Goal: Information Seeking & Learning: Learn about a topic

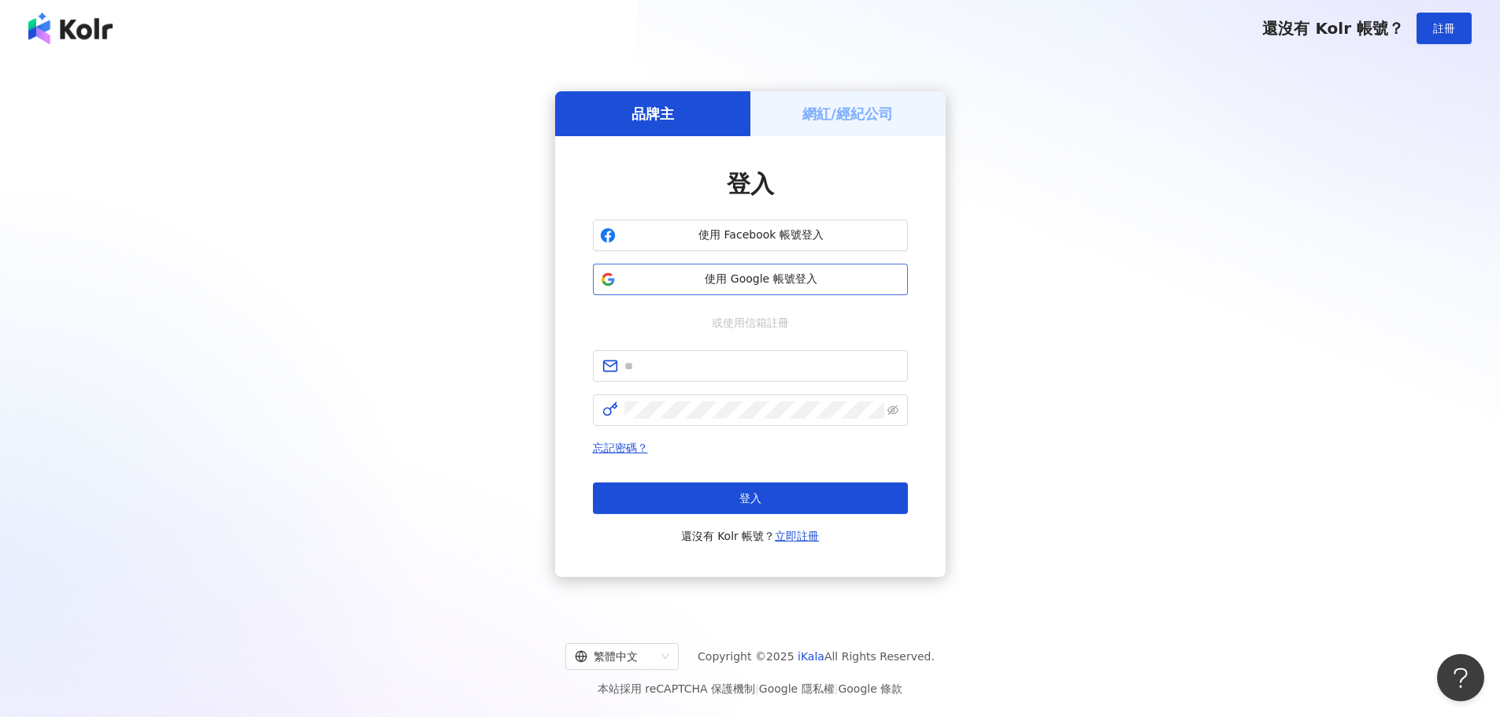
click at [748, 285] on span "使用 Google 帳號登入" at bounding box center [761, 280] width 279 height 16
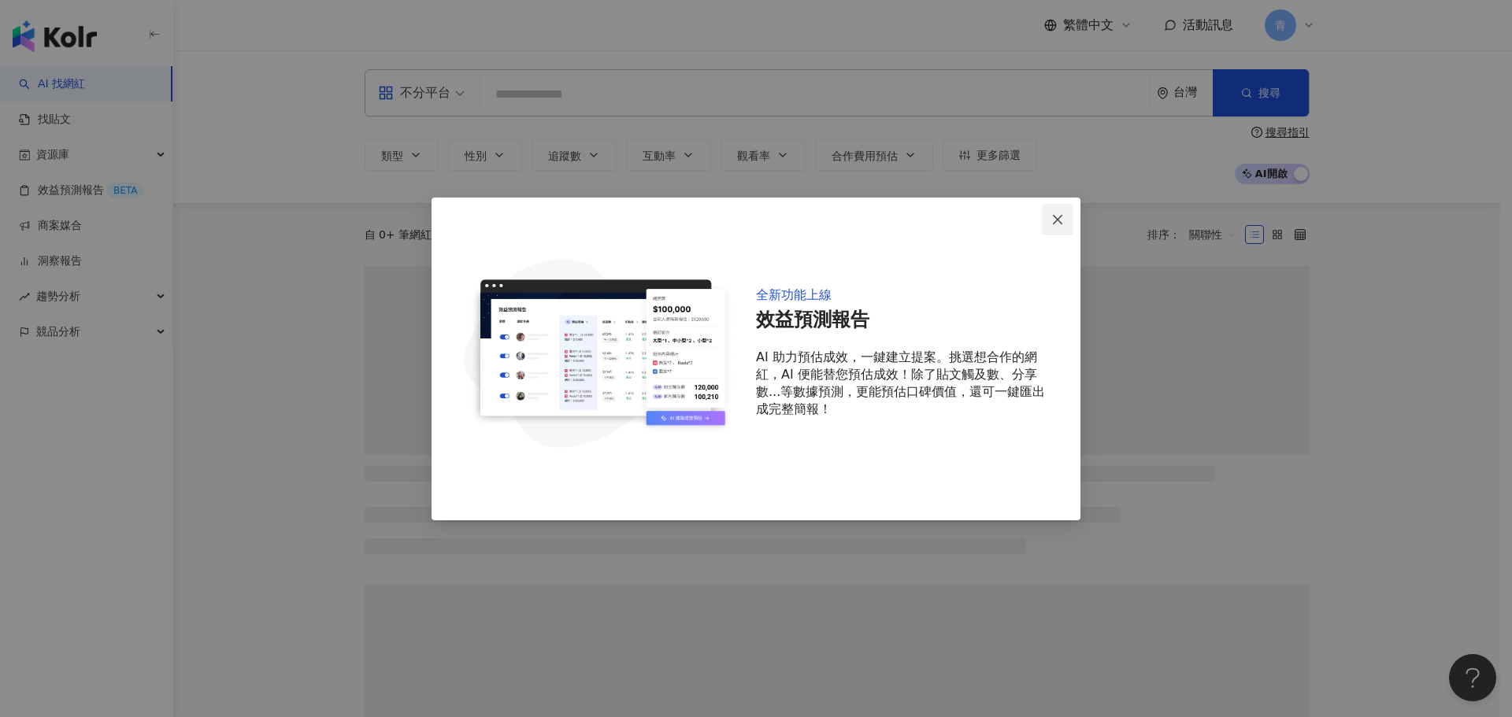
click at [1051, 216] on icon "close" at bounding box center [1057, 219] width 13 height 13
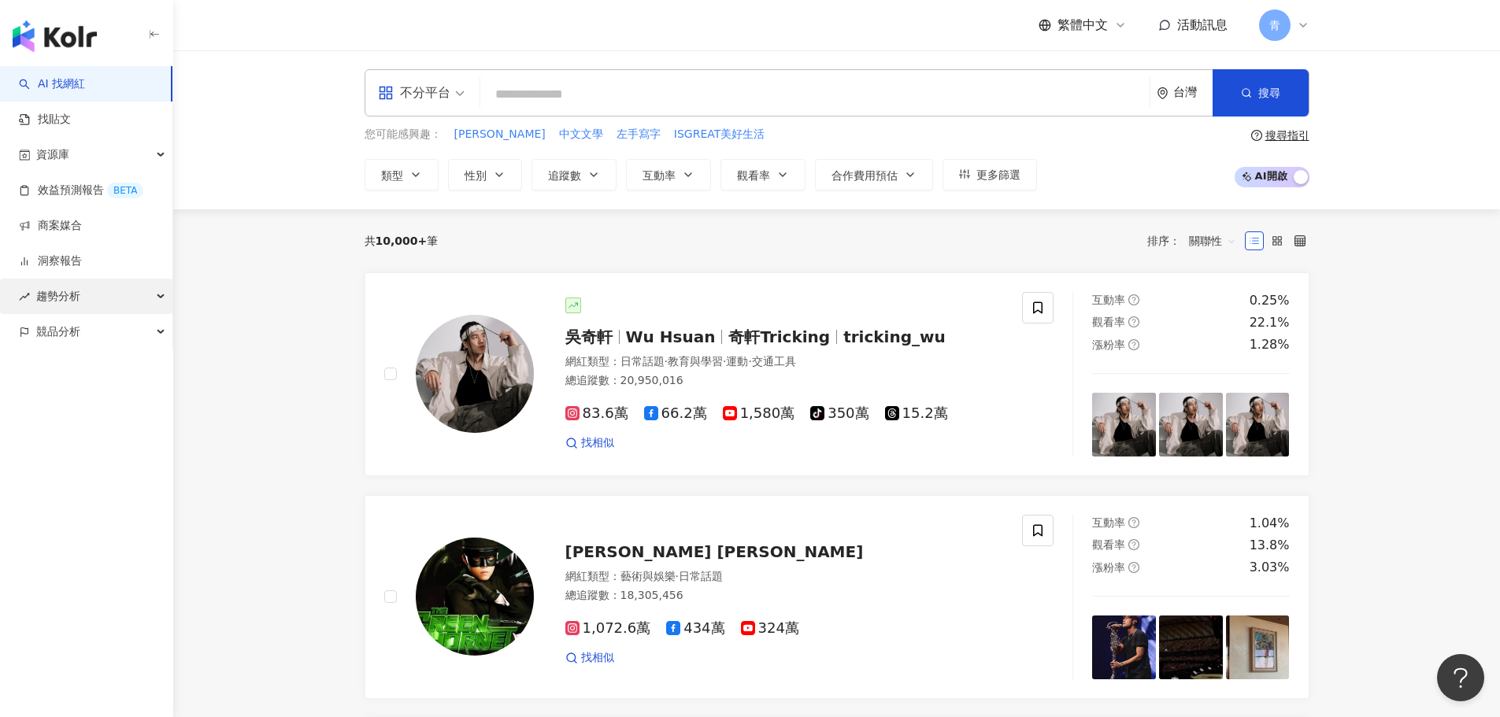
click at [139, 306] on div "趨勢分析" at bounding box center [86, 296] width 172 height 35
click at [82, 269] on link "洞察報告" at bounding box center [50, 262] width 63 height 16
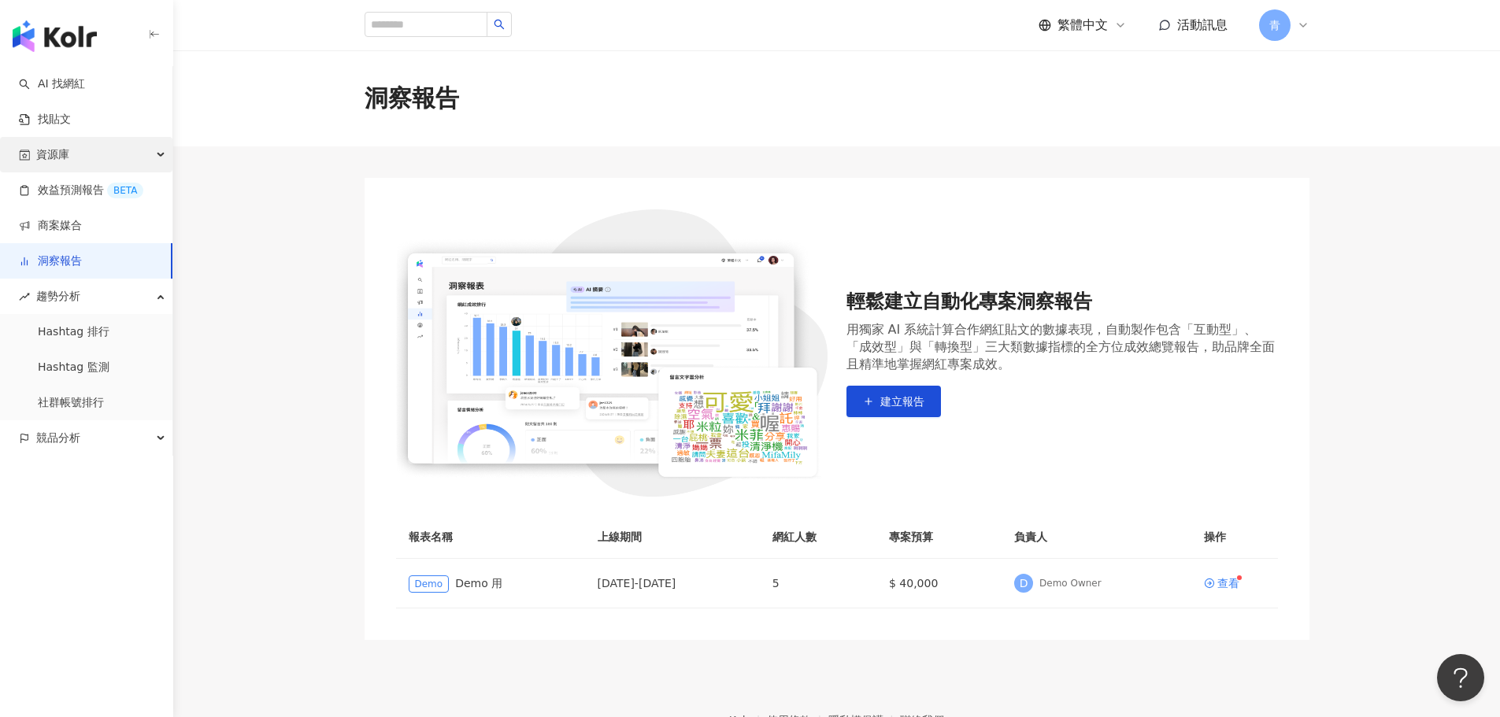
click at [143, 146] on div "資源庫" at bounding box center [86, 154] width 172 height 35
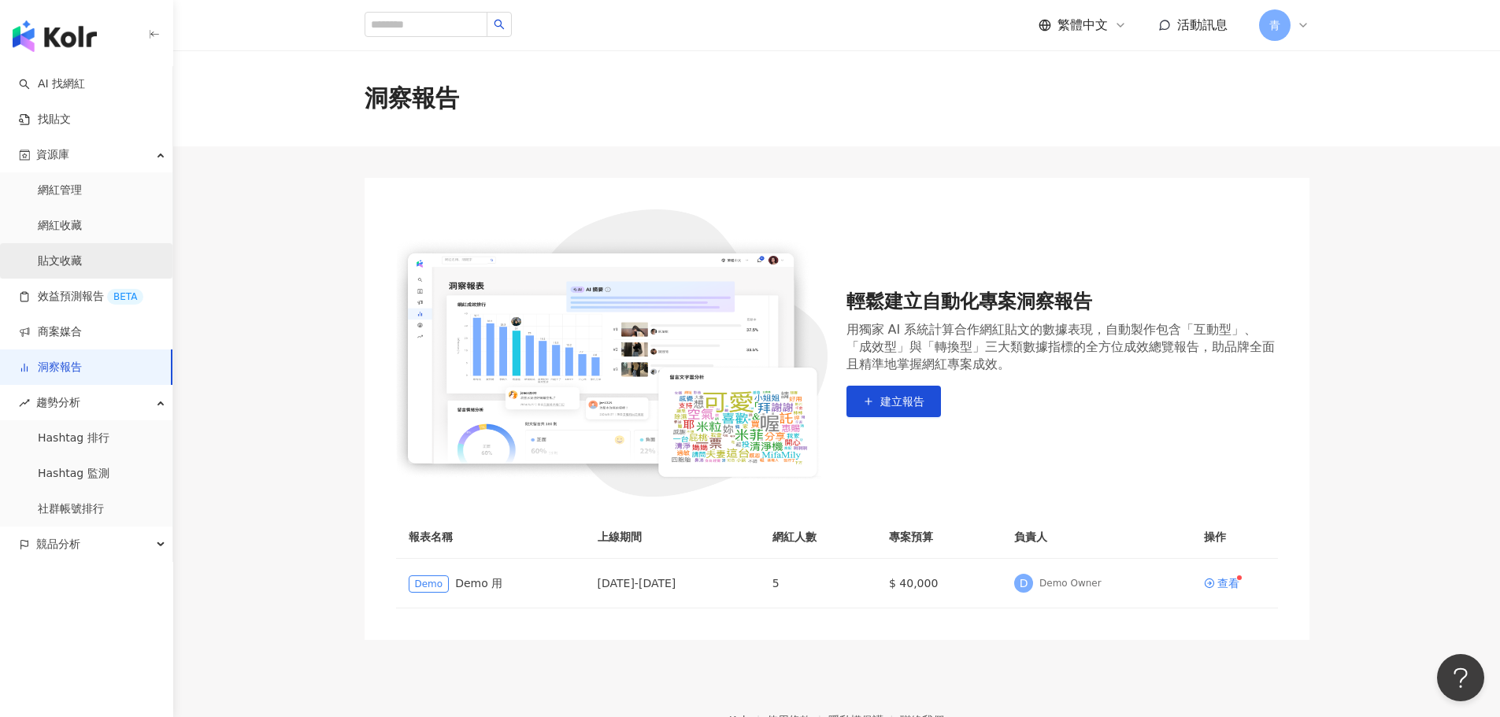
click at [82, 260] on link "貼文收藏" at bounding box center [60, 262] width 44 height 16
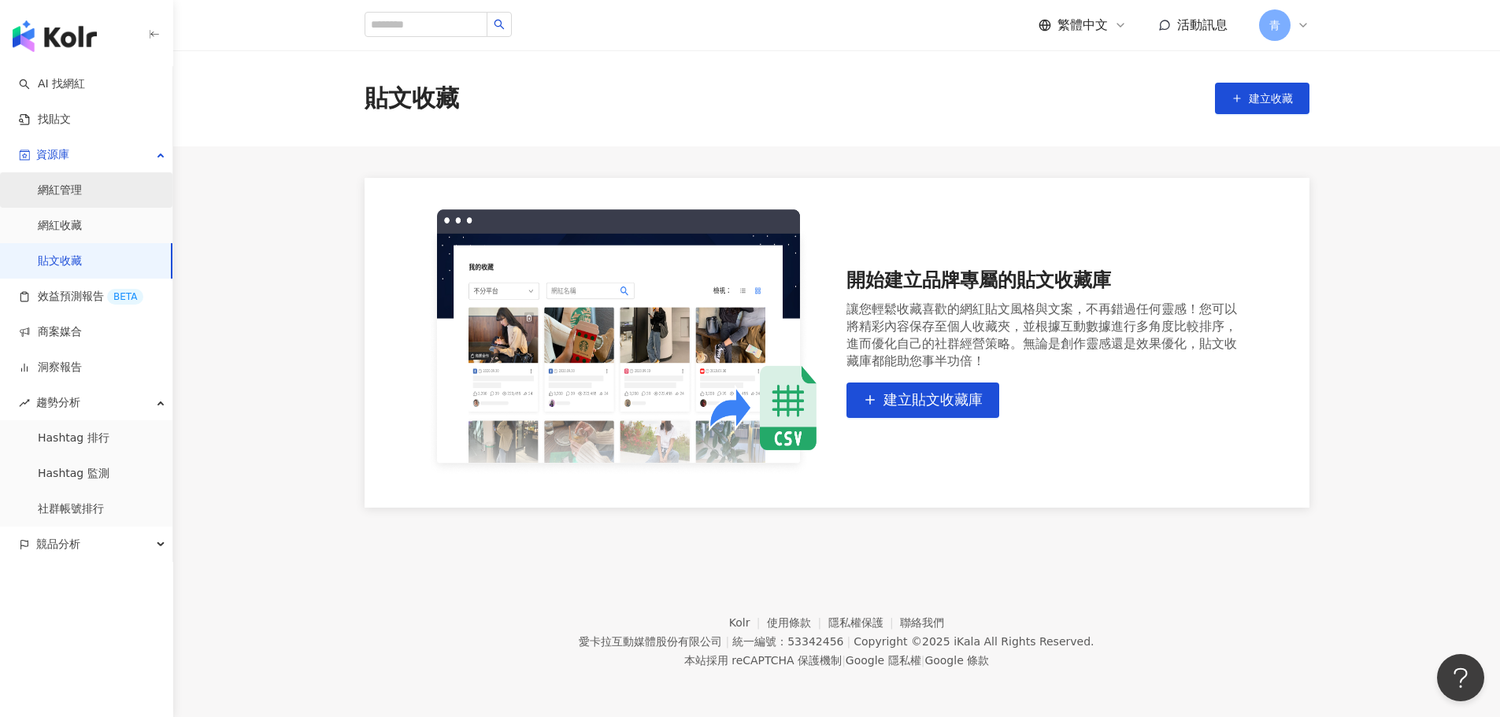
click at [82, 190] on link "網紅管理" at bounding box center [60, 191] width 44 height 16
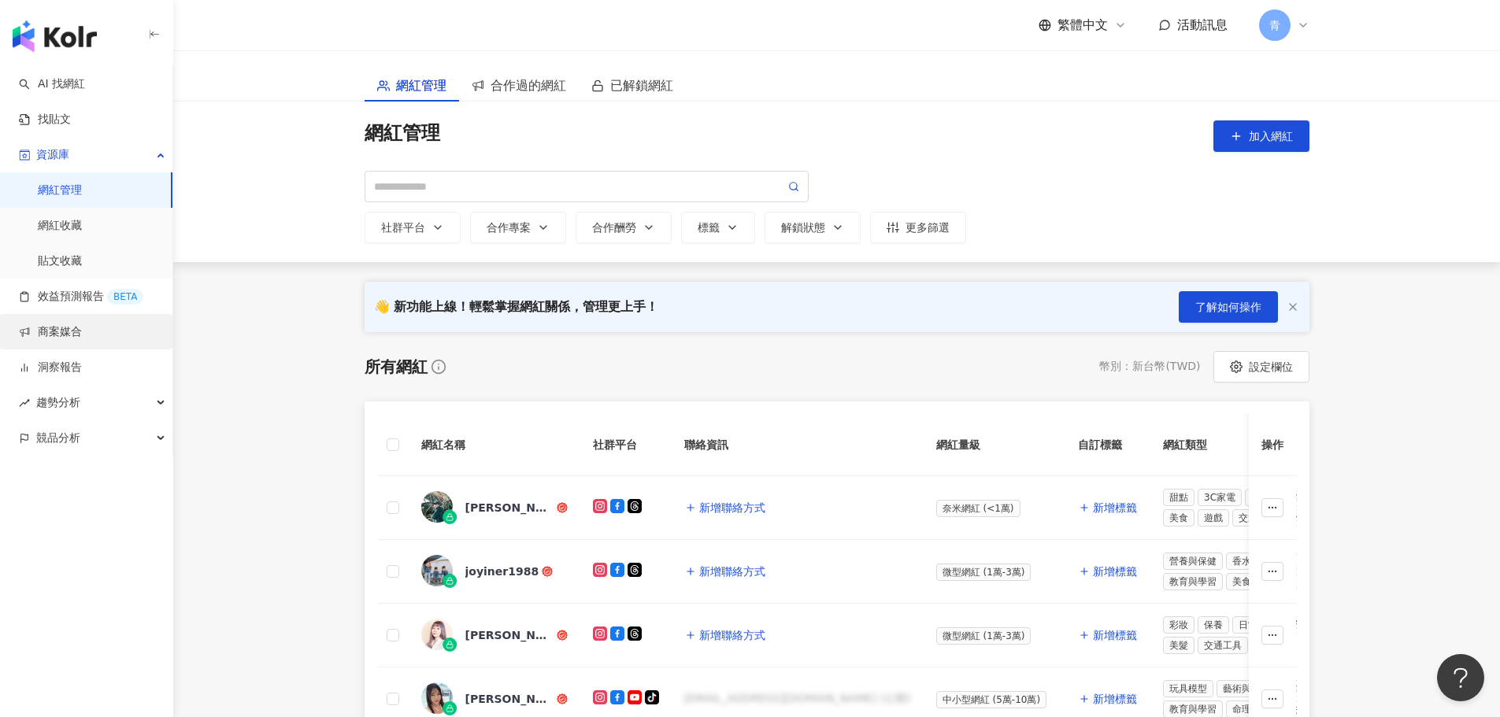
click at [82, 335] on link "商案媒合" at bounding box center [50, 332] width 63 height 16
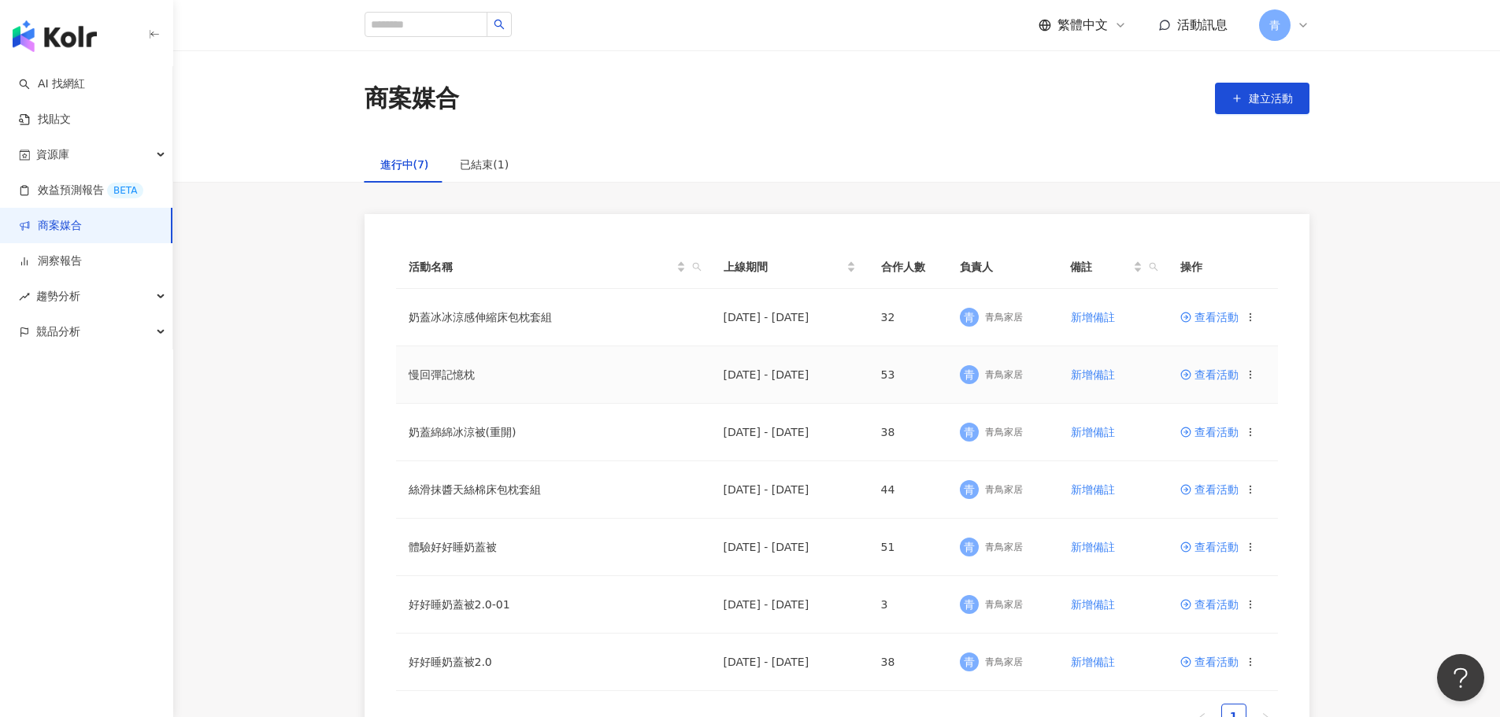
click at [1260, 378] on td "查看活動" at bounding box center [1223, 374] width 110 height 57
click at [55, 322] on span "競品分析" at bounding box center [58, 331] width 44 height 35
click at [107, 400] on link "關鍵字提及分析" at bounding box center [76, 403] width 77 height 16
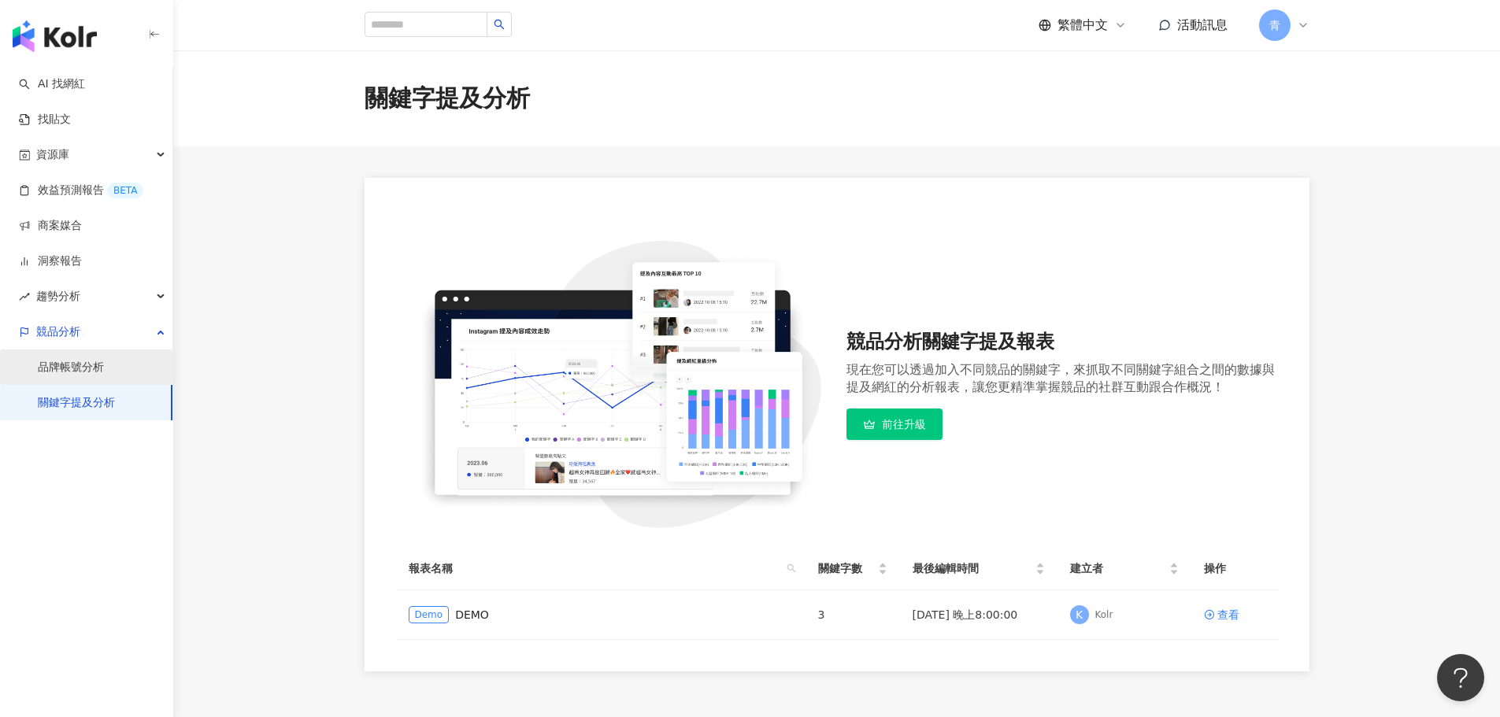
click at [97, 367] on link "品牌帳號分析" at bounding box center [71, 368] width 66 height 16
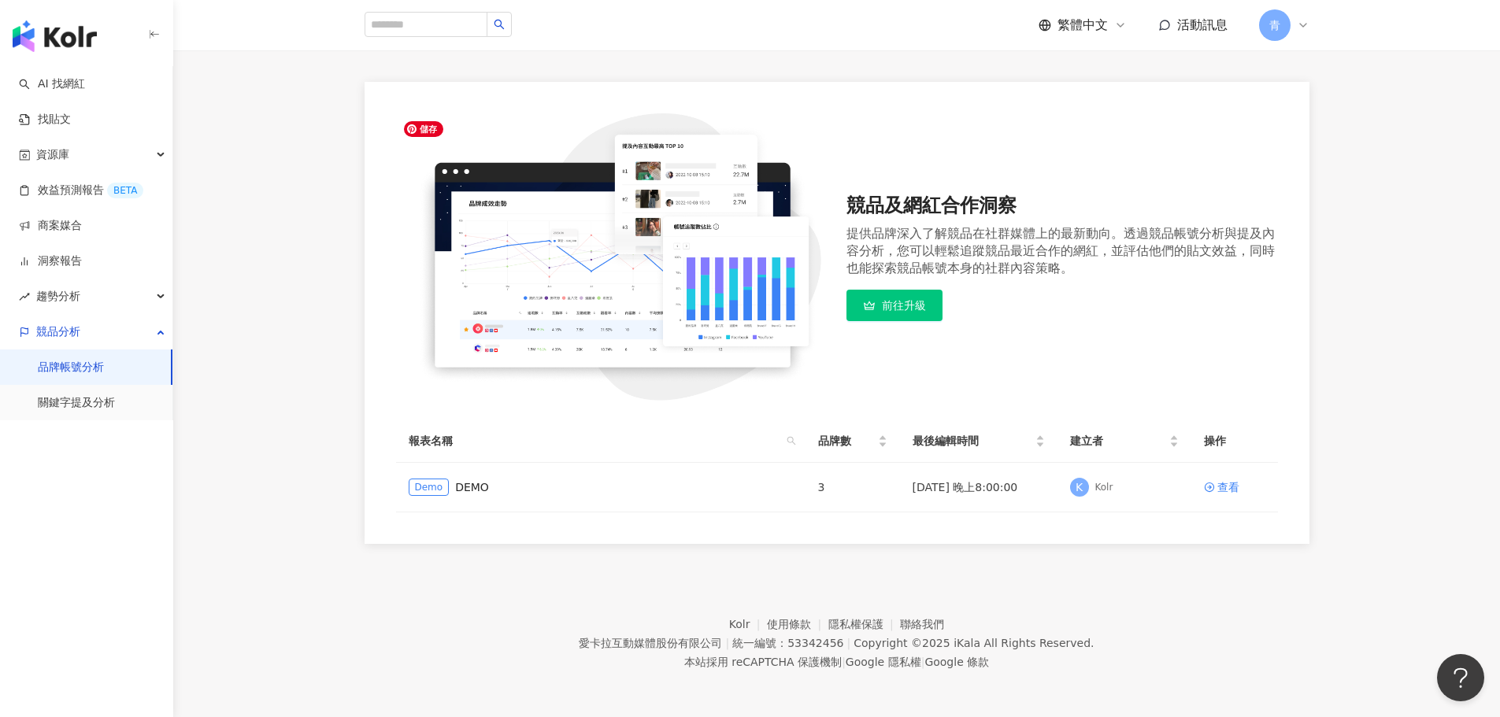
scroll to position [98, 0]
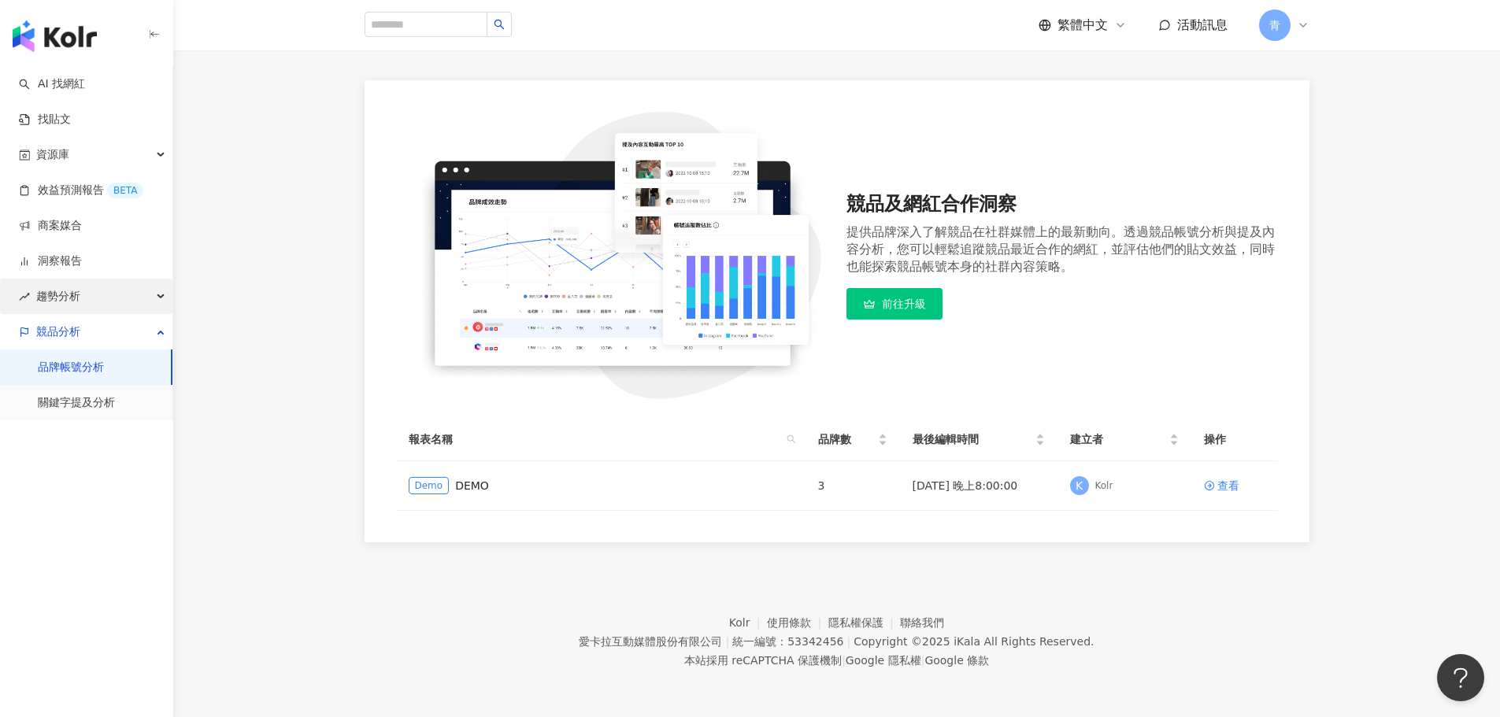
click at [120, 299] on div "趨勢分析" at bounding box center [86, 296] width 172 height 35
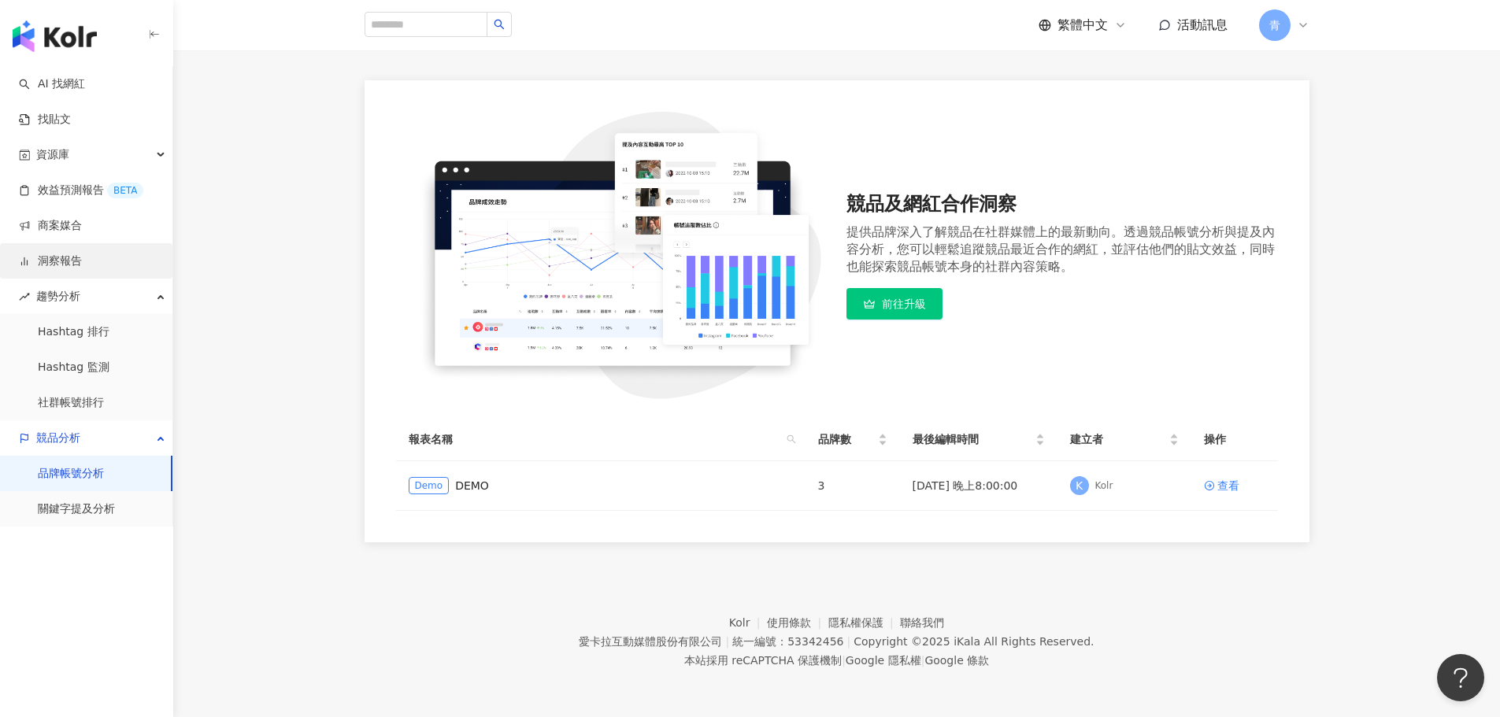
click at [82, 254] on link "洞察報告" at bounding box center [50, 262] width 63 height 16
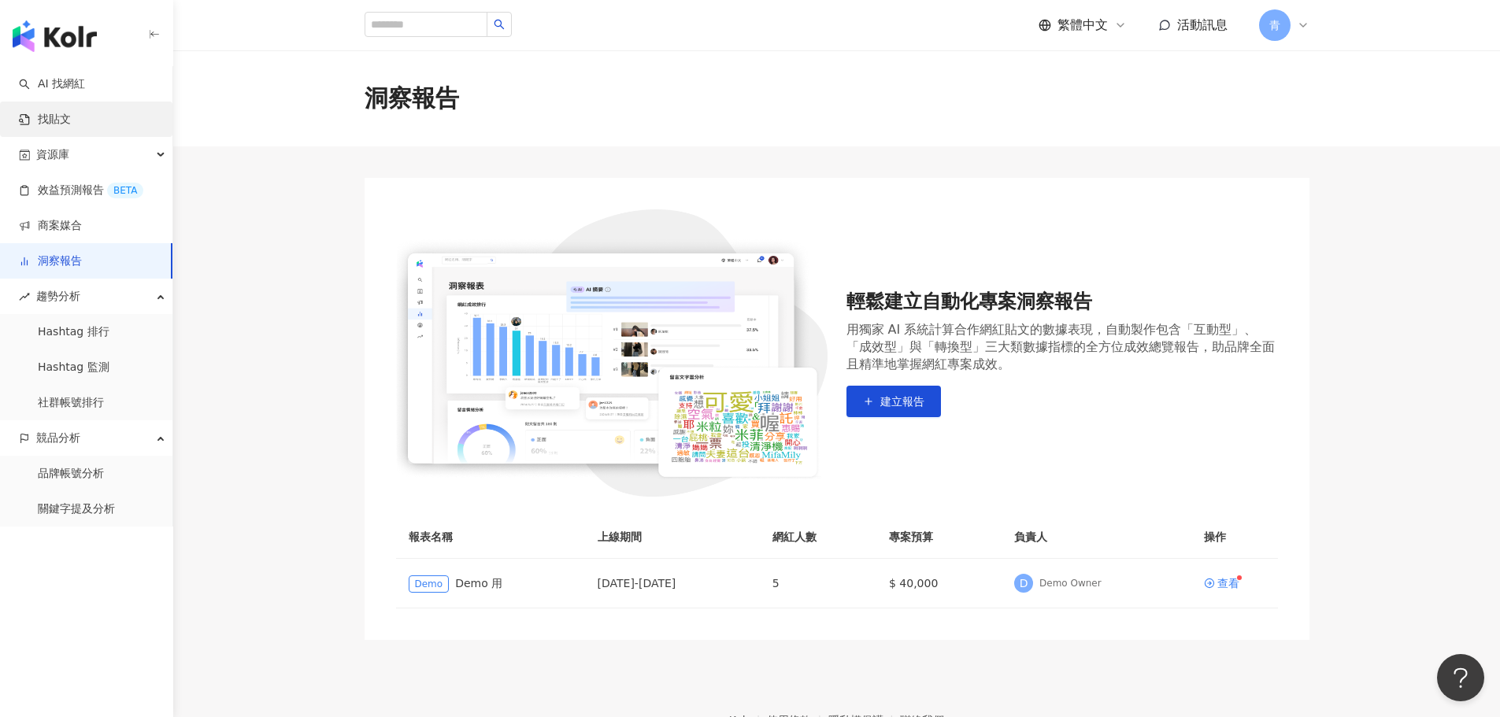
click at [71, 128] on link "找貼文" at bounding box center [45, 120] width 52 height 16
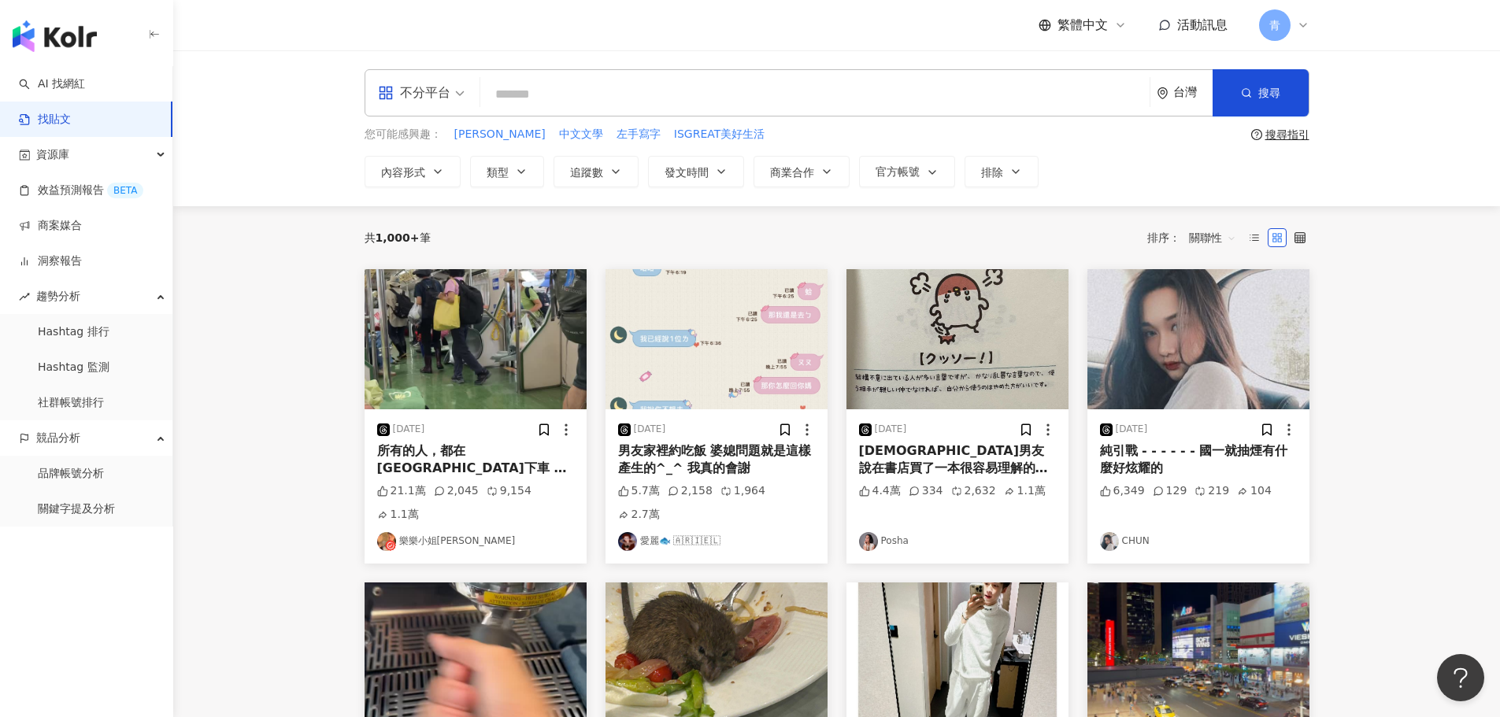
click at [71, 31] on img "button" at bounding box center [55, 35] width 84 height 31
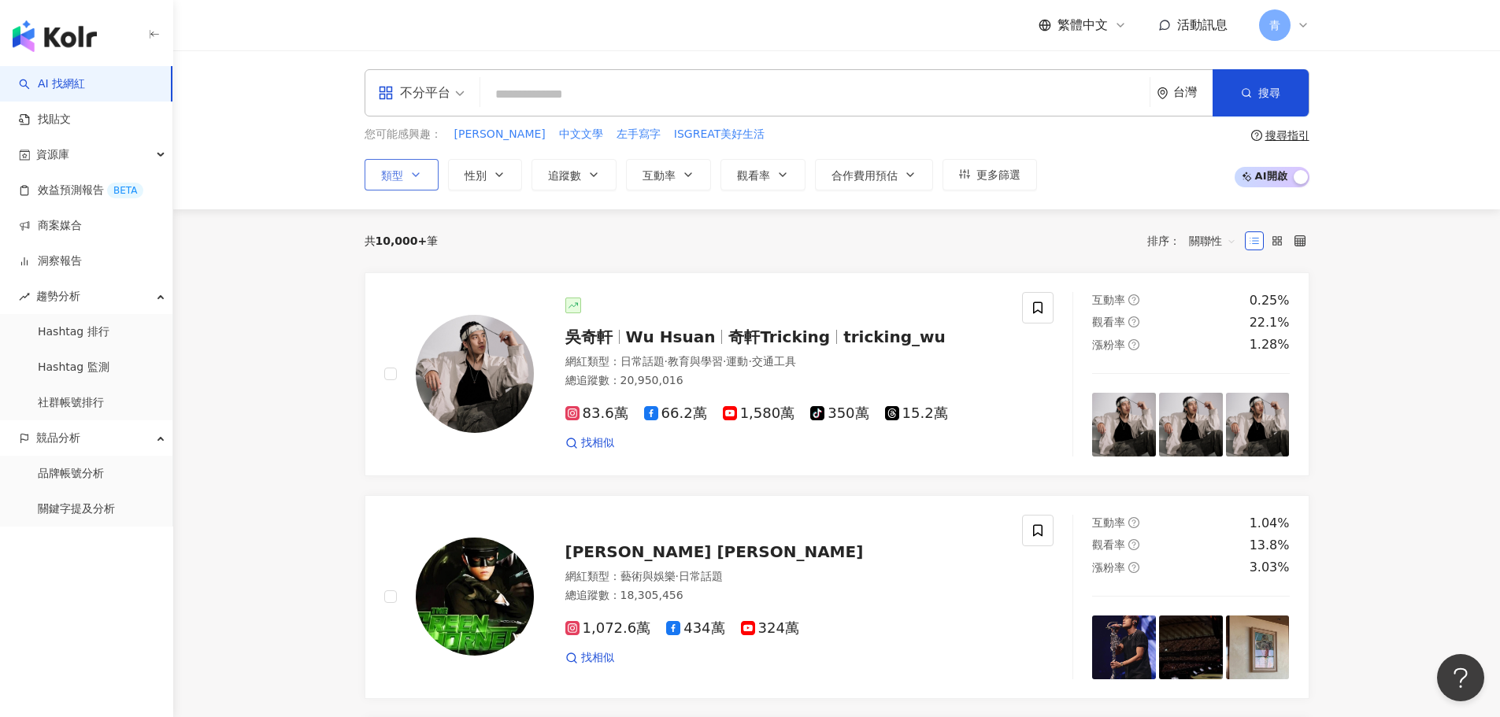
click at [410, 172] on icon "button" at bounding box center [415, 175] width 13 height 13
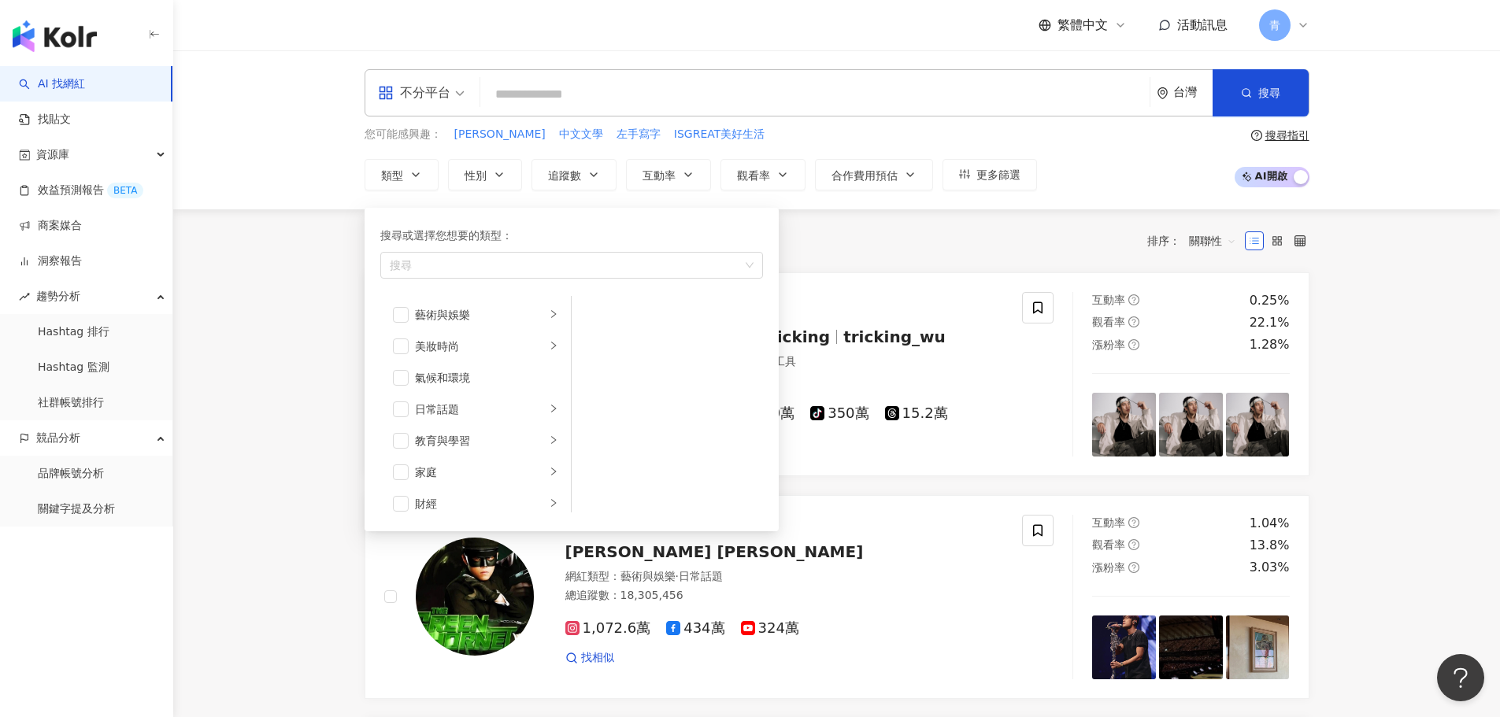
click at [584, 83] on input "search" at bounding box center [815, 95] width 657 height 30
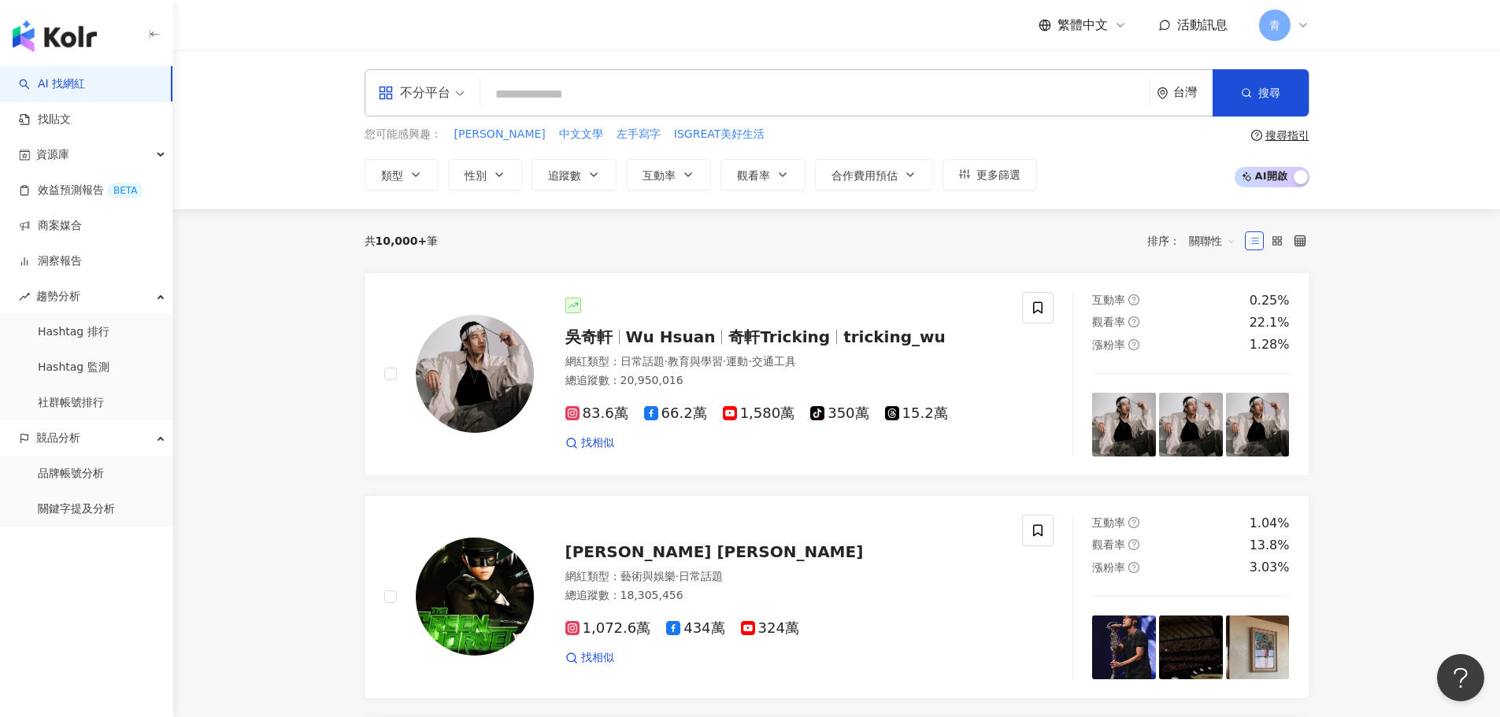
click at [461, 106] on span at bounding box center [421, 93] width 87 height 46
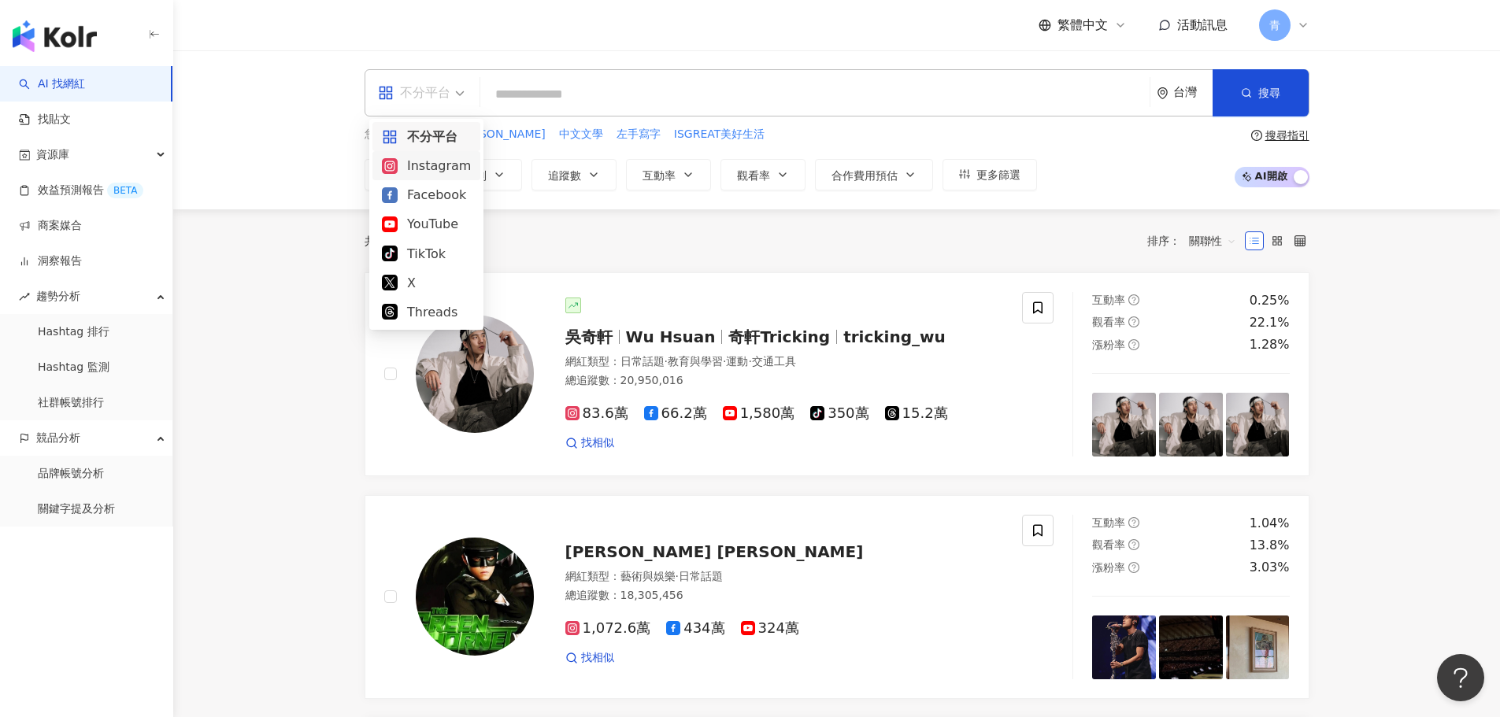
click at [442, 169] on div "Instagram" at bounding box center [426, 166] width 89 height 20
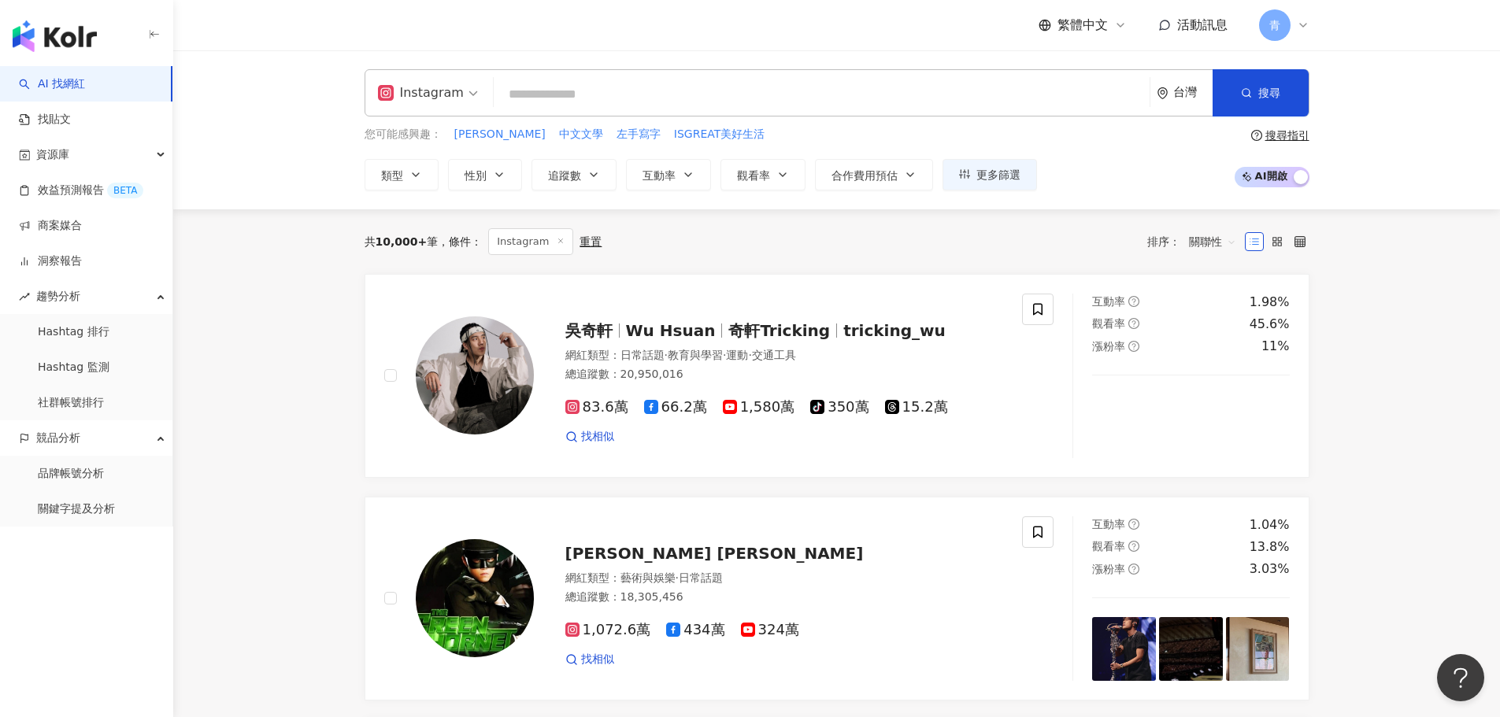
drag, startPoint x: 307, startPoint y: 432, endPoint x: 350, endPoint y: 196, distance: 240.0
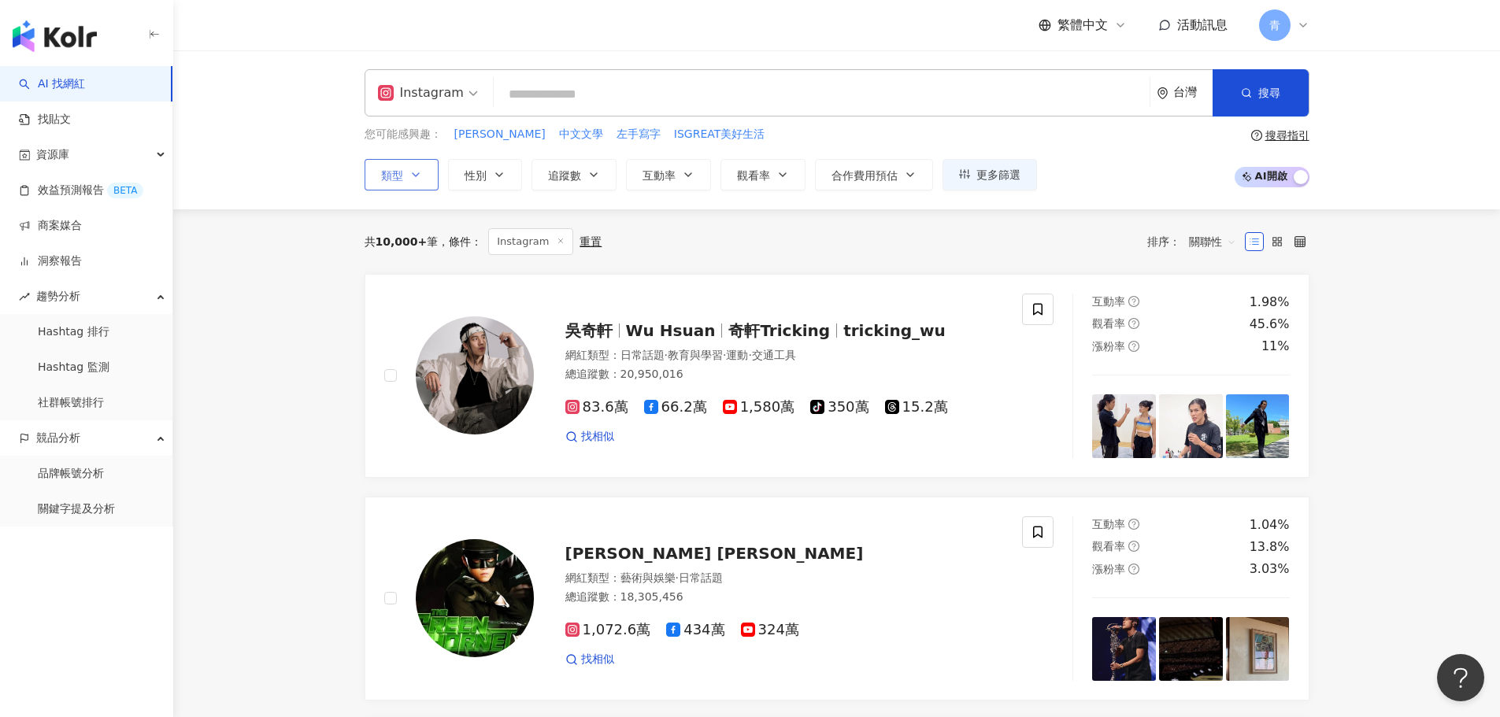
click at [420, 180] on icon "button" at bounding box center [415, 175] width 13 height 13
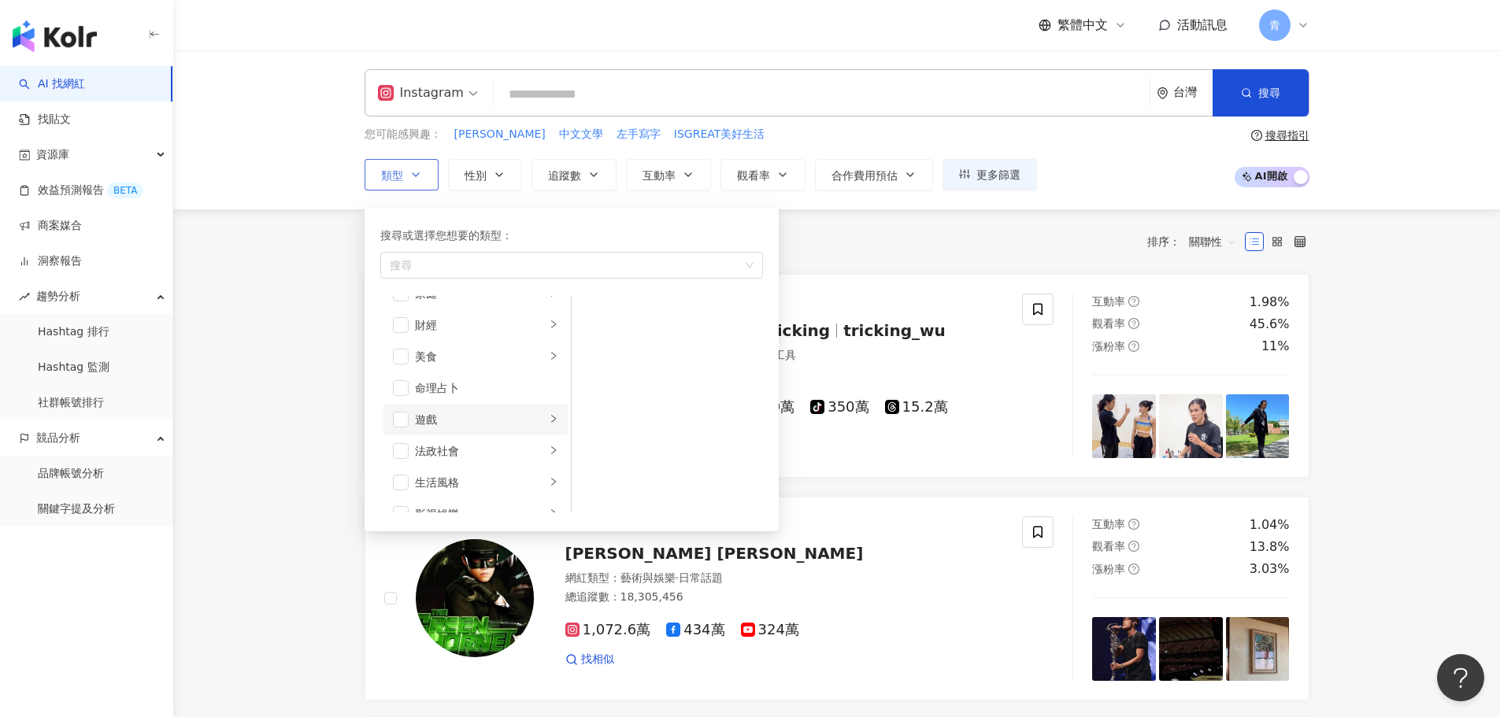
scroll to position [157, 0]
click at [407, 314] on span "button" at bounding box center [401, 315] width 16 height 16
click at [532, 316] on div "家庭" at bounding box center [480, 314] width 131 height 17
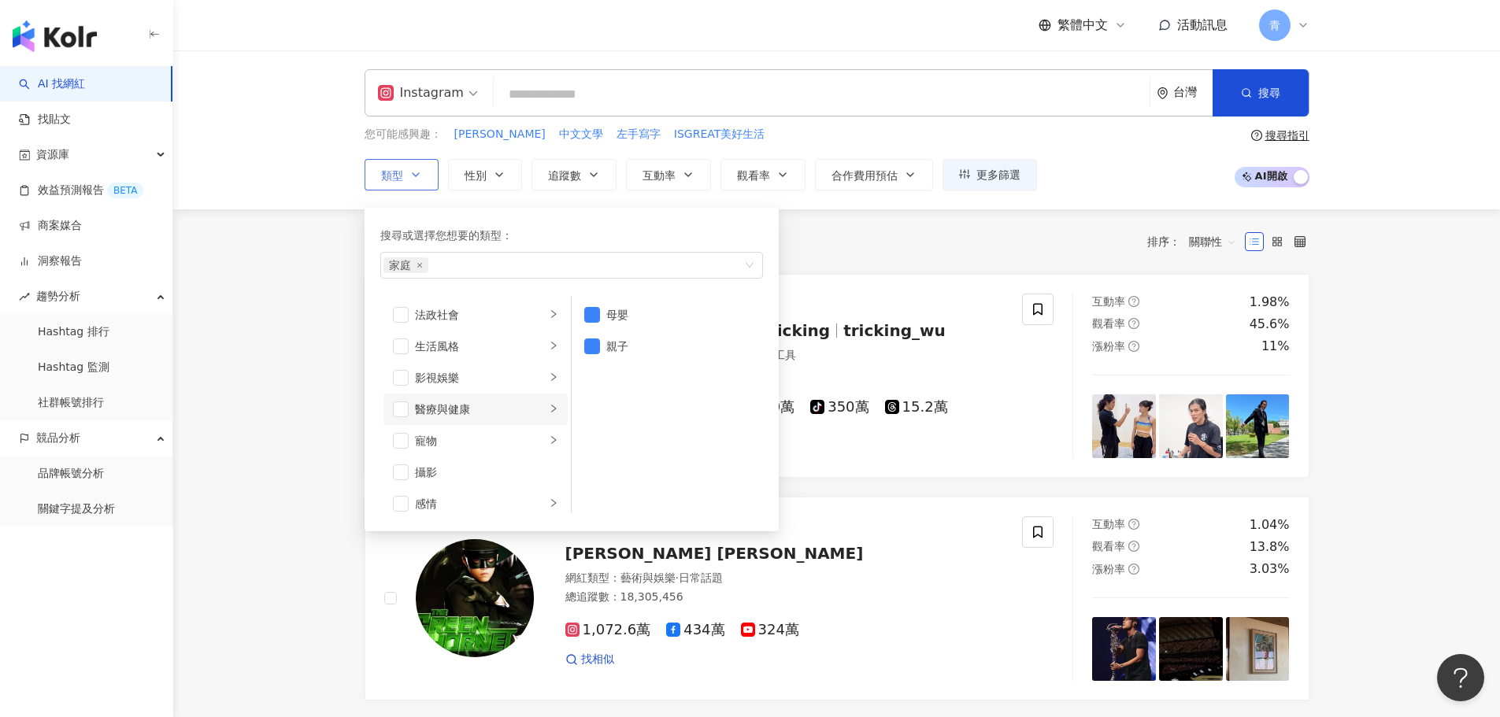
click at [502, 409] on div "醫療與健康" at bounding box center [480, 409] width 131 height 17
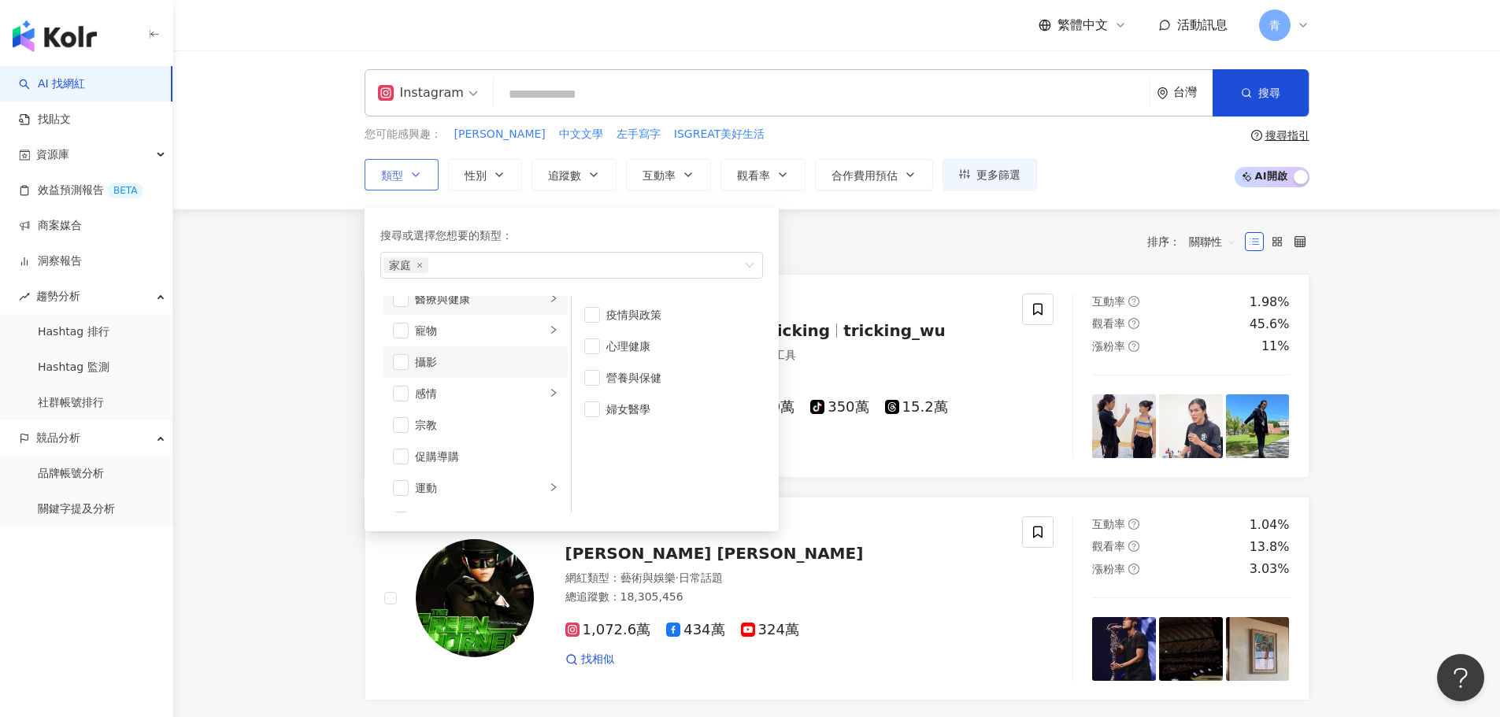
scroll to position [472, 0]
click at [413, 410] on li "促購導購" at bounding box center [476, 409] width 184 height 31
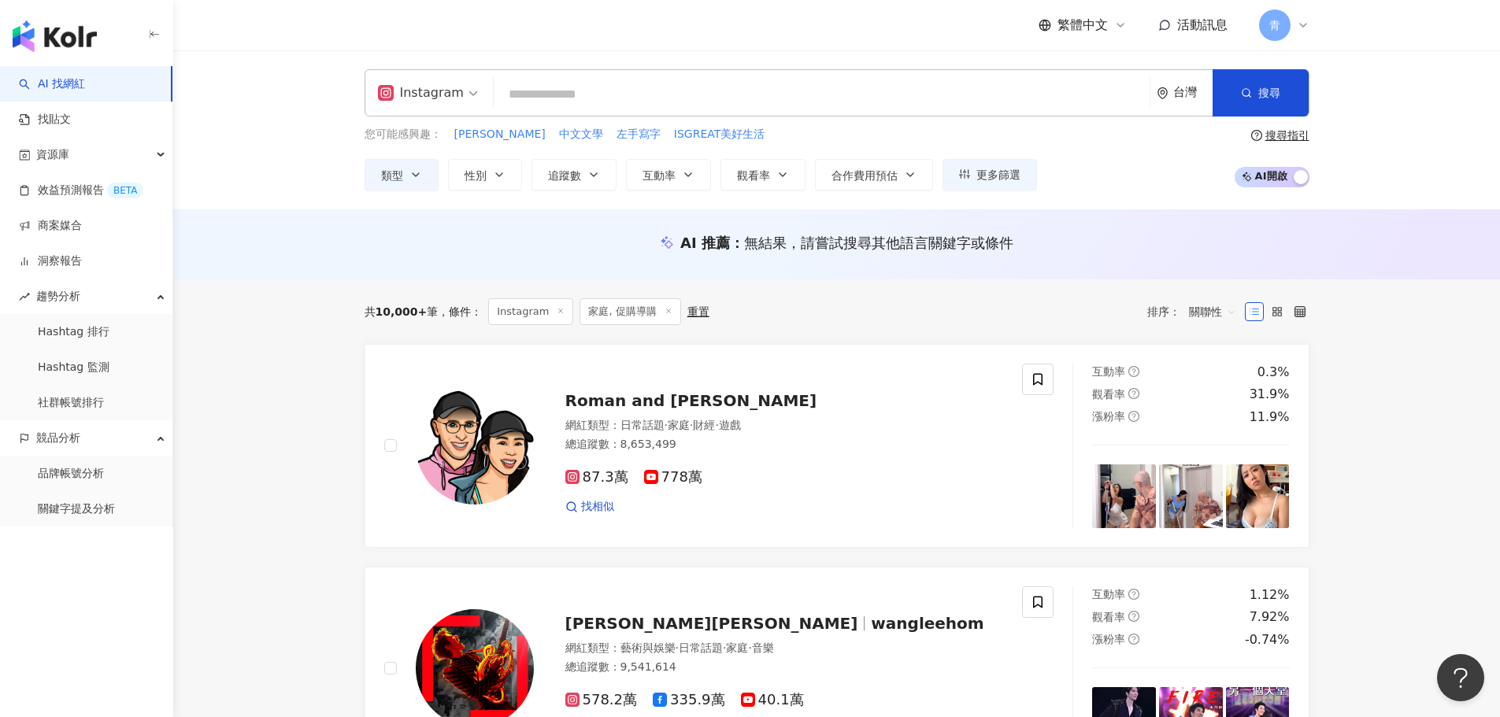
click at [483, 191] on div "Instagram 台灣 搜尋 您可能感興趣： 朱綺綺 中文文學 左手寫字 ISGREAT美好生活 類型 性別 追蹤數 互動率 觀看率 合作費用預估 更多篩選…" at bounding box center [836, 129] width 1327 height 159
click at [490, 180] on button "性別" at bounding box center [485, 174] width 74 height 31
click at [578, 176] on span "追蹤數" at bounding box center [564, 175] width 33 height 13
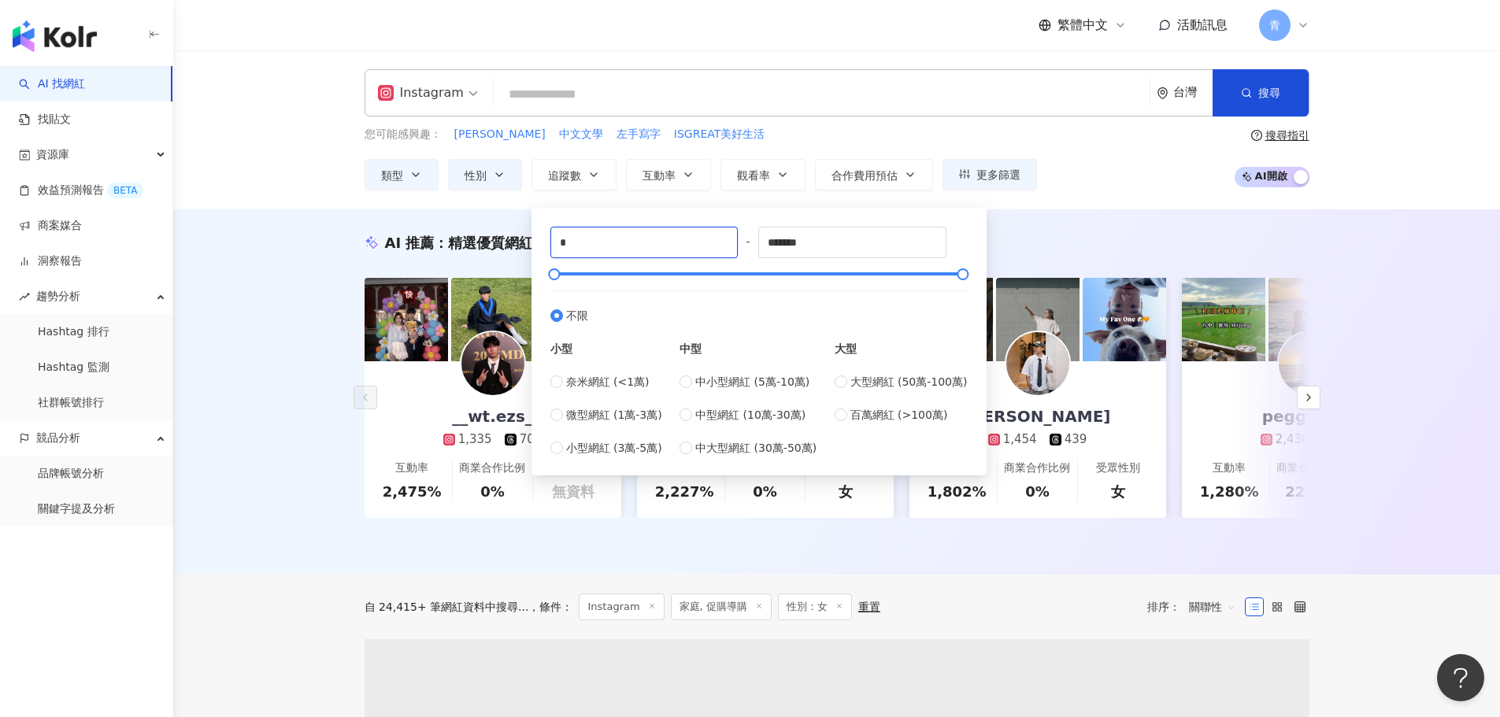
drag, startPoint x: 608, startPoint y: 232, endPoint x: 541, endPoint y: 246, distance: 68.4
click at [535, 246] on div "* - ******* 不限 小型 奈米網紅 (<1萬) 微型網紅 (1萬-3萬) 小型網紅 (3萬-5萬) 中型 中小型網紅 (5萬-10萬) 中型網紅 (…" at bounding box center [759, 342] width 455 height 268
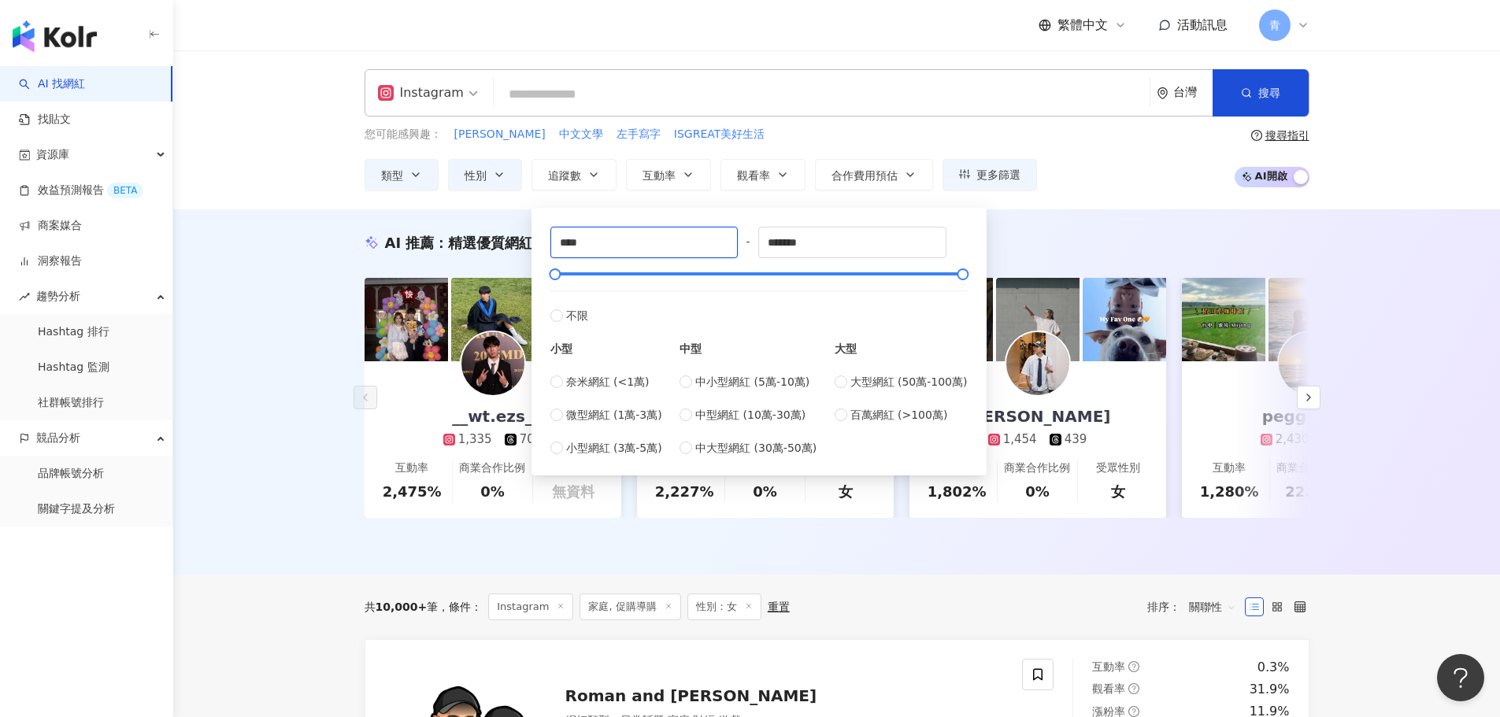
type input "****"
type input "*****"
drag, startPoint x: 591, startPoint y: 235, endPoint x: 461, endPoint y: 239, distance: 130.8
drag, startPoint x: 617, startPoint y: 254, endPoint x: 354, endPoint y: 276, distance: 263.2
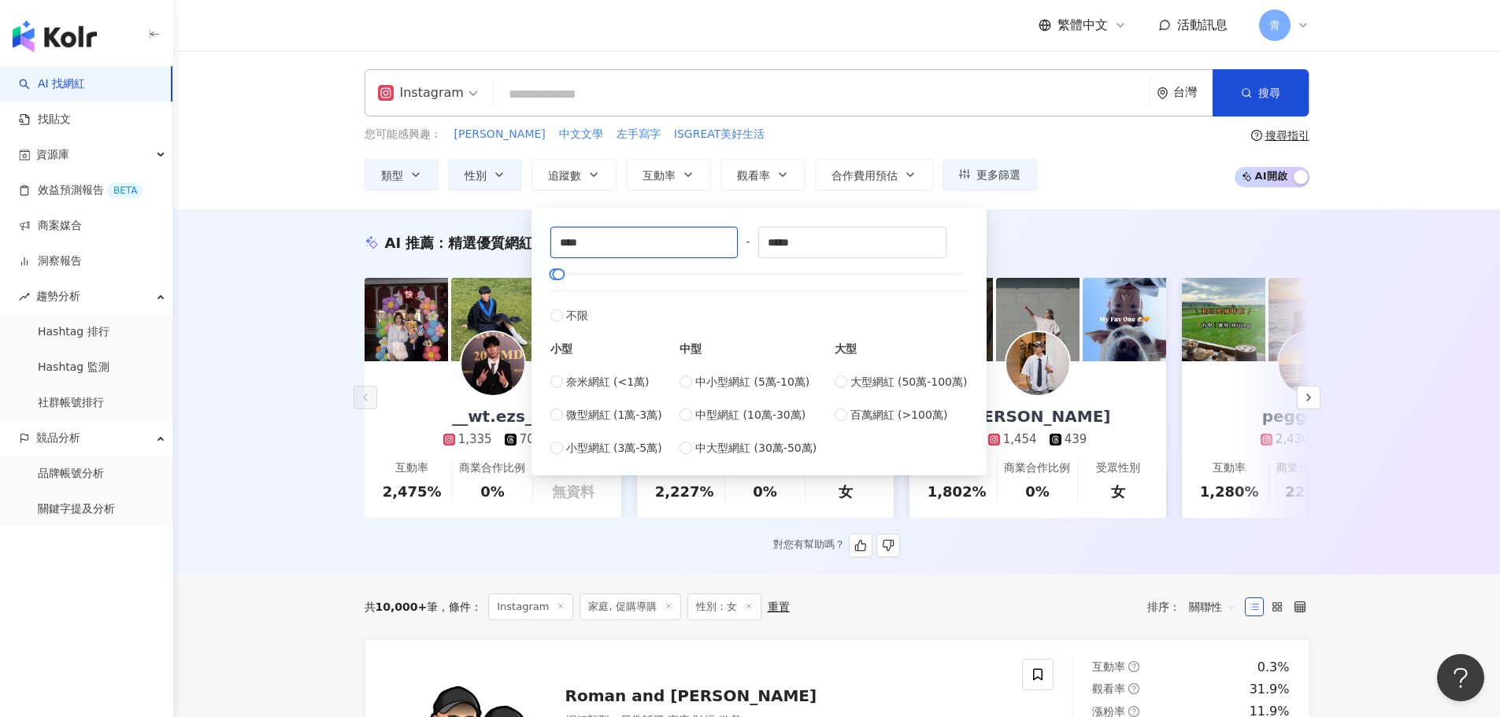
type input "****"
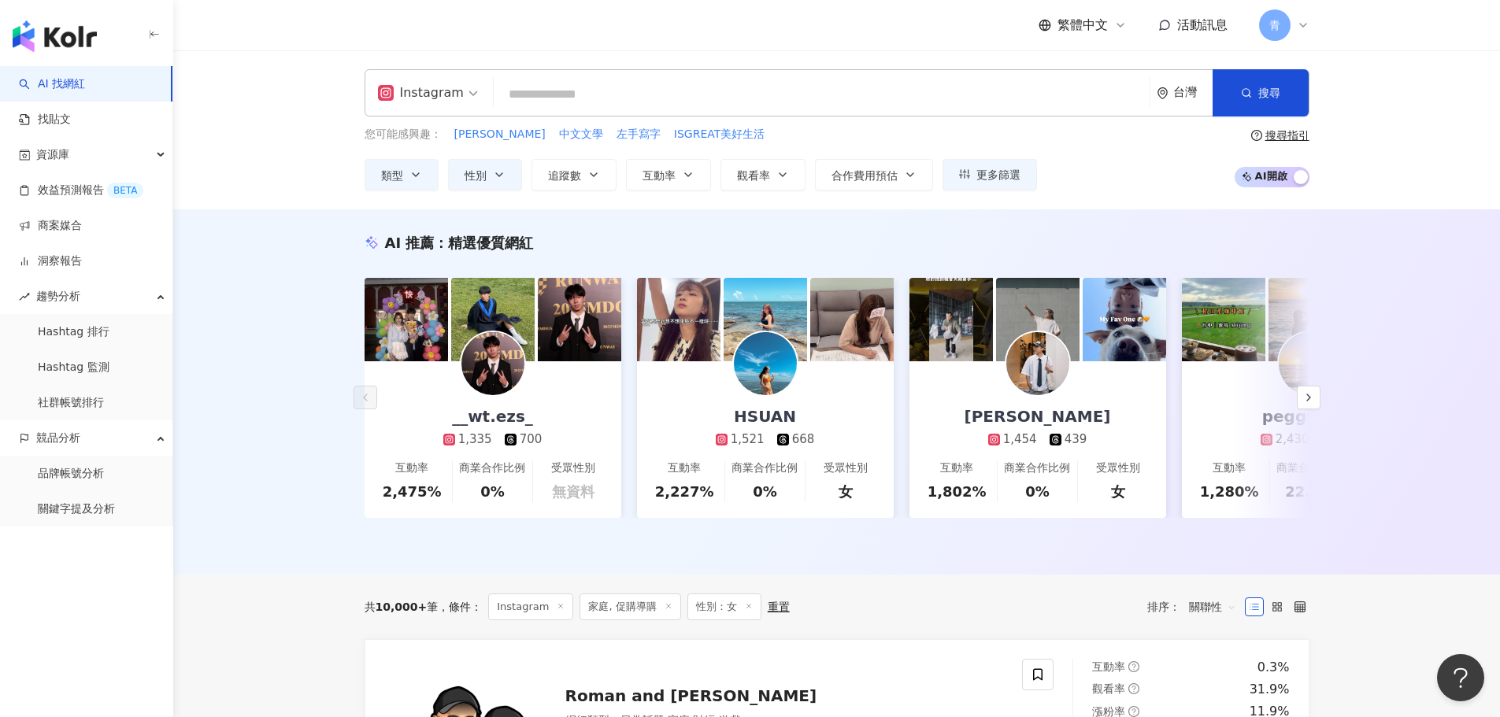
click at [310, 317] on div "AI 推薦 ： 精選優質網紅 __wt.ezs_ 1,335 700 互動率 2,475% 商業合作比例 0% 受眾性別 無資料 HSUAN 1,521 66…" at bounding box center [836, 391] width 1327 height 365
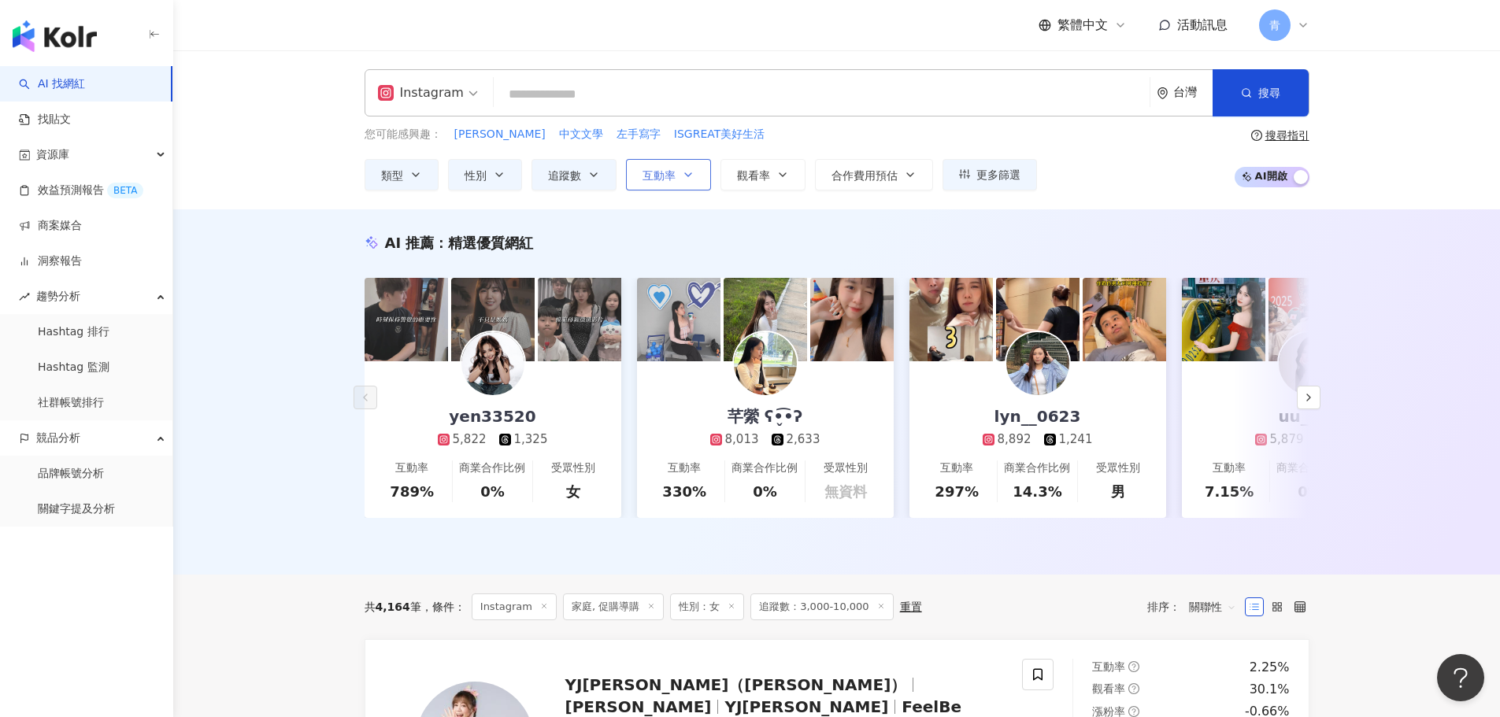
click at [695, 169] on button "互動率" at bounding box center [668, 174] width 85 height 31
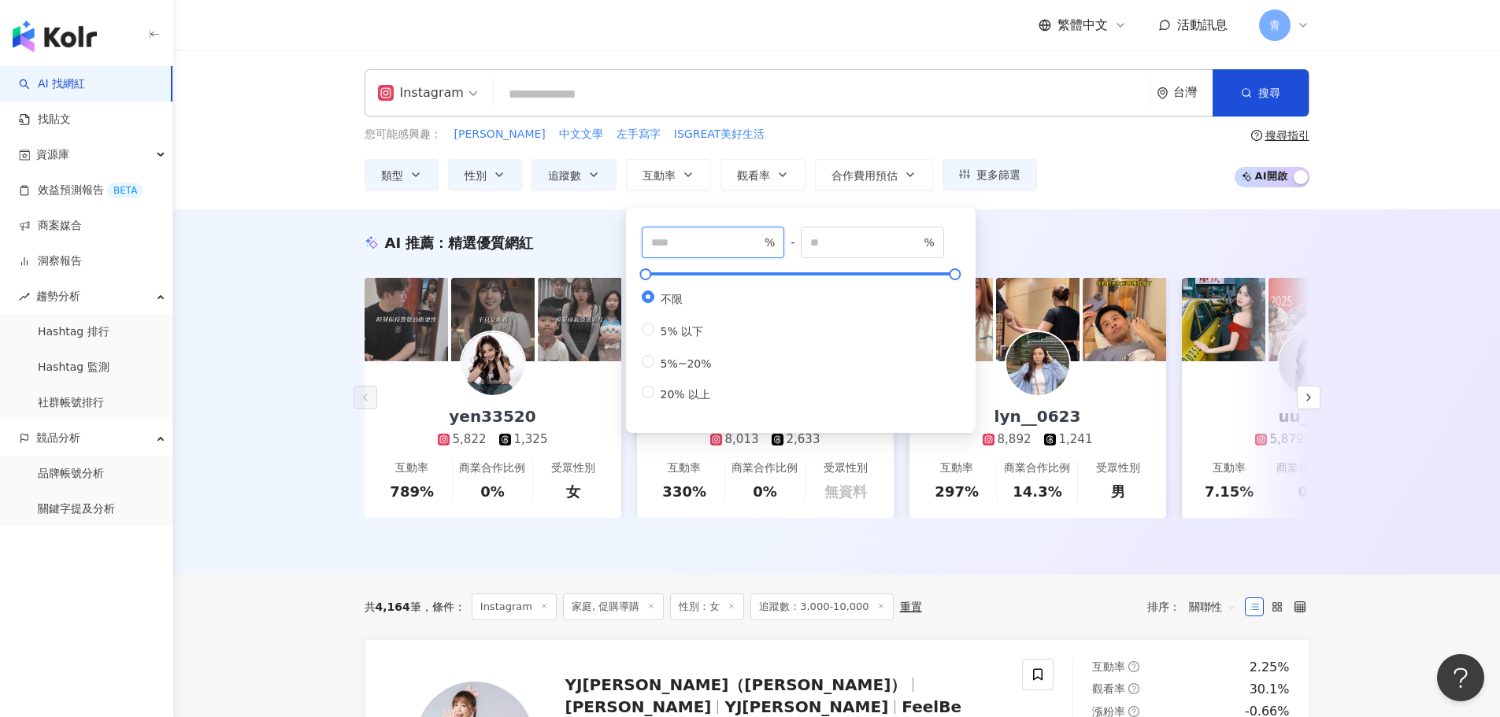
click at [695, 246] on input "number" at bounding box center [706, 242] width 110 height 17
type input "*"
click at [278, 402] on div "AI 推薦 ： 精選優質網紅 yen33520 5,822 1,325 互動率 789% 商業合作比例 0% 受眾性別 女 芊縈 ʕ•̬͡•ʔ 8,013 2…" at bounding box center [836, 391] width 1327 height 365
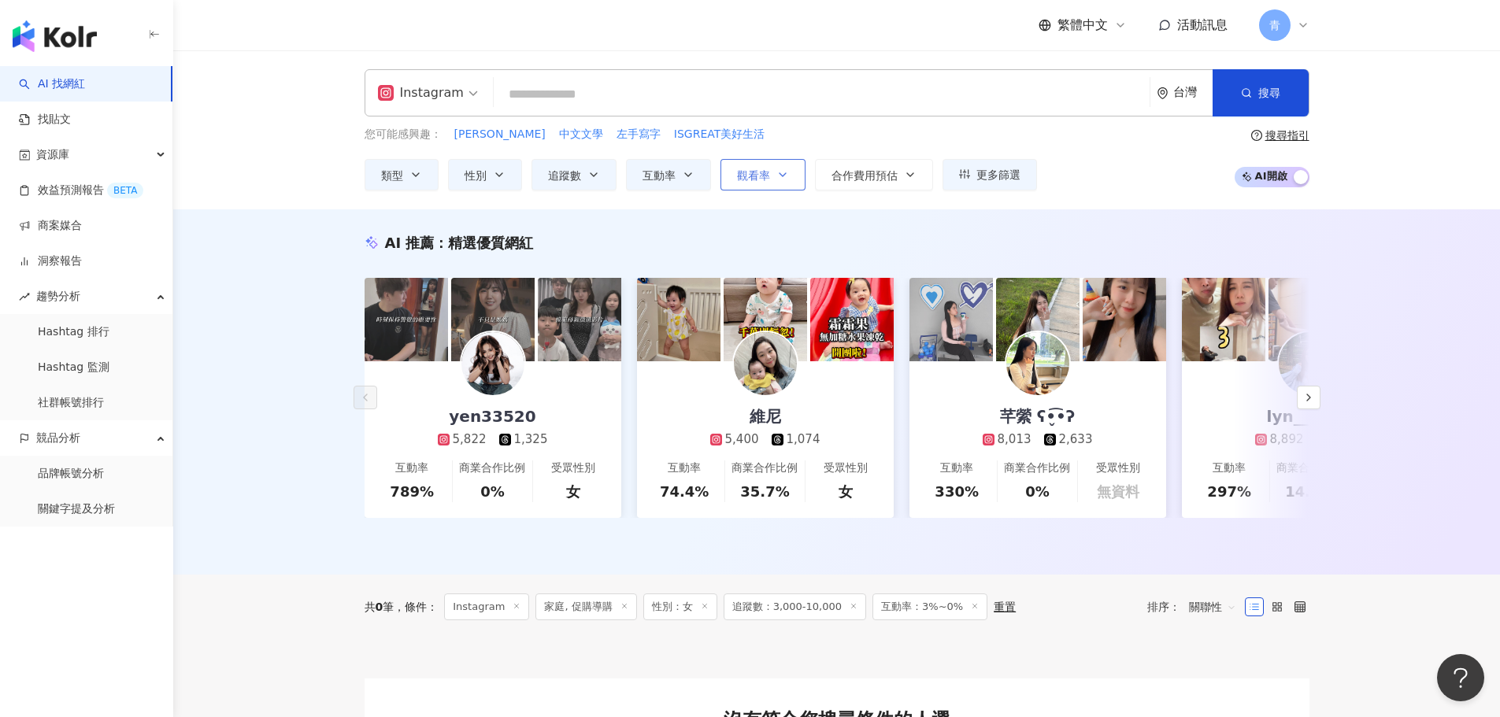
click at [768, 180] on span "觀看率" at bounding box center [753, 175] width 33 height 13
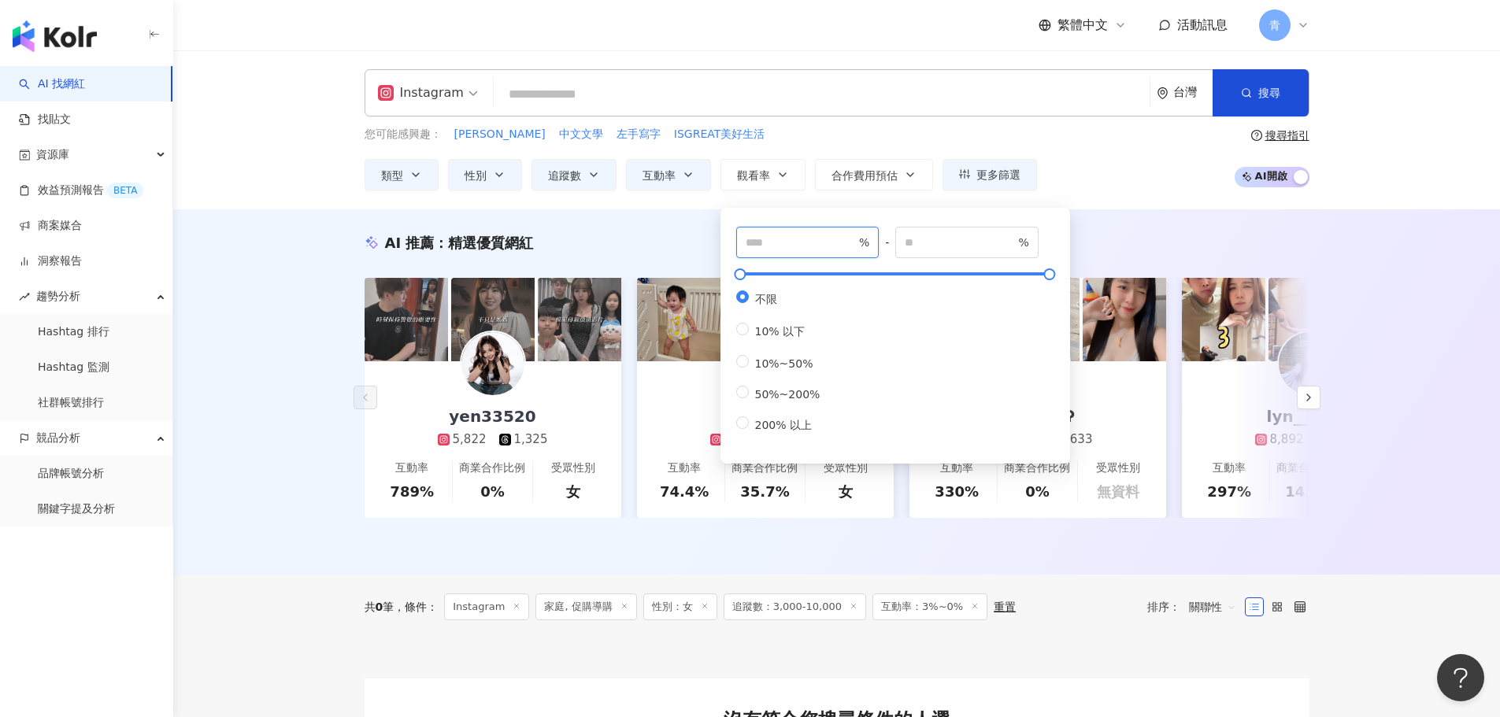
click at [779, 247] on input "number" at bounding box center [801, 242] width 110 height 17
type input "**"
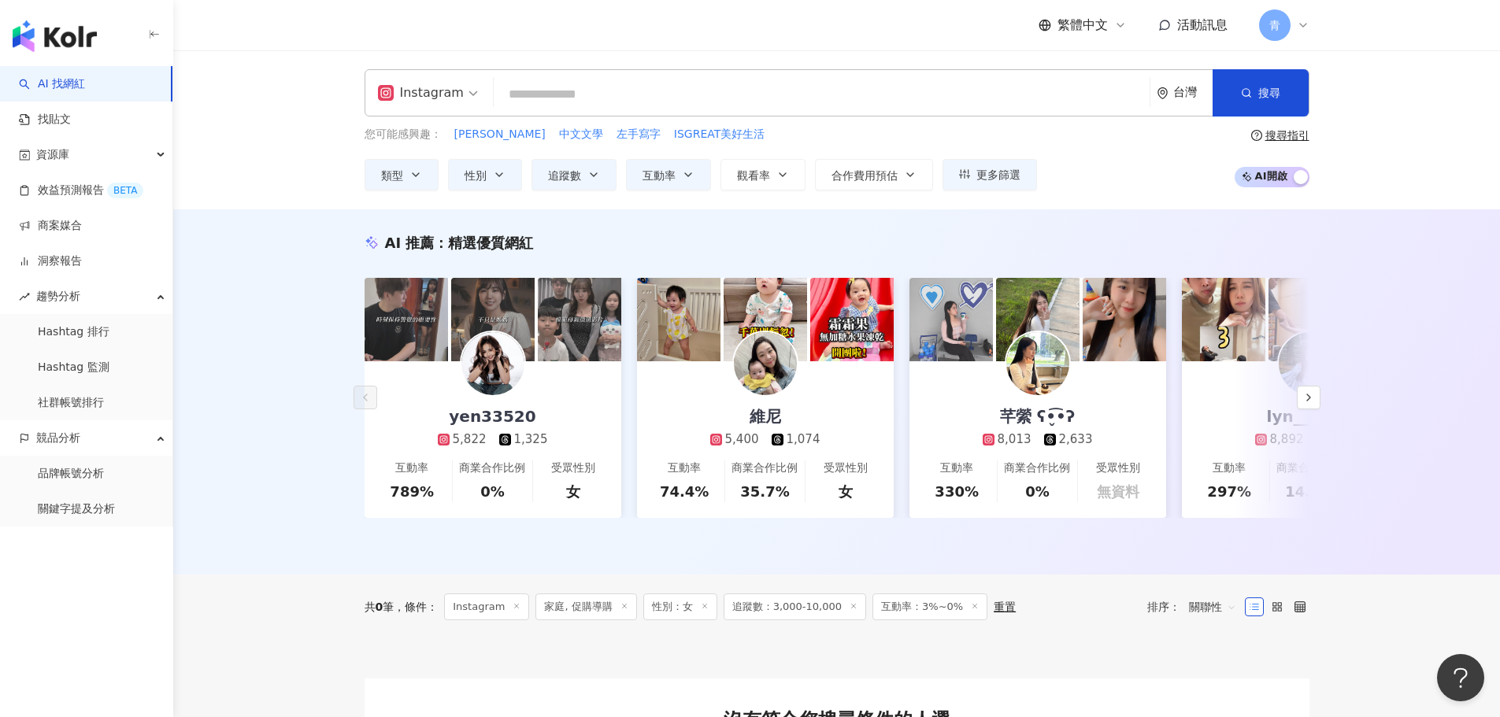
click at [310, 404] on div "AI 推薦 ： 精選優質網紅 yen33520 5,822 1,325 互動率 789% 商業合作比例 0% 受眾性別 女 維尼 5,400 1,074 互動…" at bounding box center [836, 391] width 1327 height 365
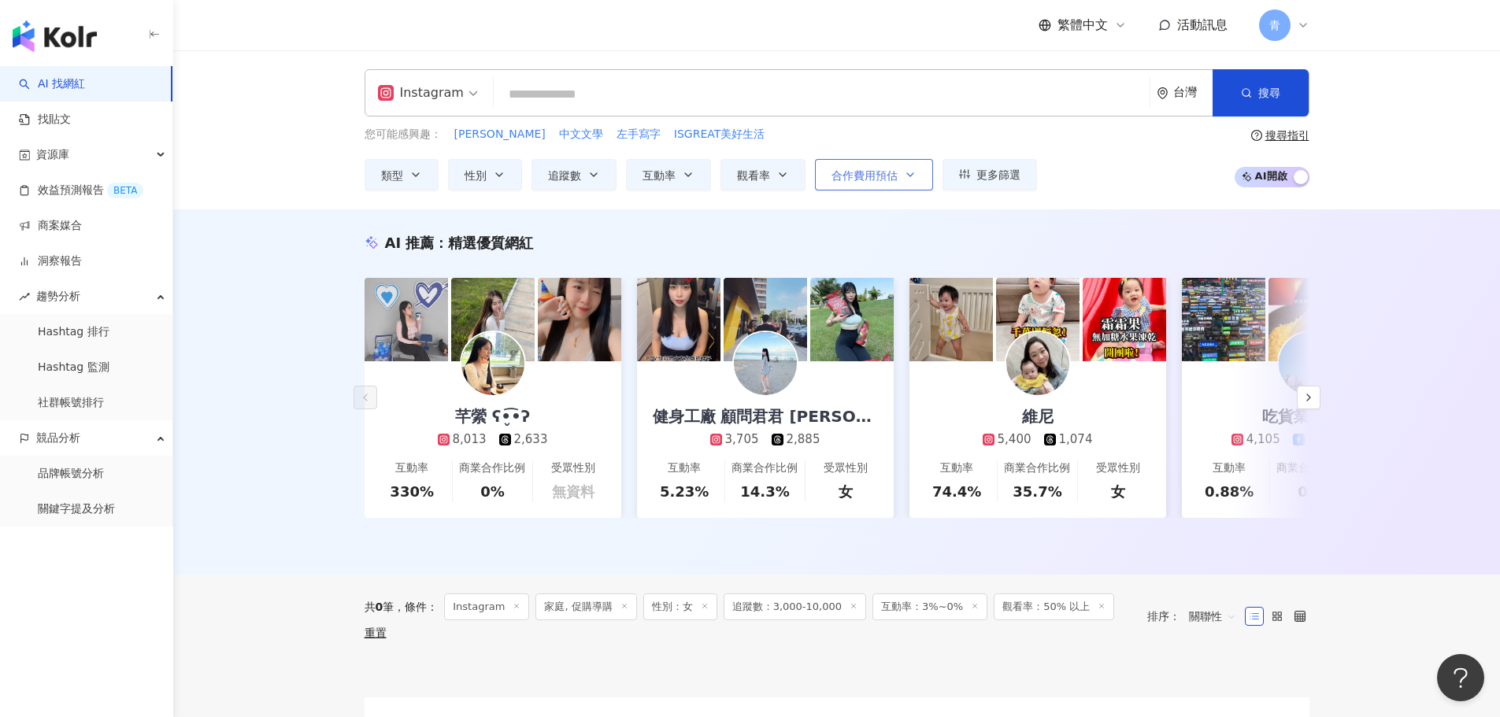
click at [898, 172] on button "合作費用預估" at bounding box center [874, 174] width 118 height 31
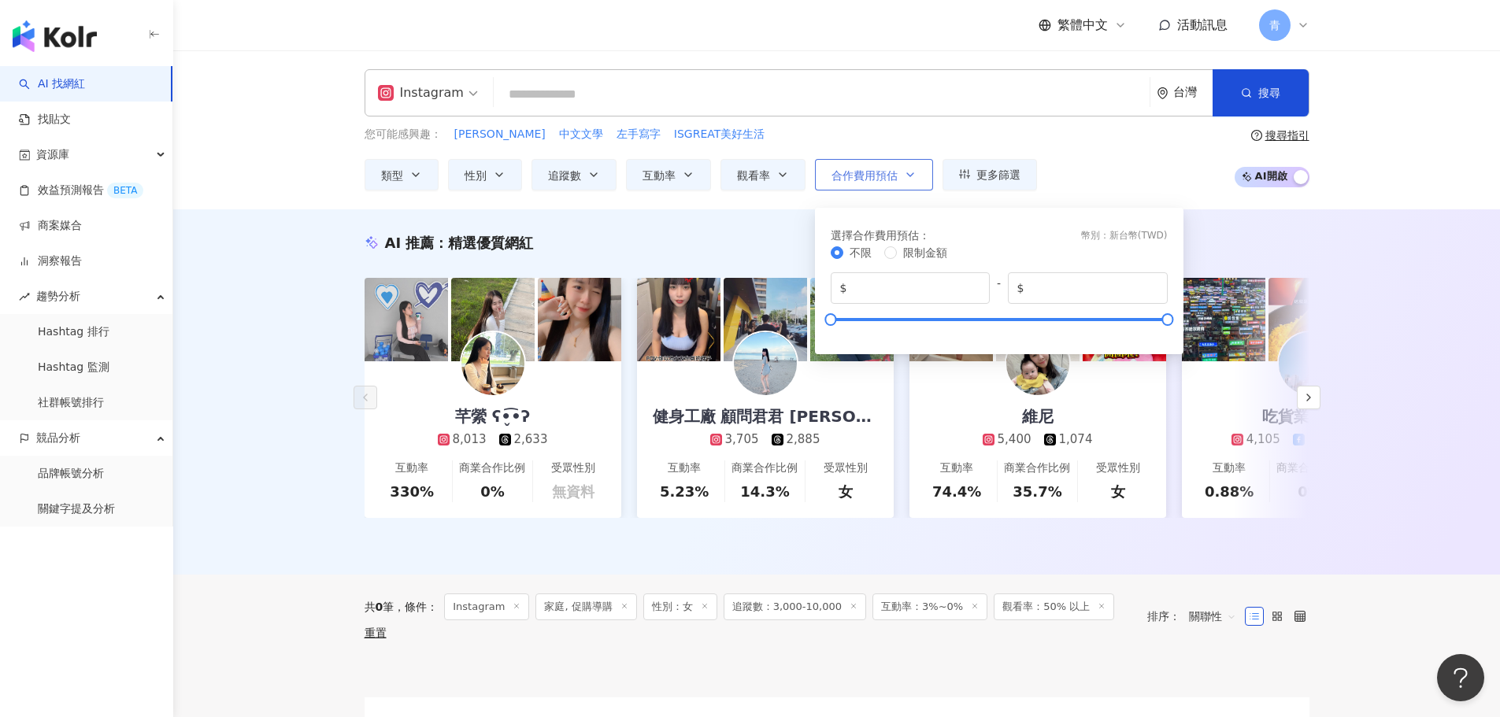
click at [898, 172] on button "合作費用預估" at bounding box center [874, 174] width 118 height 31
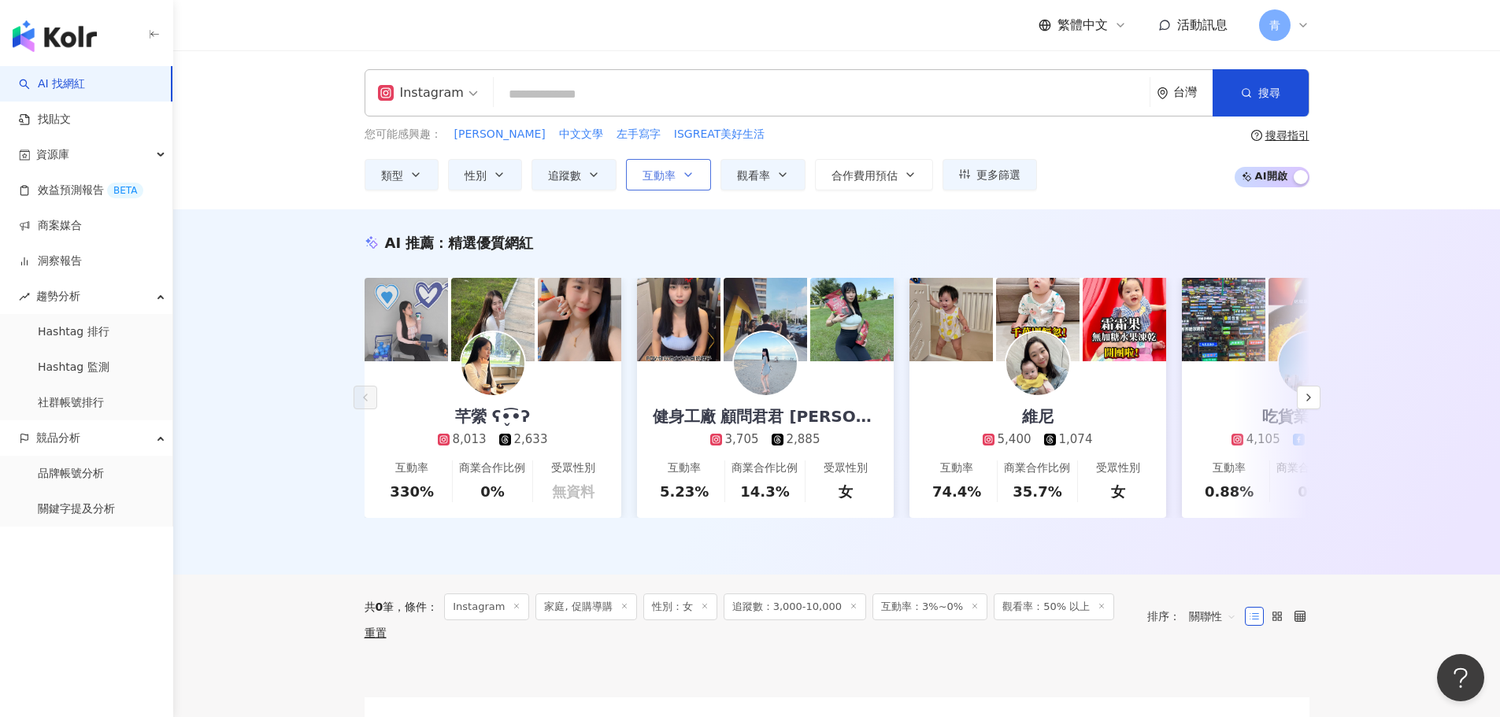
click at [677, 184] on button "互動率" at bounding box center [668, 174] width 85 height 31
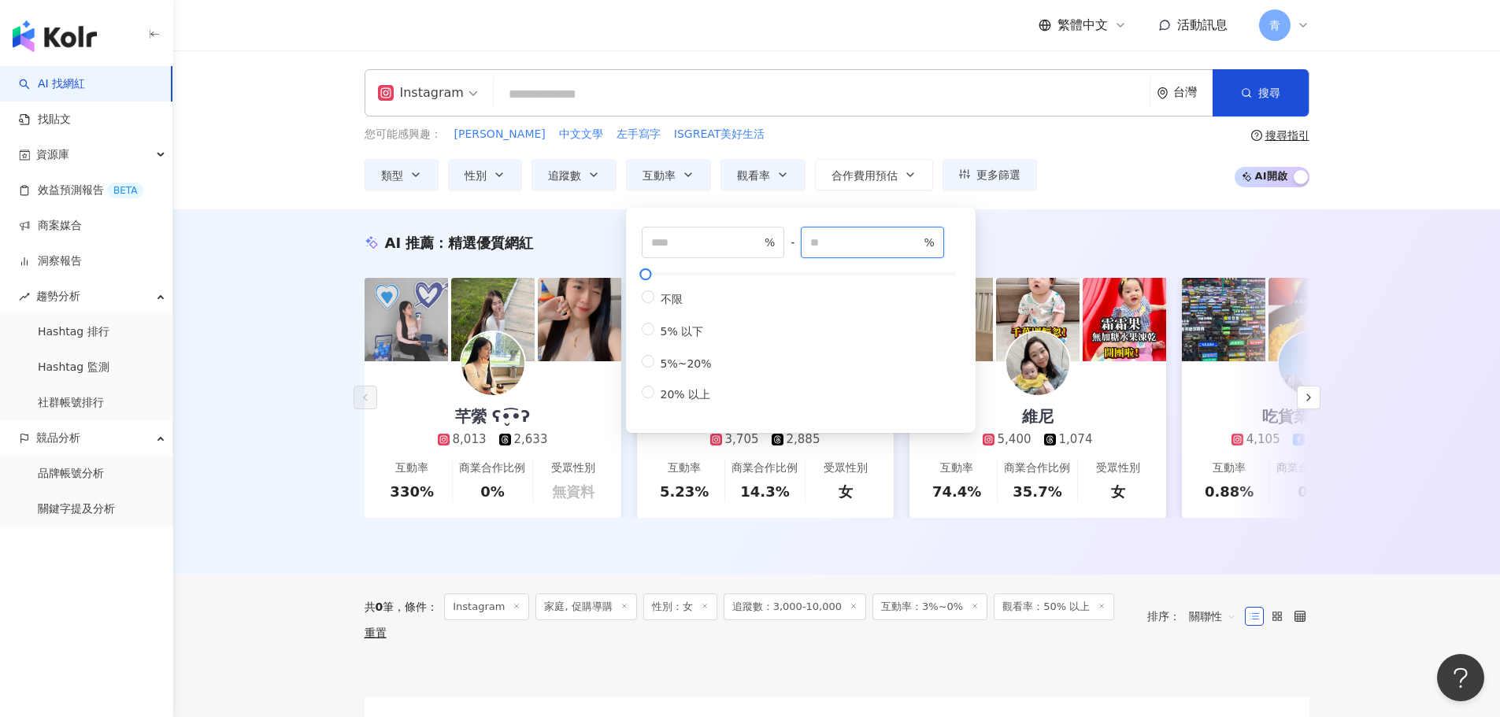
drag, startPoint x: 875, startPoint y: 241, endPoint x: 826, endPoint y: 241, distance: 48.8
click at [827, 242] on input "*" at bounding box center [865, 242] width 110 height 17
type input "*"
click at [696, 364] on span "5%~20%" at bounding box center [686, 364] width 64 height 13
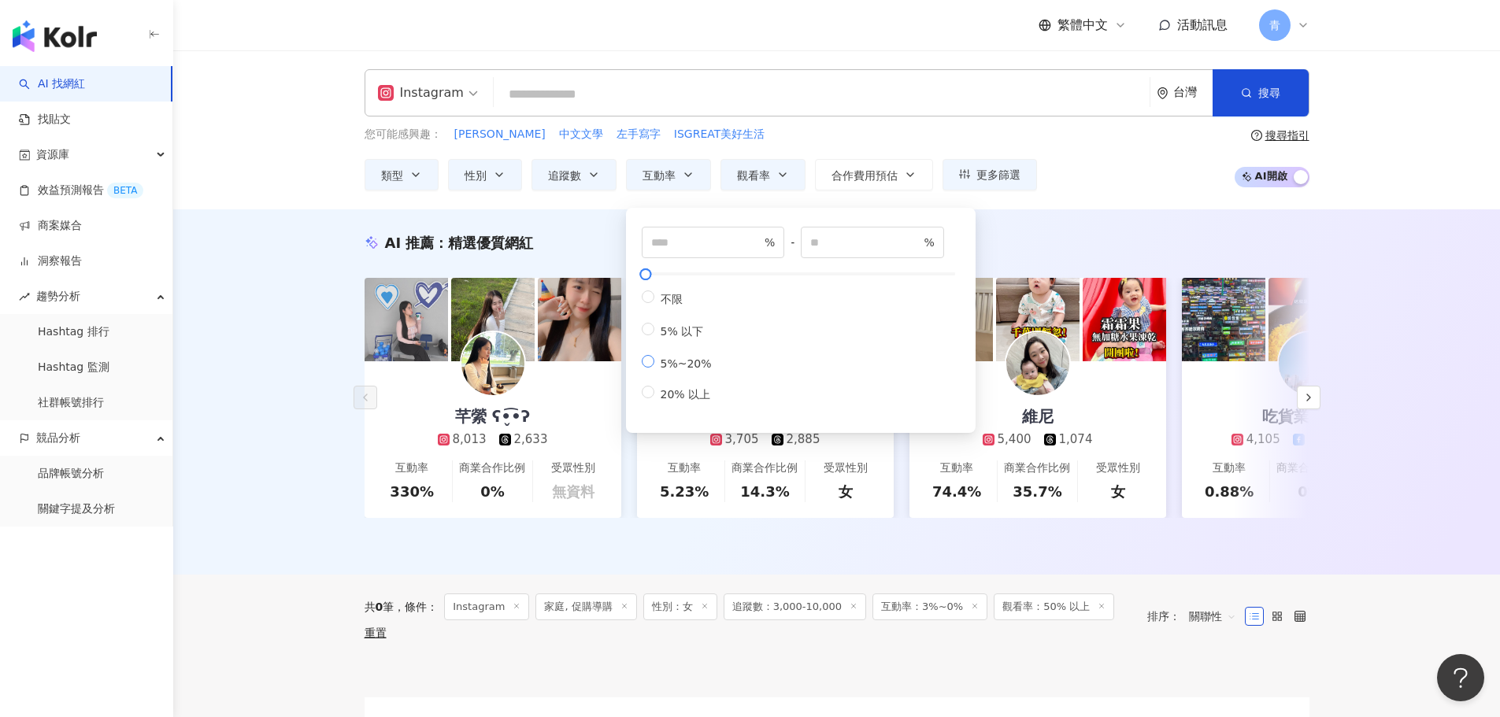
type input "*"
type input "**"
click at [838, 185] on button "合作費用預估" at bounding box center [874, 174] width 118 height 31
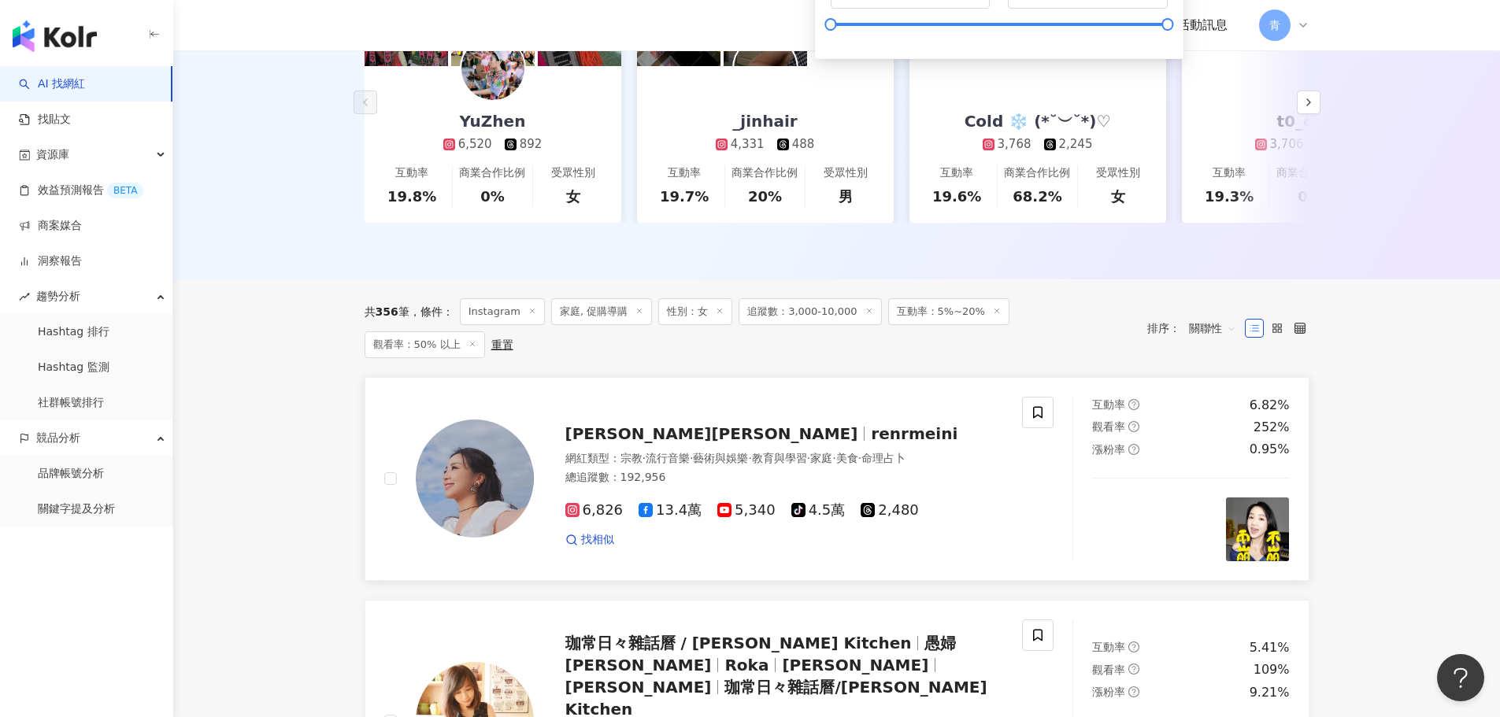
scroll to position [394, 0]
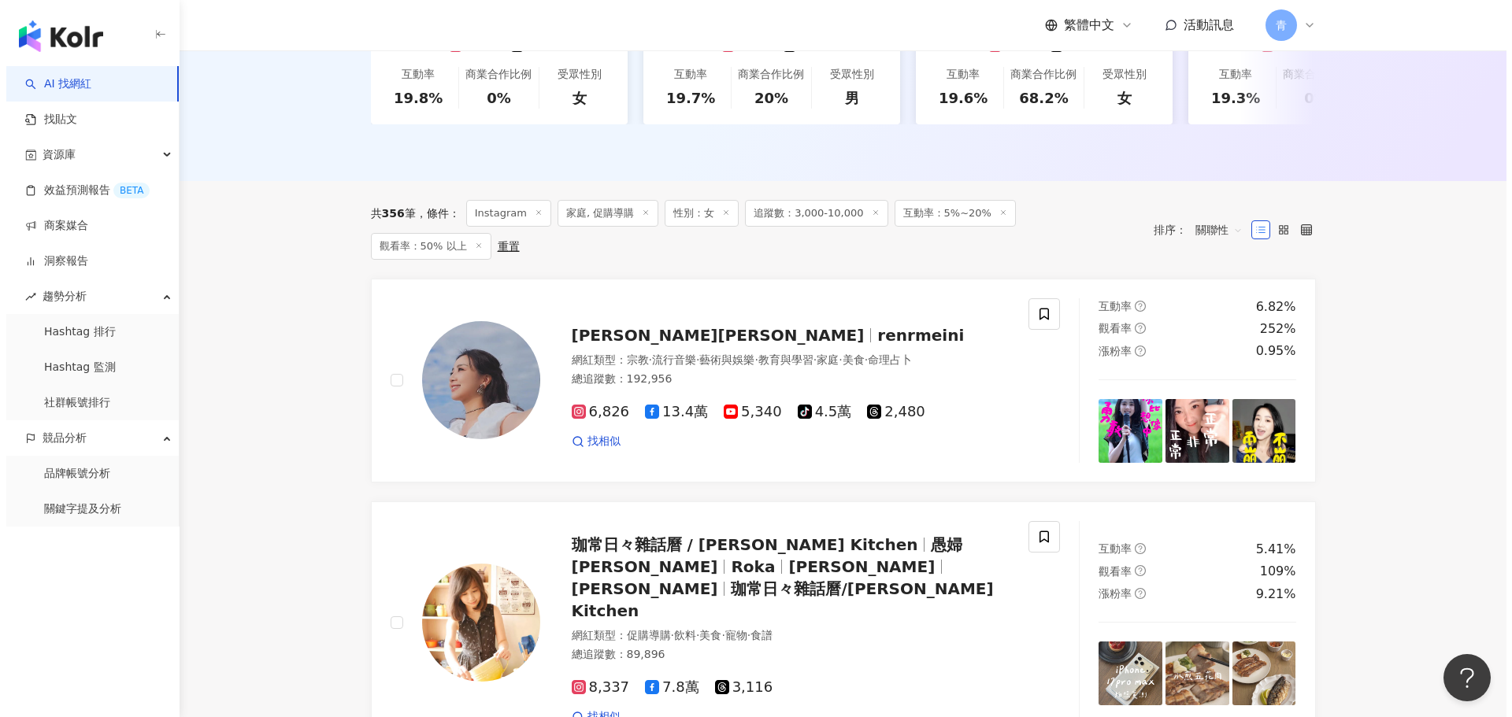
scroll to position [0, 0]
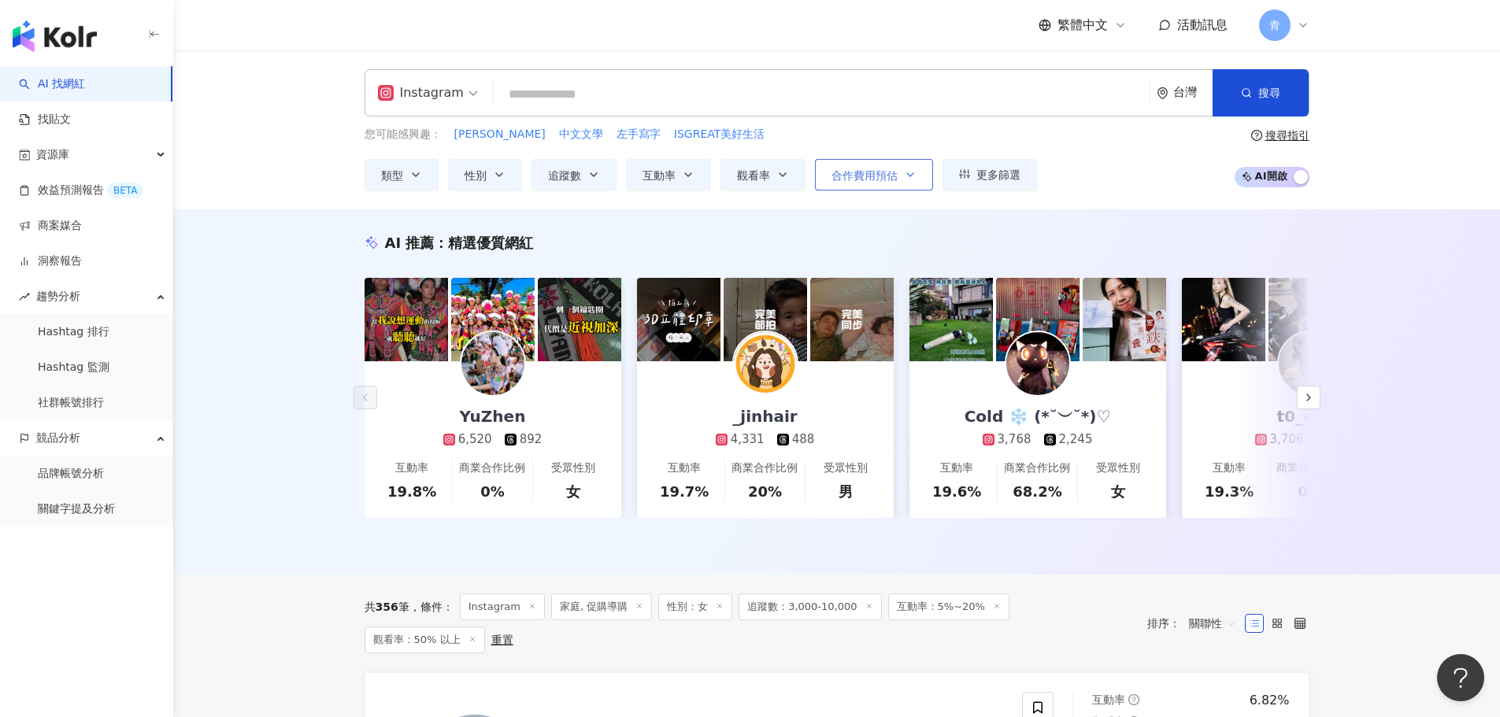
click at [885, 169] on span "合作費用預估" at bounding box center [865, 175] width 66 height 13
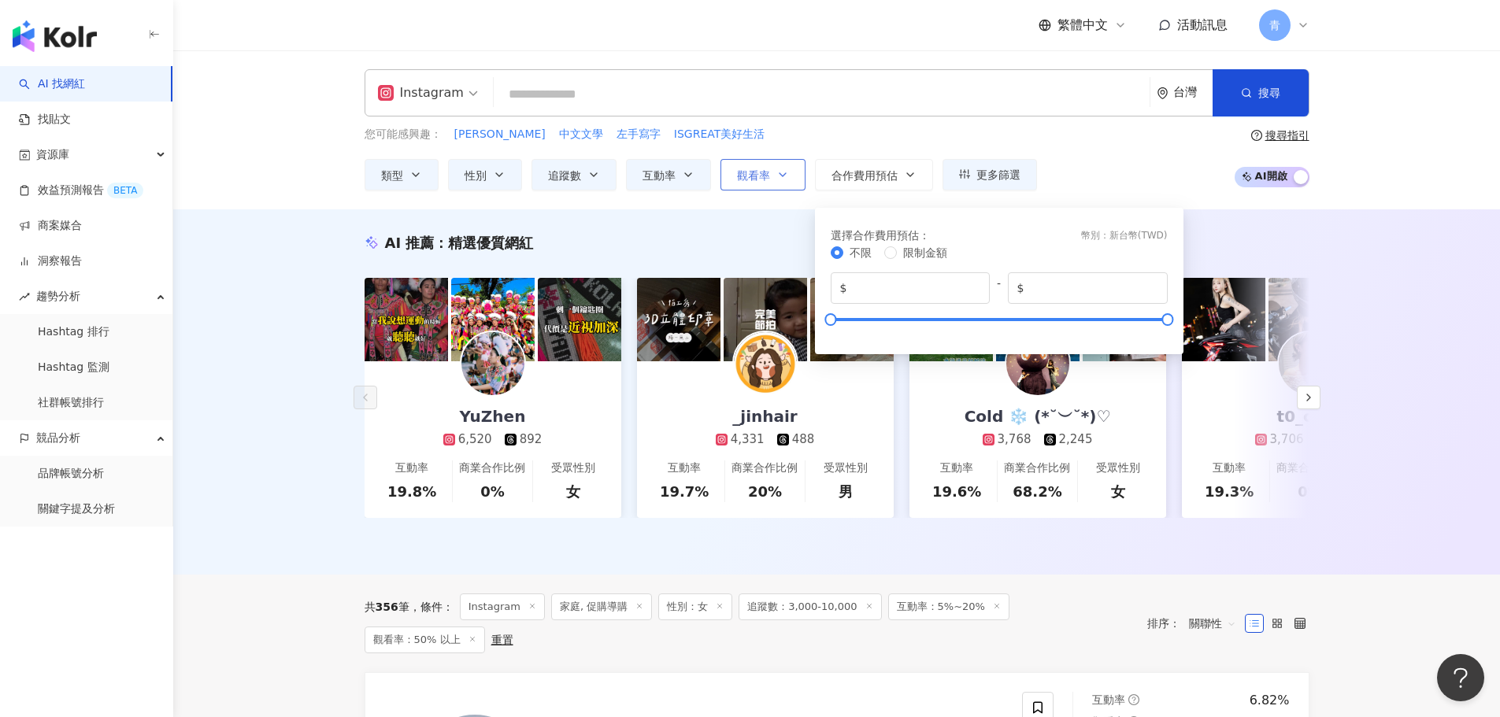
click at [797, 176] on button "觀看率" at bounding box center [763, 174] width 85 height 31
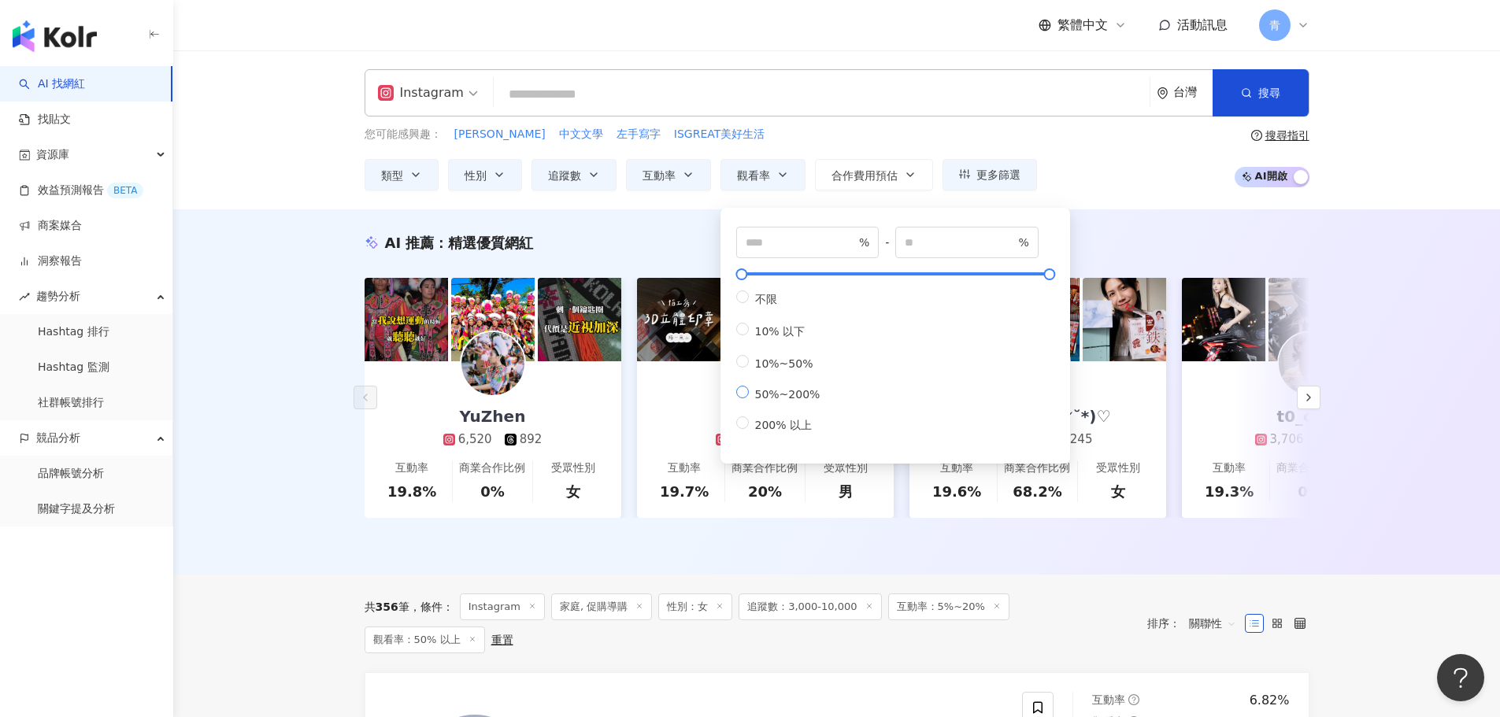
click at [795, 401] on span "50%~200%" at bounding box center [788, 394] width 78 height 13
type input "***"
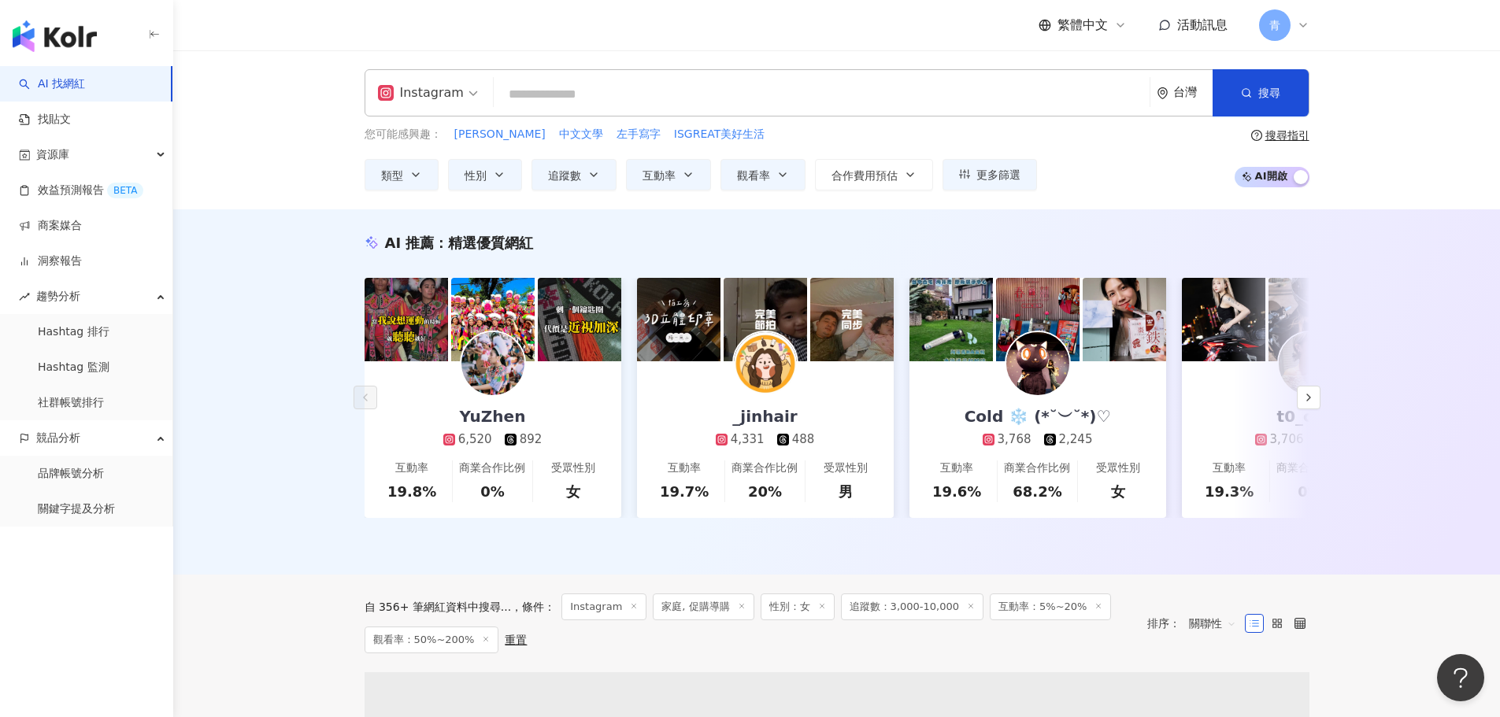
click at [322, 435] on div "AI 推薦 ： 精選優質網紅 YuZhen 6,520 892 互動率 19.8% 商業合作比例 0% 受眾性別 女 _jinhair 4,331 488 互…" at bounding box center [836, 391] width 1327 height 365
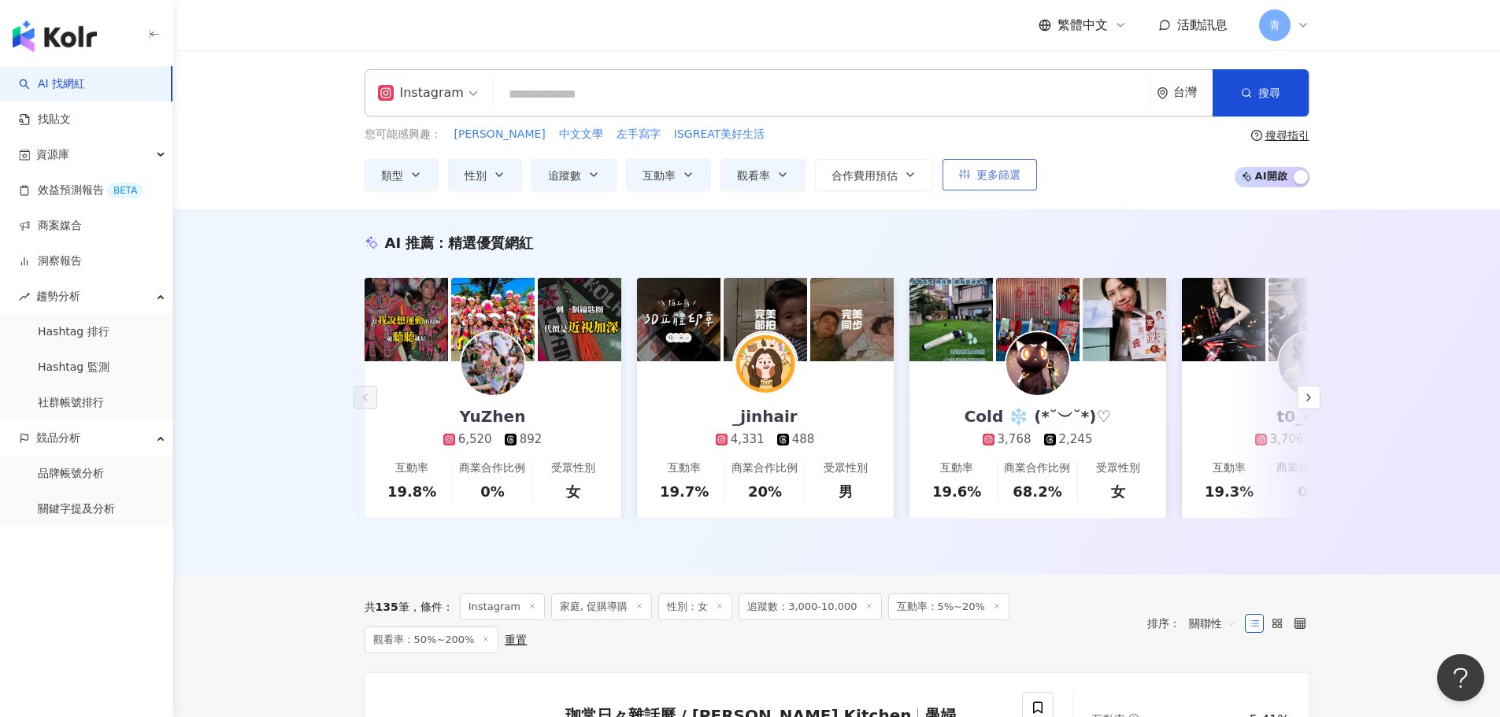
click at [1006, 180] on span "更多篩選" at bounding box center [998, 175] width 44 height 13
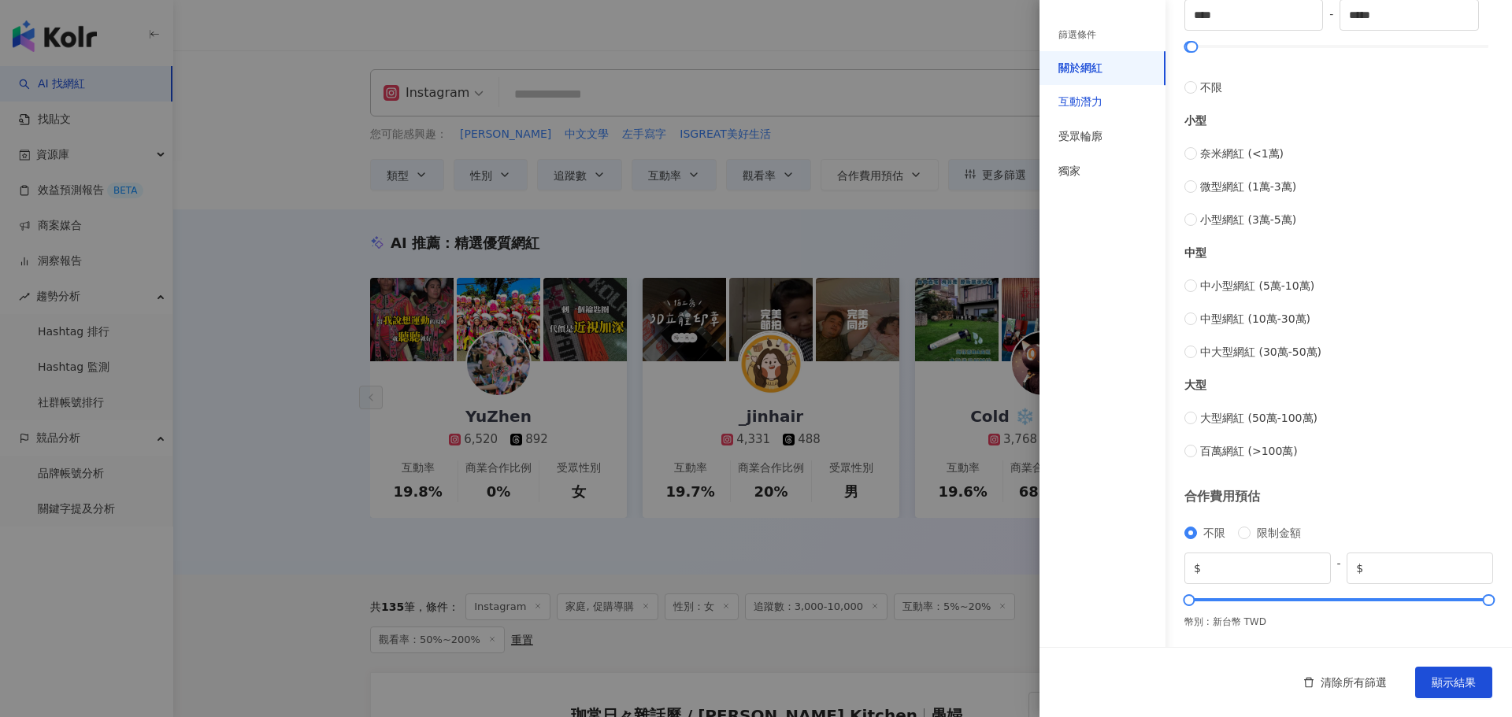
click at [1101, 107] on div "互動潛力" at bounding box center [1080, 102] width 44 height 16
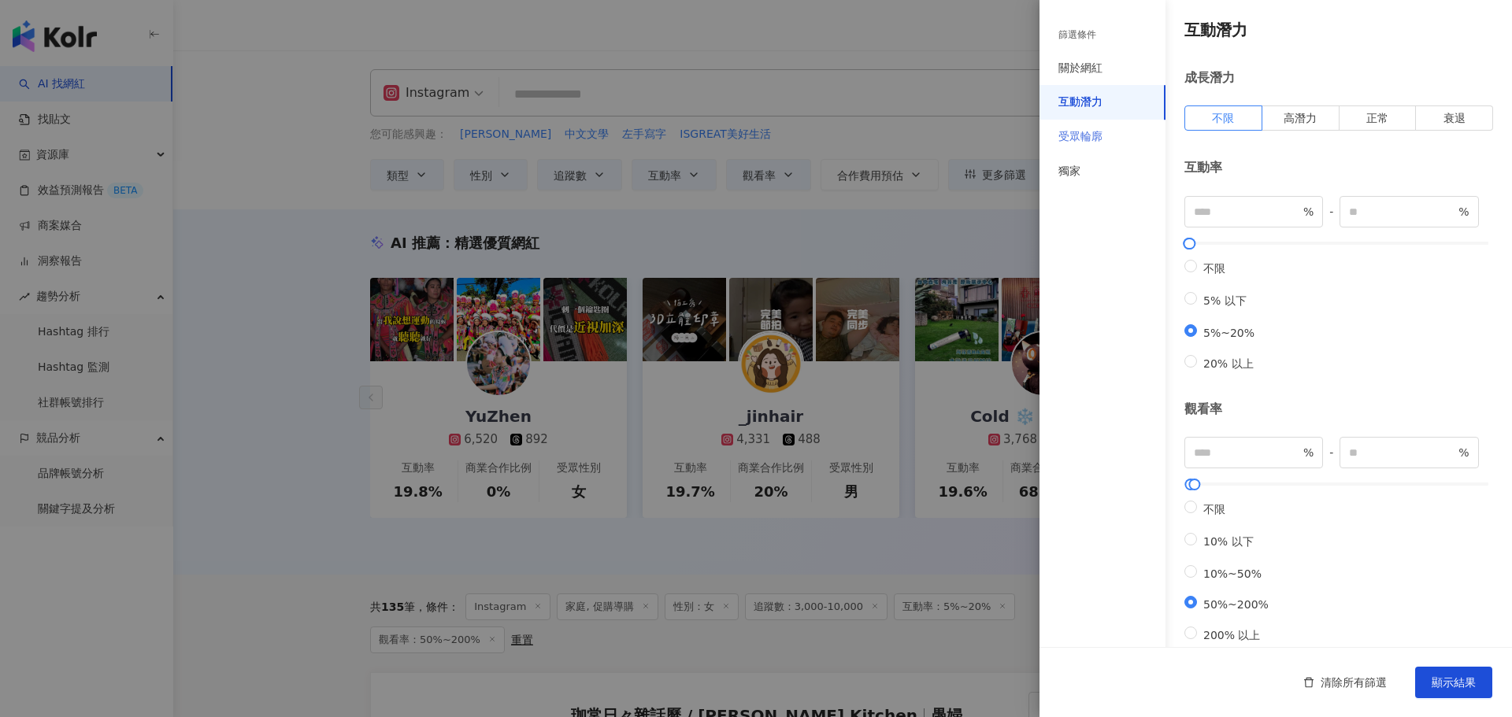
click at [1155, 134] on div "受眾輪廓" at bounding box center [1102, 137] width 126 height 35
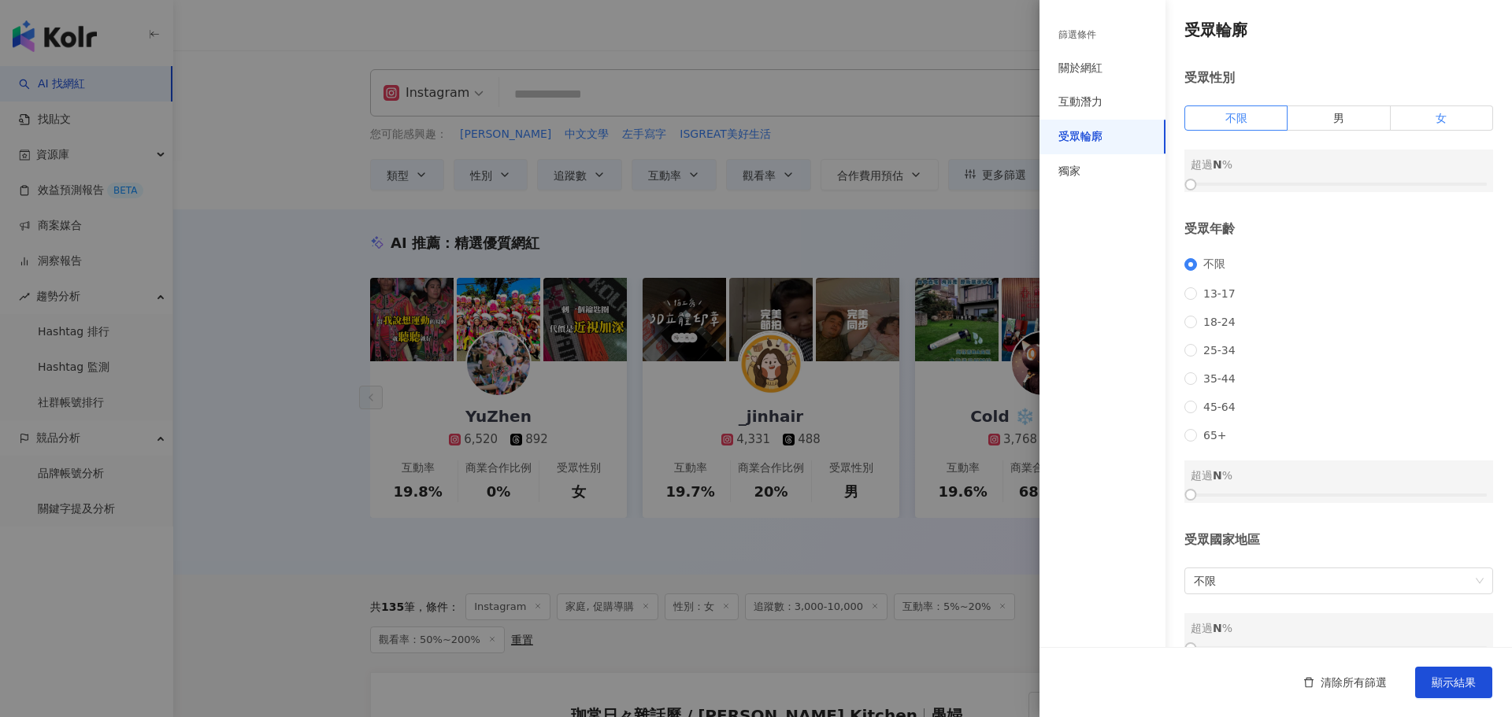
click at [1443, 112] on label "女" at bounding box center [1442, 118] width 102 height 25
drag, startPoint x: 1330, startPoint y: 182, endPoint x: 1334, endPoint y: 189, distance: 8.1
click at [1335, 189] on div at bounding box center [1339, 184] width 296 height 9
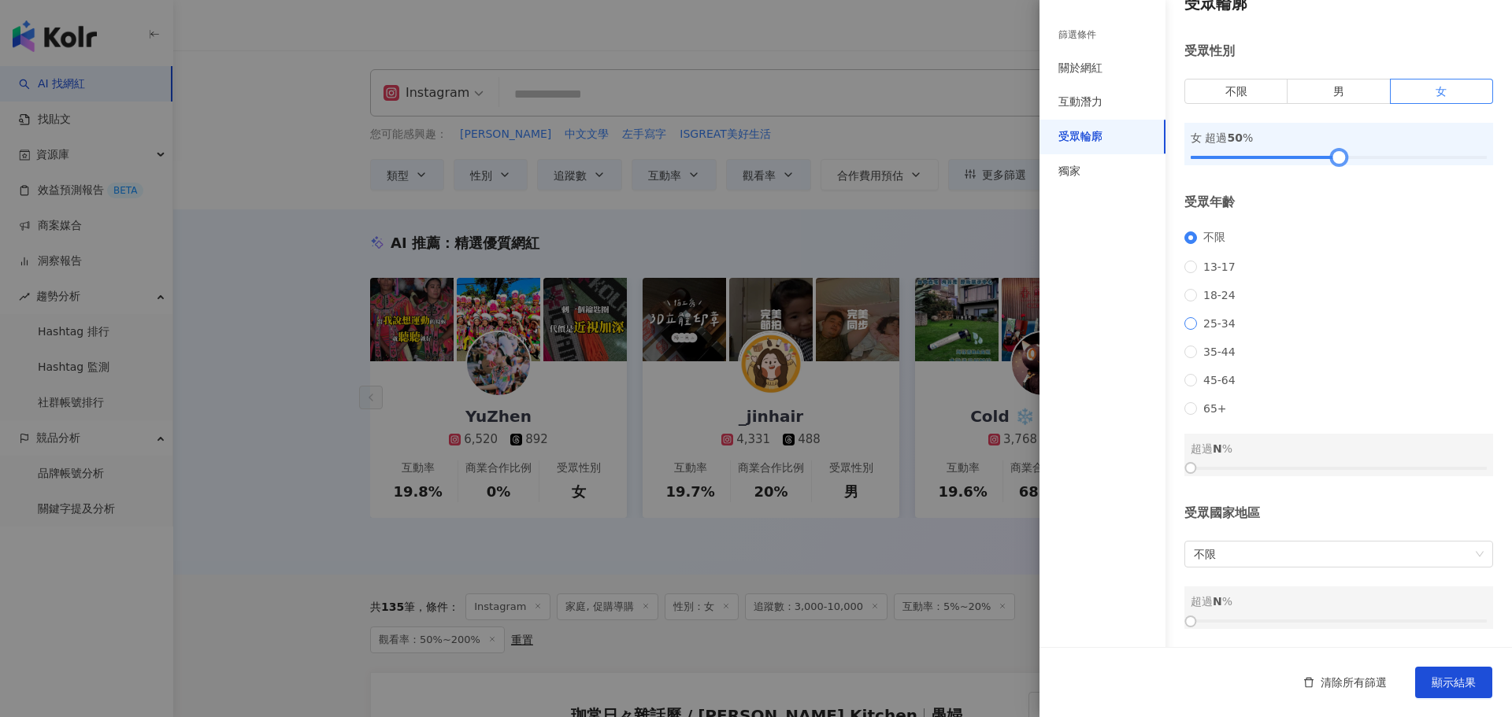
scroll to position [47, 0]
click at [1223, 317] on span "25-34" at bounding box center [1219, 323] width 45 height 13
drag, startPoint x: 1201, startPoint y: 461, endPoint x: 1280, endPoint y: 476, distance: 80.9
click at [1295, 477] on div "受眾輪廓 受眾性別 不限 男 女 女 超過 50 % 受眾年齡 不限 13-17 18-24 25-34 35-44 45-64 65+ 25-34 超過 0…" at bounding box center [1275, 310] width 472 height 675
click at [1284, 468] on div at bounding box center [1339, 468] width 296 height 9
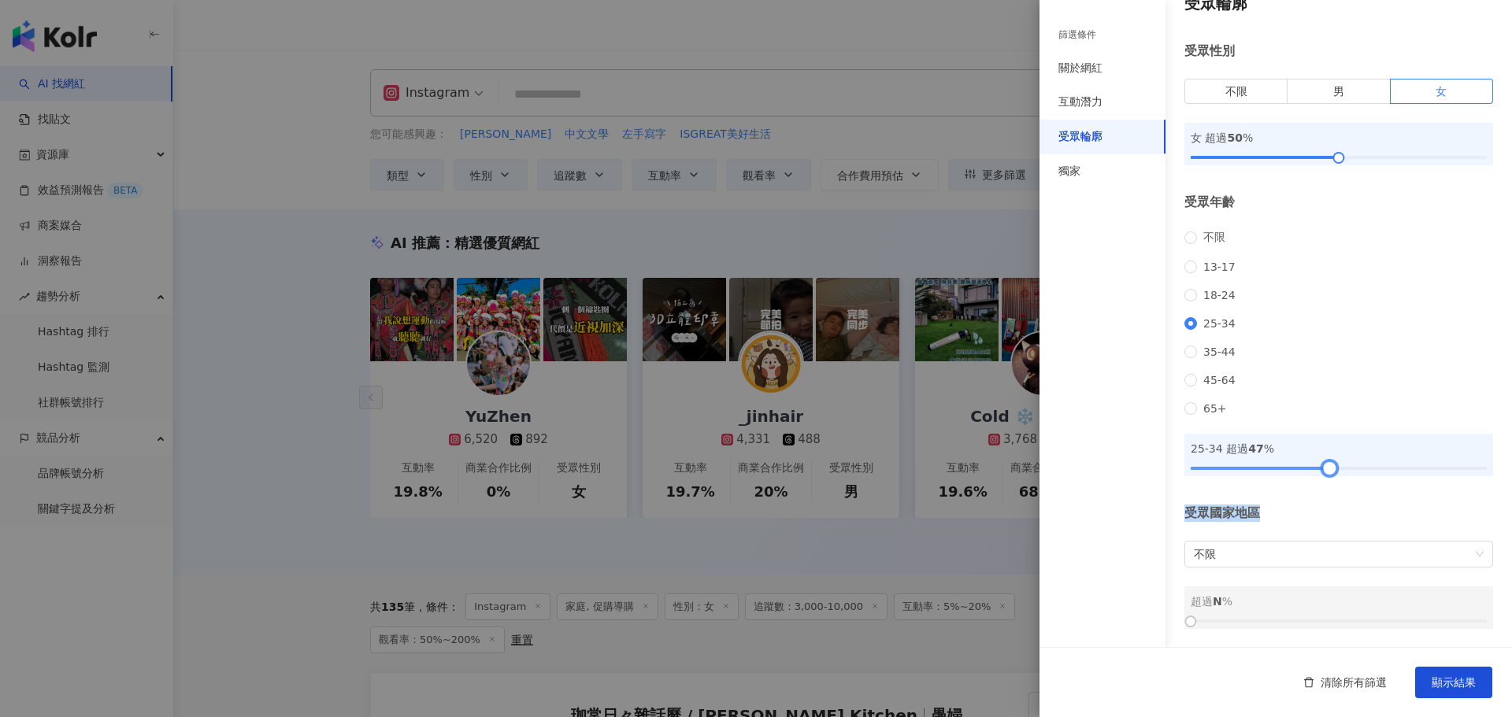
click at [1325, 470] on div at bounding box center [1329, 468] width 9 height 9
click at [1298, 506] on div "受眾國家地區" at bounding box center [1338, 513] width 309 height 17
click at [1305, 498] on div "受眾輪廓 受眾性別 不限 男 女 女 超過 50 % 受眾年齡 不限 13-17 18-24 25-34 35-44 45-64 65+ 25-34 超過 3…" at bounding box center [1275, 310] width 472 height 675
click at [1310, 469] on div at bounding box center [1312, 468] width 9 height 9
click at [1321, 512] on div "受眾國家地區" at bounding box center [1338, 513] width 309 height 17
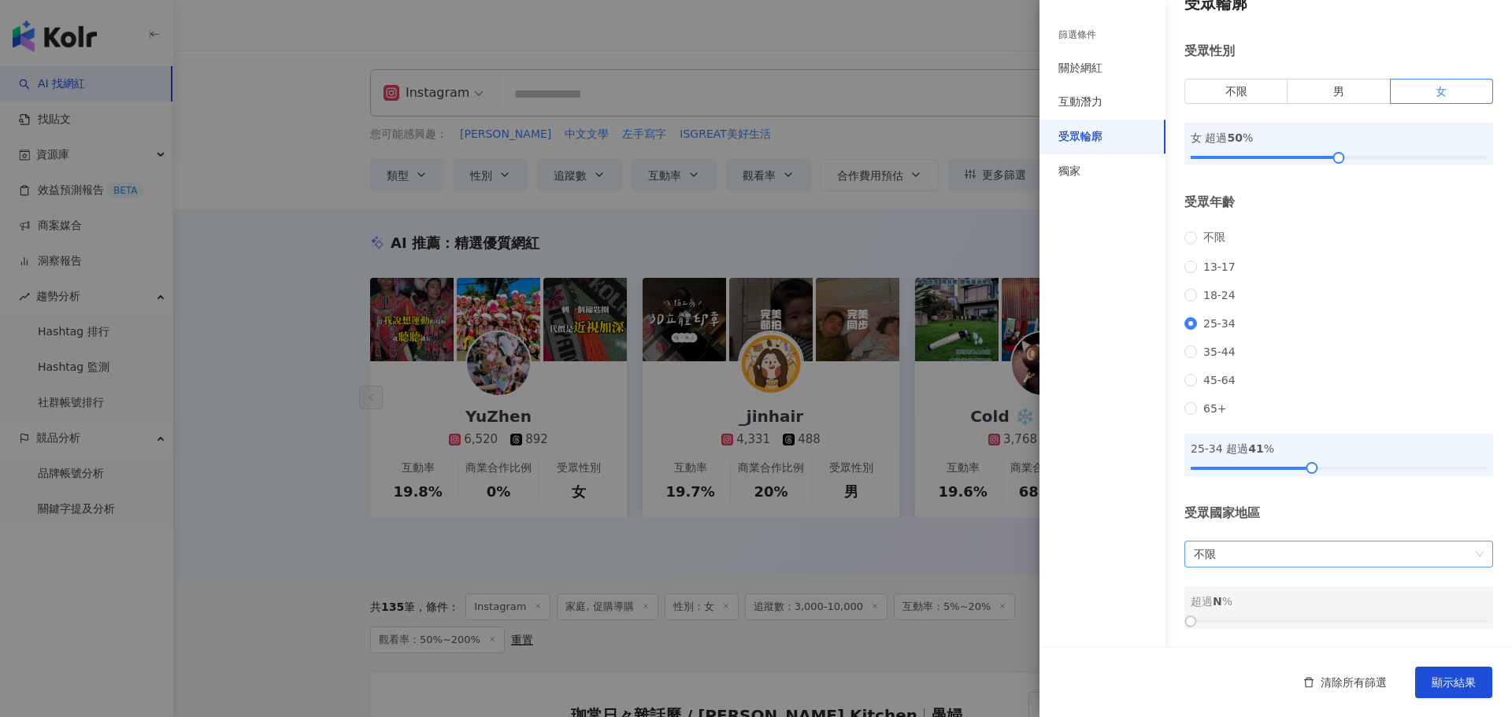
click at [1264, 561] on span "不限" at bounding box center [1339, 554] width 290 height 25
click at [1264, 555] on span "不限" at bounding box center [1339, 554] width 290 height 25
click at [1100, 170] on div "獨家" at bounding box center [1102, 171] width 126 height 35
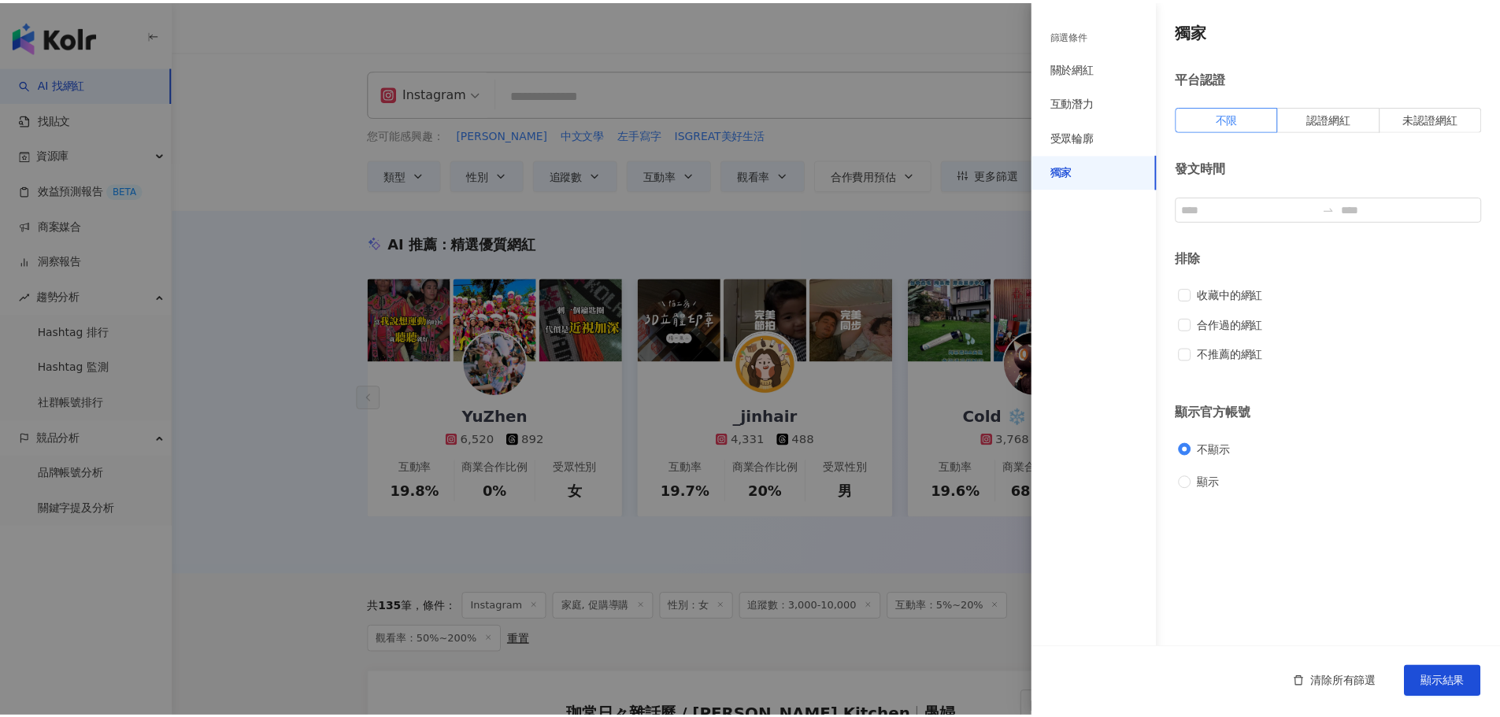
scroll to position [0, 0]
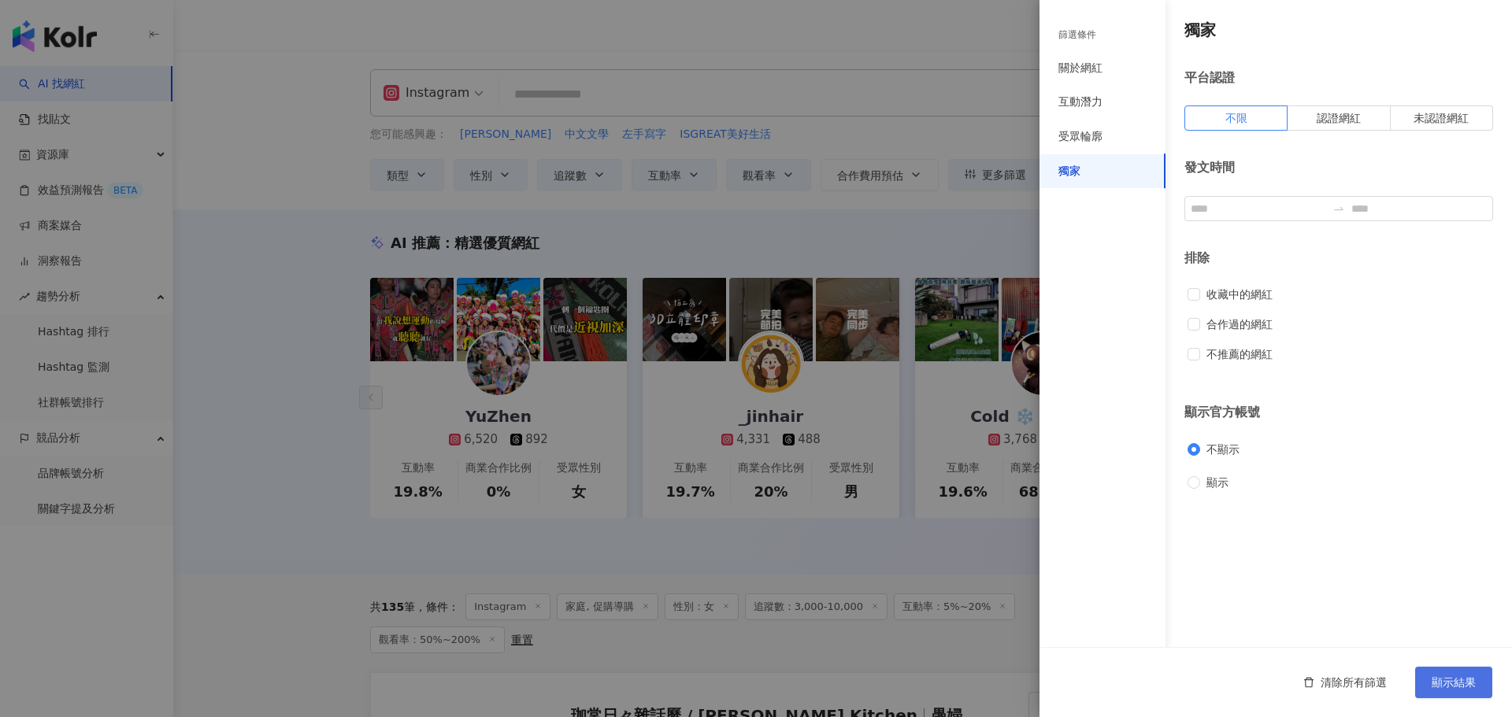
click at [1467, 684] on span "顯示結果" at bounding box center [1454, 682] width 44 height 13
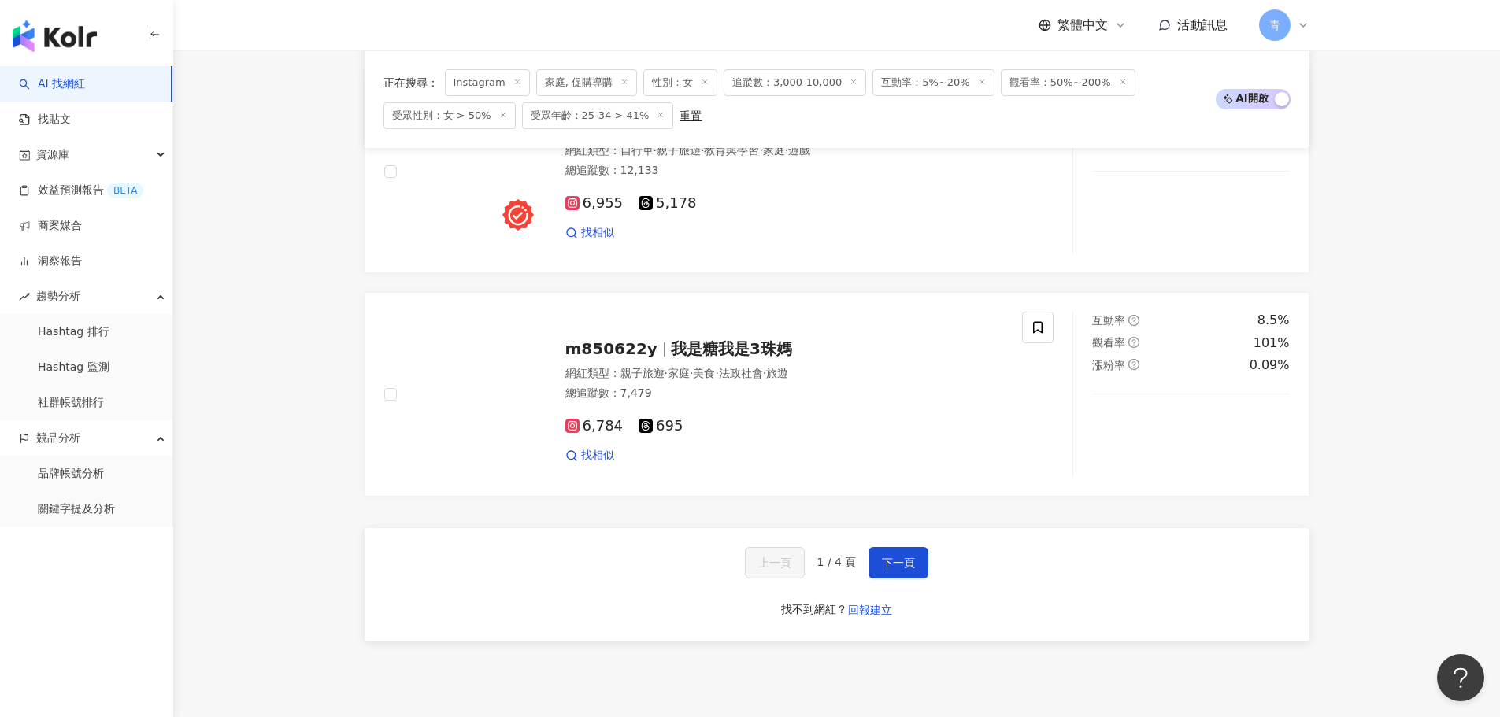
scroll to position [2599, 0]
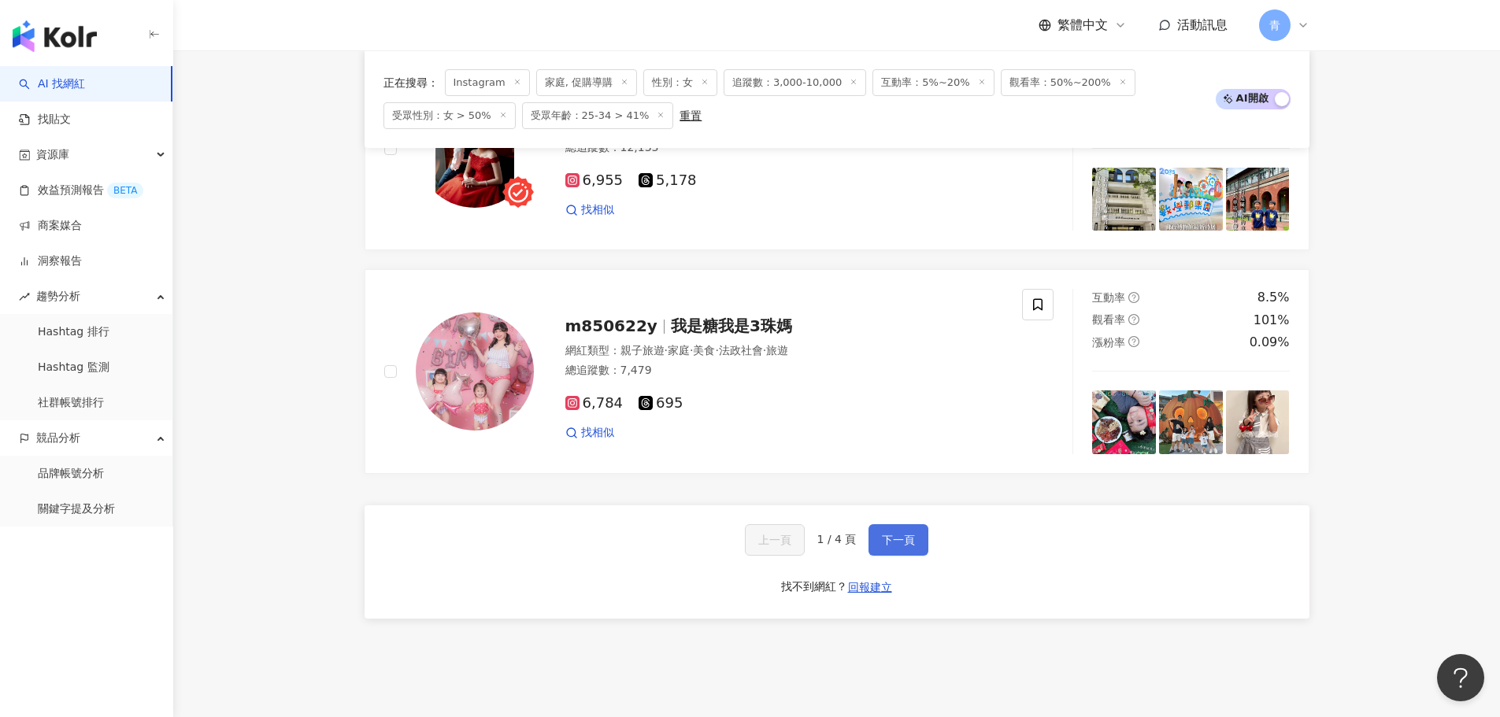
click at [901, 534] on span "下一頁" at bounding box center [898, 540] width 33 height 13
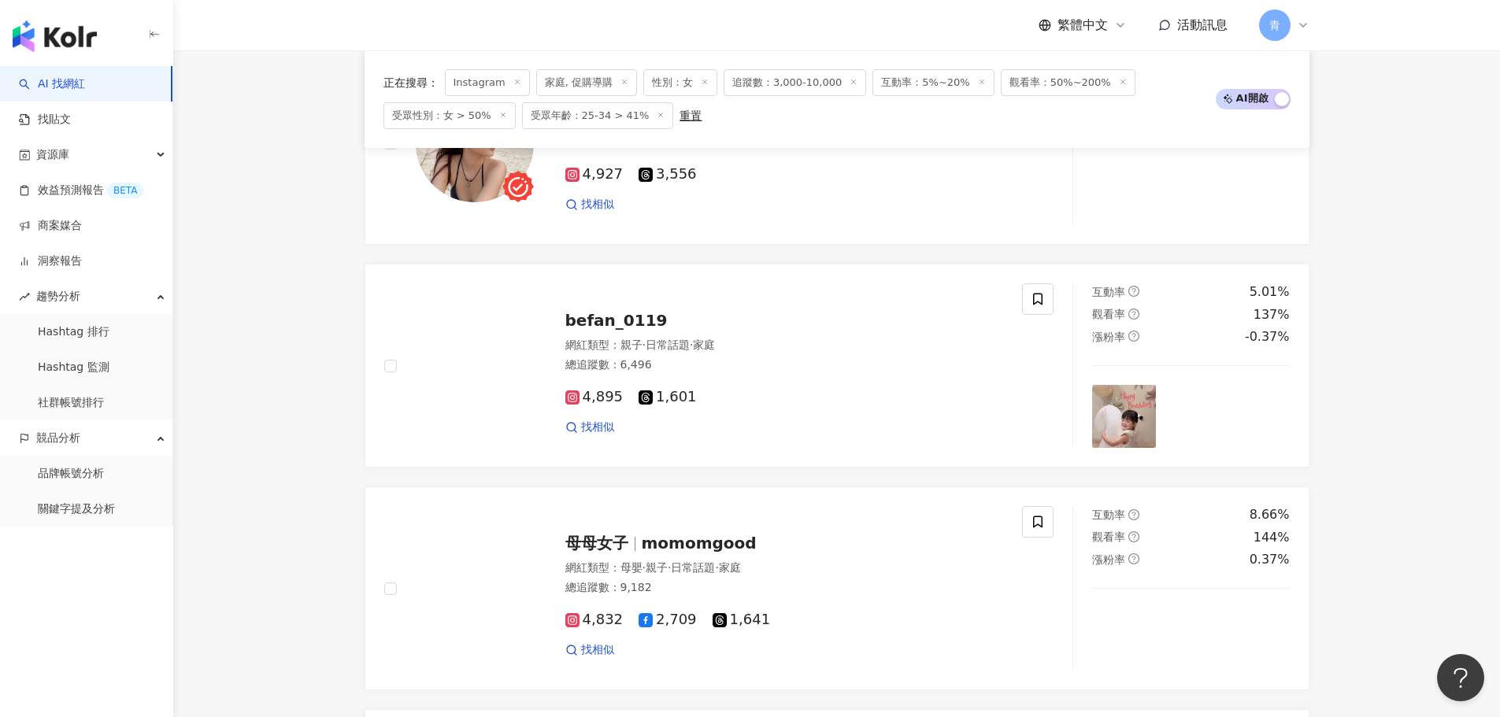
scroll to position [2674, 0]
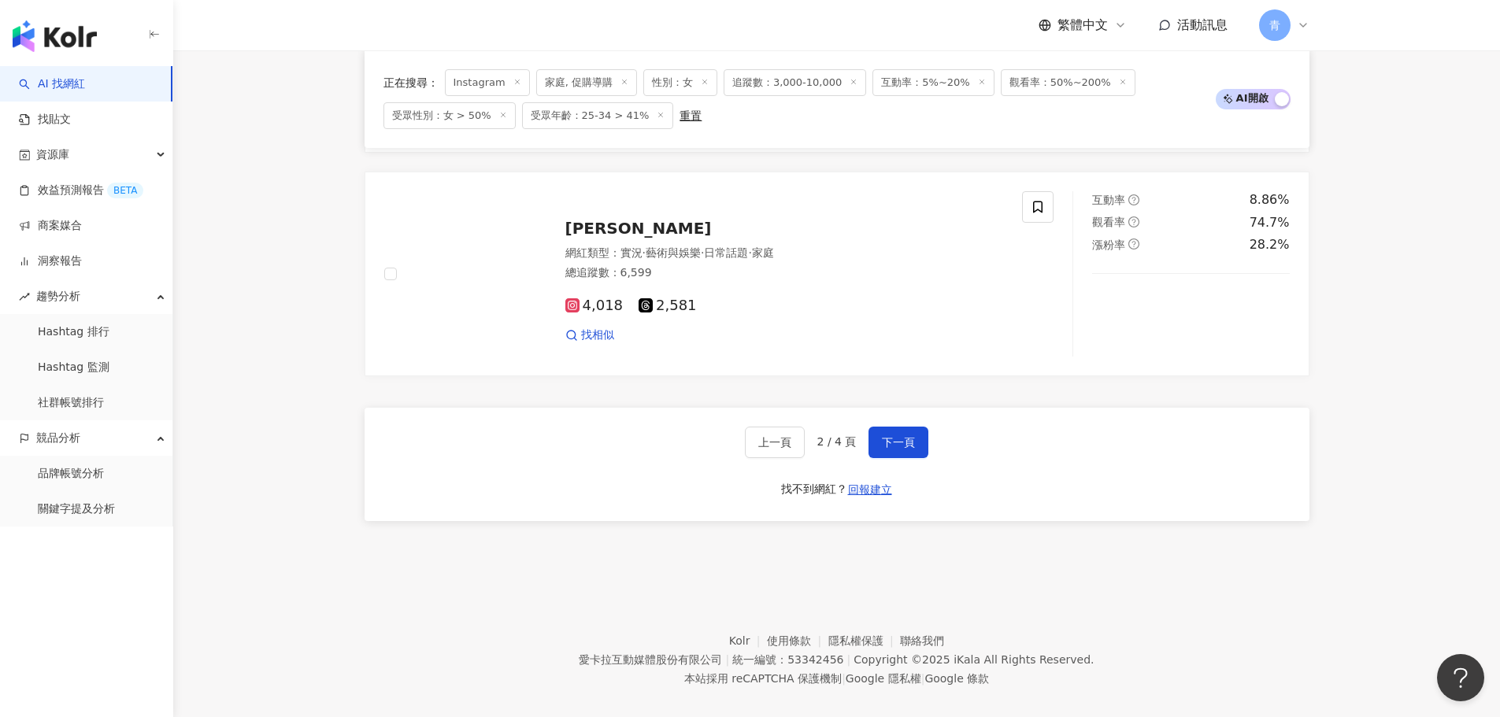
drag, startPoint x: 300, startPoint y: 298, endPoint x: 312, endPoint y: 582, distance: 284.5
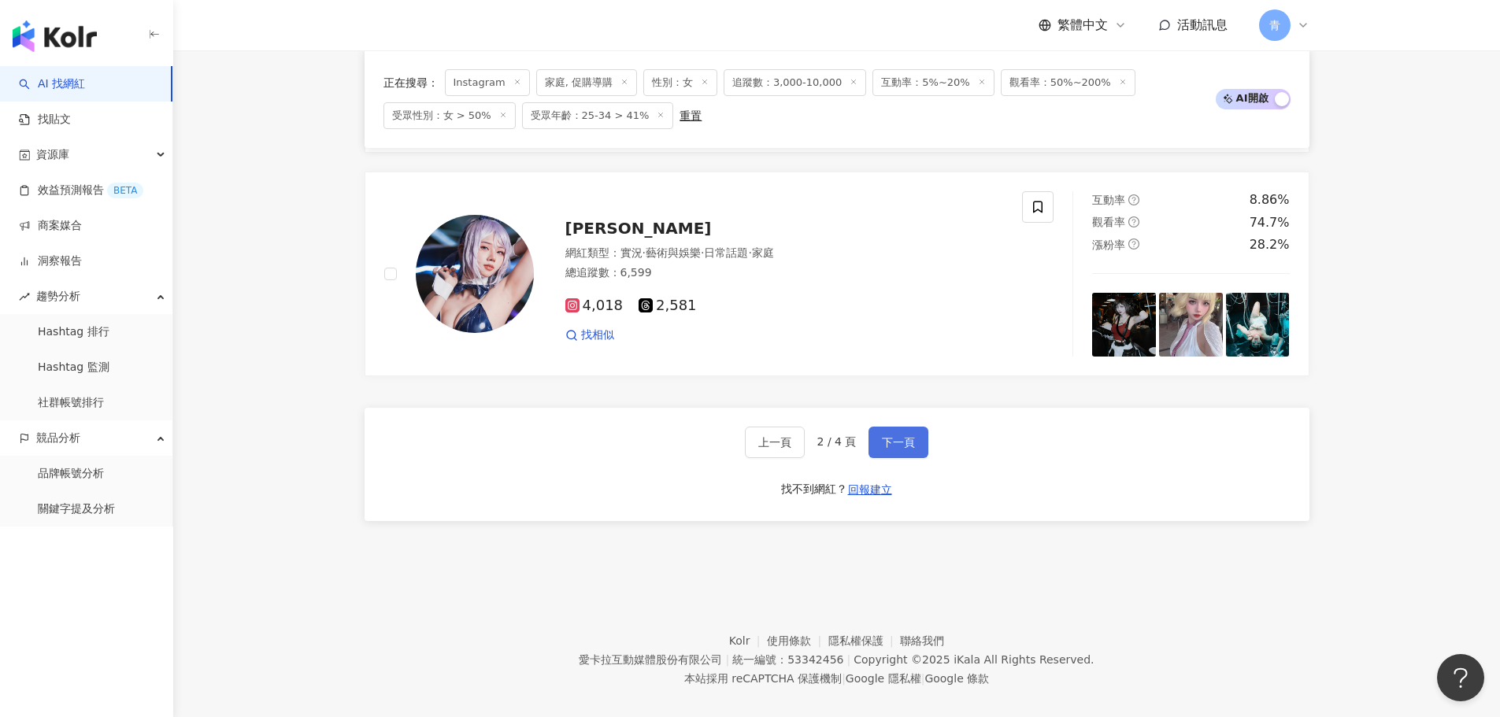
click at [901, 436] on span "下一頁" at bounding box center [898, 442] width 33 height 13
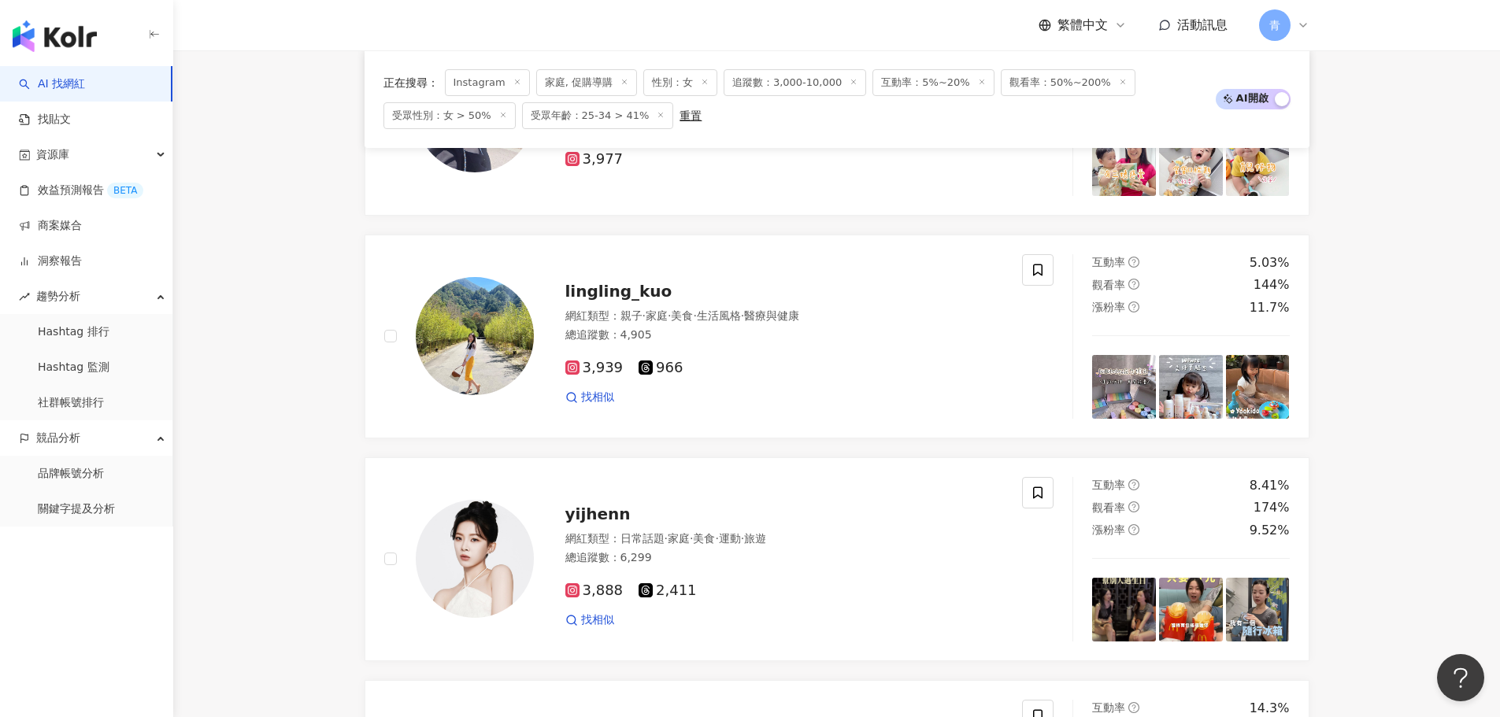
scroll to position [379, 0]
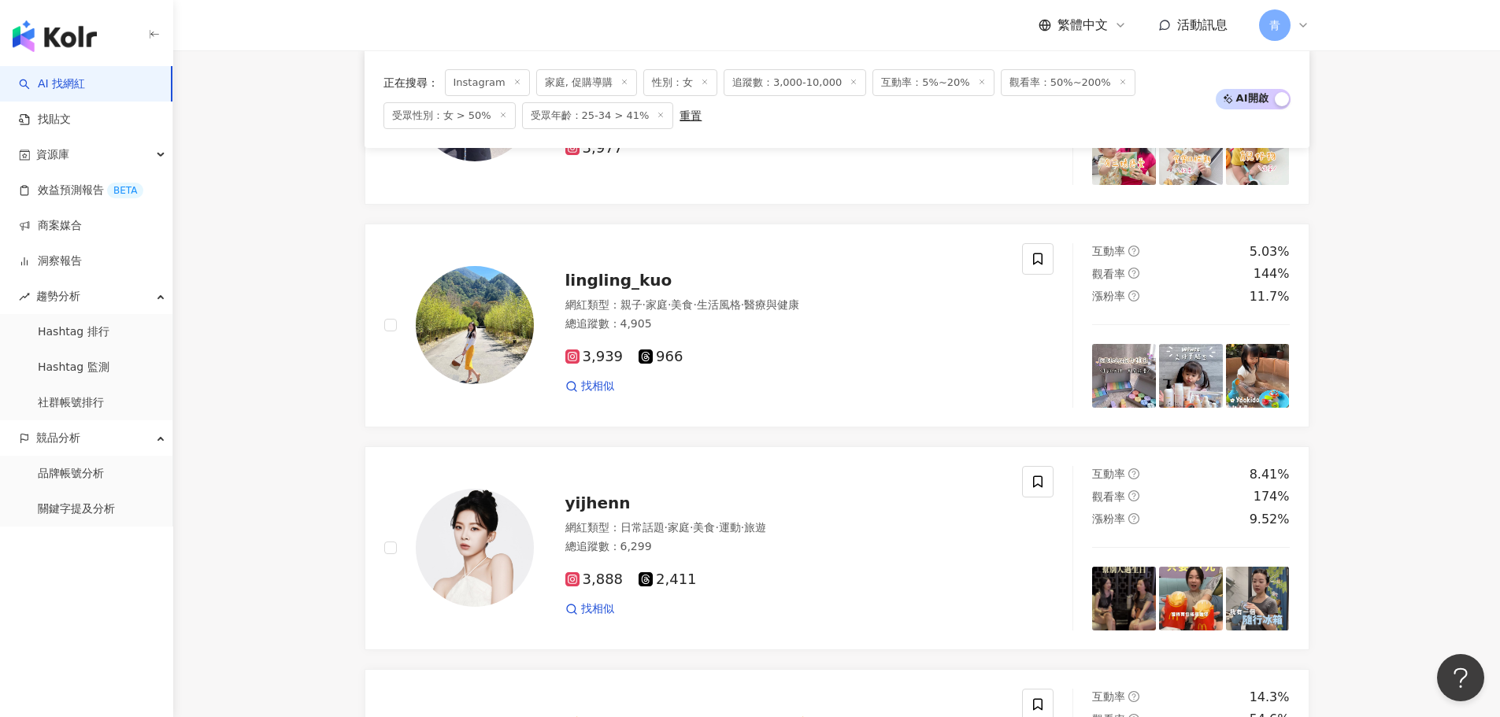
drag, startPoint x: 288, startPoint y: 236, endPoint x: 290, endPoint y: 265, distance: 28.4
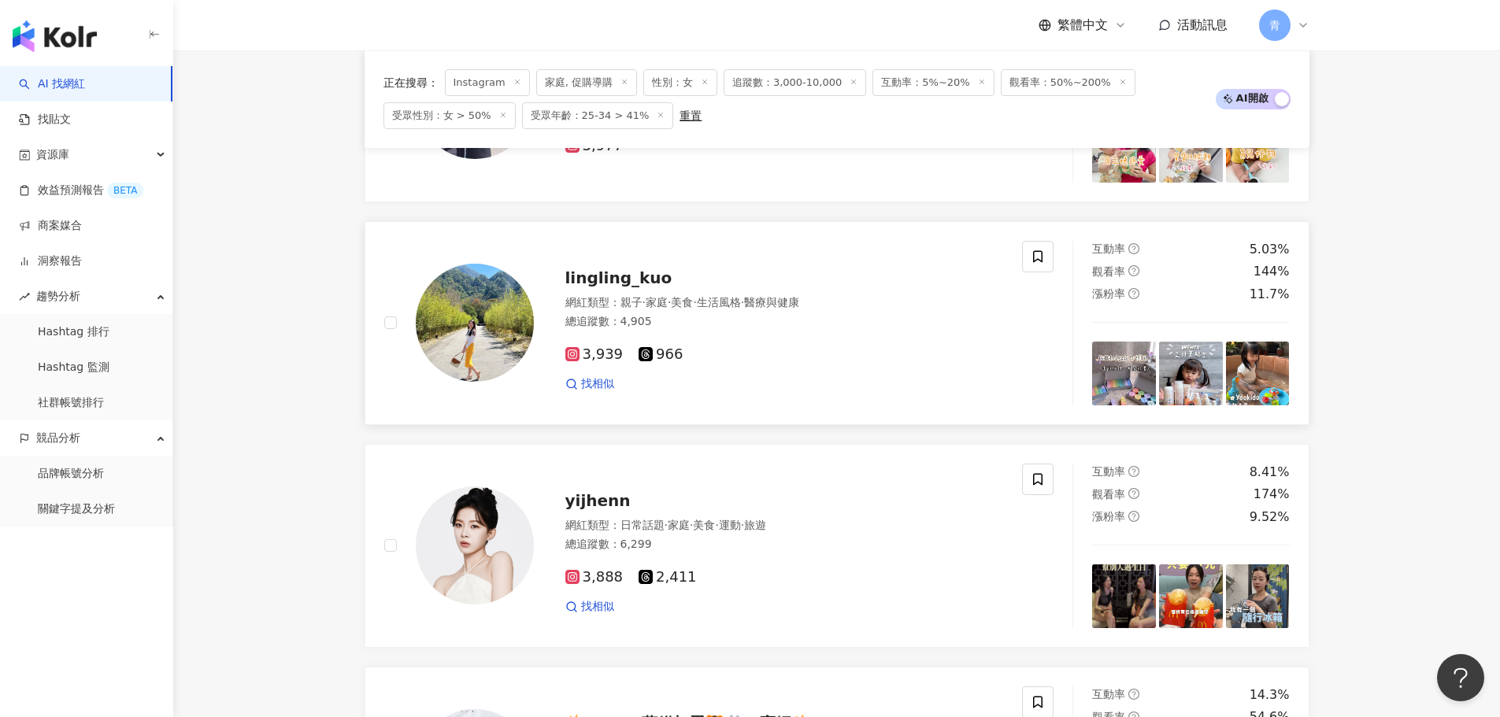
drag, startPoint x: 655, startPoint y: 274, endPoint x: 643, endPoint y: 276, distance: 11.9
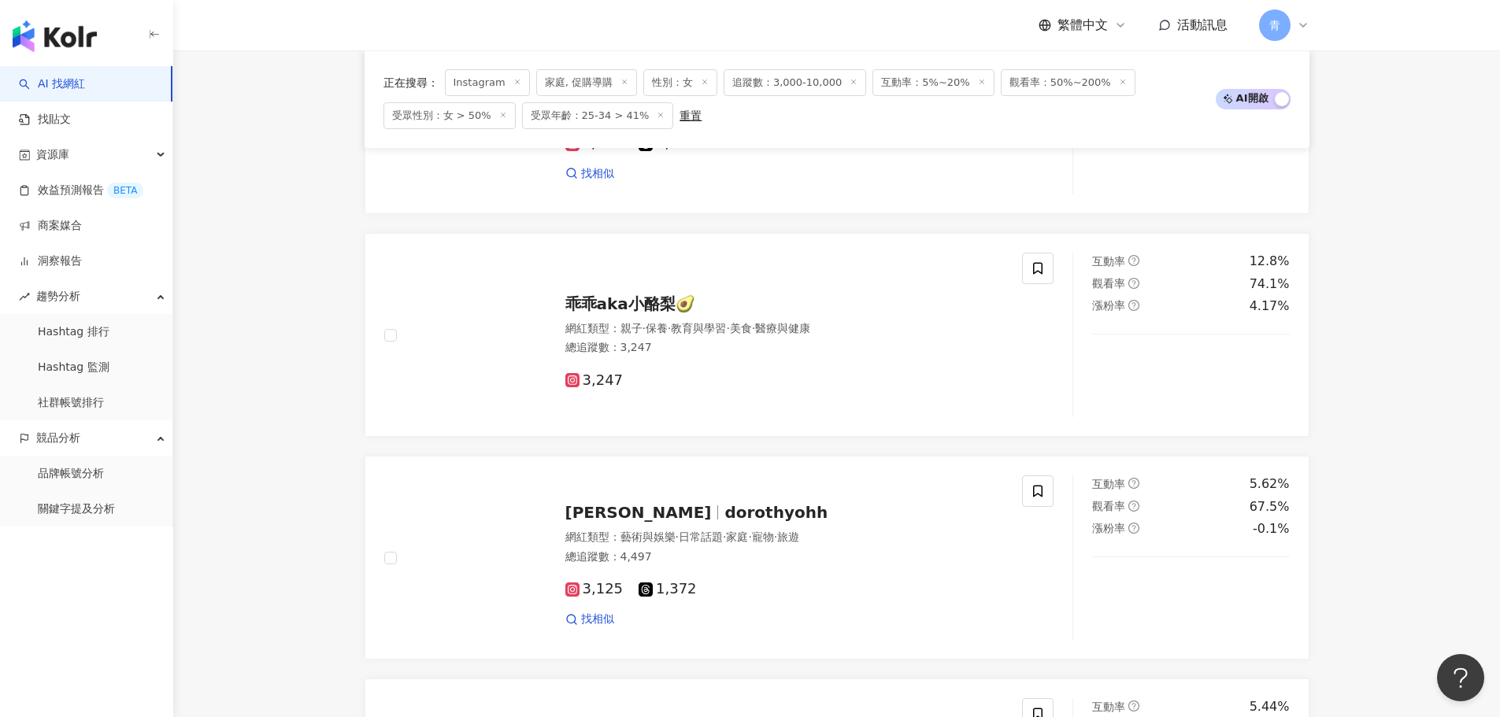
scroll to position [2674, 0]
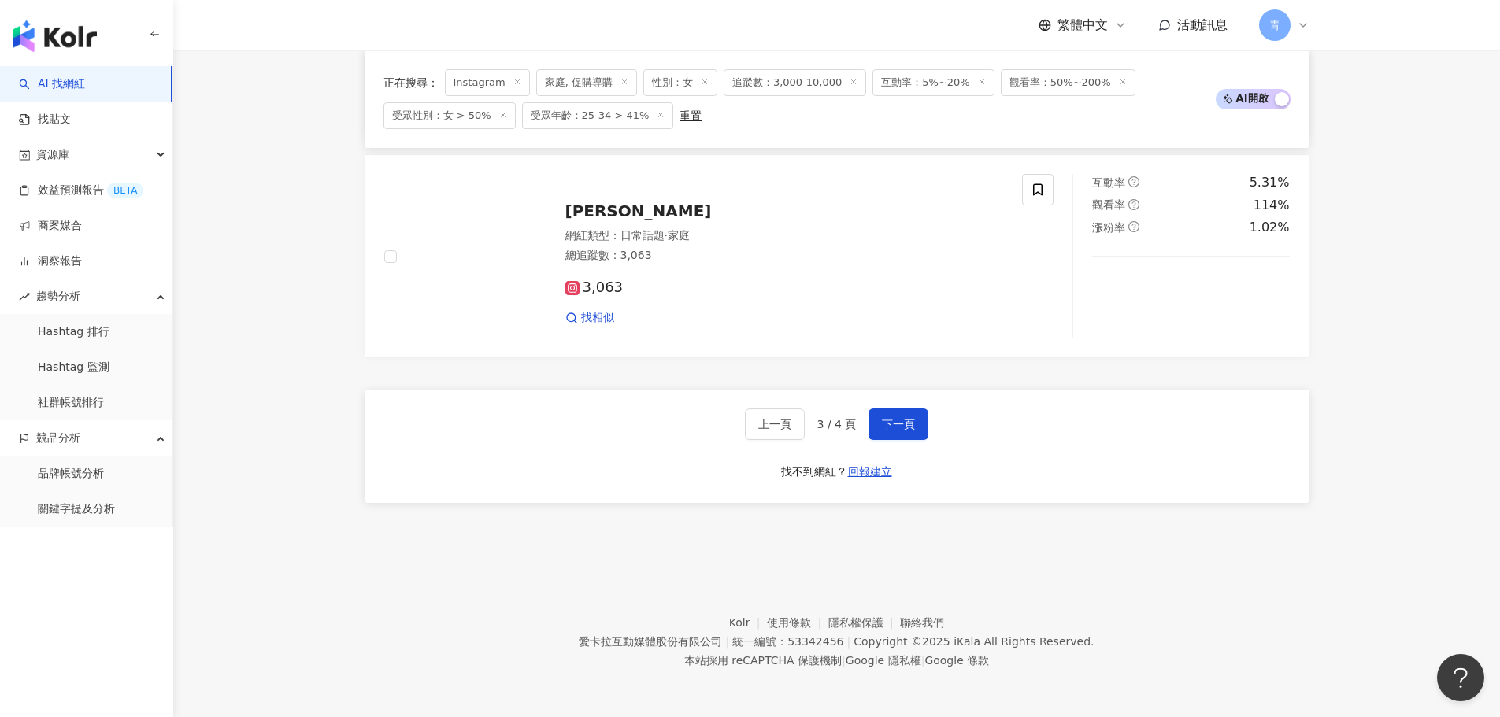
drag, startPoint x: 248, startPoint y: 260, endPoint x: 258, endPoint y: 539, distance: 279.0
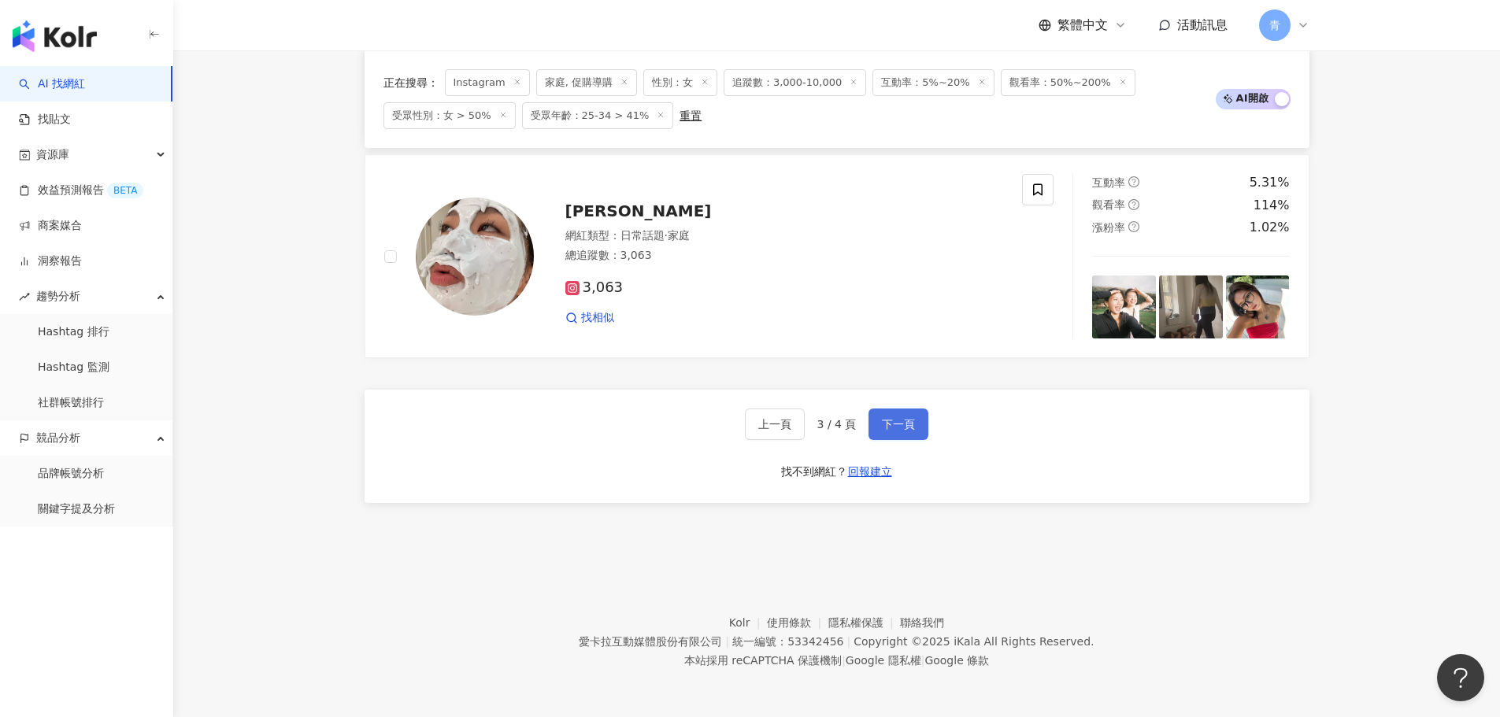
click at [893, 428] on span "下一頁" at bounding box center [898, 424] width 33 height 13
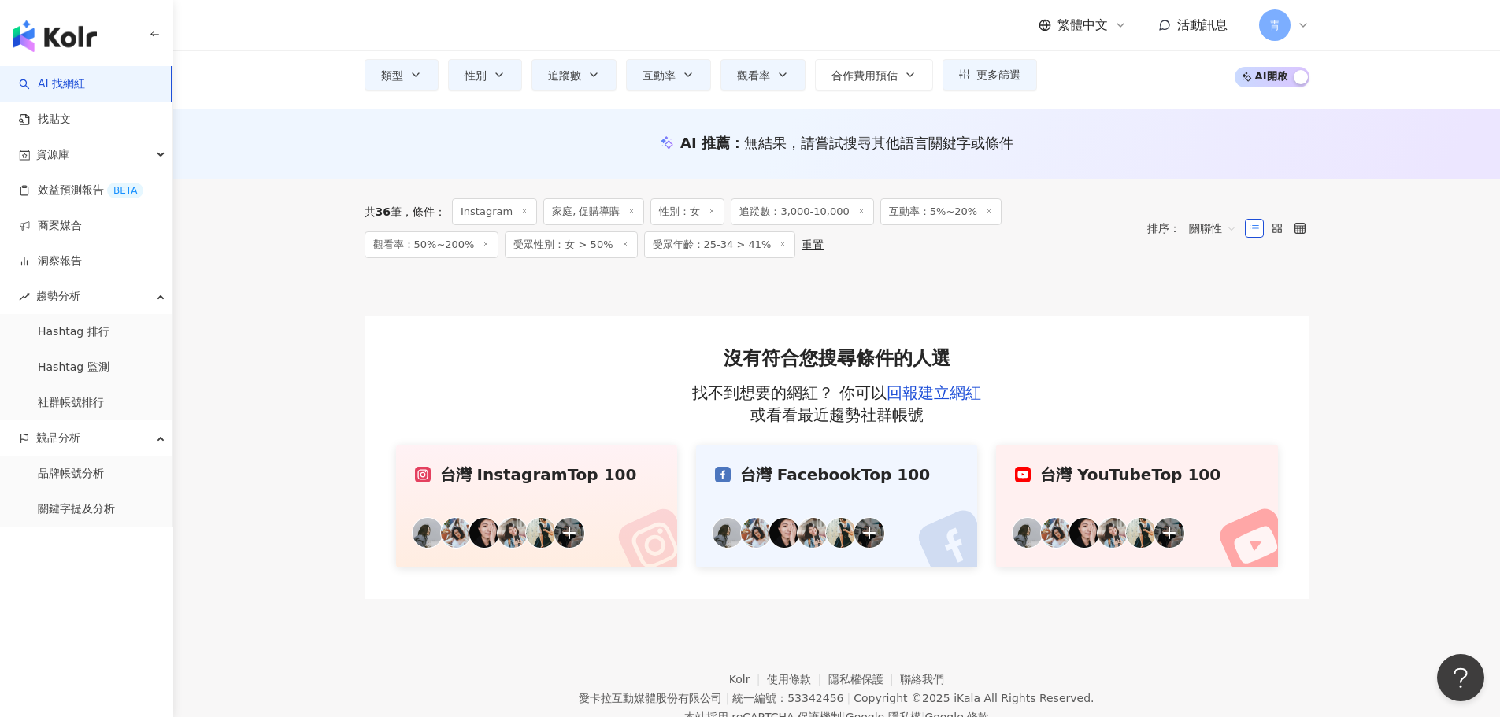
scroll to position [157, 0]
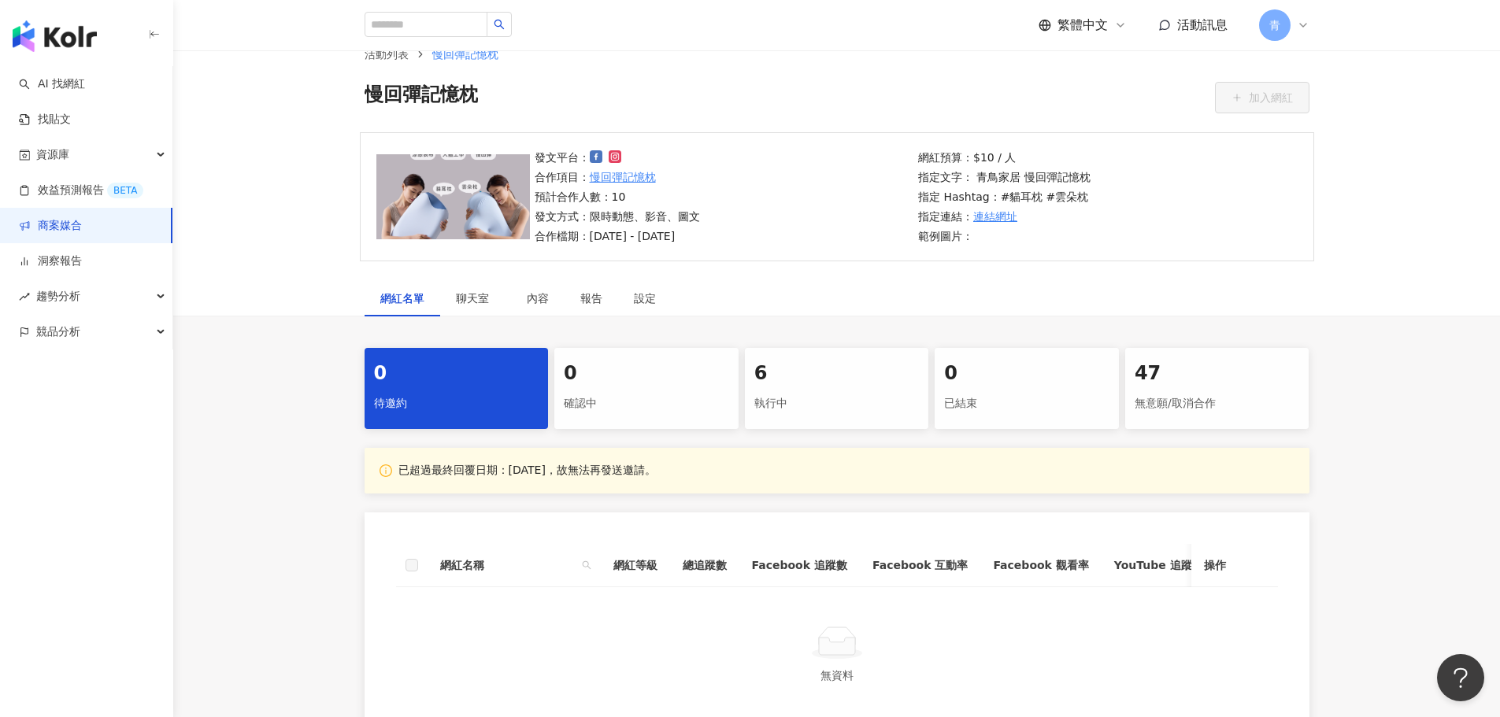
scroll to position [20, 0]
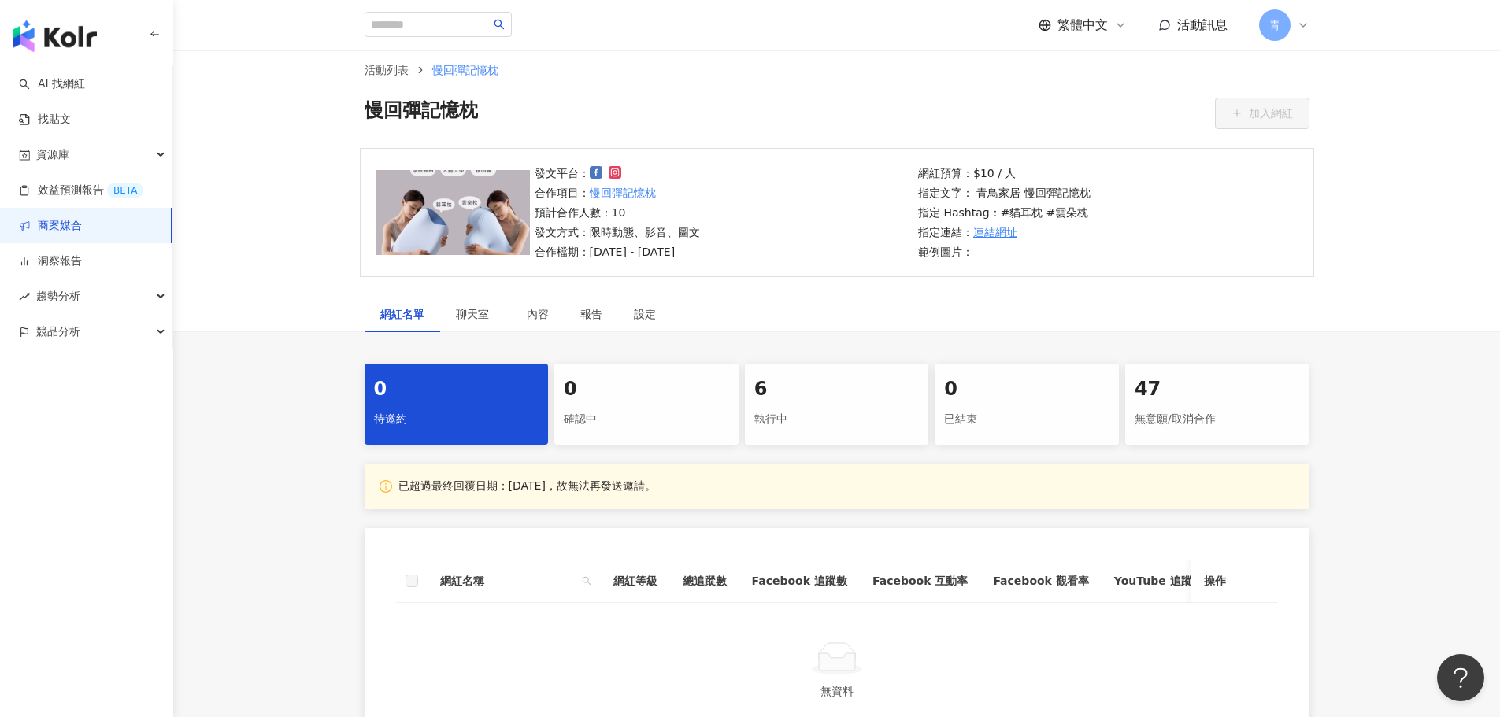
click at [1226, 415] on div "無意願/取消合作" at bounding box center [1217, 419] width 165 height 27
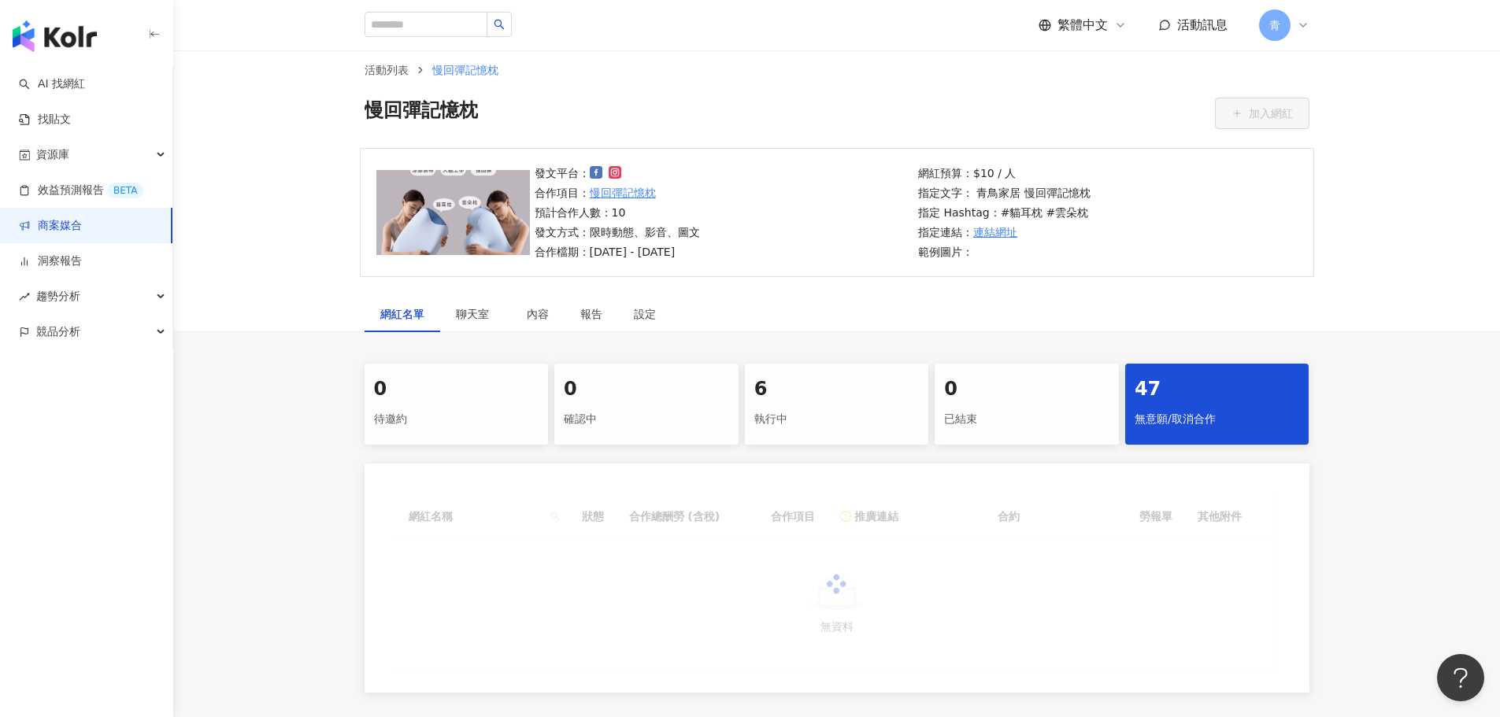
click at [825, 419] on div "執行中" at bounding box center [836, 419] width 165 height 27
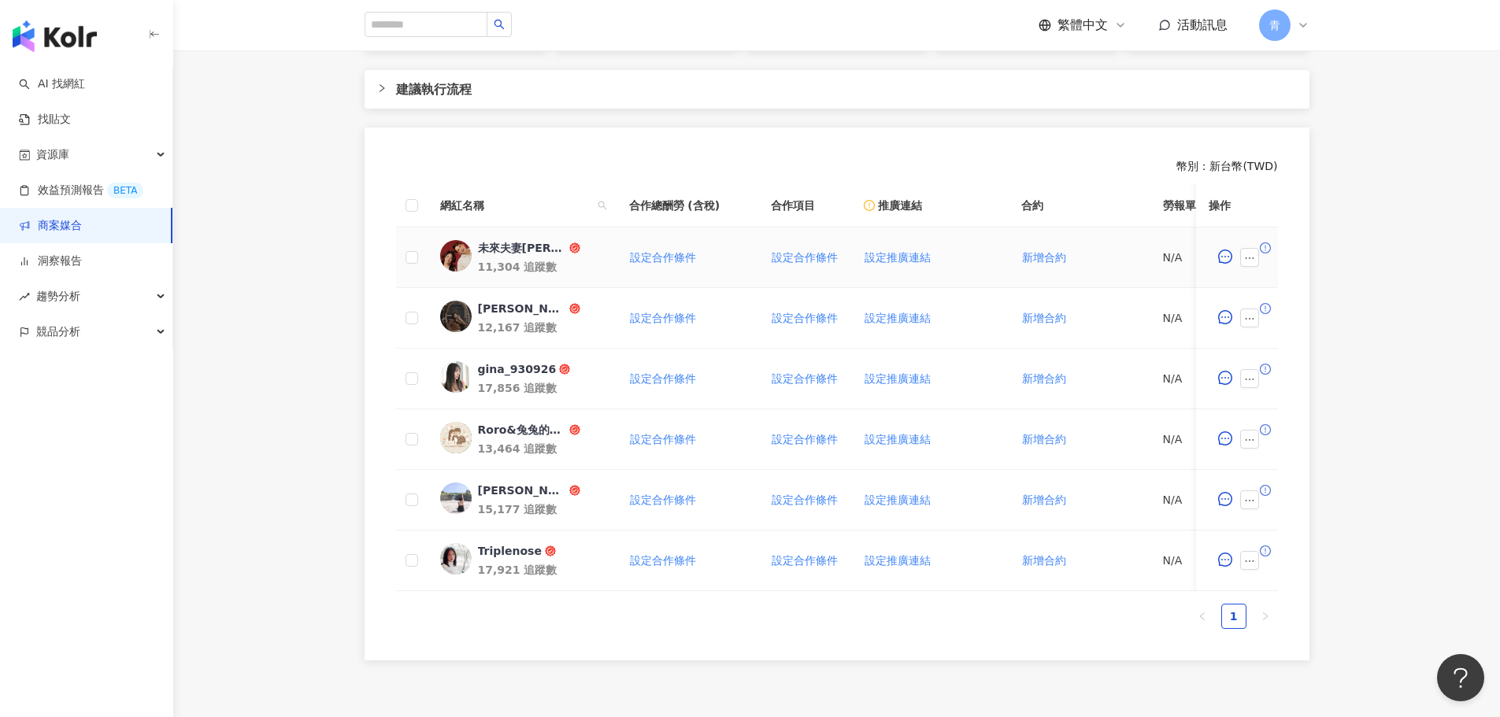
click at [540, 247] on div "未來夫妻Monica & Kim" at bounding box center [522, 248] width 88 height 16
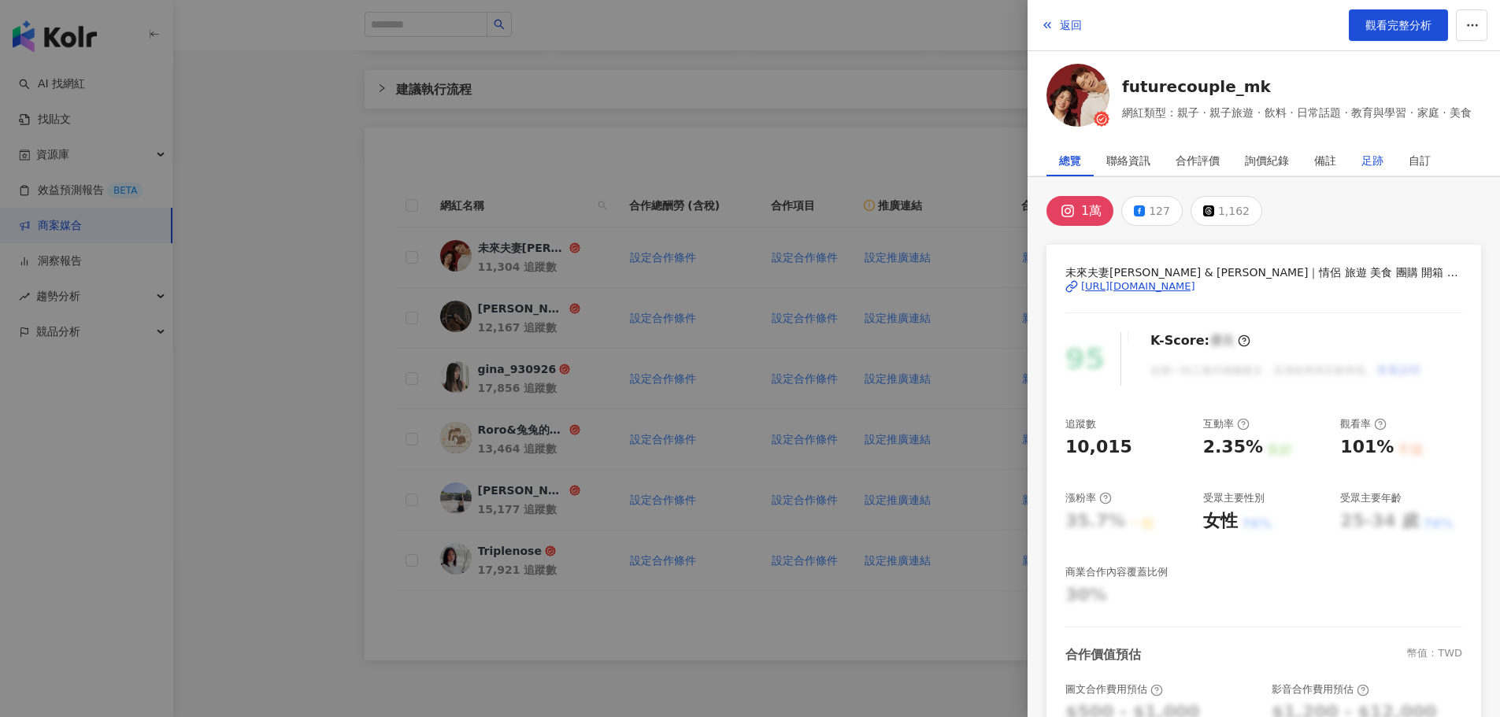
click at [1367, 165] on div "足跡" at bounding box center [1373, 160] width 22 height 31
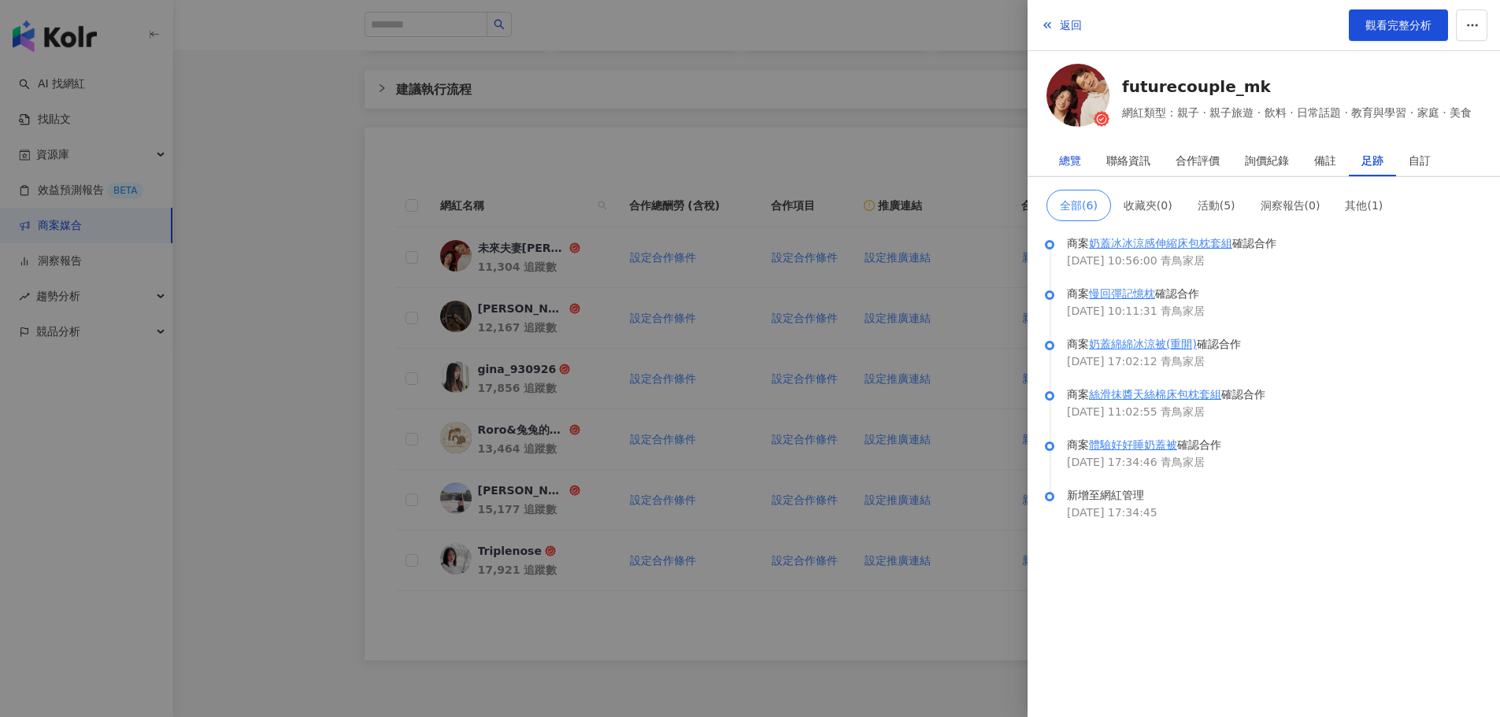
click at [1059, 171] on div "總覽" at bounding box center [1070, 160] width 22 height 31
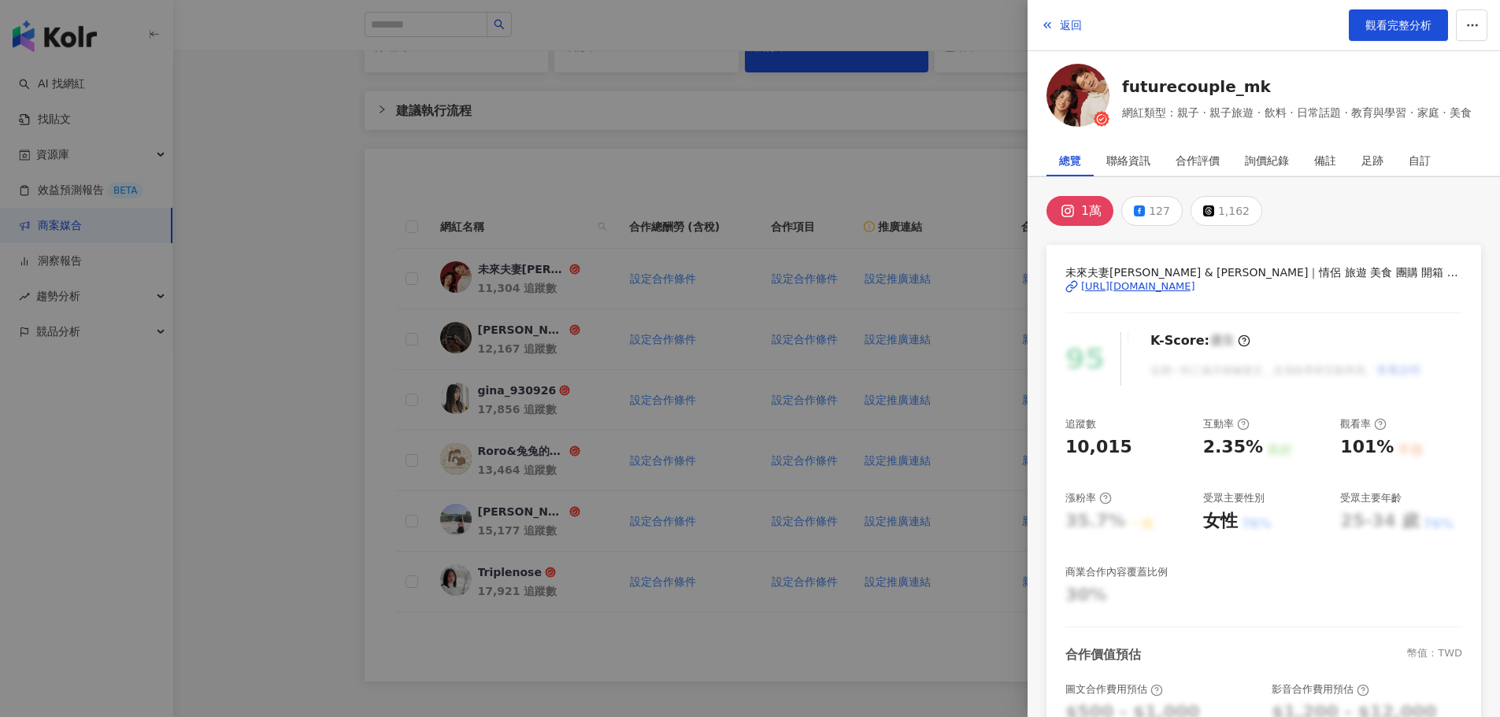
scroll to position [239, 0]
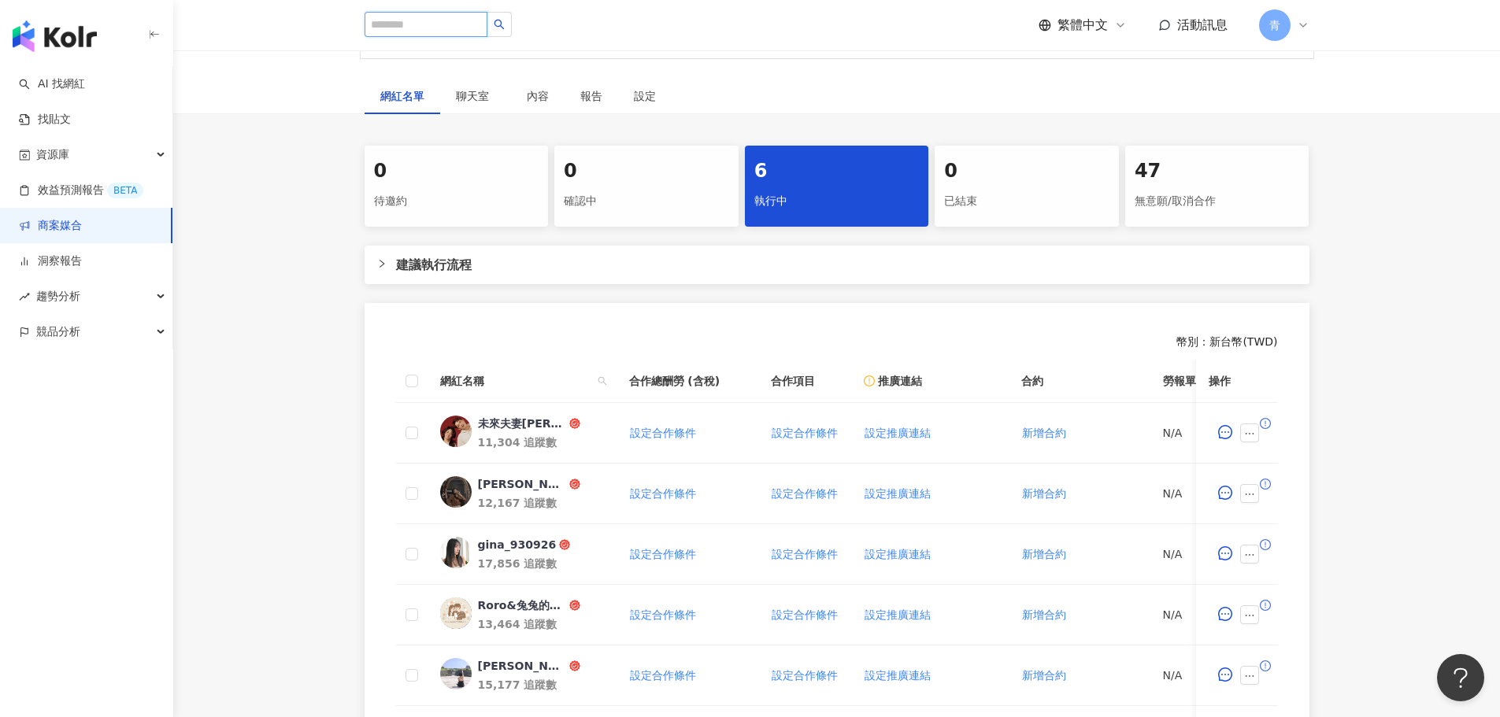
click at [429, 23] on input "search" at bounding box center [426, 24] width 123 height 25
paste input "**********"
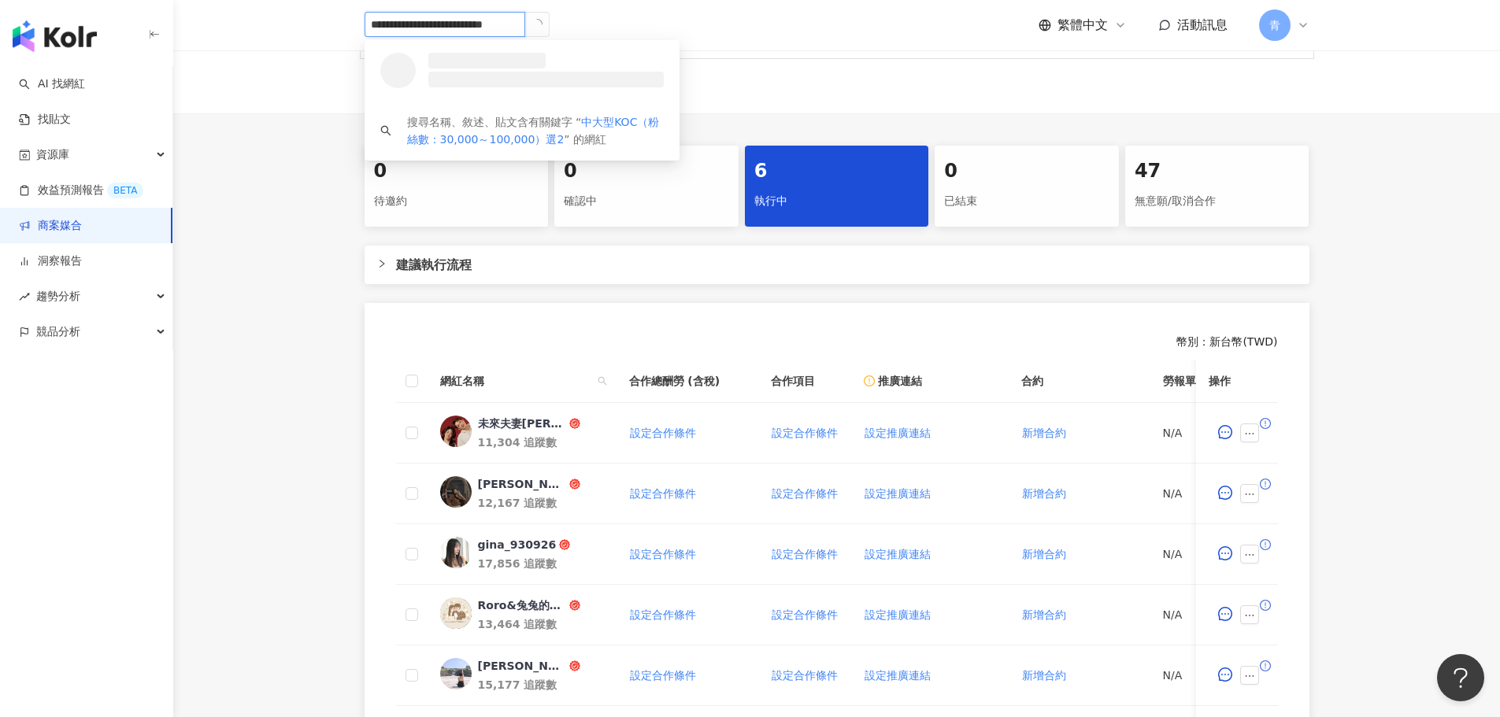
type input "**********"
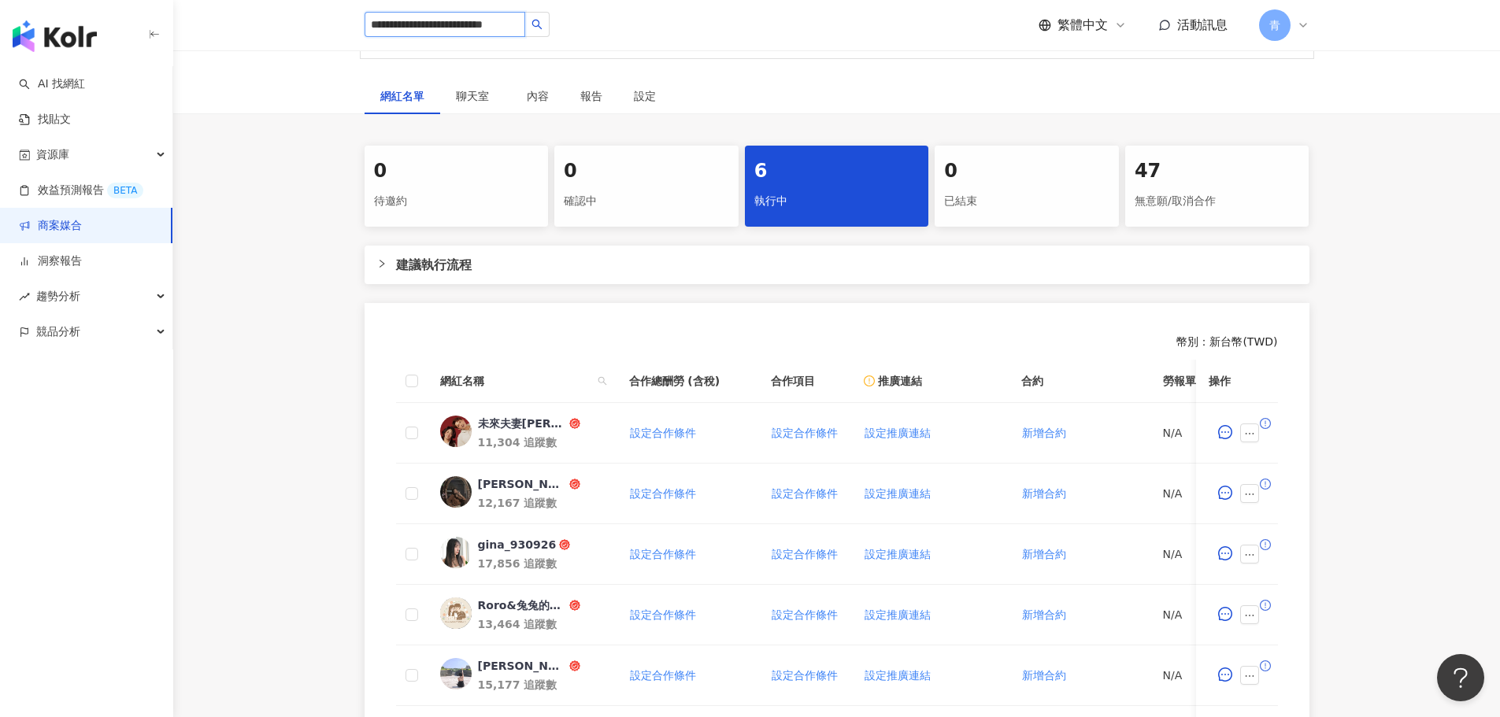
scroll to position [0, 0]
click at [419, 28] on input "**********" at bounding box center [445, 24] width 161 height 25
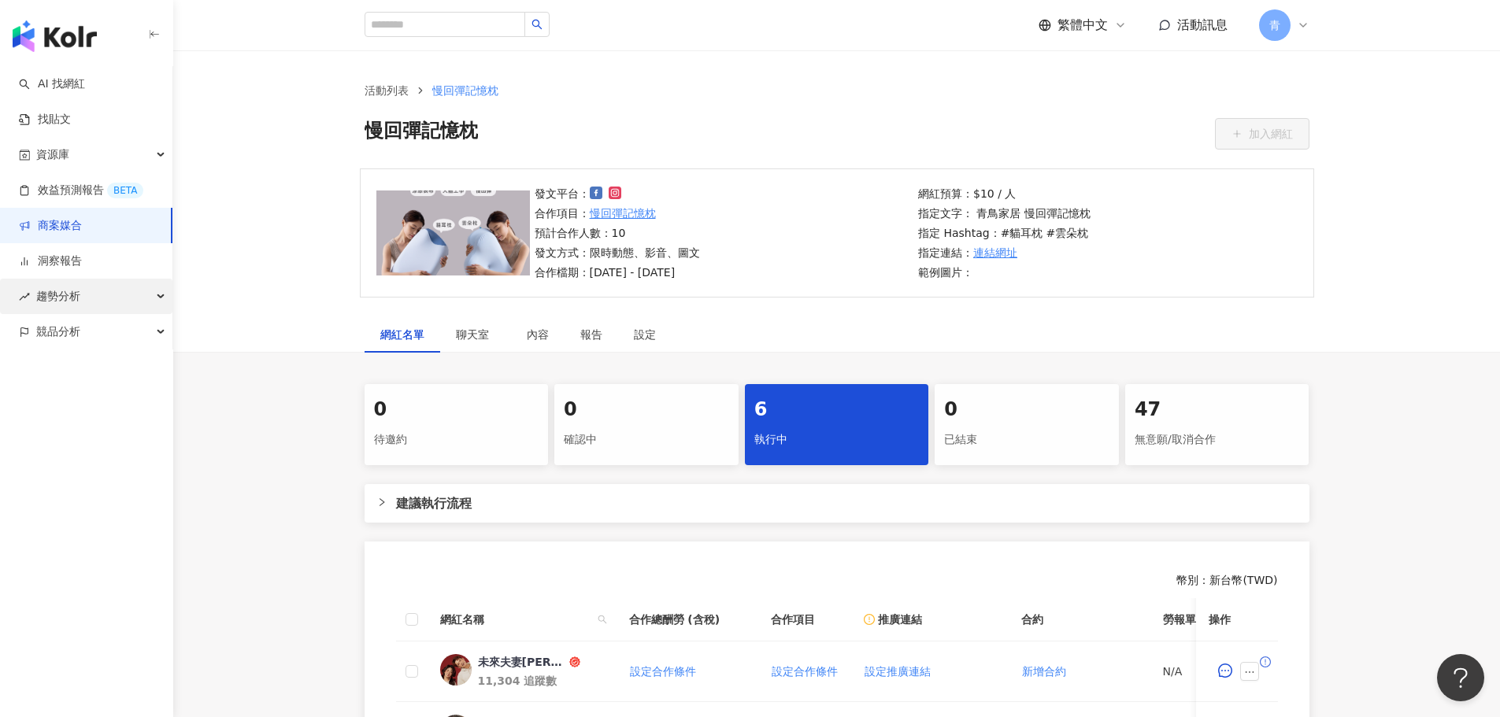
click at [109, 298] on div "趨勢分析" at bounding box center [86, 296] width 172 height 35
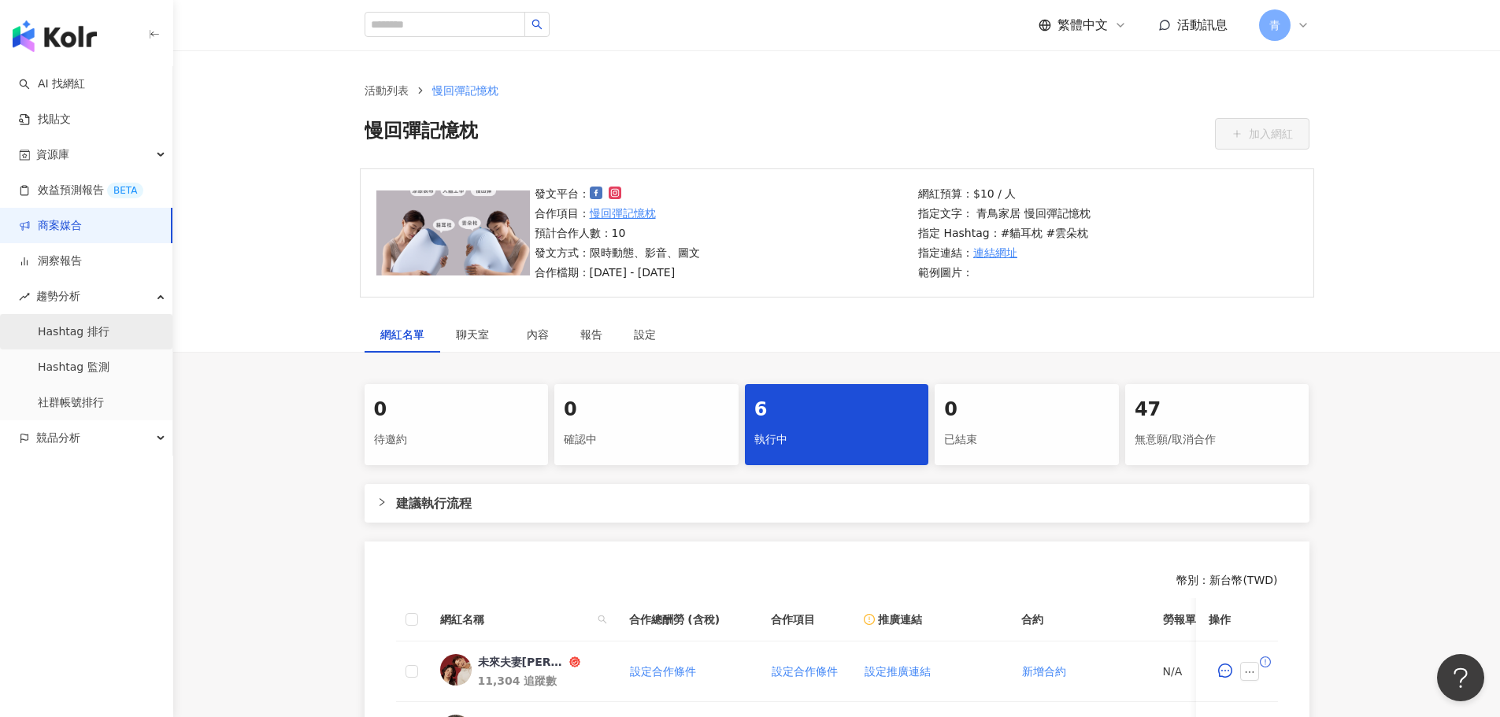
click at [106, 340] on link "Hashtag 排行" at bounding box center [74, 332] width 72 height 16
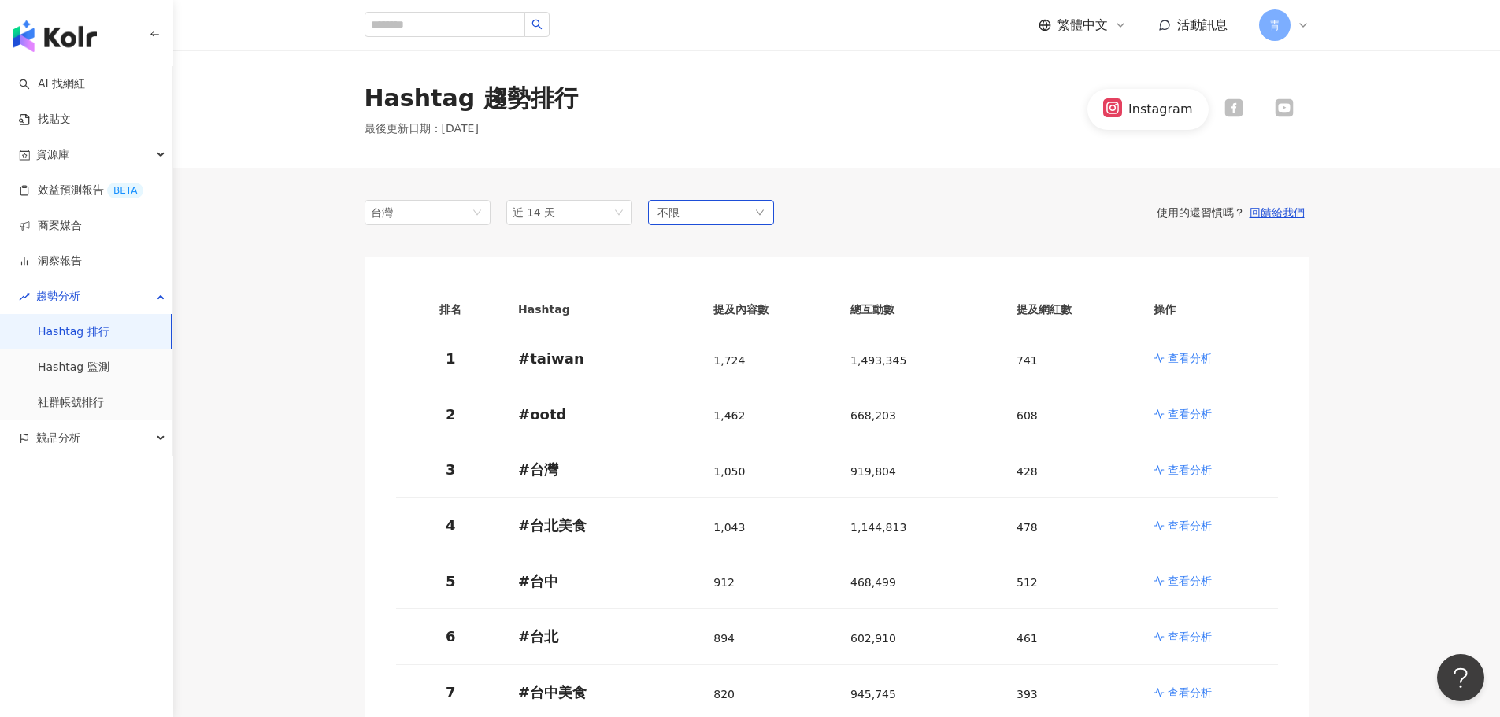
click at [686, 214] on div "不限" at bounding box center [711, 212] width 126 height 25
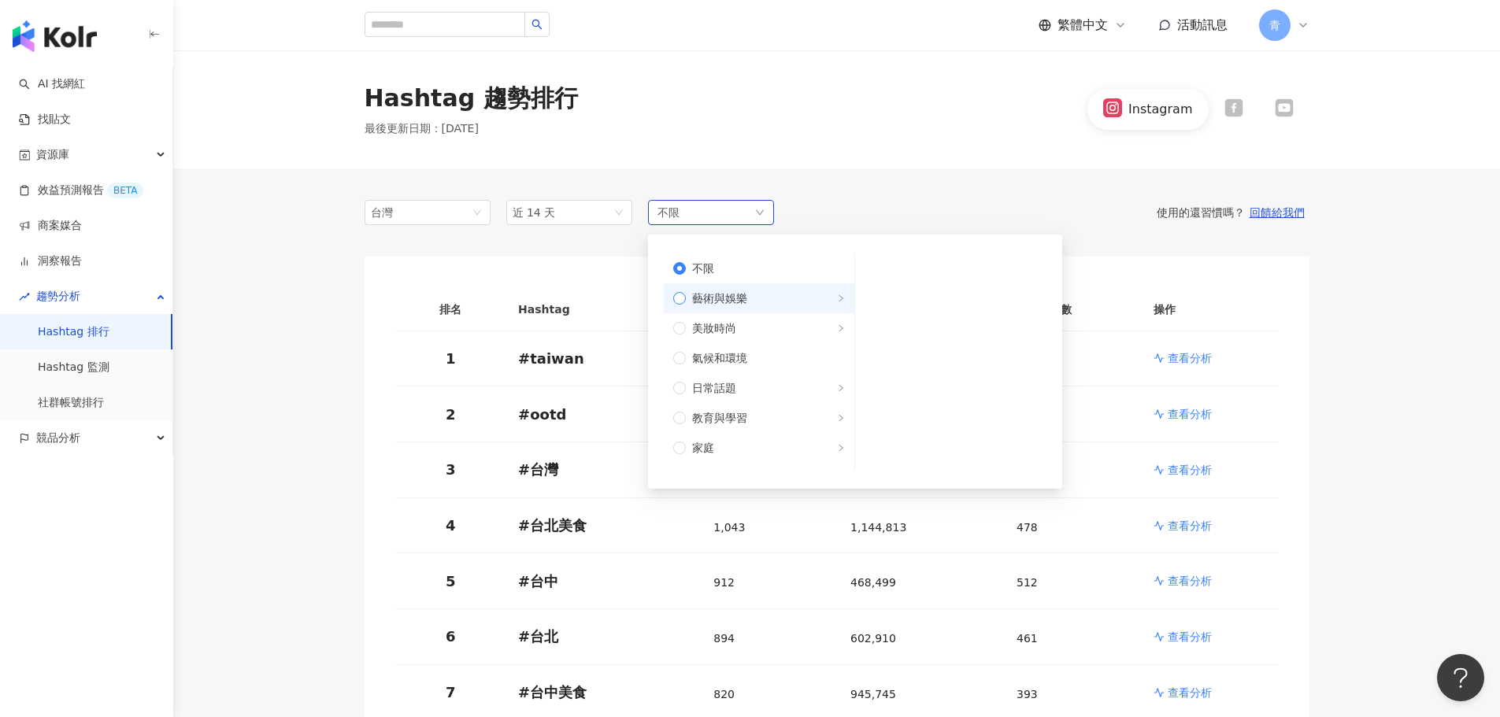
click at [813, 301] on span "藝術與娛樂" at bounding box center [765, 298] width 159 height 17
click at [813, 300] on span "藝術與娛樂" at bounding box center [765, 298] width 159 height 17
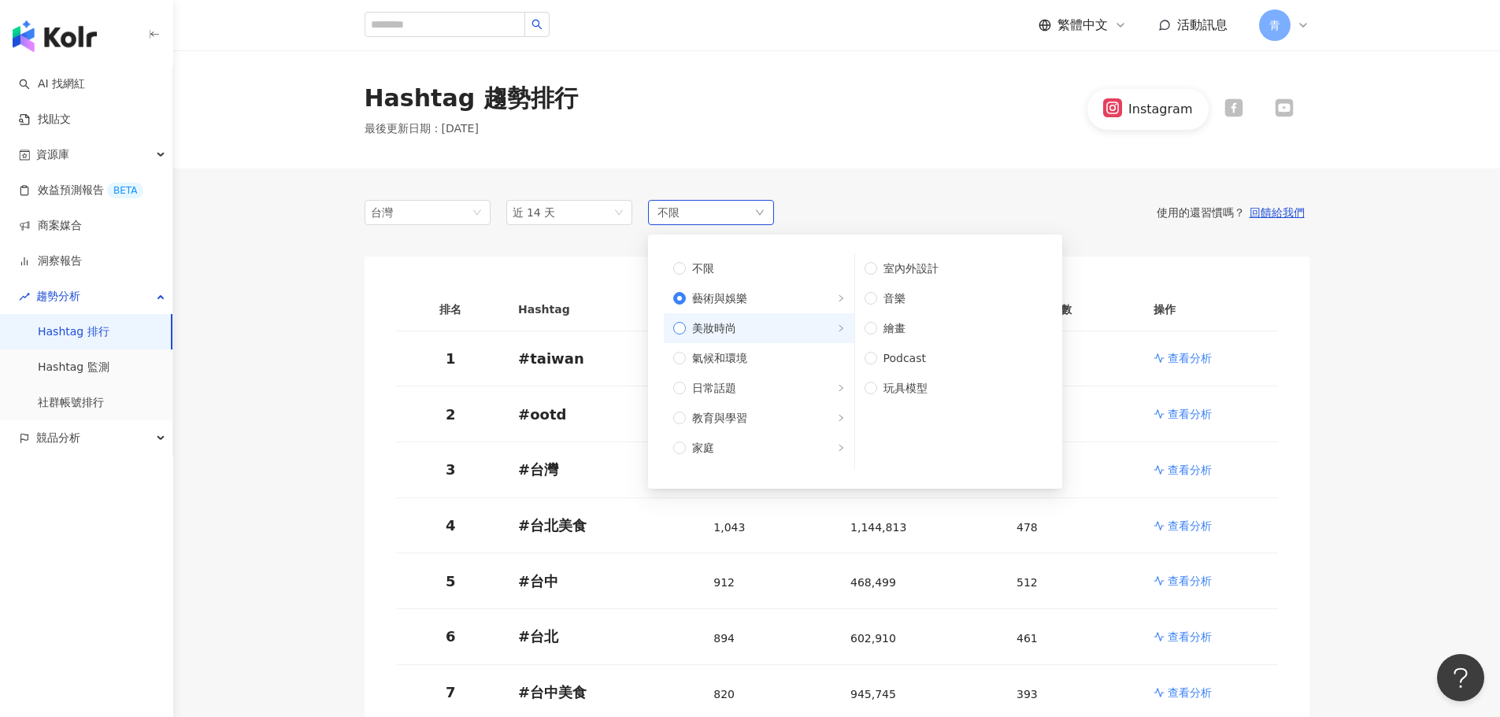
click at [817, 329] on span "美妝時尚" at bounding box center [765, 328] width 159 height 17
click at [819, 363] on span "氣候和環境" at bounding box center [765, 358] width 159 height 17
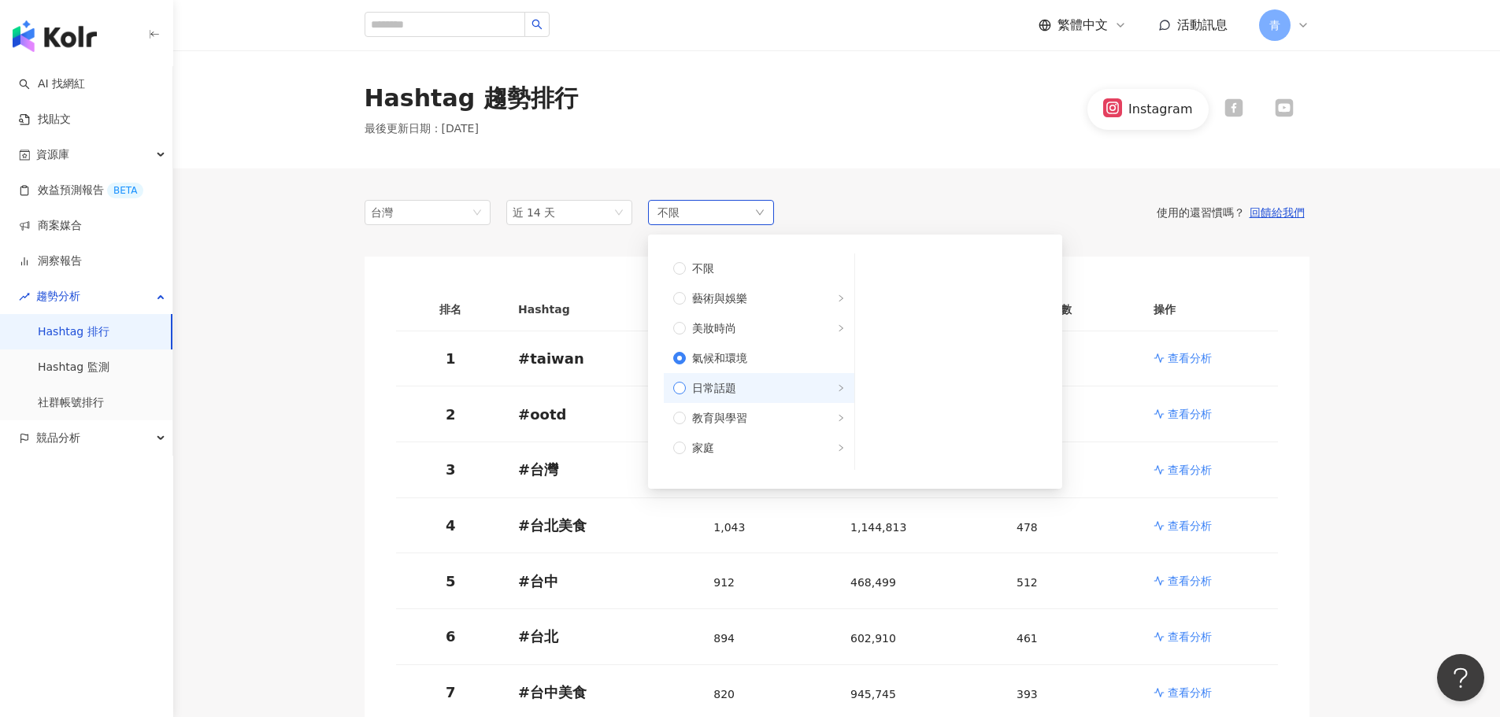
click at [822, 384] on span "日常話題" at bounding box center [765, 388] width 159 height 17
click at [802, 329] on span "美妝時尚" at bounding box center [765, 328] width 159 height 17
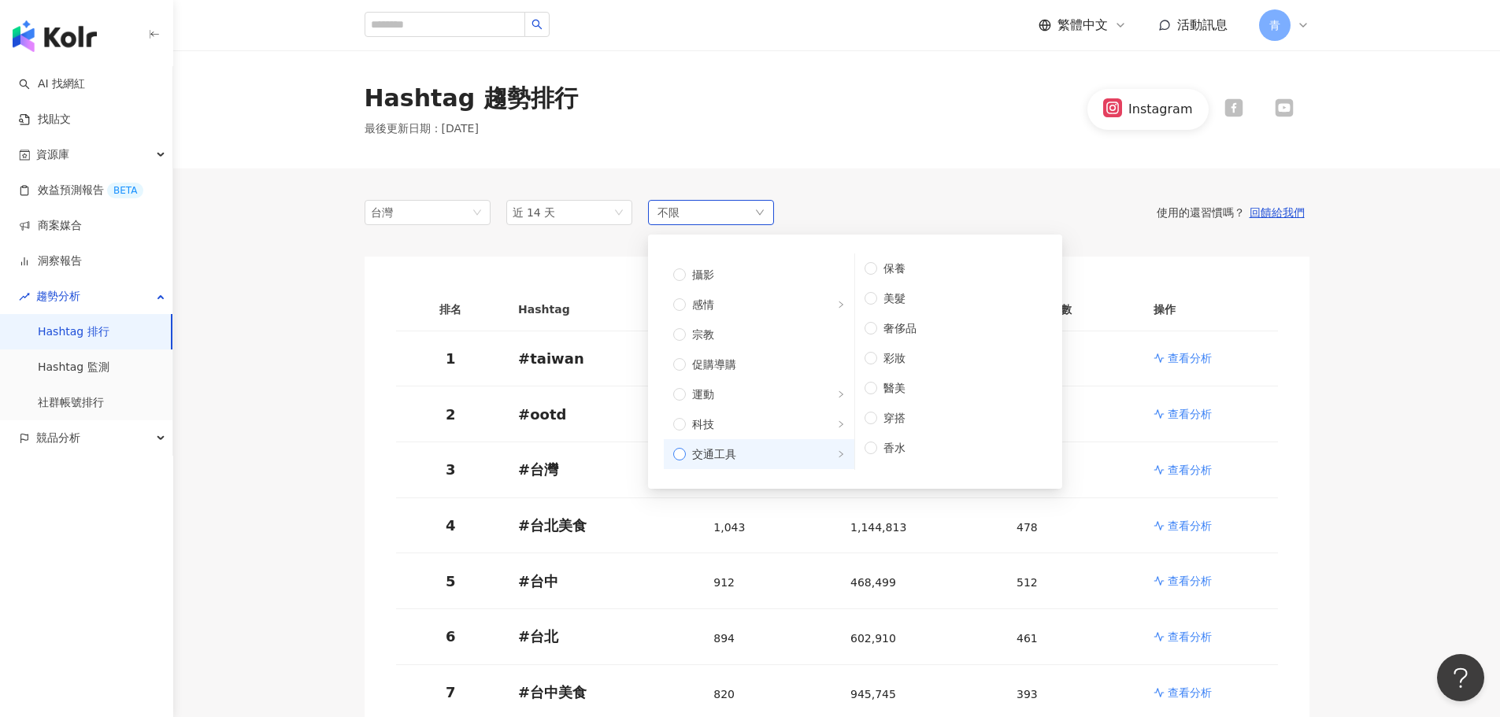
scroll to position [532, 0]
click at [777, 447] on span "成人" at bounding box center [765, 455] width 159 height 17
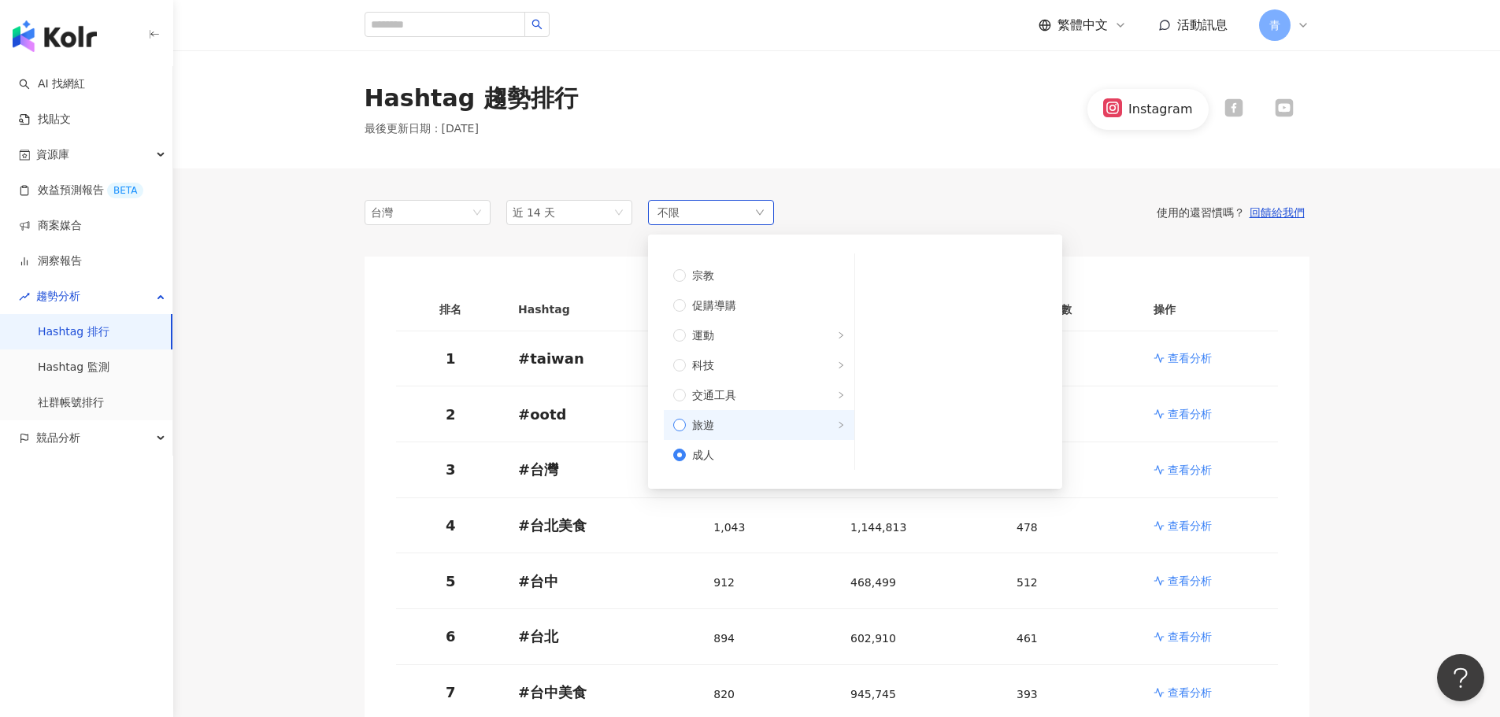
click at [792, 424] on span "旅遊" at bounding box center [765, 425] width 159 height 17
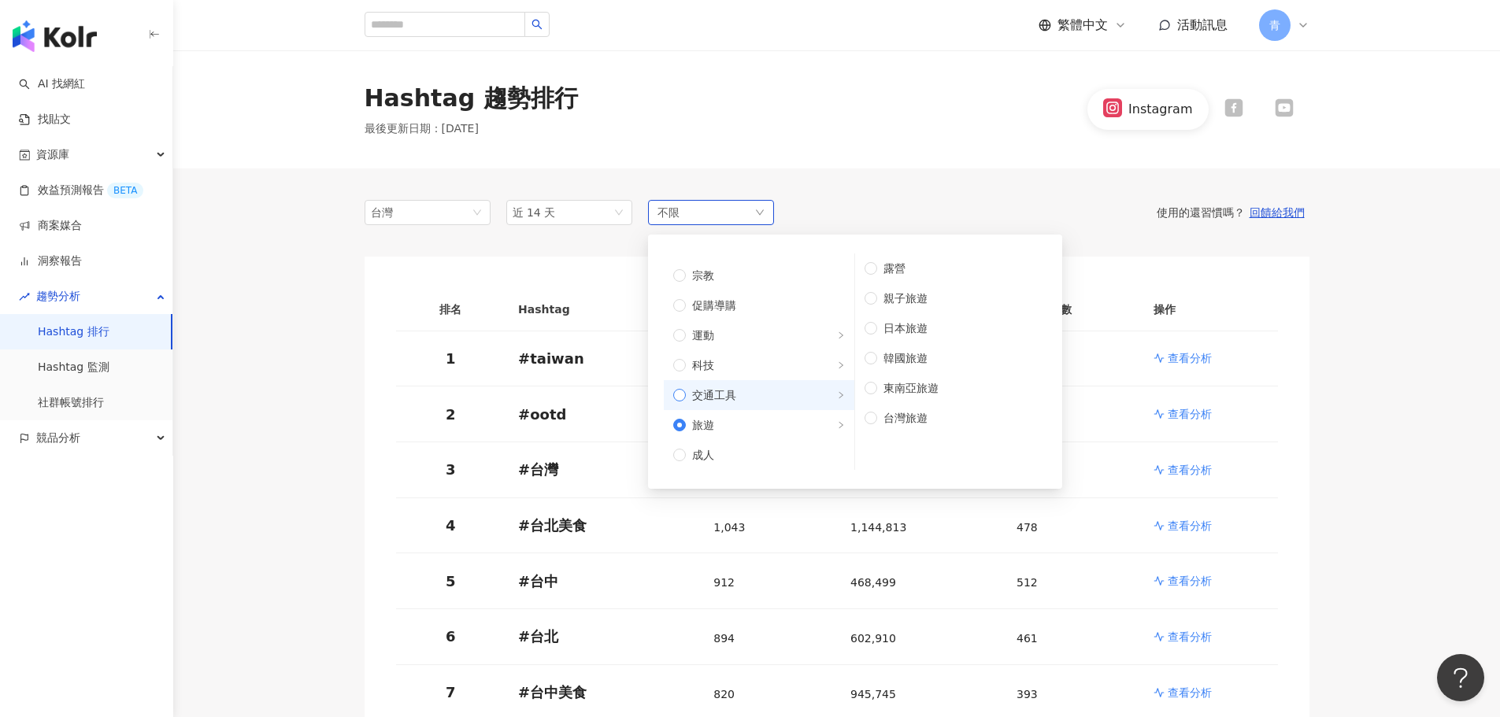
click at [787, 393] on span "交通工具" at bounding box center [765, 395] width 159 height 17
click at [787, 412] on label "旅遊" at bounding box center [759, 425] width 191 height 30
click at [798, 377] on label "科技" at bounding box center [759, 365] width 191 height 30
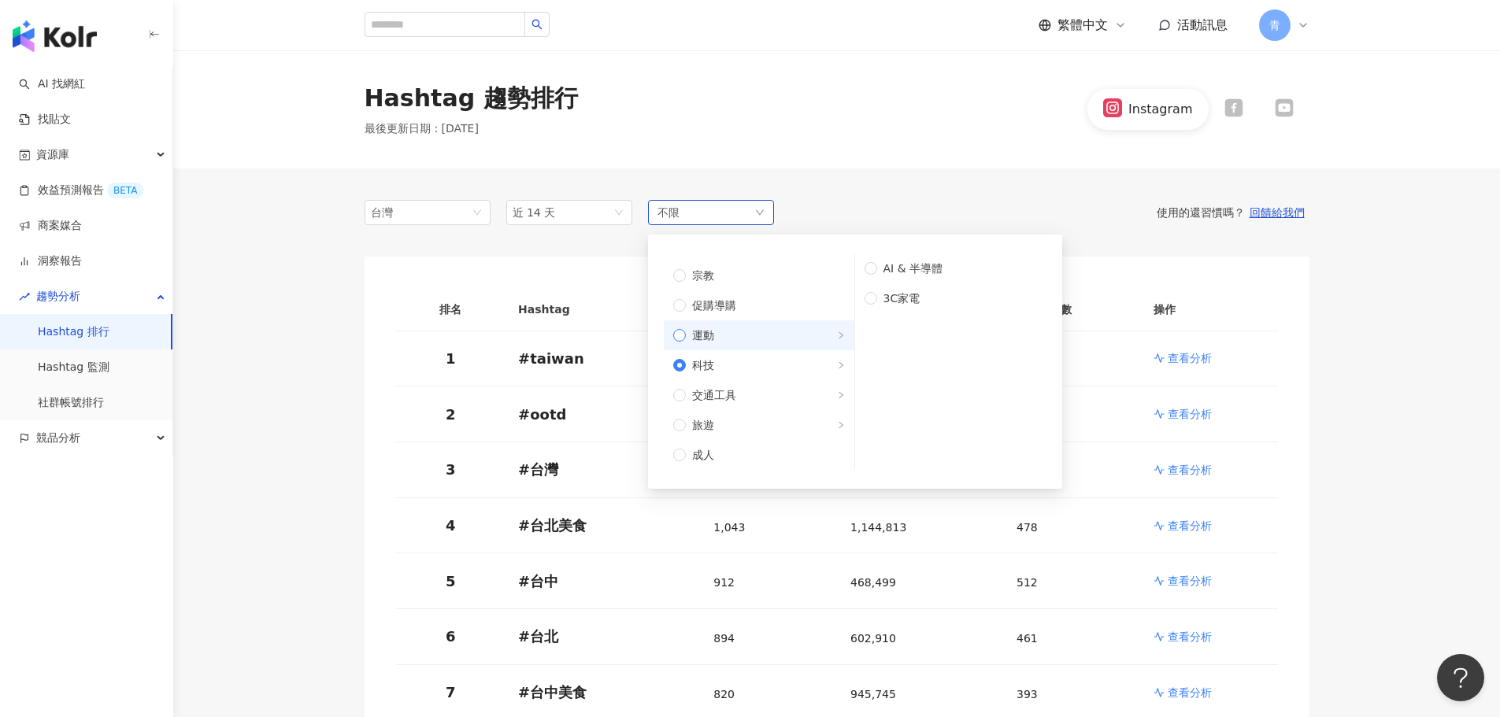
click at [810, 339] on span "運動" at bounding box center [765, 335] width 159 height 17
click at [747, 301] on span "促購導購" at bounding box center [765, 305] width 159 height 17
click at [750, 358] on span "宗教" at bounding box center [765, 354] width 159 height 17
click at [776, 326] on span "感情" at bounding box center [765, 324] width 159 height 17
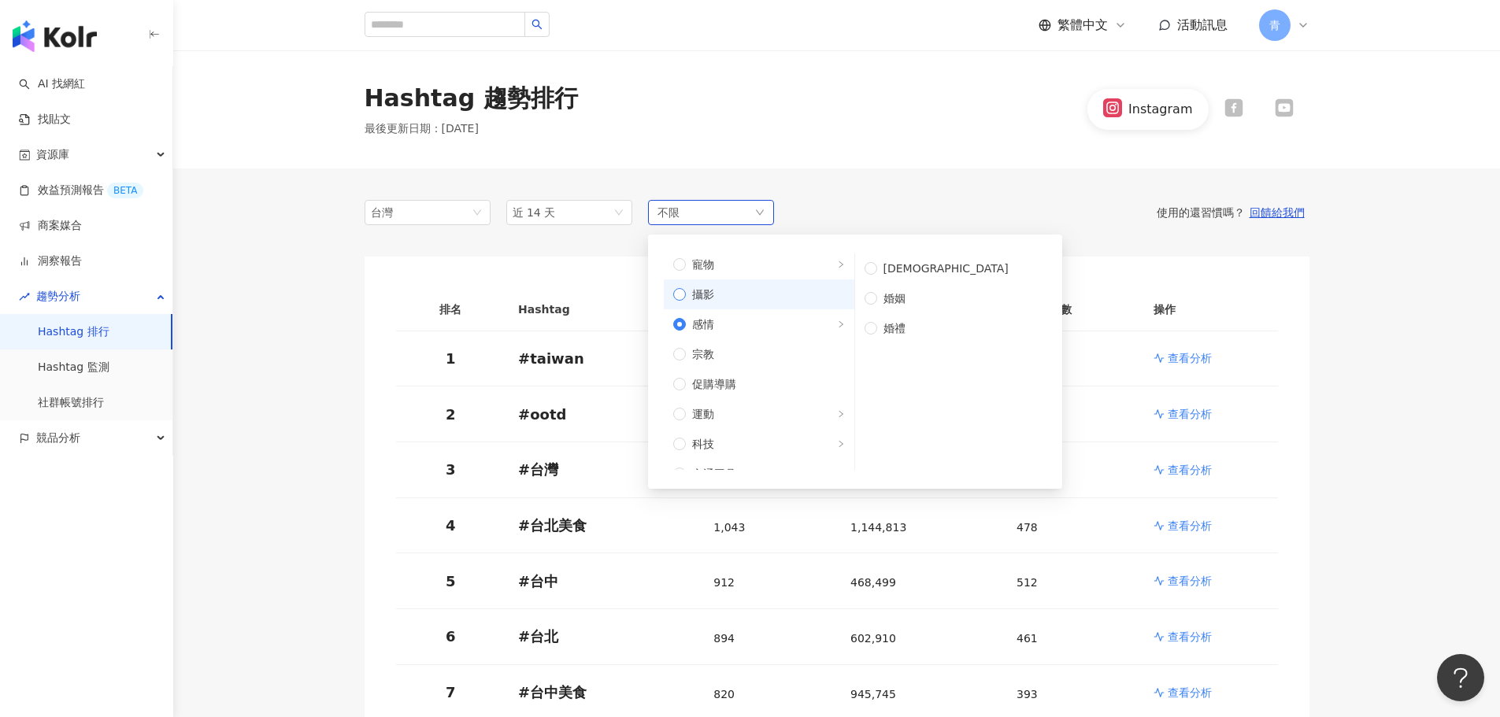
click at [786, 290] on span "攝影" at bounding box center [765, 294] width 159 height 17
click at [798, 280] on label "攝影" at bounding box center [759, 295] width 191 height 30
click at [806, 266] on span "寵物" at bounding box center [765, 264] width 159 height 17
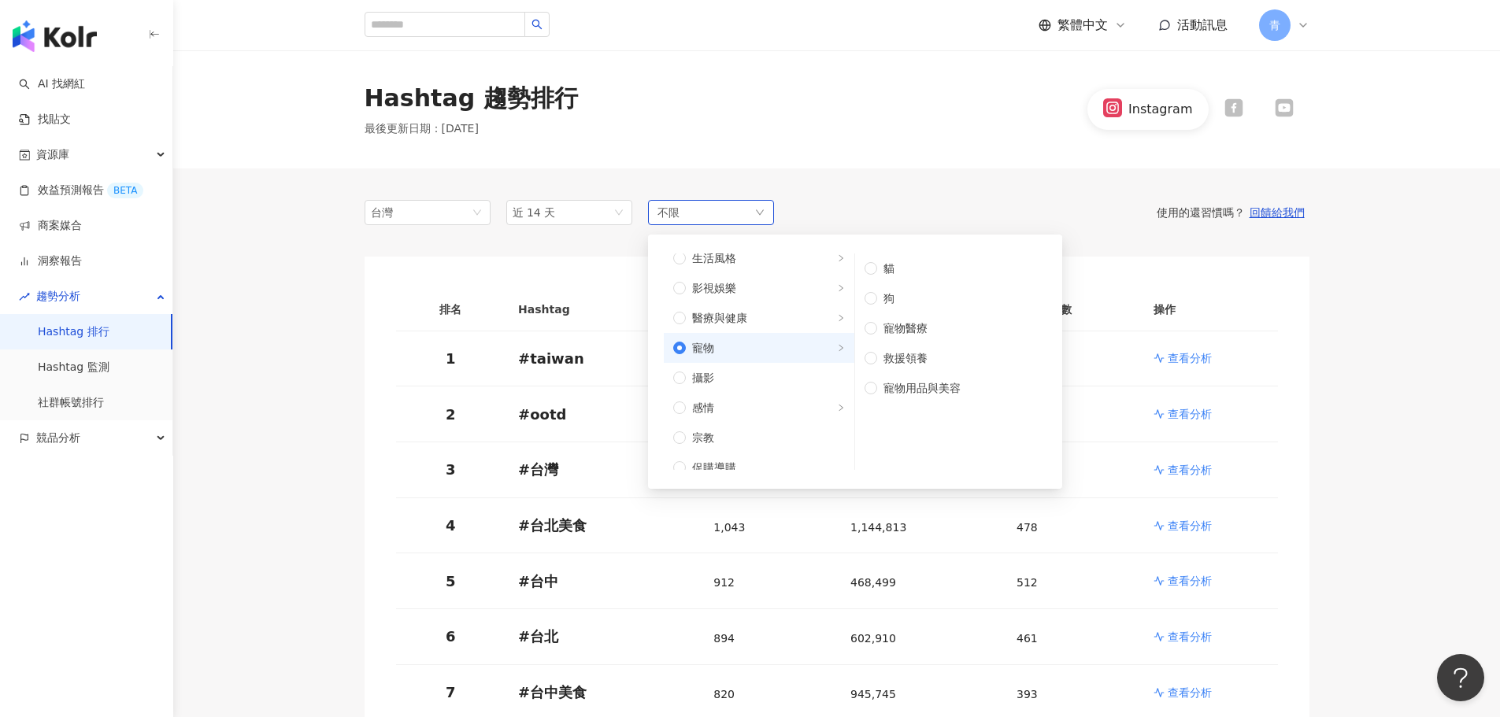
scroll to position [295, 0]
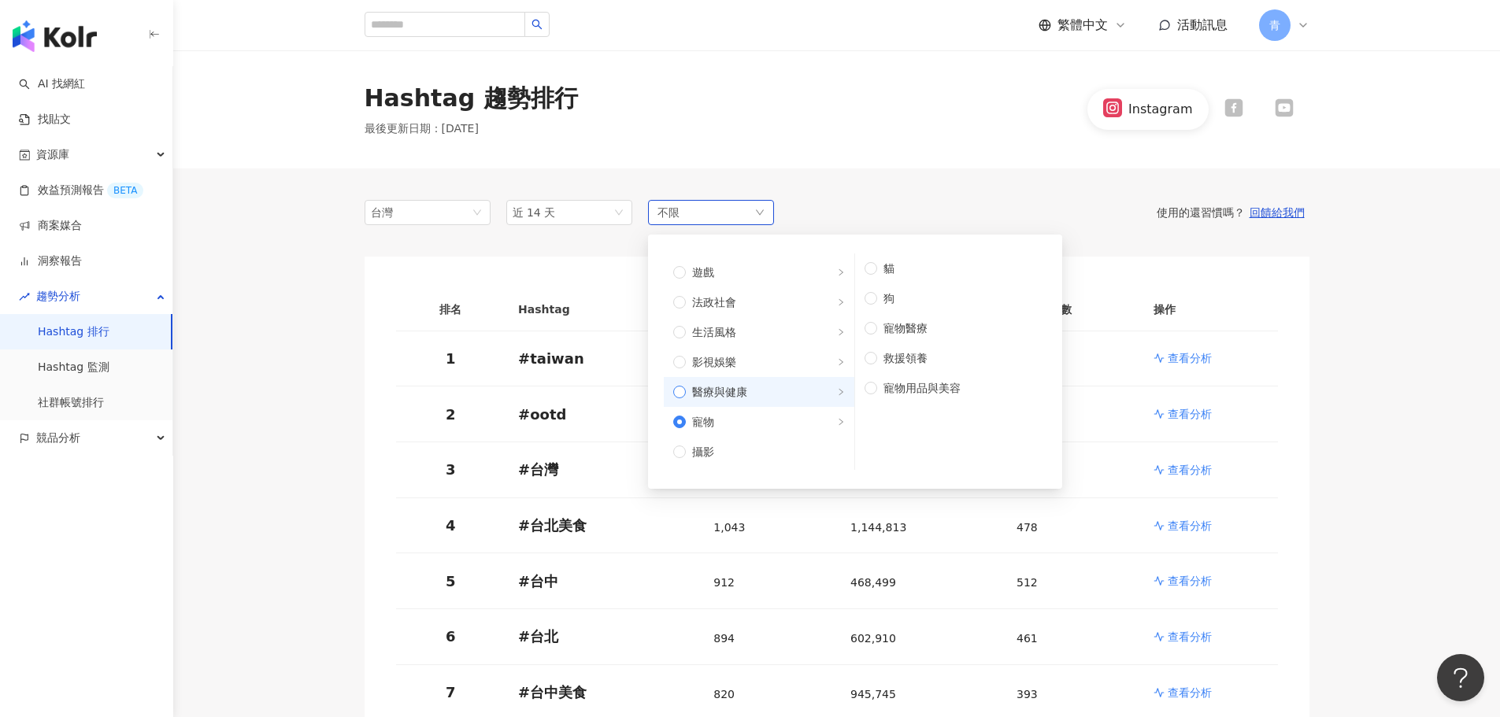
click at [799, 400] on span "醫療與健康" at bounding box center [765, 392] width 159 height 17
click at [802, 369] on span "影視娛樂" at bounding box center [765, 362] width 159 height 17
click at [799, 387] on span "醫療與健康" at bounding box center [765, 392] width 159 height 17
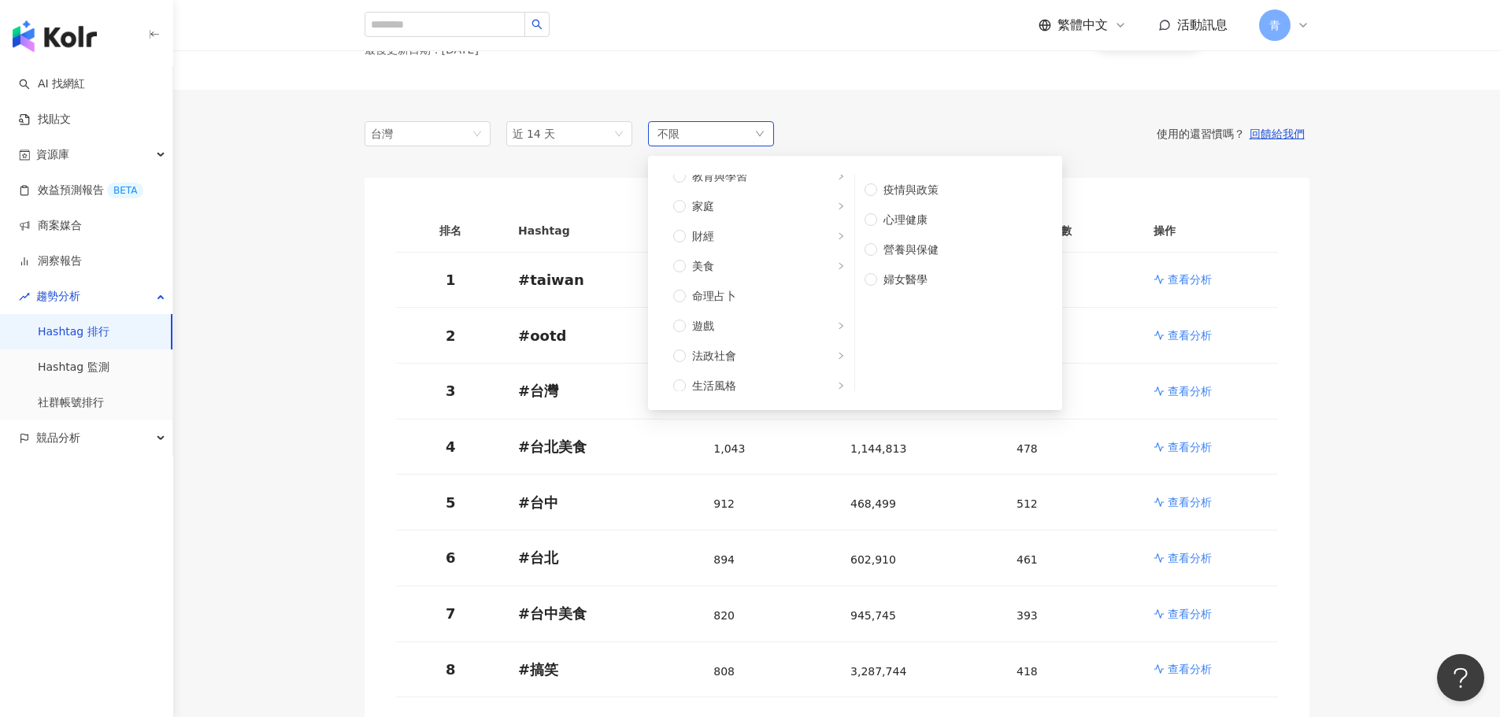
scroll to position [138, 0]
click at [765, 370] on label "法政社會" at bounding box center [759, 381] width 191 height 30
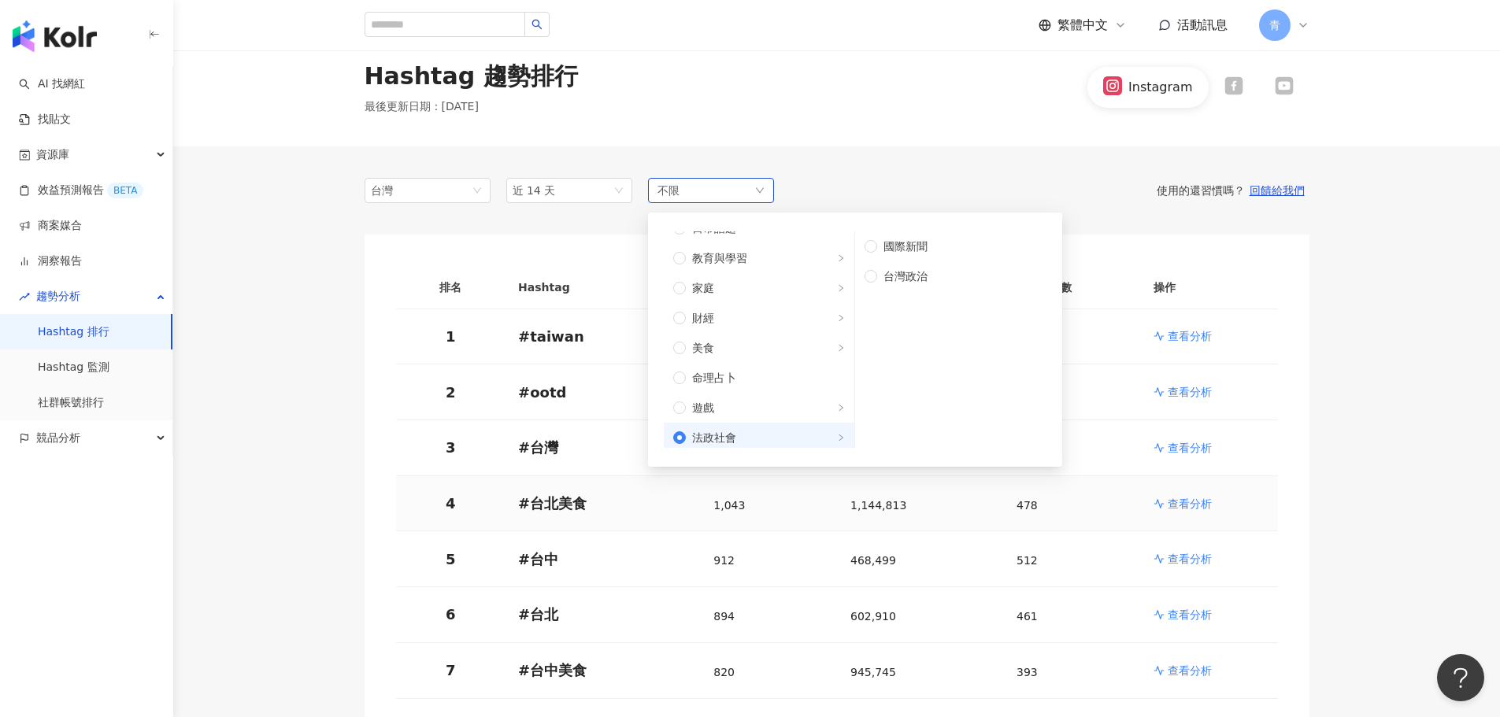
scroll to position [0, 0]
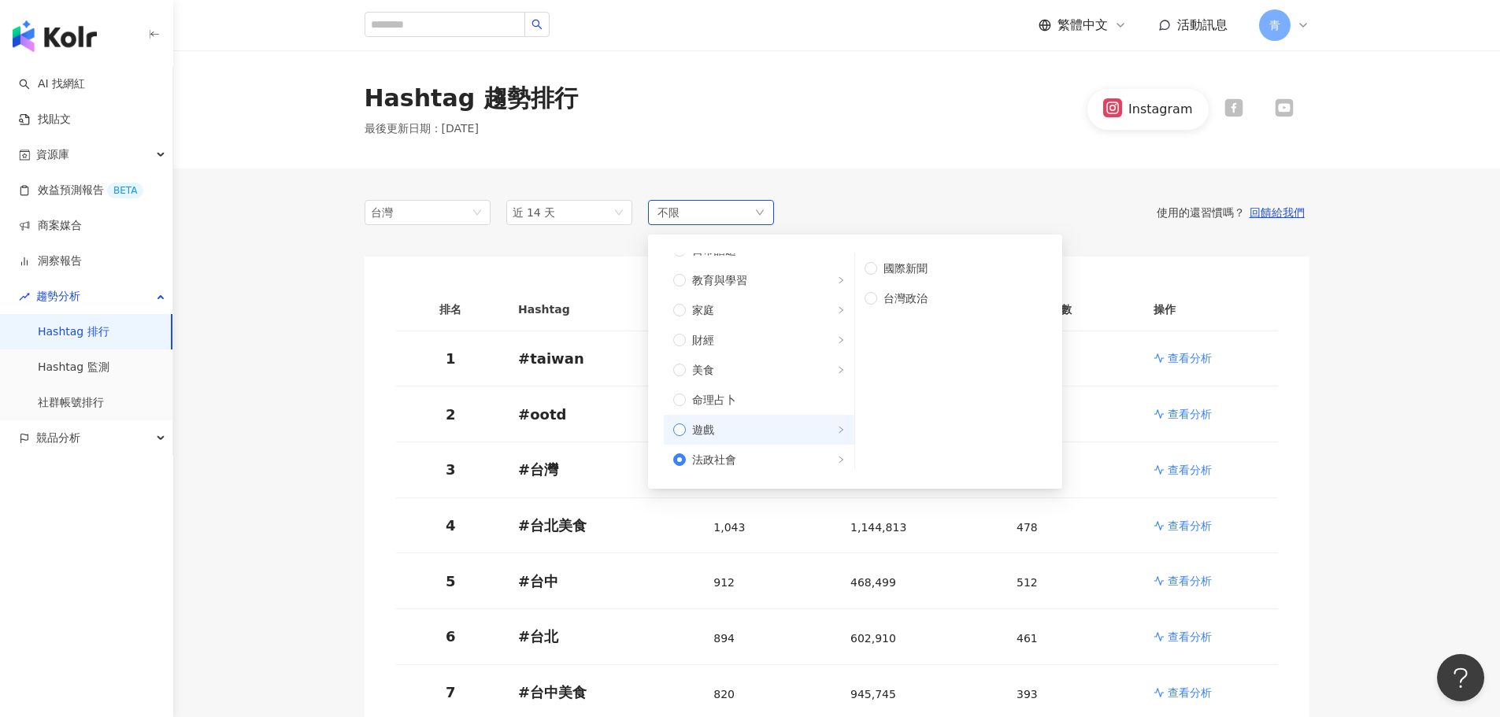
click at [777, 425] on span "遊戲" at bounding box center [765, 429] width 159 height 17
click at [787, 385] on label "命理占卜" at bounding box center [759, 400] width 191 height 30
click at [794, 362] on span "美食" at bounding box center [765, 369] width 159 height 17
click at [795, 352] on label "財經" at bounding box center [759, 340] width 191 height 30
click at [803, 328] on label "財經" at bounding box center [759, 340] width 191 height 30
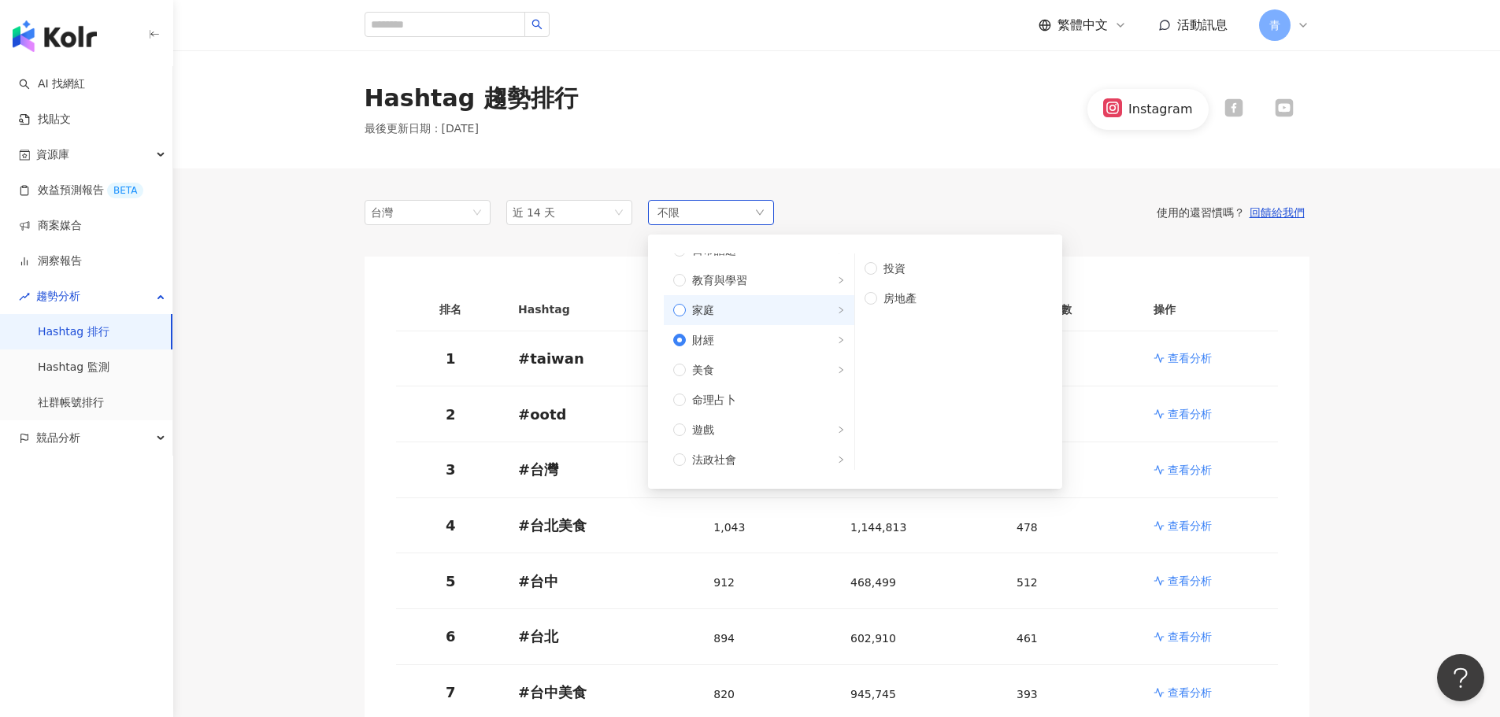
click at [812, 309] on span "家庭" at bounding box center [765, 310] width 159 height 17
click at [860, 303] on label "親子" at bounding box center [950, 298] width 191 height 30
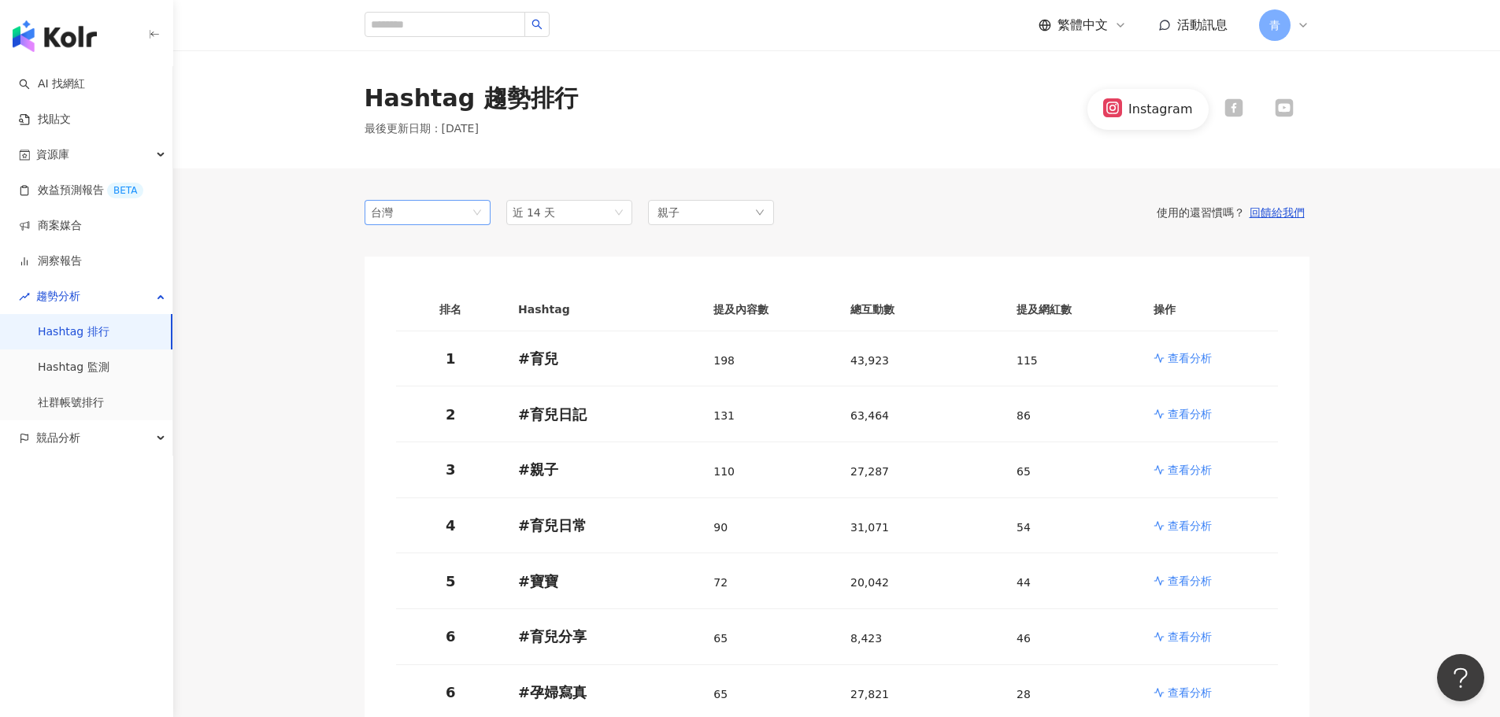
click at [435, 220] on span "台灣" at bounding box center [427, 213] width 113 height 24
click at [600, 220] on span "近 14 天" at bounding box center [569, 213] width 113 height 24
drag, startPoint x: 882, startPoint y: 160, endPoint x: 1010, endPoint y: 187, distance: 131.3
click at [916, 161] on div "Hashtag 趨勢排行 最後更新日期 ： 2025/9/30 Instagram" at bounding box center [836, 109] width 1327 height 118
click at [458, 25] on input "search" at bounding box center [445, 24] width 161 height 25
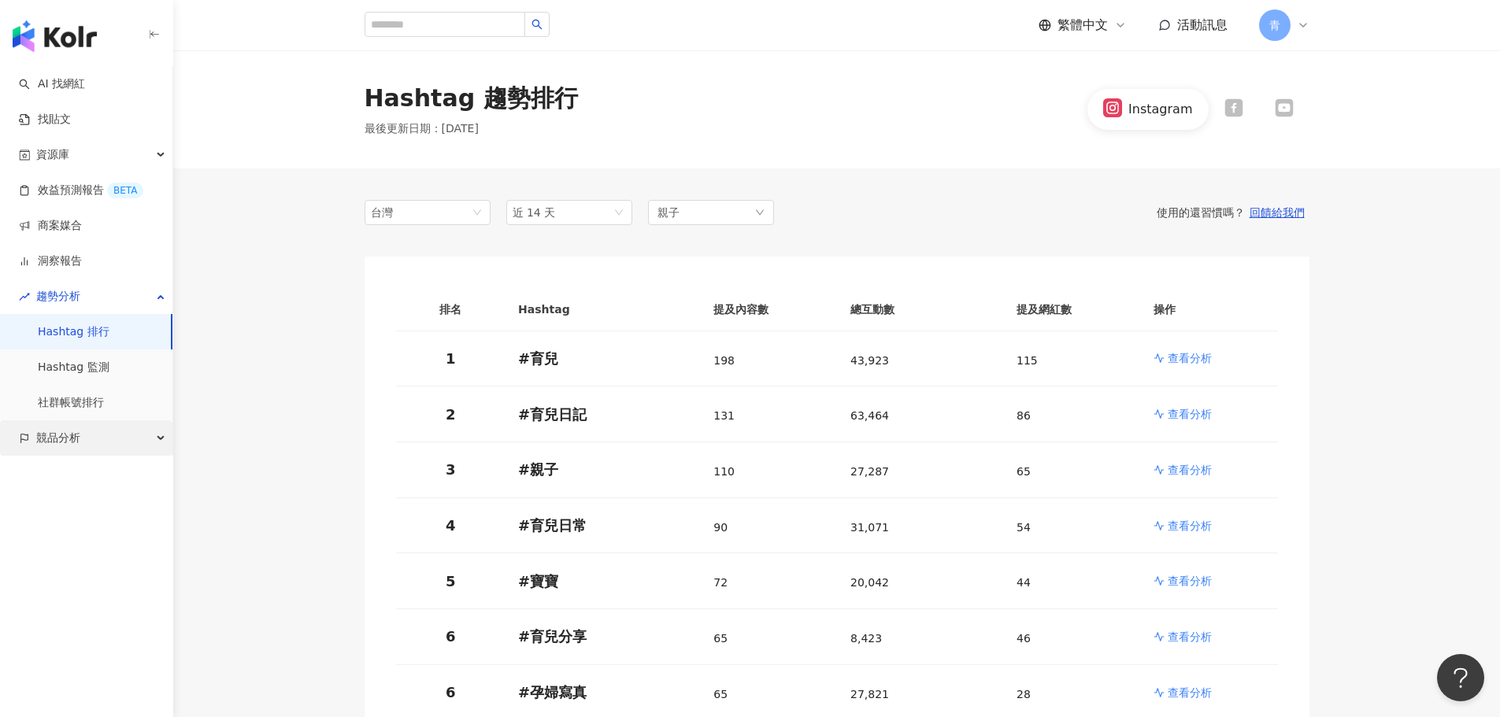
click at [102, 446] on div "競品分析" at bounding box center [86, 438] width 172 height 35
click at [98, 517] on link "關鍵字提及分析" at bounding box center [76, 510] width 77 height 16
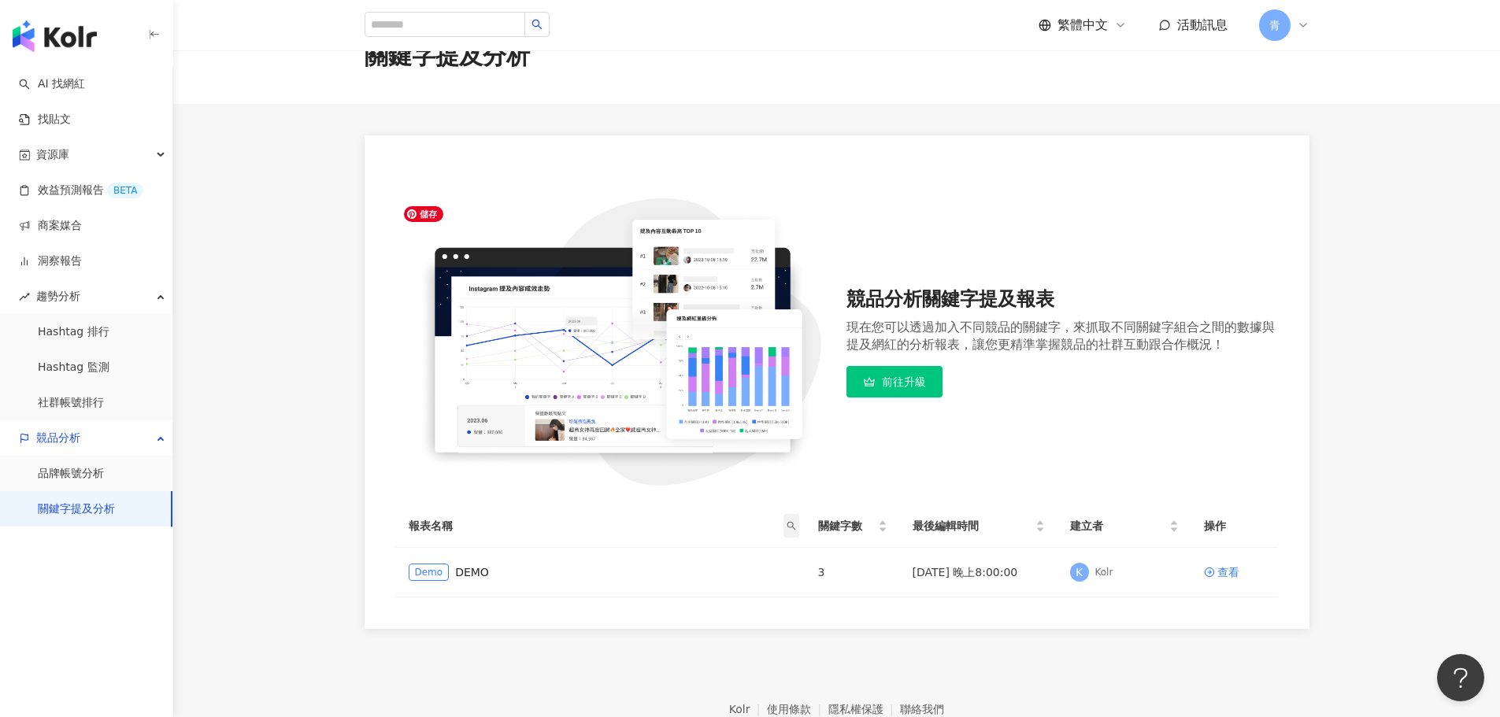
scroll to position [40, 0]
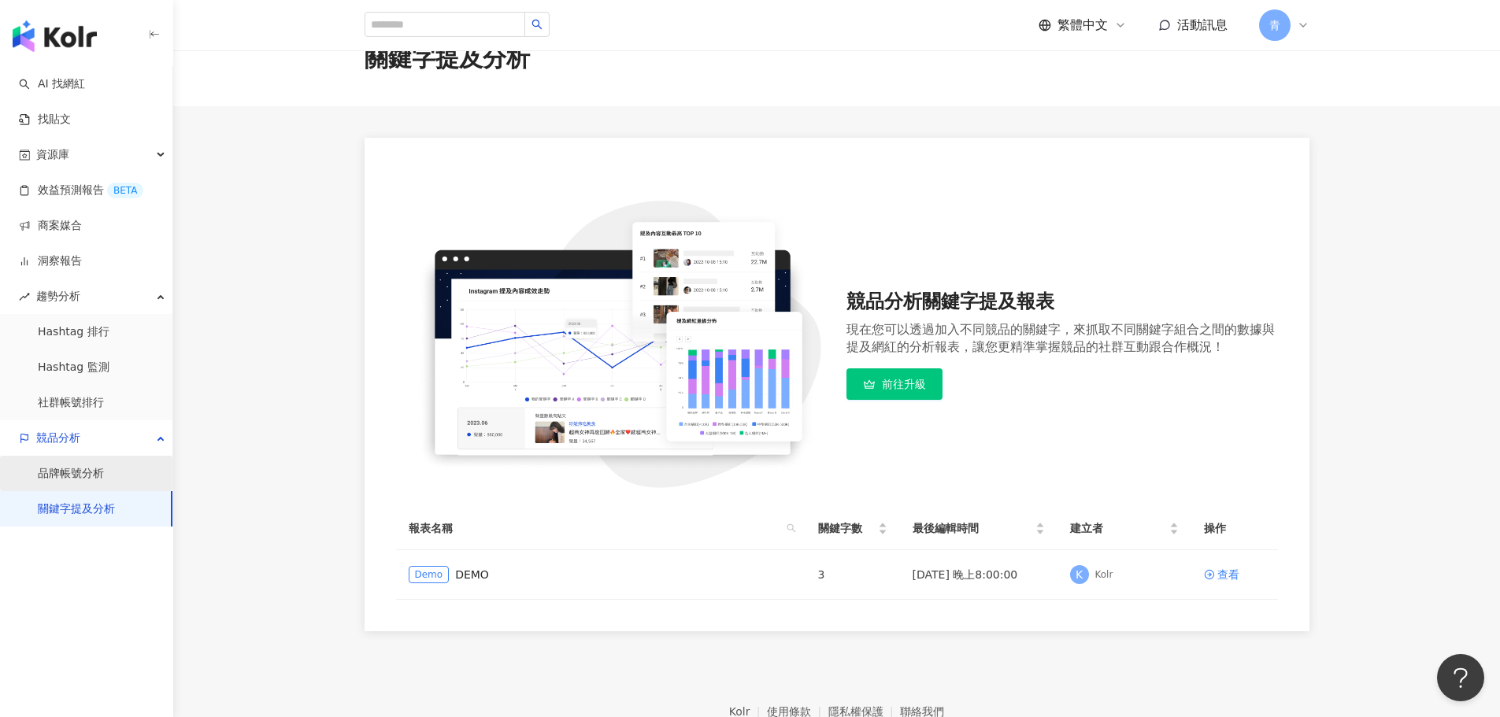
click at [98, 475] on link "品牌帳號分析" at bounding box center [71, 474] width 66 height 16
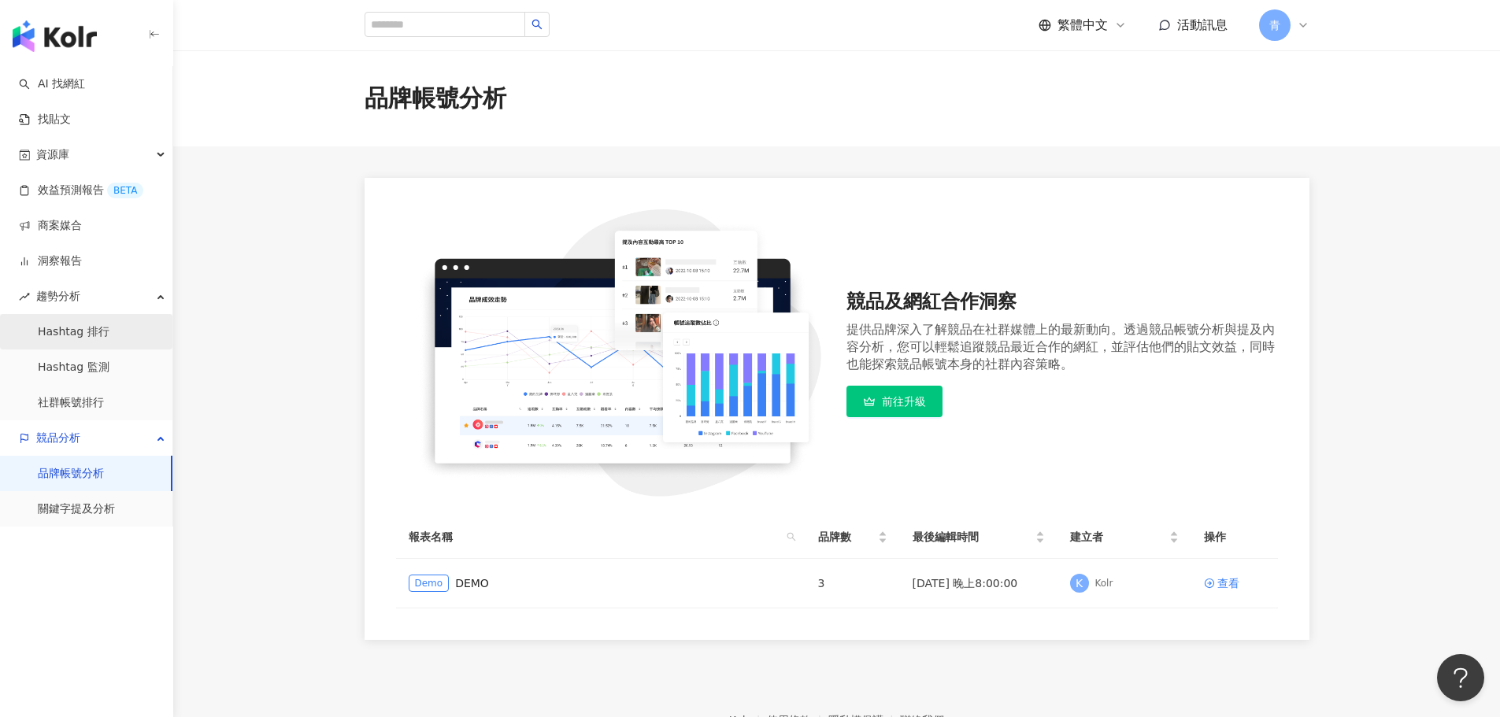
click at [109, 340] on link "Hashtag 排行" at bounding box center [74, 332] width 72 height 16
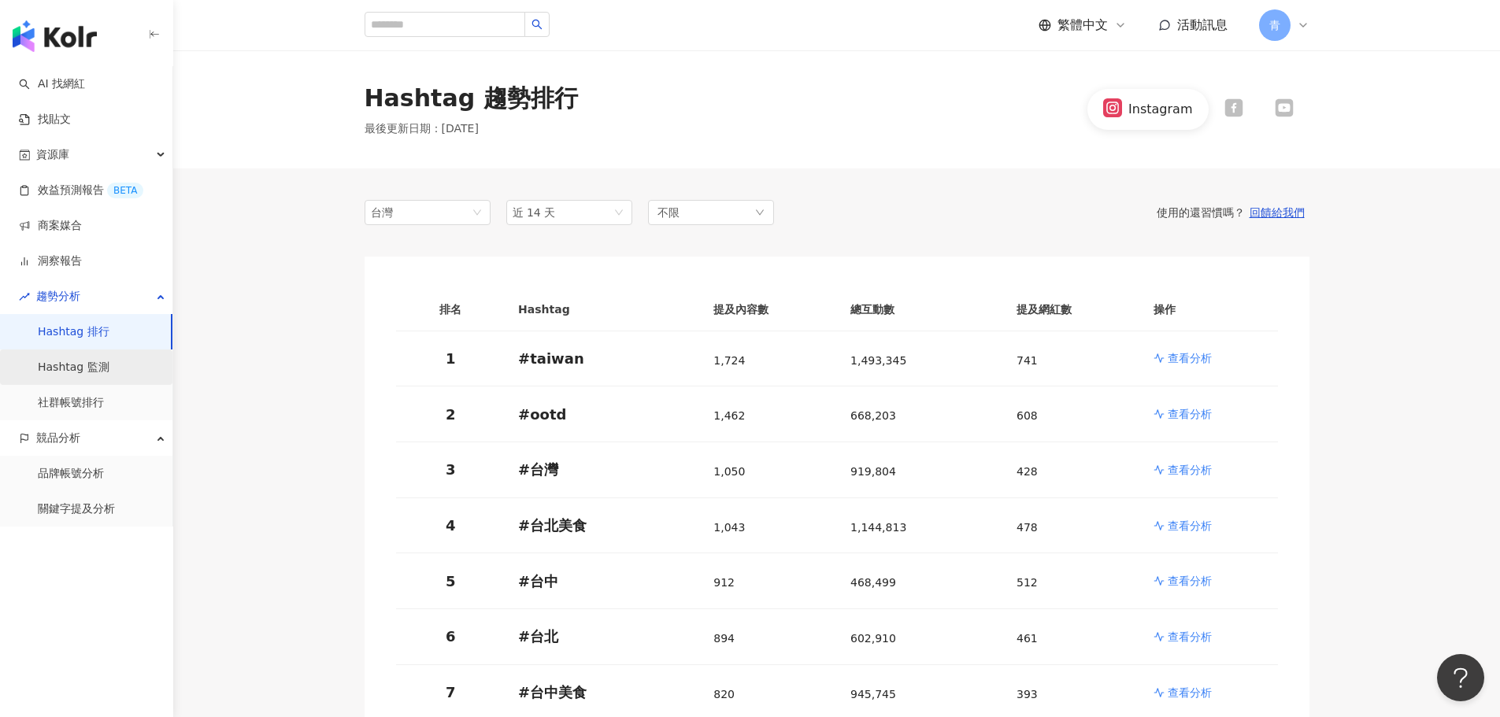
click at [77, 367] on link "Hashtag 監測" at bounding box center [74, 368] width 72 height 16
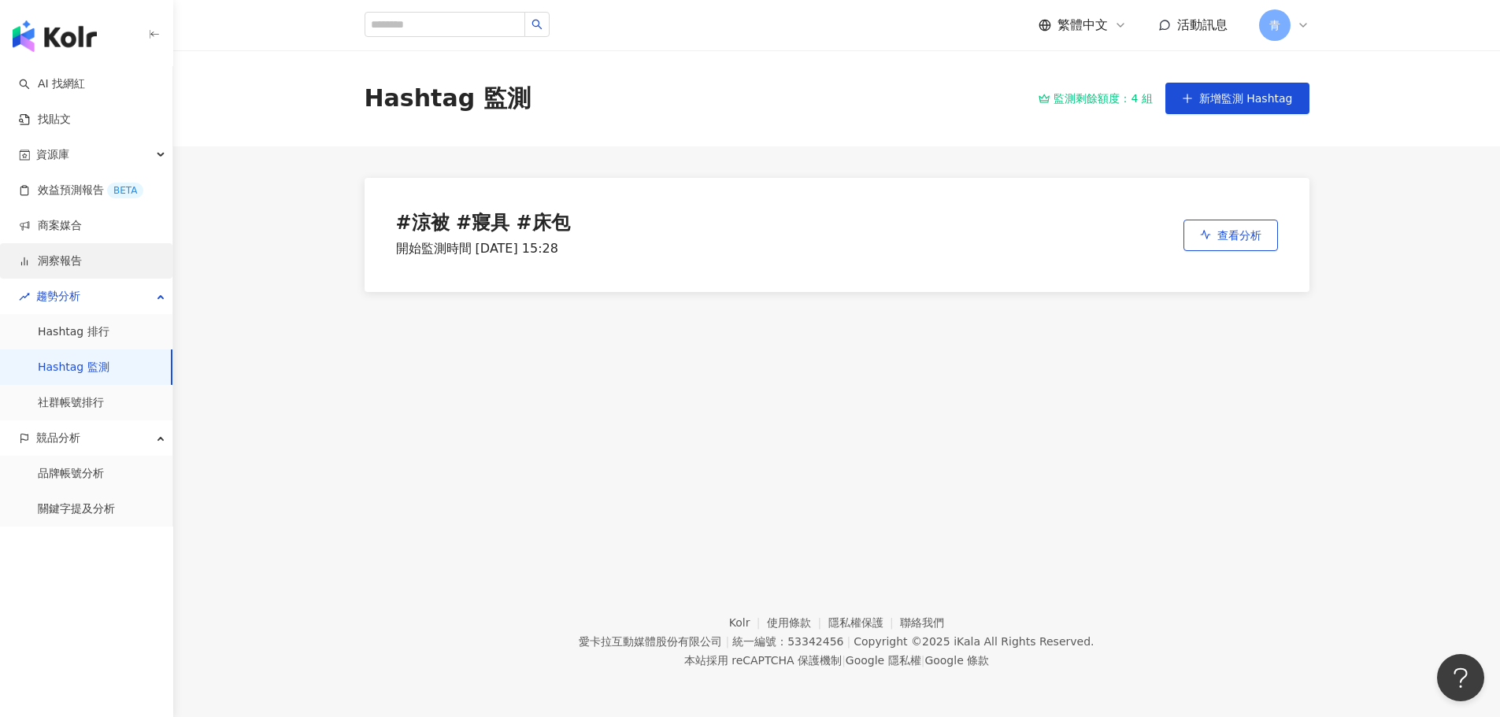
click at [61, 254] on link "洞察報告" at bounding box center [50, 262] width 63 height 16
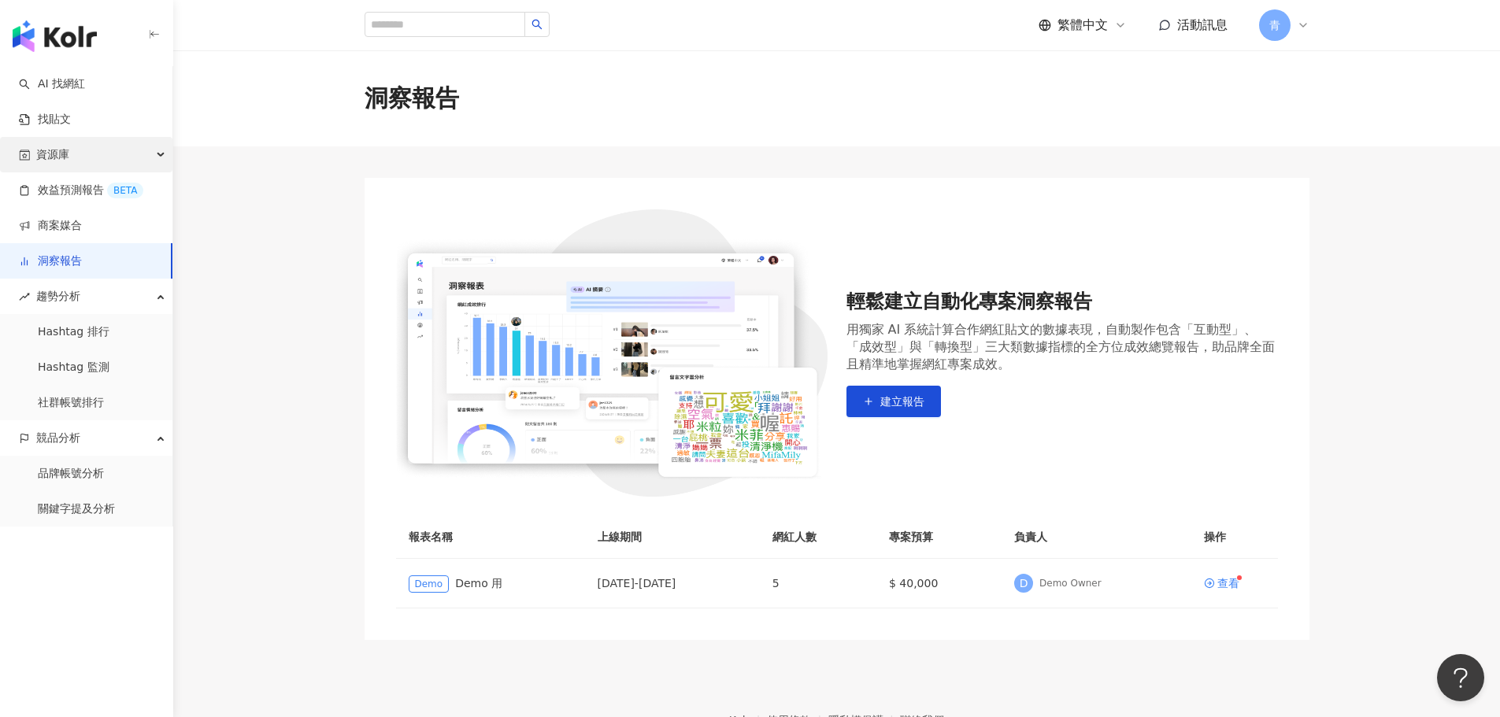
click at [105, 154] on div "資源庫" at bounding box center [86, 154] width 172 height 35
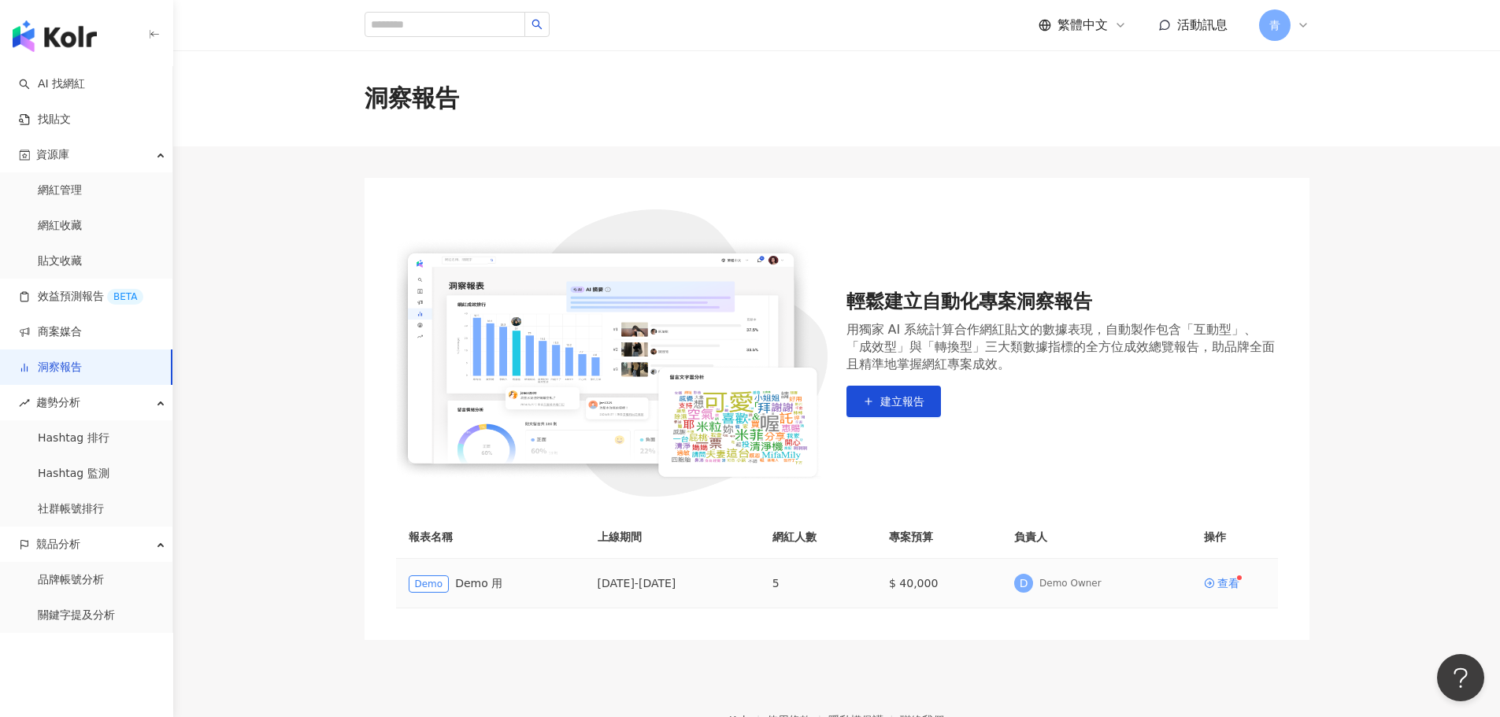
click at [1209, 574] on td "查看" at bounding box center [1234, 584] width 87 height 50
click at [74, 432] on link "Hashtag 排行" at bounding box center [74, 439] width 72 height 16
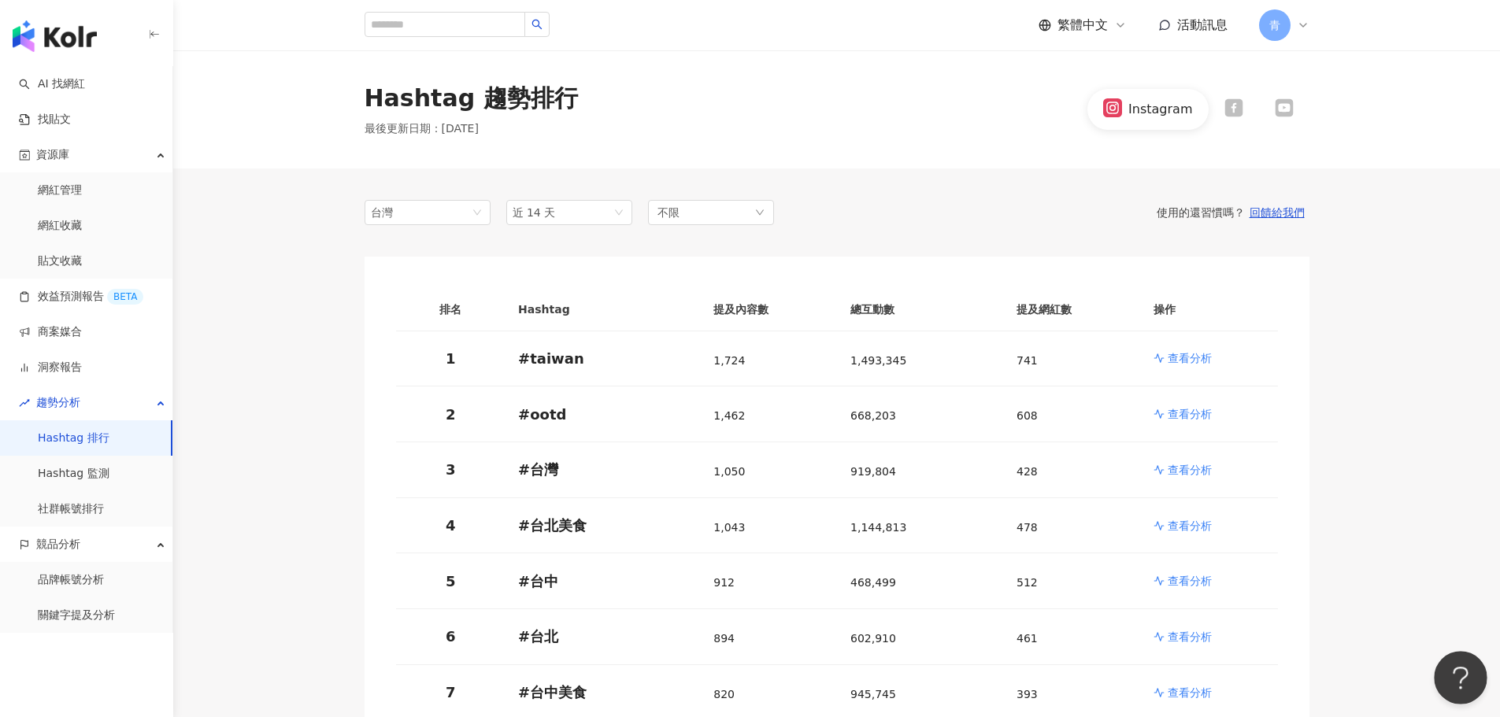
click at [1466, 668] on button "Open Beacon popover" at bounding box center [1457, 674] width 47 height 47
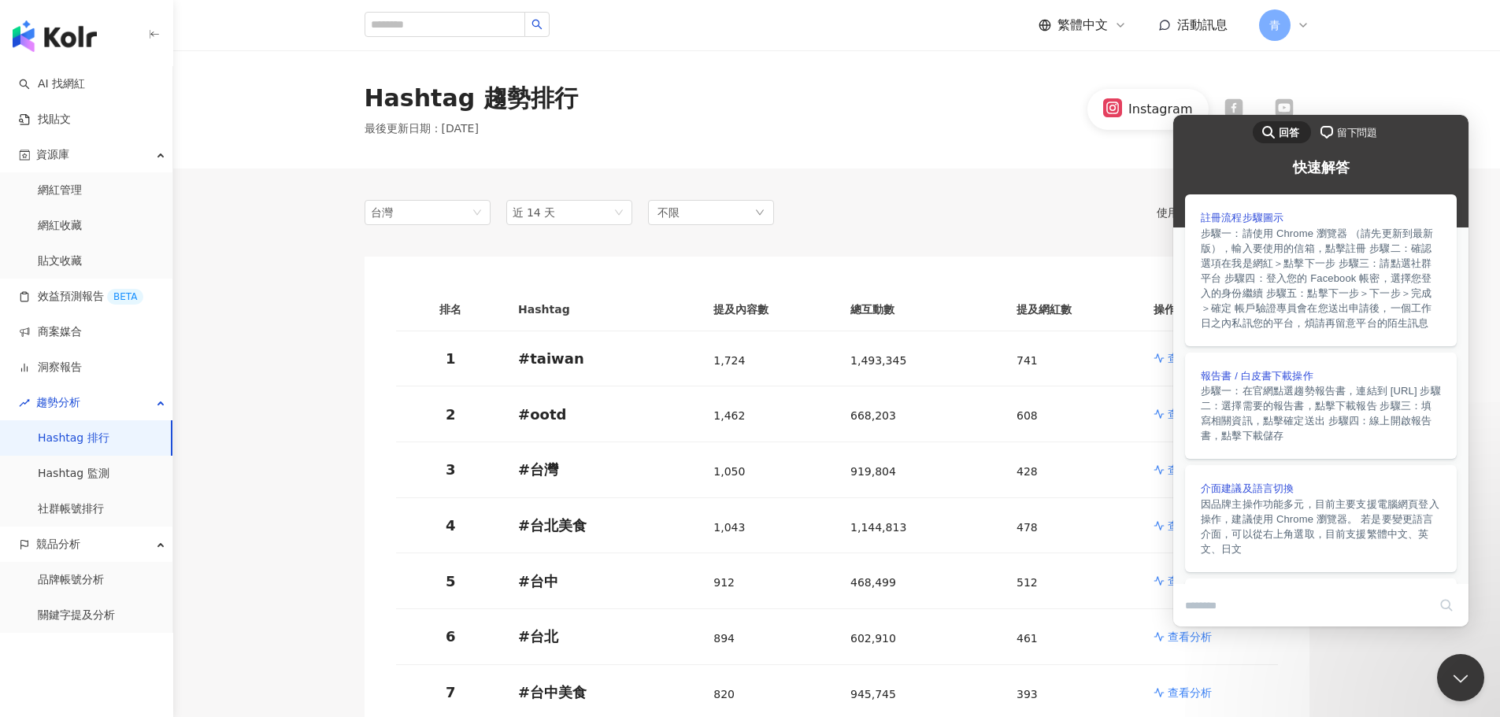
click at [1413, 115] on html "search-medium 回答 chat-square 留下問題 快速解答 註冊流程步驟圖示 步驟一：請使用 Chrome 瀏覽器 （請先更新到最新版），輸…" at bounding box center [1320, 371] width 295 height 512
click at [1424, 76] on div "Hashtag 趨勢排行 最後更新日期 ： 2025/9/30 Instagram" at bounding box center [836, 109] width 1327 height 118
click at [1457, 669] on button "Close Beacon popover" at bounding box center [1457, 674] width 47 height 47
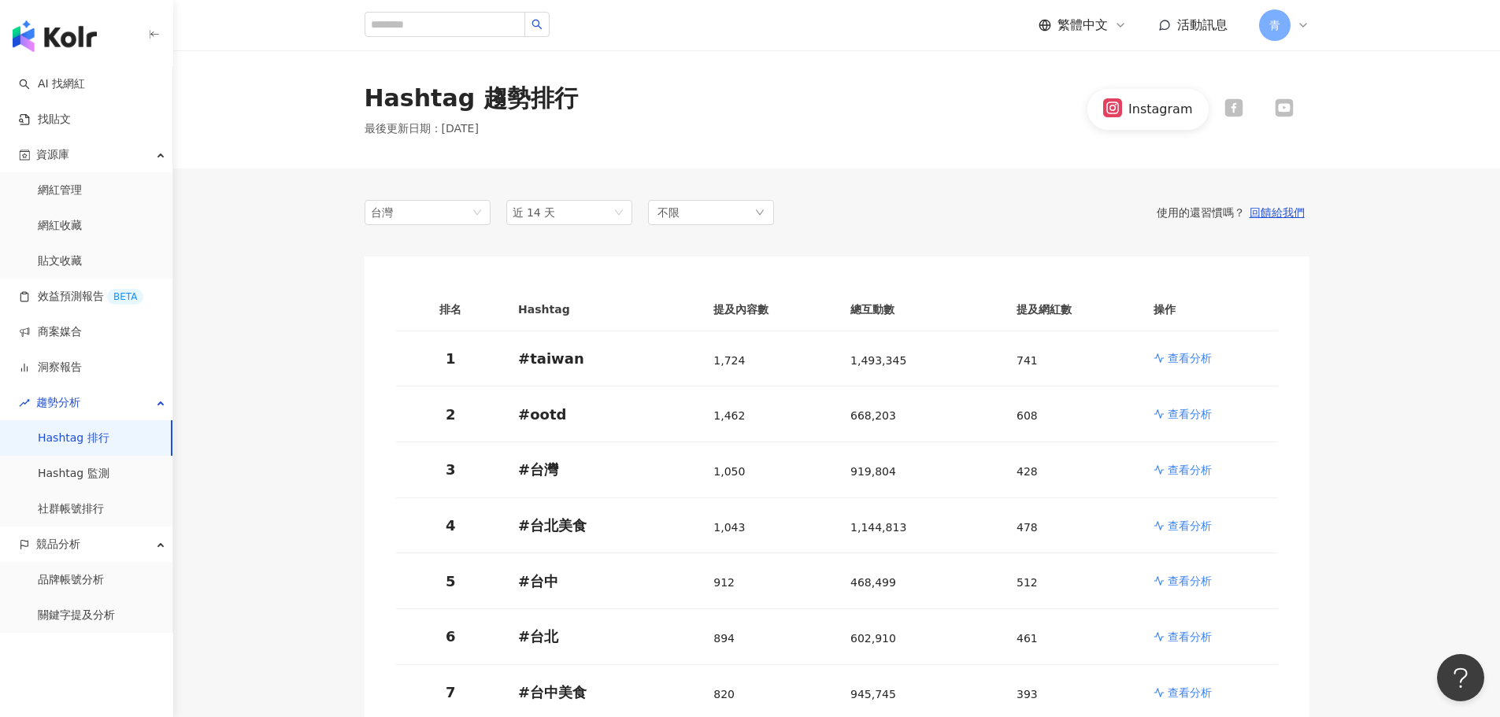
drag, startPoint x: 865, startPoint y: 519, endPoint x: 940, endPoint y: 226, distance: 302.5
click at [1165, 354] on link "查看分析" at bounding box center [1210, 358] width 112 height 16
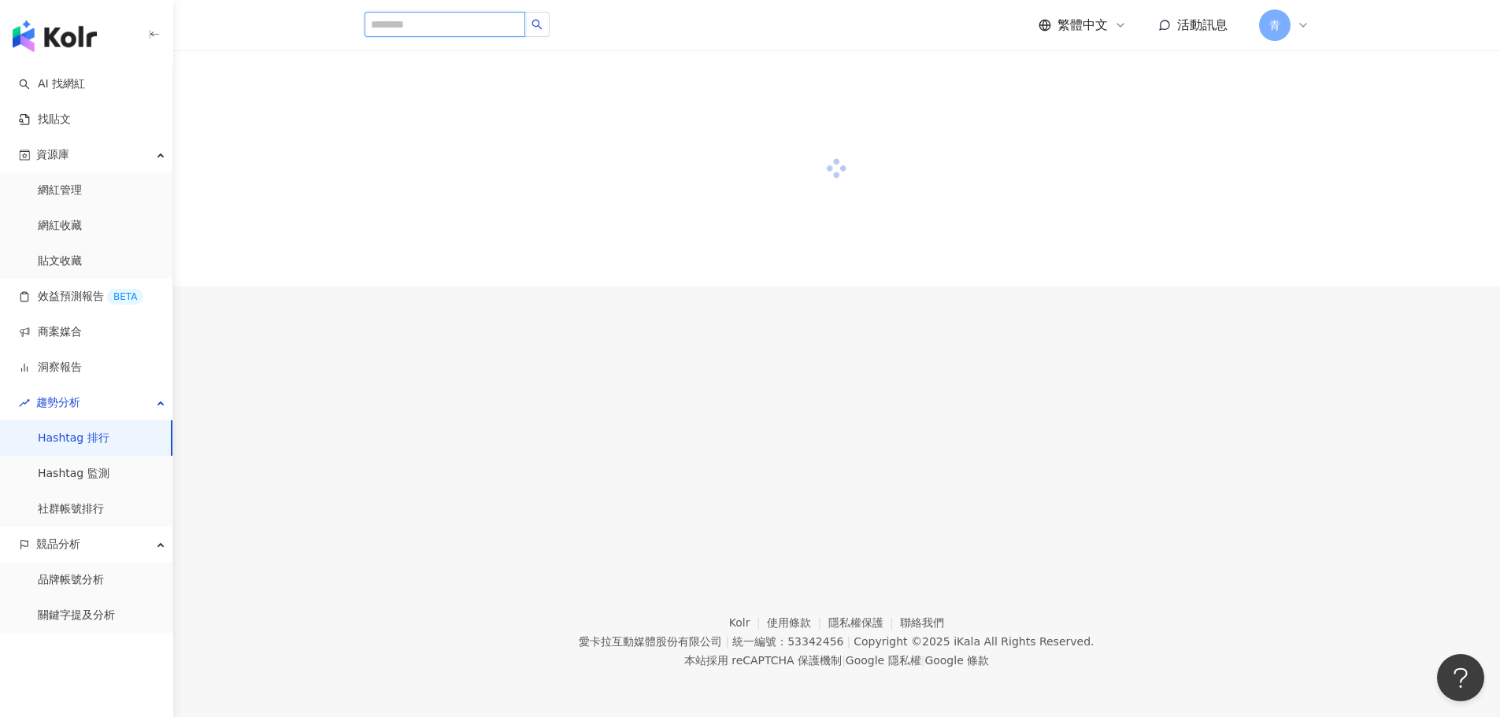
click at [473, 23] on input "search" at bounding box center [445, 24] width 161 height 25
click at [898, 199] on div at bounding box center [836, 168] width 1327 height 236
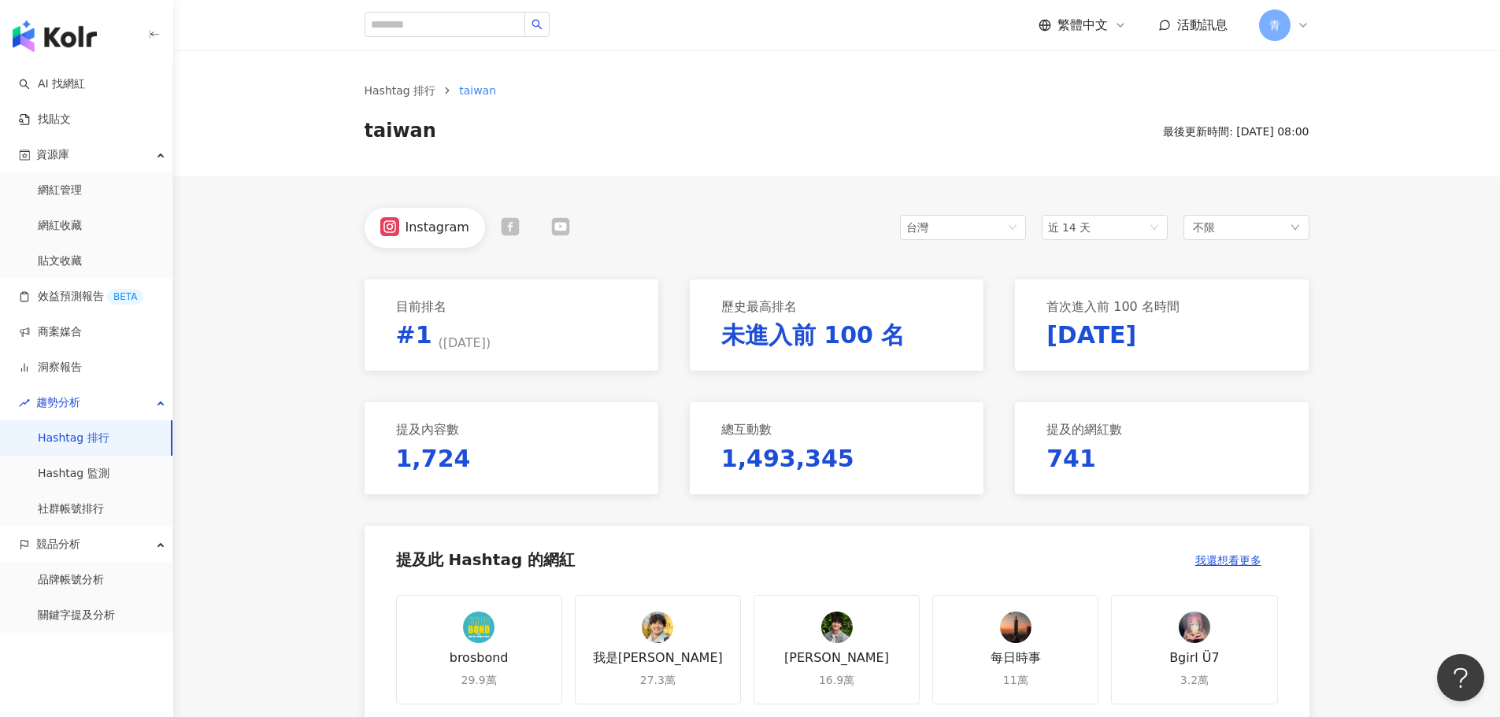
drag, startPoint x: 426, startPoint y: 601, endPoint x: 547, endPoint y: 325, distance: 300.8
click at [426, 91] on ol "Hashtag 排行 taiwan" at bounding box center [837, 90] width 945 height 17
click at [426, 91] on link "Hashtag 排行" at bounding box center [400, 90] width 78 height 17
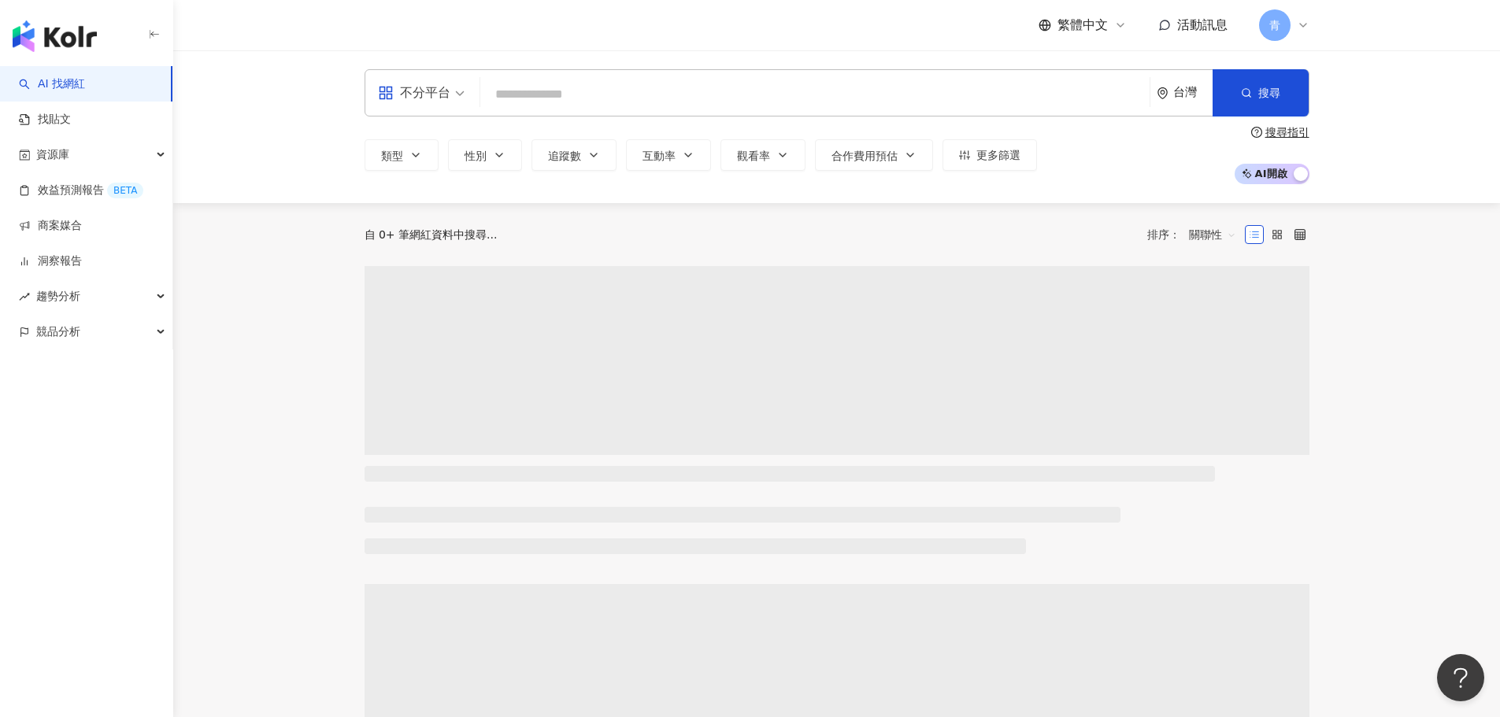
click at [717, 77] on div "不分平台 台灣 搜尋" at bounding box center [837, 92] width 945 height 47
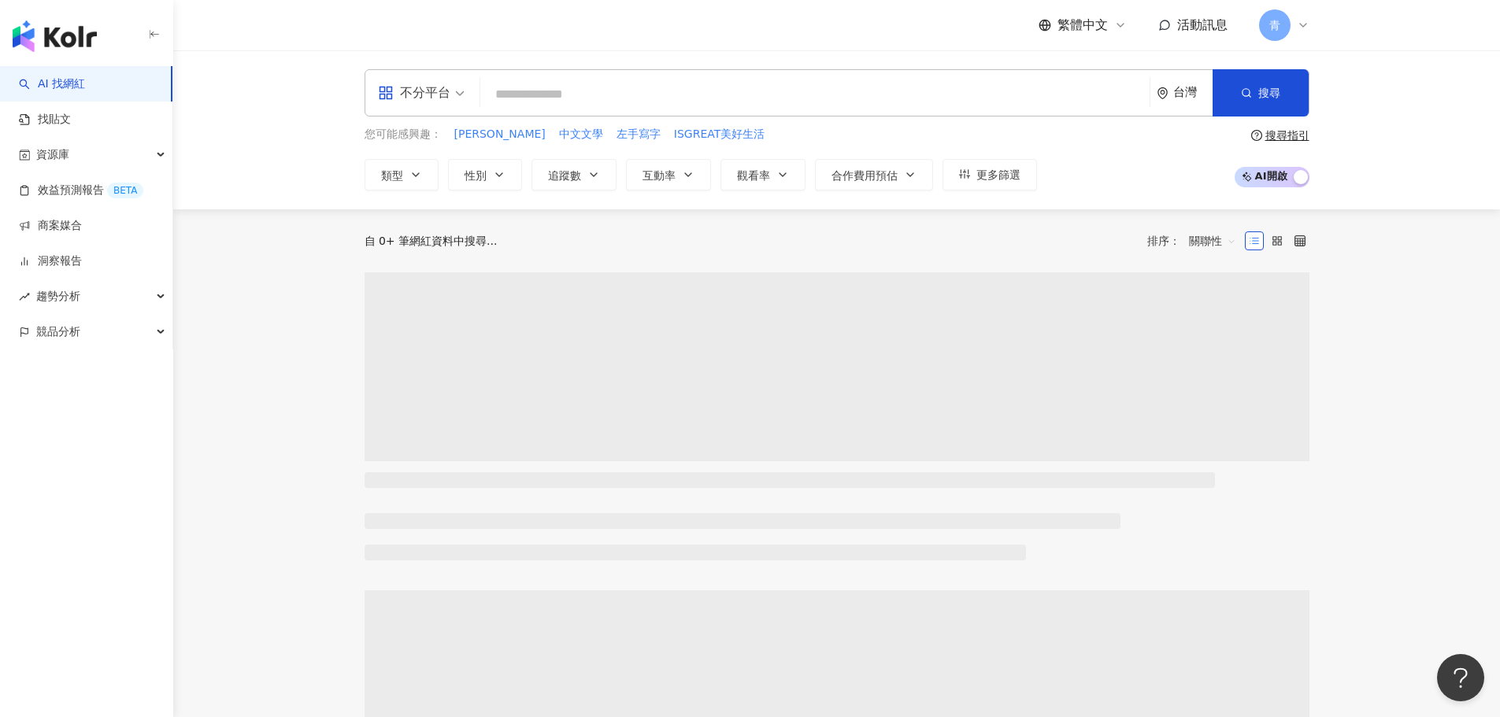
click at [706, 98] on input "search" at bounding box center [815, 95] width 657 height 30
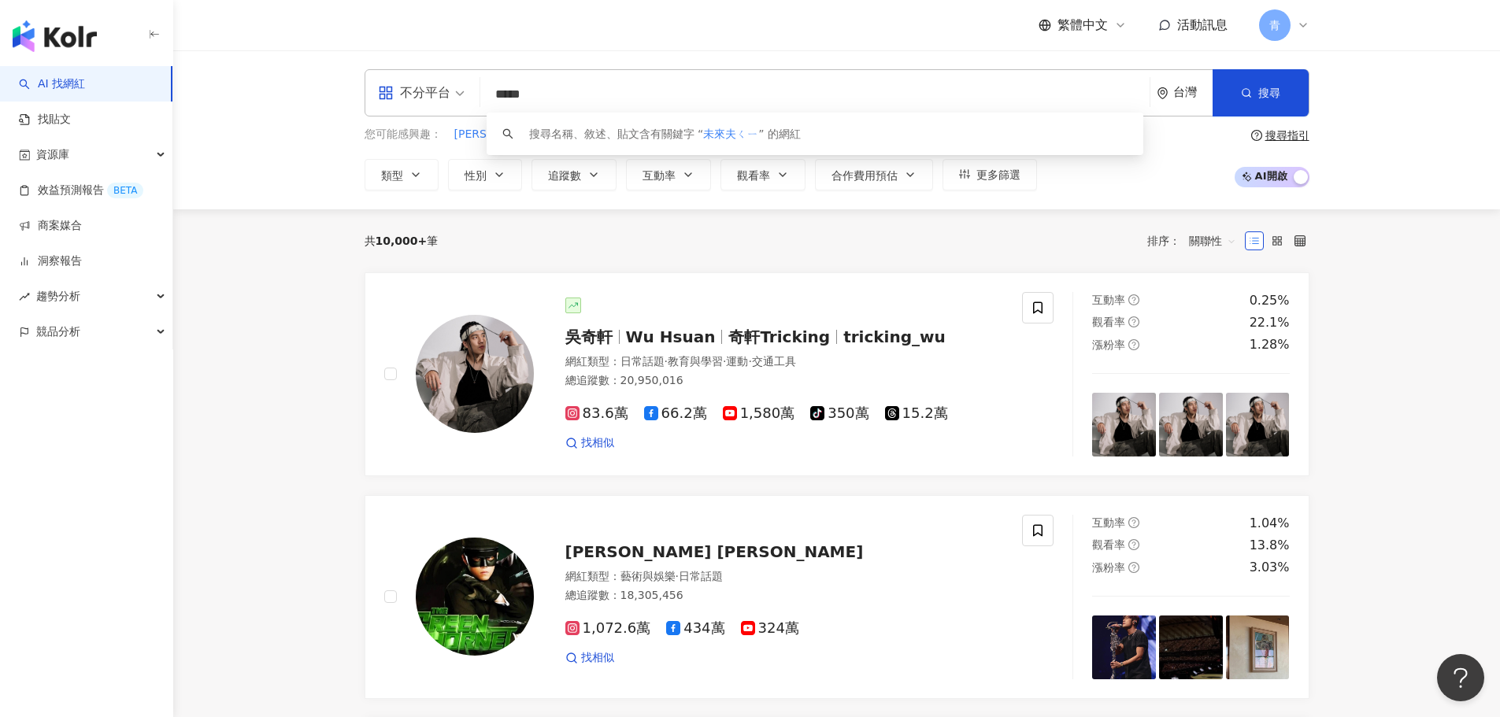
type input "****"
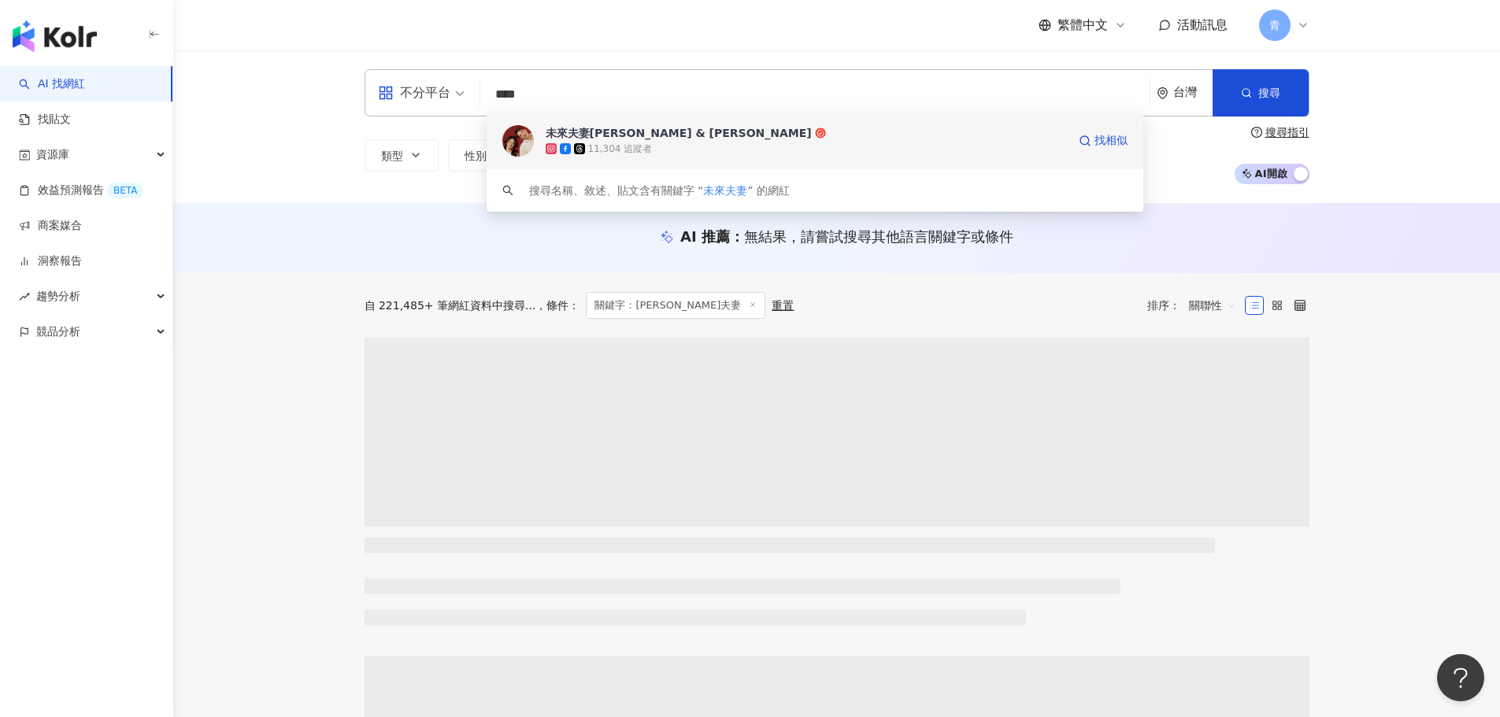
click at [655, 150] on div "11,304 追蹤者" at bounding box center [806, 149] width 521 height 16
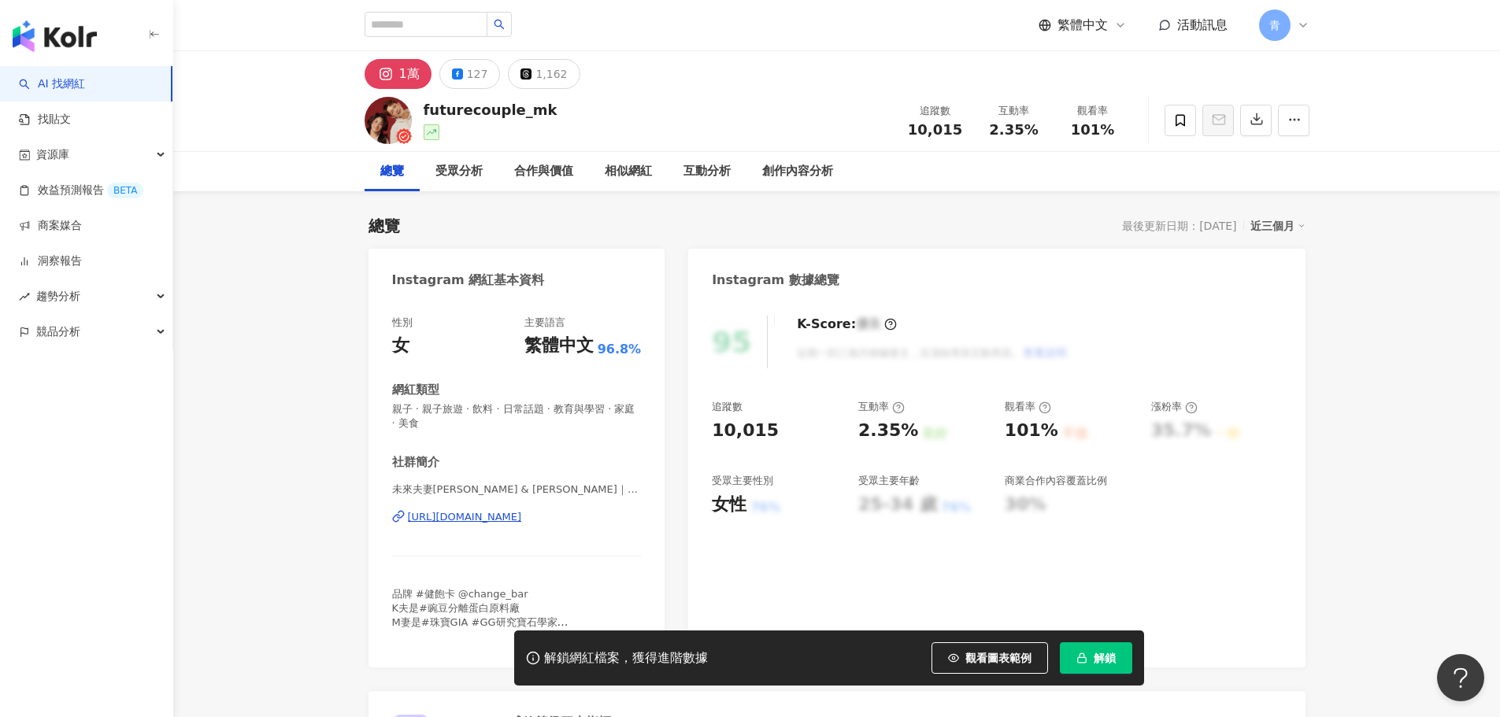
click at [1115, 658] on span "解鎖" at bounding box center [1105, 658] width 22 height 13
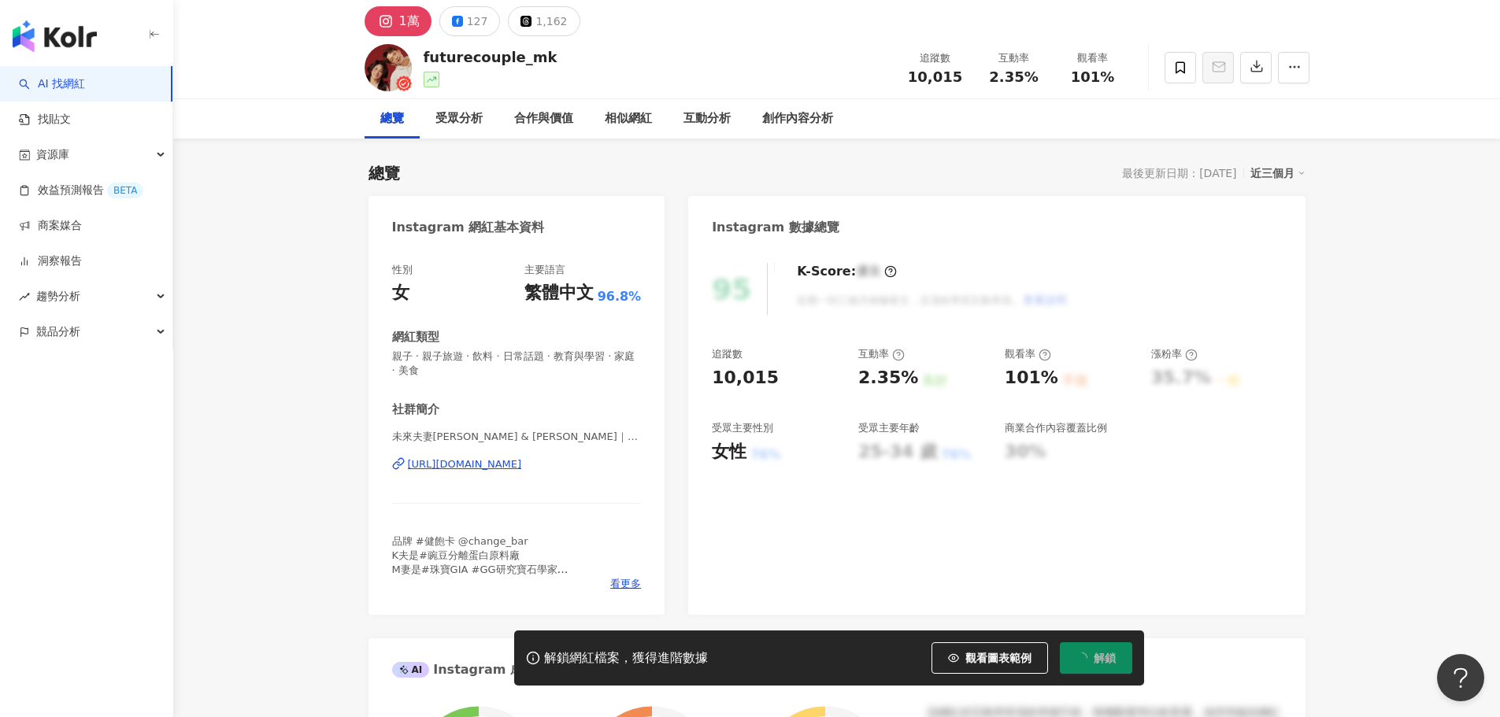
scroll to position [79, 0]
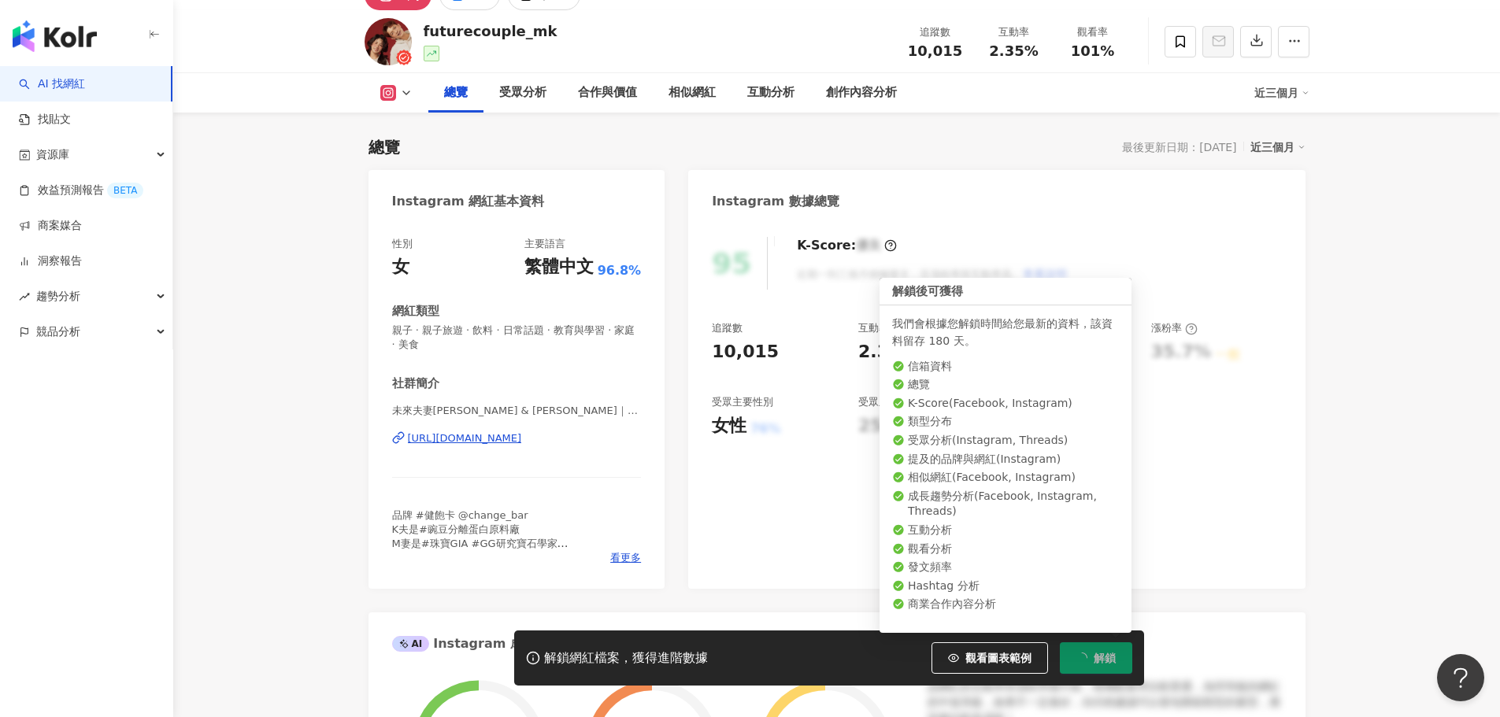
click at [1091, 656] on button "解鎖" at bounding box center [1096, 658] width 72 height 31
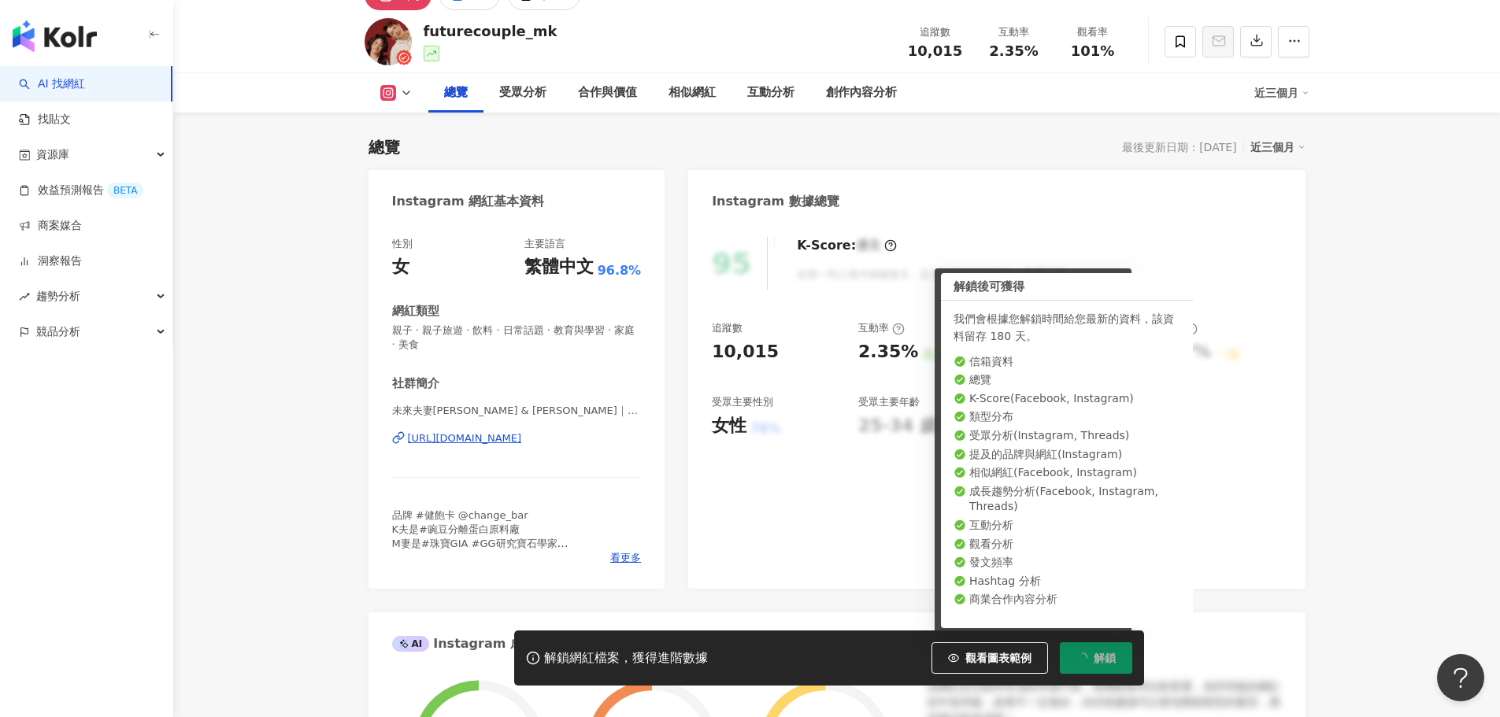
scroll to position [96, 0]
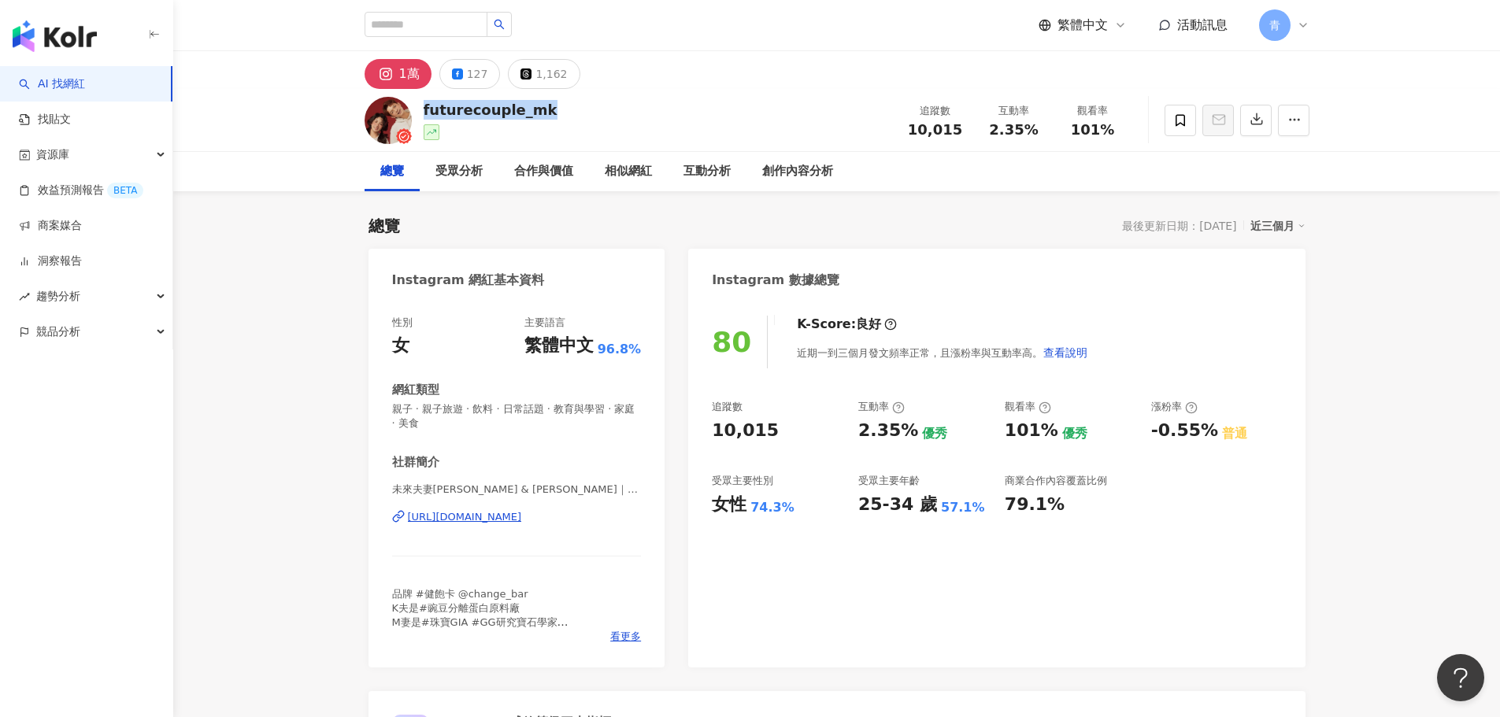
drag, startPoint x: 561, startPoint y: 117, endPoint x: 421, endPoint y: 113, distance: 140.3
click at [422, 113] on div "futurecouple_mk 追蹤數 10,015 互動率 2.35% 觀看率 101%" at bounding box center [837, 120] width 1008 height 62
copy div "futurecouple_mk"
click at [1296, 127] on icon "button" at bounding box center [1295, 120] width 14 height 14
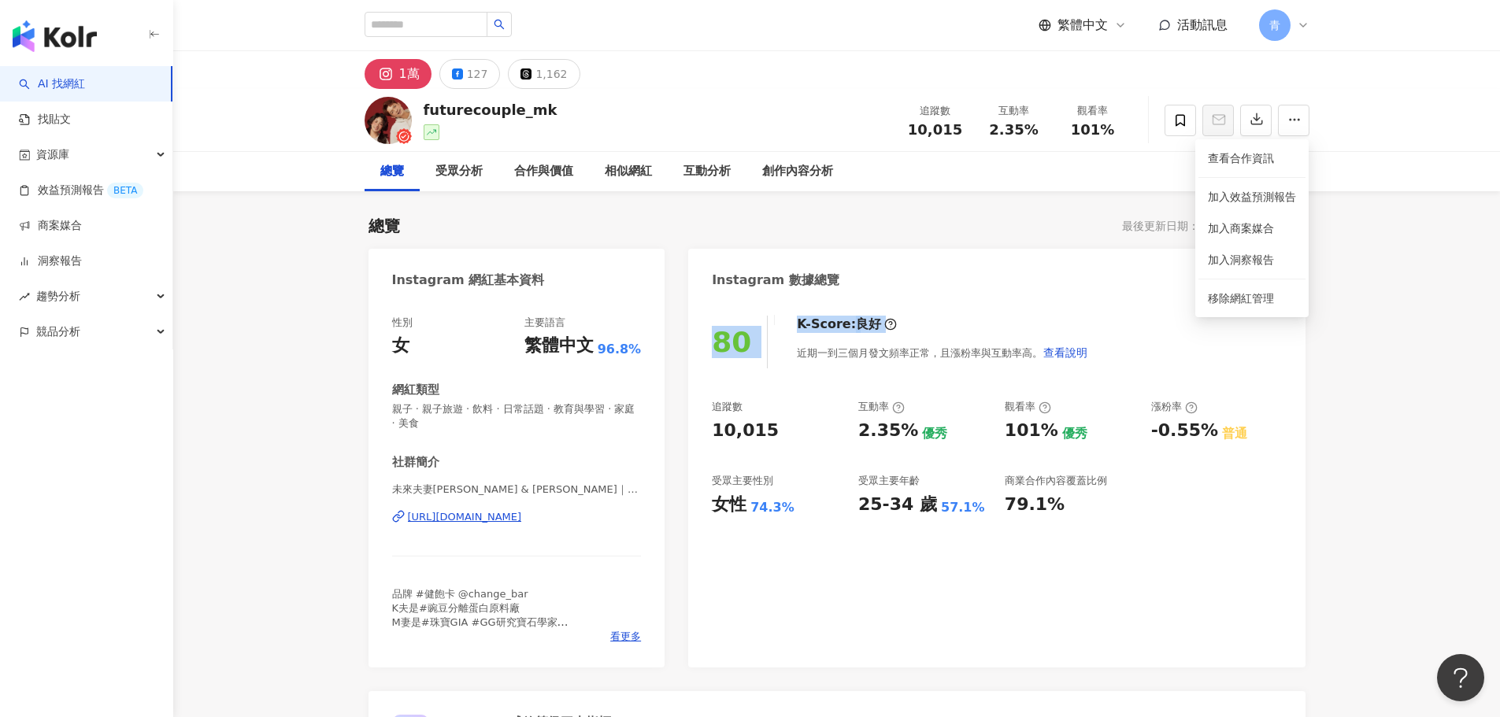
click at [875, 302] on div "Instagram 數據總覽 80 K-Score : 良好 近期一到三個月發文頻率正常，且漲粉率與互動率高。 查看說明 追蹤數 10,015 互動率 2.3…" at bounding box center [996, 458] width 617 height 419
click at [1036, 395] on div "80 K-Score : 良好 近期一到三個月發文頻率正常，且漲粉率與互動率高。 查看說明 追蹤數 10,015 互動率 2.35% 優秀 觀看率 101% …" at bounding box center [996, 484] width 617 height 368
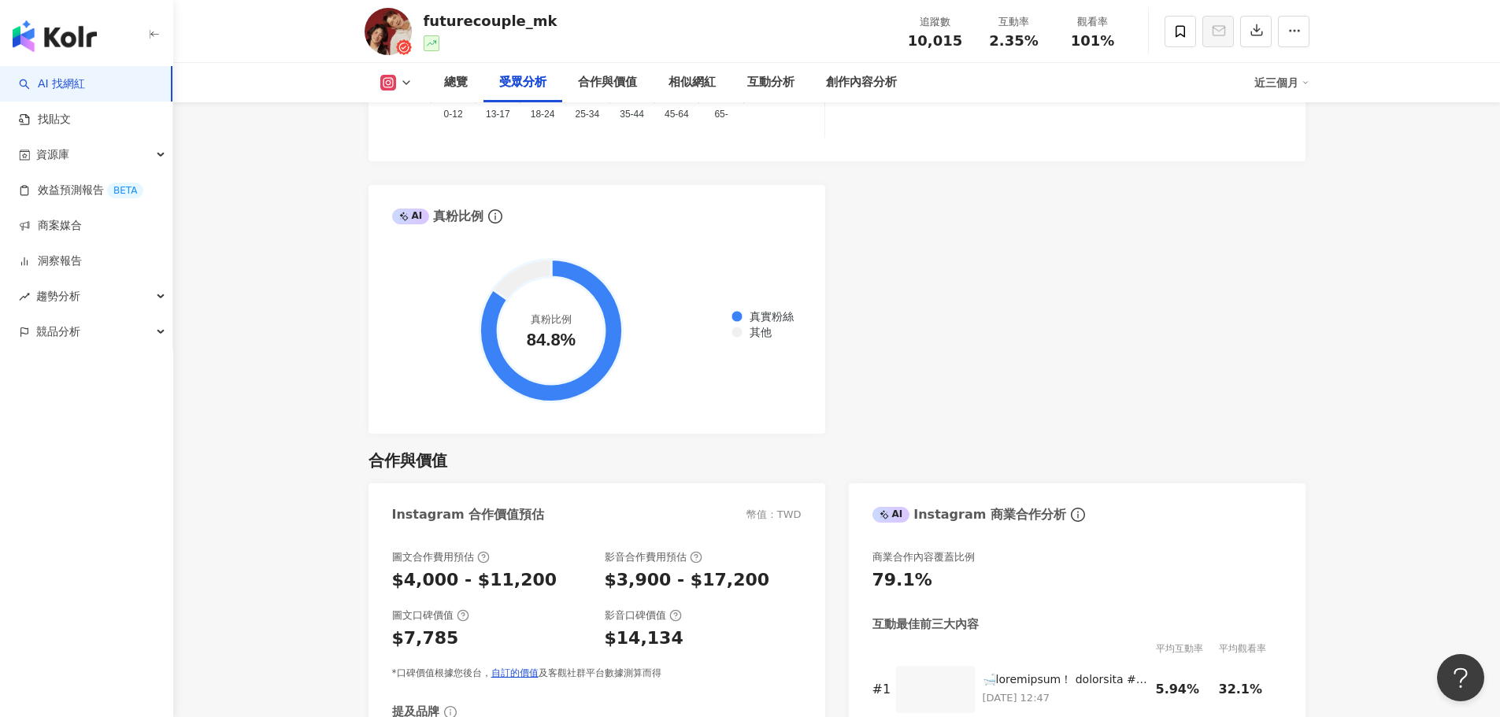
scroll to position [2047, 0]
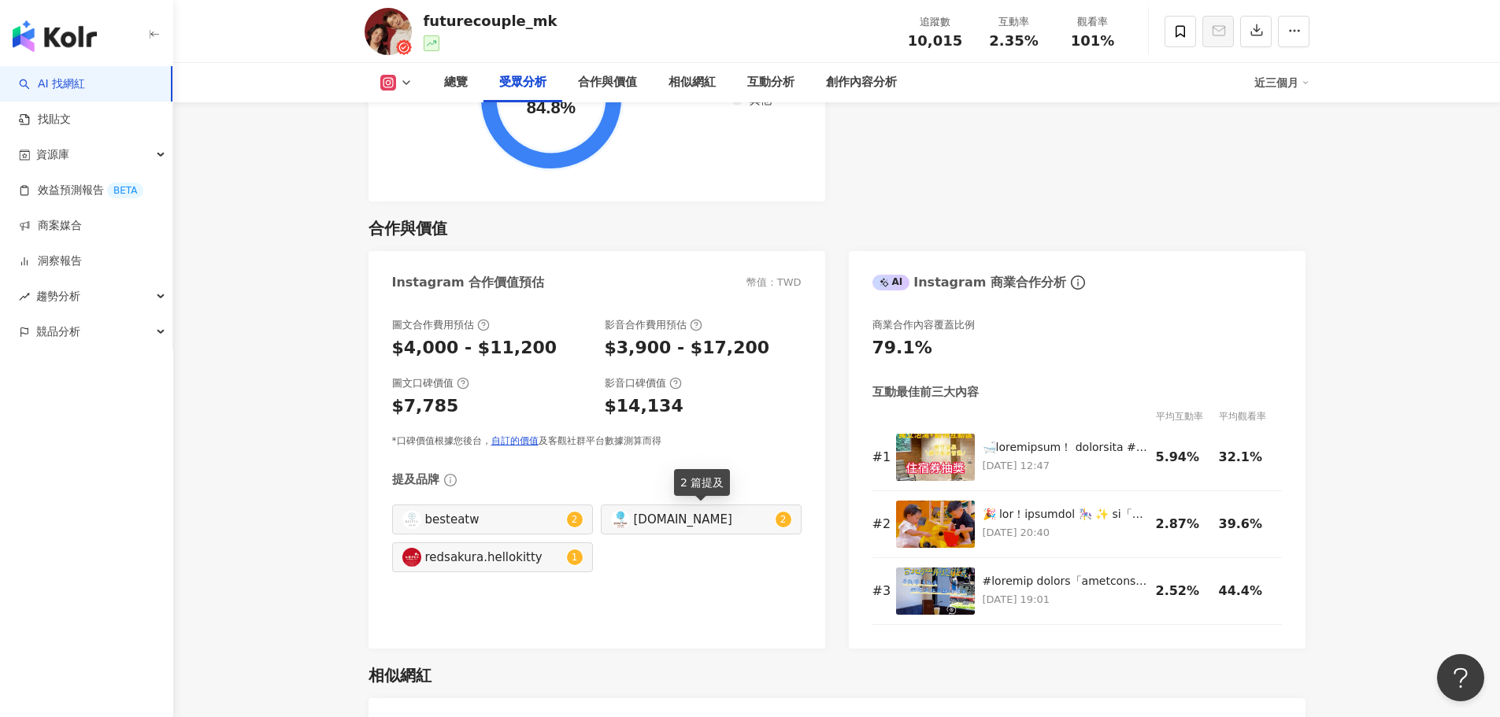
click at [684, 528] on div "[DOMAIN_NAME]" at bounding box center [703, 519] width 138 height 17
type input "**********"
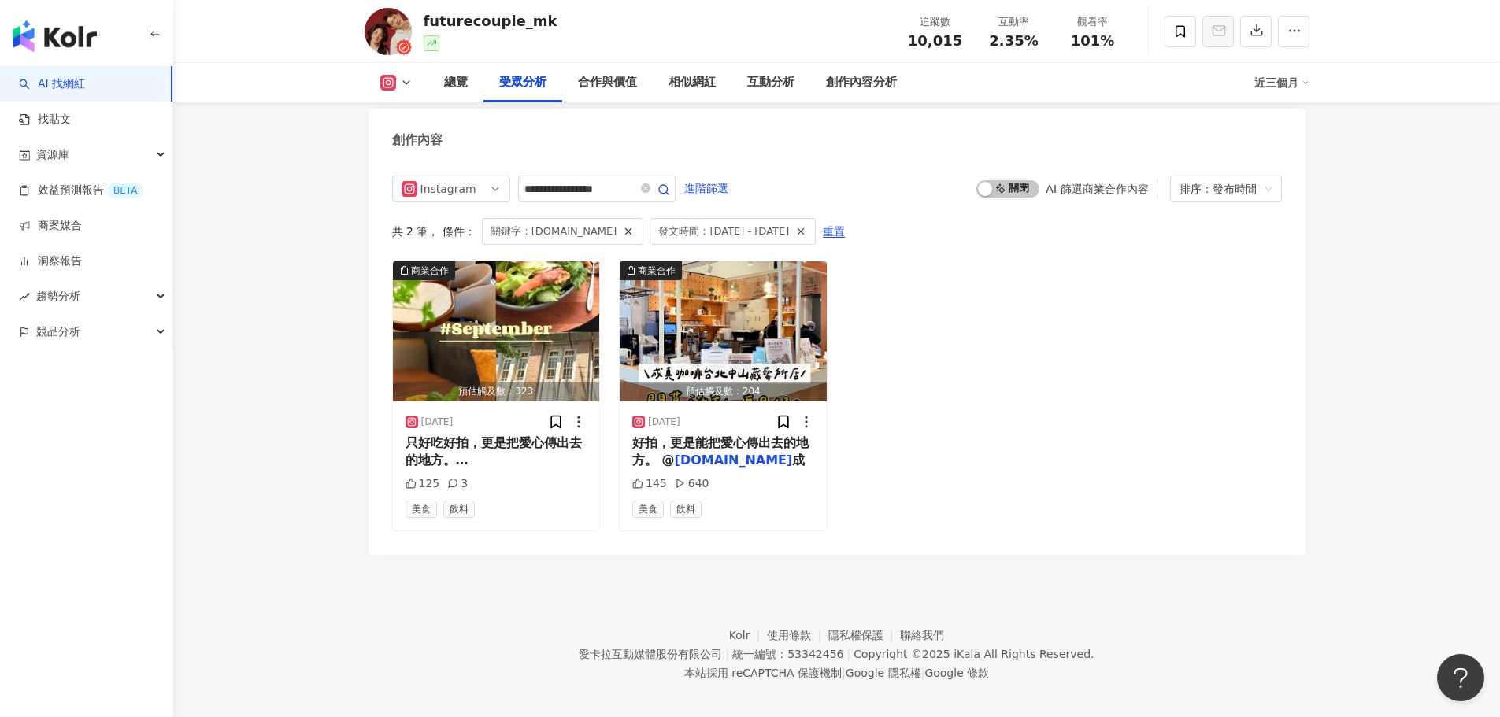
scroll to position [2047, 0]
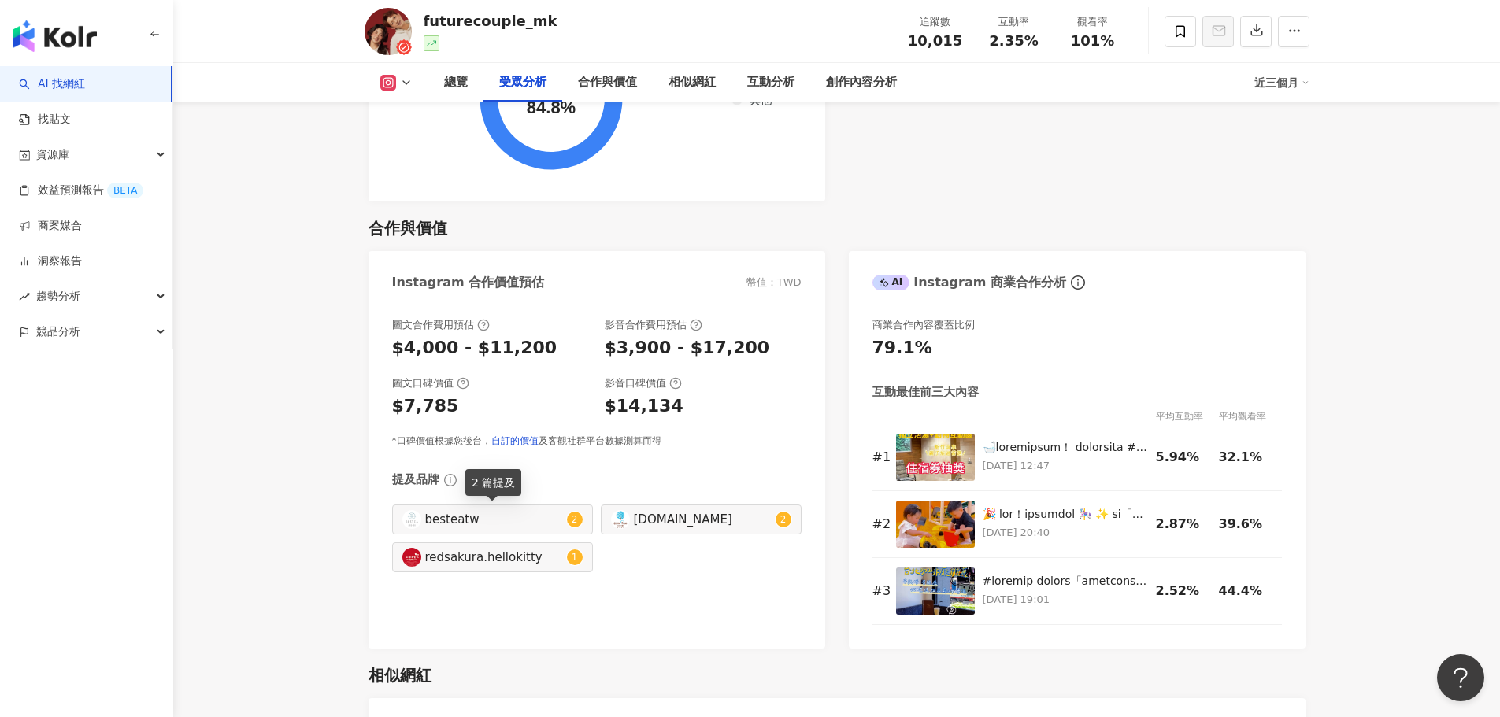
click at [526, 514] on div "besteatw" at bounding box center [494, 519] width 138 height 17
type input "********"
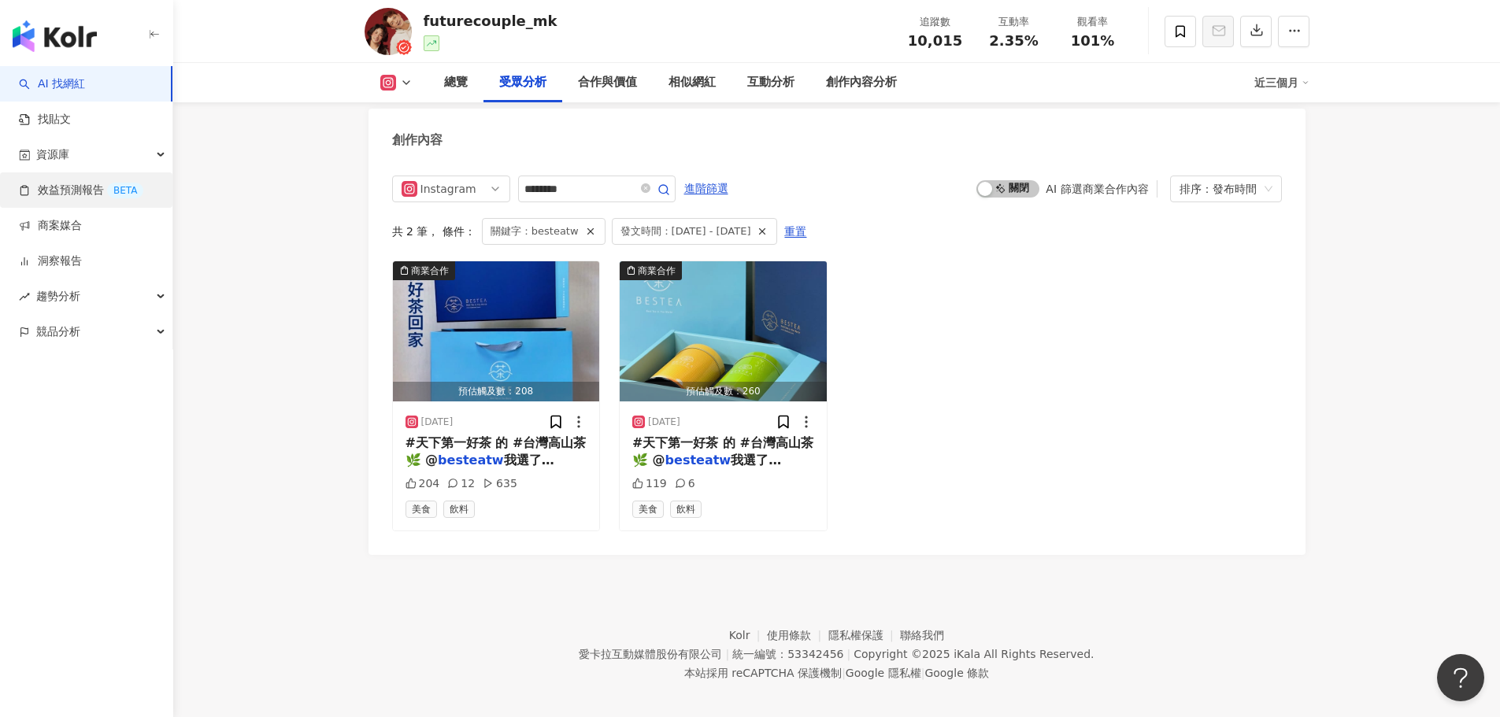
scroll to position [2047, 0]
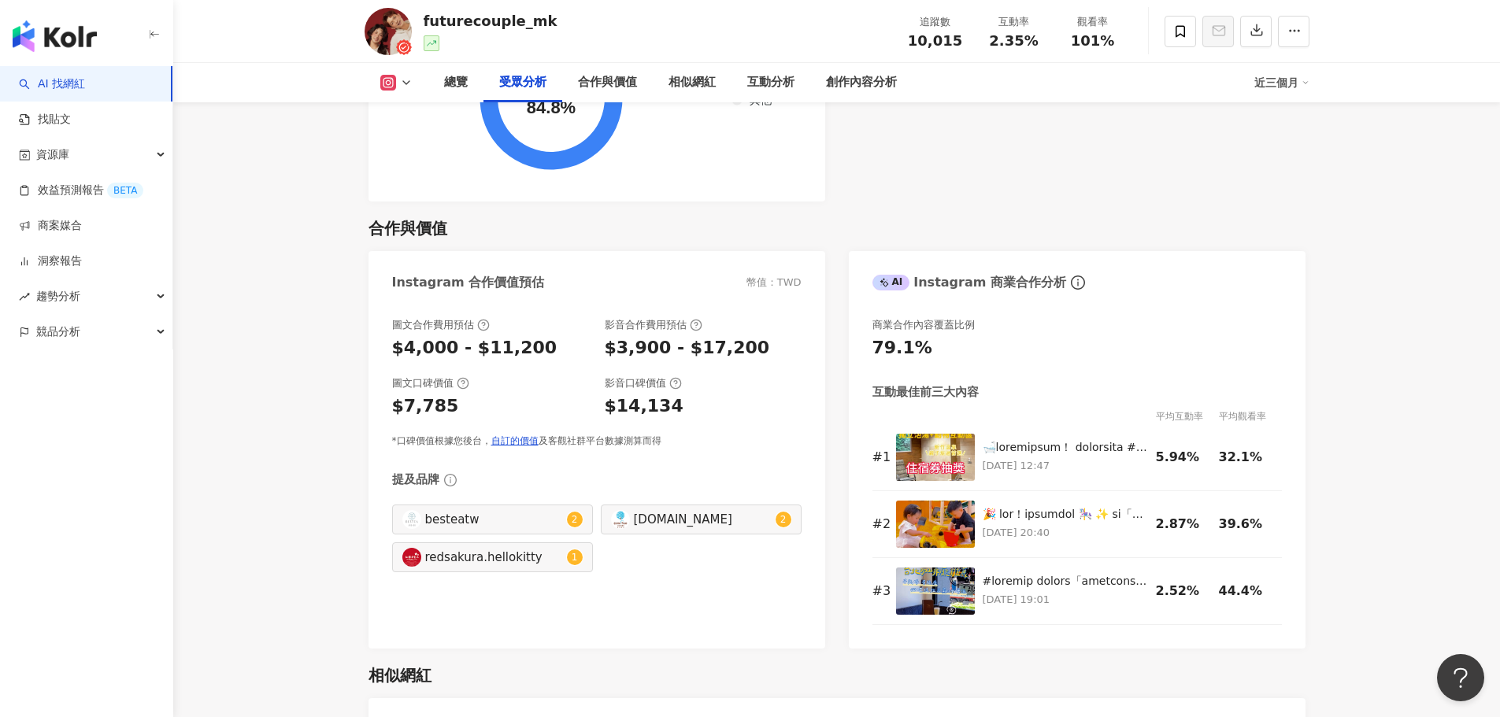
click at [455, 561] on div "redsakura.hellokitty" at bounding box center [494, 557] width 138 height 17
type input "**********"
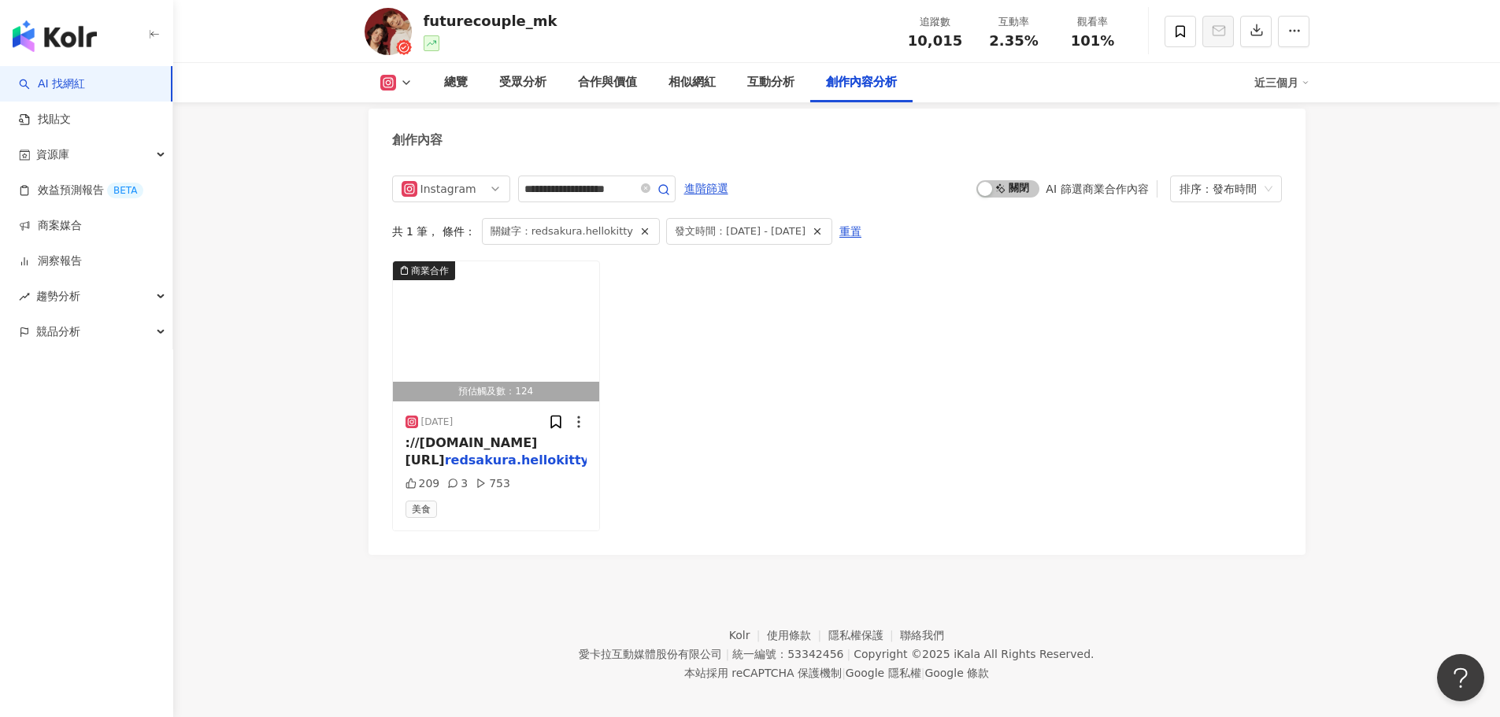
scroll to position [4833, 0]
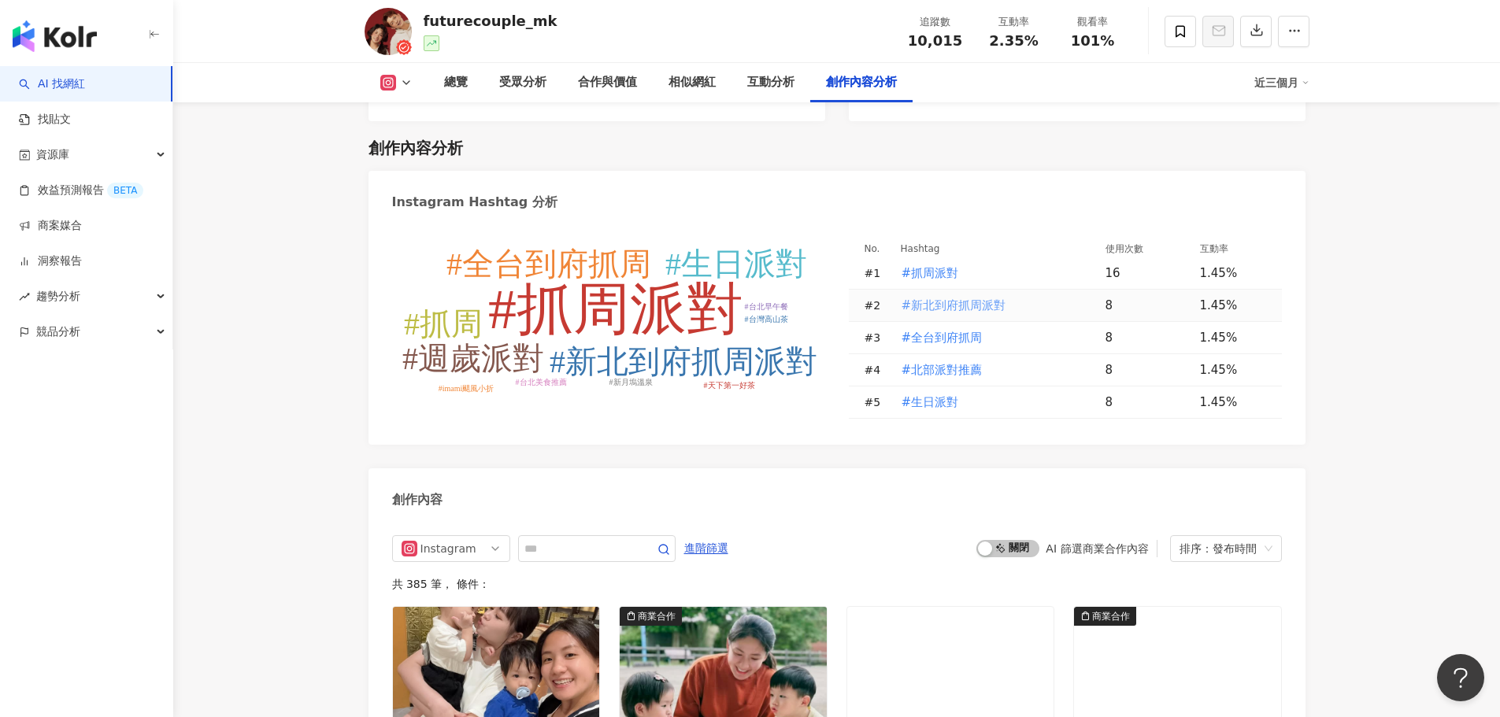
scroll to position [4489, 0]
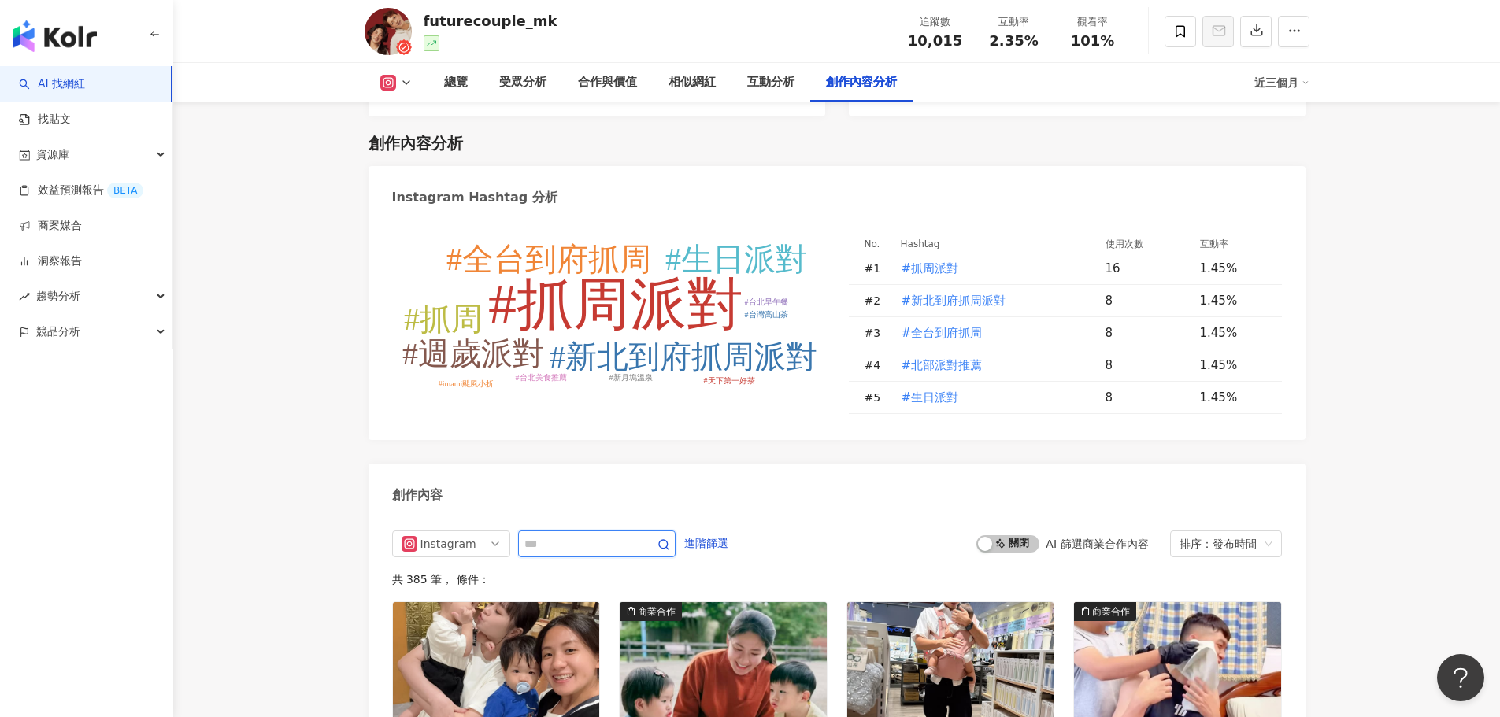
click at [545, 537] on input "text" at bounding box center [579, 544] width 110 height 19
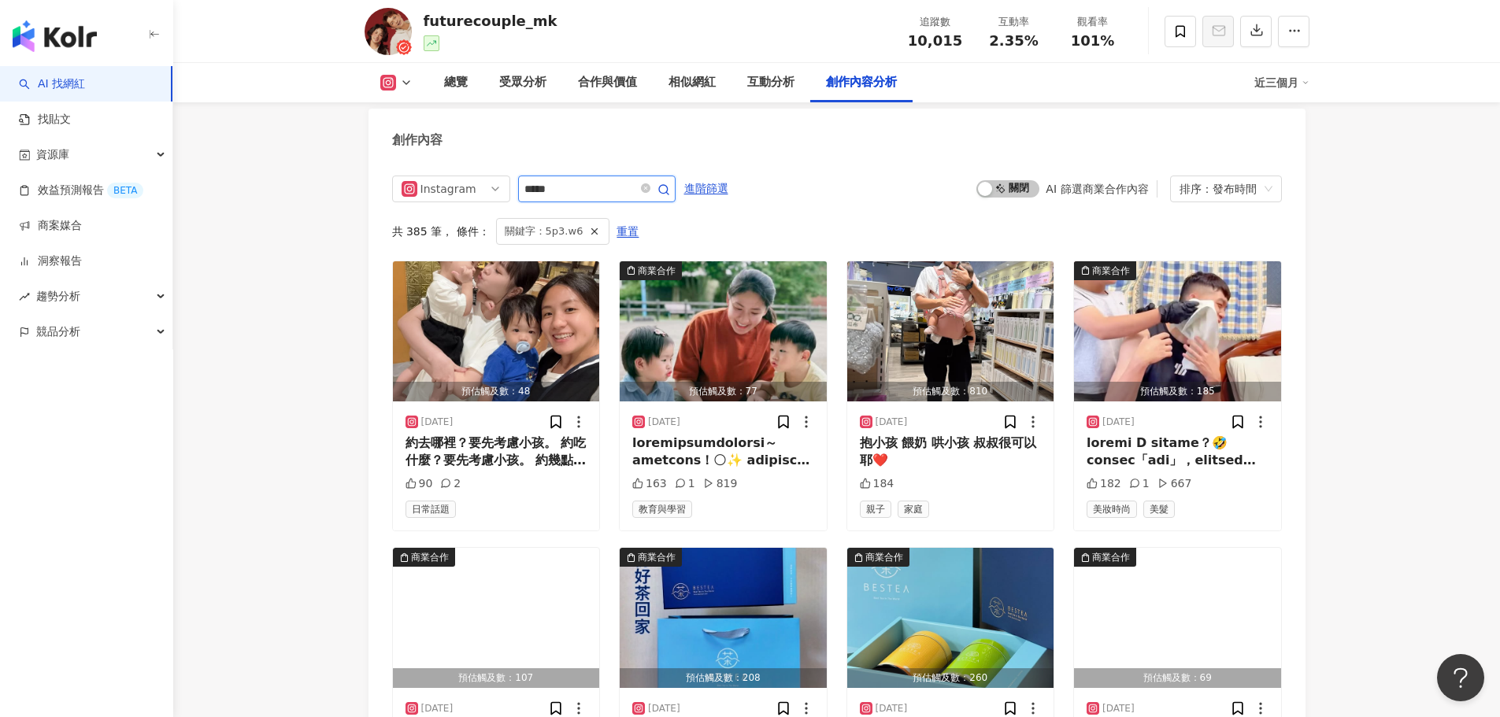
scroll to position [4689, 0]
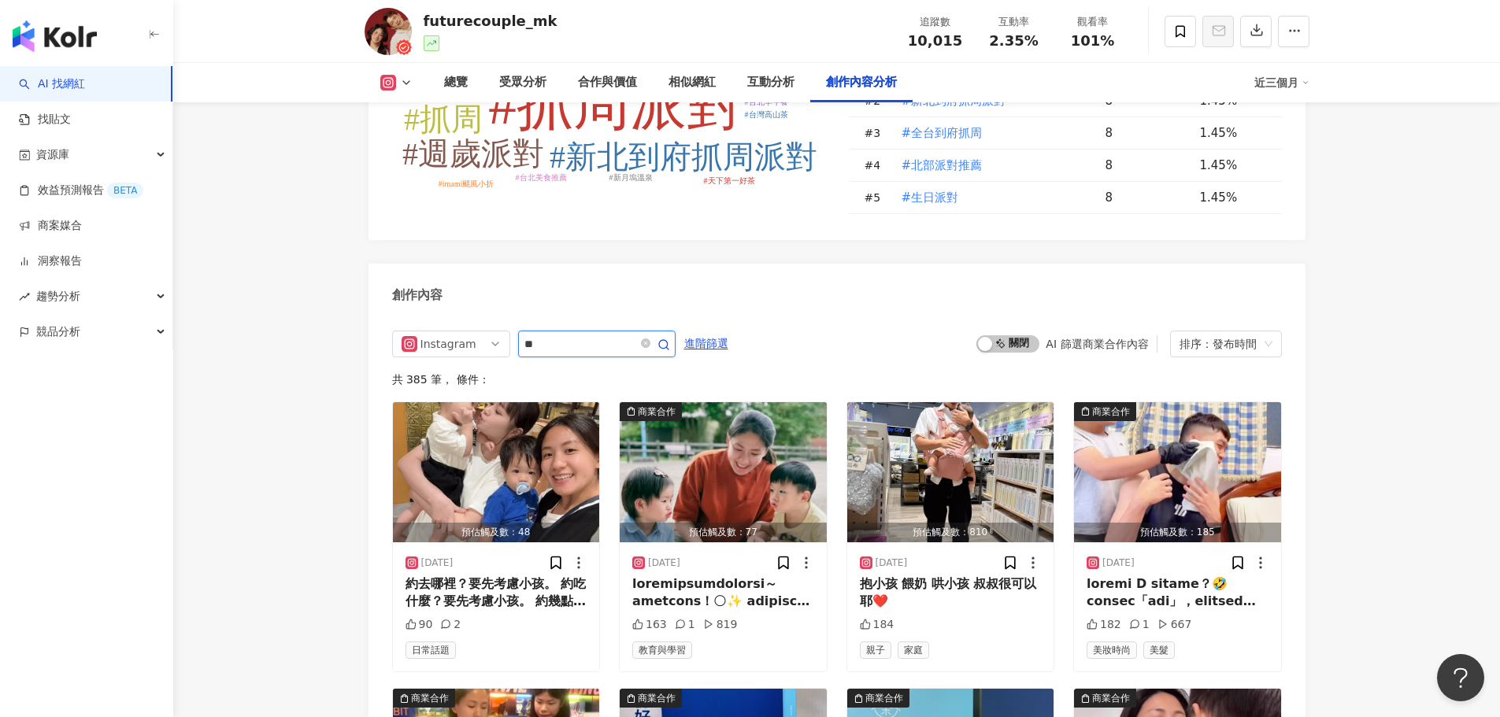
scroll to position [4844, 0]
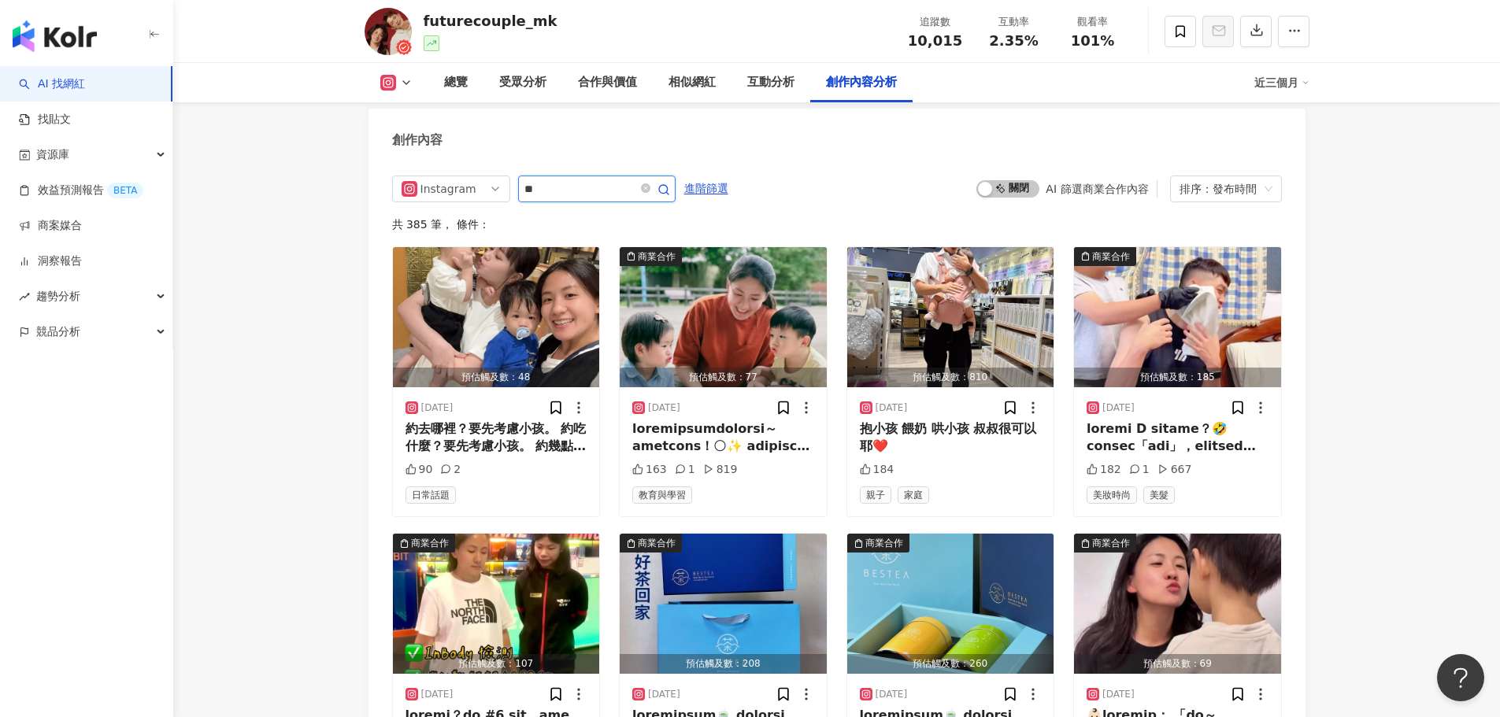
type input "*"
type input "**"
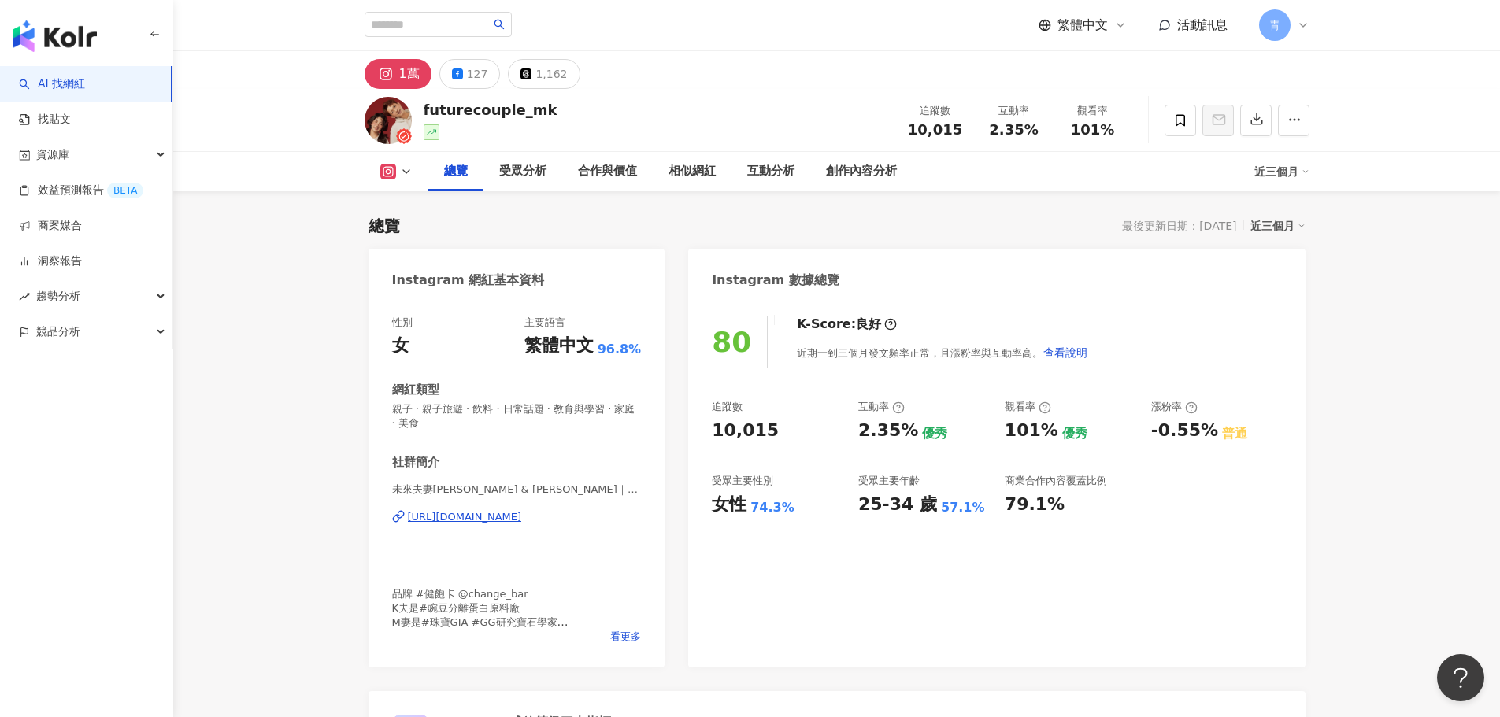
drag, startPoint x: 1069, startPoint y: 584, endPoint x: 1182, endPoint y: 354, distance: 257.1
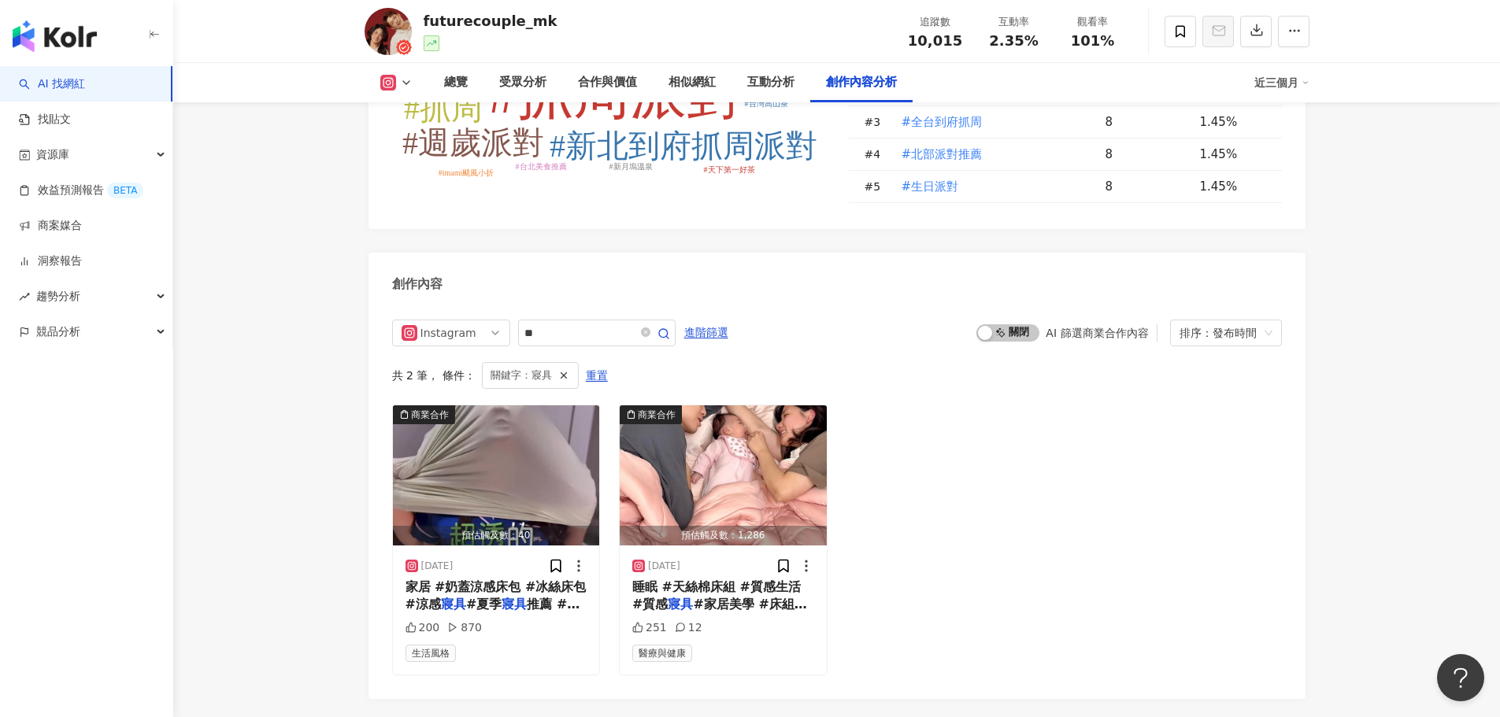
scroll to position [4693, 0]
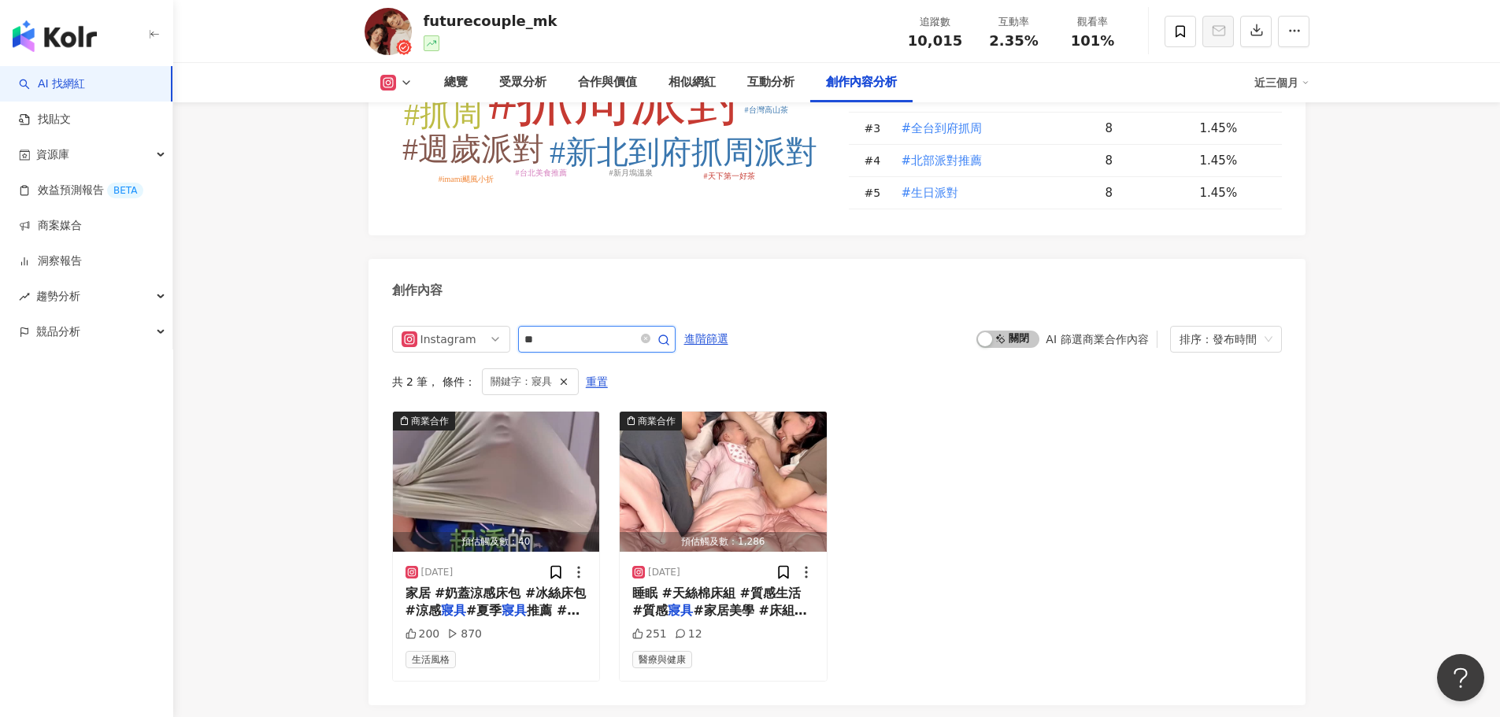
click at [622, 330] on input "**" at bounding box center [579, 339] width 110 height 19
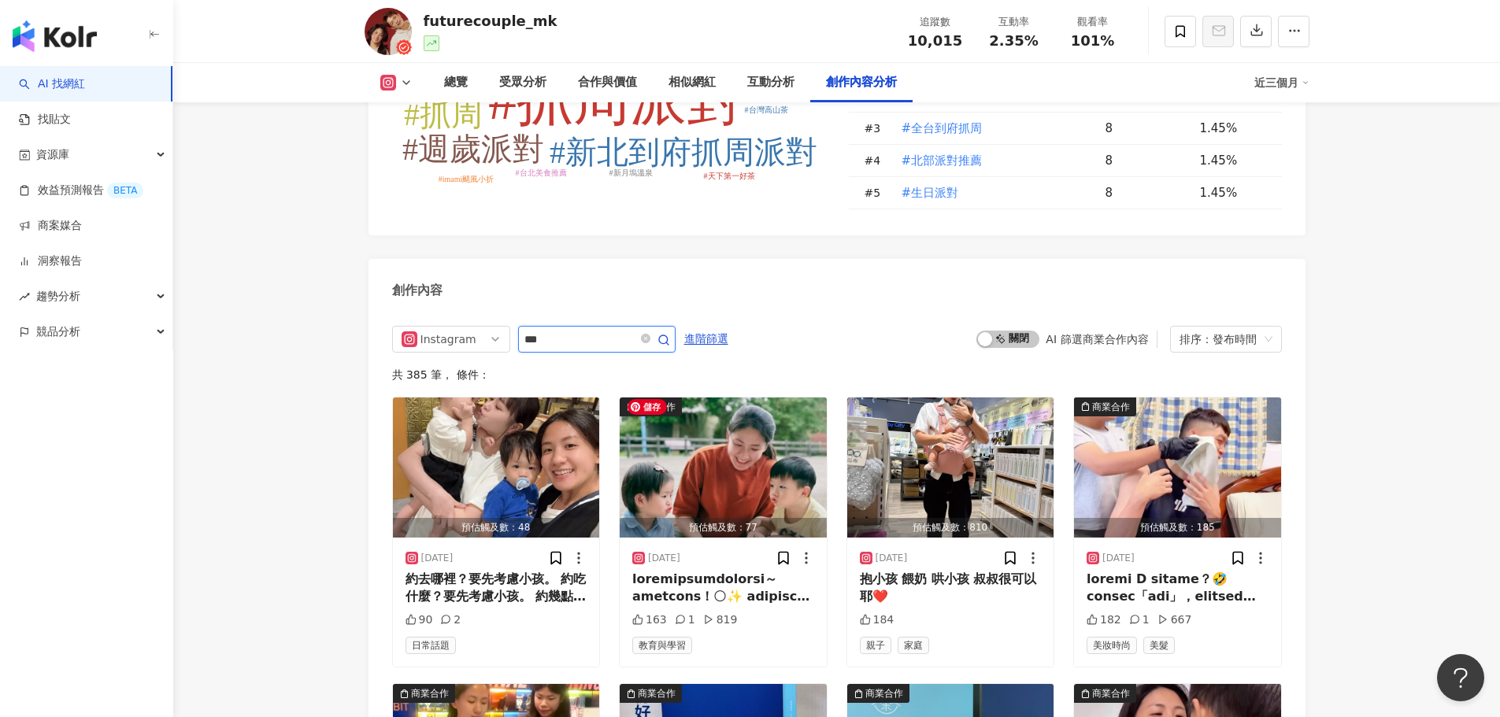
scroll to position [4844, 0]
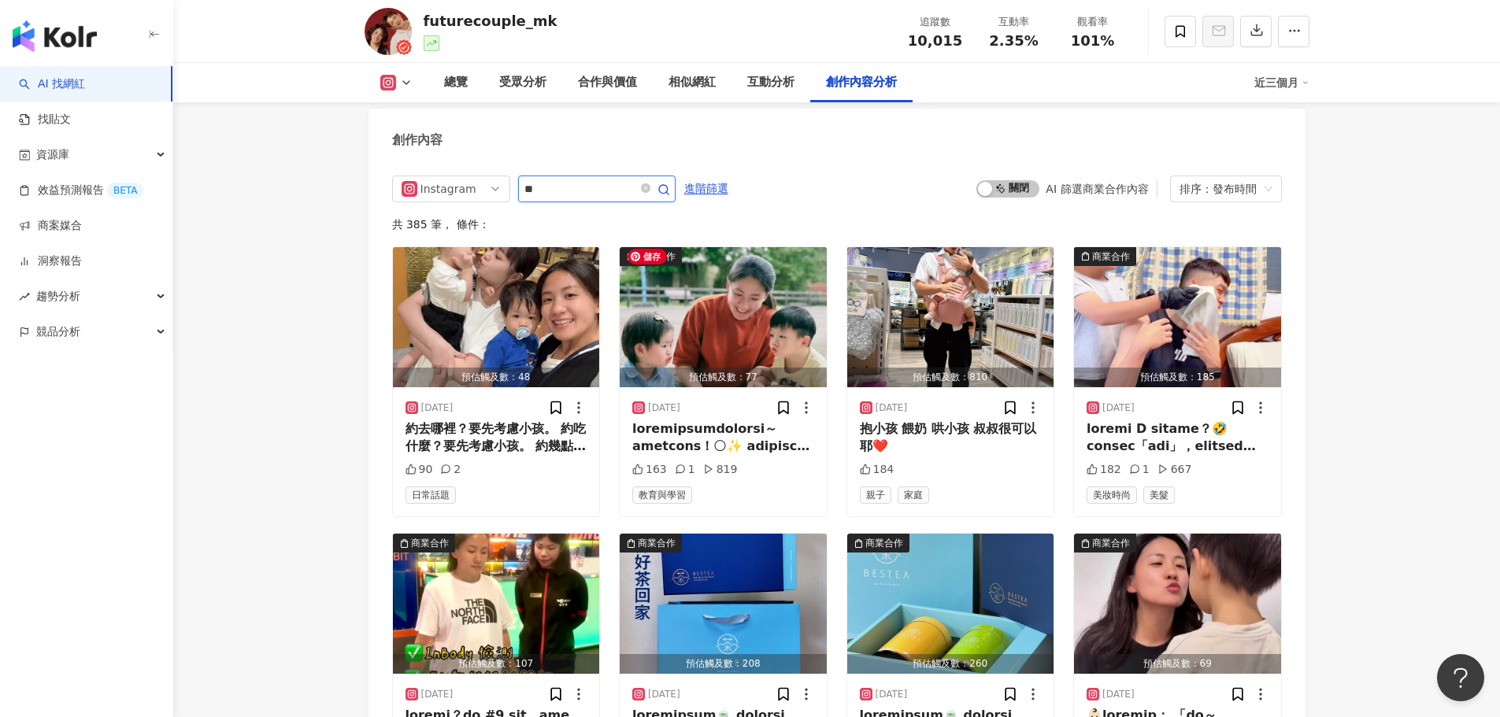
type input "*"
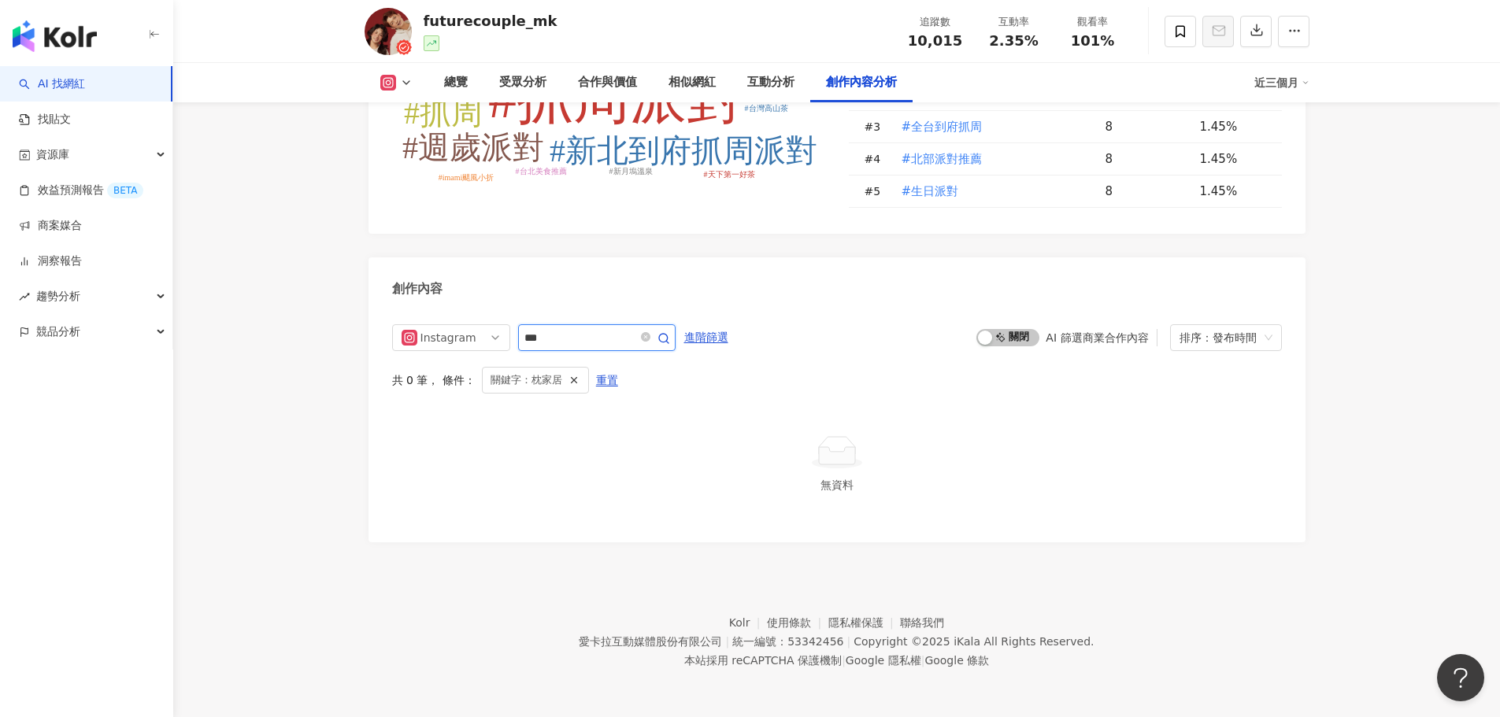
scroll to position [4689, 0]
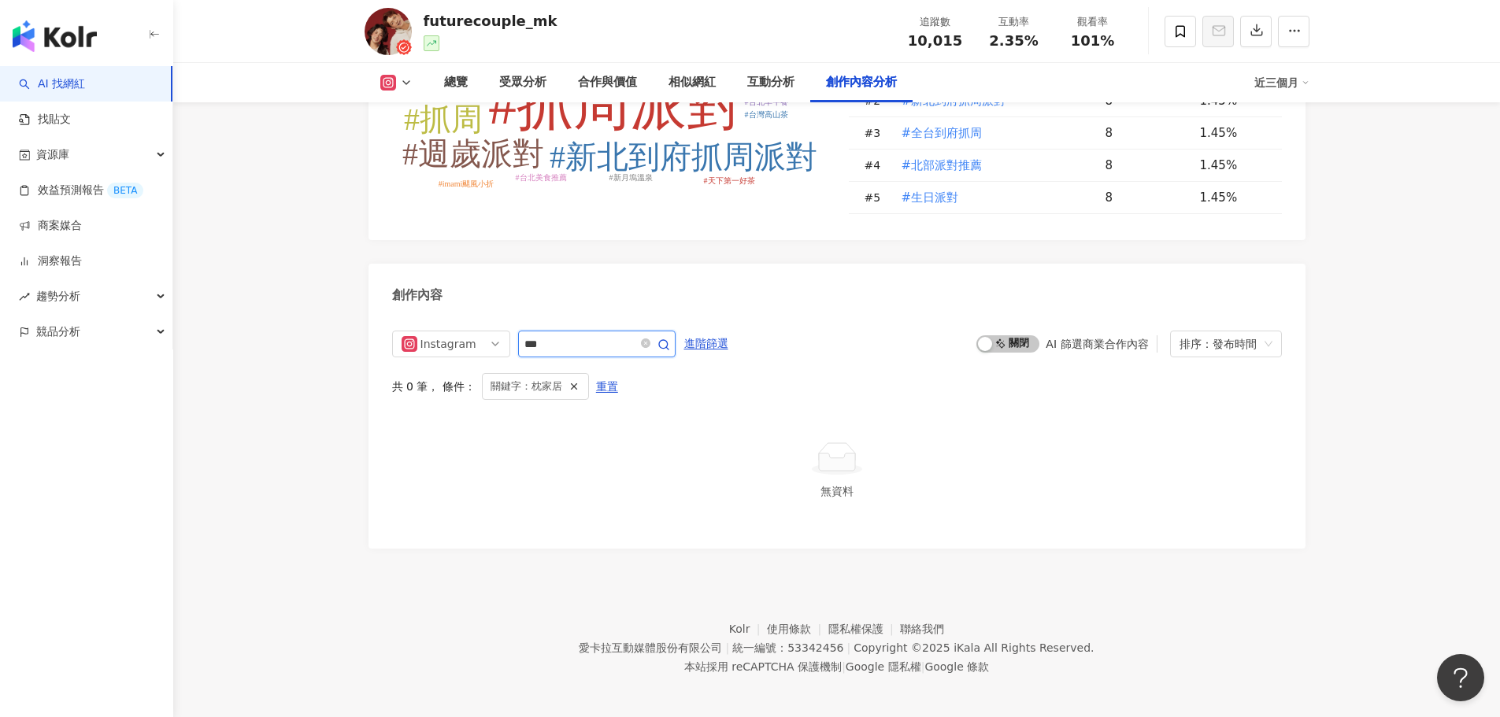
click at [533, 341] on input "***" at bounding box center [579, 344] width 110 height 19
type input "**"
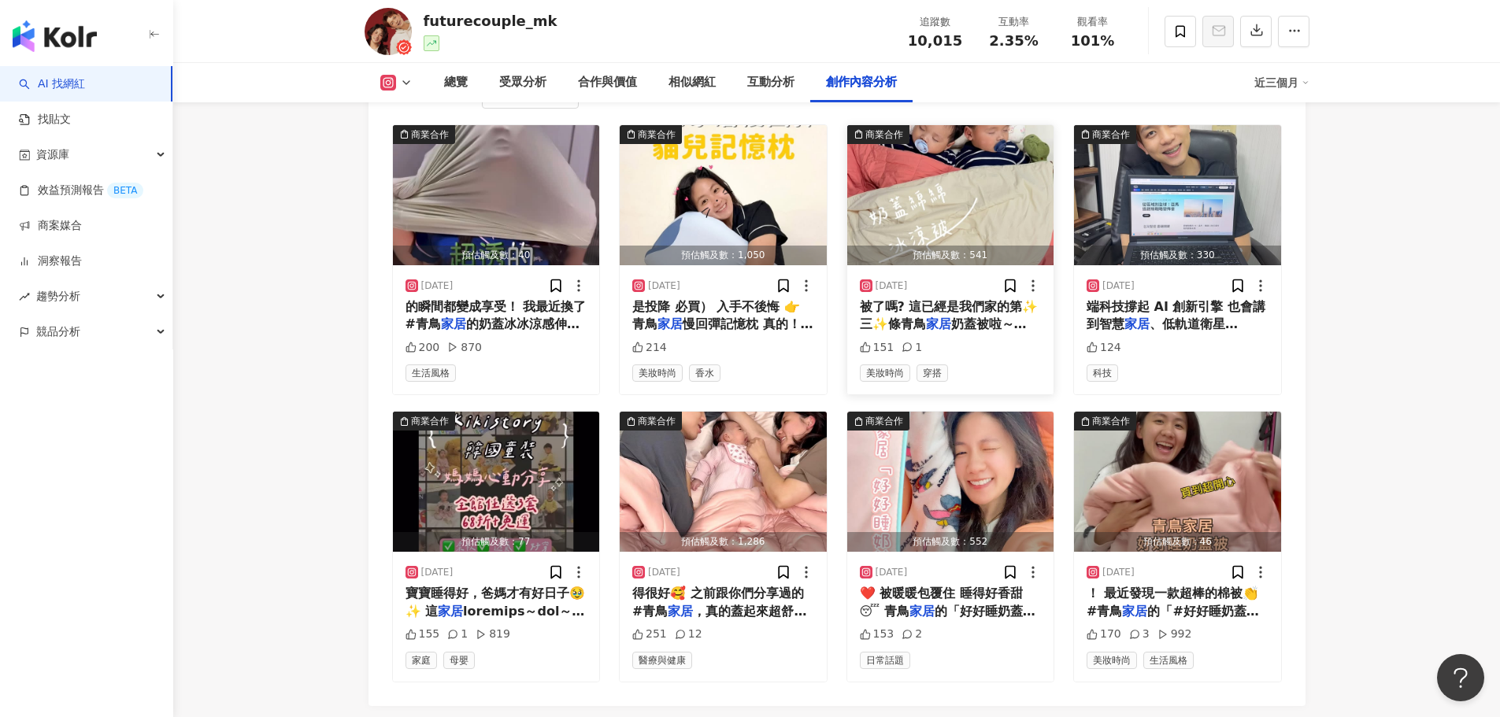
scroll to position [4901, 0]
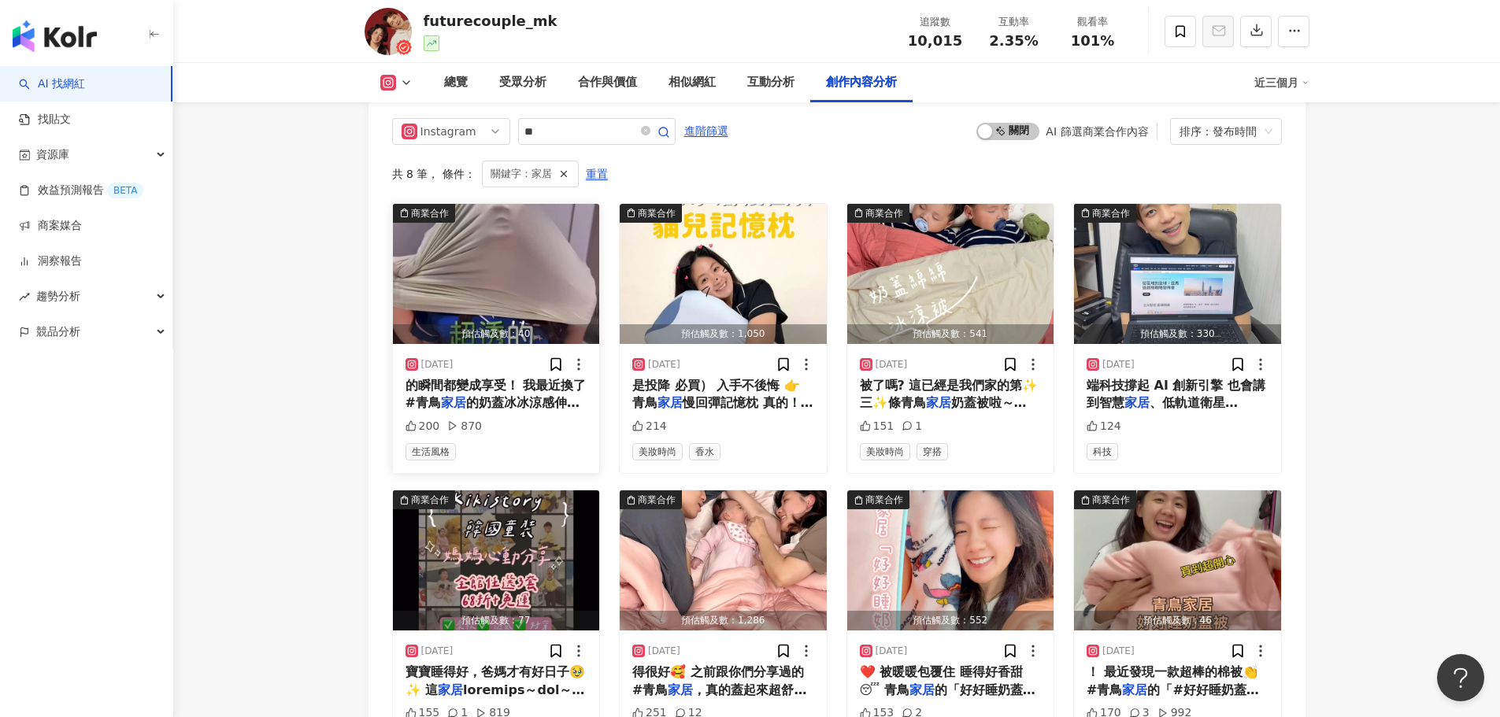
click at [476, 398] on span "的奶蓋冰冰涼感伸縮床包組， 只想說" at bounding box center [493, 411] width 174 height 32
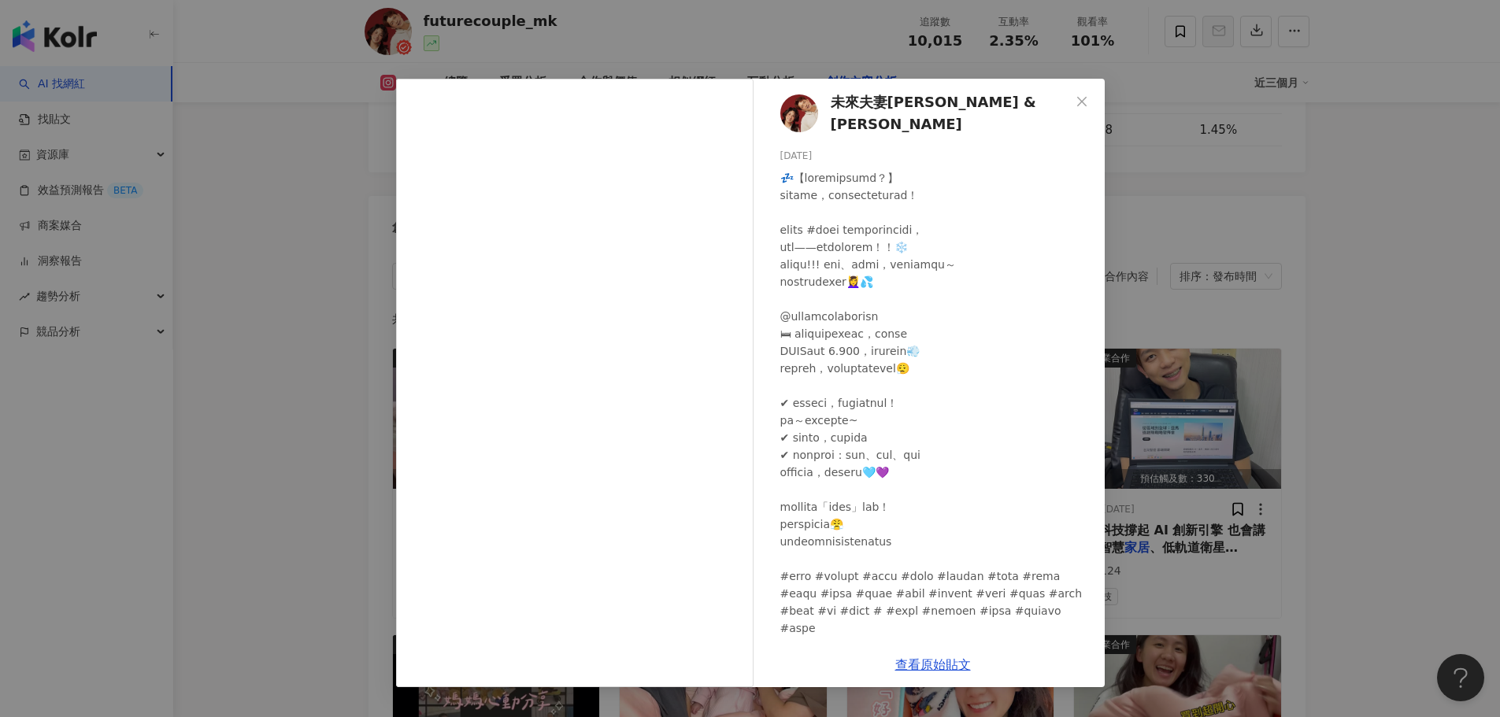
scroll to position [4744, 0]
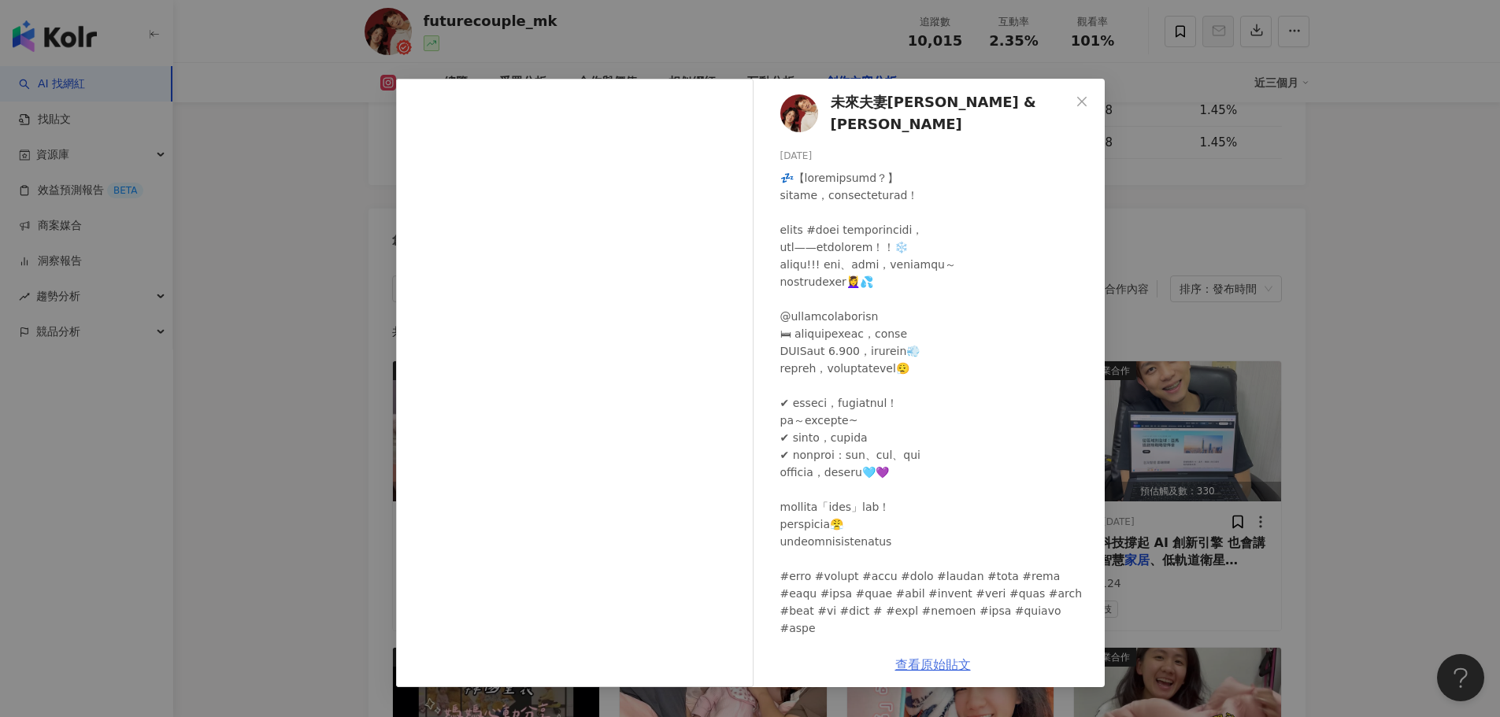
click at [906, 668] on link "查看原始貼文" at bounding box center [933, 665] width 76 height 15
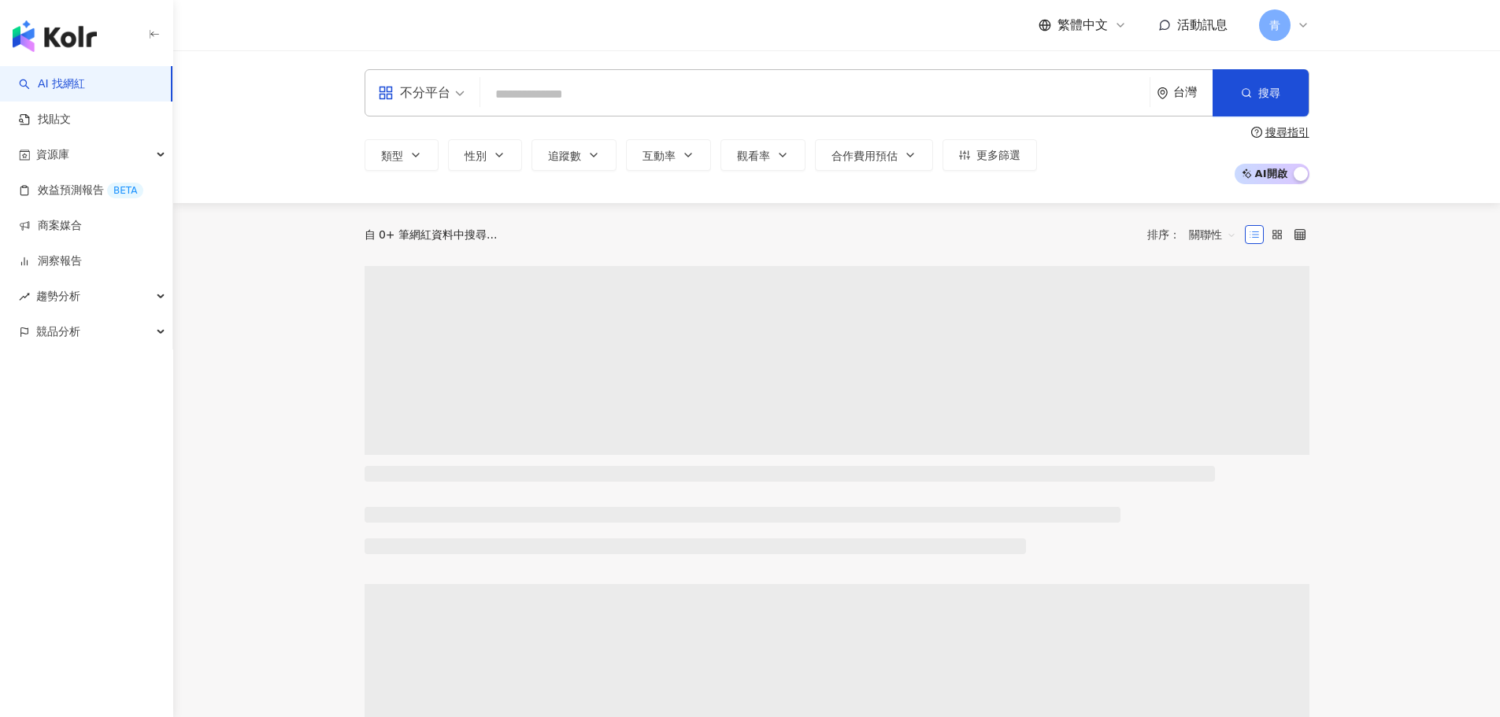
click at [544, 96] on input "search" at bounding box center [815, 95] width 657 height 30
click at [451, 98] on span "不分平台" at bounding box center [421, 92] width 87 height 25
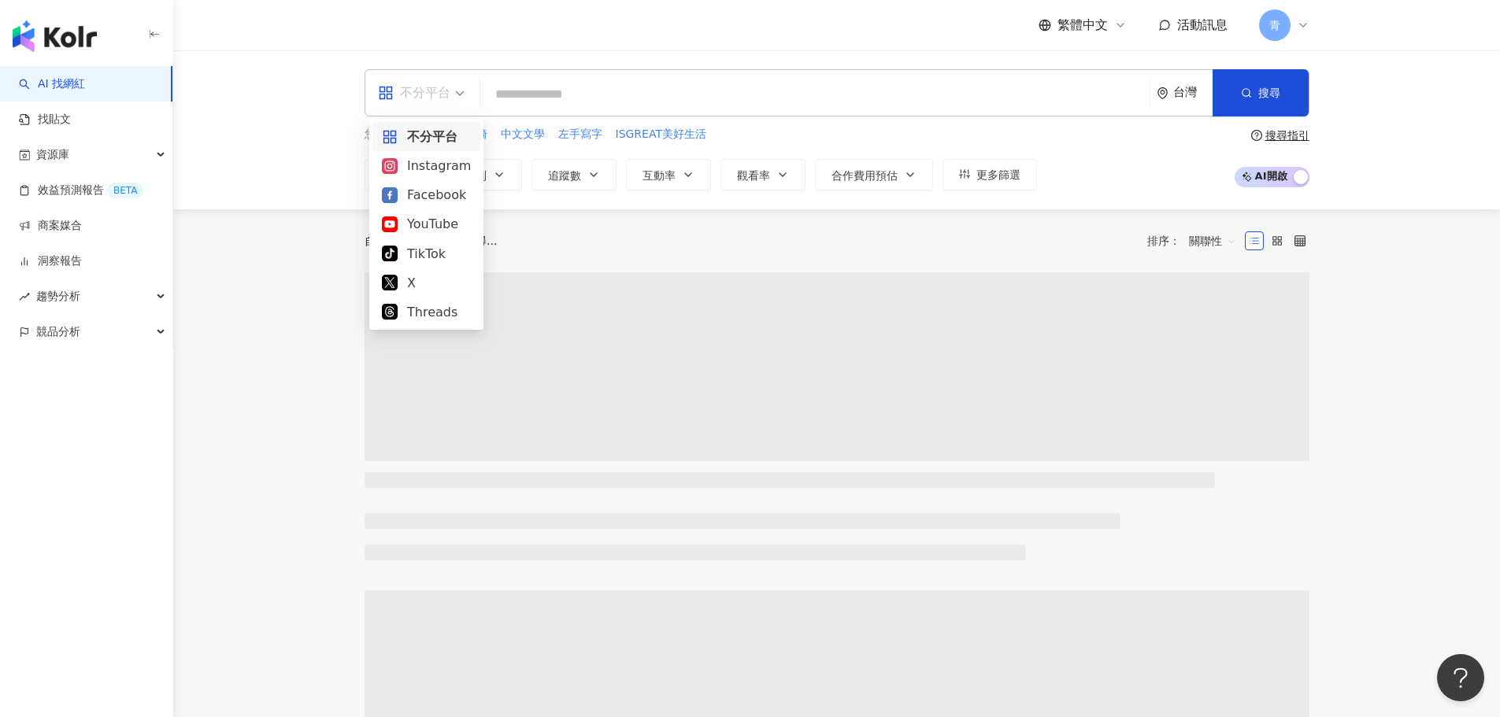
click at [451, 98] on span "不分平台" at bounding box center [421, 92] width 87 height 25
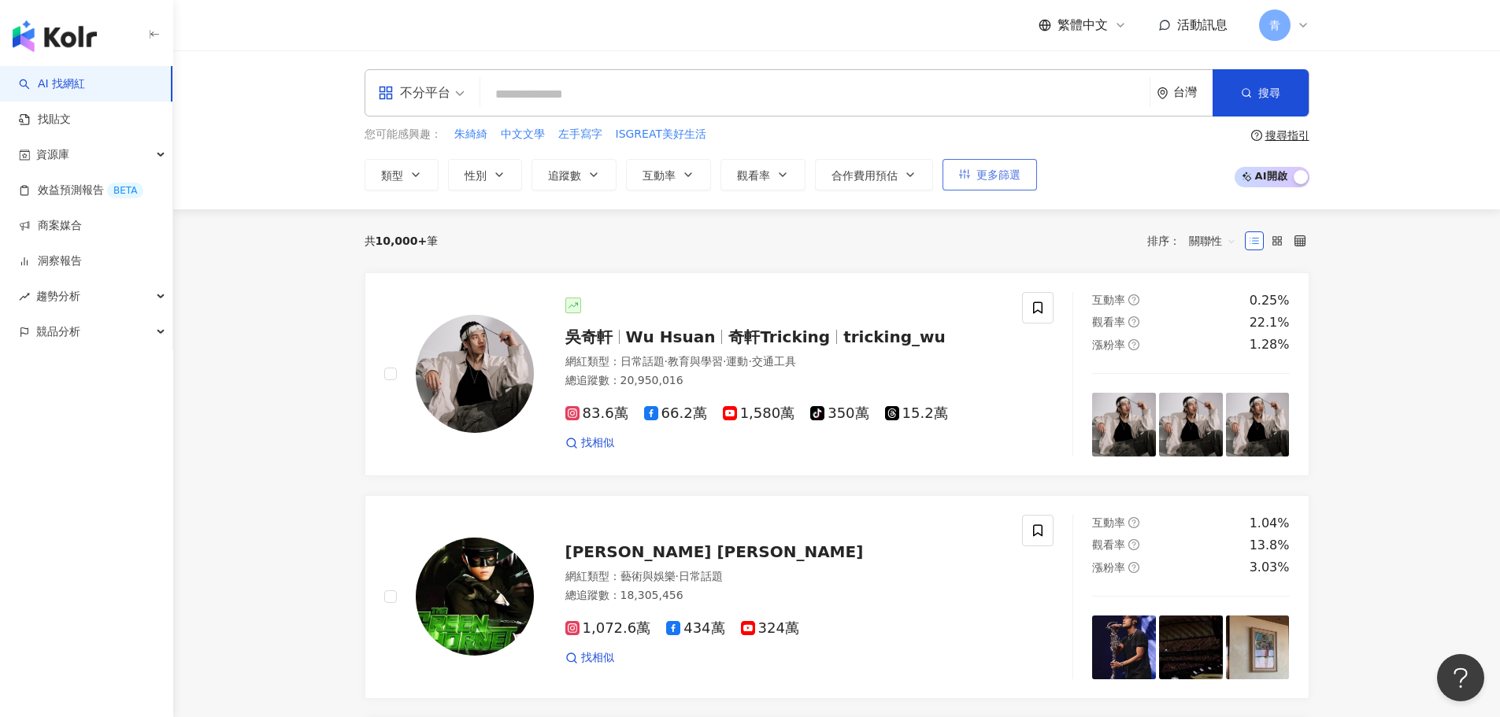
click at [1004, 172] on span "更多篩選" at bounding box center [998, 175] width 44 height 13
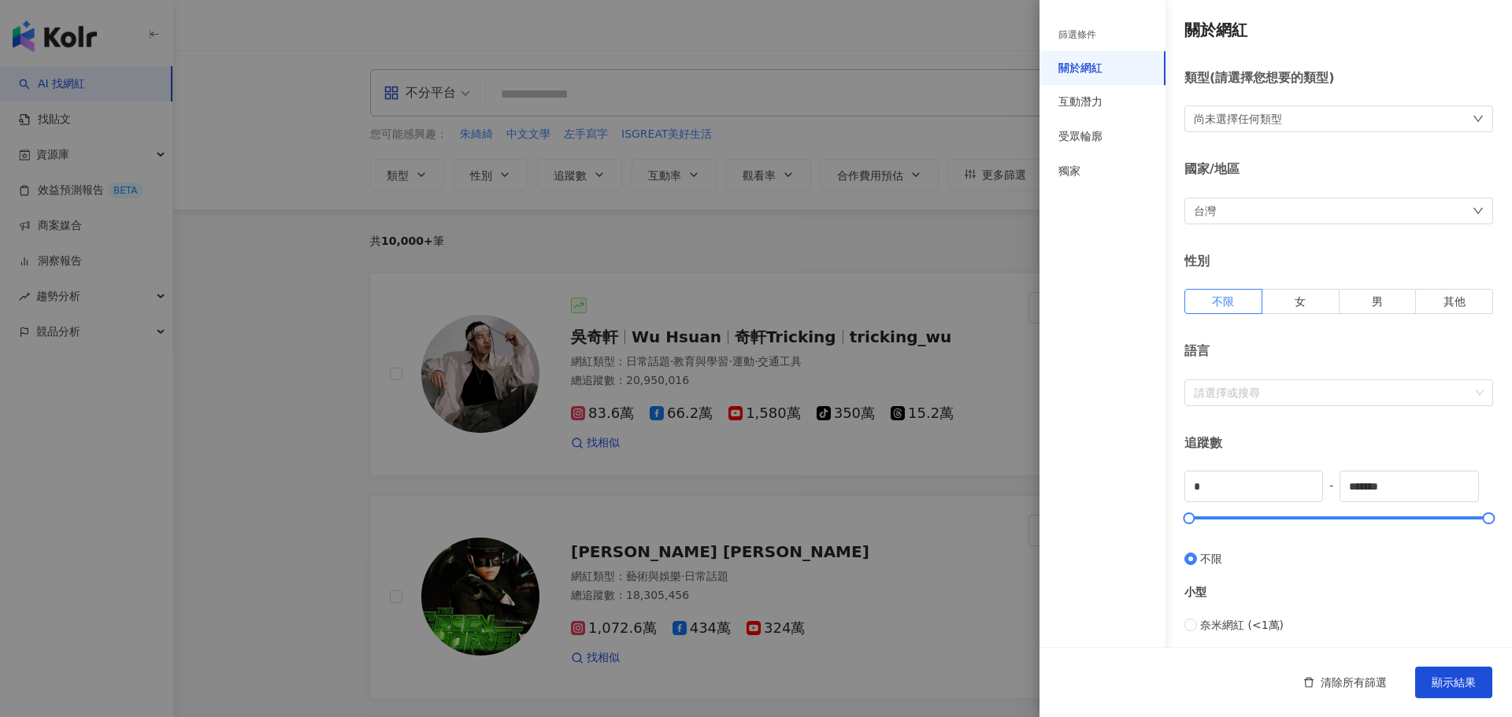
click at [1202, 115] on div "尚未選擇任何類型" at bounding box center [1238, 118] width 88 height 17
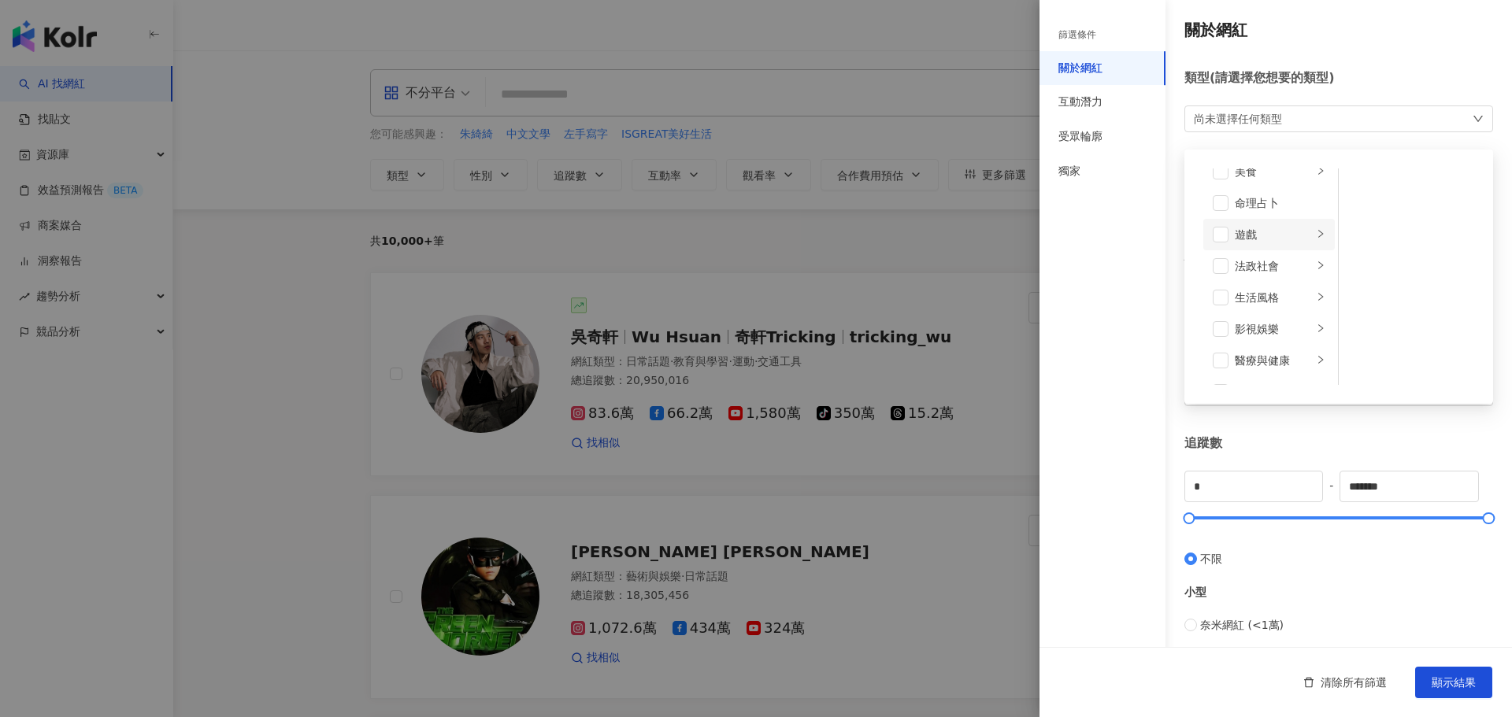
click at [1270, 249] on li "遊戲" at bounding box center [1269, 234] width 132 height 31
click at [1280, 195] on div "命理占卜" at bounding box center [1280, 203] width 91 height 17
drag, startPoint x: 1227, startPoint y: 283, endPoint x: 1249, endPoint y: 262, distance: 30.1
click at [1227, 283] on li "命理占卜" at bounding box center [1269, 282] width 132 height 31
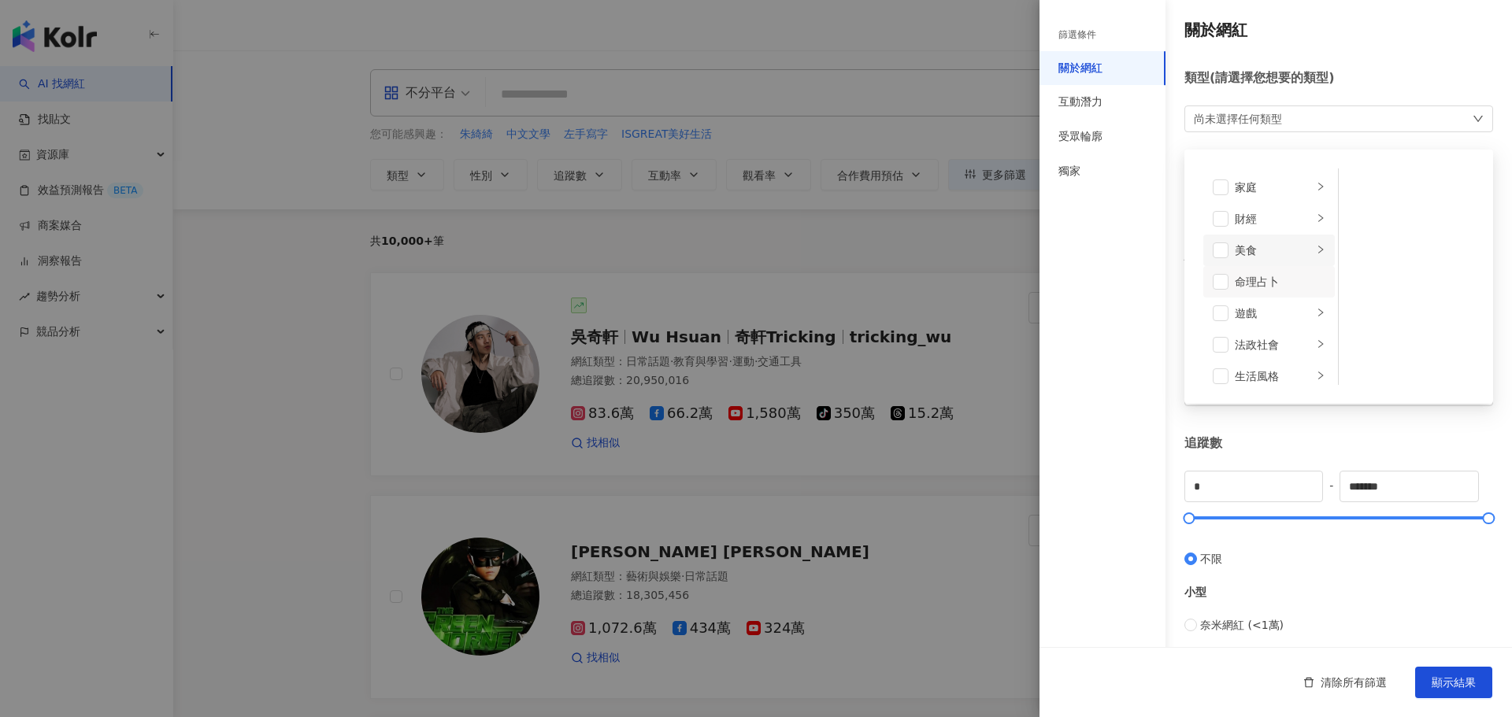
click at [1262, 257] on div "美食" at bounding box center [1274, 250] width 78 height 17
click at [1269, 223] on div "財經" at bounding box center [1274, 218] width 78 height 17
click at [1262, 263] on div "家庭" at bounding box center [1274, 266] width 78 height 17
click at [1220, 264] on span at bounding box center [1221, 266] width 16 height 16
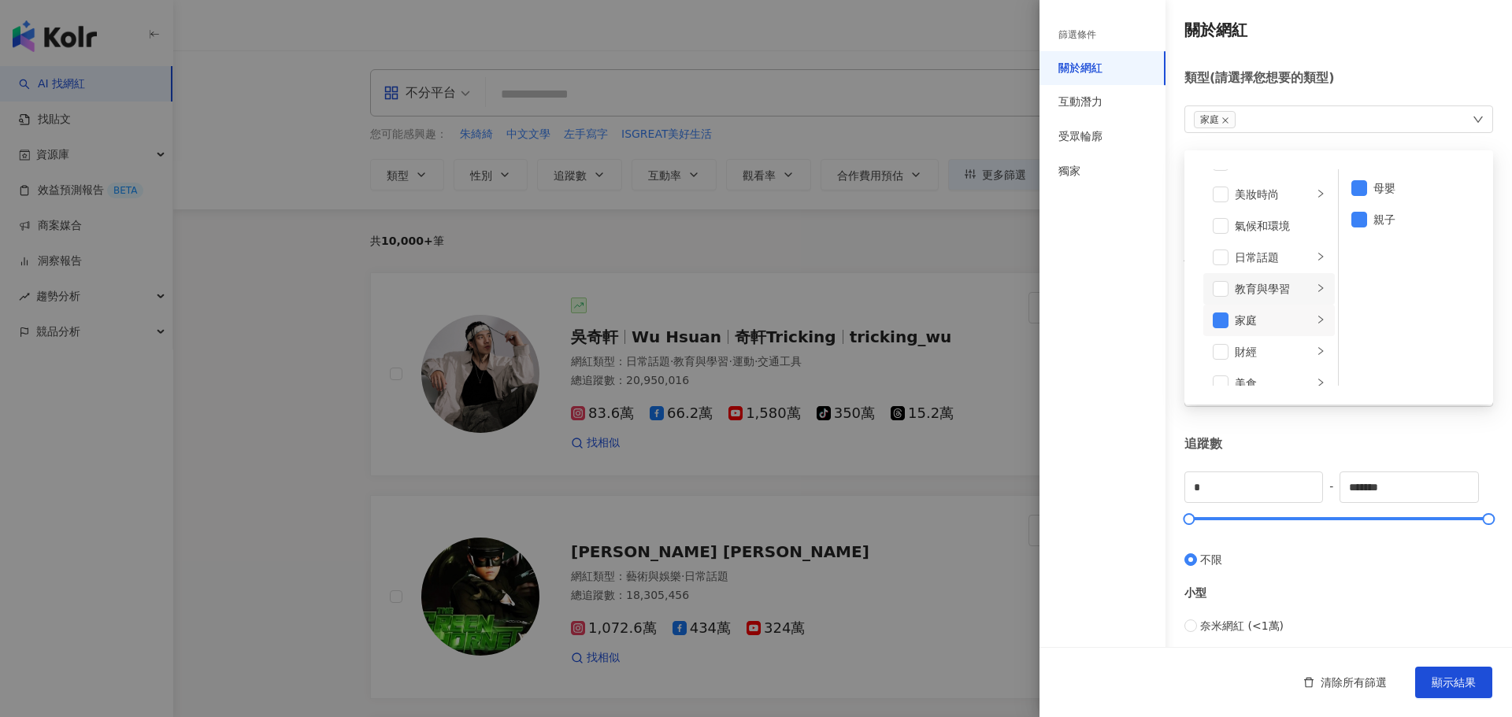
scroll to position [0, 0]
click at [1286, 317] on div "教育與學習" at bounding box center [1274, 314] width 78 height 17
click at [1270, 289] on div "日常話題" at bounding box center [1274, 282] width 78 height 17
click at [1280, 266] on ul "藝術與娛樂 美妝時尚 氣候和環境 日常話題 教育與學習 家庭 財經 美食 命理占卜 遊戲 法政社會 生活風格 影視娛樂 醫療與健康 寵物 攝影 感情 宗教 促…" at bounding box center [1269, 277] width 139 height 217
click at [1282, 256] on div "氣候和環境" at bounding box center [1280, 251] width 91 height 17
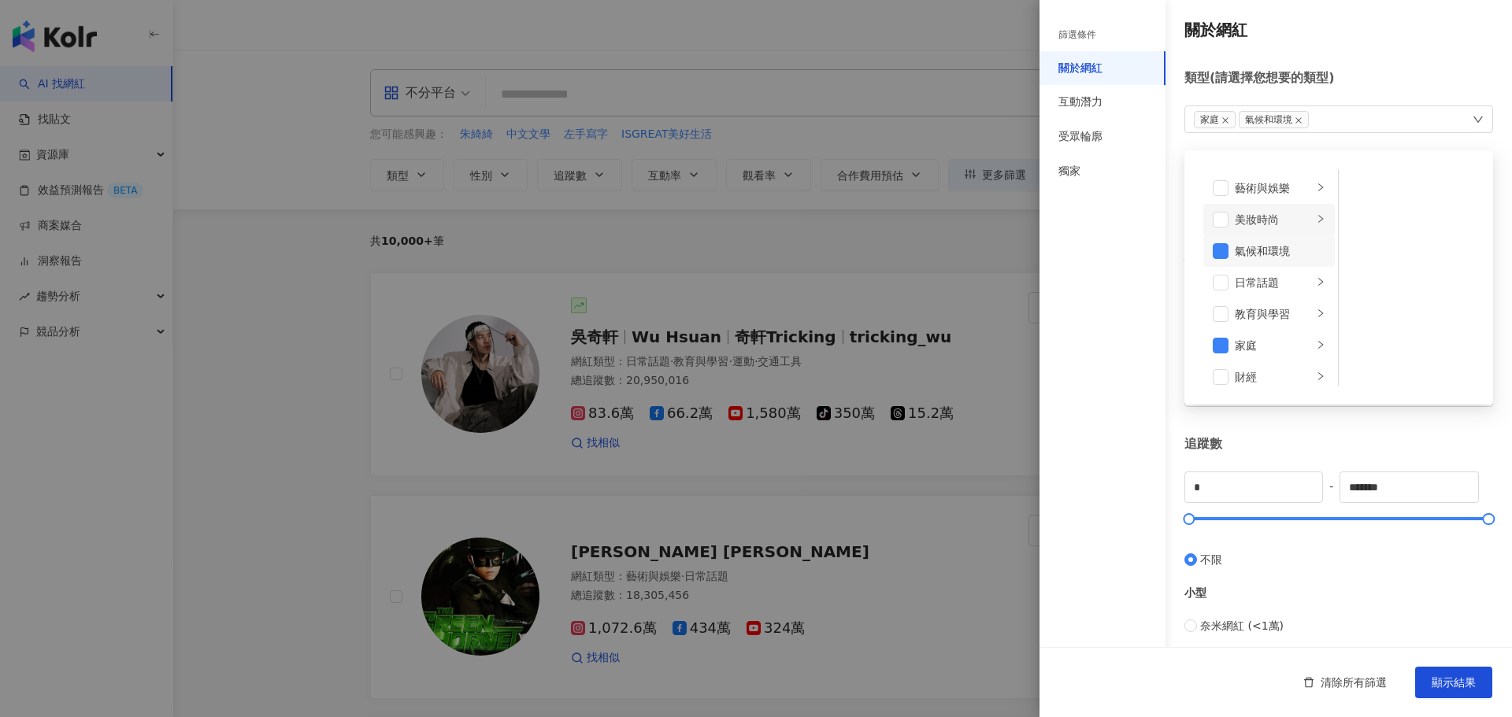
click at [1282, 222] on div "美妝時尚" at bounding box center [1274, 219] width 78 height 17
click at [1227, 252] on span at bounding box center [1221, 251] width 16 height 16
click at [1295, 226] on div "美妝時尚" at bounding box center [1274, 219] width 78 height 17
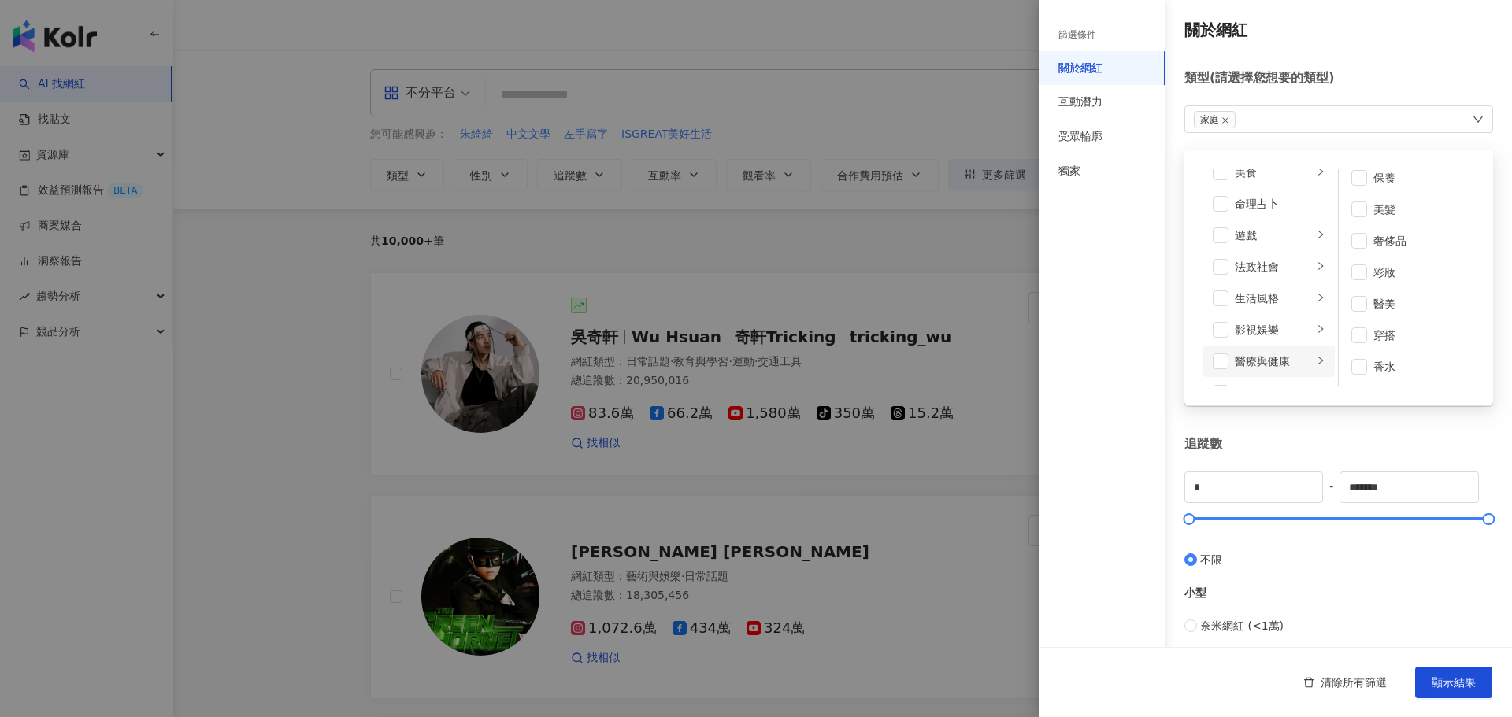
click at [1262, 356] on div "醫療與健康" at bounding box center [1274, 361] width 78 height 17
click at [1380, 283] on div "婦女醫學" at bounding box center [1418, 282] width 91 height 17
click at [1375, 250] on div "營養與保健" at bounding box center [1418, 251] width 91 height 17
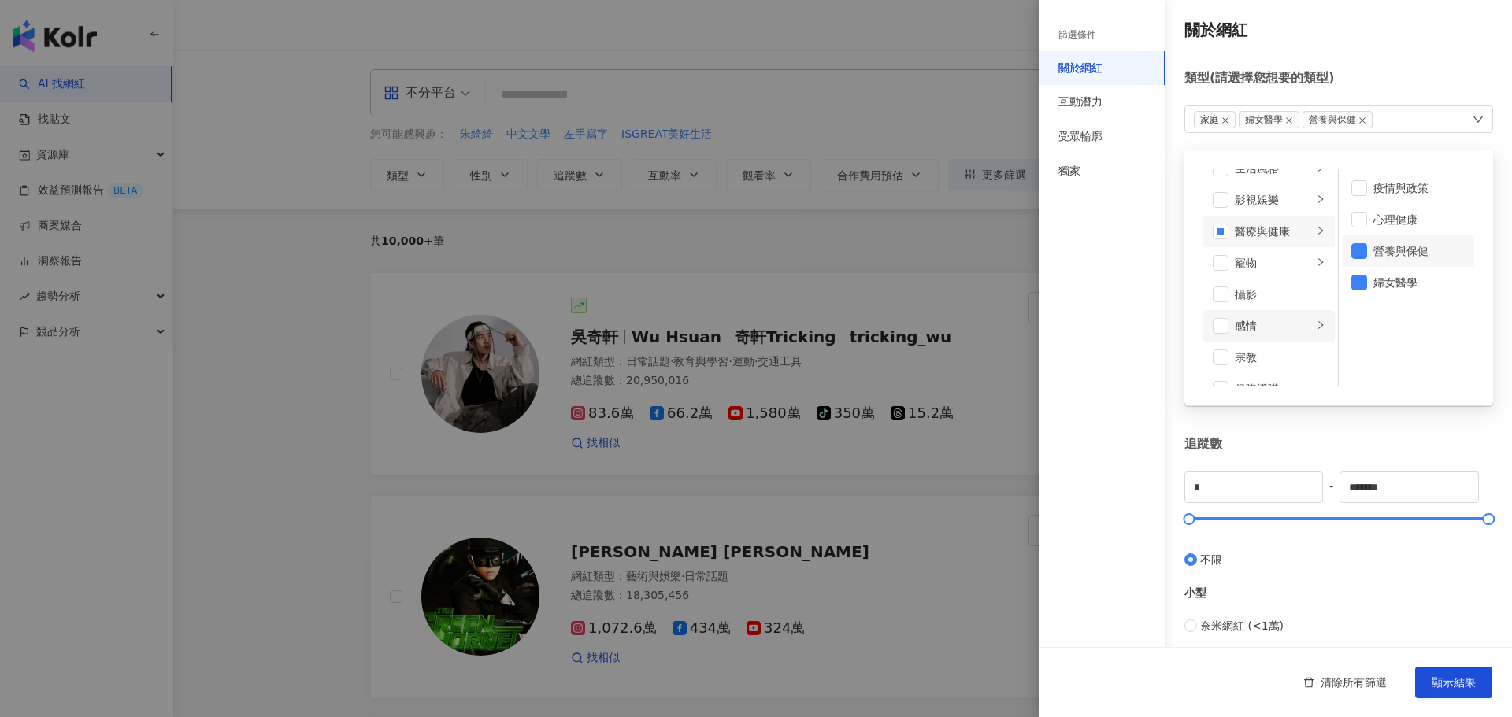
scroll to position [394, 0]
click at [1351, 282] on span at bounding box center [1359, 283] width 16 height 16
click at [1351, 251] on span at bounding box center [1359, 251] width 16 height 16
click at [1240, 236] on div "寵物" at bounding box center [1274, 235] width 78 height 17
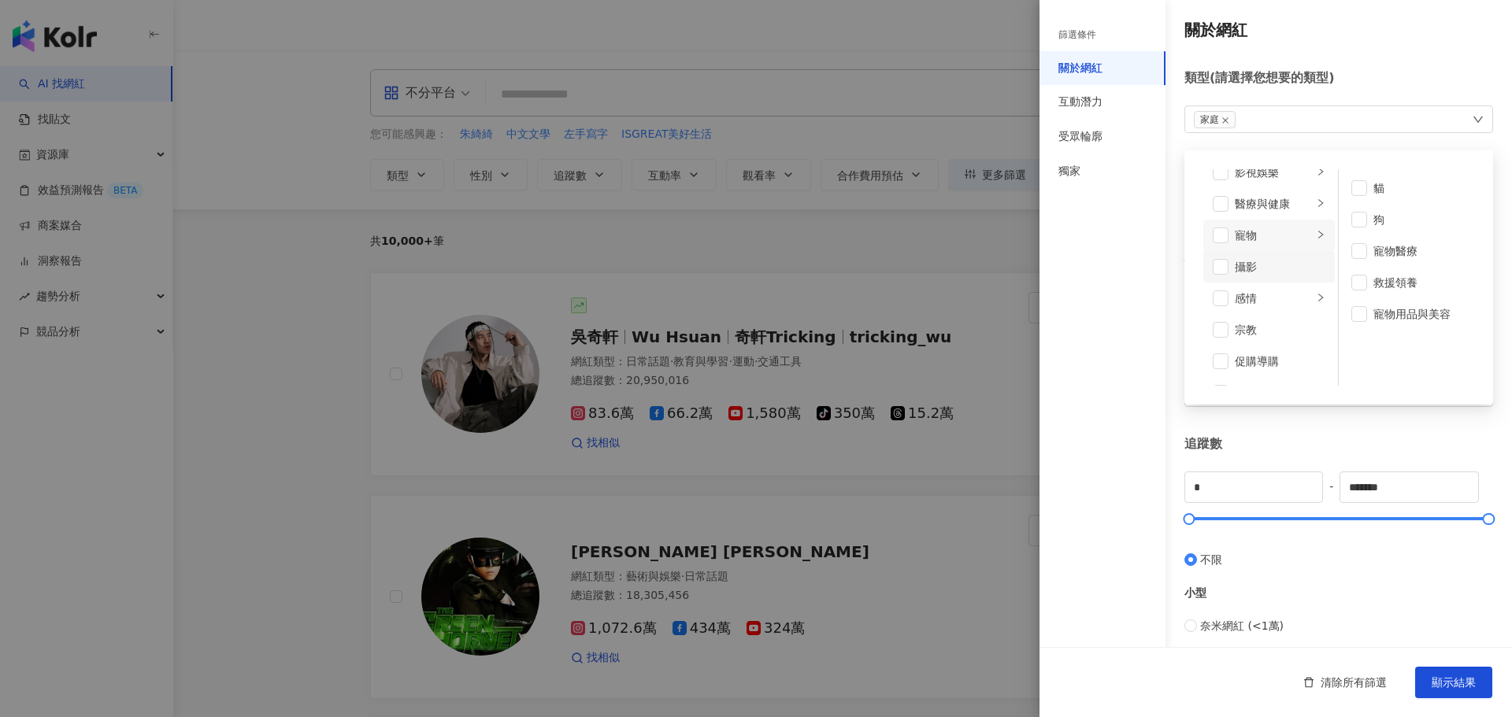
click at [1249, 266] on div "攝影" at bounding box center [1280, 266] width 91 height 17
click at [1264, 298] on div "感情" at bounding box center [1274, 298] width 78 height 17
click at [1219, 269] on span at bounding box center [1221, 267] width 16 height 16
click at [1276, 339] on li "宗教" at bounding box center [1269, 329] width 132 height 31
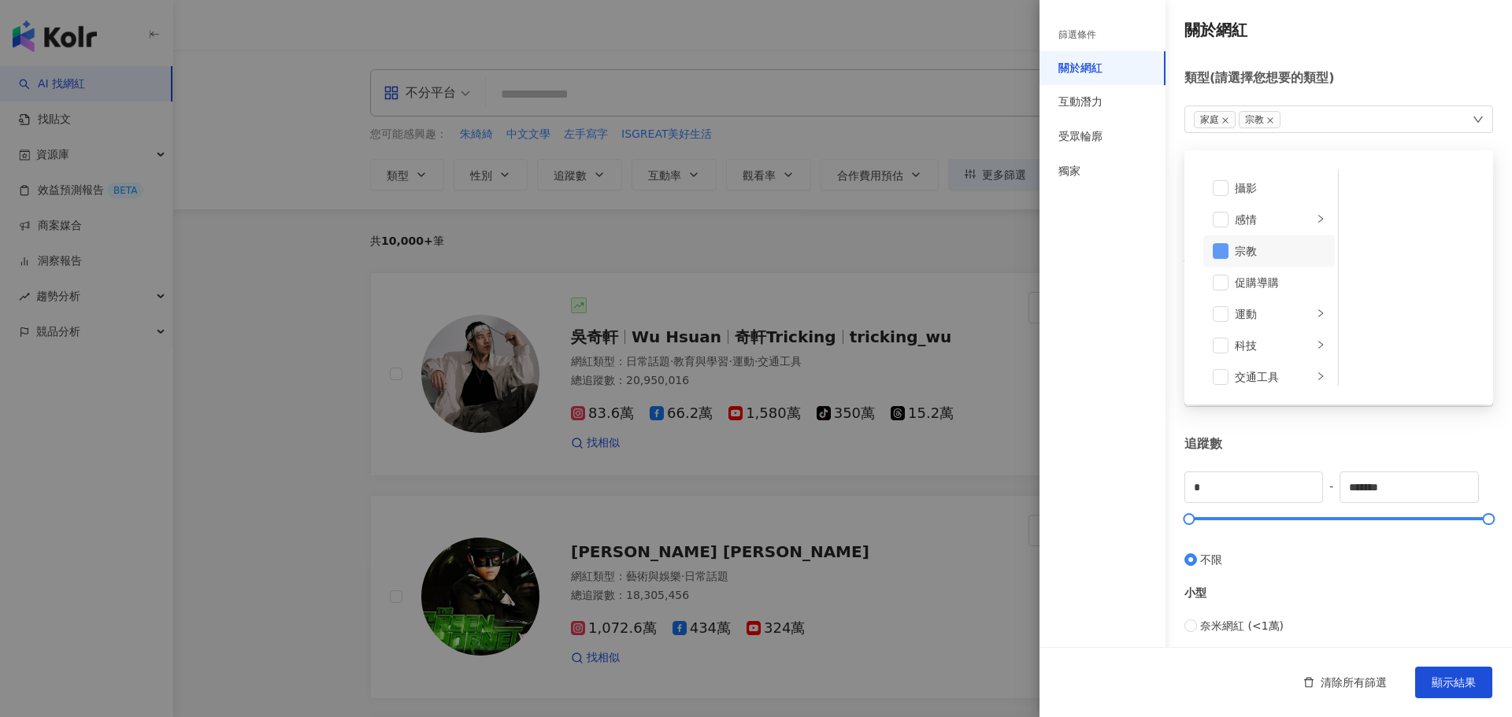
click at [1221, 258] on li "宗教" at bounding box center [1269, 250] width 132 height 31
click at [1218, 290] on span at bounding box center [1221, 283] width 16 height 16
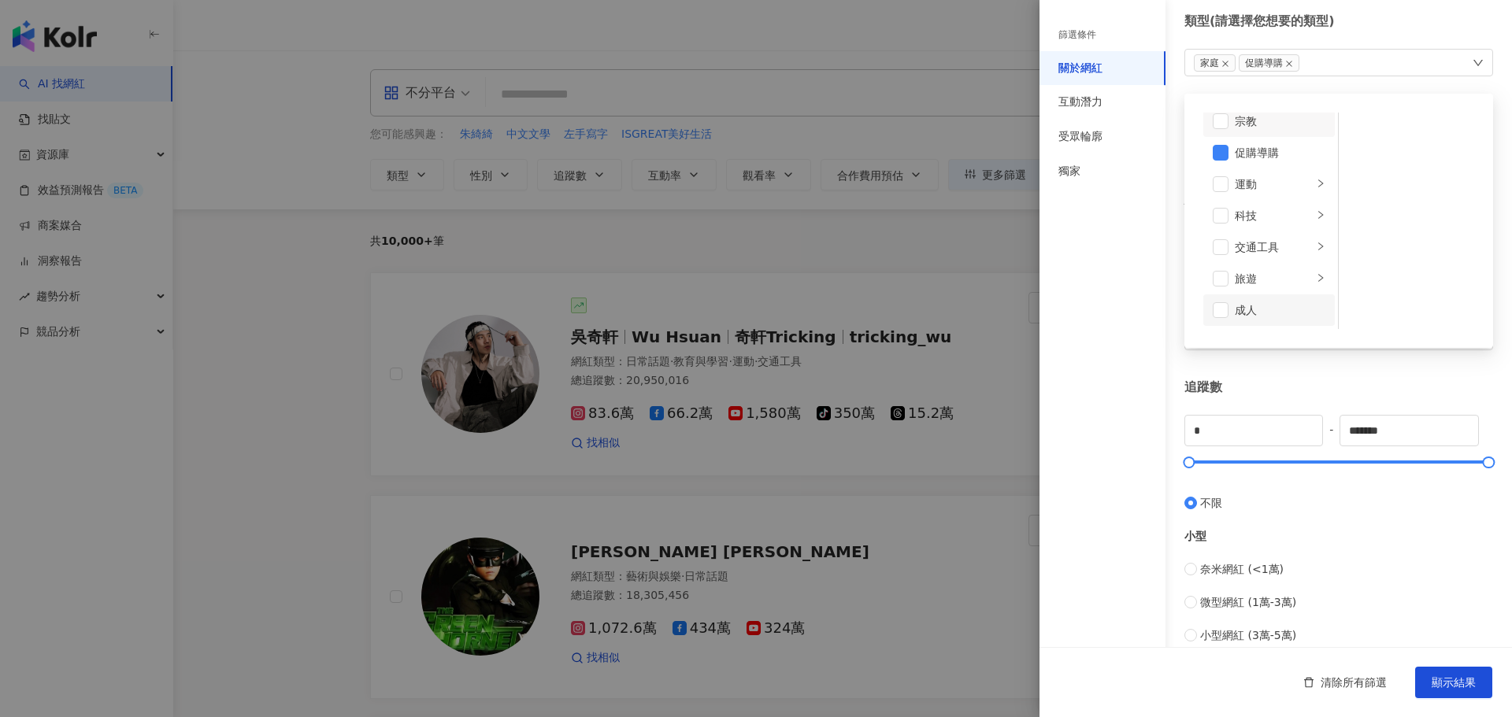
scroll to position [79, 0]
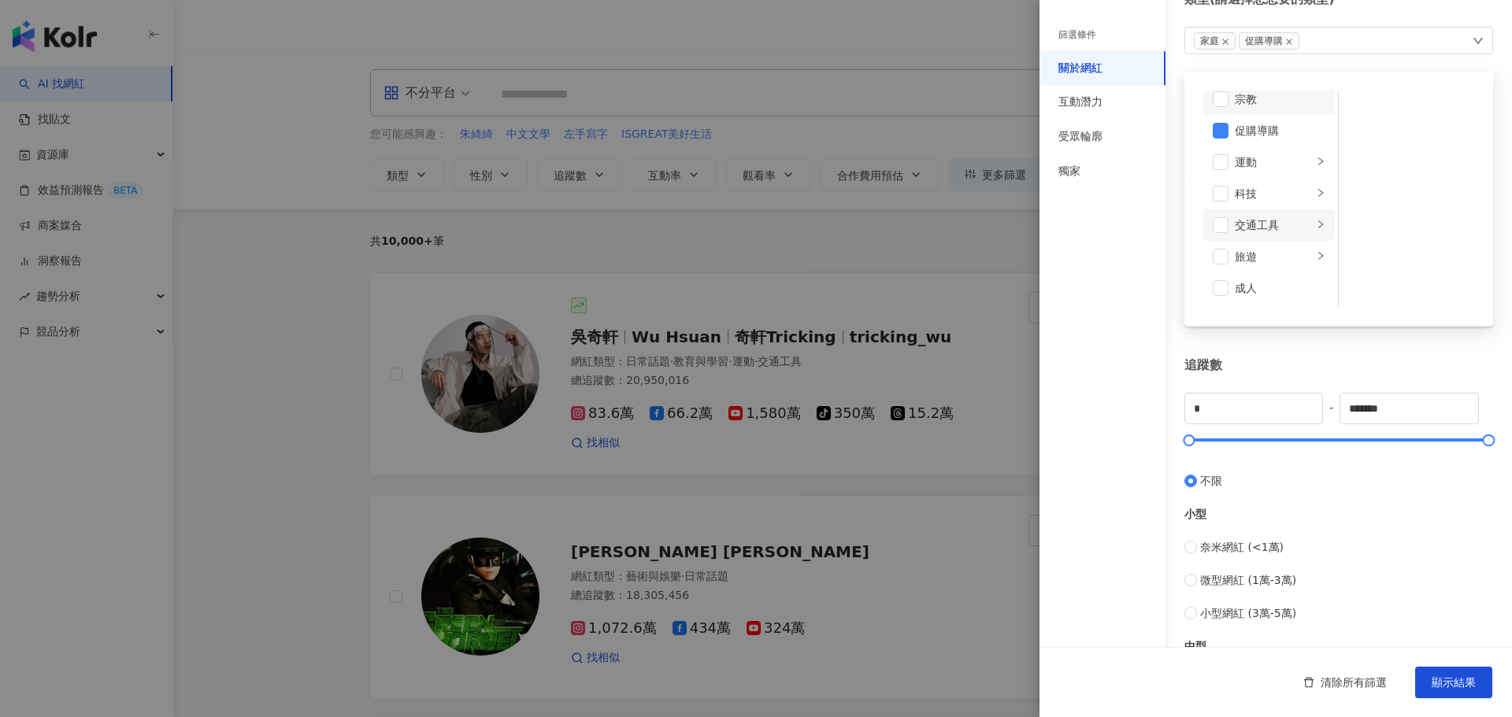
click at [1257, 217] on div "交通工具" at bounding box center [1274, 225] width 78 height 17
click at [1263, 259] on div "旅遊" at bounding box center [1274, 256] width 78 height 17
click at [1310, 350] on div "關於網紅 類型 ( 請選擇您想要的類型 ) 家庭 促購導購 藝術與娛樂 美妝時尚 氣候和環境 日常話題 教育與學習 家庭 財經 美食 命理占卜 遊戲 法政社會…" at bounding box center [1275, 481] width 472 height 1121
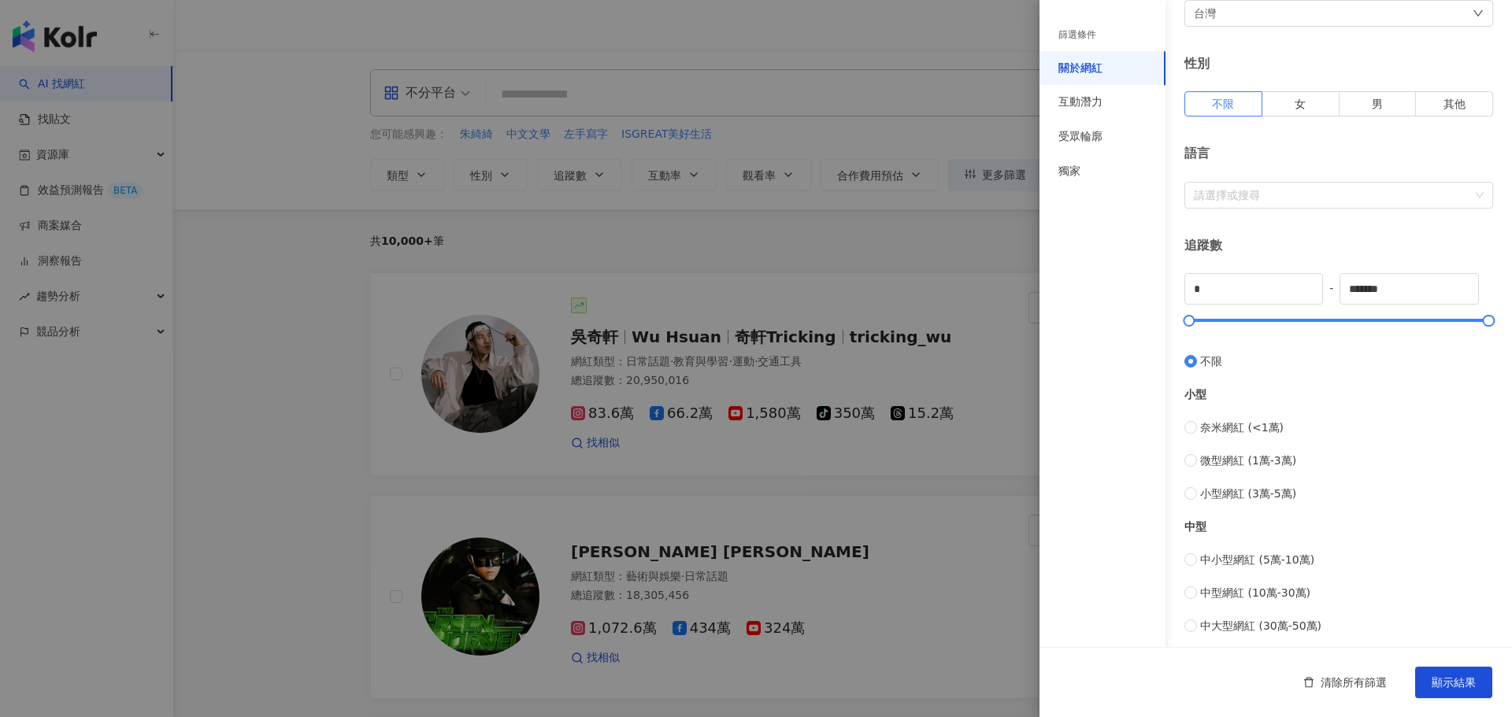
scroll to position [236, 0]
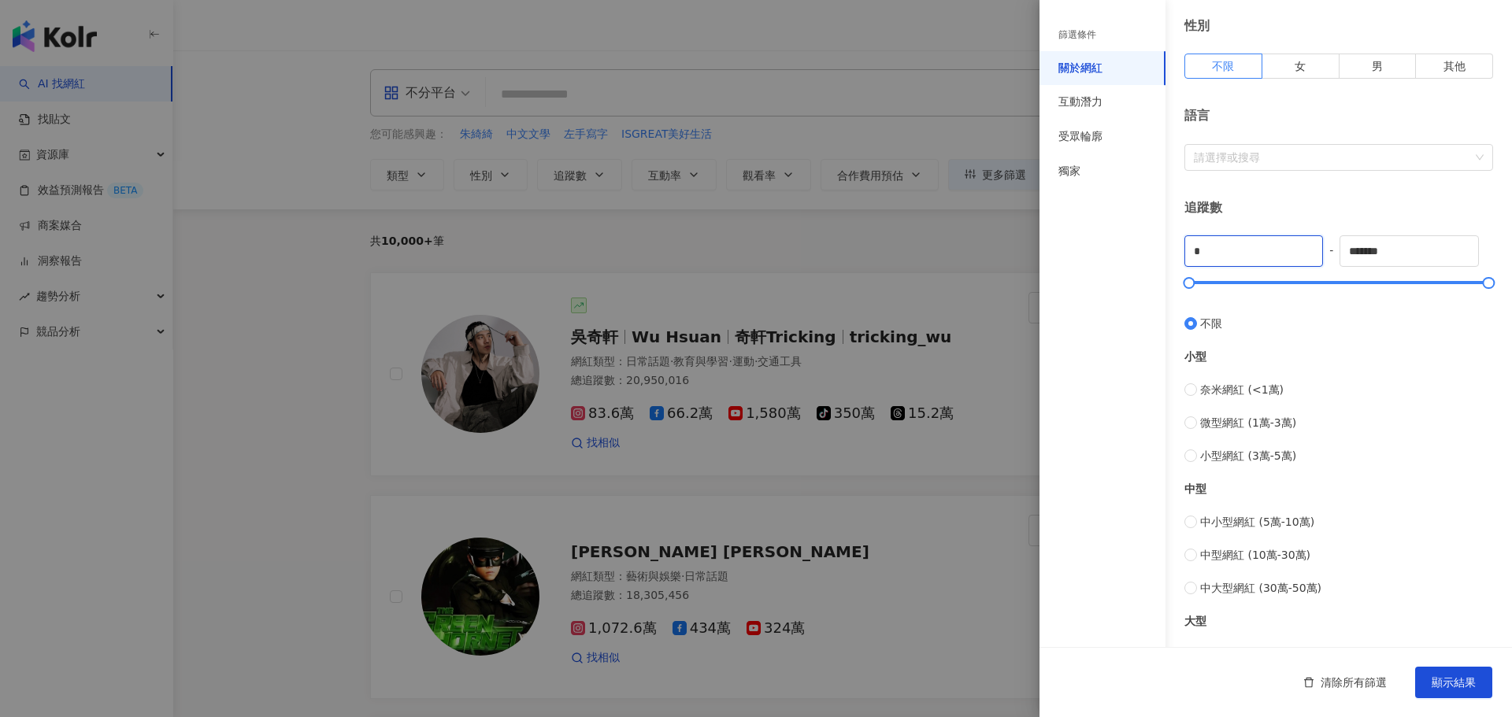
drag, startPoint x: 1255, startPoint y: 247, endPoint x: 1006, endPoint y: 244, distance: 249.7
click at [1017, 250] on div "篩選條件 關於網紅 互動潛力 受眾輪廓 獨家 關於網紅 類型 ( 請選擇您想要的類型 ) 家庭 促購導購 國家/地區 台灣 性別 不限 女 男 其他 語言 請…" at bounding box center [756, 358] width 1512 height 717
type input "****"
drag, startPoint x: 1447, startPoint y: 258, endPoint x: 1281, endPoint y: 252, distance: 165.5
click at [1282, 253] on div "**** - **** 不限 小型 奈米網紅 (<1萬) 微型網紅 (1萬-3萬) 小型網紅 (3萬-5萬) 中型 中小型網紅 (5萬-10萬) 中型網紅 (…" at bounding box center [1338, 465] width 309 height 461
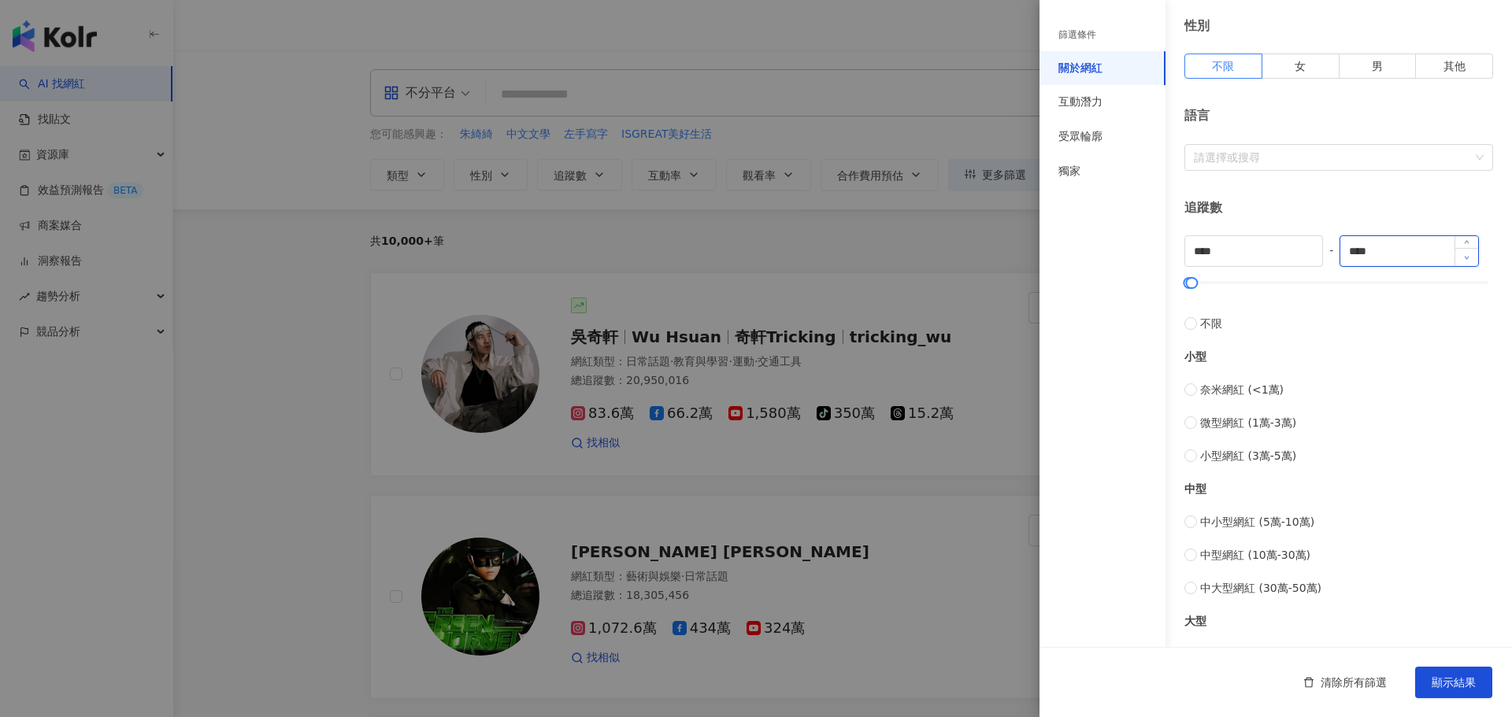
click at [1458, 249] on span "Decrease Value" at bounding box center [1467, 257] width 24 height 18
click at [1464, 245] on icon "up" at bounding box center [1467, 246] width 6 height 6
click at [1463, 242] on span "Increase Value" at bounding box center [1467, 245] width 24 height 18
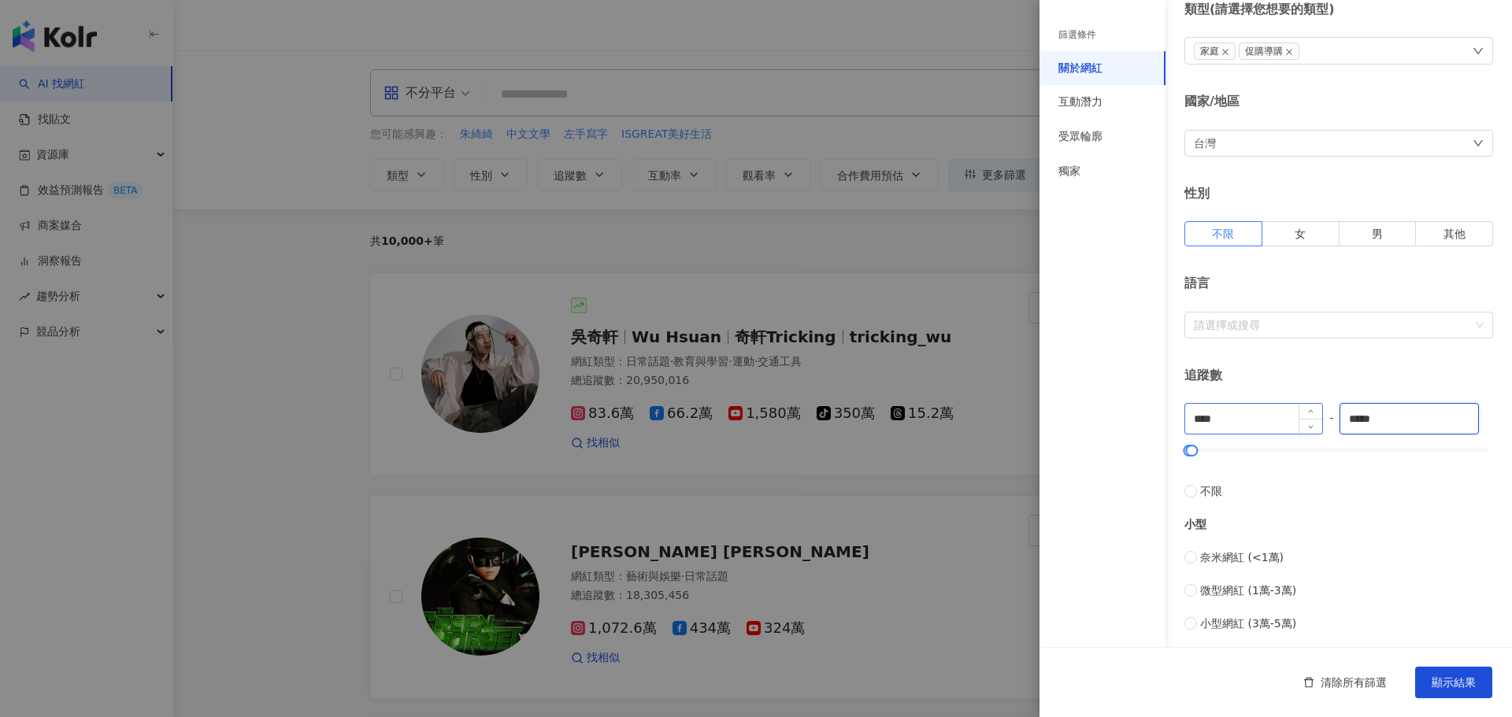
scroll to position [0, 0]
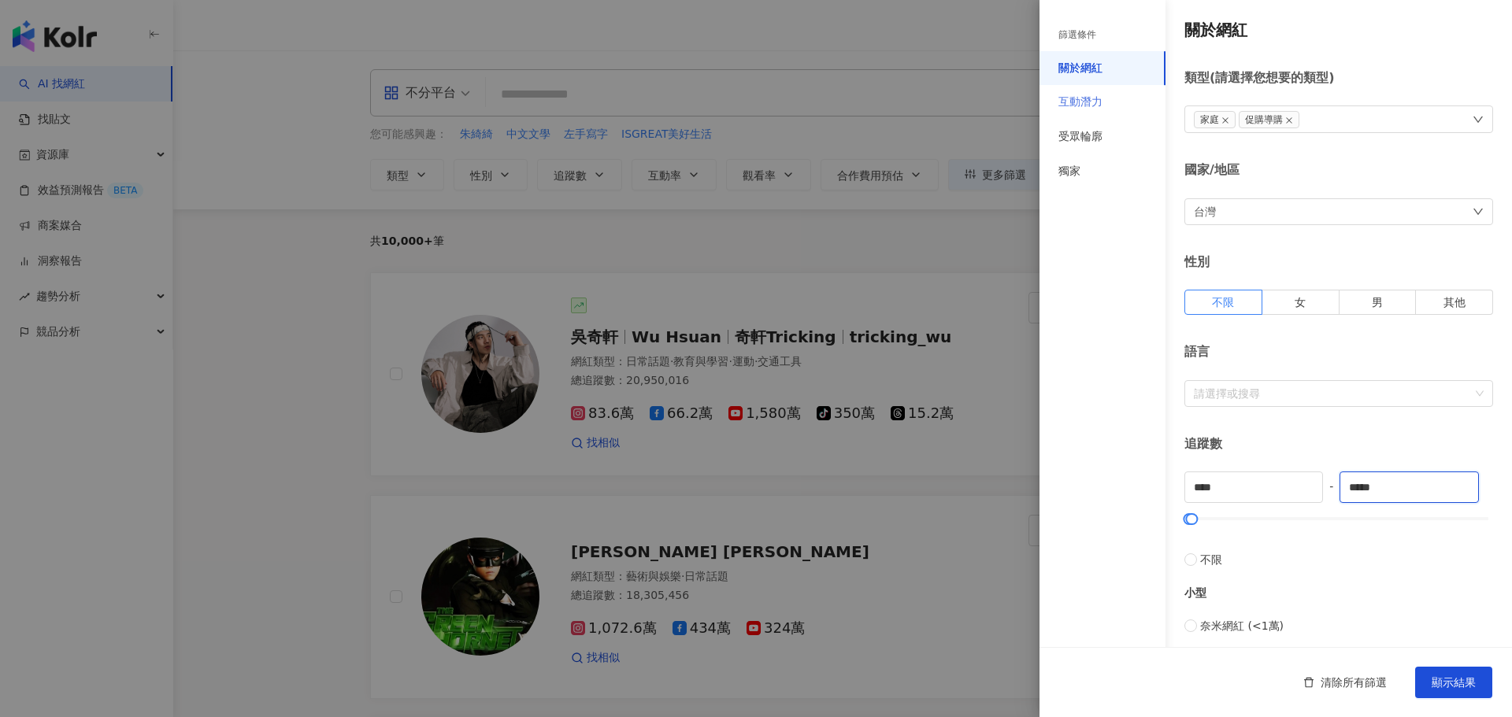
type input "*****"
click at [1103, 105] on div "互動潛力" at bounding box center [1102, 102] width 126 height 35
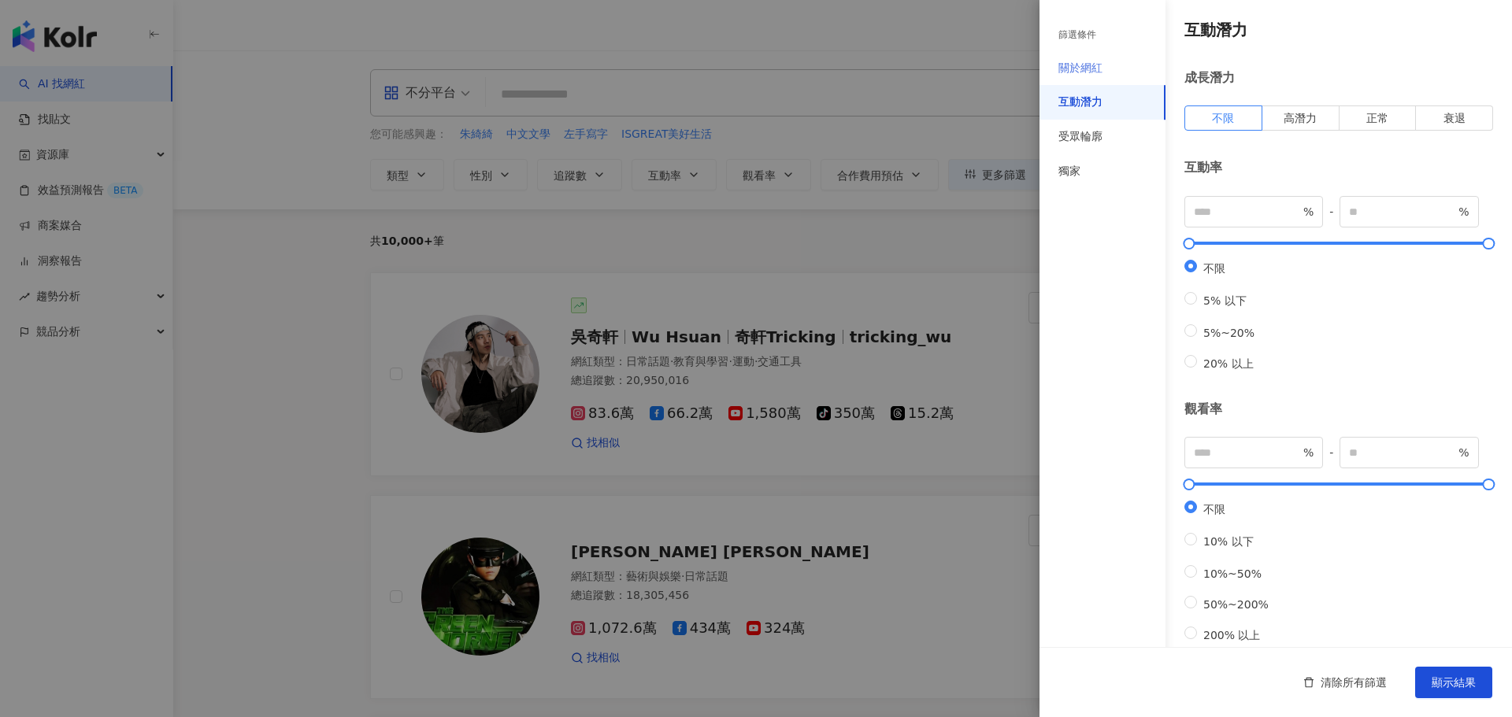
click at [1111, 75] on div "關於網紅" at bounding box center [1102, 68] width 126 height 35
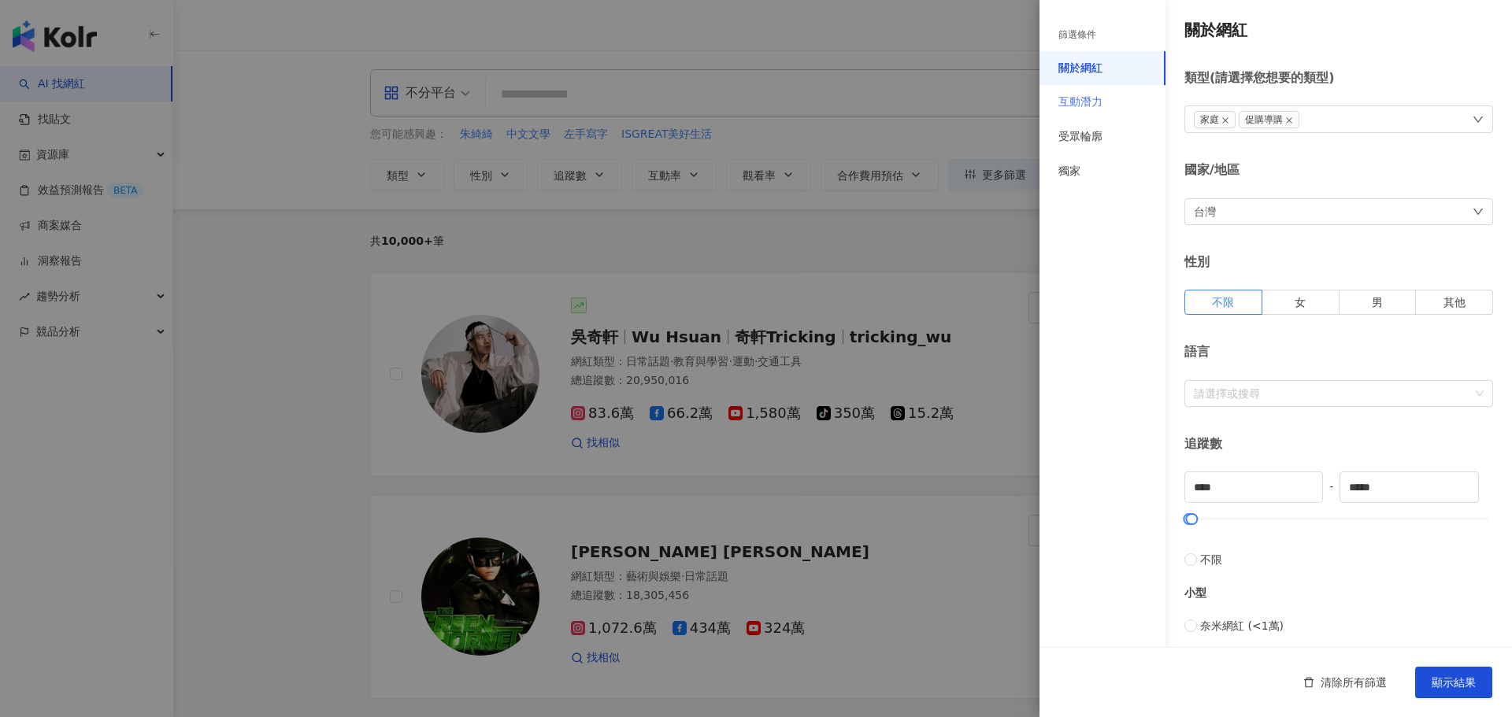
click at [1122, 95] on div "互動潛力" at bounding box center [1102, 102] width 126 height 35
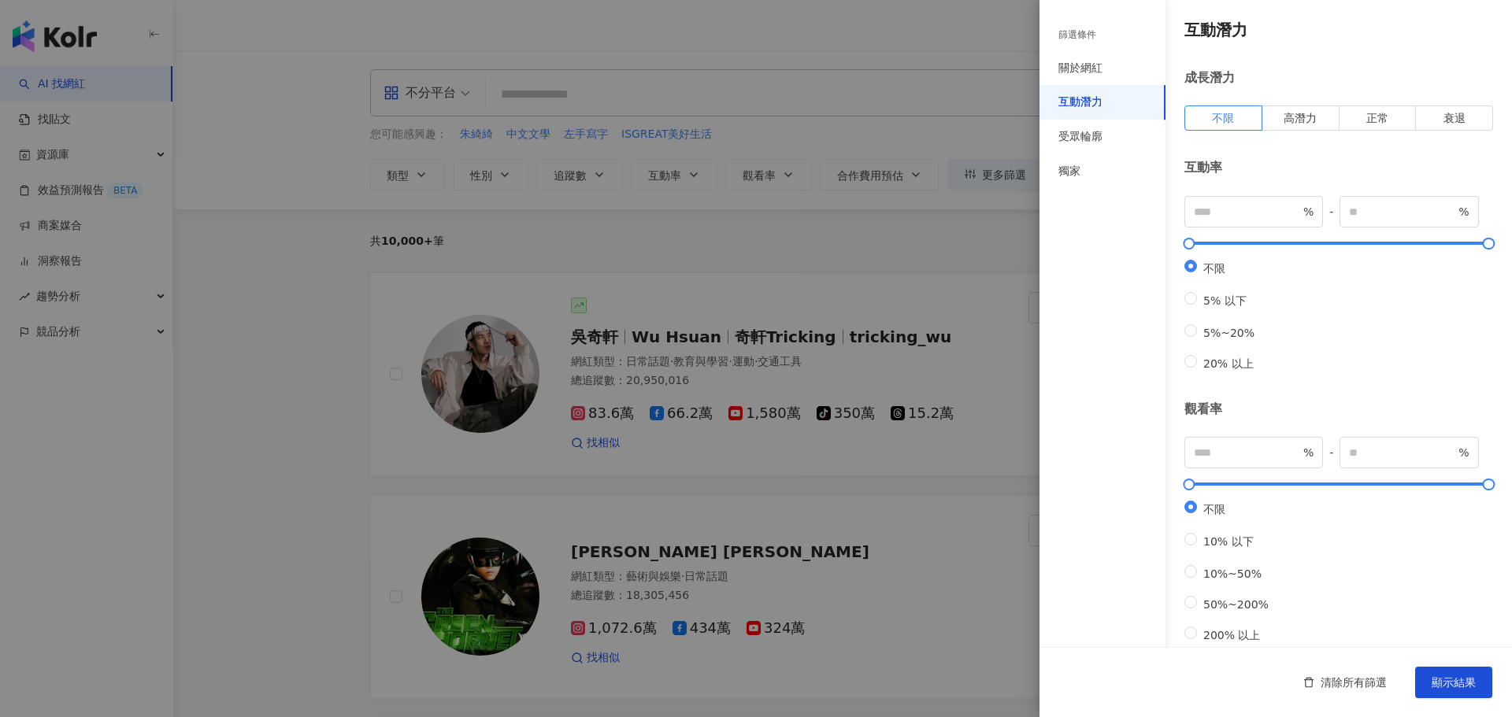
click at [739, 189] on div at bounding box center [756, 358] width 1512 height 717
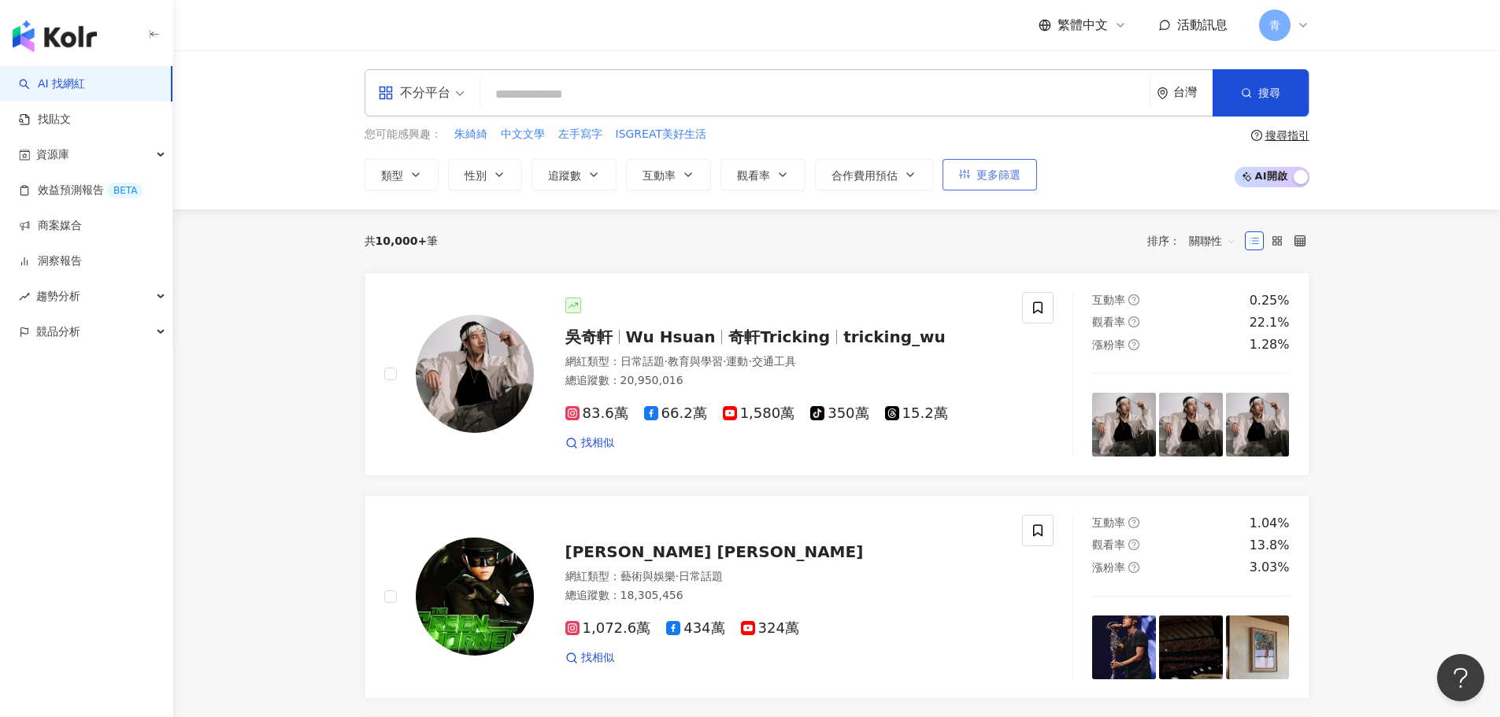
click at [971, 178] on button "更多篩選" at bounding box center [990, 174] width 94 height 31
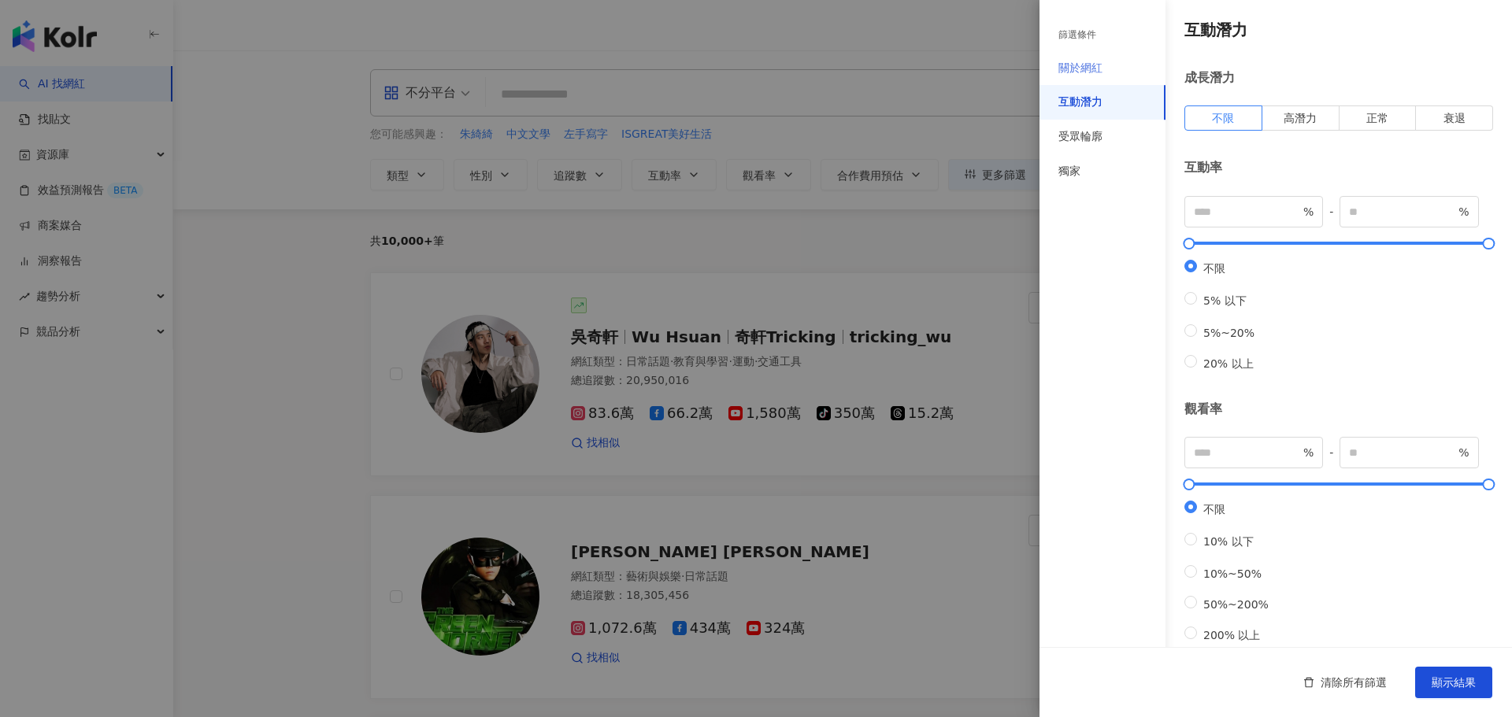
click at [1106, 77] on div "關於網紅" at bounding box center [1102, 68] width 126 height 35
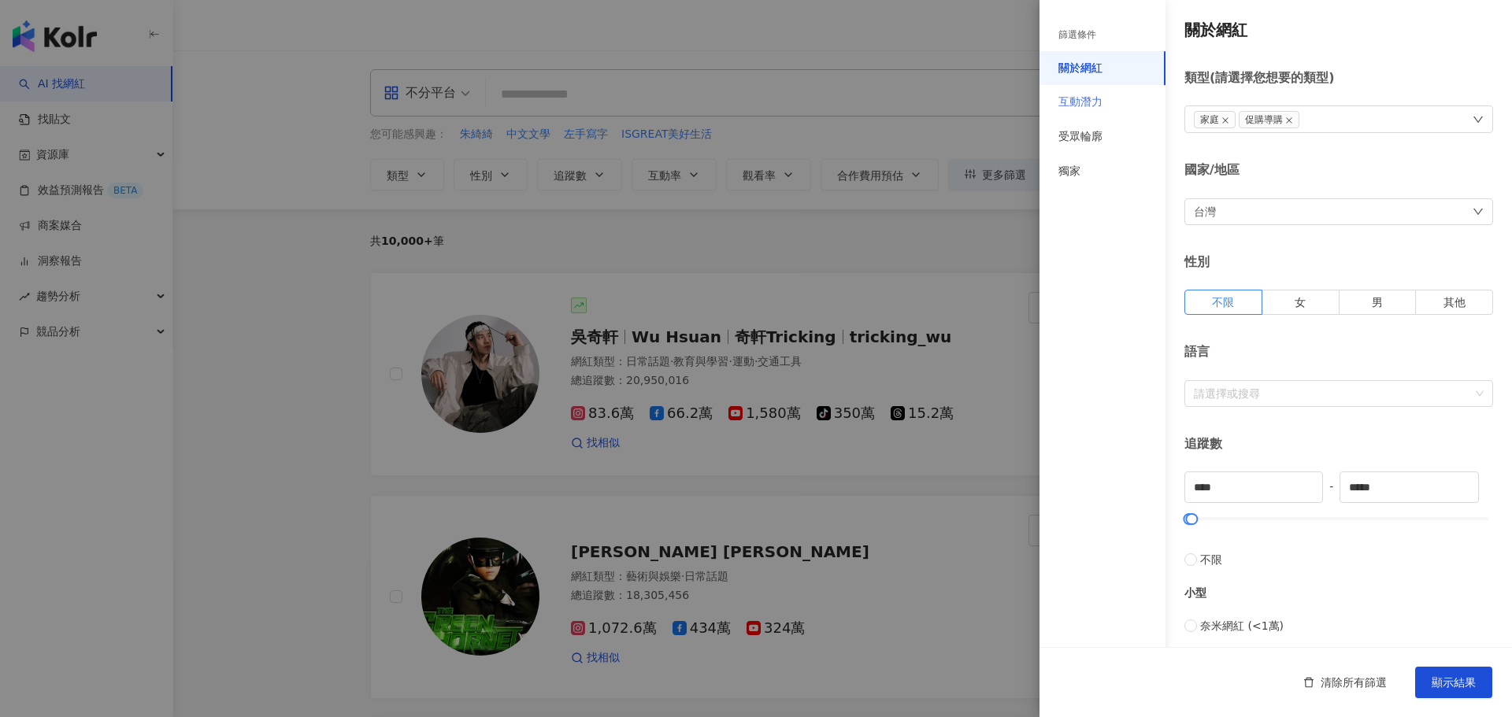
click at [1106, 96] on div "互動潛力" at bounding box center [1102, 102] width 126 height 35
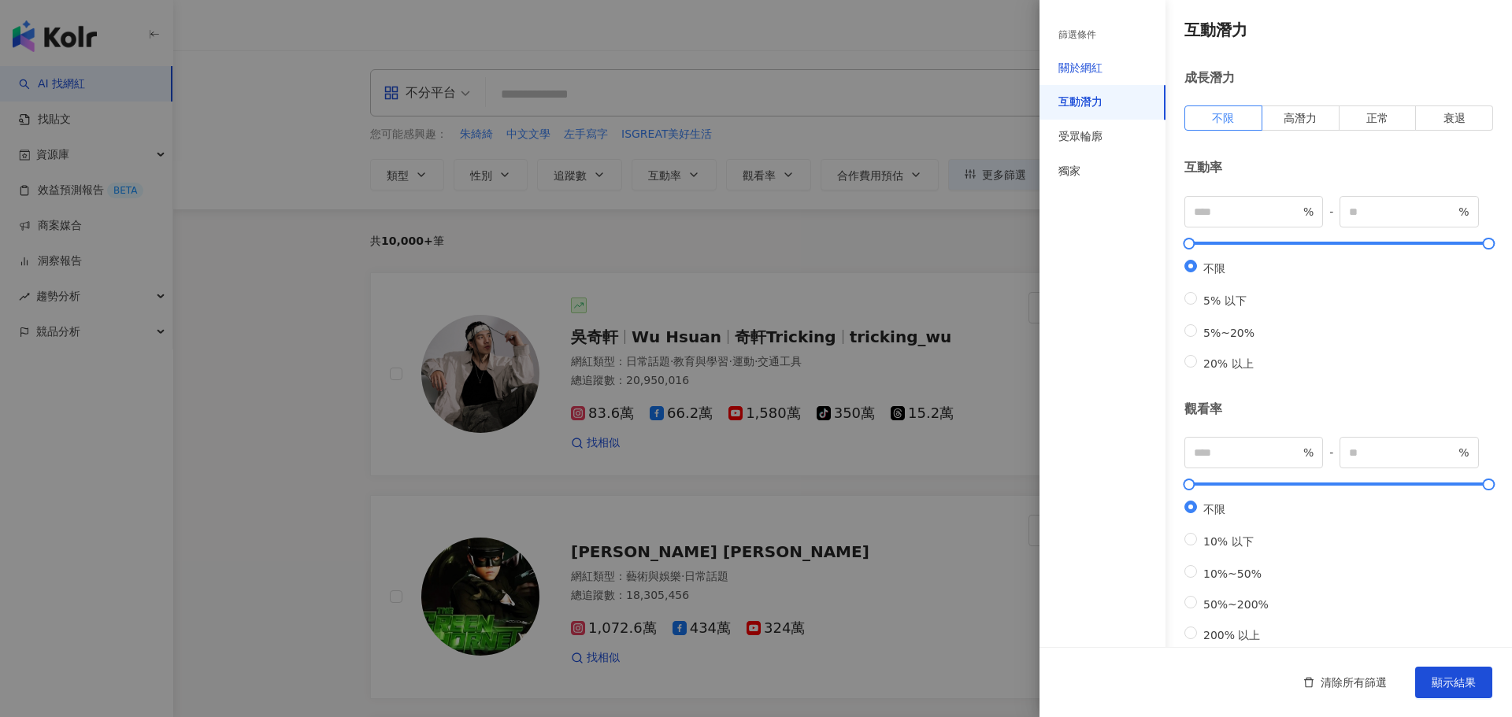
click at [1099, 70] on div "關於網紅" at bounding box center [1080, 69] width 44 height 16
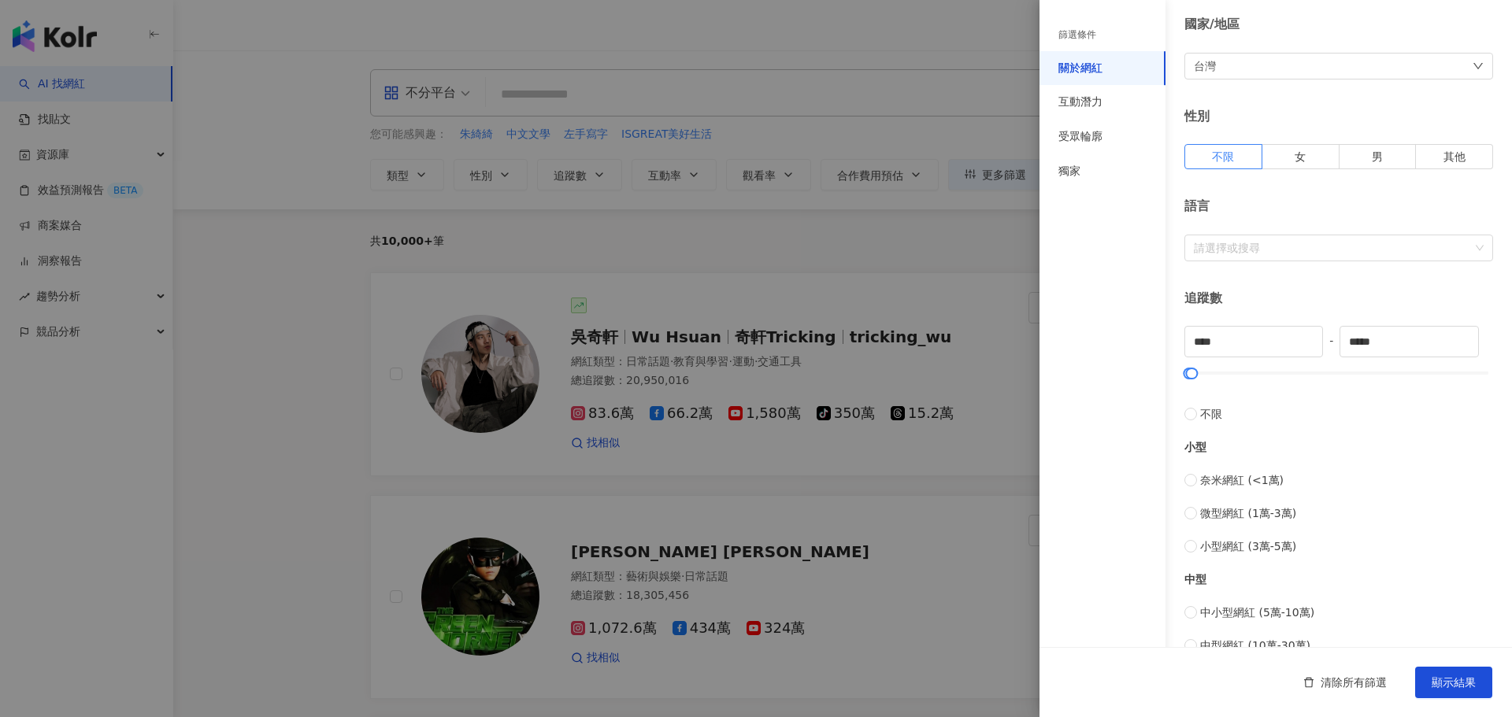
scroll to position [157, 0]
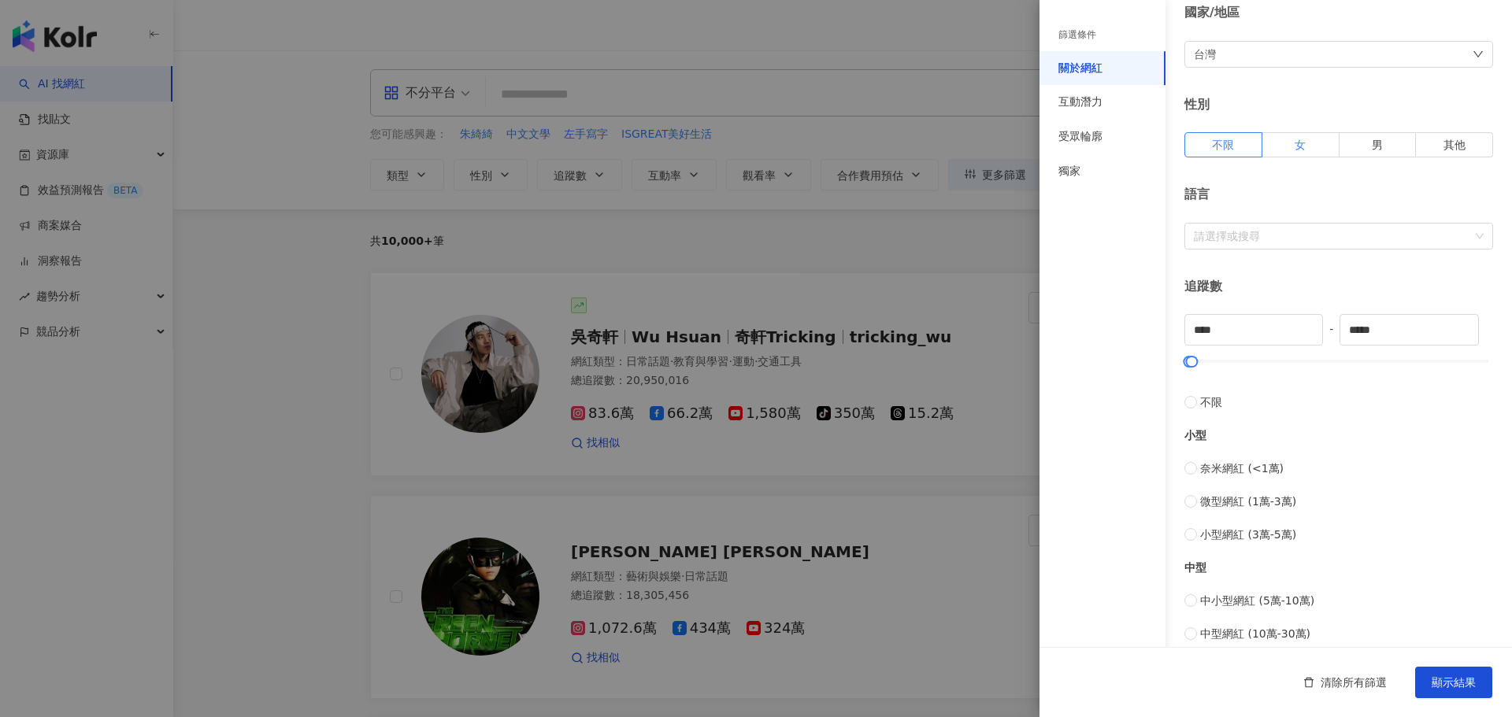
click at [1295, 146] on span "女" at bounding box center [1300, 145] width 11 height 13
click at [1288, 246] on div "請選擇或搜尋" at bounding box center [1338, 236] width 309 height 27
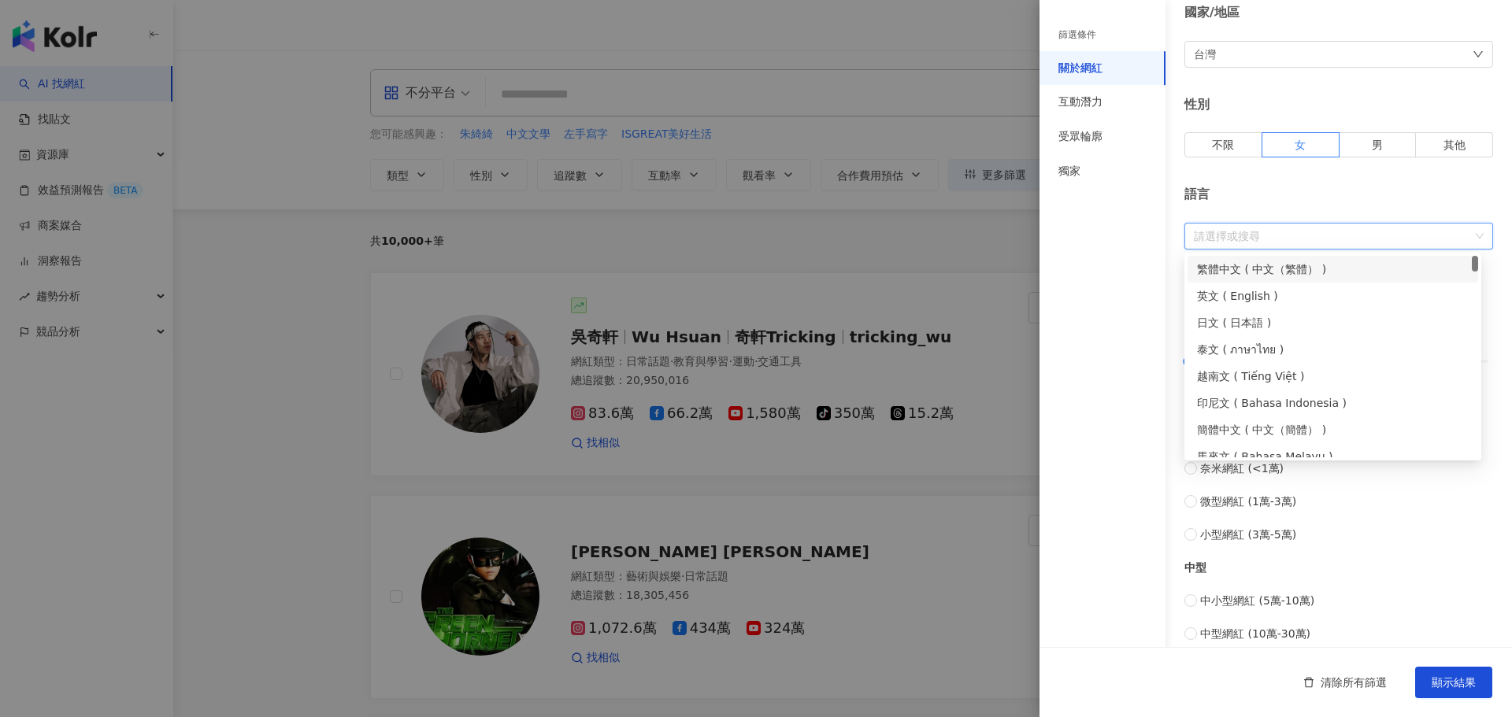
click at [1288, 246] on div "請選擇或搜尋" at bounding box center [1338, 236] width 309 height 27
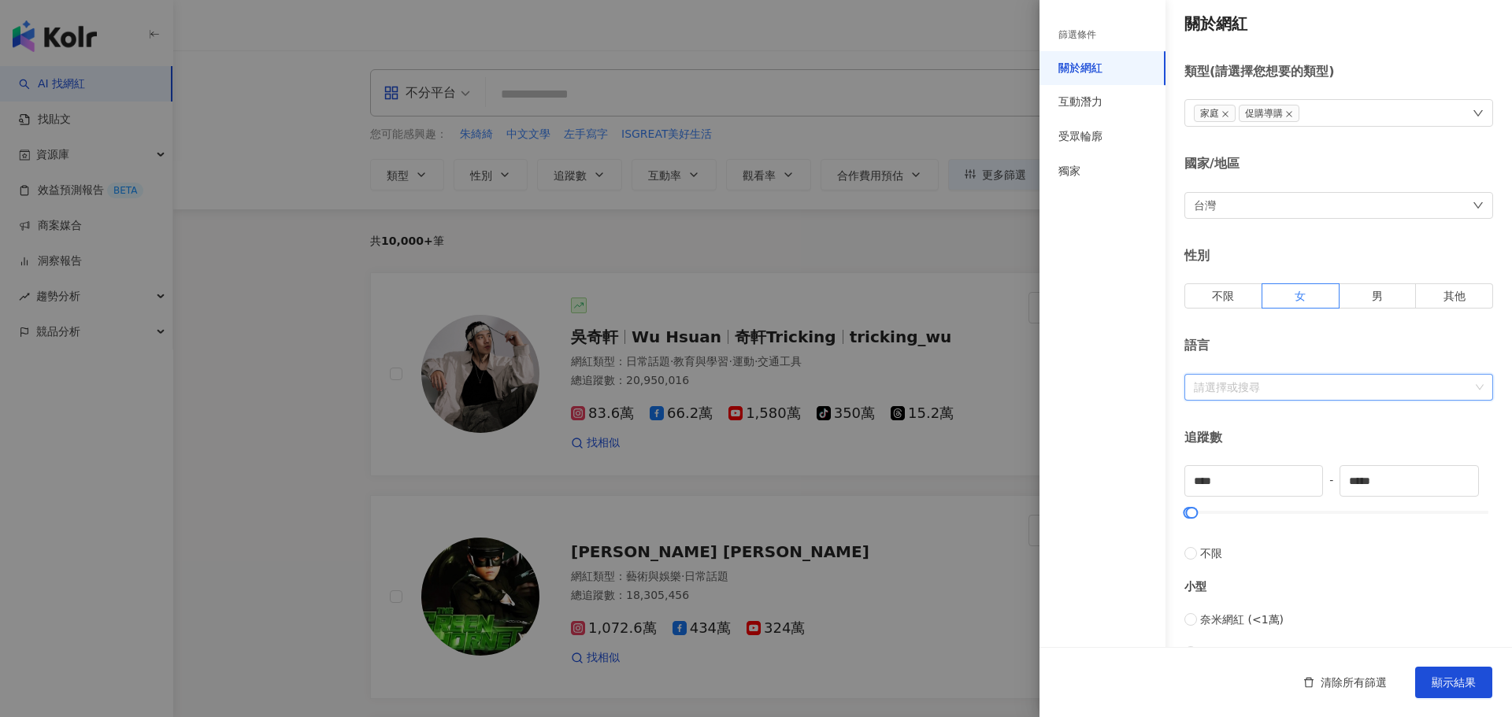
scroll to position [0, 0]
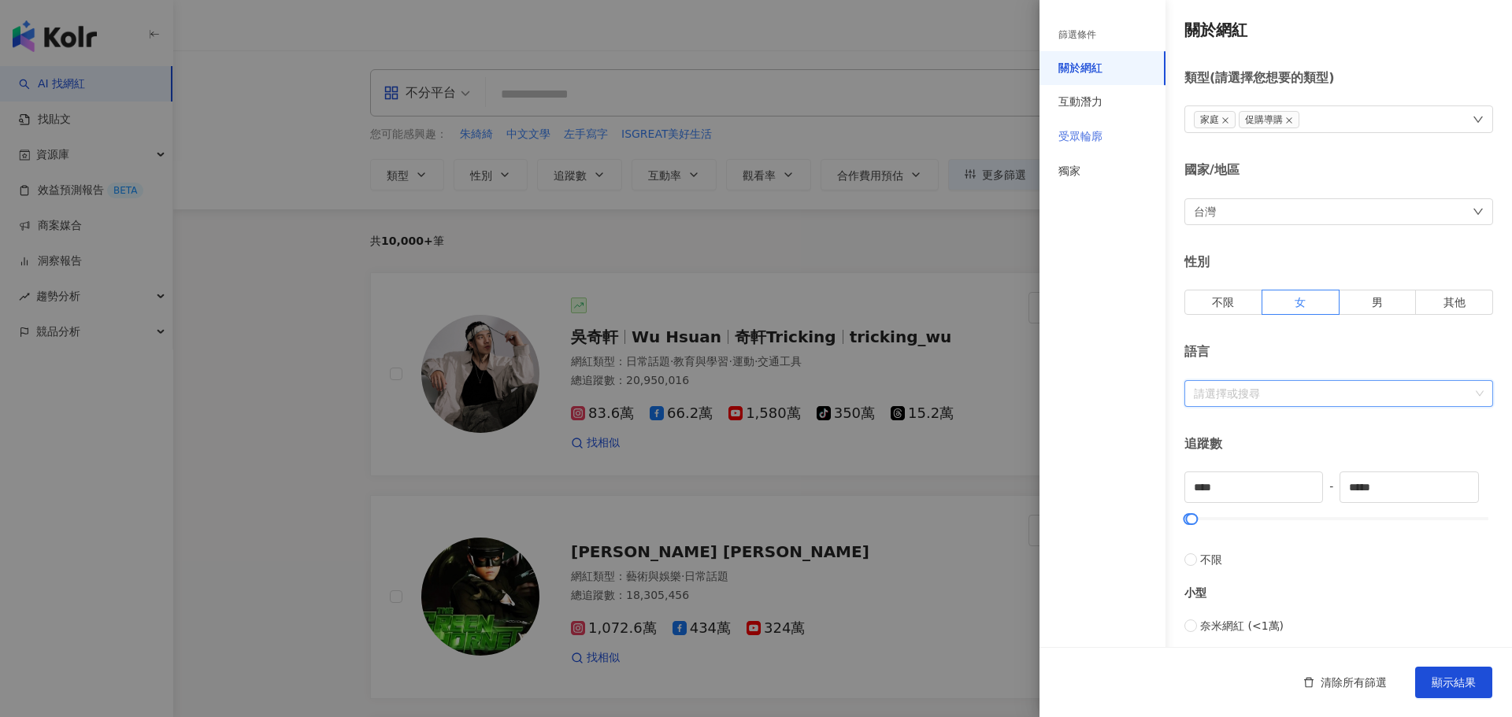
click at [1070, 120] on div "受眾輪廓" at bounding box center [1102, 137] width 126 height 35
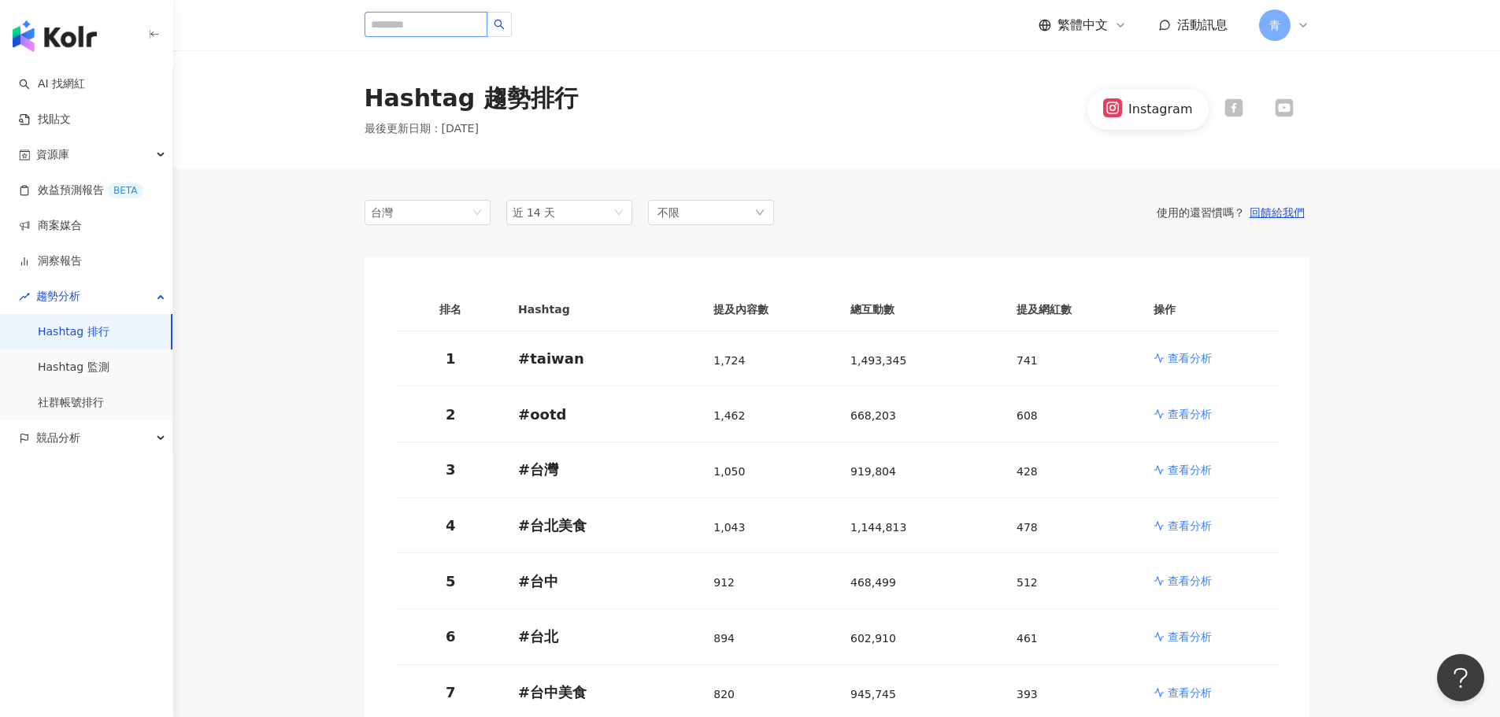
click at [435, 28] on input "search" at bounding box center [426, 24] width 123 height 25
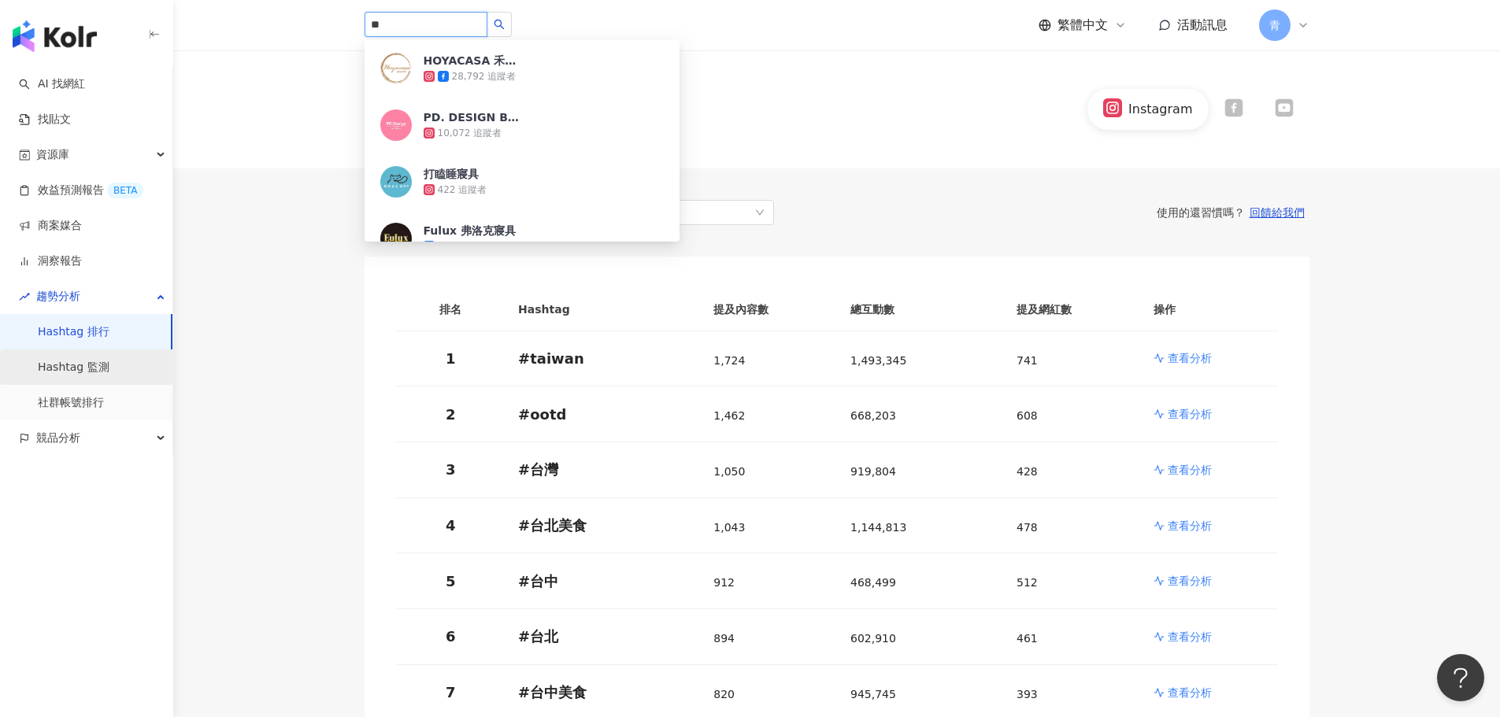
type input "**"
click at [87, 372] on link "Hashtag 監測" at bounding box center [74, 368] width 72 height 16
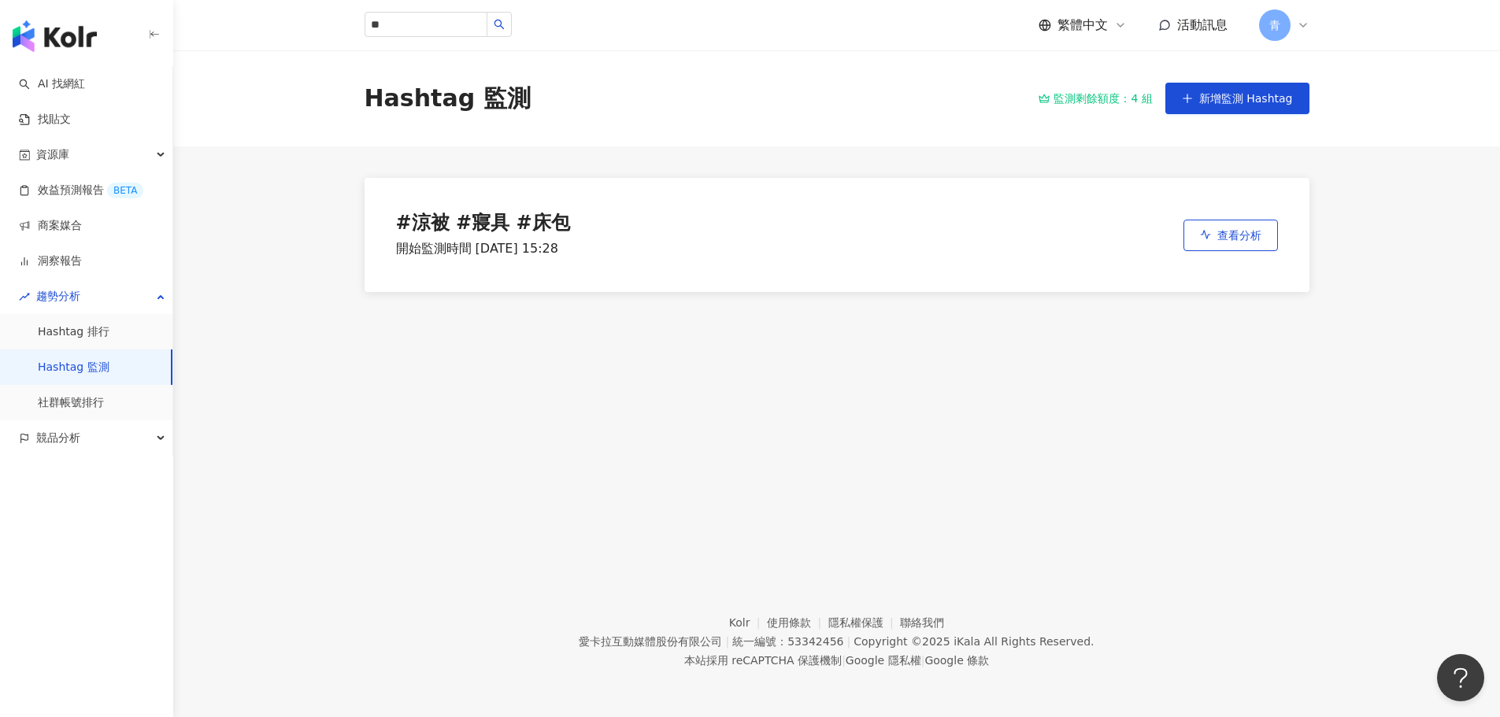
click at [507, 235] on div "# 涼被 #寢具 #床包" at bounding box center [483, 224] width 174 height 22
click at [1230, 242] on span "查看分析" at bounding box center [1239, 235] width 44 height 13
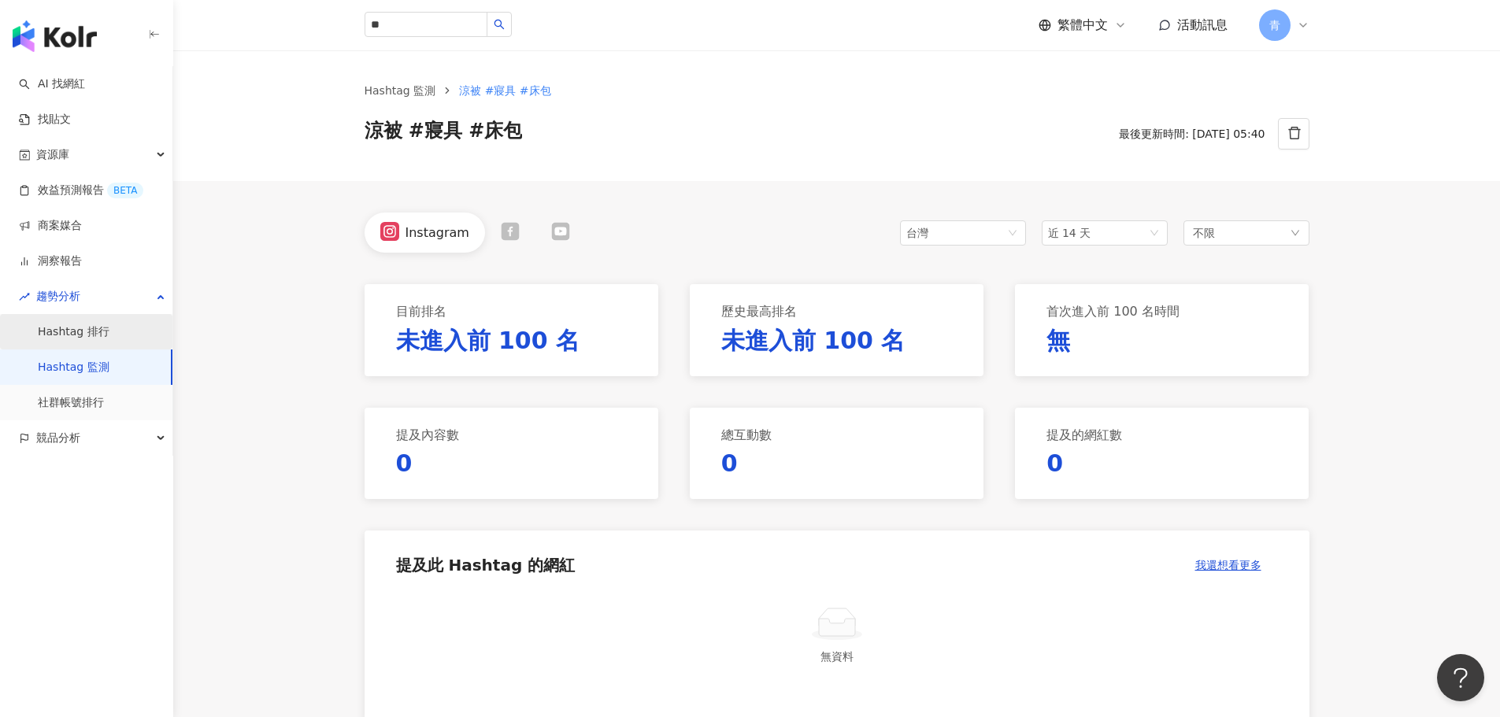
click at [109, 335] on link "Hashtag 排行" at bounding box center [74, 332] width 72 height 16
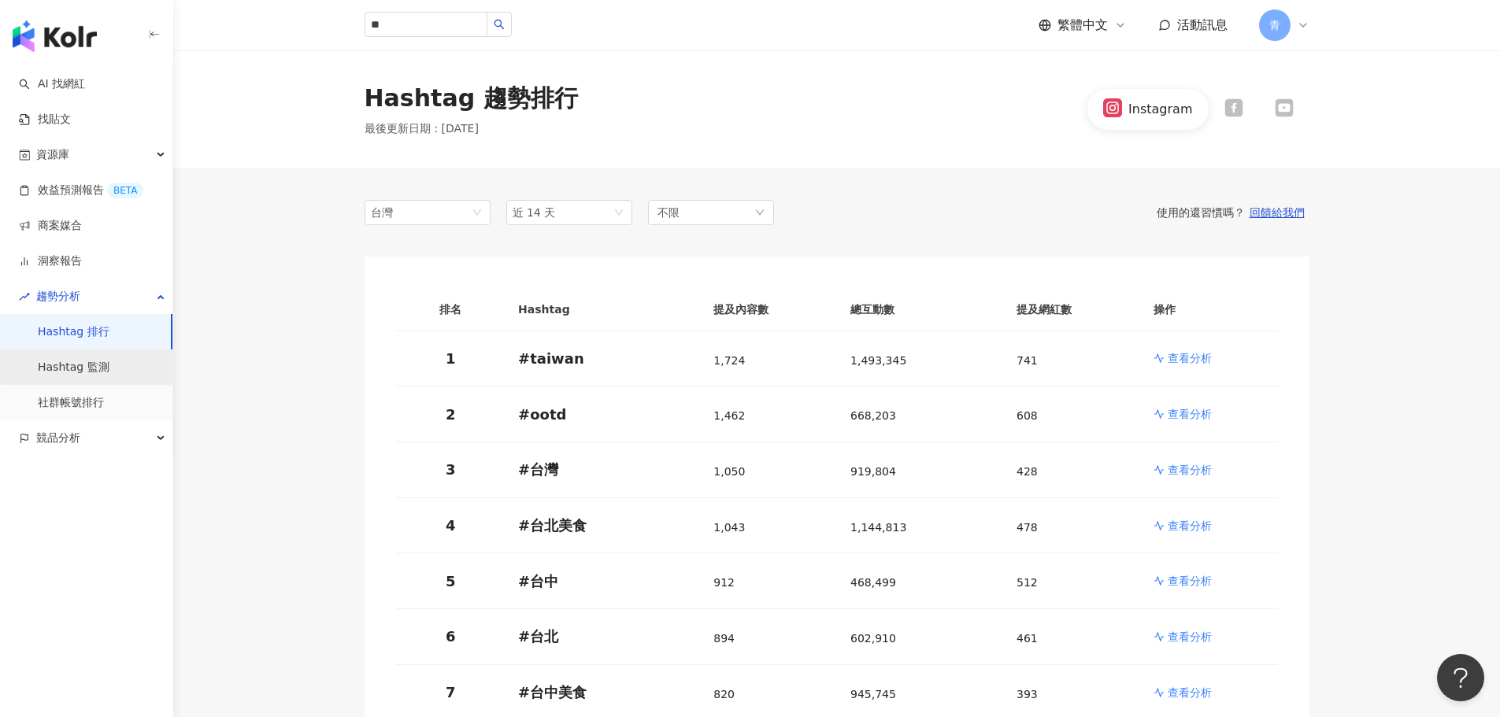
click at [63, 361] on link "Hashtag 監測" at bounding box center [74, 368] width 72 height 16
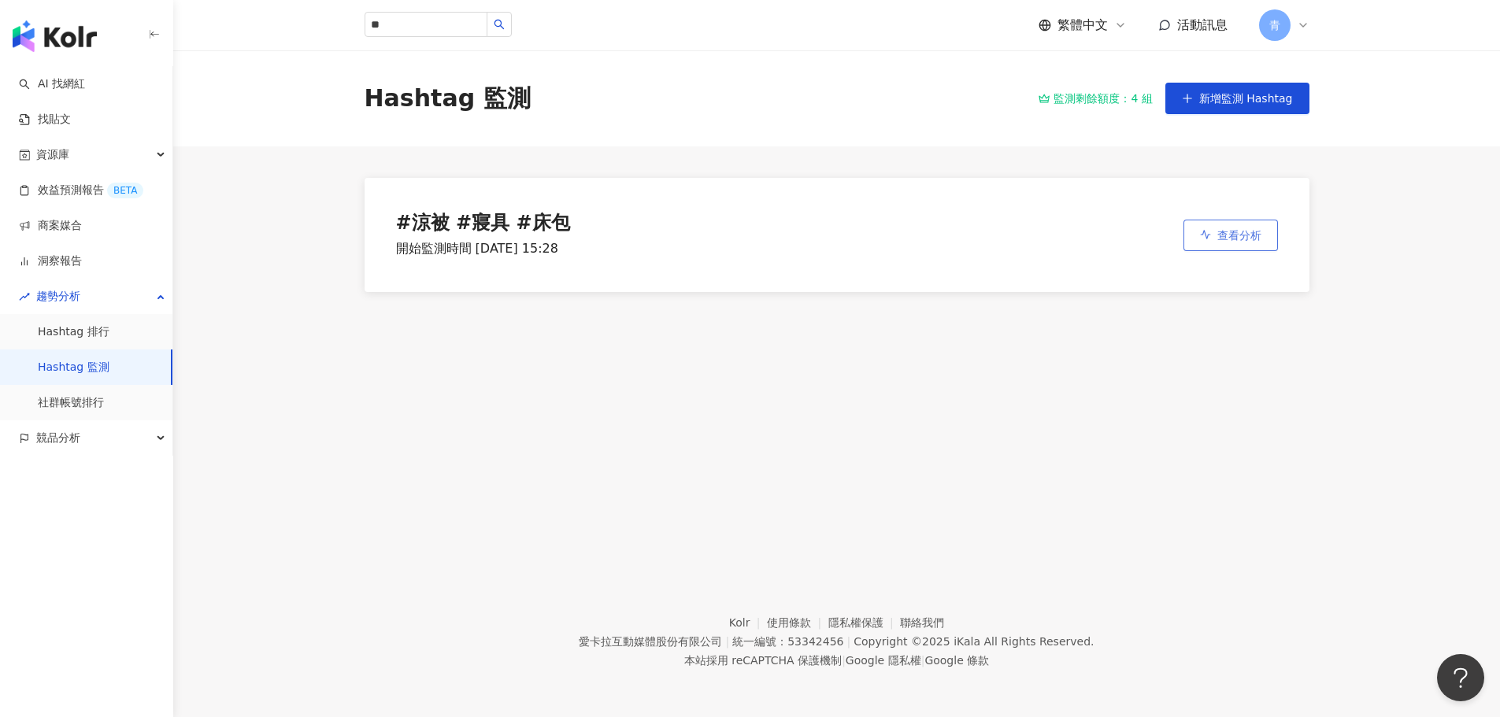
click at [1246, 238] on span "查看分析" at bounding box center [1239, 235] width 44 height 13
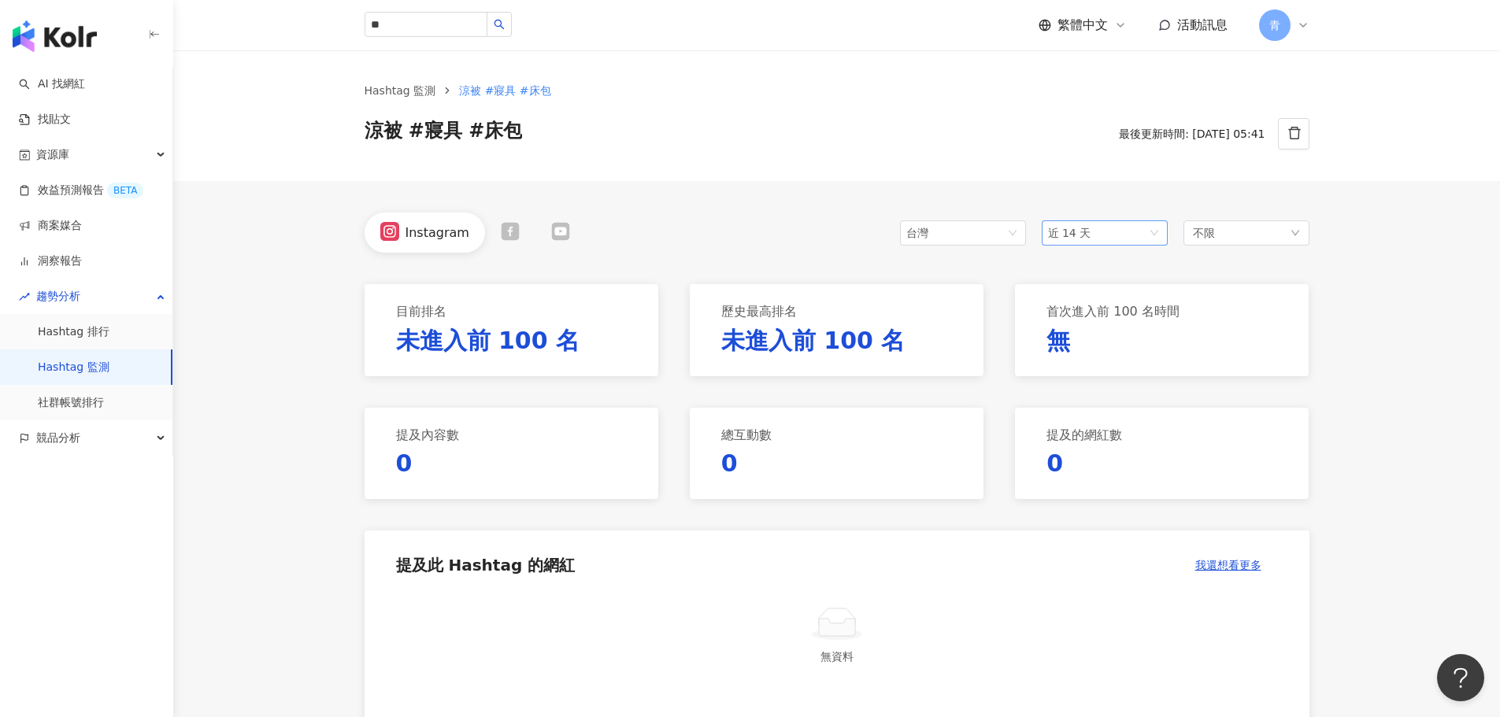
click at [1135, 222] on span "近 14 天" at bounding box center [1104, 233] width 113 height 24
click at [1118, 291] on div "近一個月" at bounding box center [1104, 291] width 101 height 17
click at [1128, 235] on span "近一個月" at bounding box center [1104, 233] width 113 height 24
click at [1128, 350] on div "近六個月" at bounding box center [1104, 345] width 101 height 17
click at [76, 332] on link "Hashtag 排行" at bounding box center [74, 332] width 72 height 16
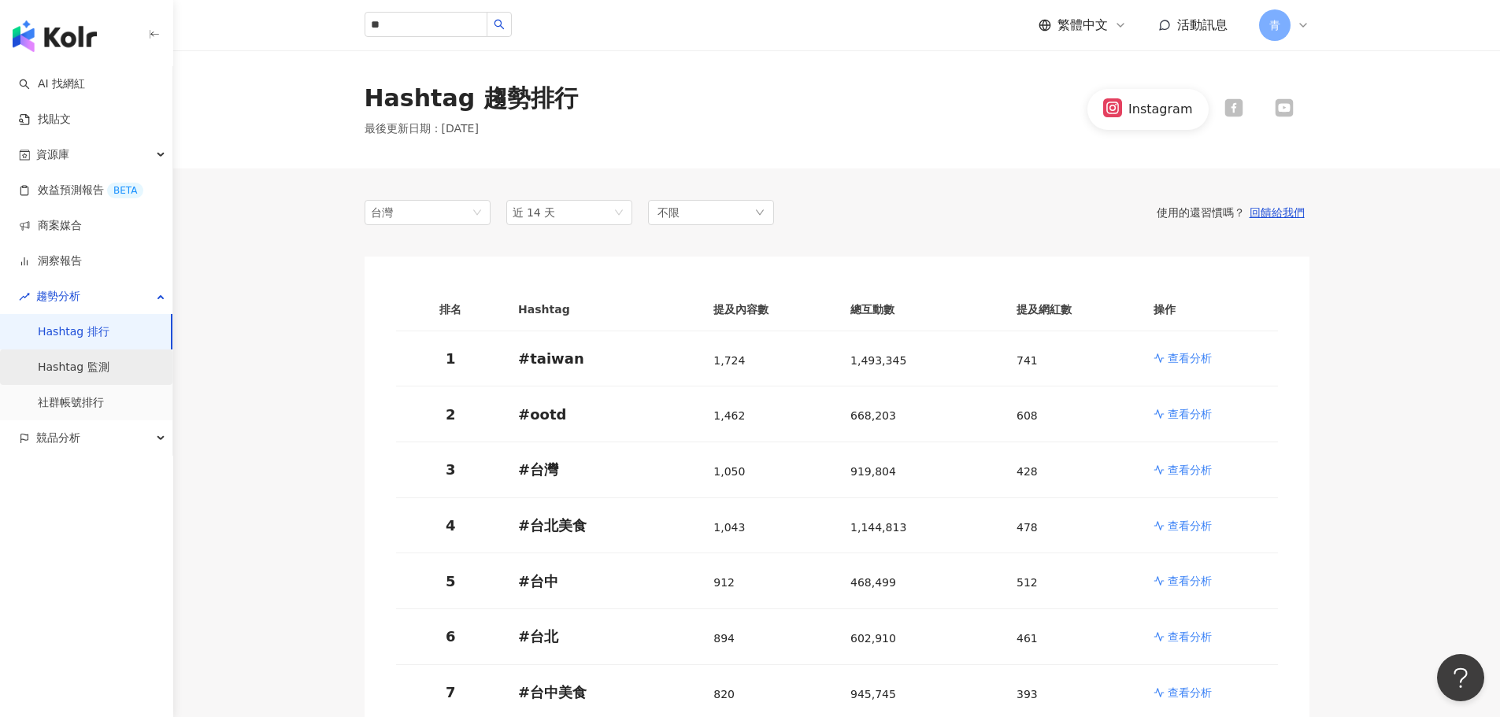
click at [80, 376] on link "Hashtag 監測" at bounding box center [74, 368] width 72 height 16
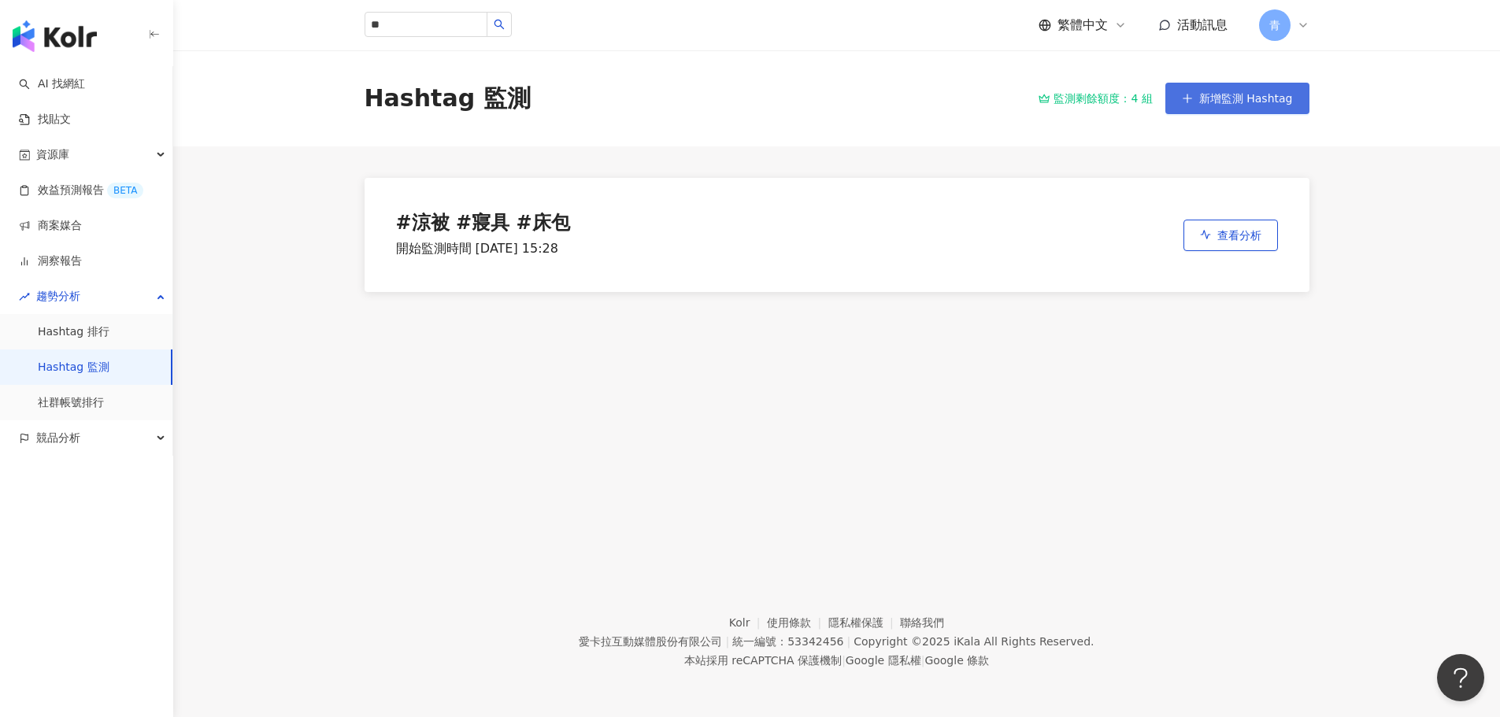
click at [1246, 104] on span "新增監測 Hashtag" at bounding box center [1246, 98] width 94 height 13
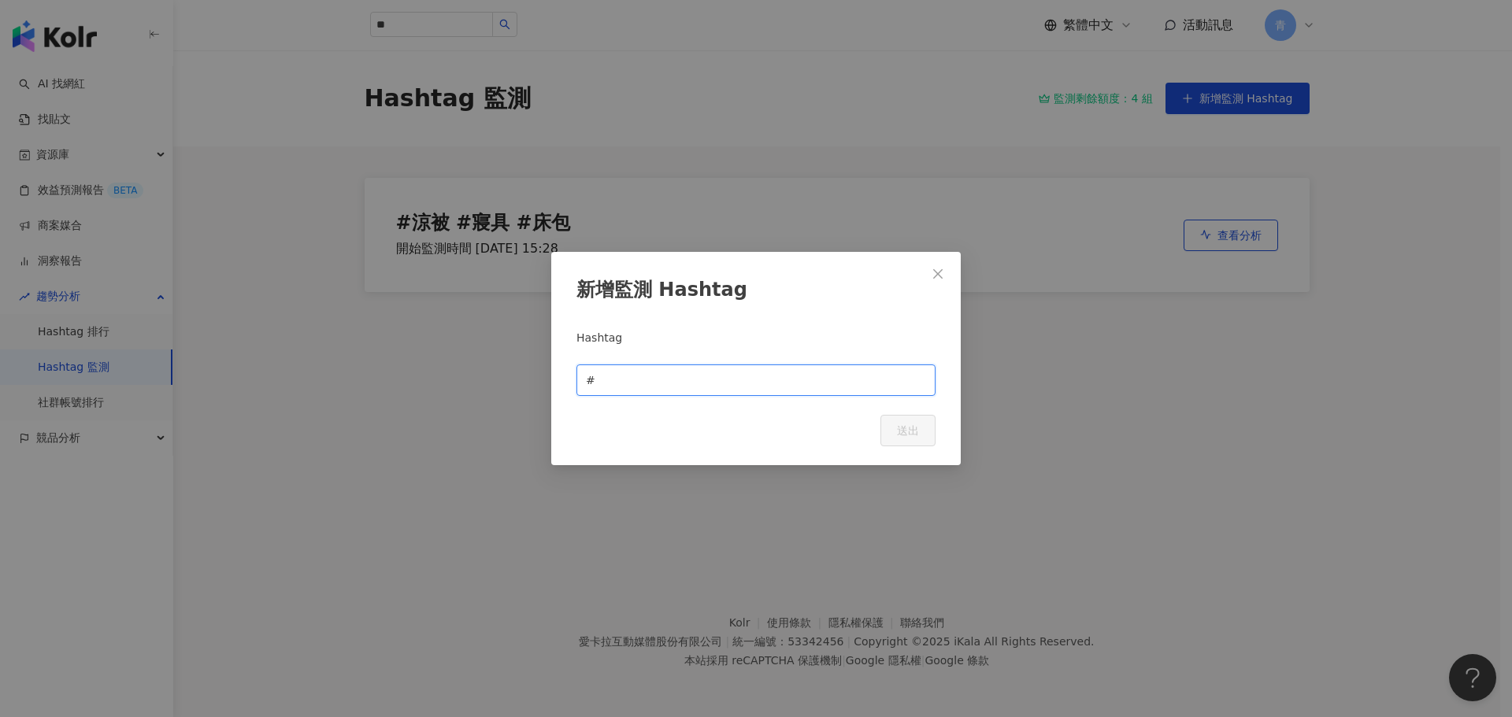
click at [788, 387] on input "text" at bounding box center [762, 380] width 328 height 17
paste input "**"
type input "*"
type input "**"
click at [925, 413] on div "新增監測 Hashtag Hashtag # ** Cancel 送出" at bounding box center [755, 359] width 409 height 214
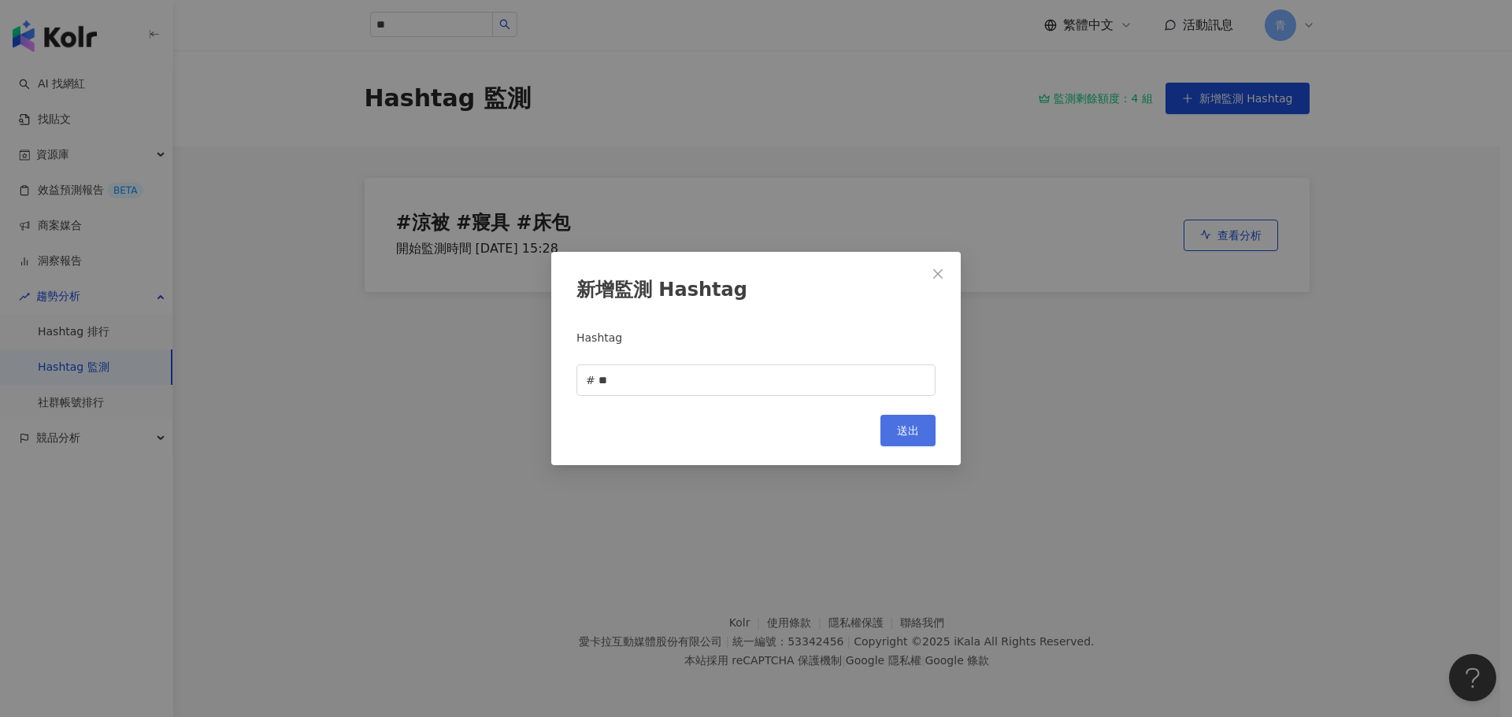
click at [917, 427] on span "送出" at bounding box center [908, 430] width 22 height 13
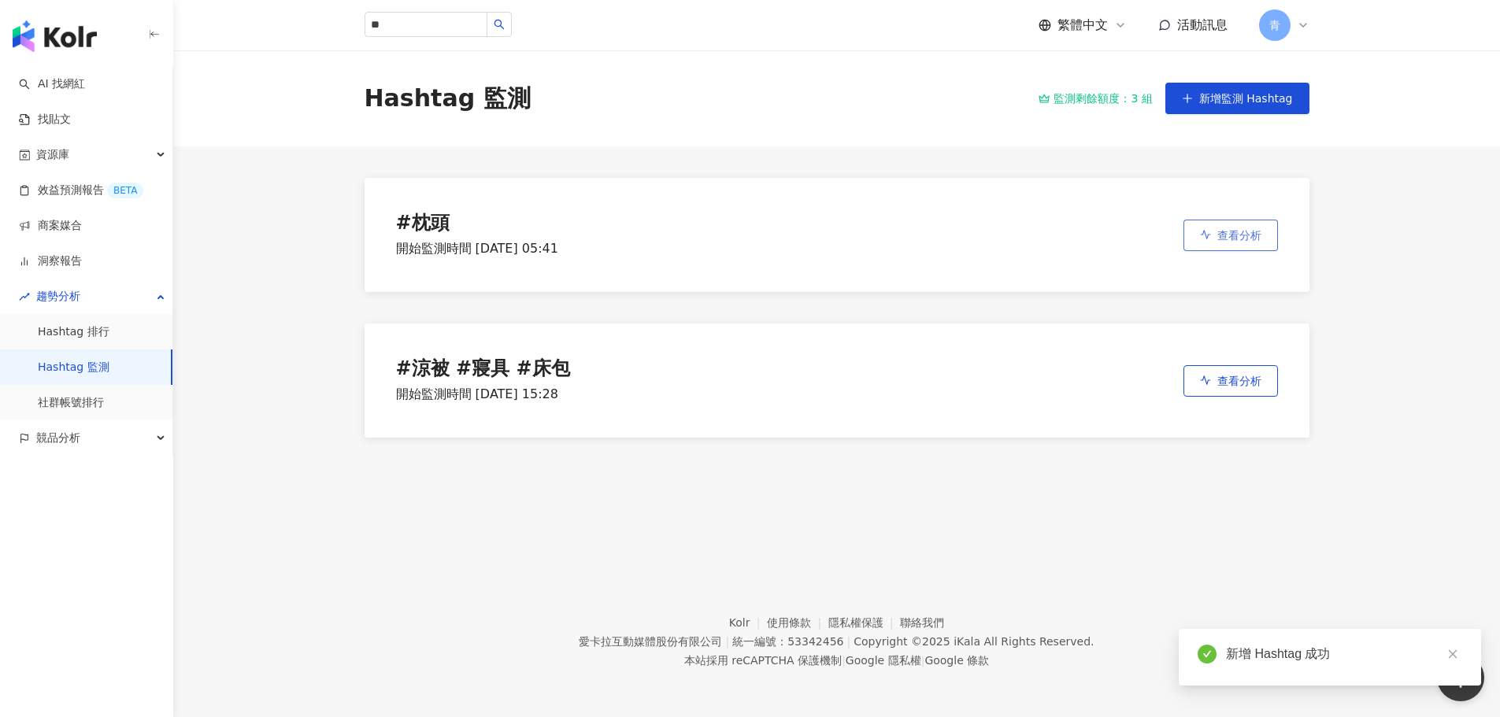
click at [1229, 235] on span "查看分析" at bounding box center [1239, 235] width 44 height 13
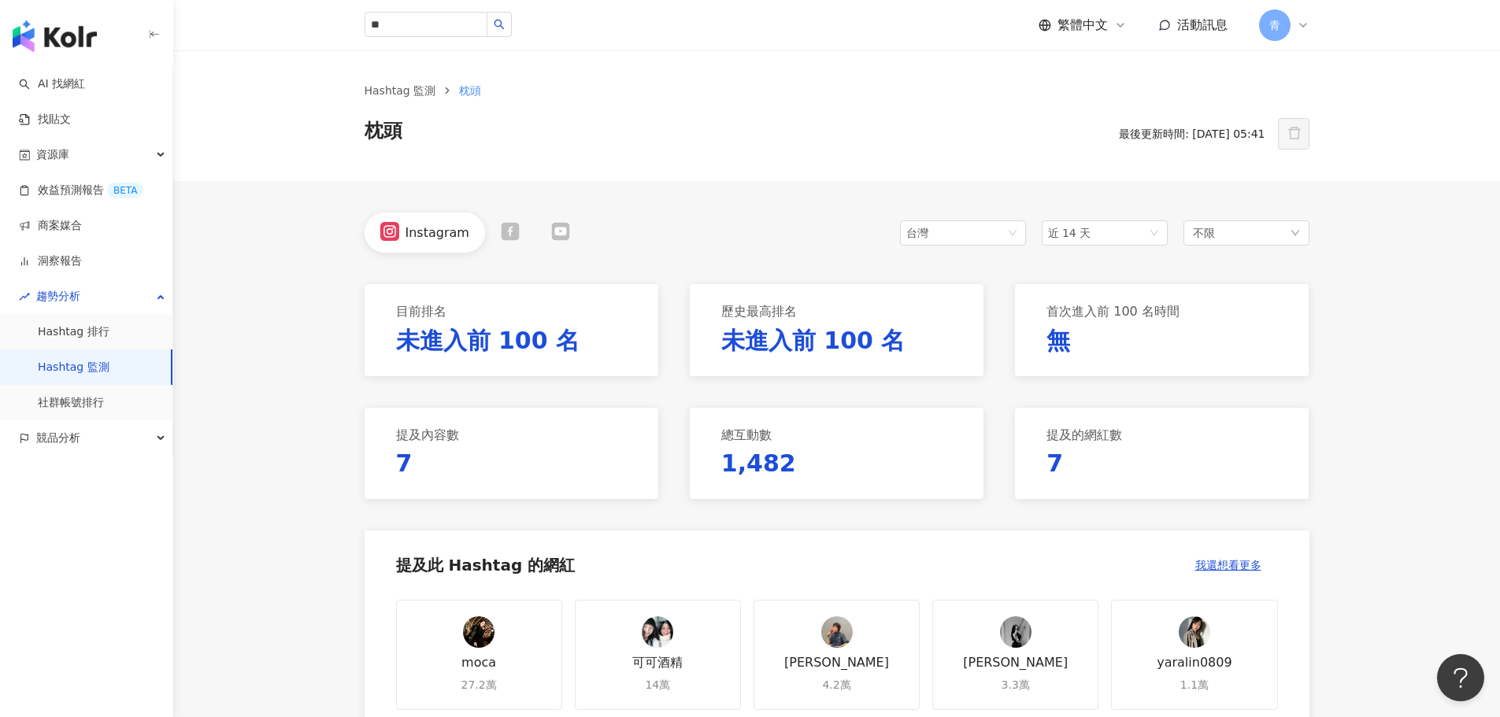
click at [1036, 228] on div "台灣 近 14 天 不限" at bounding box center [1104, 232] width 409 height 25
click at [1055, 230] on span "近 14 天" at bounding box center [1069, 233] width 43 height 13
click at [1112, 296] on div "近一個月" at bounding box center [1104, 291] width 101 height 17
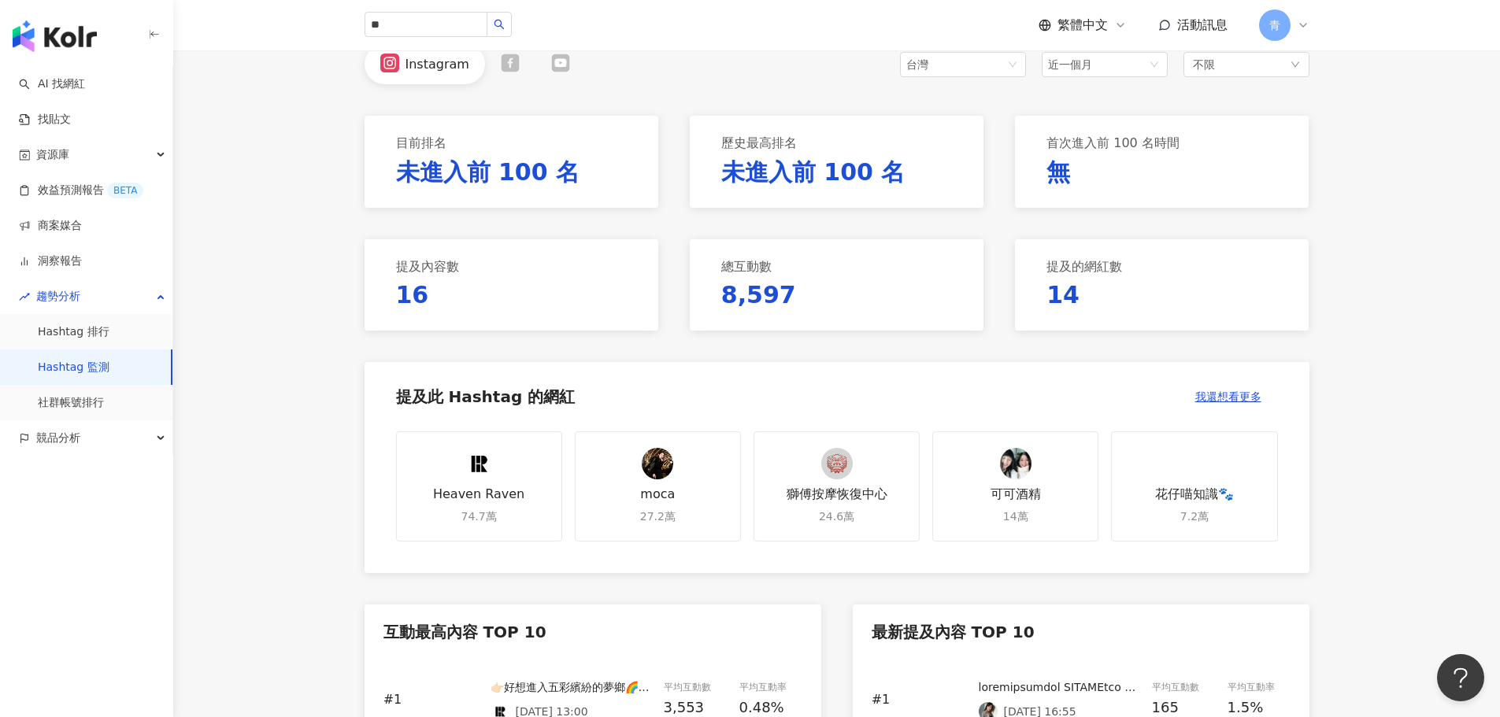
scroll to position [39, 0]
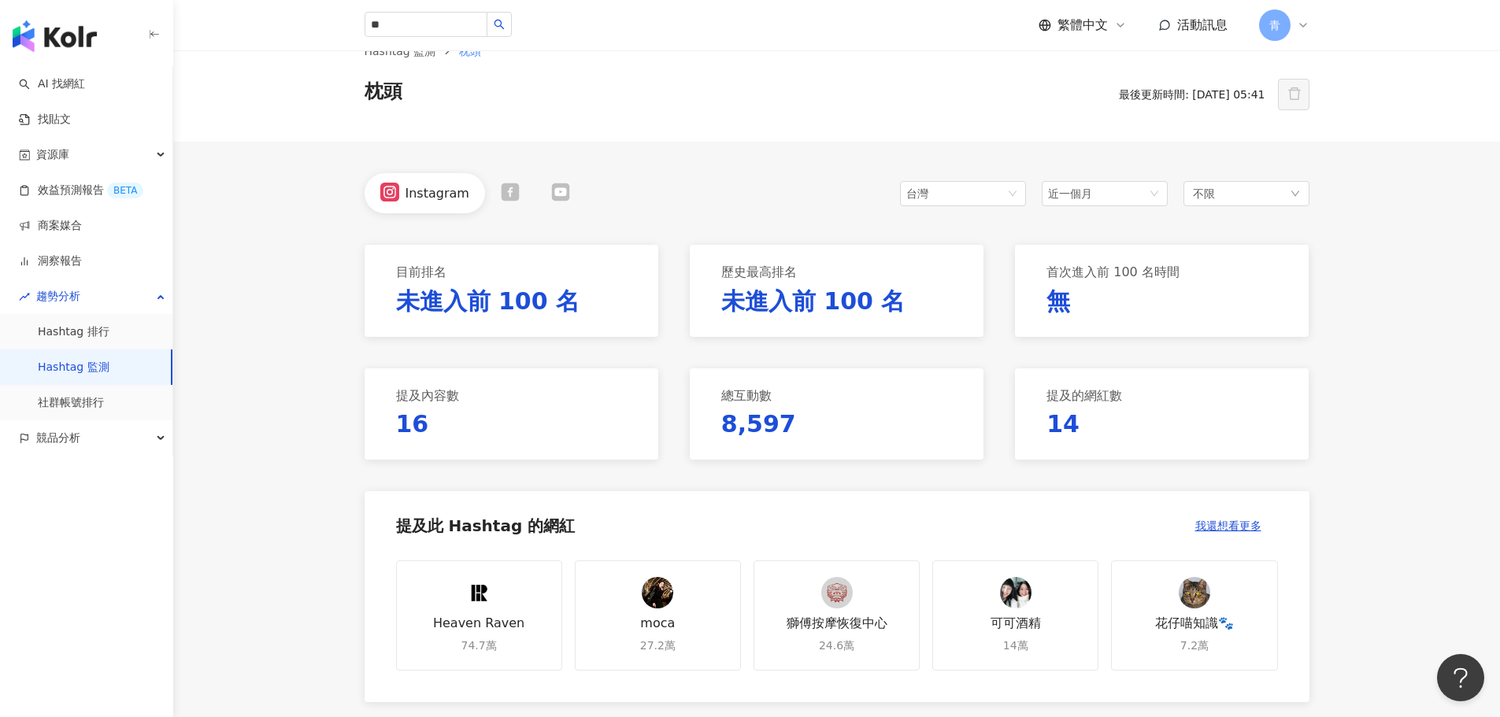
click at [81, 55] on div "button" at bounding box center [86, 33] width 173 height 66
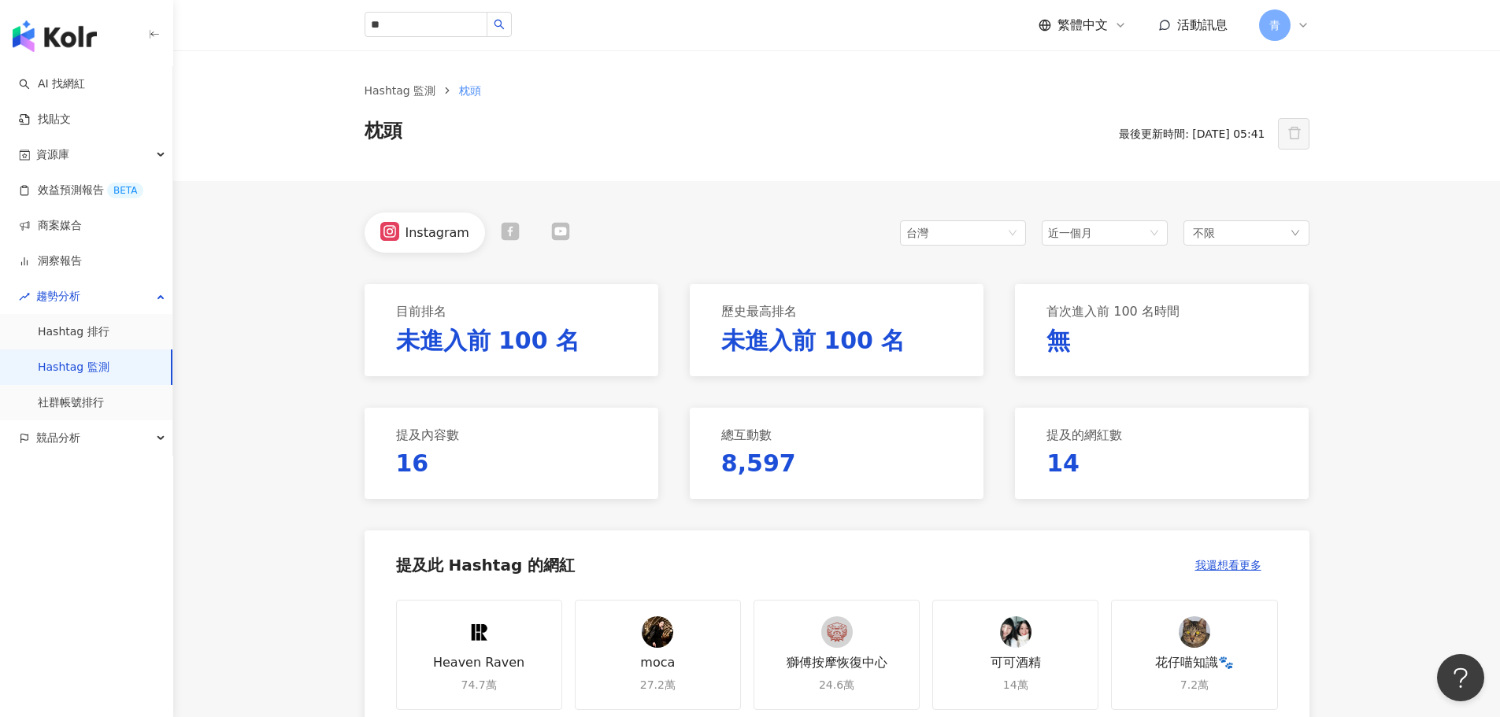
drag, startPoint x: 286, startPoint y: 197, endPoint x: 283, endPoint y: 17, distance: 180.4
click at [53, 39] on img "button" at bounding box center [55, 35] width 84 height 31
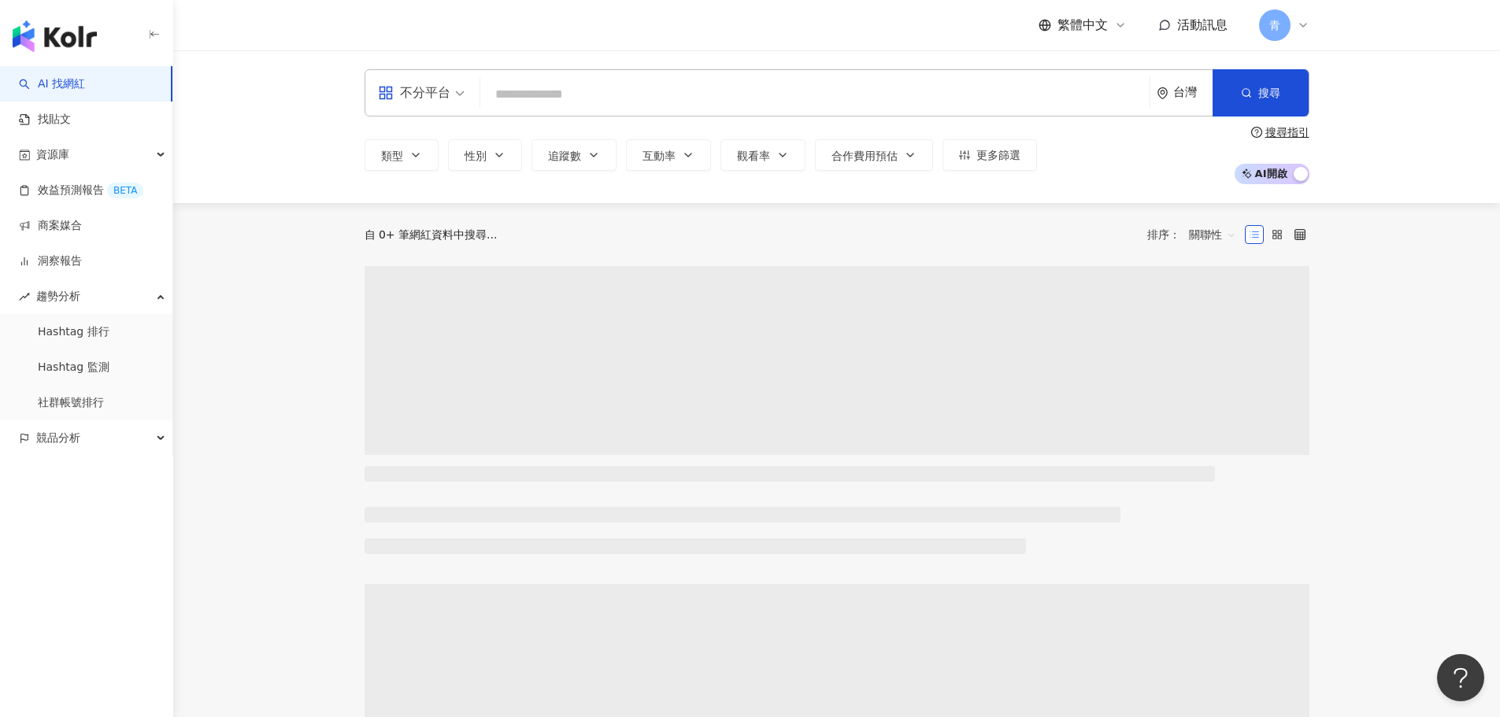
click at [573, 90] on input "search" at bounding box center [815, 95] width 657 height 30
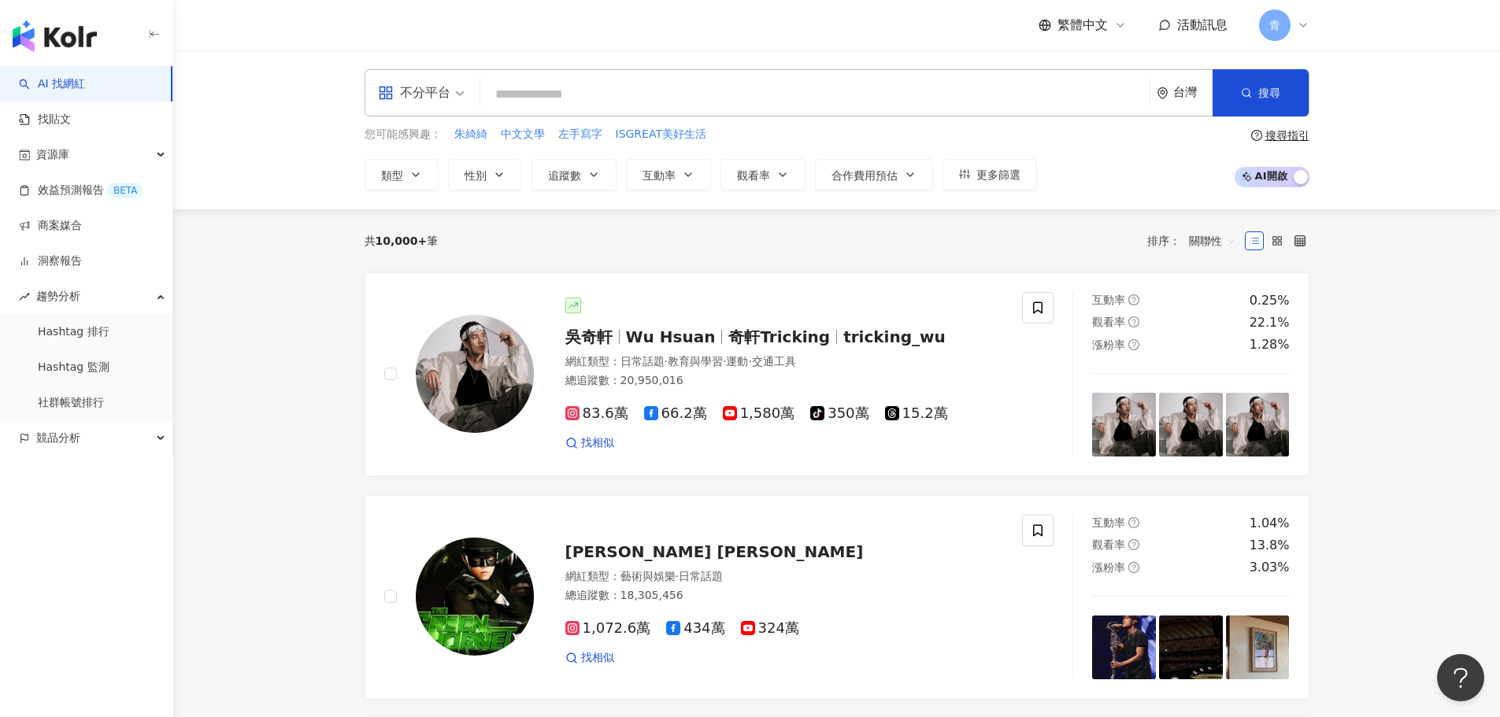
click at [546, 94] on input "search" at bounding box center [815, 95] width 657 height 30
type input "*"
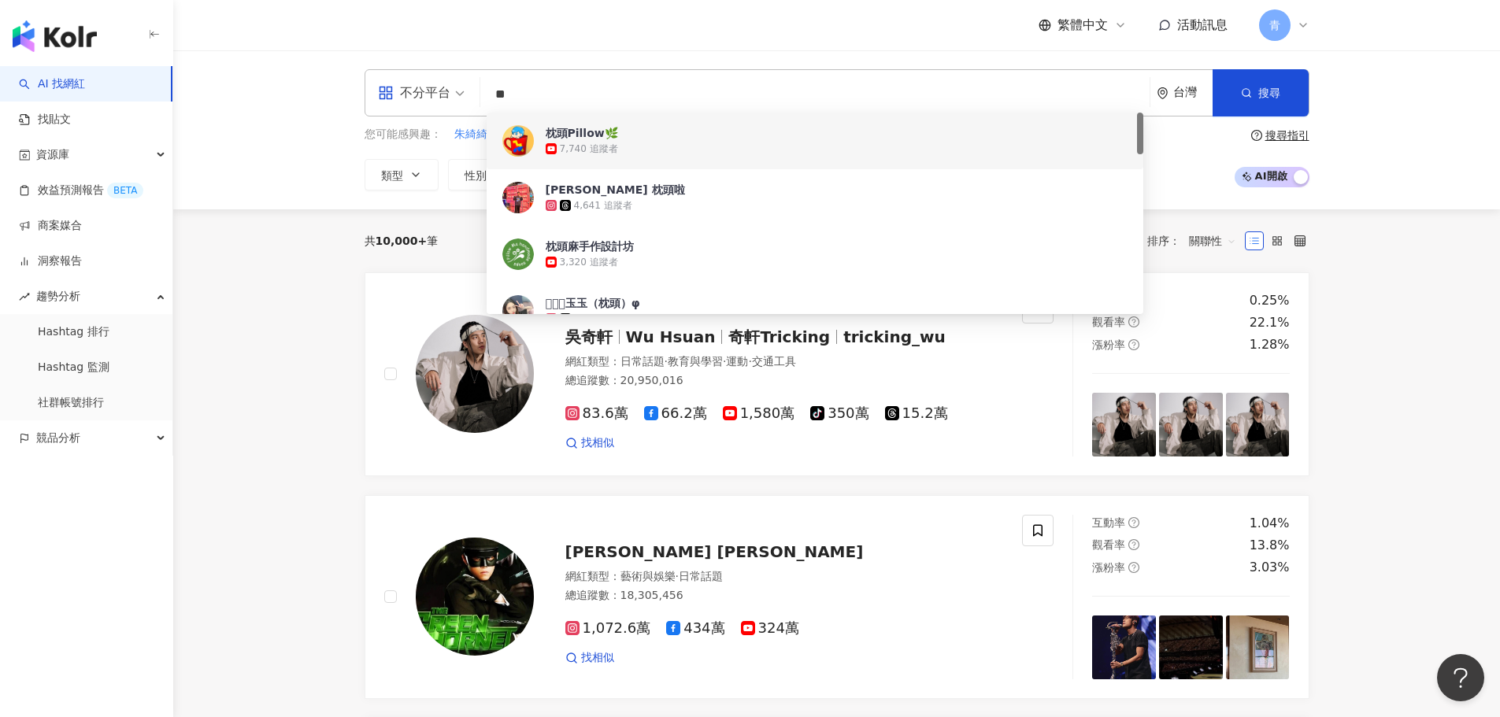
click at [1224, 140] on div "您可能感興趣： 朱綺綺 中文文學 左手寫字 ISGREAT美好生活 類型 性別 追蹤數 互動率 觀看率 合作費用預估 更多篩選 搜尋指引 AI 開啟 AI 關閉" at bounding box center [837, 158] width 945 height 65
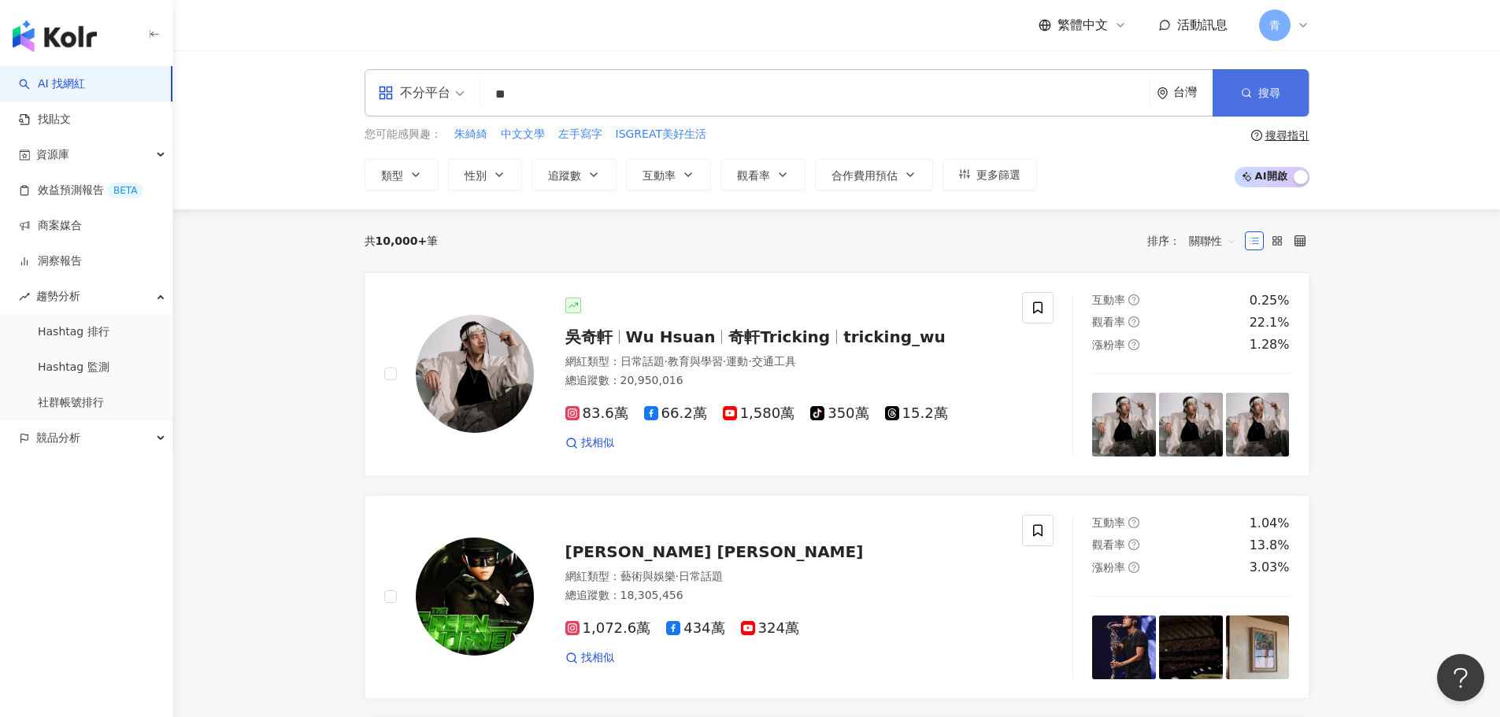
click at [1303, 100] on button "搜尋" at bounding box center [1261, 92] width 96 height 47
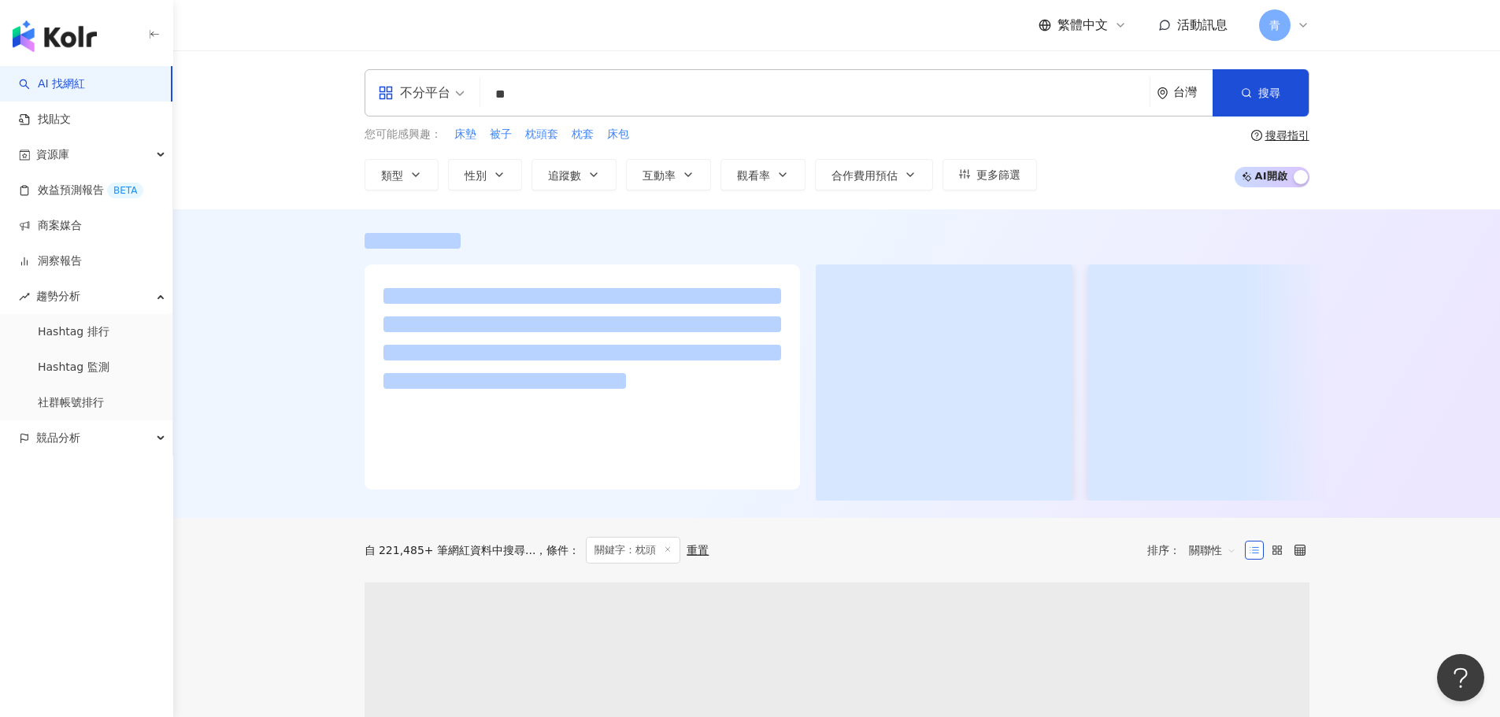
click at [725, 99] on input "**" at bounding box center [815, 95] width 657 height 30
click at [235, 280] on div at bounding box center [836, 363] width 1327 height 309
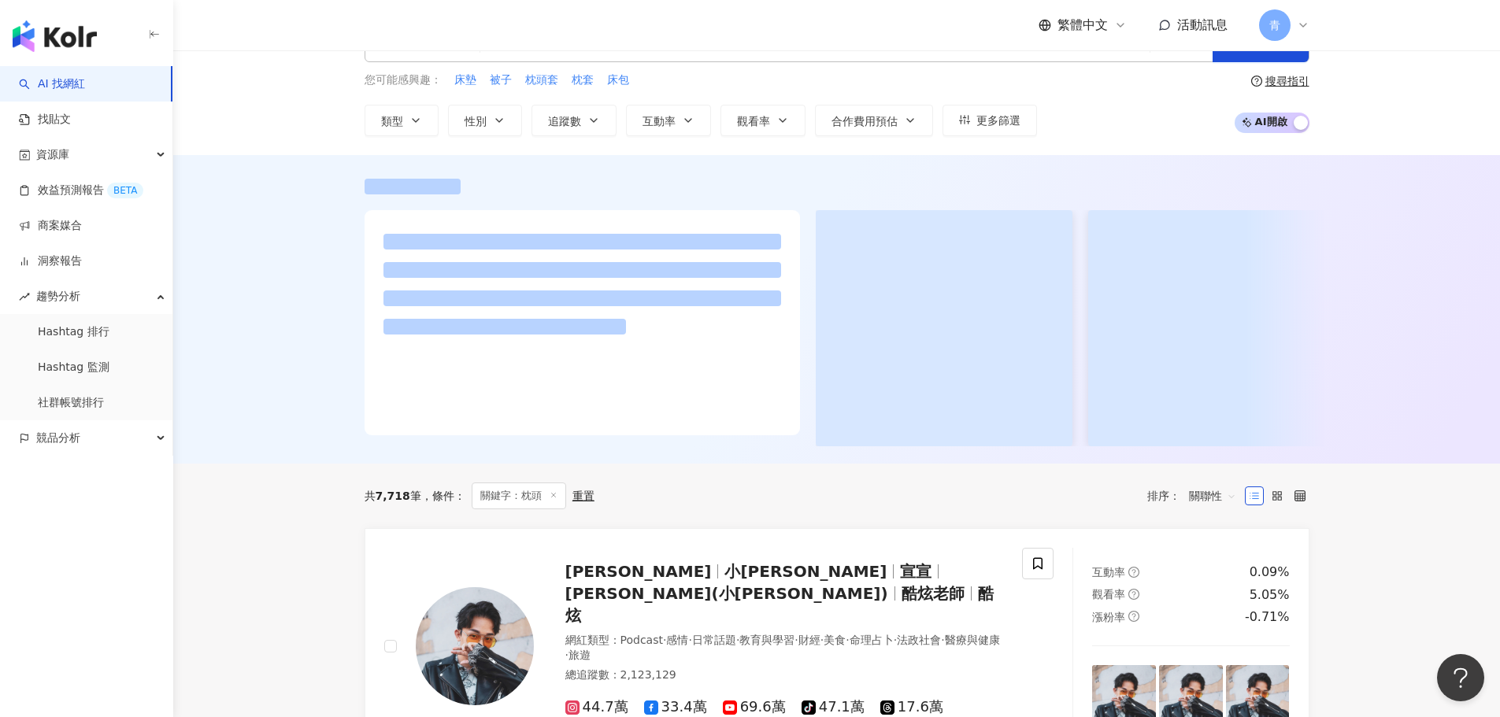
scroll to position [79, 0]
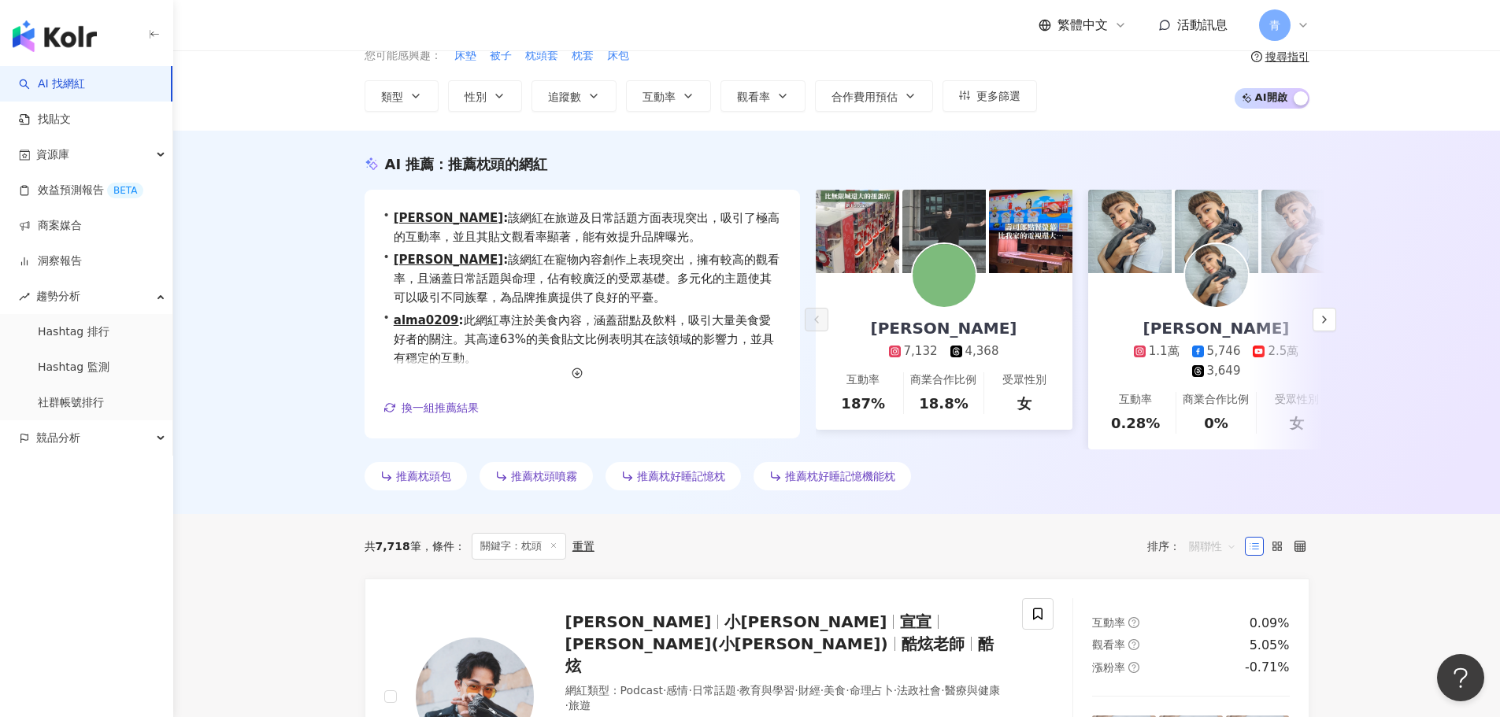
click at [1221, 559] on span "關聯性" at bounding box center [1212, 546] width 47 height 25
click at [1223, 518] on div "關鍵字" at bounding box center [1212, 525] width 39 height 17
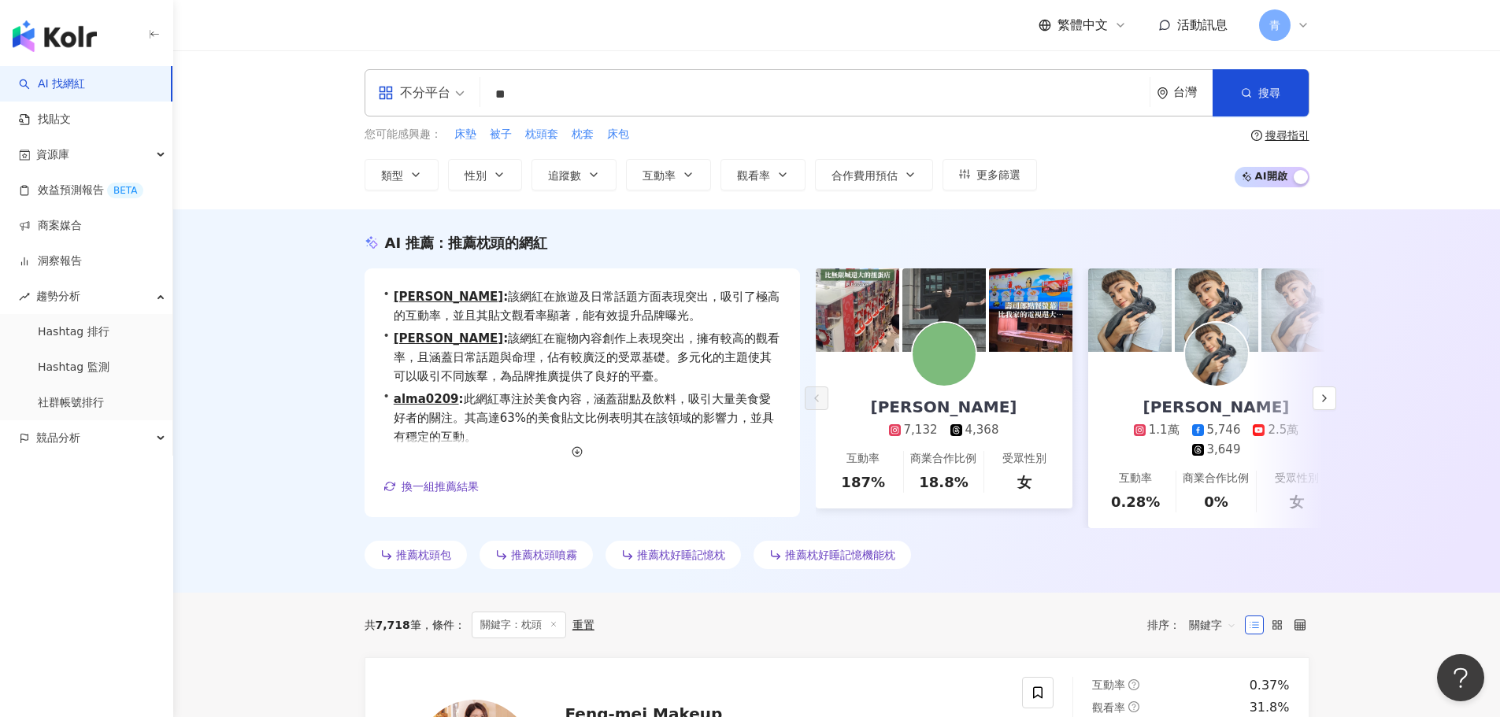
click at [561, 81] on input "**" at bounding box center [815, 95] width 657 height 30
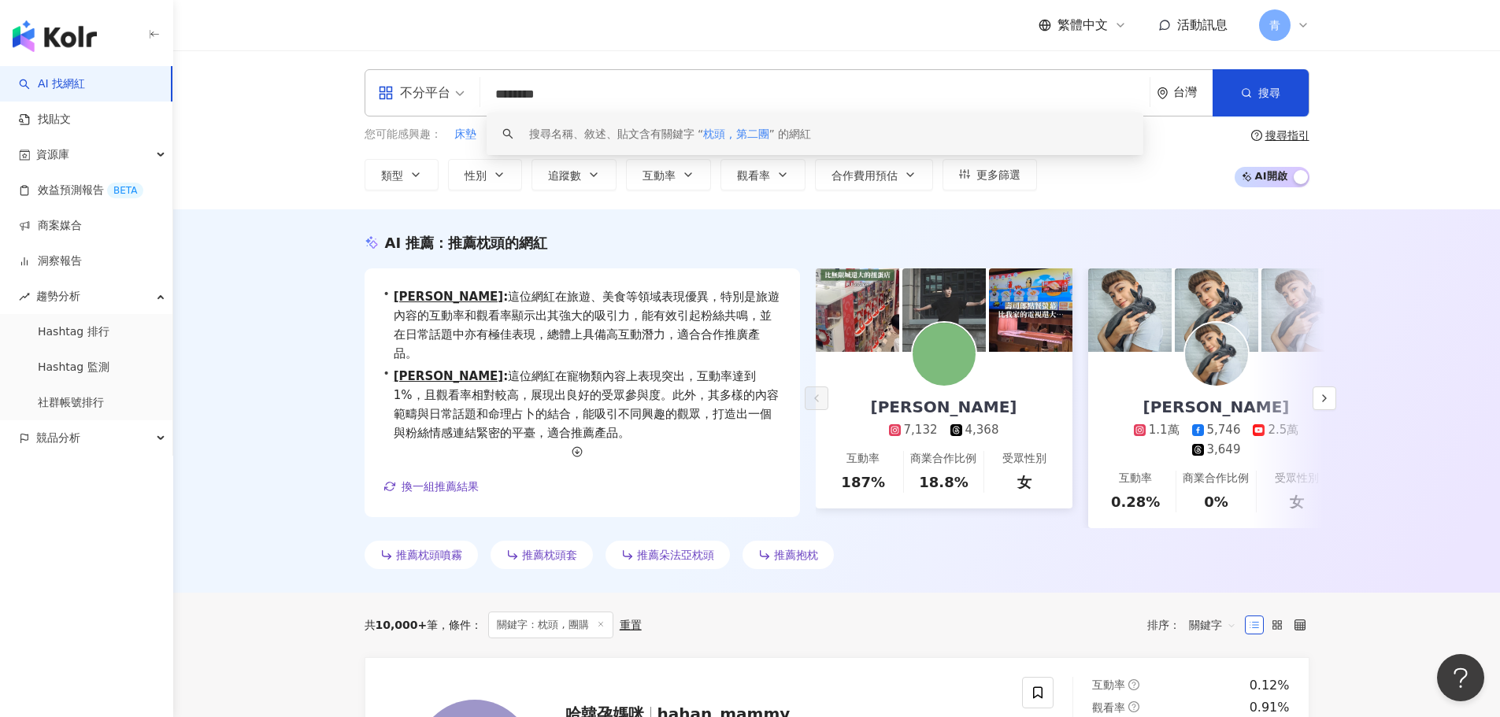
click at [525, 96] on input "********" at bounding box center [815, 95] width 657 height 30
click at [531, 96] on input "********" at bounding box center [815, 95] width 657 height 30
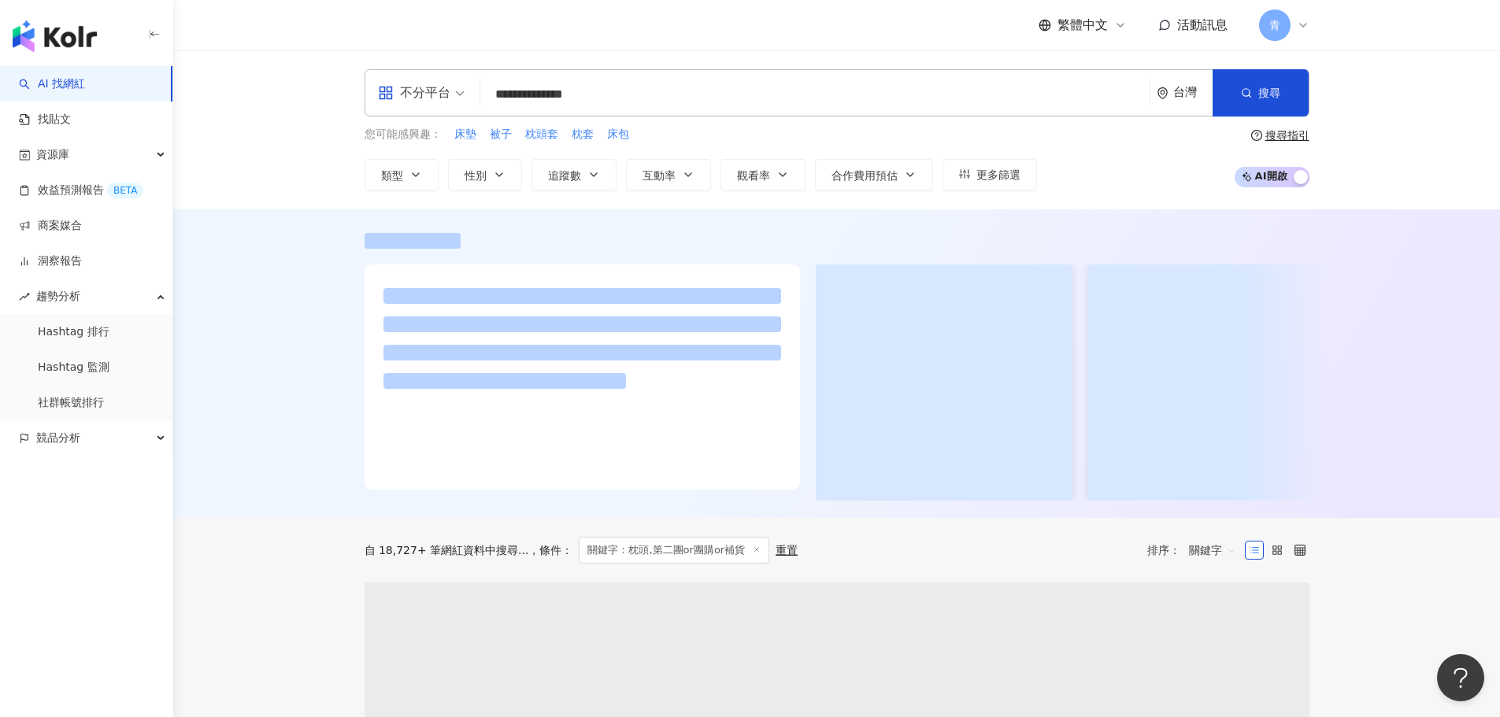
click at [1465, 210] on div at bounding box center [836, 363] width 1327 height 309
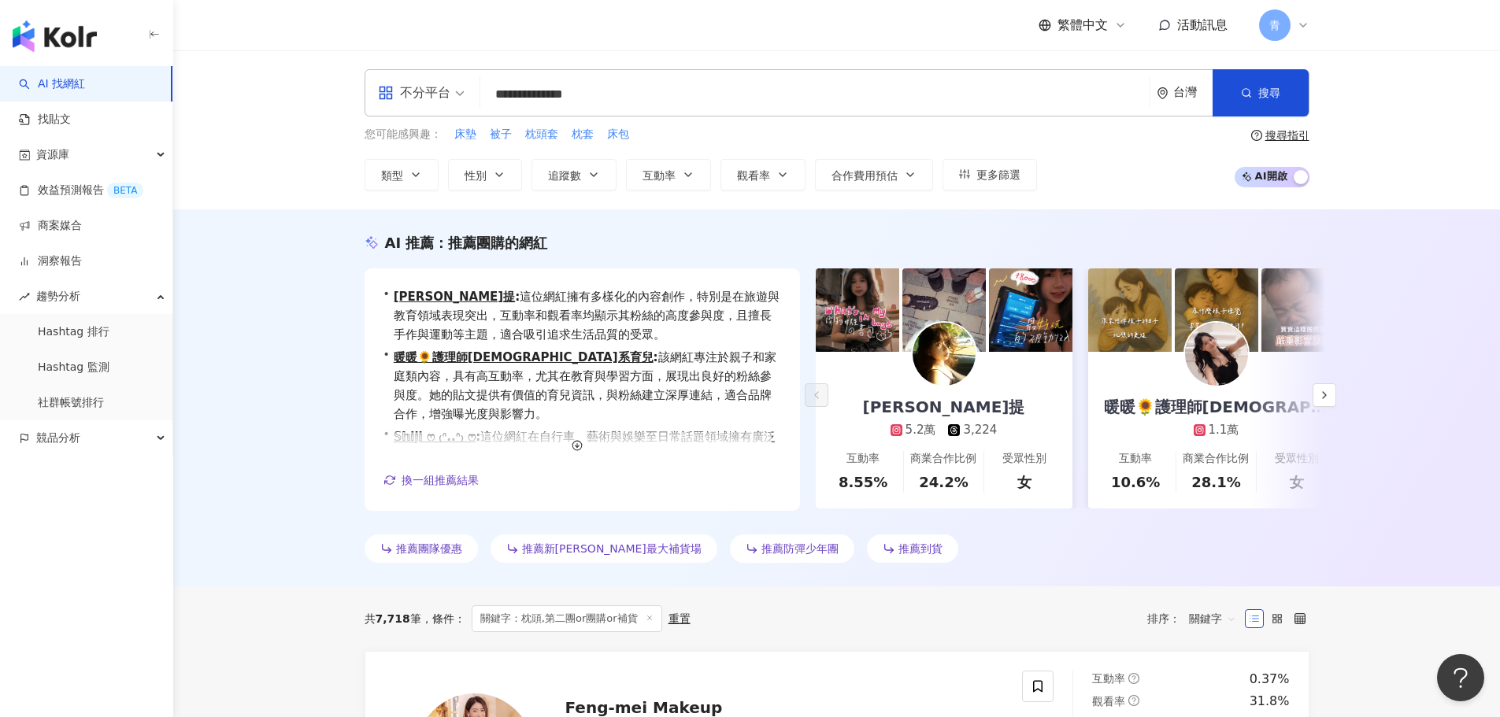
click at [1288, 138] on div "搜尋指引" at bounding box center [1288, 135] width 44 height 13
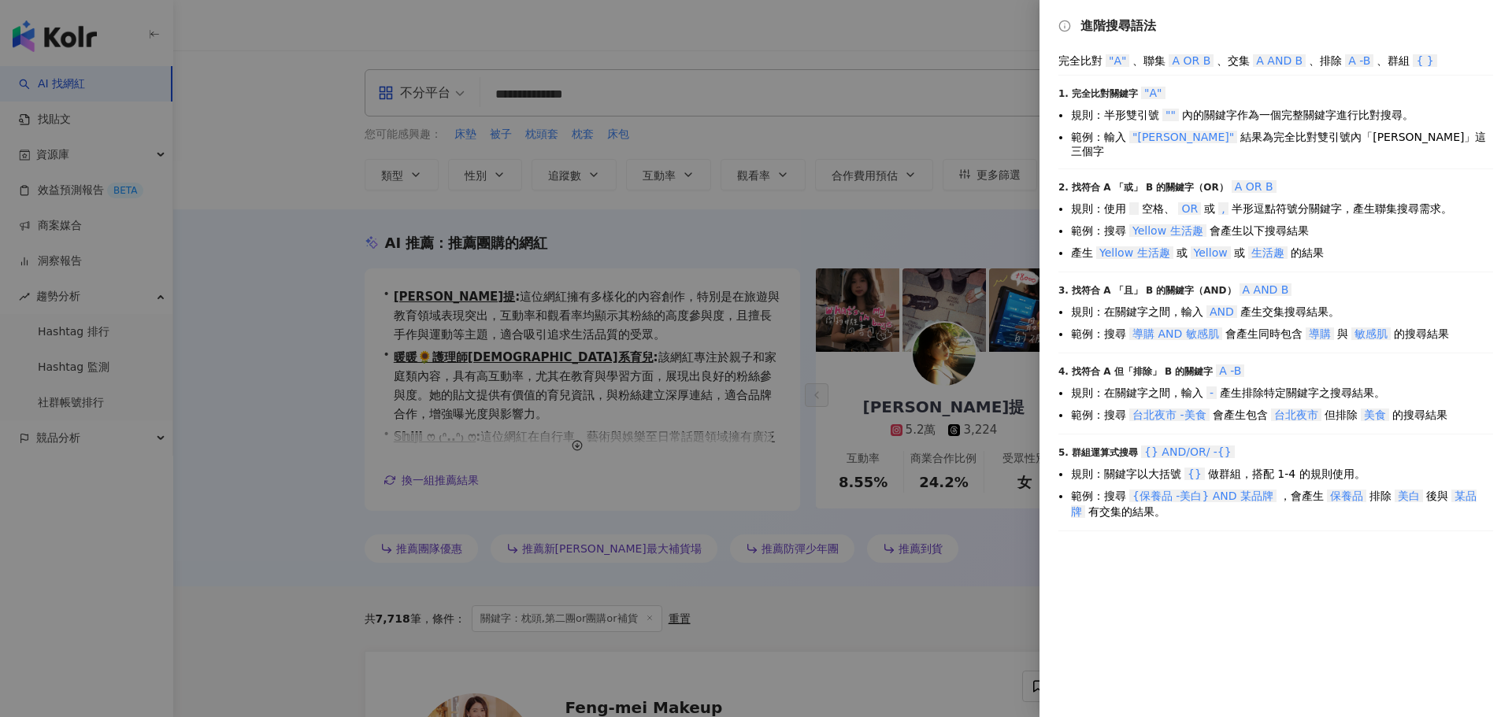
click at [827, 97] on div at bounding box center [756, 358] width 1512 height 717
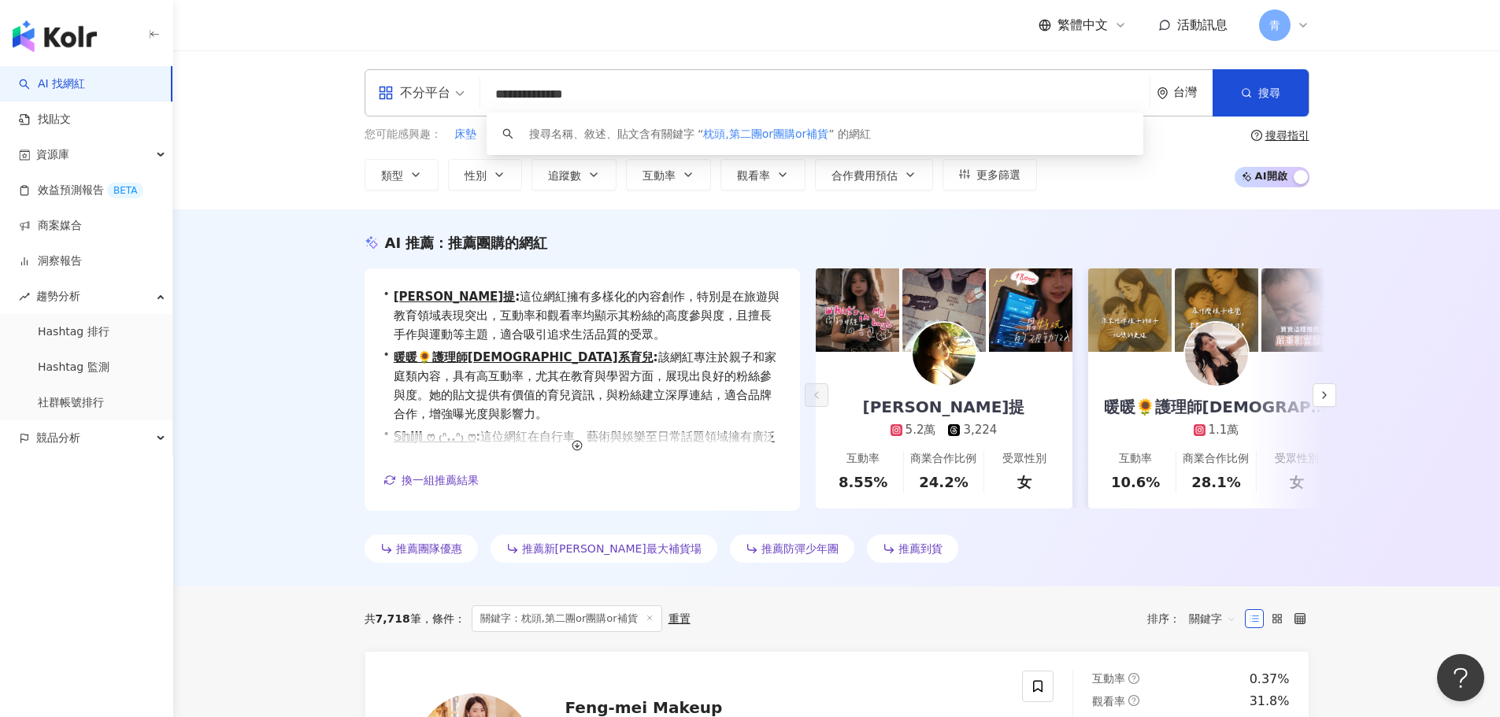
drag, startPoint x: 525, startPoint y: 91, endPoint x: 520, endPoint y: 98, distance: 9.0
click at [521, 98] on input "**********" at bounding box center [815, 95] width 657 height 30
click at [1297, 130] on div "搜尋指引" at bounding box center [1288, 135] width 44 height 13
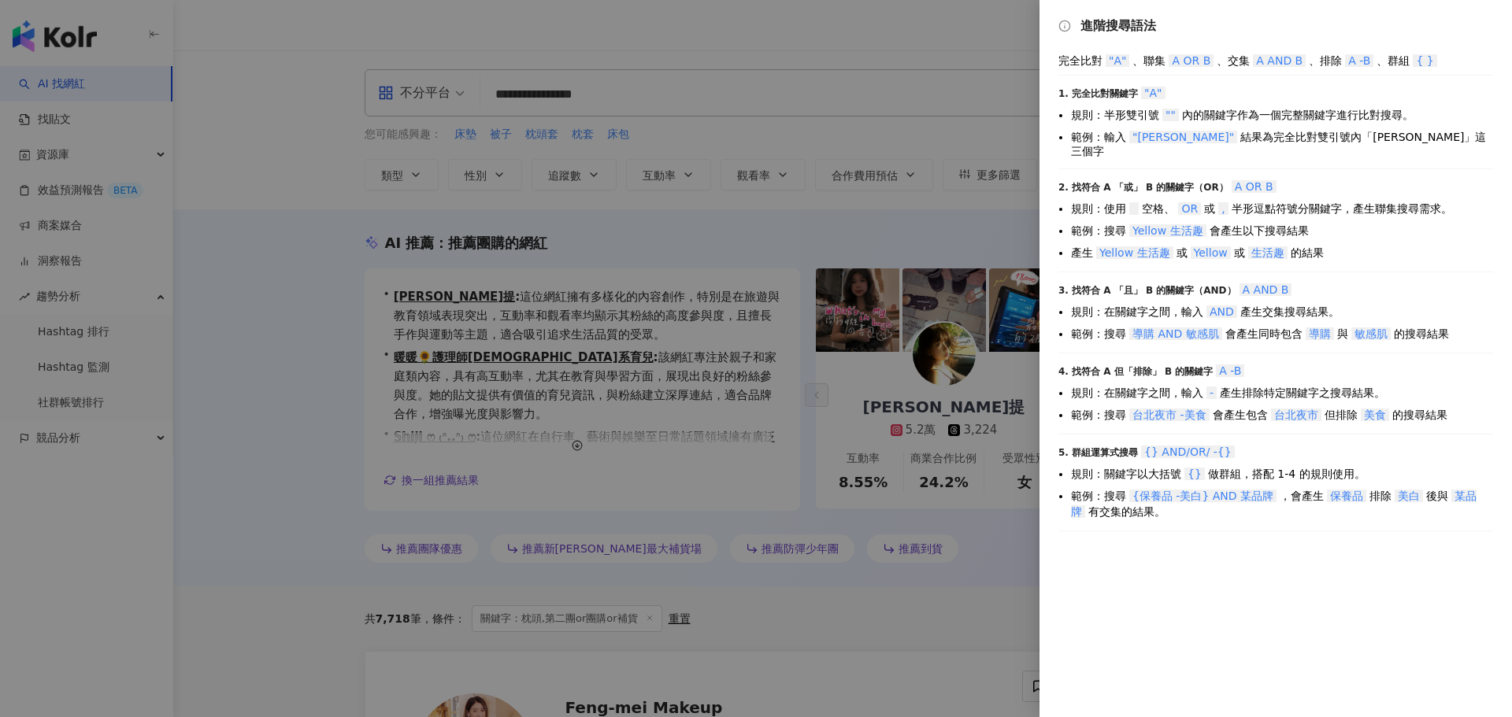
click at [848, 100] on div at bounding box center [756, 358] width 1512 height 717
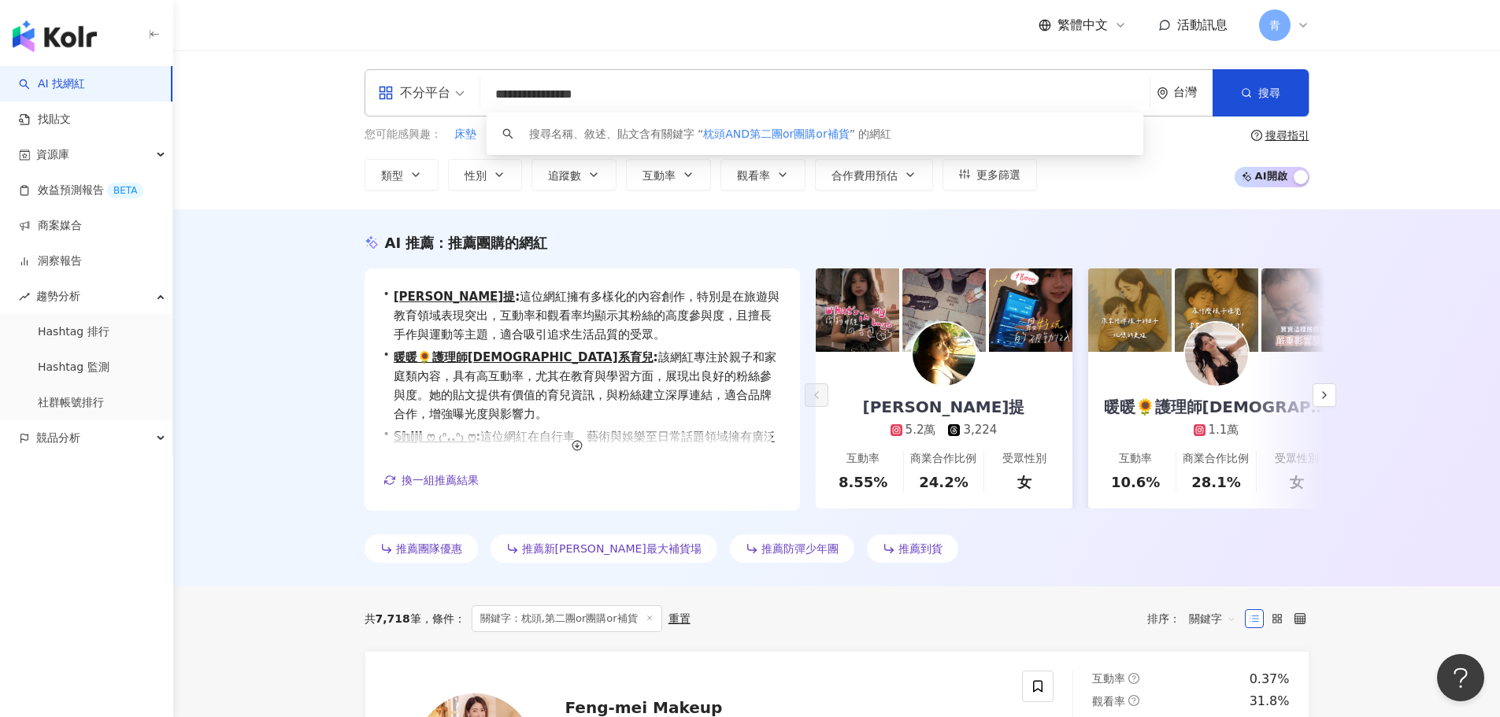
drag, startPoint x: 584, startPoint y: 91, endPoint x: 597, endPoint y: 95, distance: 14.0
click at [598, 96] on input "**********" at bounding box center [815, 95] width 657 height 30
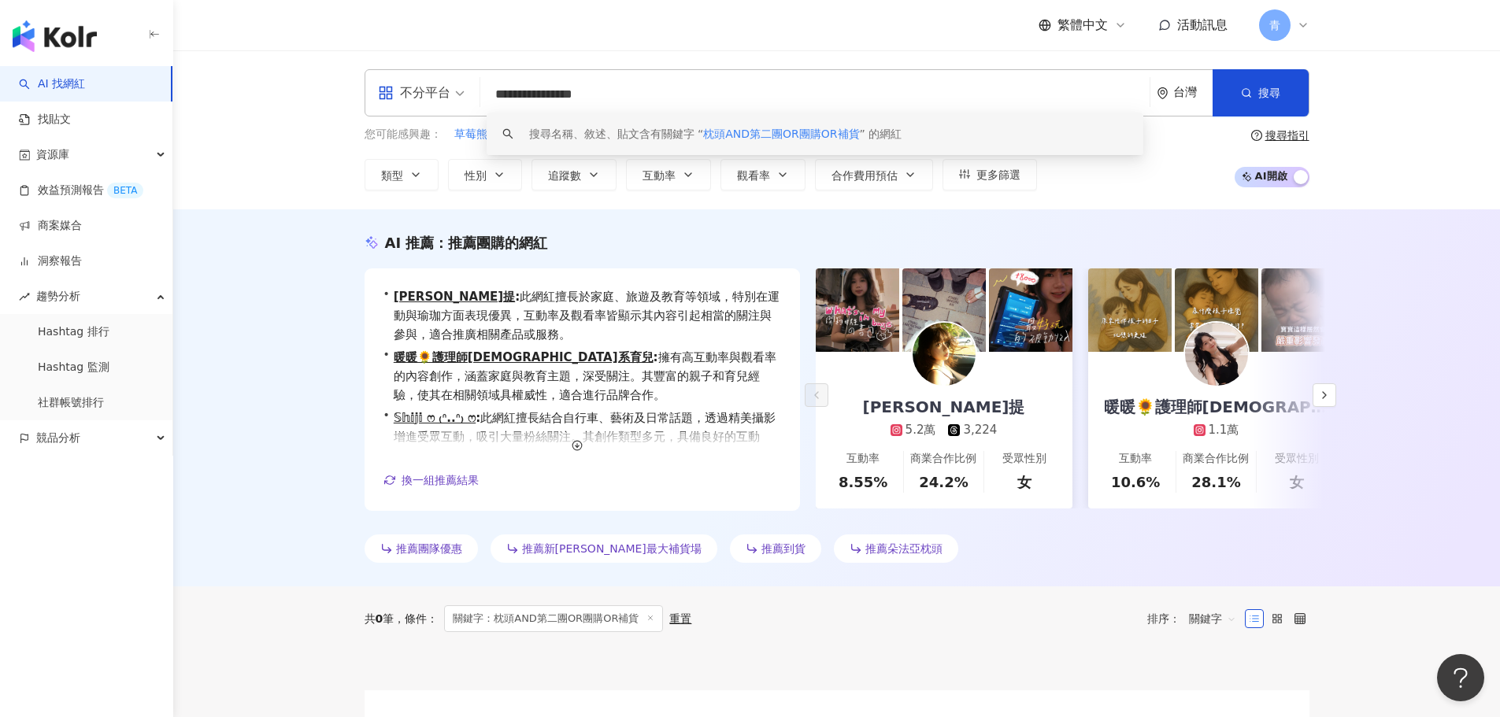
scroll to position [1, 0]
drag, startPoint x: 549, startPoint y: 91, endPoint x: 361, endPoint y: 106, distance: 188.1
click at [362, 107] on div "**********" at bounding box center [837, 129] width 1008 height 121
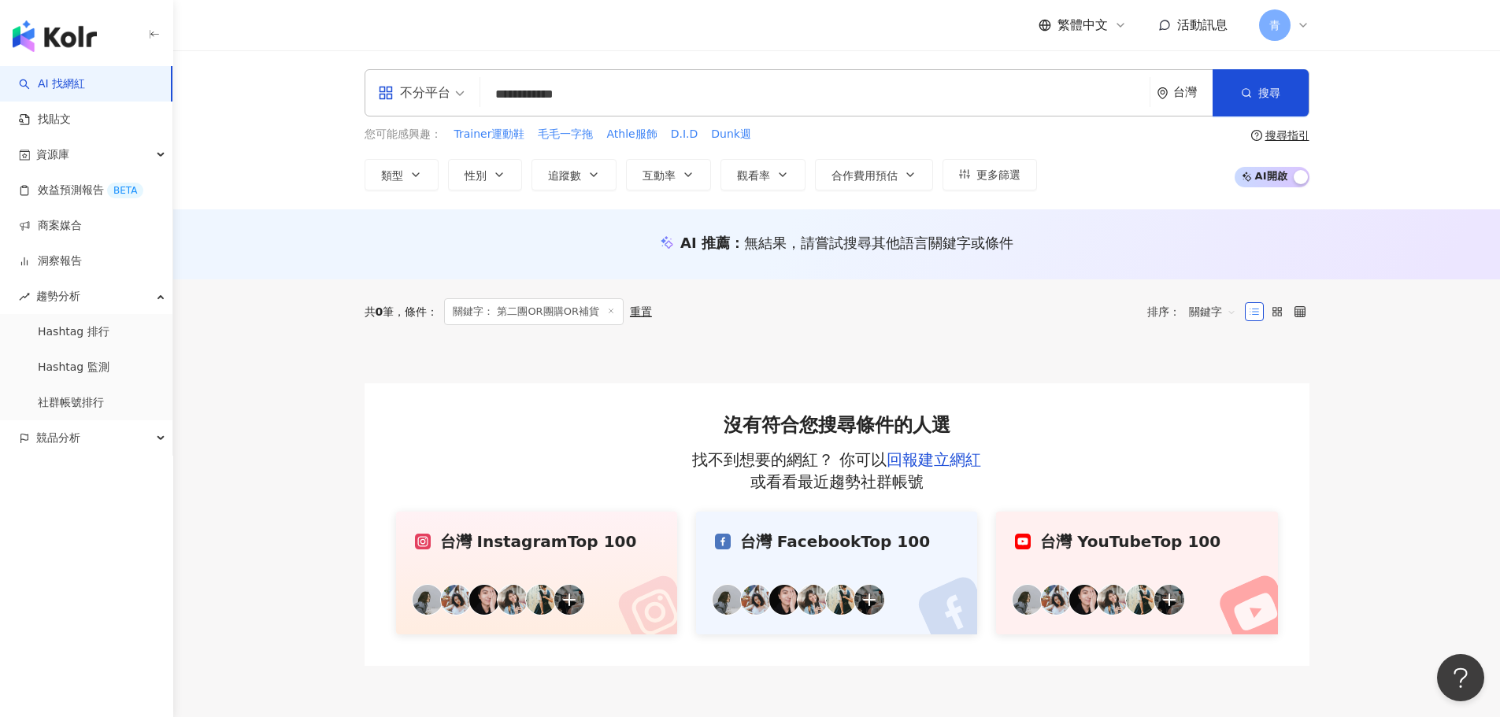
drag, startPoint x: 535, startPoint y: 98, endPoint x: 553, endPoint y: 96, distance: 18.3
click at [554, 97] on input "**********" at bounding box center [815, 95] width 657 height 30
click at [485, 96] on div "**********" at bounding box center [837, 92] width 945 height 47
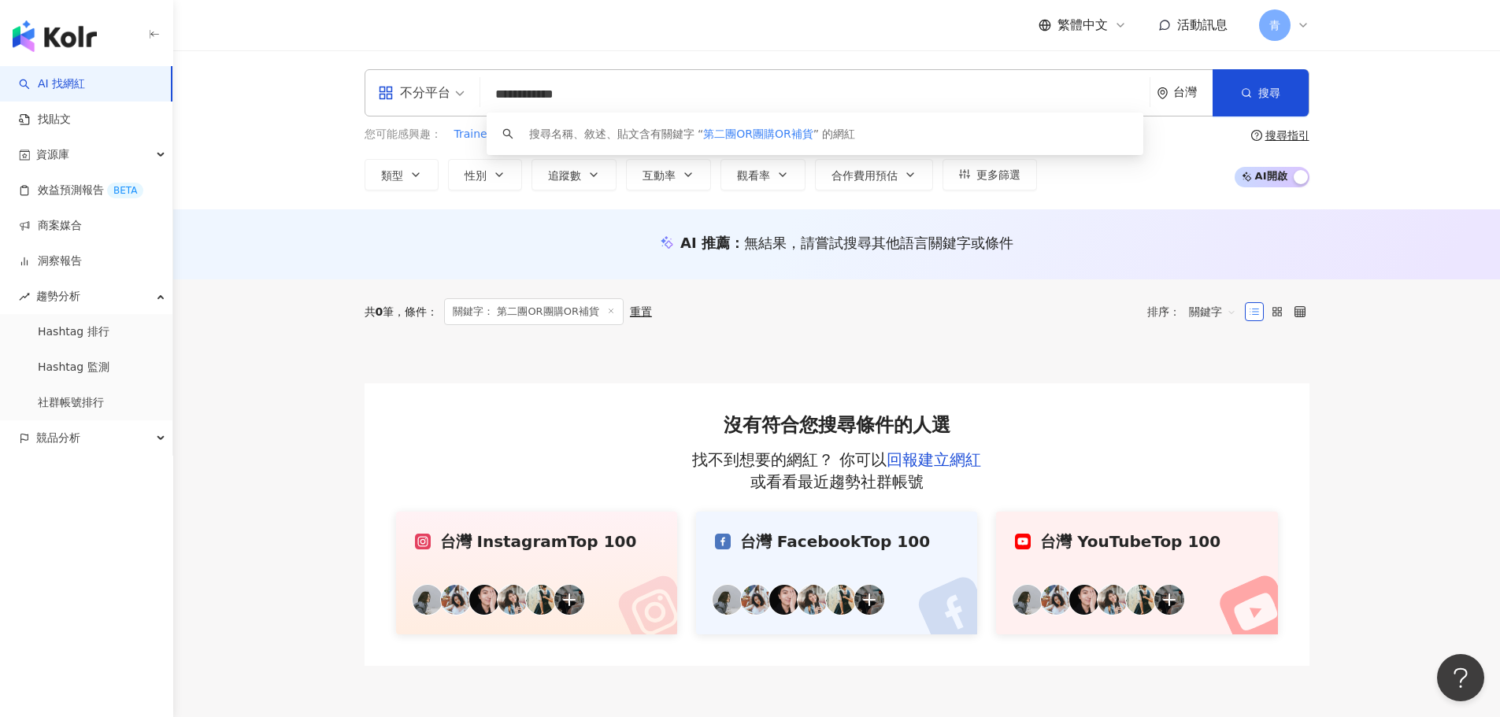
drag, startPoint x: 501, startPoint y: 99, endPoint x: 352, endPoint y: 98, distance: 148.8
click at [352, 98] on div "**********" at bounding box center [837, 129] width 1008 height 121
click at [1274, 87] on span "搜尋" at bounding box center [1269, 93] width 22 height 13
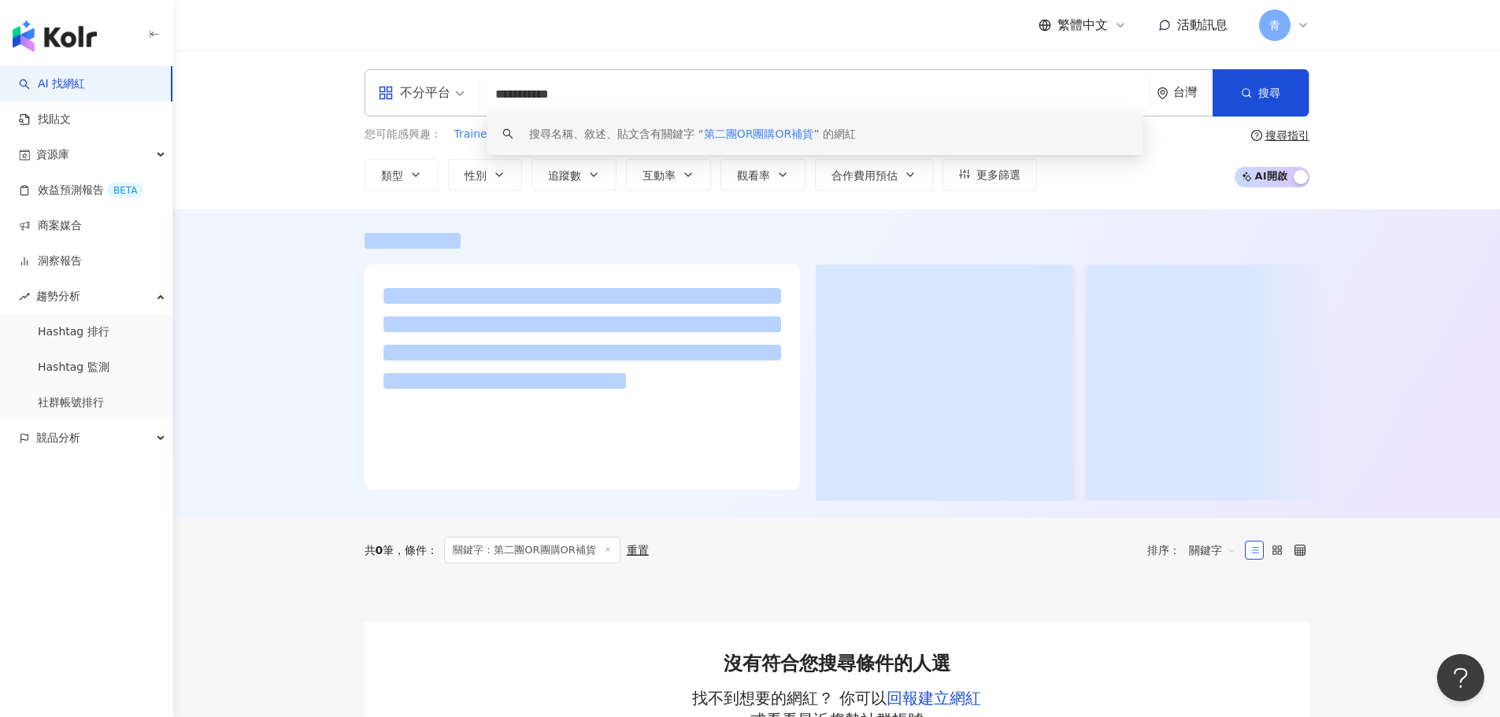
scroll to position [1, 0]
drag, startPoint x: 534, startPoint y: 101, endPoint x: 547, endPoint y: 103, distance: 13.6
click at [548, 103] on input "**********" at bounding box center [815, 95] width 657 height 30
click at [1273, 142] on div "搜尋指引 AI 開啟 AI 關閉" at bounding box center [1270, 158] width 77 height 58
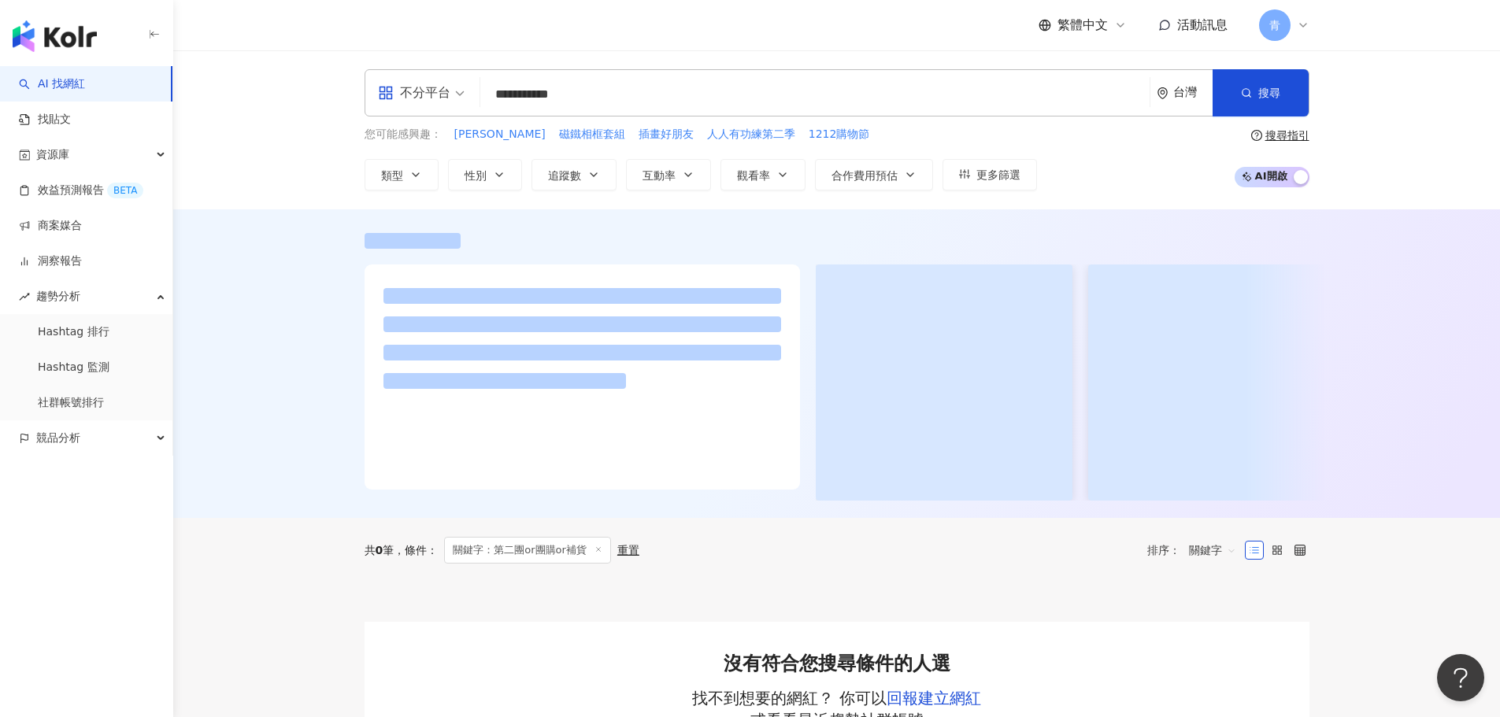
click at [1273, 141] on div "搜尋指引" at bounding box center [1288, 135] width 44 height 13
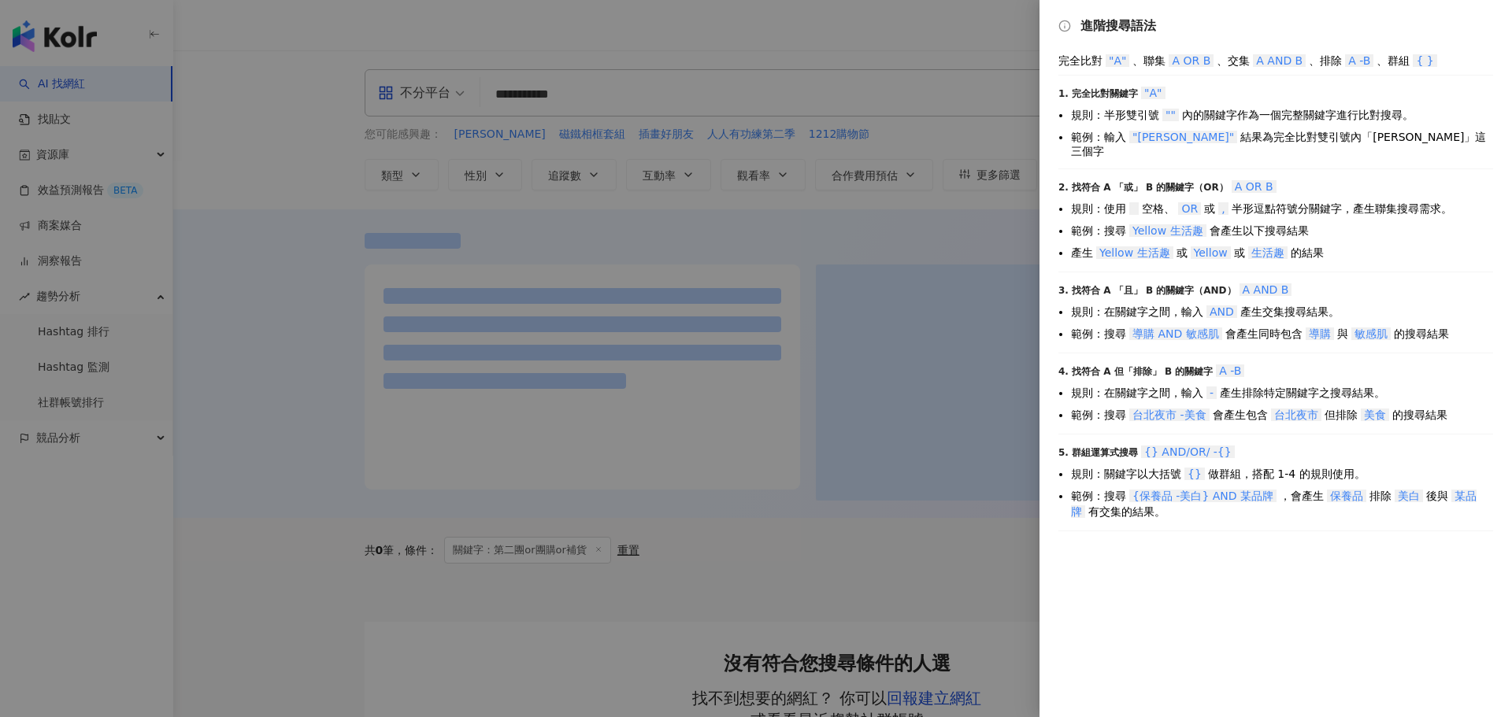
click at [624, 109] on div at bounding box center [756, 358] width 1512 height 717
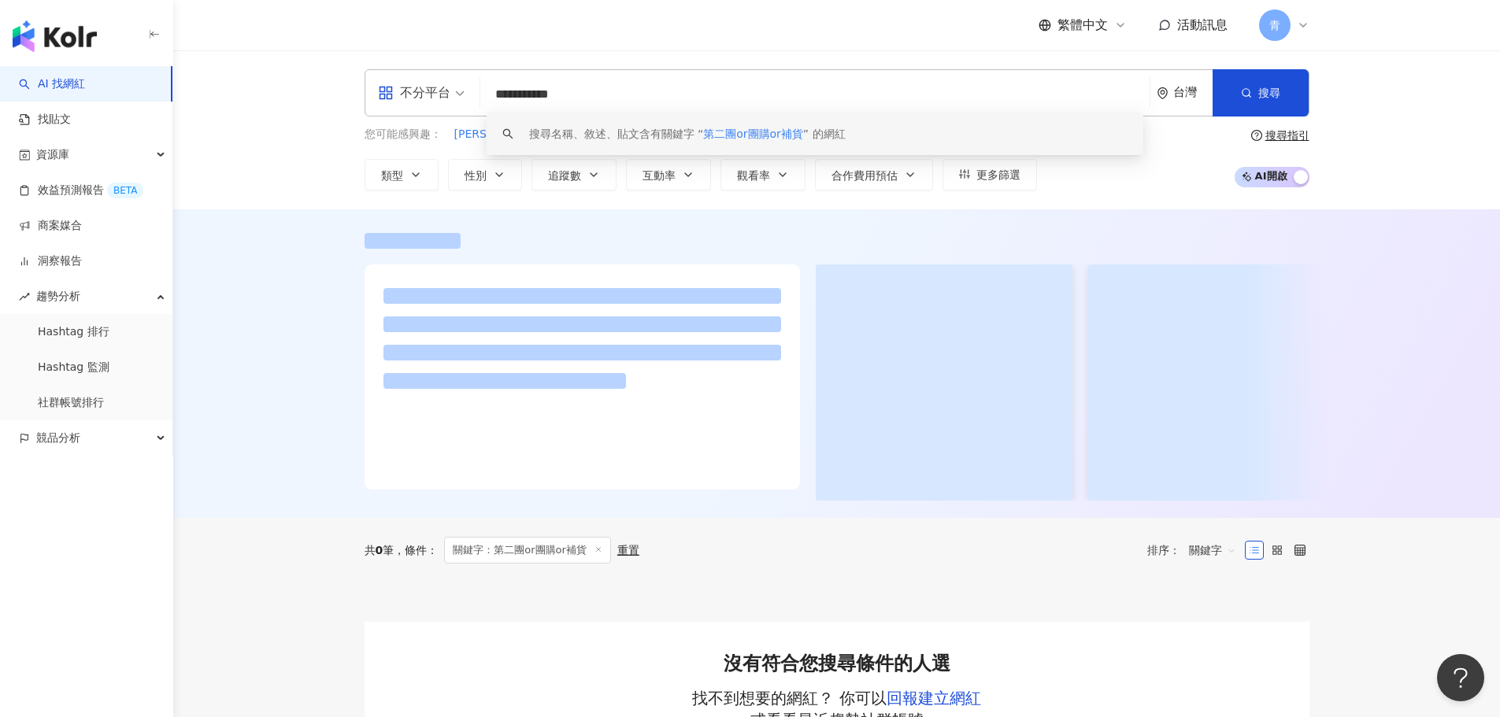
drag, startPoint x: 529, startPoint y: 91, endPoint x: 550, endPoint y: 94, distance: 20.7
click at [550, 94] on input "**********" at bounding box center [815, 95] width 657 height 30
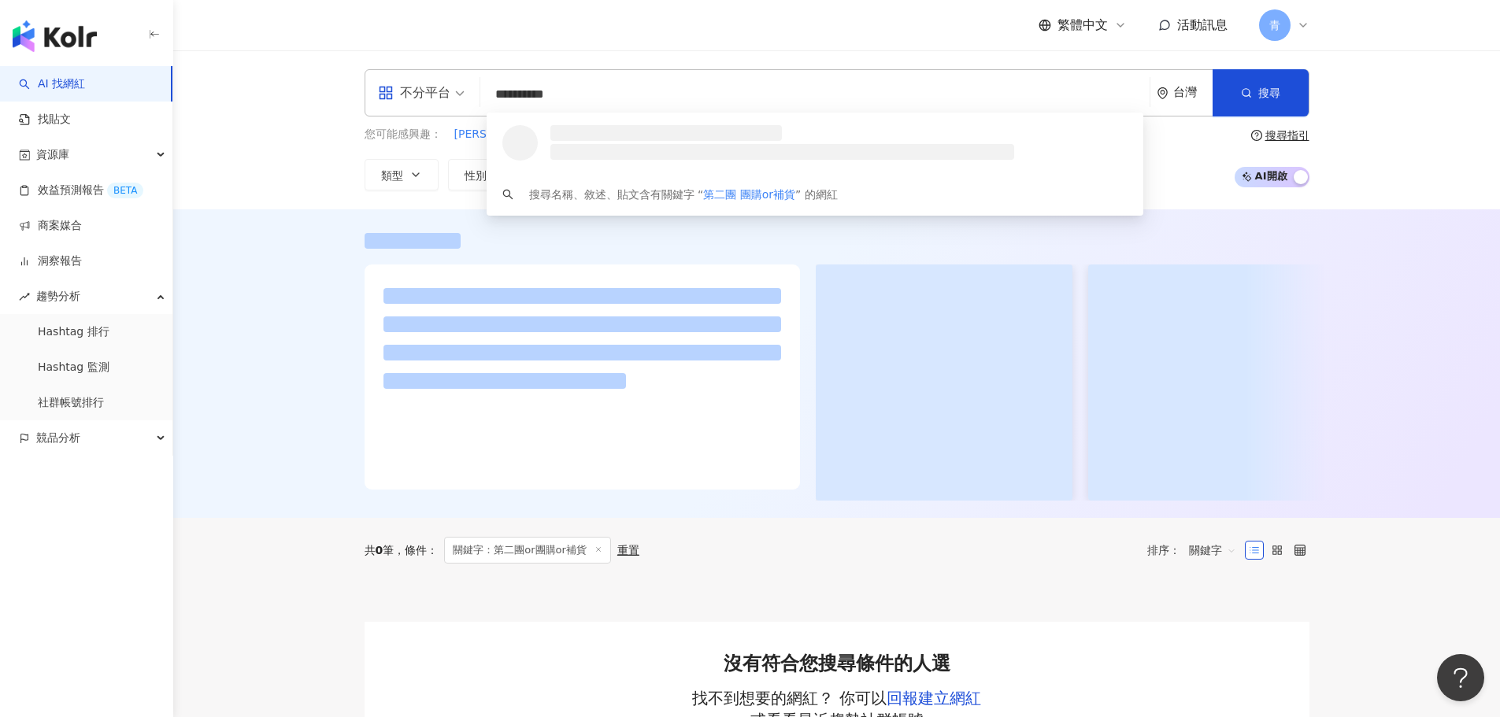
click at [574, 97] on input "**********" at bounding box center [815, 95] width 657 height 30
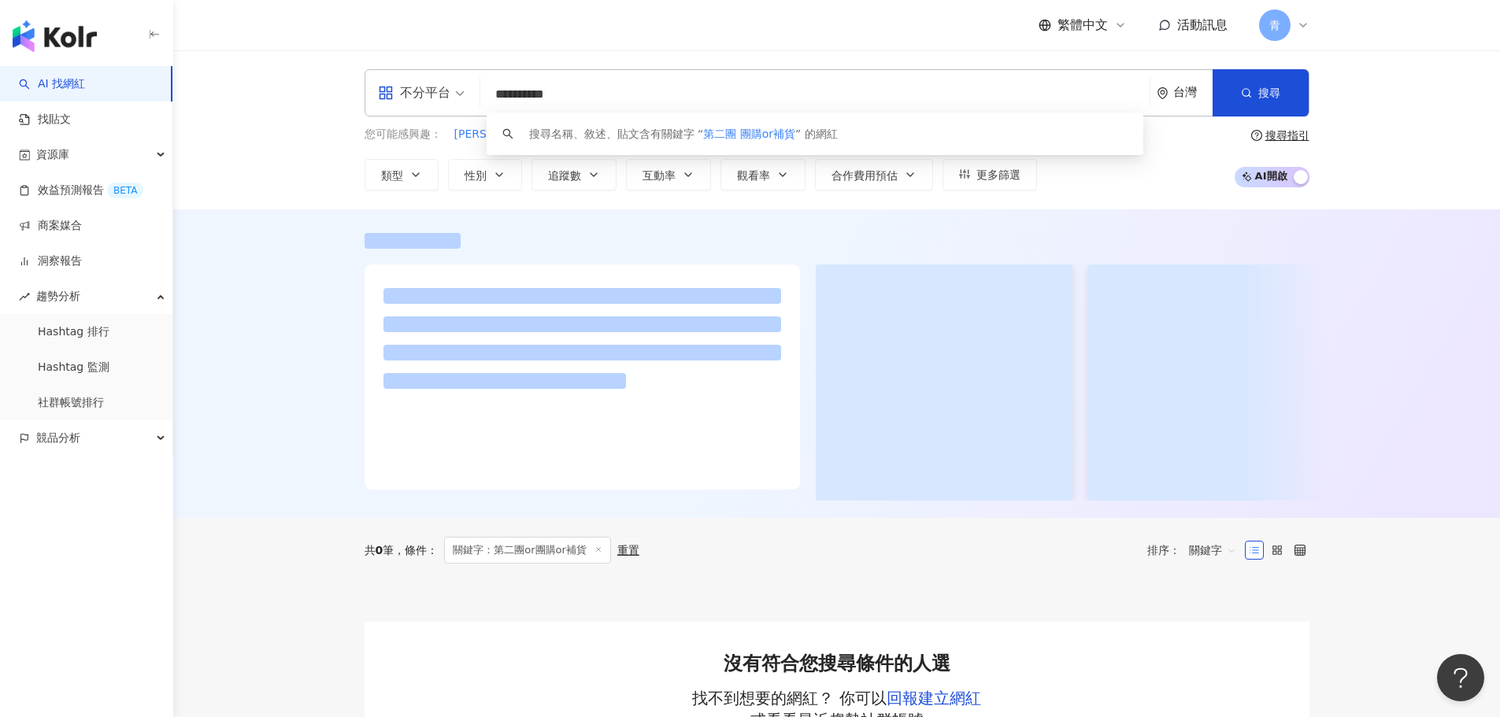
drag, startPoint x: 562, startPoint y: 94, endPoint x: 576, endPoint y: 95, distance: 14.3
click at [577, 95] on input "**********" at bounding box center [815, 95] width 657 height 30
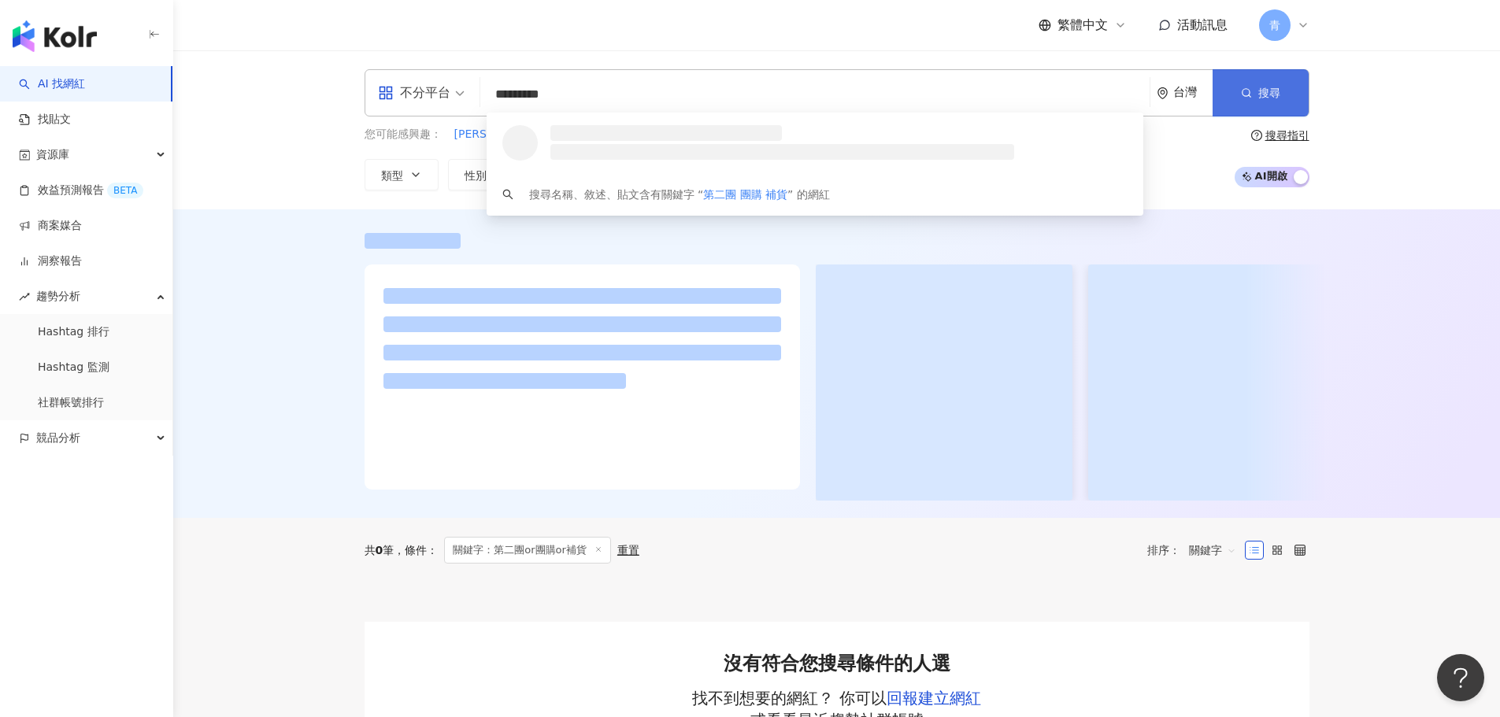
type input "*********"
click at [1306, 94] on button "搜尋" at bounding box center [1261, 92] width 96 height 47
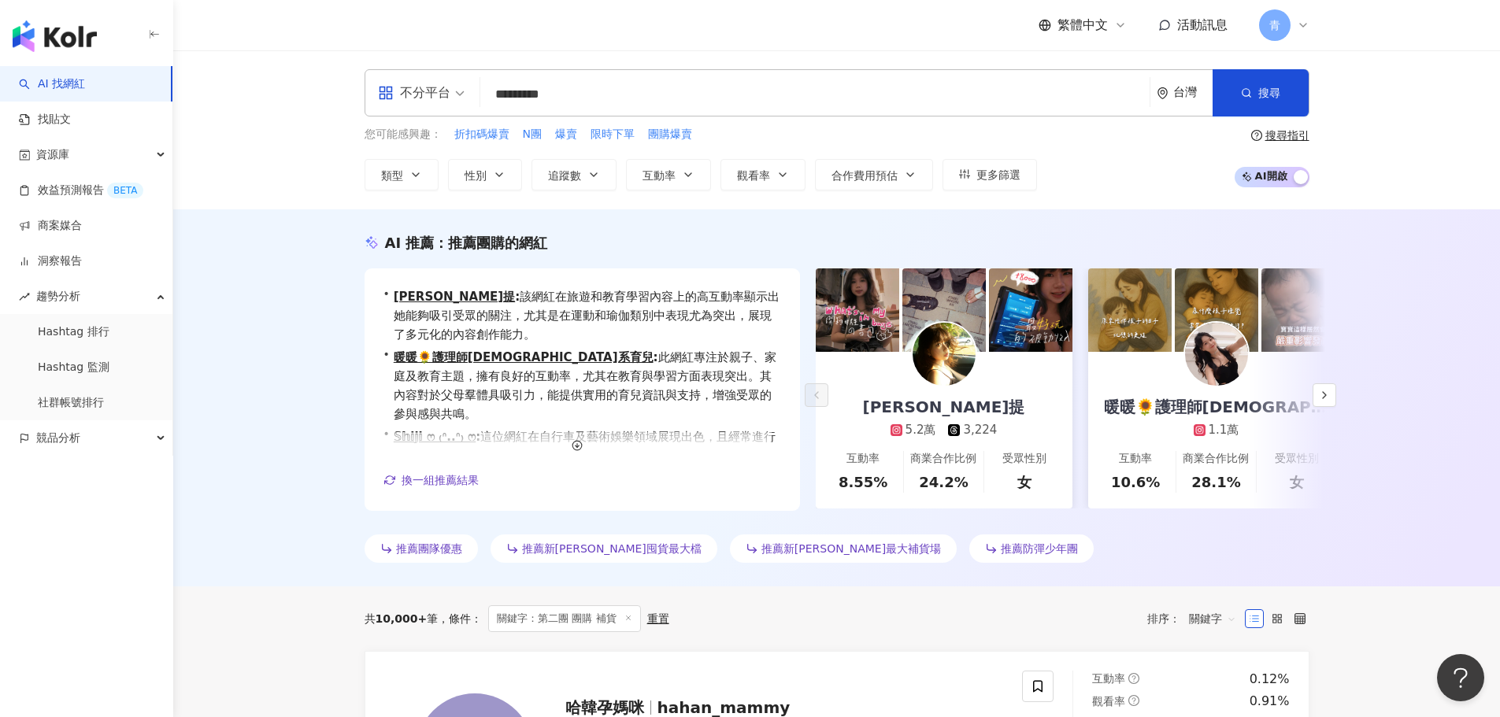
drag, startPoint x: 1389, startPoint y: 413, endPoint x: 1384, endPoint y: 104, distance: 309.5
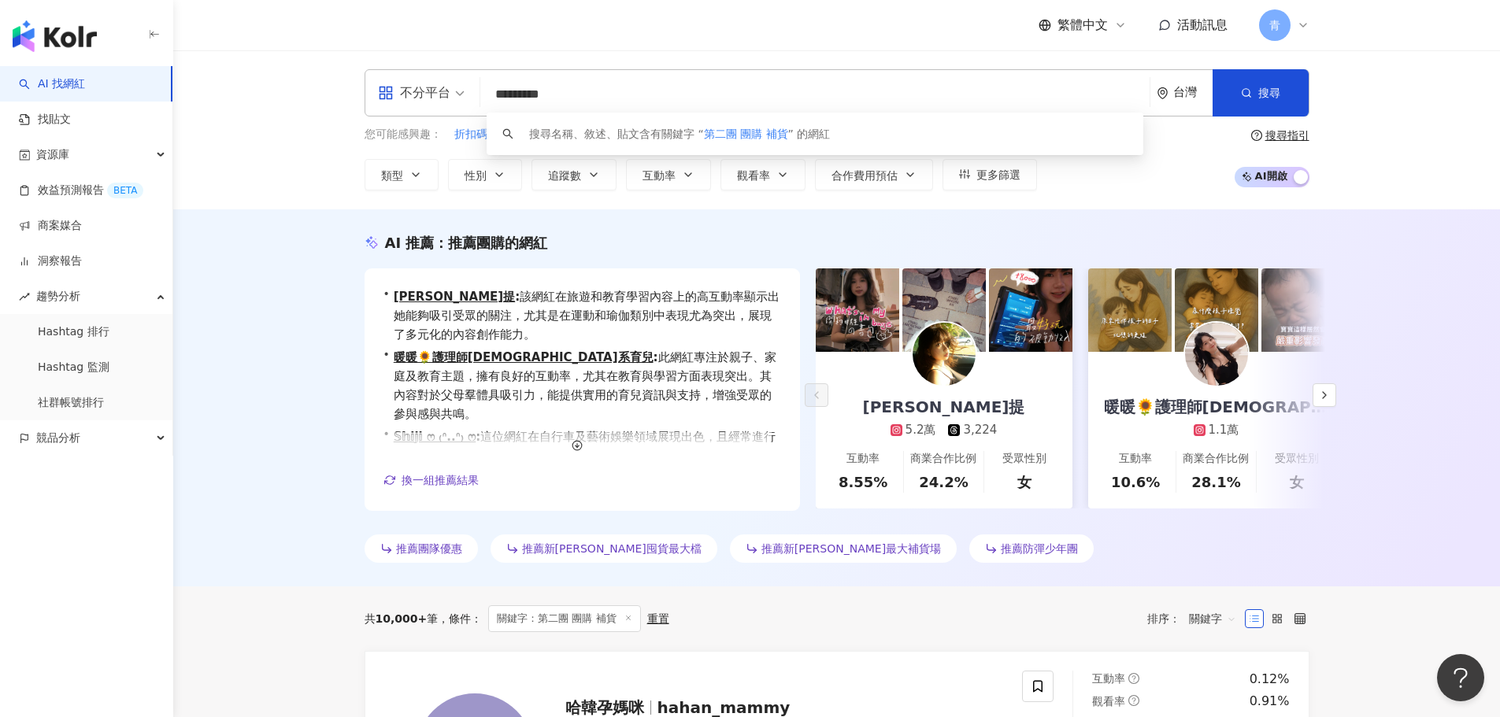
drag, startPoint x: 684, startPoint y: 91, endPoint x: 359, endPoint y: 98, distance: 324.5
click at [359, 98] on div "不分平台 ********* 台灣 搜尋 keyword 搜尋名稱、敘述、貼文含有關鍵字 “ 第二團 團購 補貨 ” 的網紅 您可能感興趣： 折扣碼爆賣 N團…" at bounding box center [837, 129] width 1008 height 121
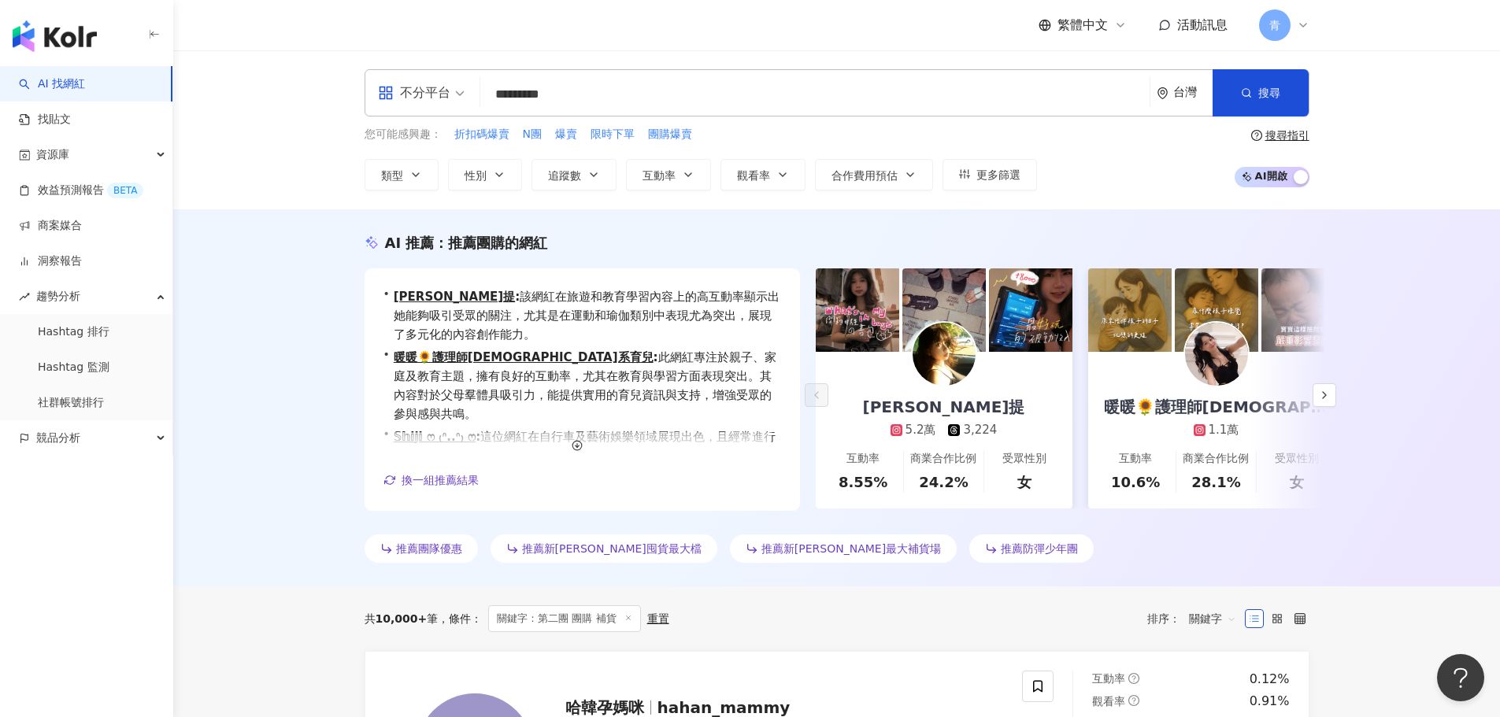
click at [131, 45] on div "button" at bounding box center [86, 33] width 173 height 66
click at [74, 42] on img "button" at bounding box center [55, 35] width 84 height 31
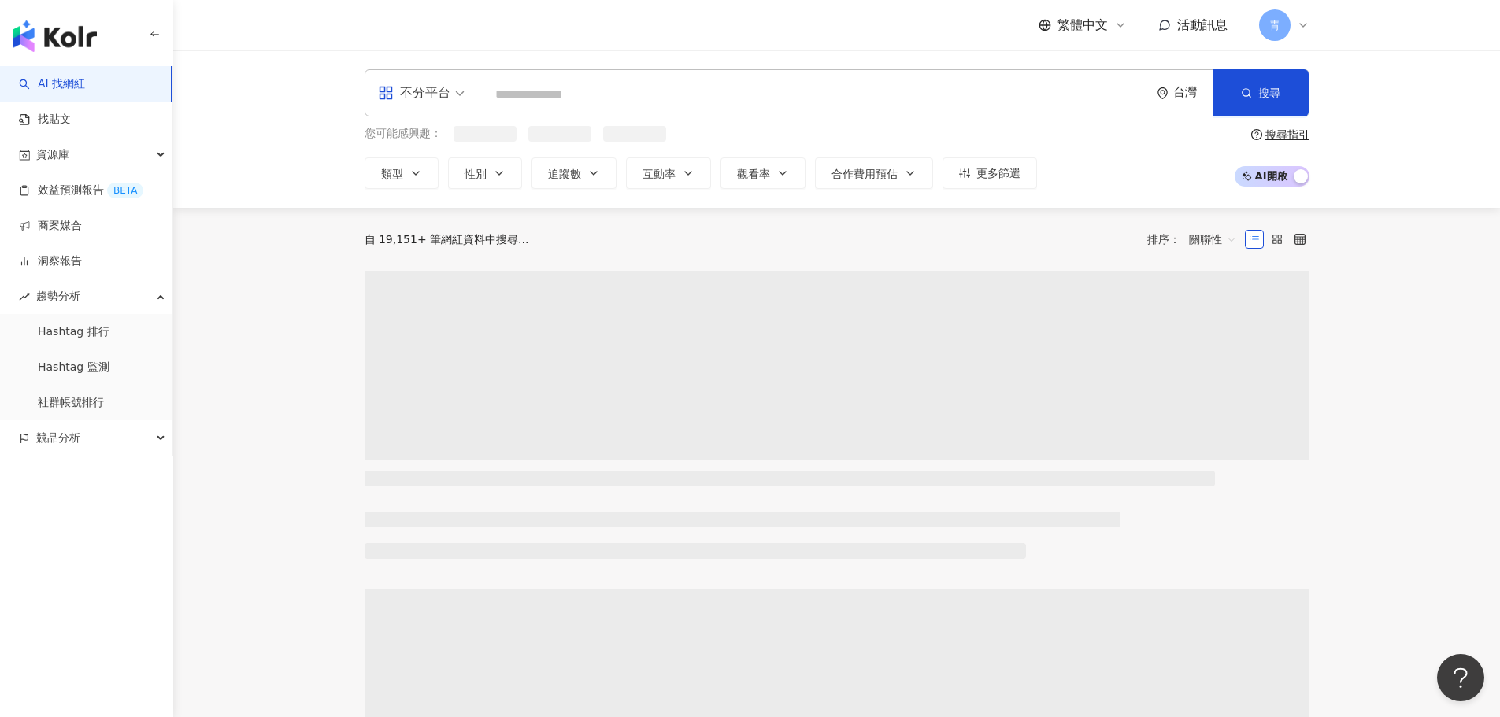
click at [74, 42] on img "button" at bounding box center [55, 35] width 84 height 31
click at [795, 98] on input "search" at bounding box center [815, 95] width 657 height 30
paste input "**********"
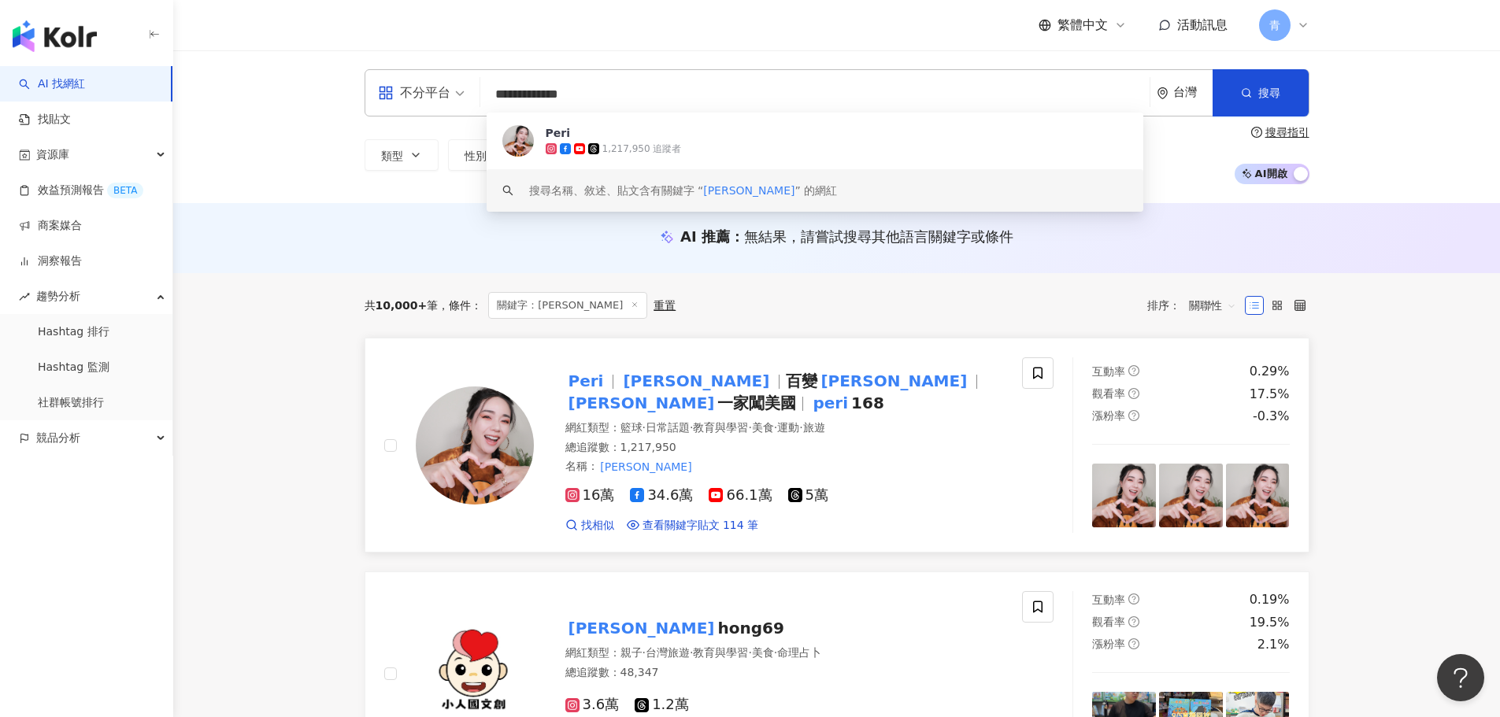
click at [796, 394] on span "一家闖美國" at bounding box center [756, 403] width 79 height 19
click at [888, 95] on input "**********" at bounding box center [815, 95] width 657 height 30
paste input "search"
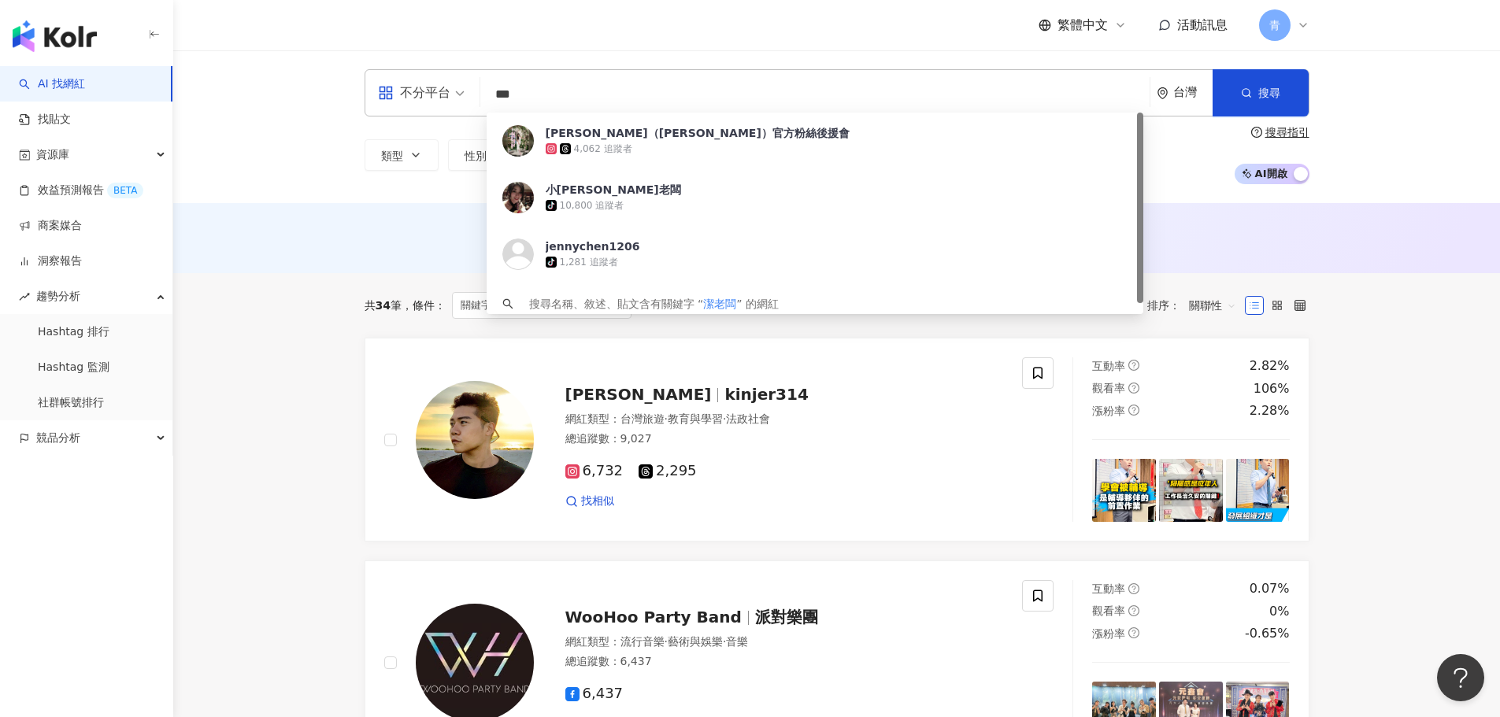
paste input "******"
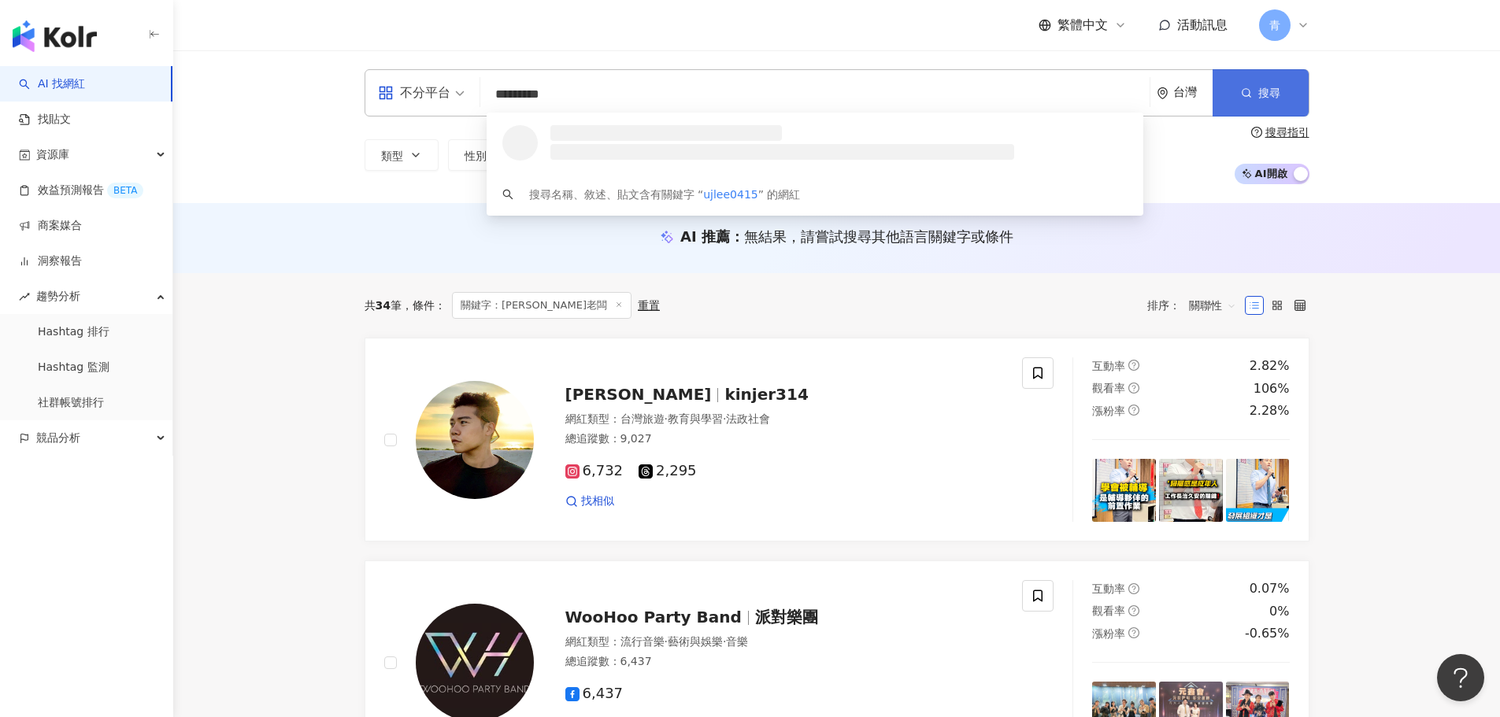
click at [1251, 90] on icon "button" at bounding box center [1246, 92] width 11 height 11
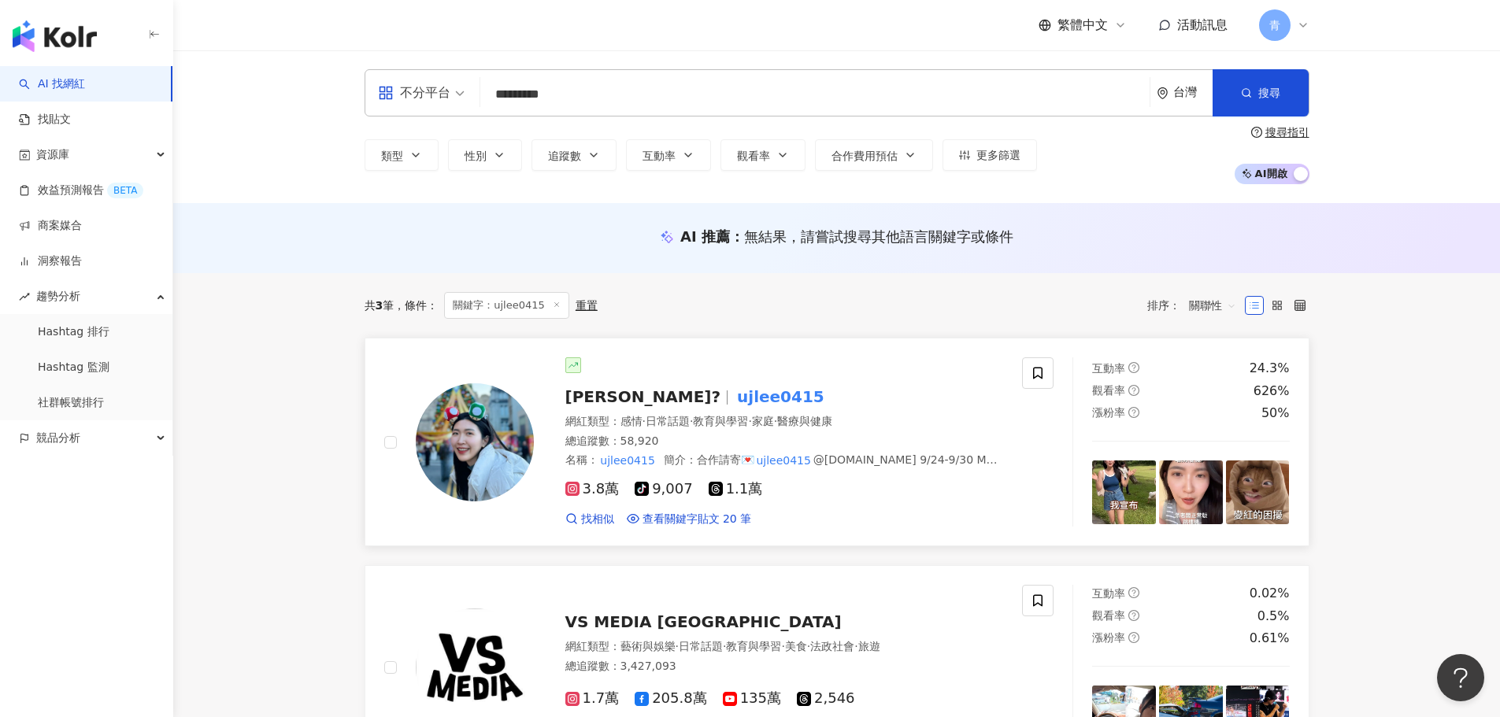
click at [616, 398] on span "Uj李李?" at bounding box center [643, 396] width 156 height 19
click at [894, 104] on input "*********" at bounding box center [815, 95] width 657 height 30
paste input "search"
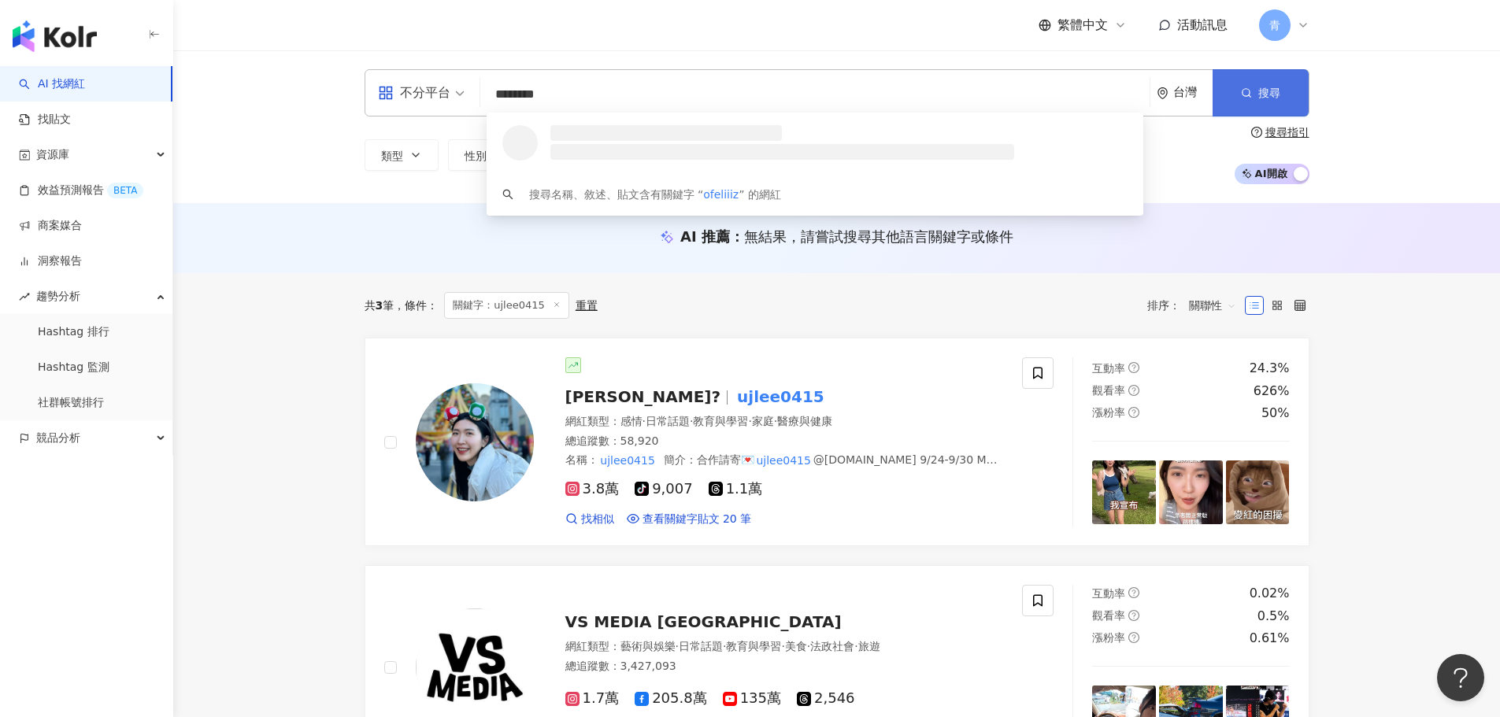
type input "********"
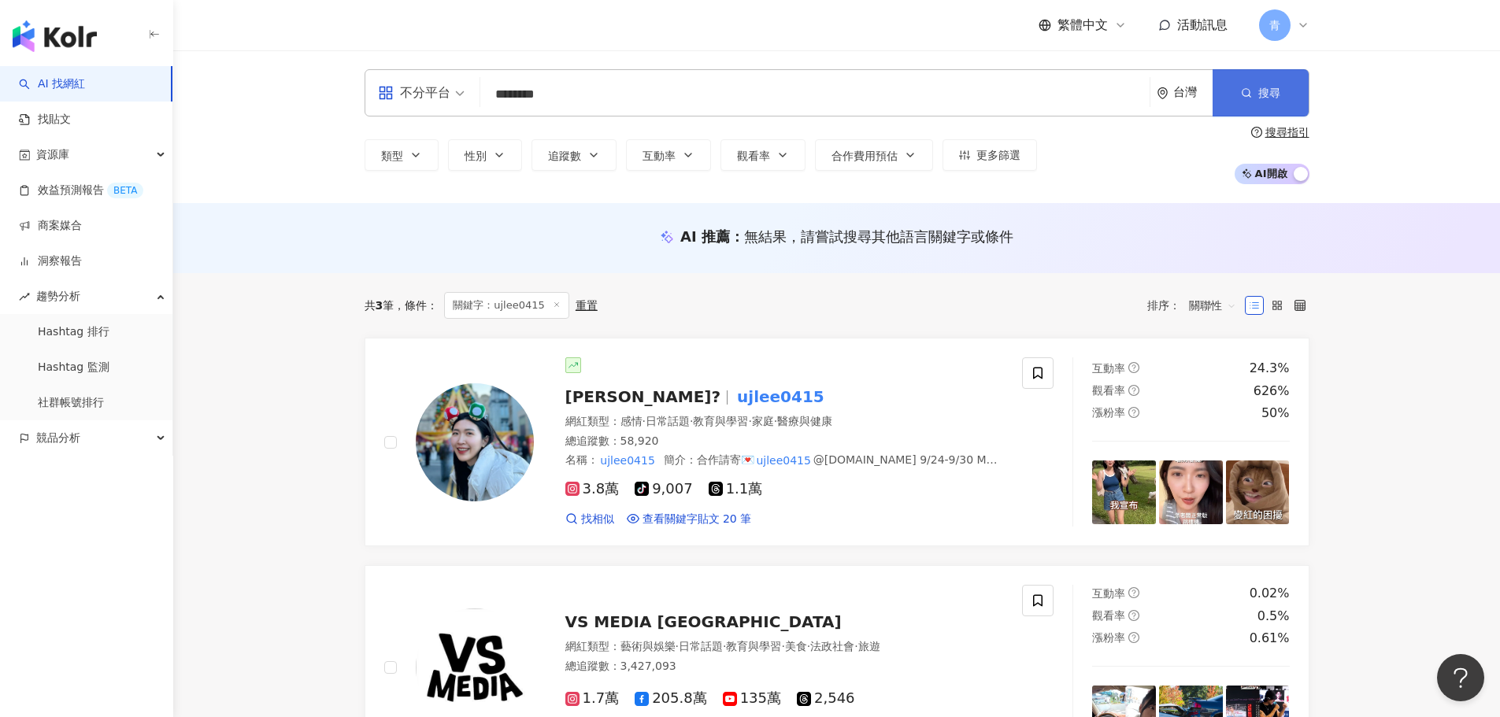
click at [1221, 109] on button "搜尋" at bounding box center [1261, 92] width 96 height 47
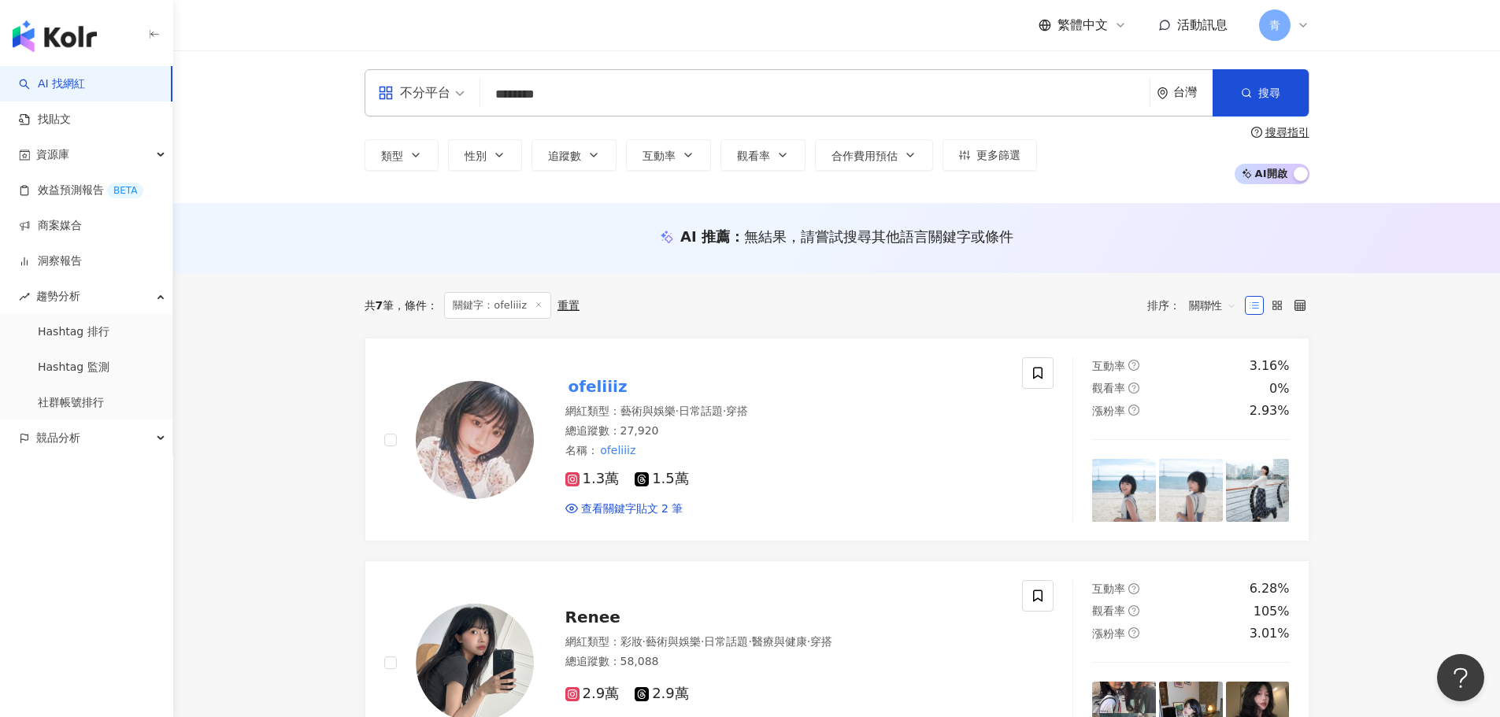
click at [693, 101] on input "********" at bounding box center [815, 95] width 657 height 30
paste input "*"
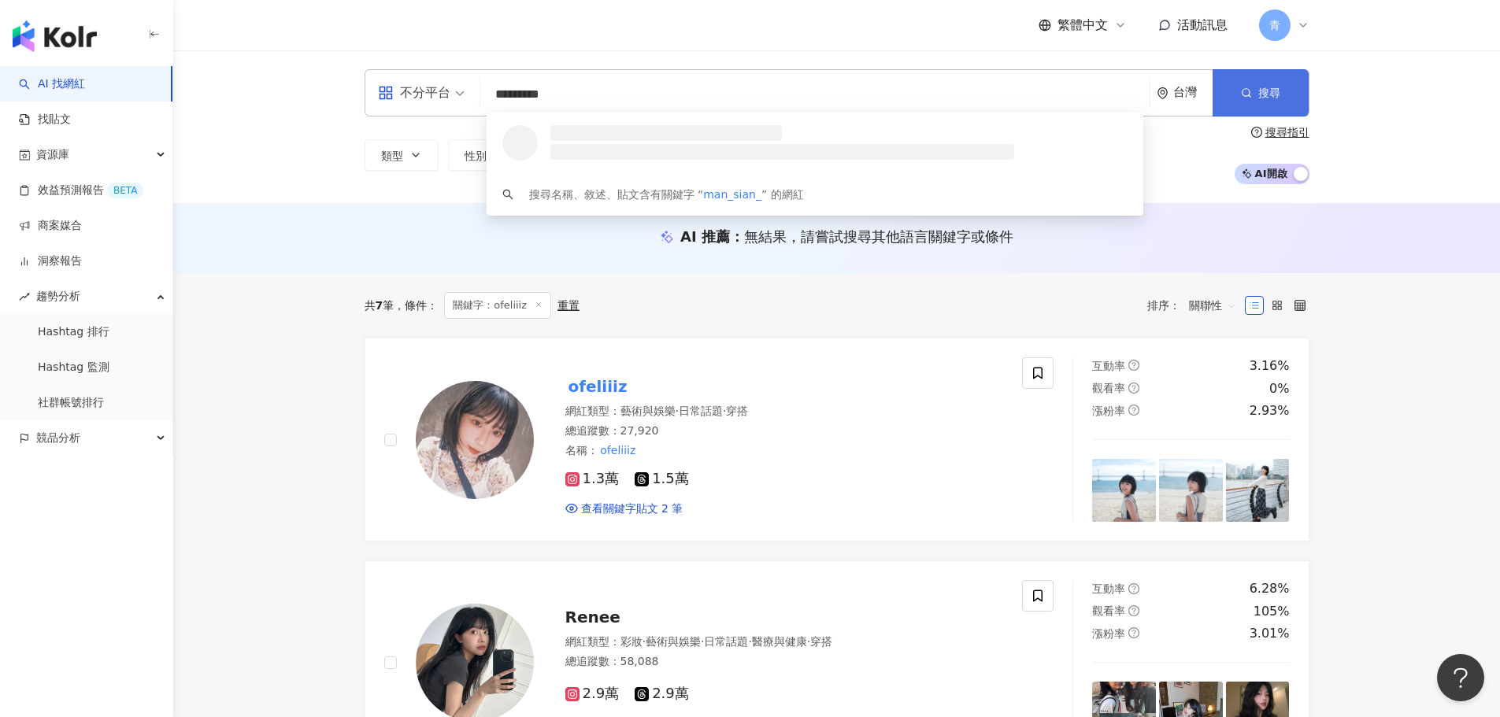
click at [1277, 94] on span "搜尋" at bounding box center [1269, 93] width 22 height 13
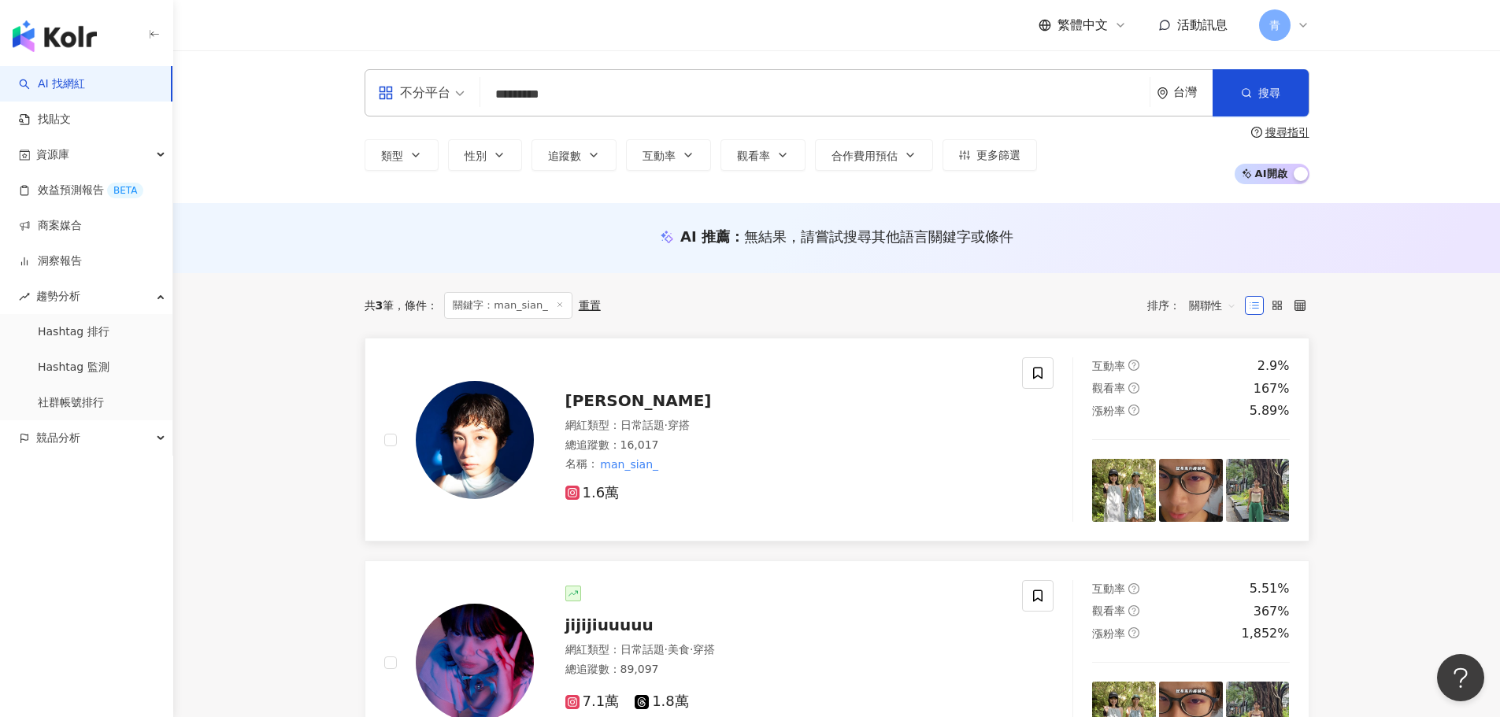
click at [584, 394] on span "曼仙" at bounding box center [638, 400] width 146 height 19
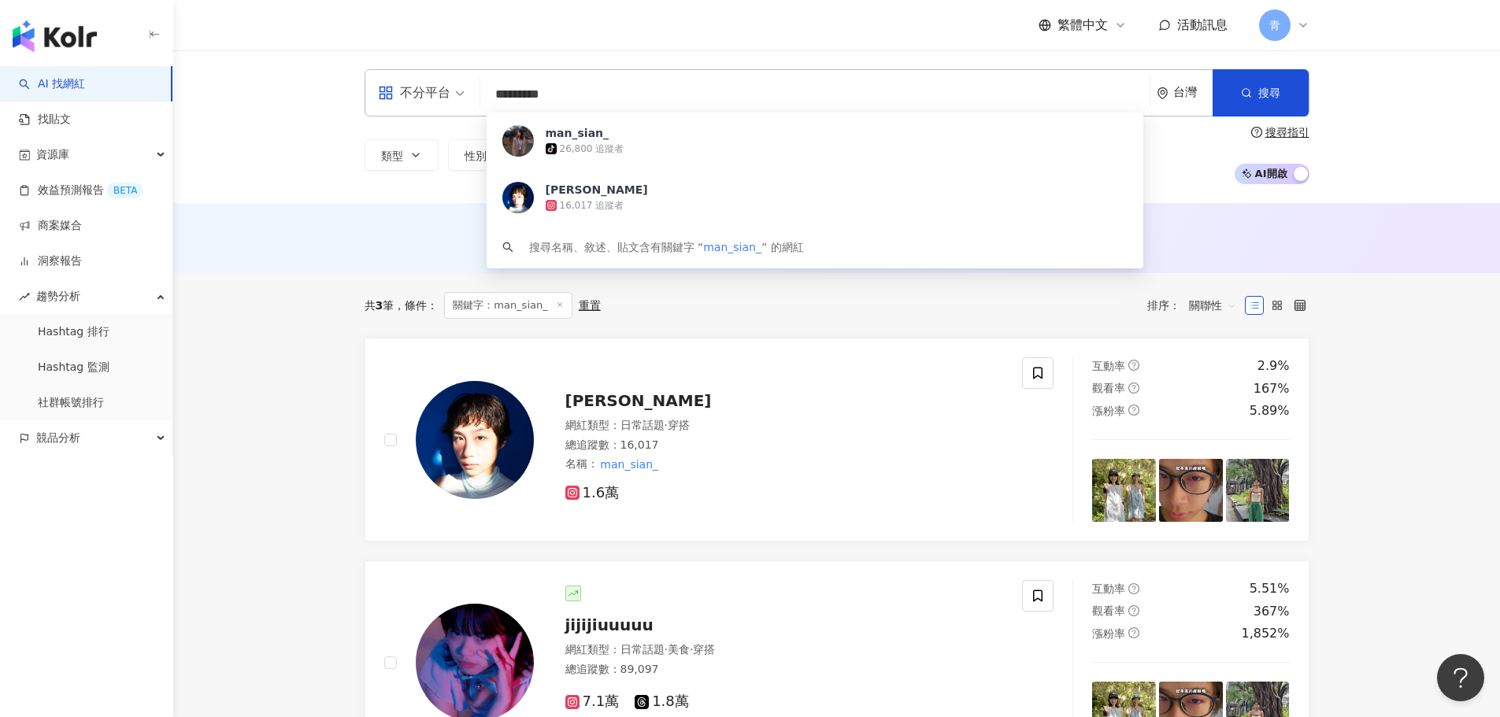
drag, startPoint x: 606, startPoint y: 93, endPoint x: 324, endPoint y: 88, distance: 282.8
click at [324, 88] on div "不分平台 ********* 台灣 搜尋 74f691a8-53fa-4b5a-8028-bd9239e454ee man_sian_ tiktok-icon…" at bounding box center [836, 126] width 1327 height 153
paste input "search"
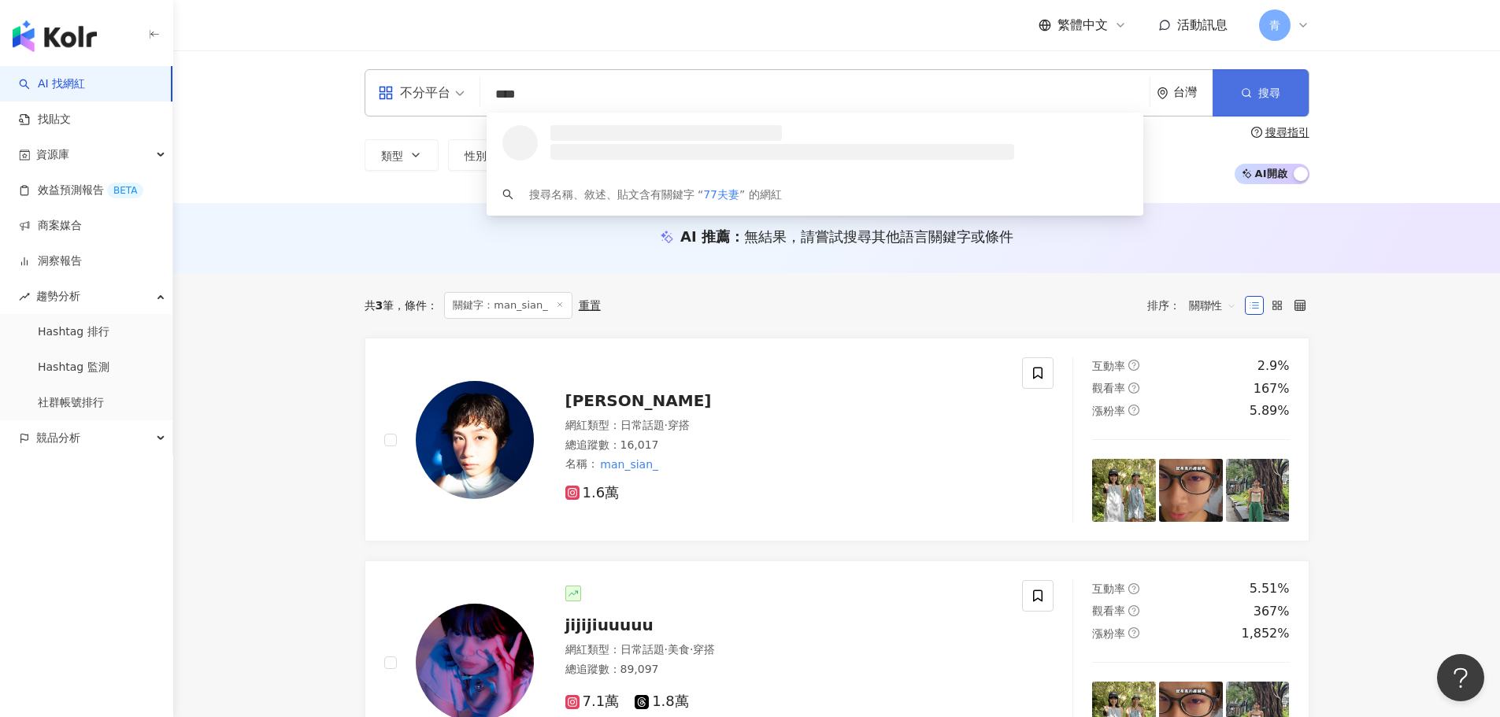
click at [1261, 98] on span "搜尋" at bounding box center [1269, 93] width 22 height 13
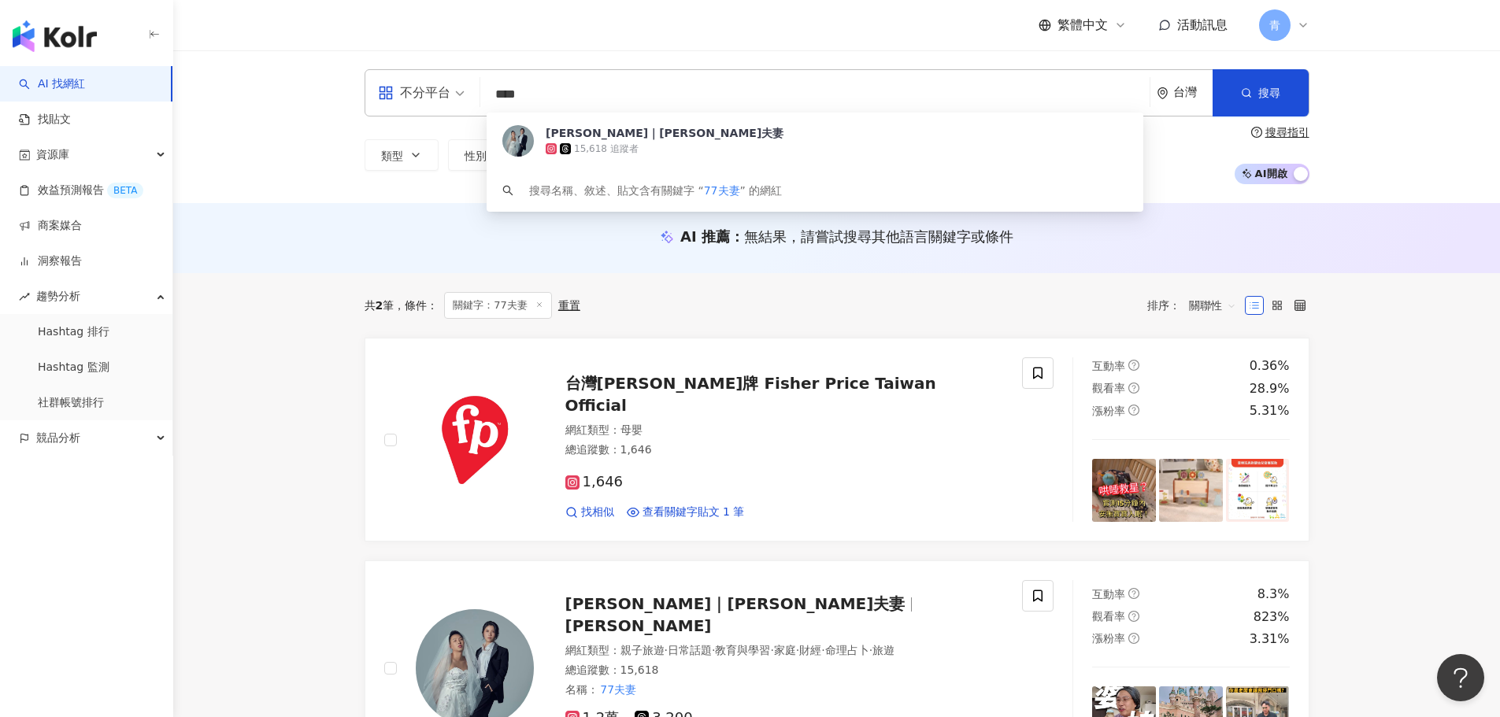
drag, startPoint x: 648, startPoint y: 80, endPoint x: 443, endPoint y: 88, distance: 205.7
click at [446, 88] on div "不分平台 **** 台灣 搜尋 177b3b20-57ae-495e-89c0-3ee80d08dfe1 張立｜七七夫妻 15,618 追蹤者 搜尋名稱、敘述…" at bounding box center [837, 92] width 945 height 47
paste input "****"
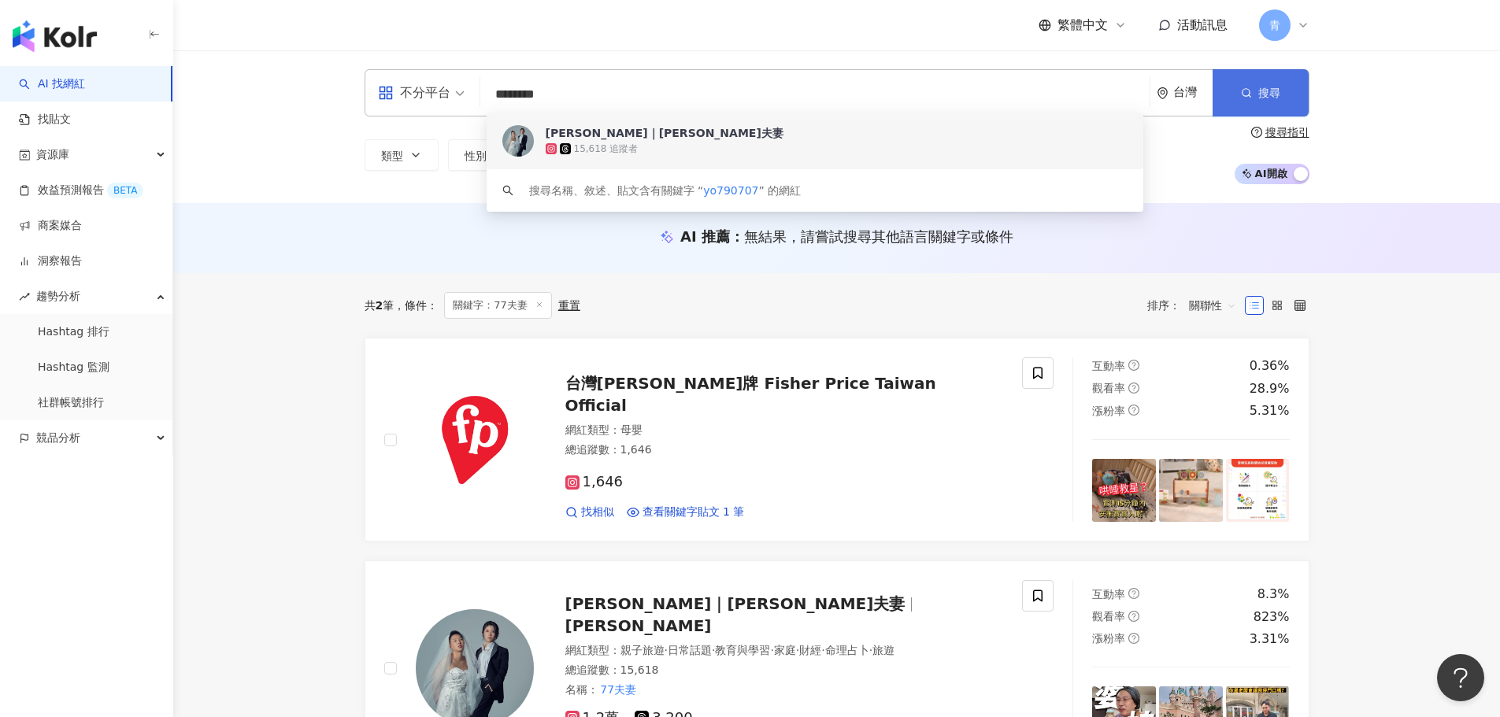
click at [1290, 86] on button "搜尋" at bounding box center [1261, 92] width 96 height 47
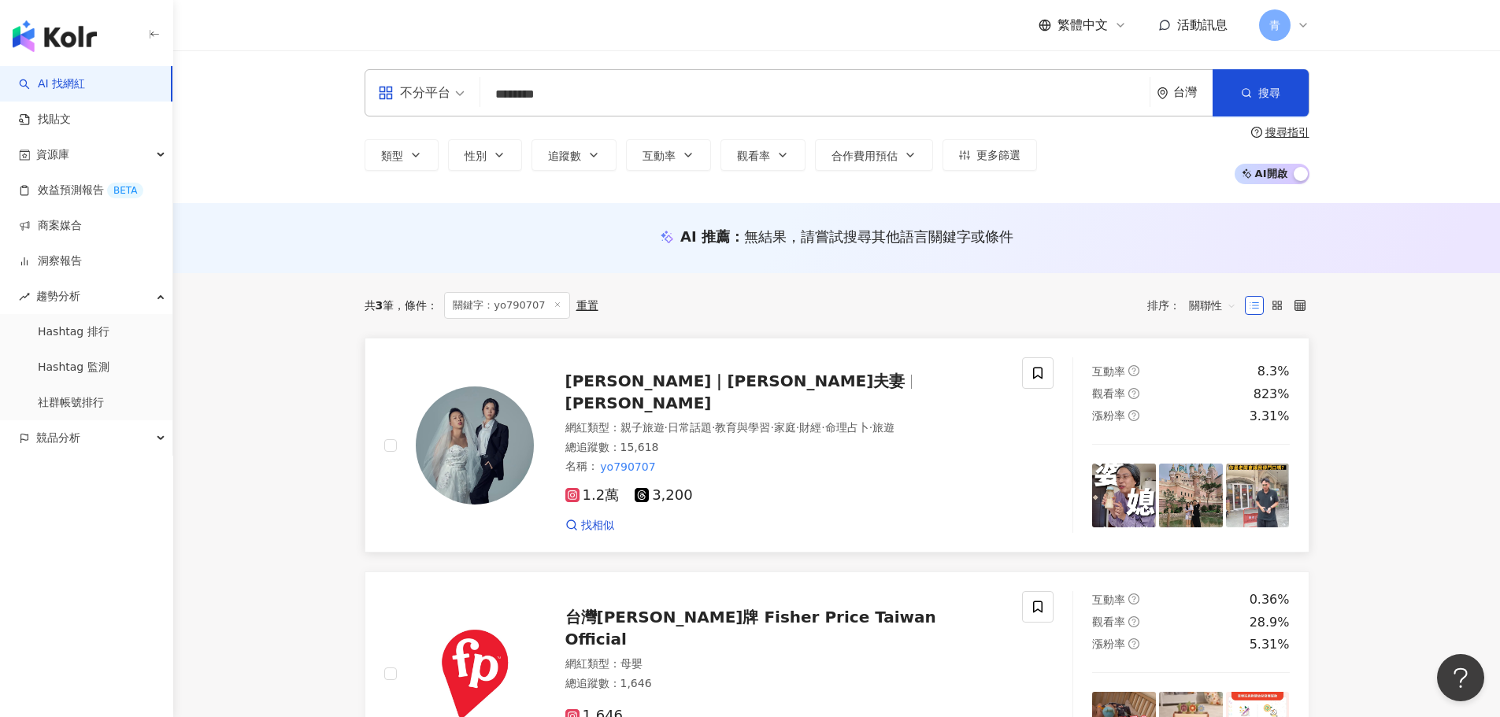
click at [707, 394] on span "張立" at bounding box center [638, 403] width 146 height 19
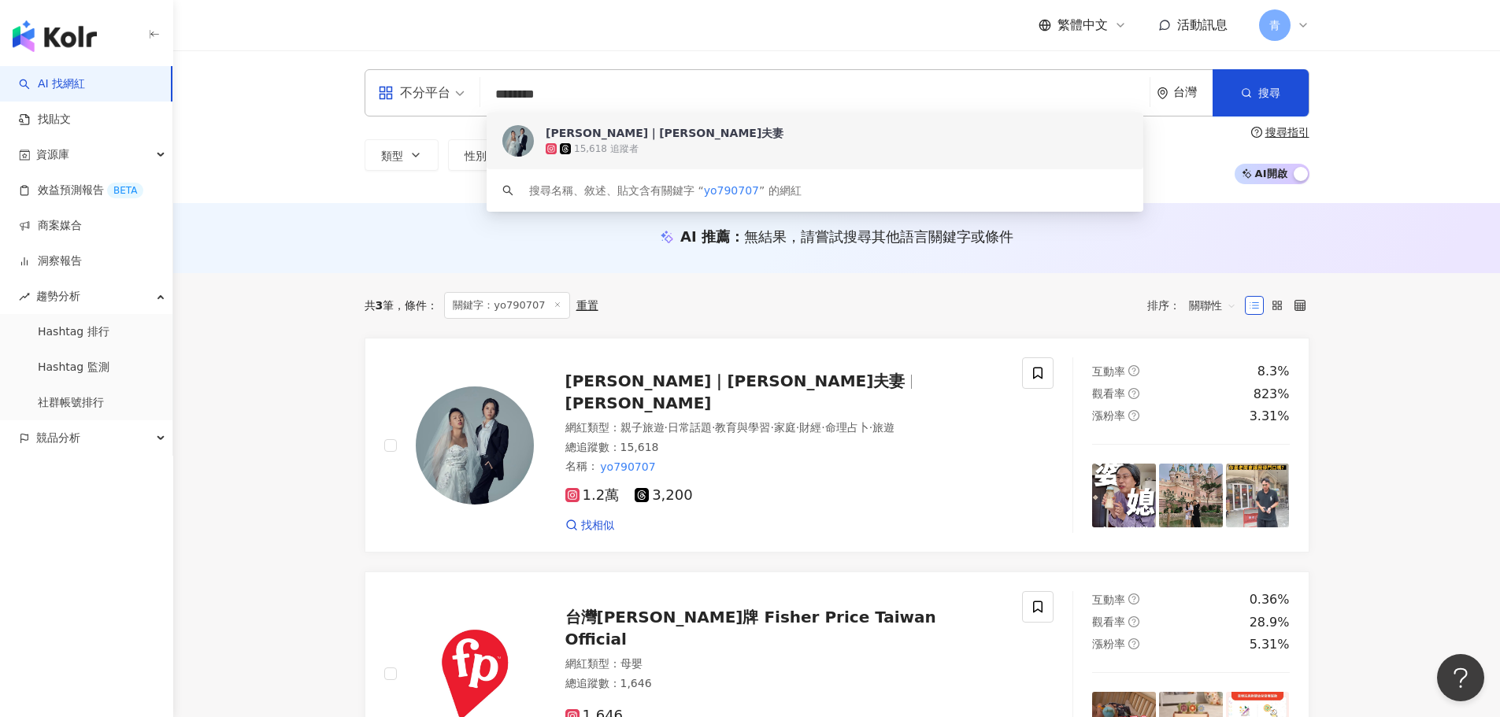
click at [649, 108] on input "********" at bounding box center [815, 95] width 657 height 30
paste input "****"
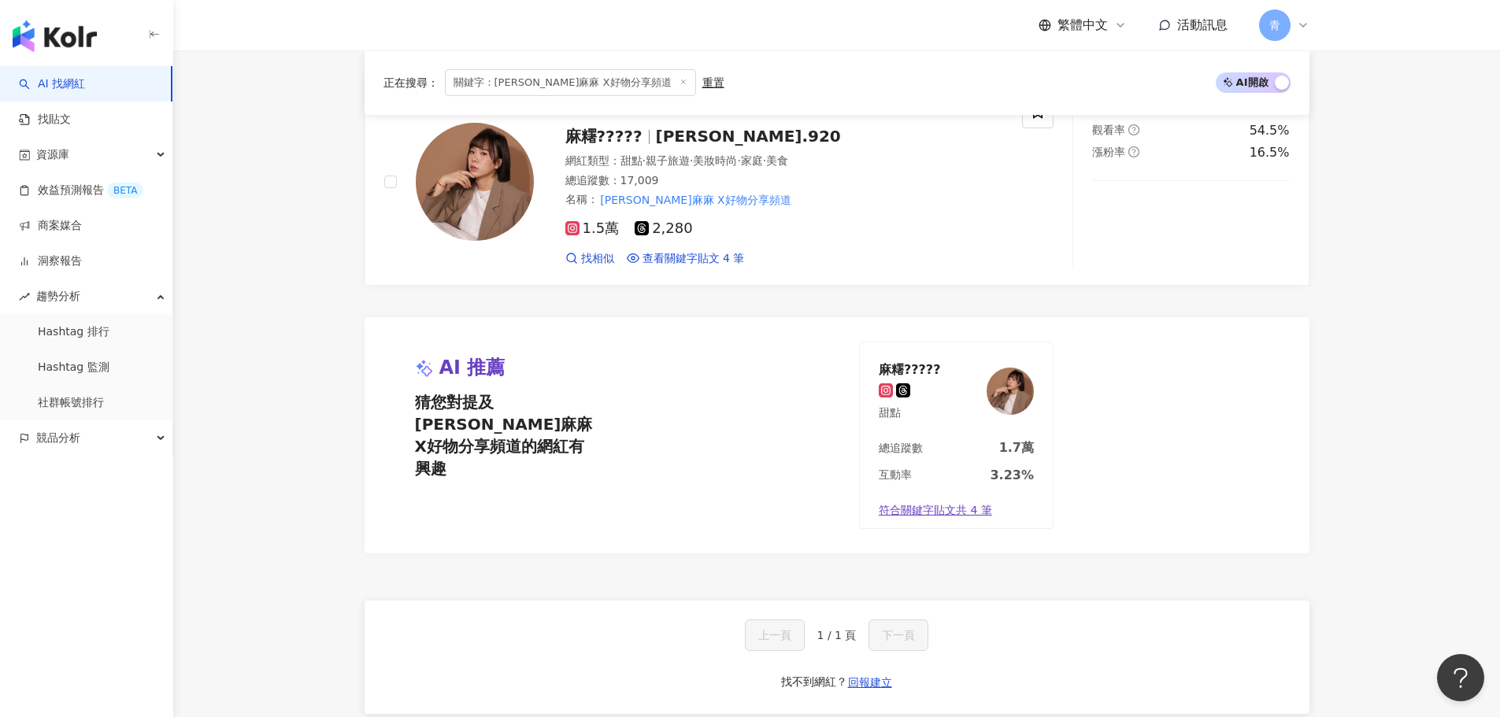
scroll to position [157, 0]
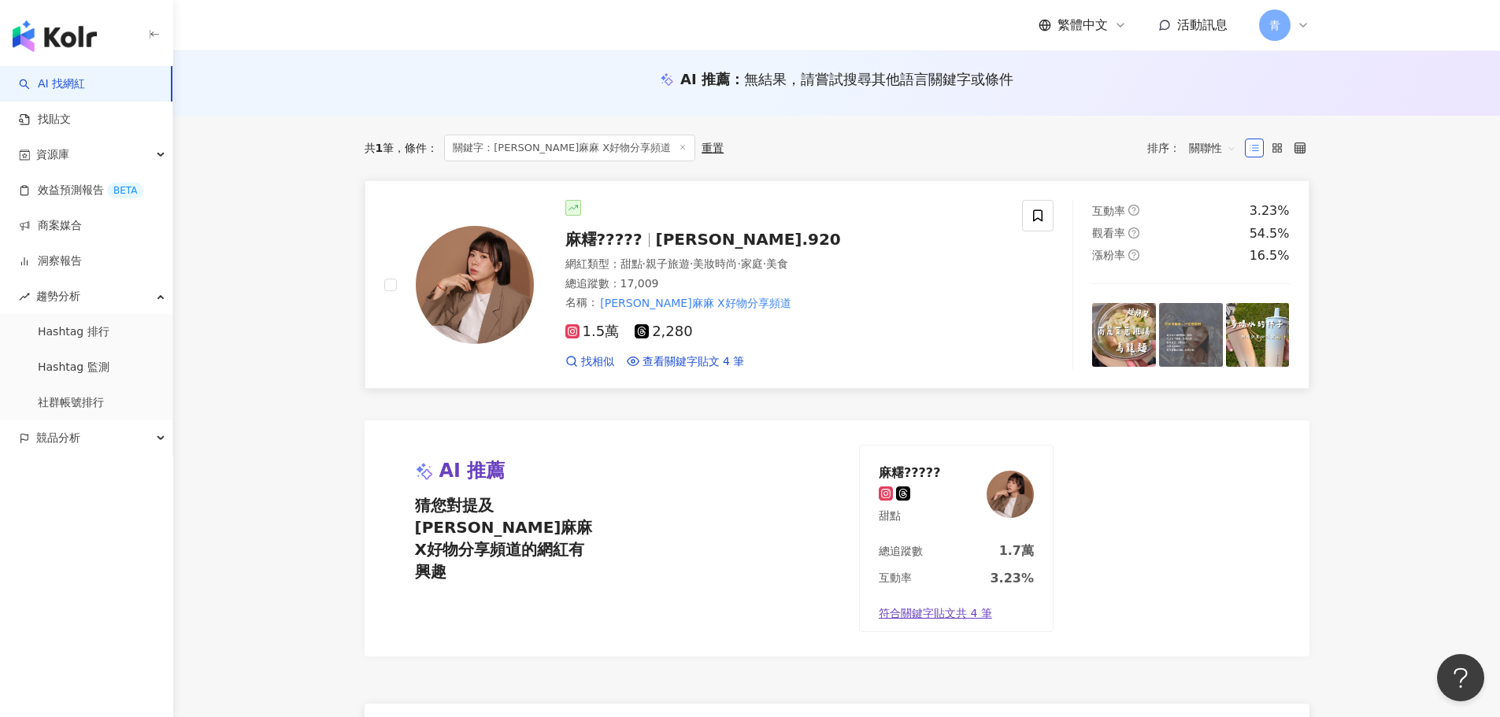
click at [683, 232] on span "debbie.920" at bounding box center [748, 239] width 185 height 19
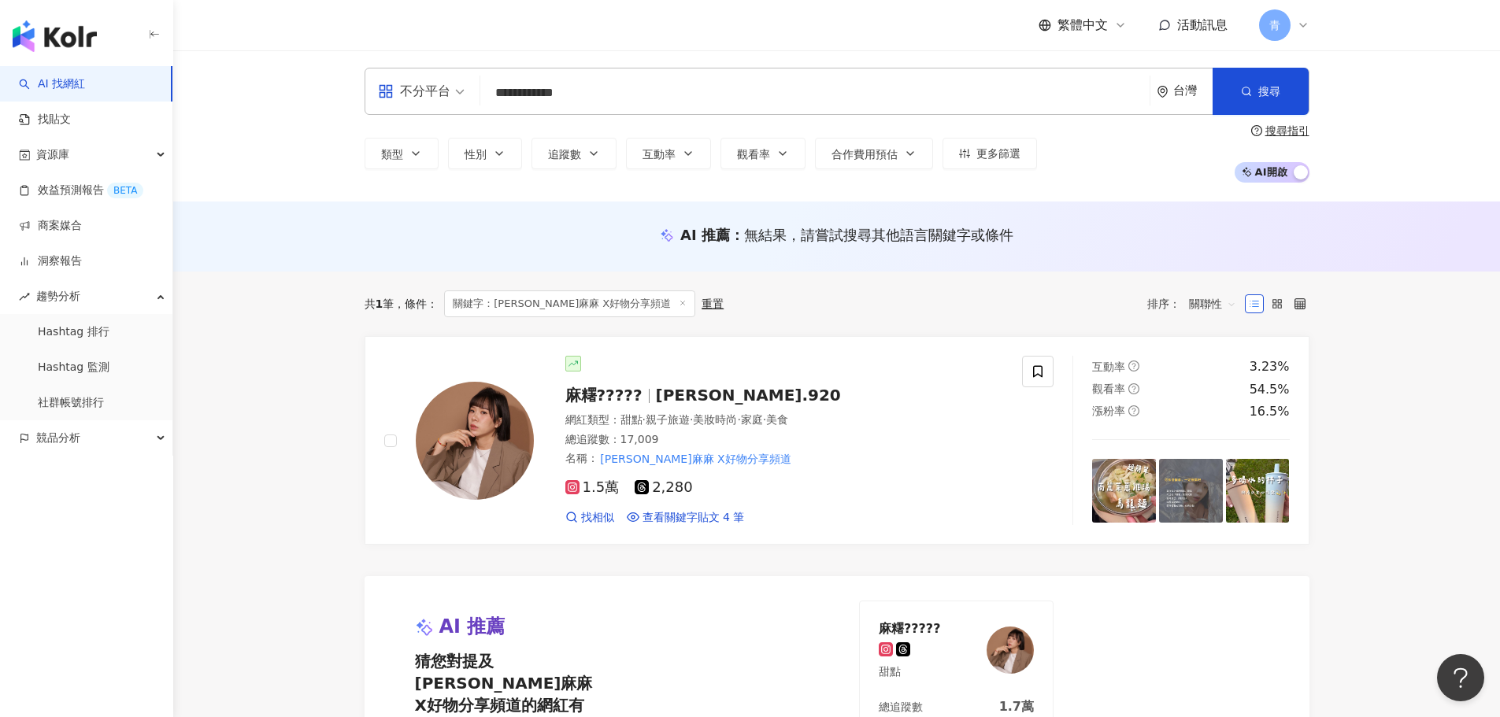
scroll to position [0, 0]
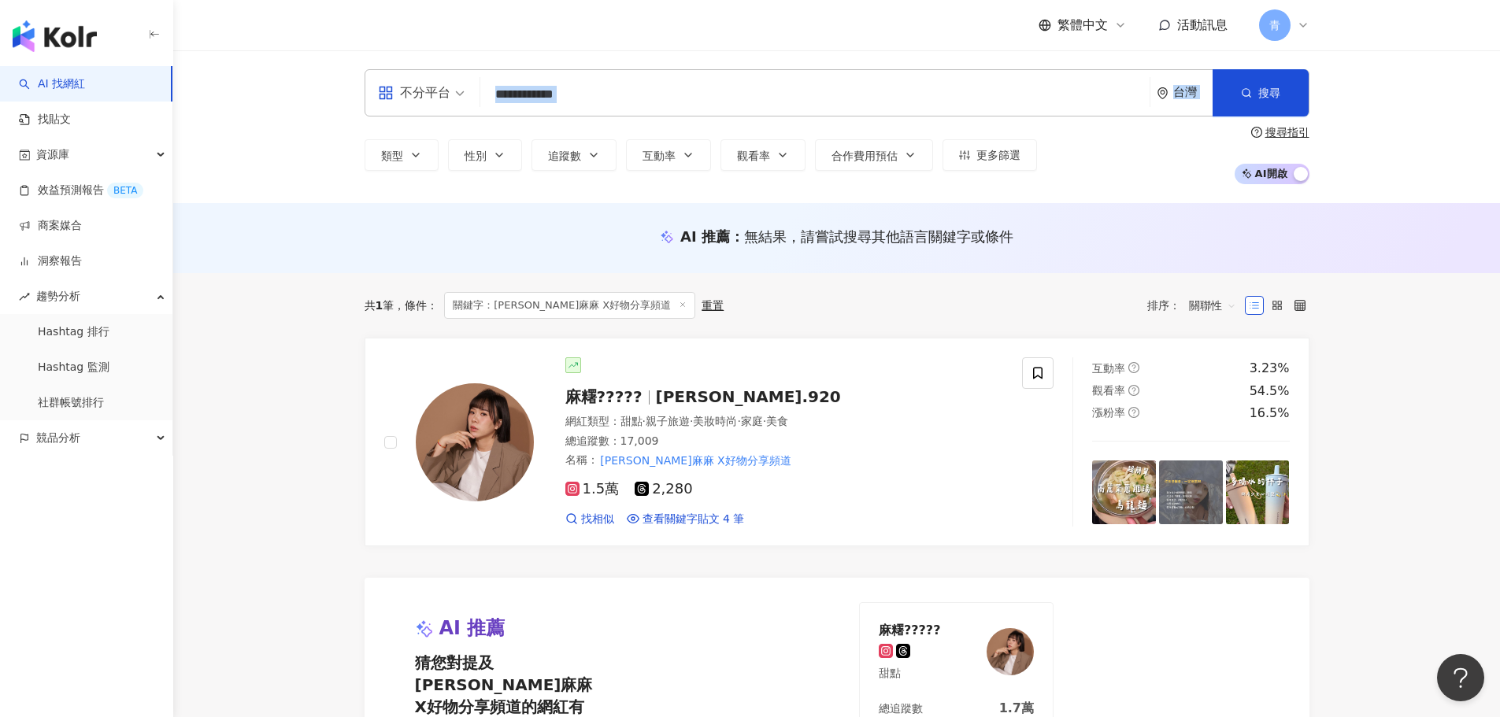
drag, startPoint x: 876, startPoint y: 123, endPoint x: 573, endPoint y: 88, distance: 305.2
click at [307, 108] on div "**********" at bounding box center [836, 126] width 1327 height 153
click at [850, 97] on input "**********" at bounding box center [815, 95] width 657 height 30
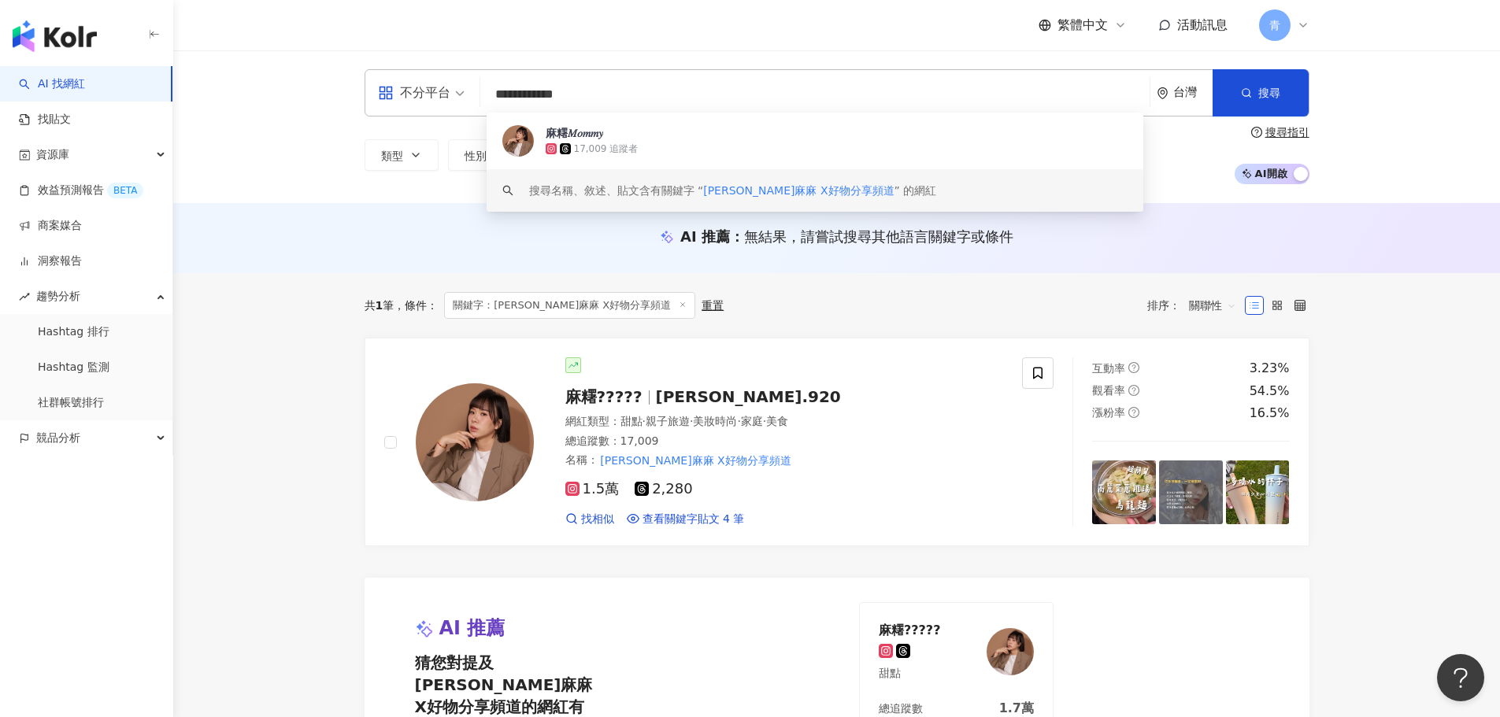
paste input "***"
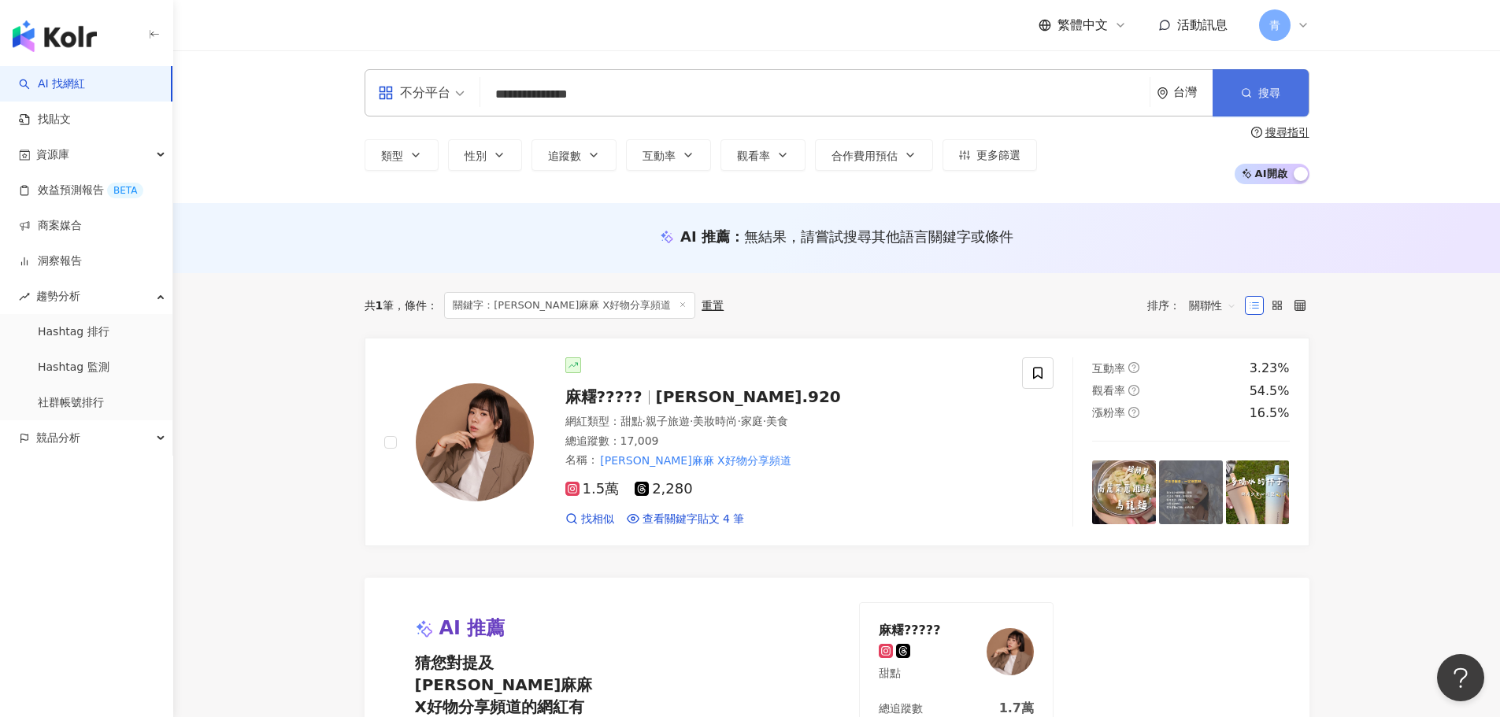
click at [1274, 90] on span "搜尋" at bounding box center [1269, 93] width 22 height 13
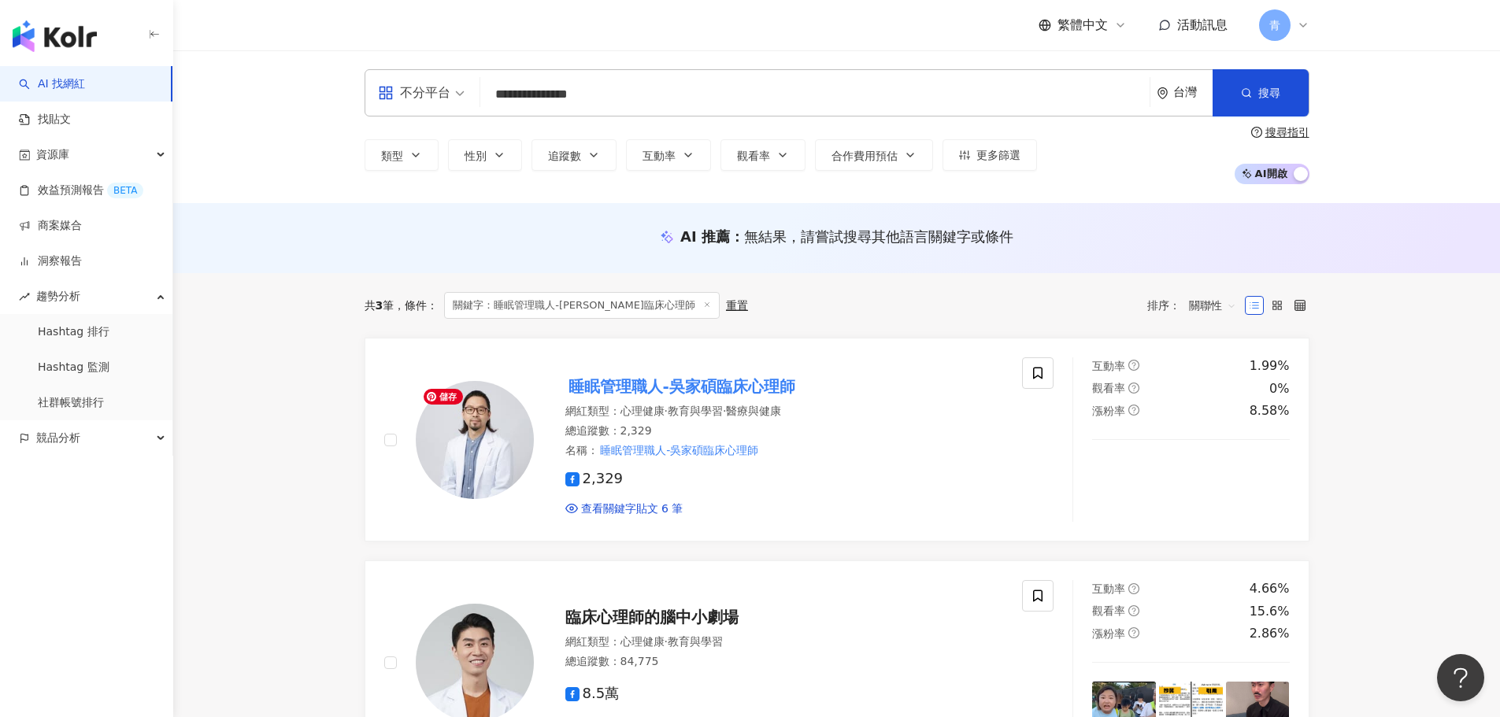
drag, startPoint x: 330, startPoint y: 524, endPoint x: 442, endPoint y: 260, distance: 287.3
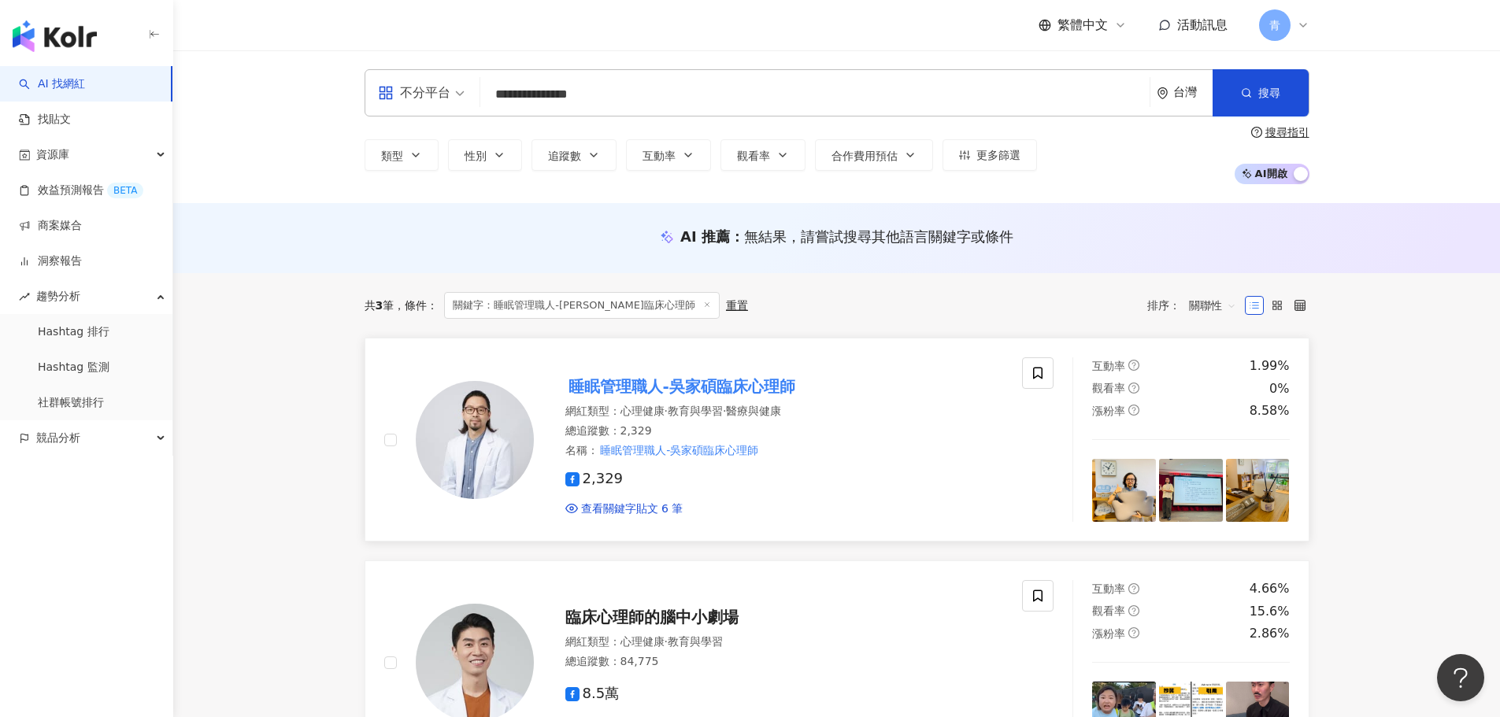
click at [611, 397] on mark "睡眠管理職人-吳家碩臨床心理師" at bounding box center [681, 386] width 233 height 25
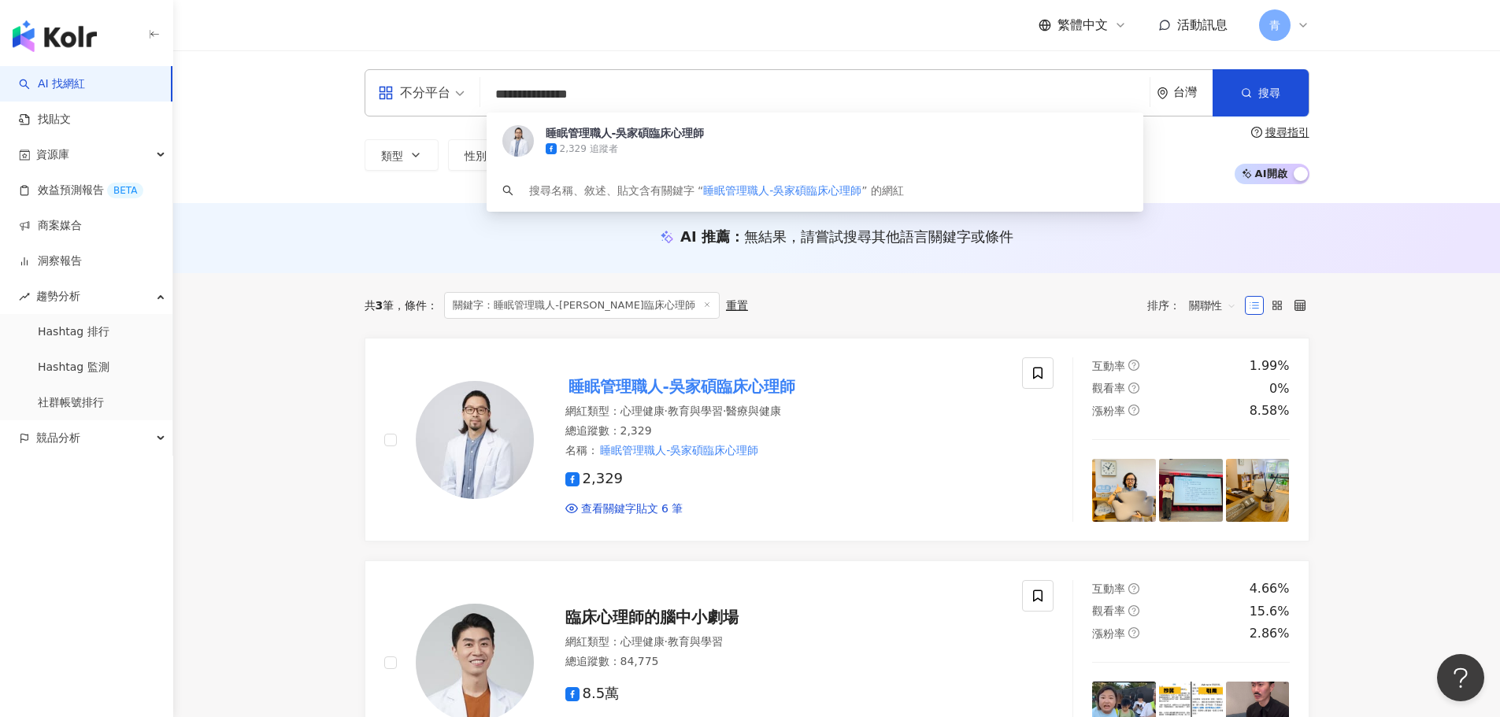
drag, startPoint x: 817, startPoint y: 104, endPoint x: 264, endPoint y: 81, distance: 554.1
click at [264, 81] on div "**********" at bounding box center [836, 126] width 1327 height 153
paste input "search"
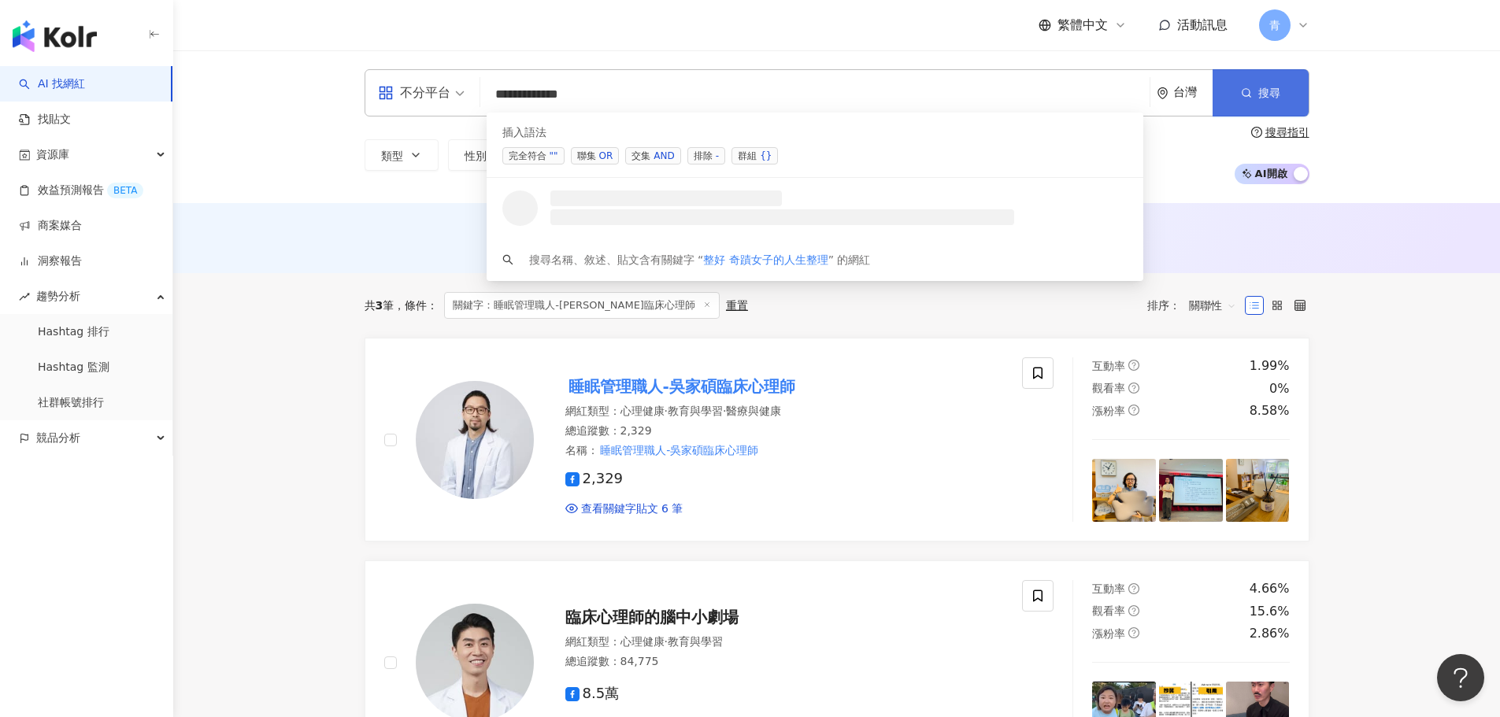
type input "**********"
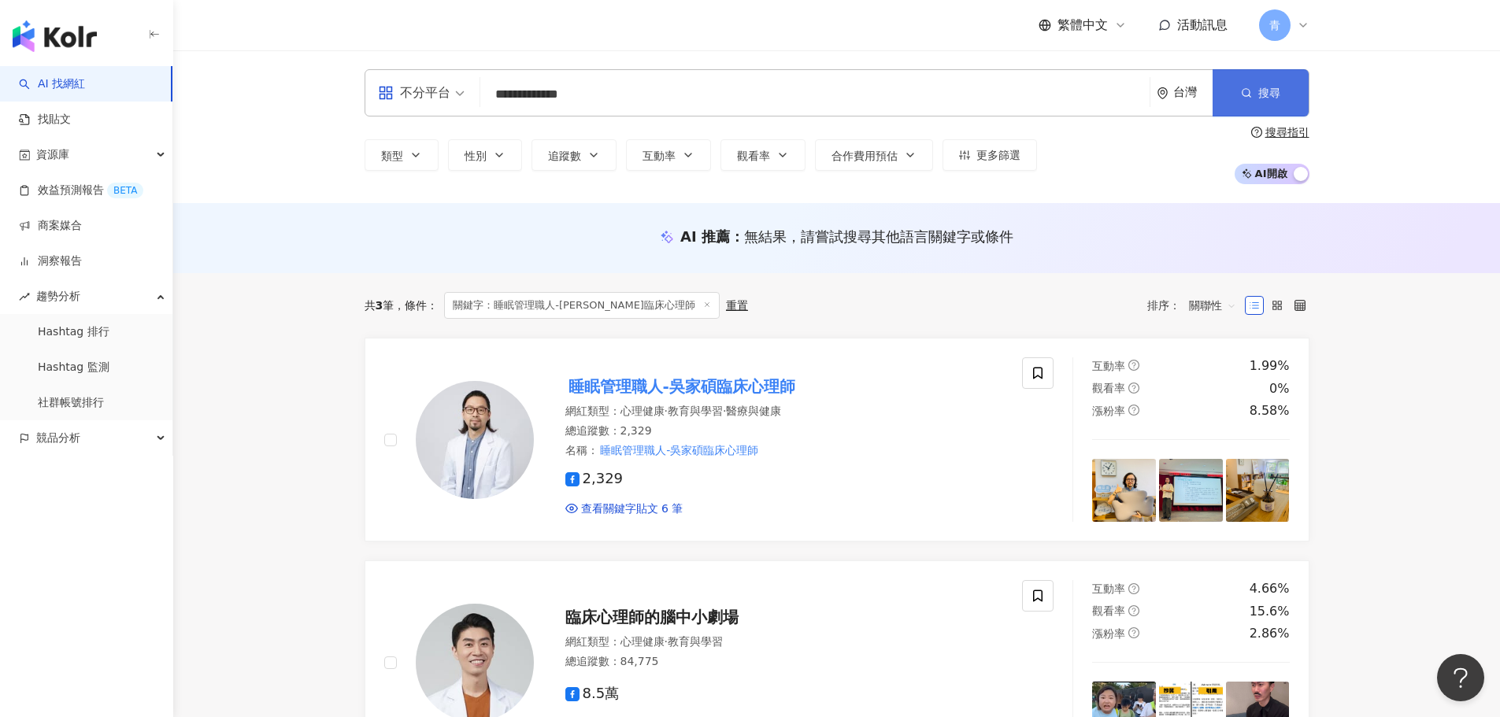
click at [1255, 106] on button "搜尋" at bounding box center [1261, 92] width 96 height 47
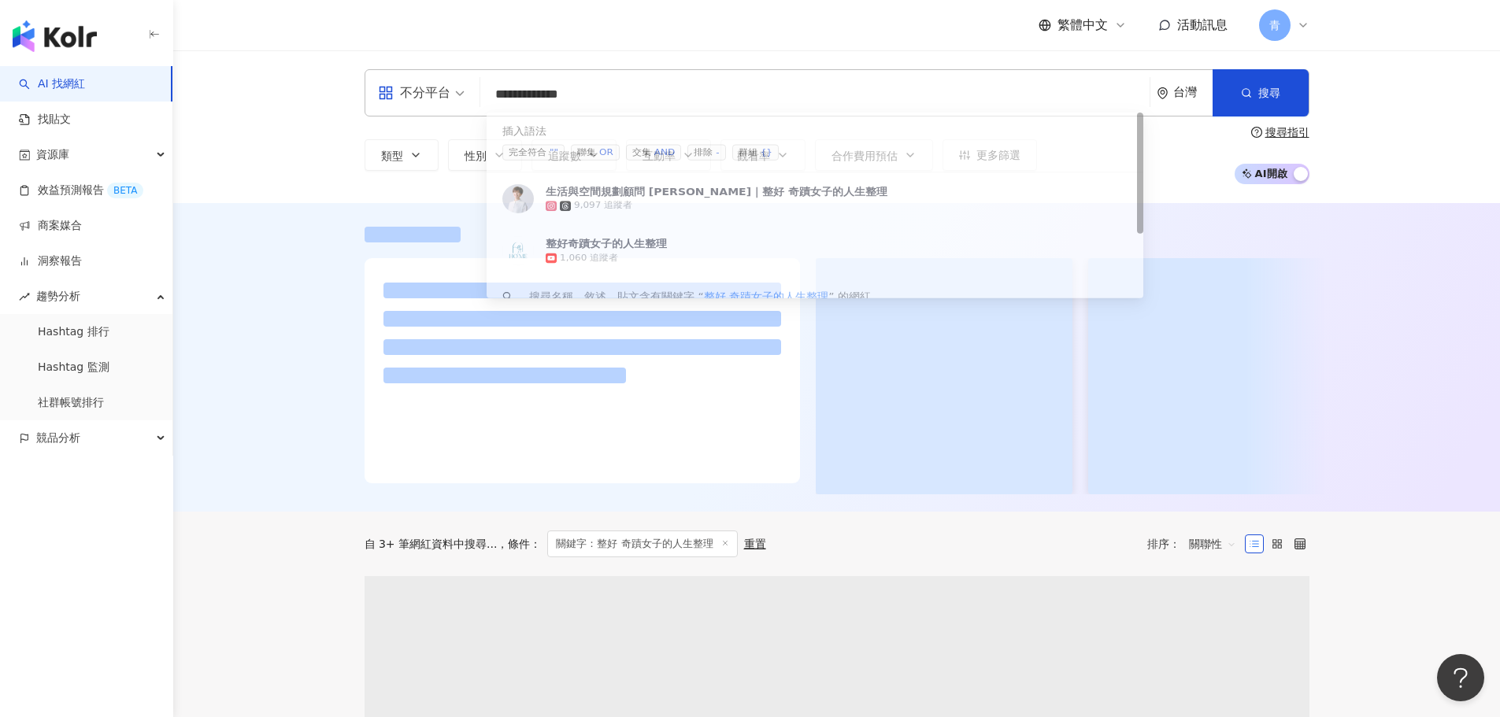
click at [662, 107] on input "**********" at bounding box center [815, 95] width 657 height 30
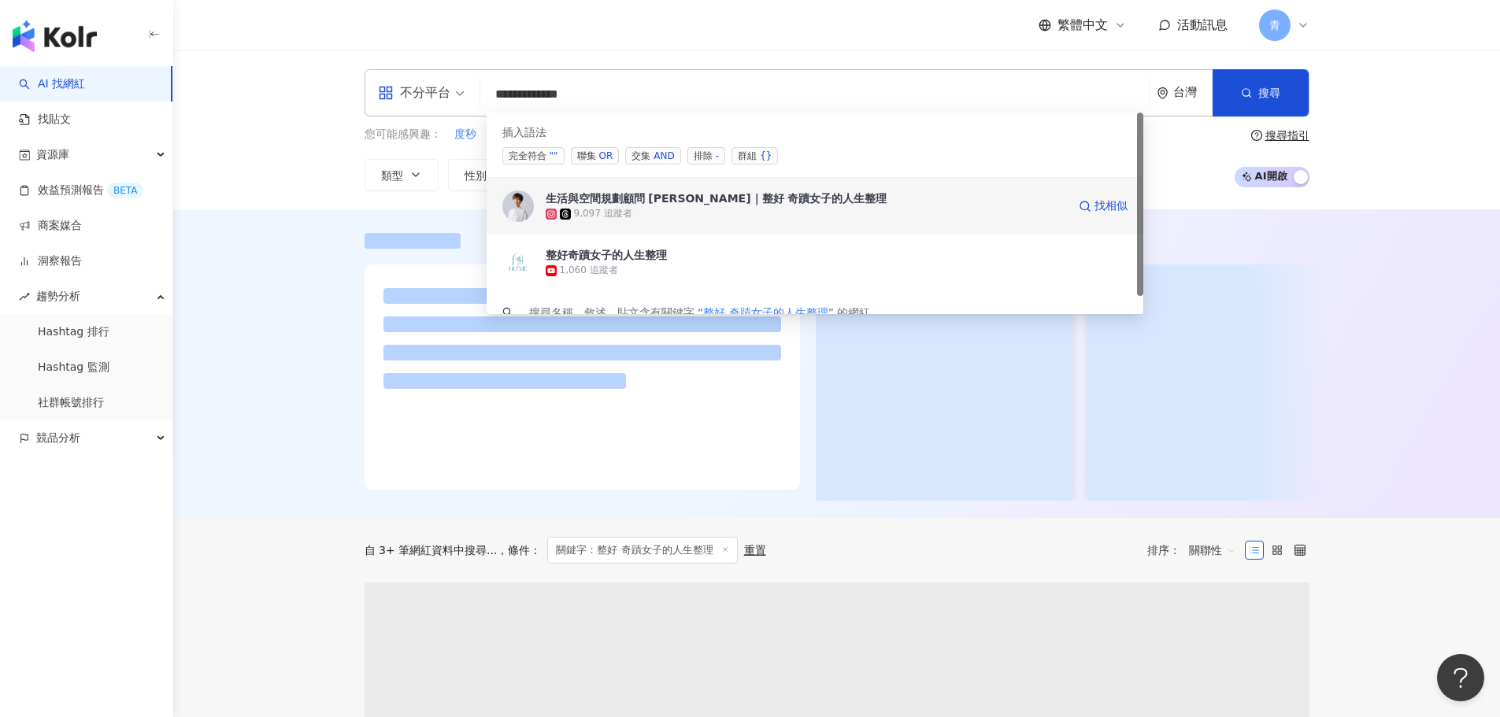
click at [686, 205] on div "生活與空間規劃顧問 阿好｜整好 奇蹟女子的人生整理" at bounding box center [717, 199] width 342 height 16
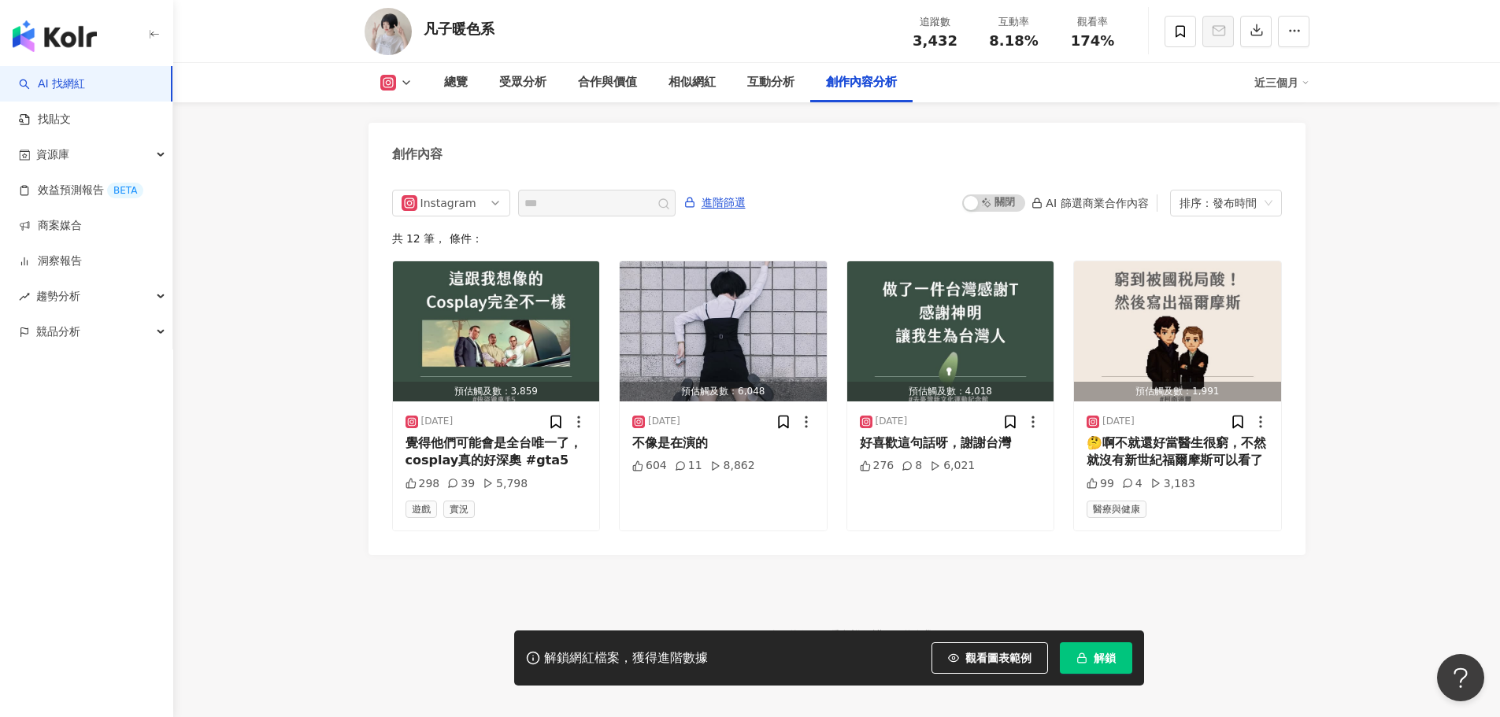
drag, startPoint x: 1413, startPoint y: 276, endPoint x: 1282, endPoint y: 610, distance: 359.3
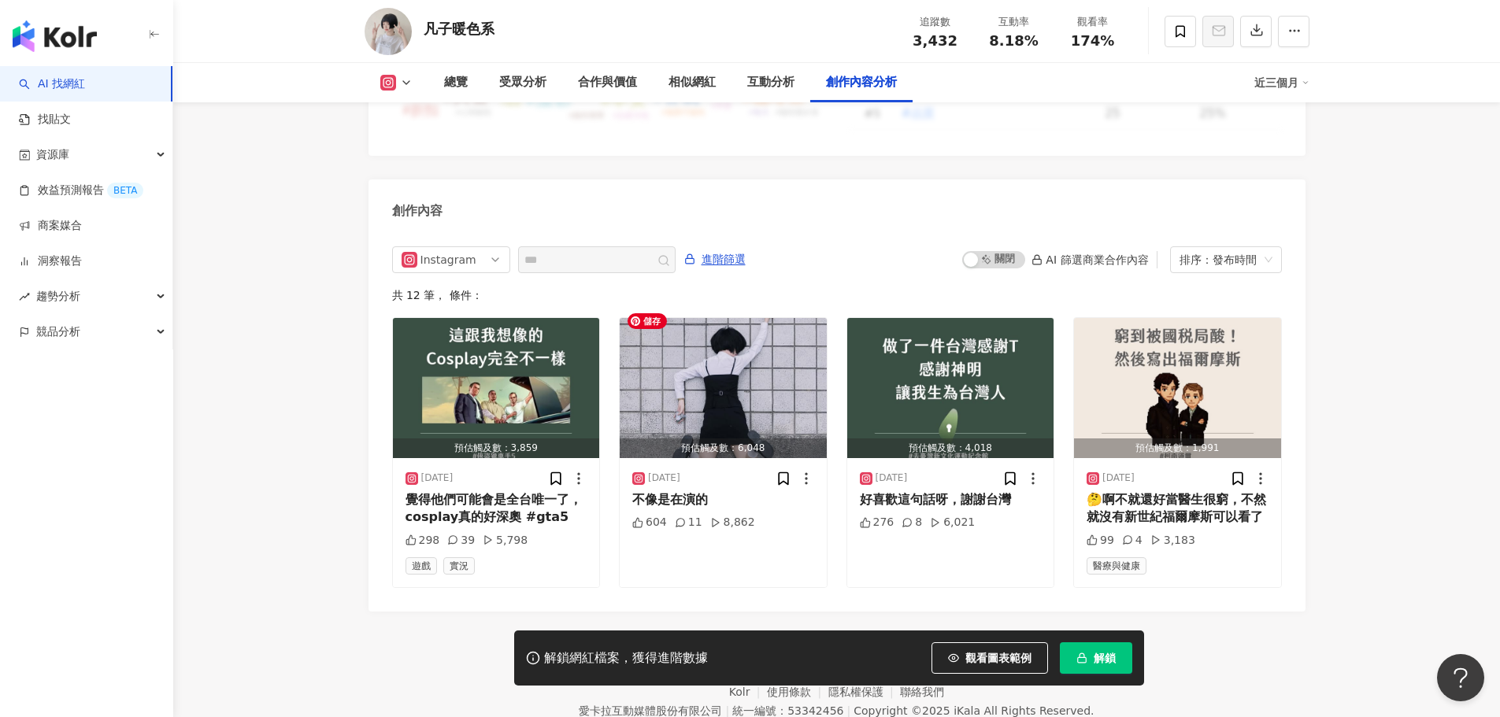
scroll to position [4726, 0]
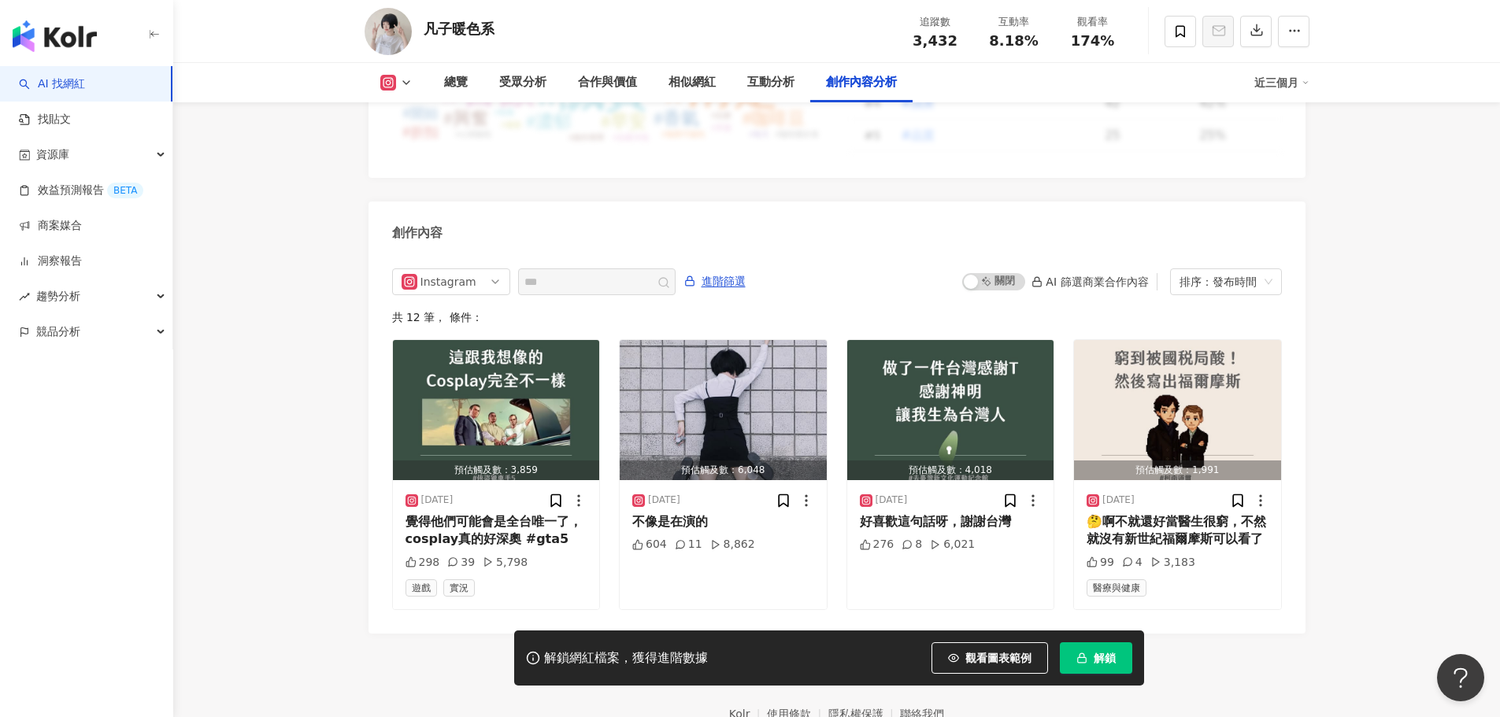
click at [1113, 656] on span "解鎖" at bounding box center [1105, 658] width 22 height 13
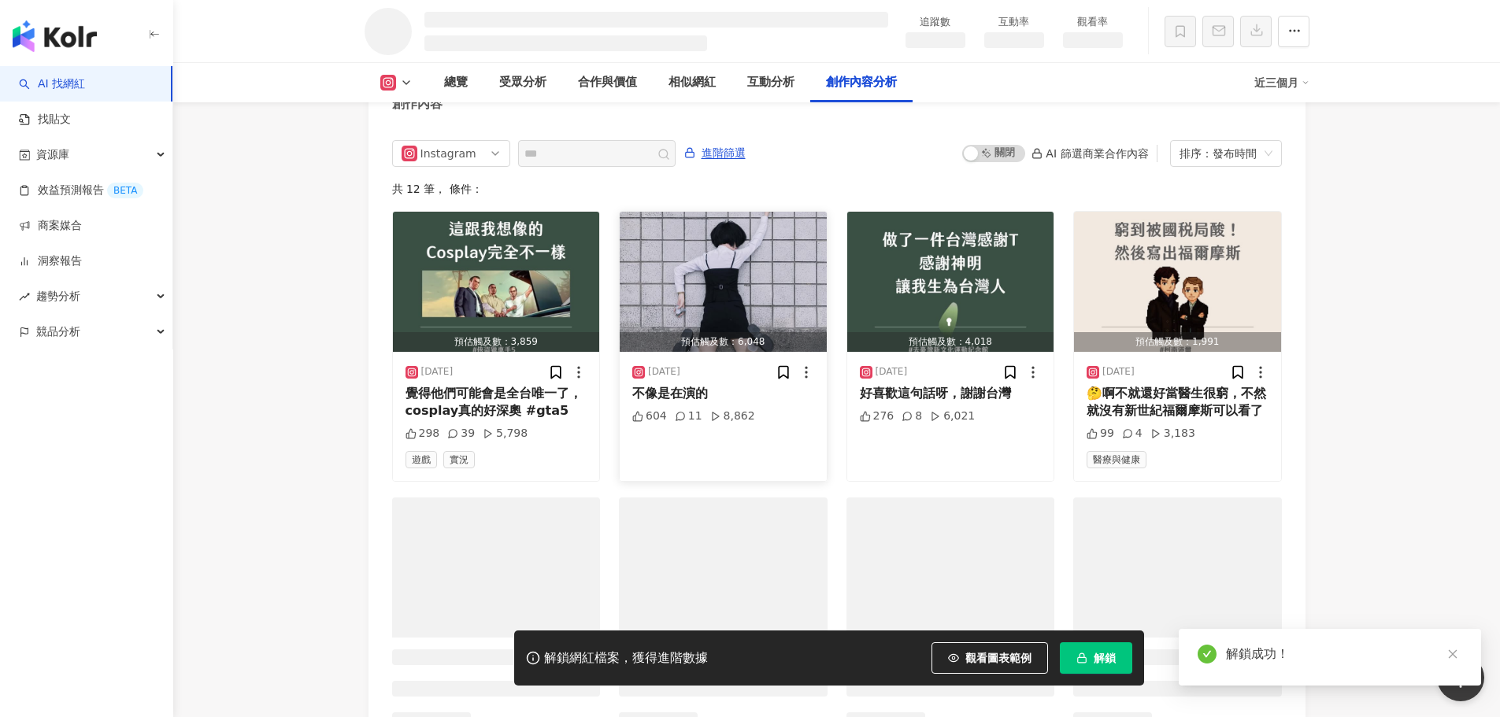
scroll to position [4197, 0]
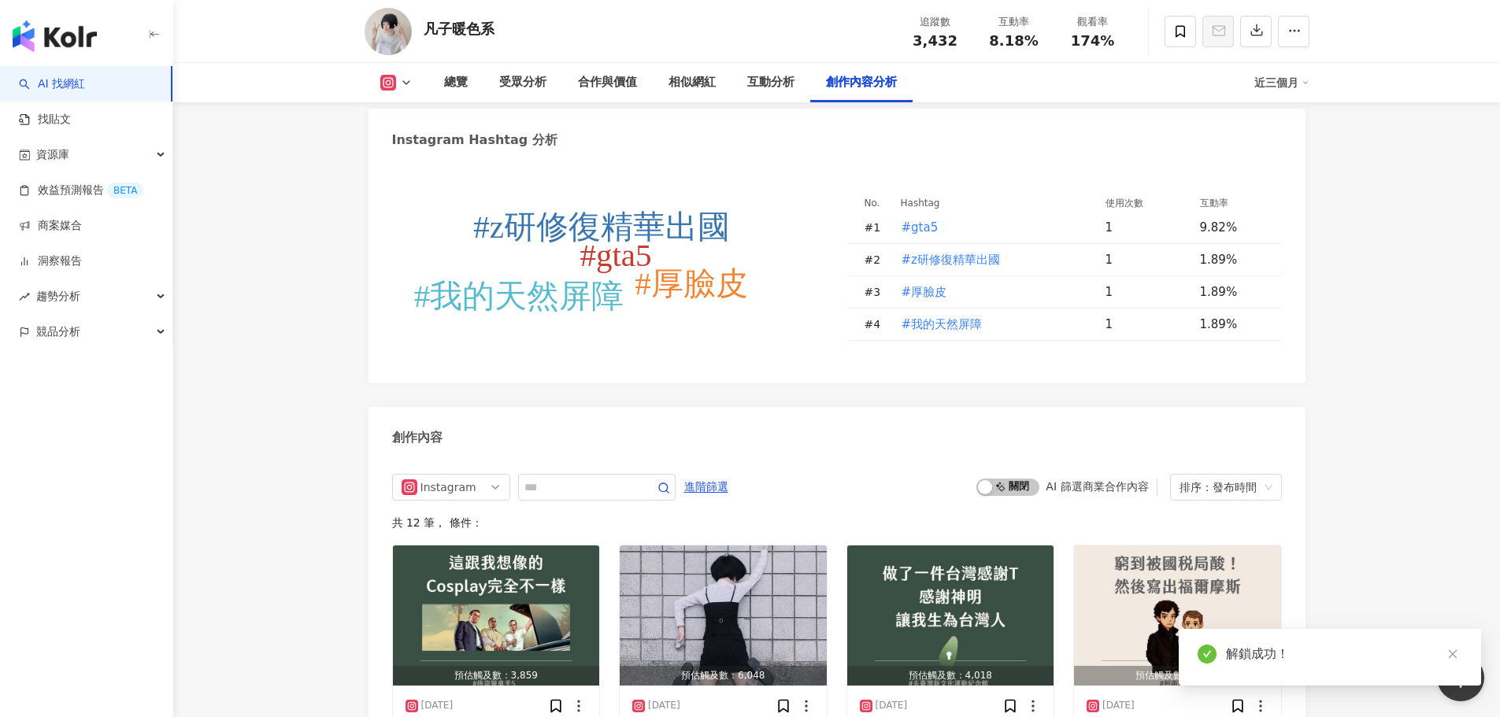
scroll to position [4649, 0]
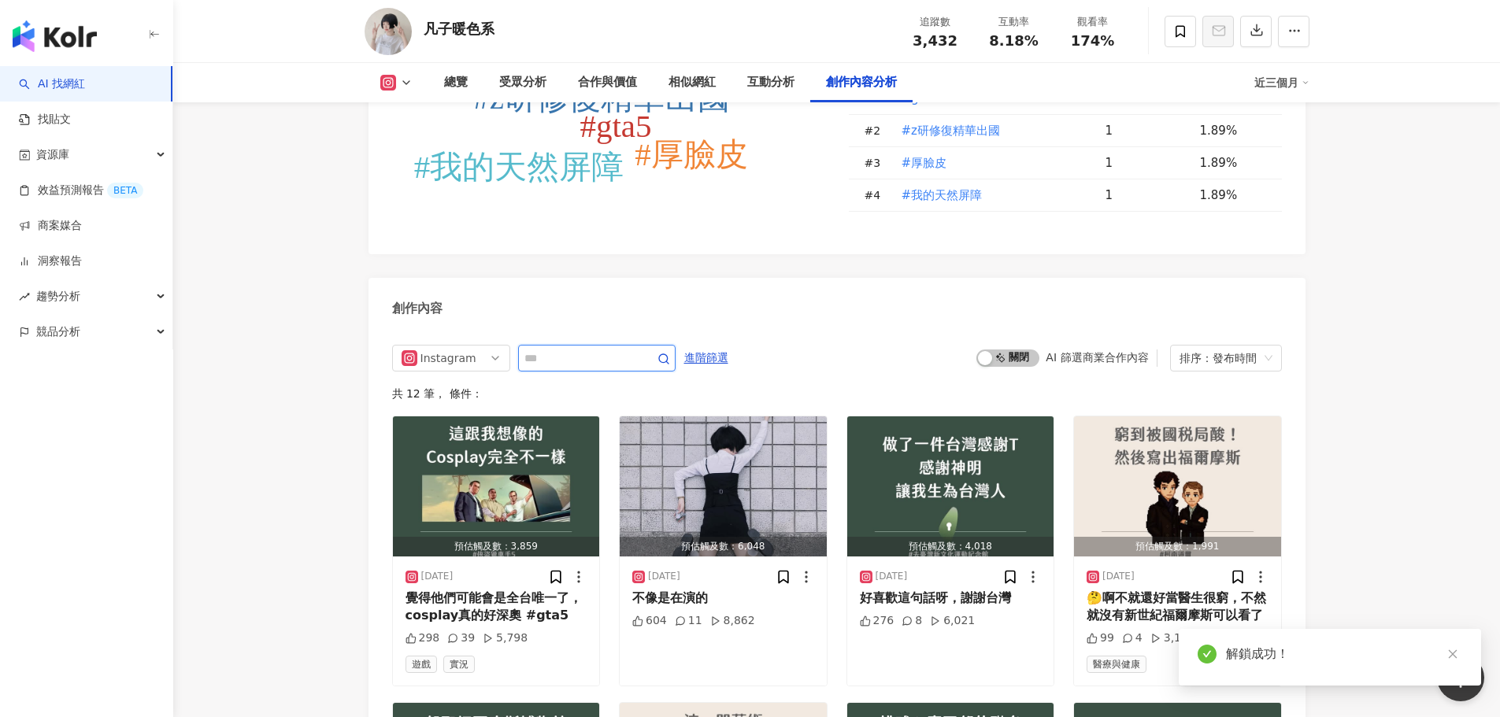
click at [608, 358] on input "text" at bounding box center [579, 358] width 110 height 19
click at [617, 352] on input "text" at bounding box center [579, 358] width 110 height 19
type input "*"
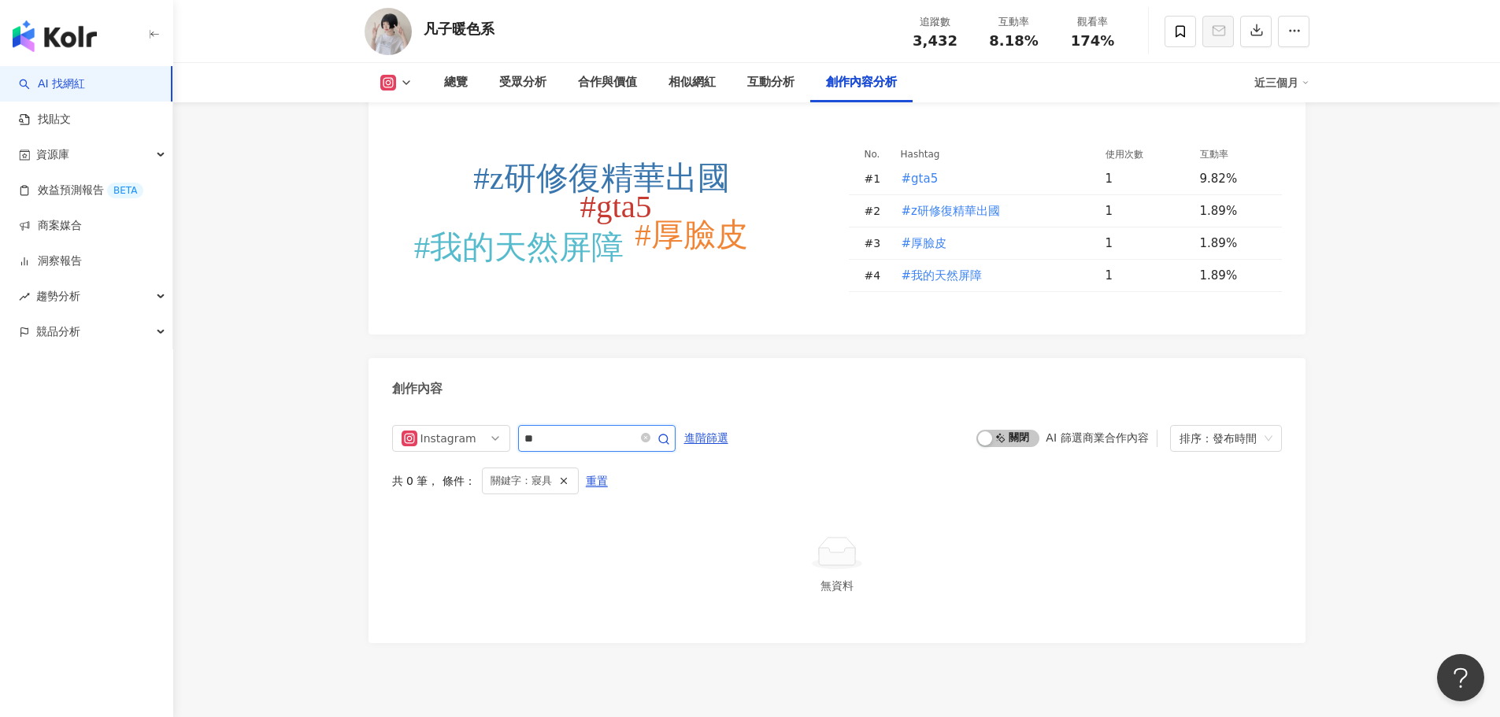
scroll to position [4506, 0]
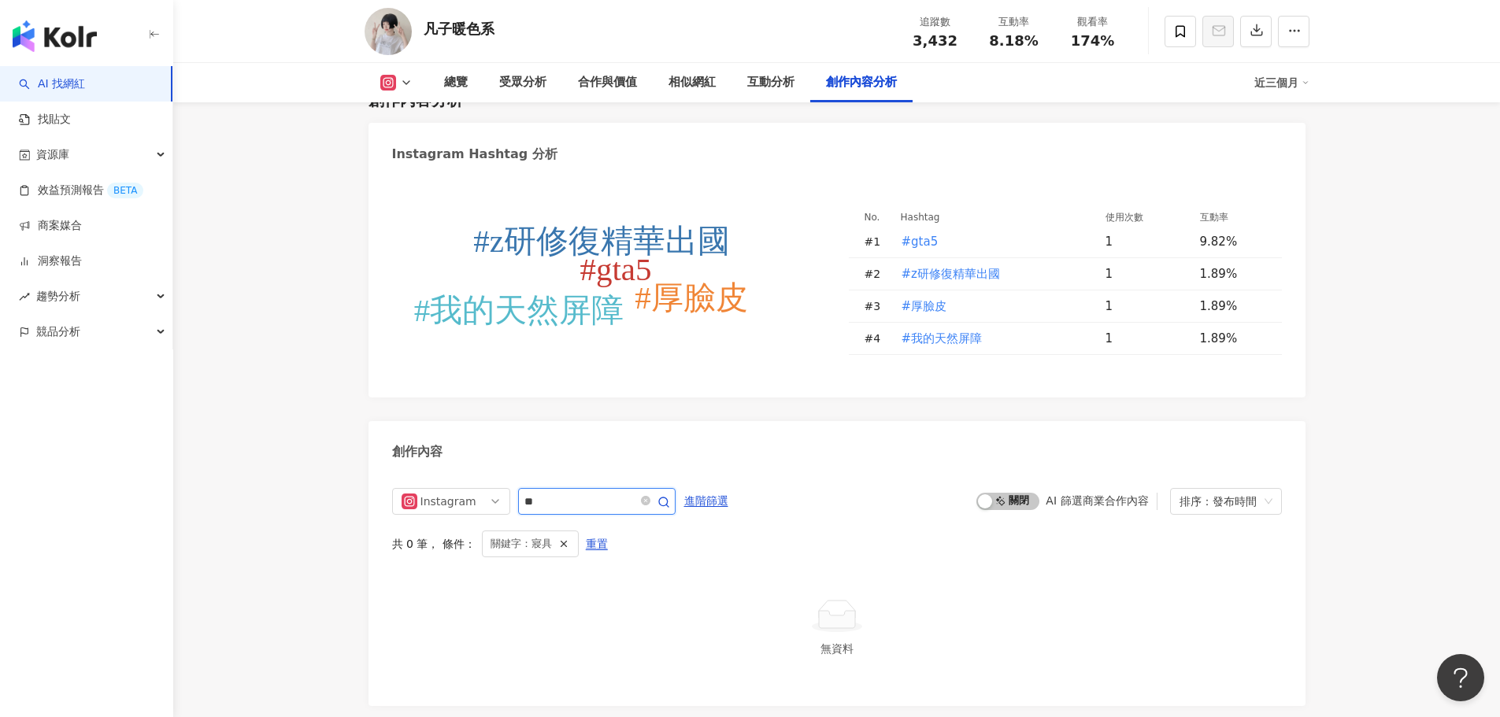
click at [622, 492] on input "**" at bounding box center [579, 501] width 110 height 19
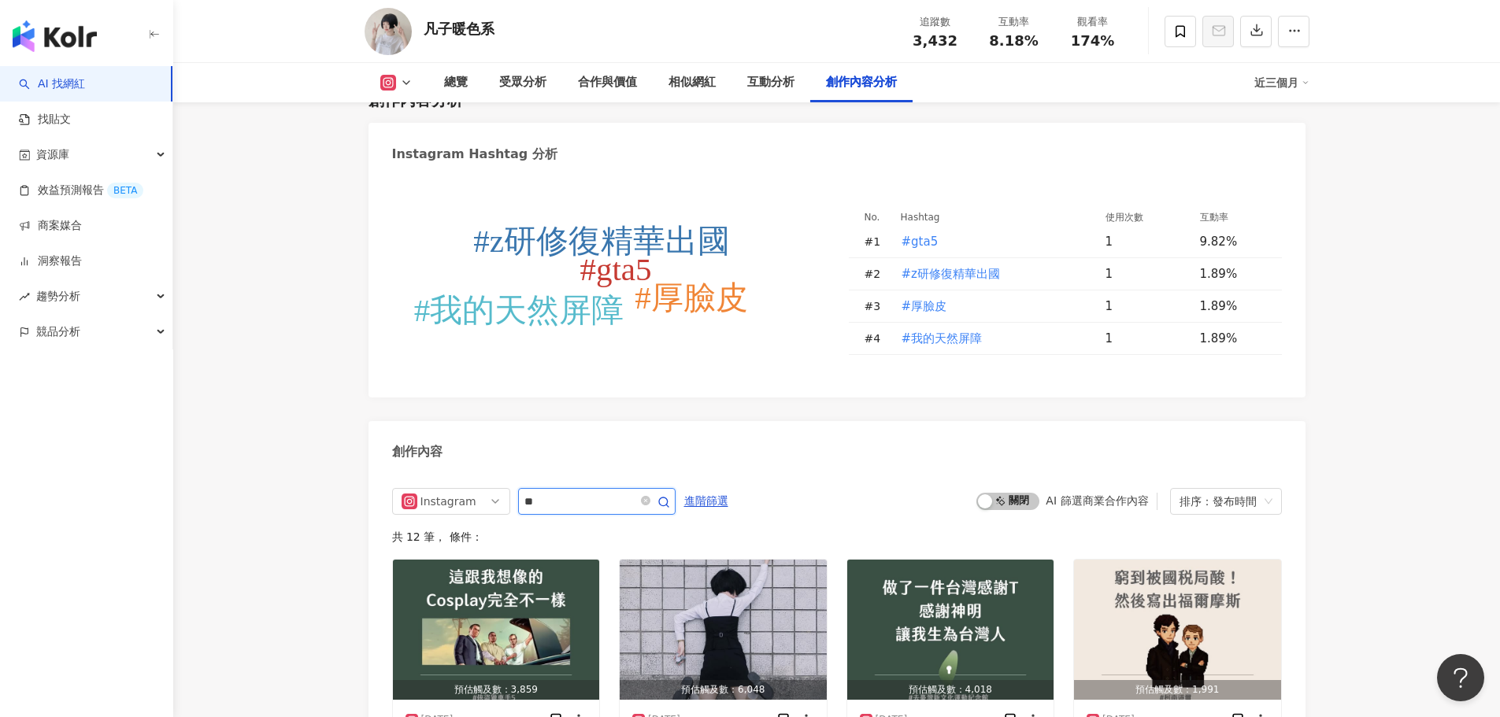
scroll to position [4819, 0]
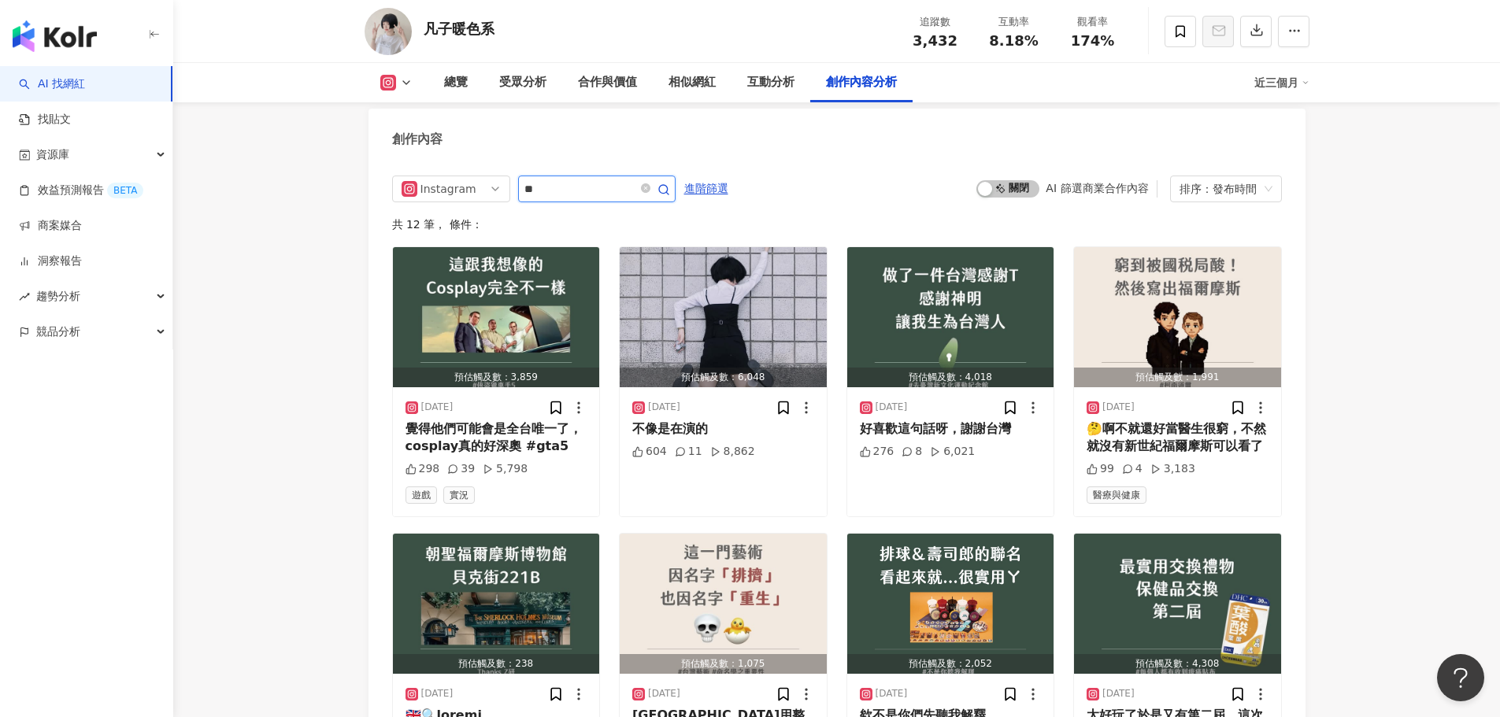
type input "*"
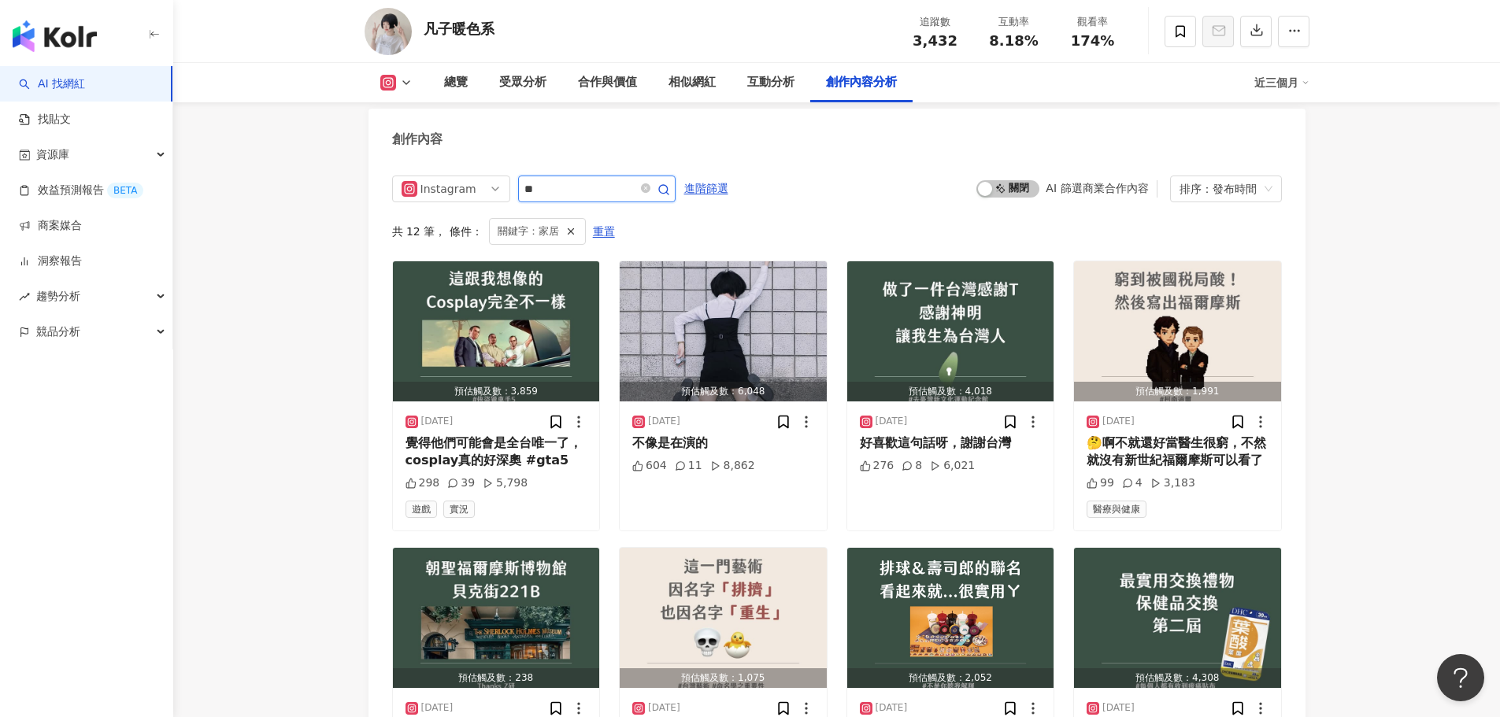
scroll to position [4664, 0]
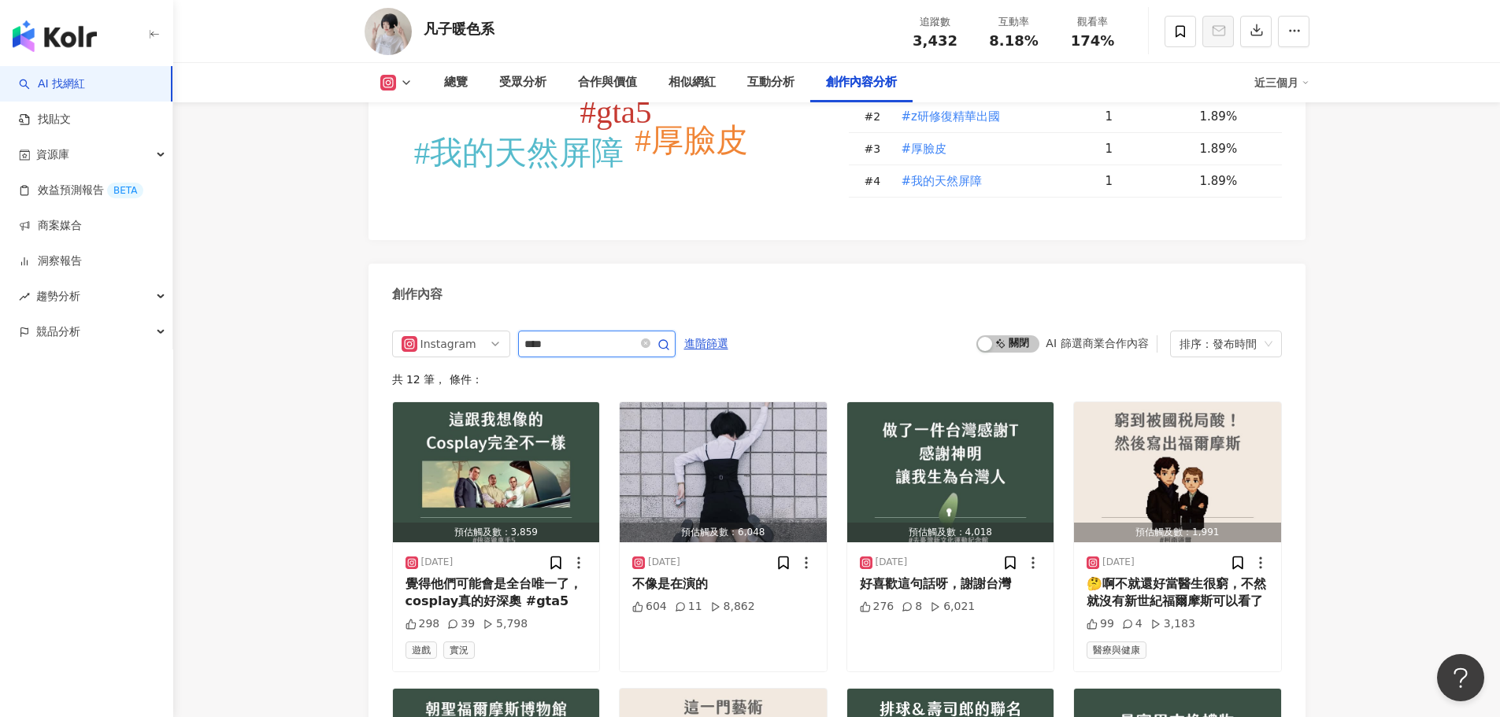
scroll to position [4819, 0]
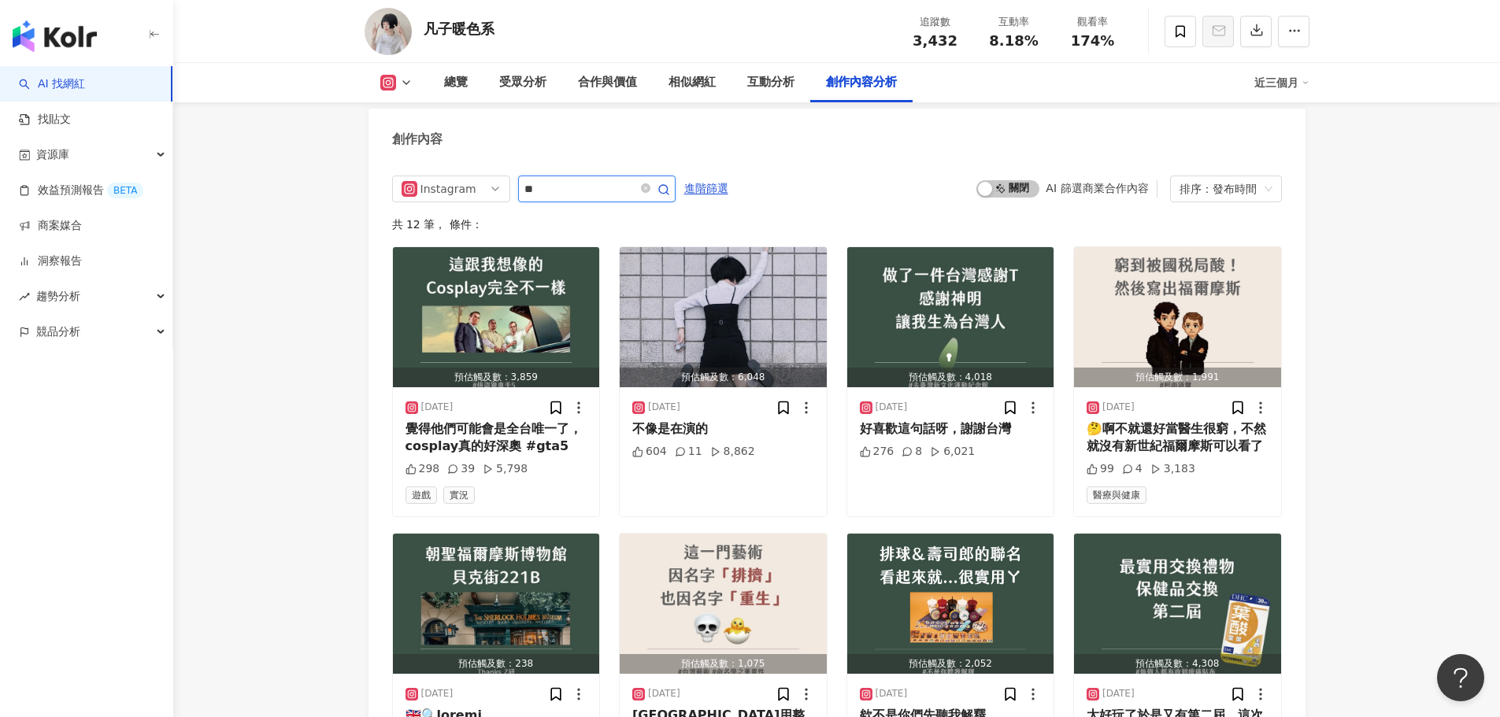
type input "*"
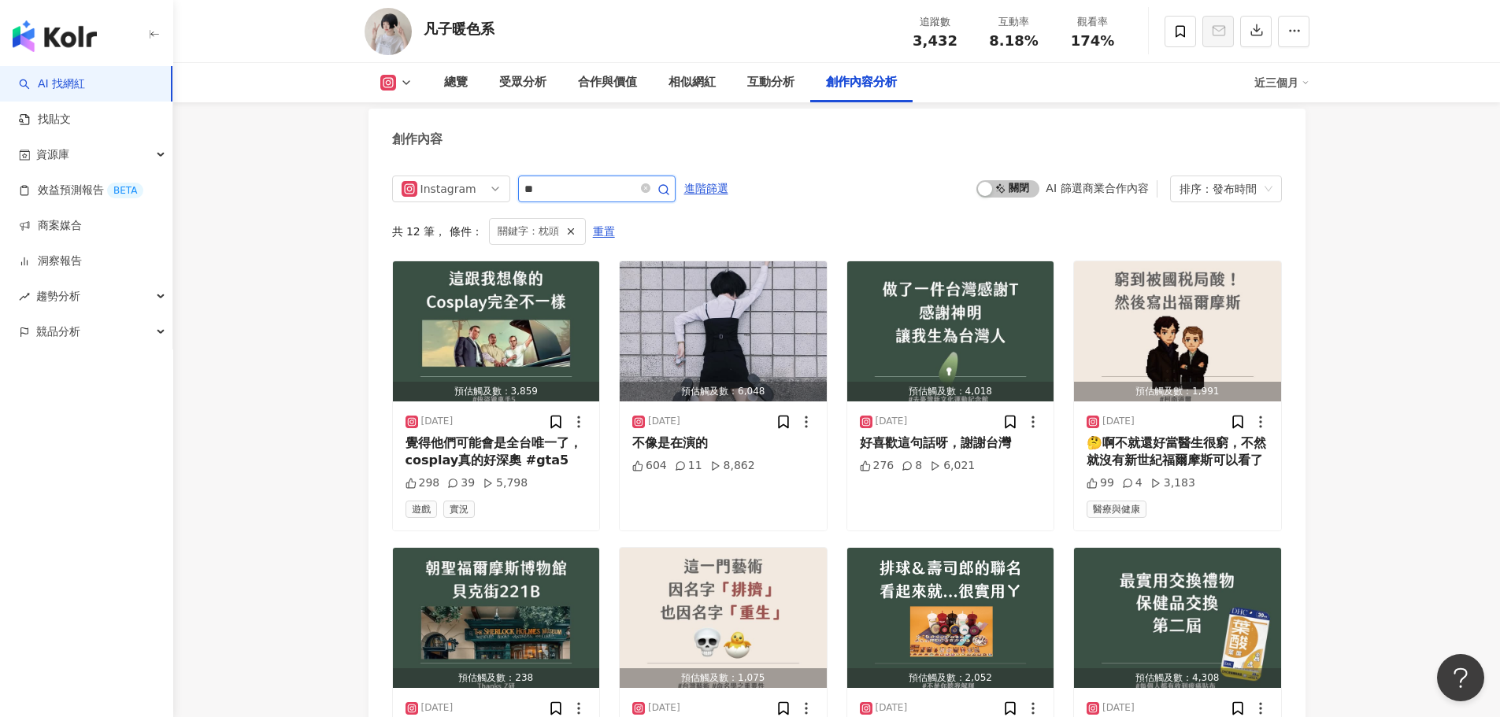
scroll to position [4808, 0]
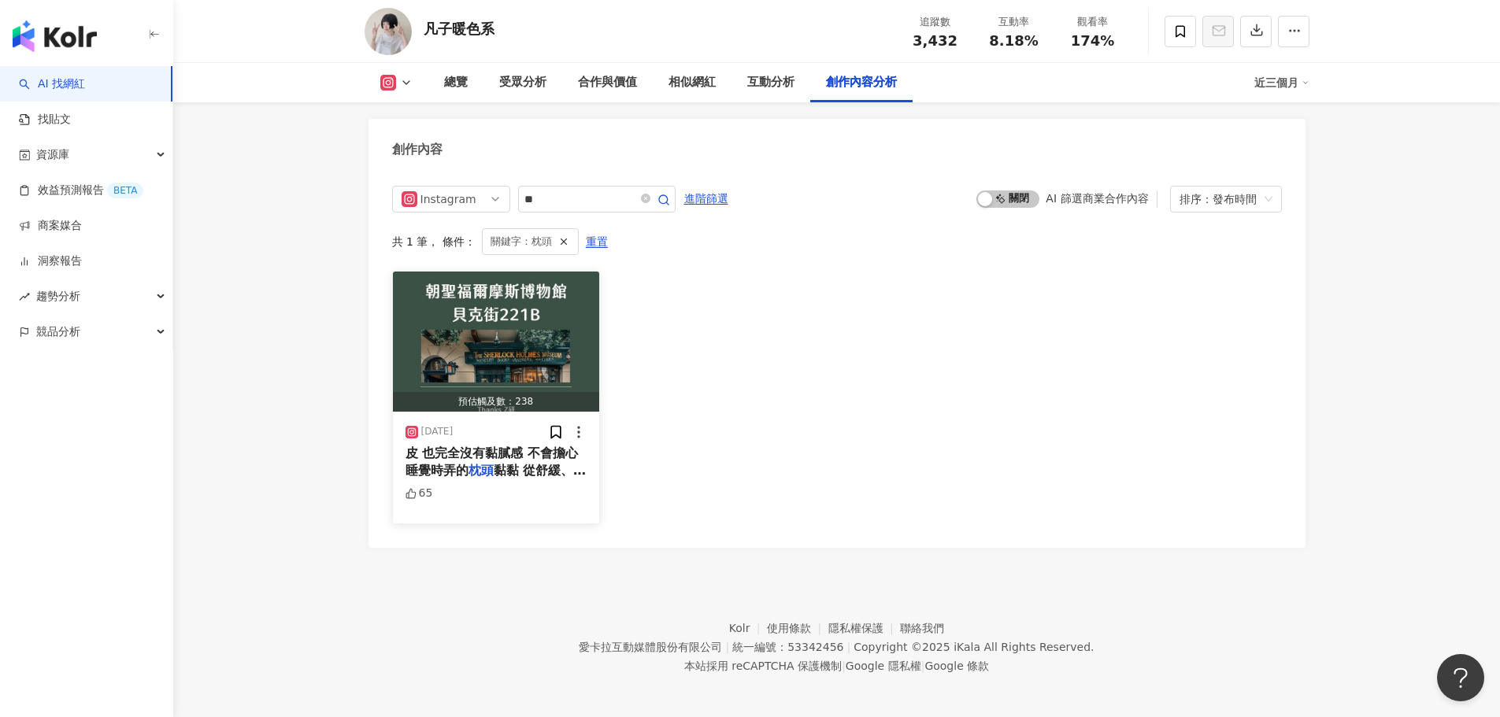
click at [523, 465] on span "黏黏 從舒緩、修復到補水，全靠他 Z" at bounding box center [496, 479] width 181 height 32
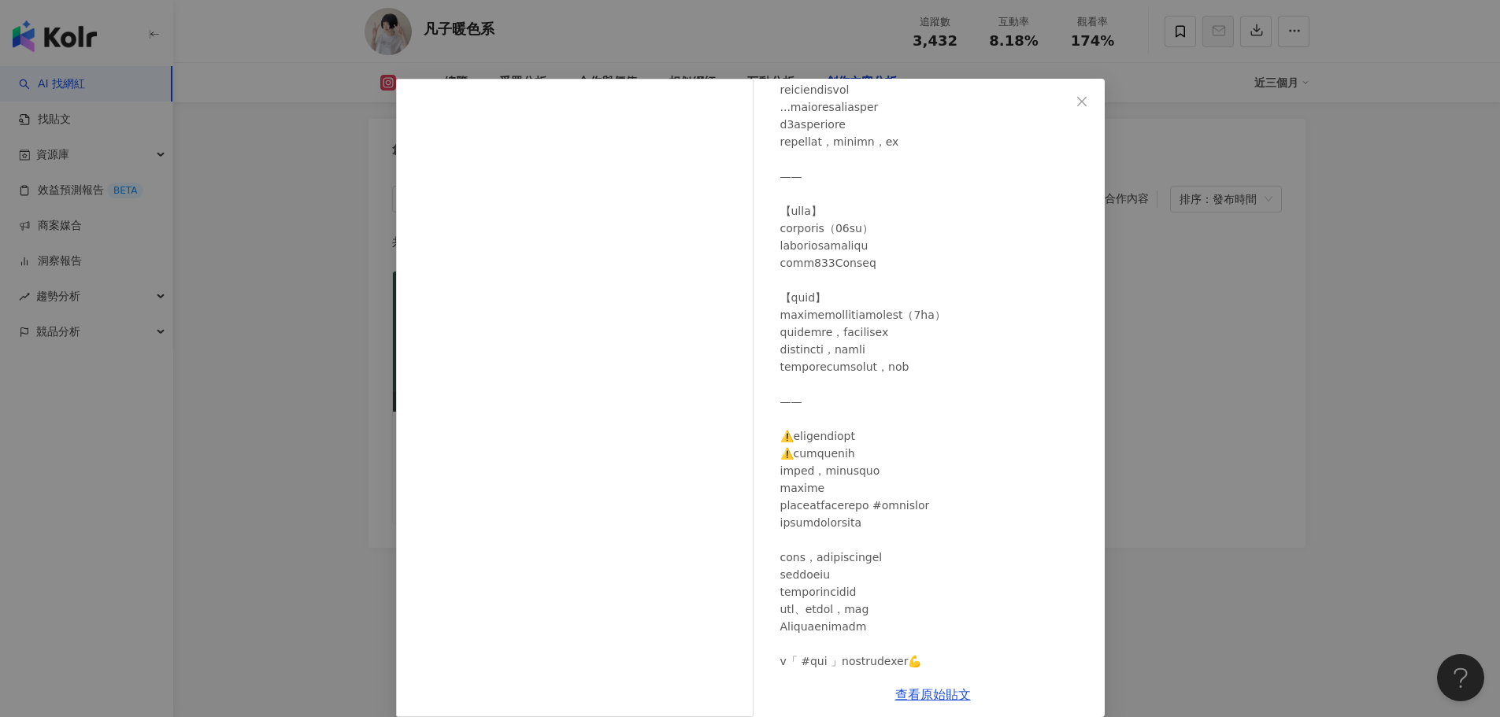
scroll to position [1368, 0]
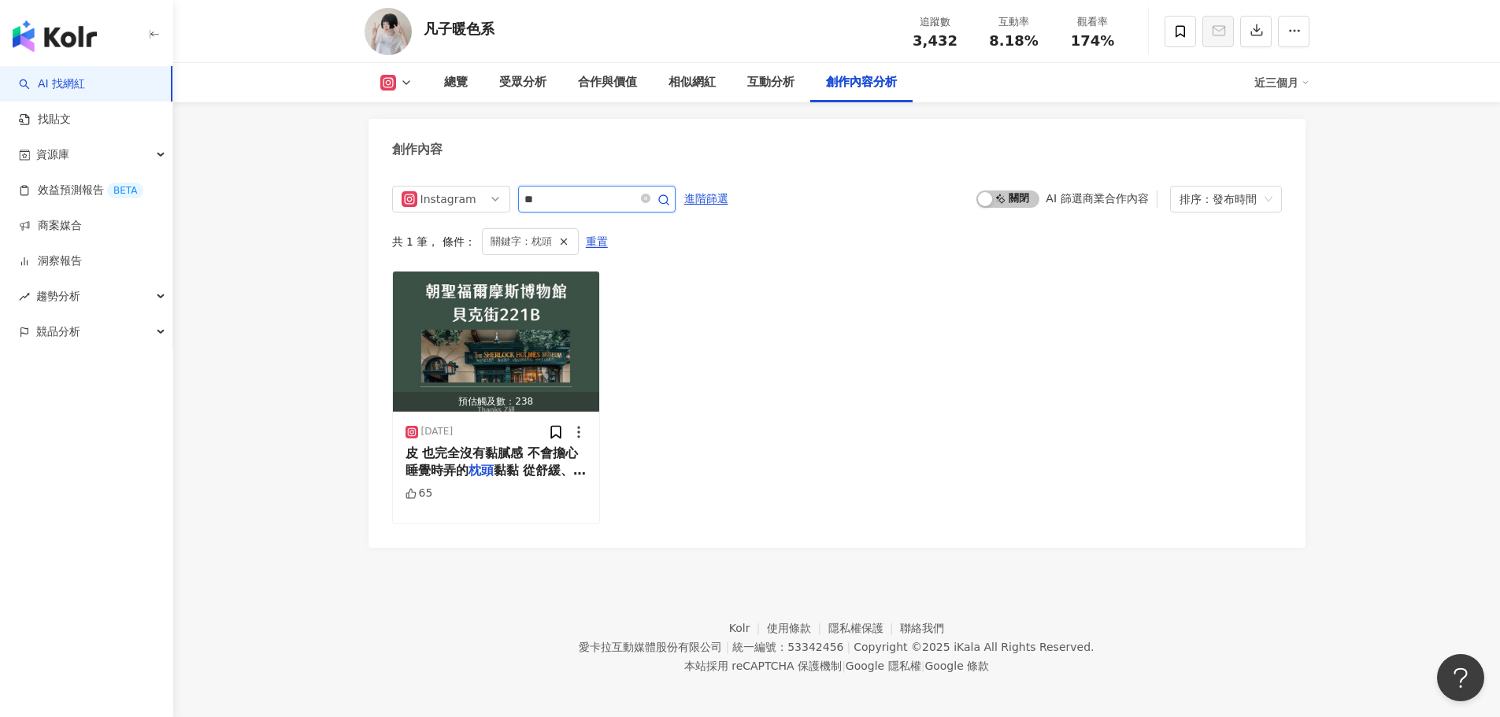
drag, startPoint x: 561, startPoint y: 187, endPoint x: 380, endPoint y: 180, distance: 181.3
click at [372, 178] on div "Instagram ** 進階篩選 啟動 關閉 AI 篩選商業合作內容 排序：發布時間 共 1 筆 ， 條件： 關鍵字：枕頭 重置 預估觸及數：238 202…" at bounding box center [837, 359] width 937 height 378
type input "**"
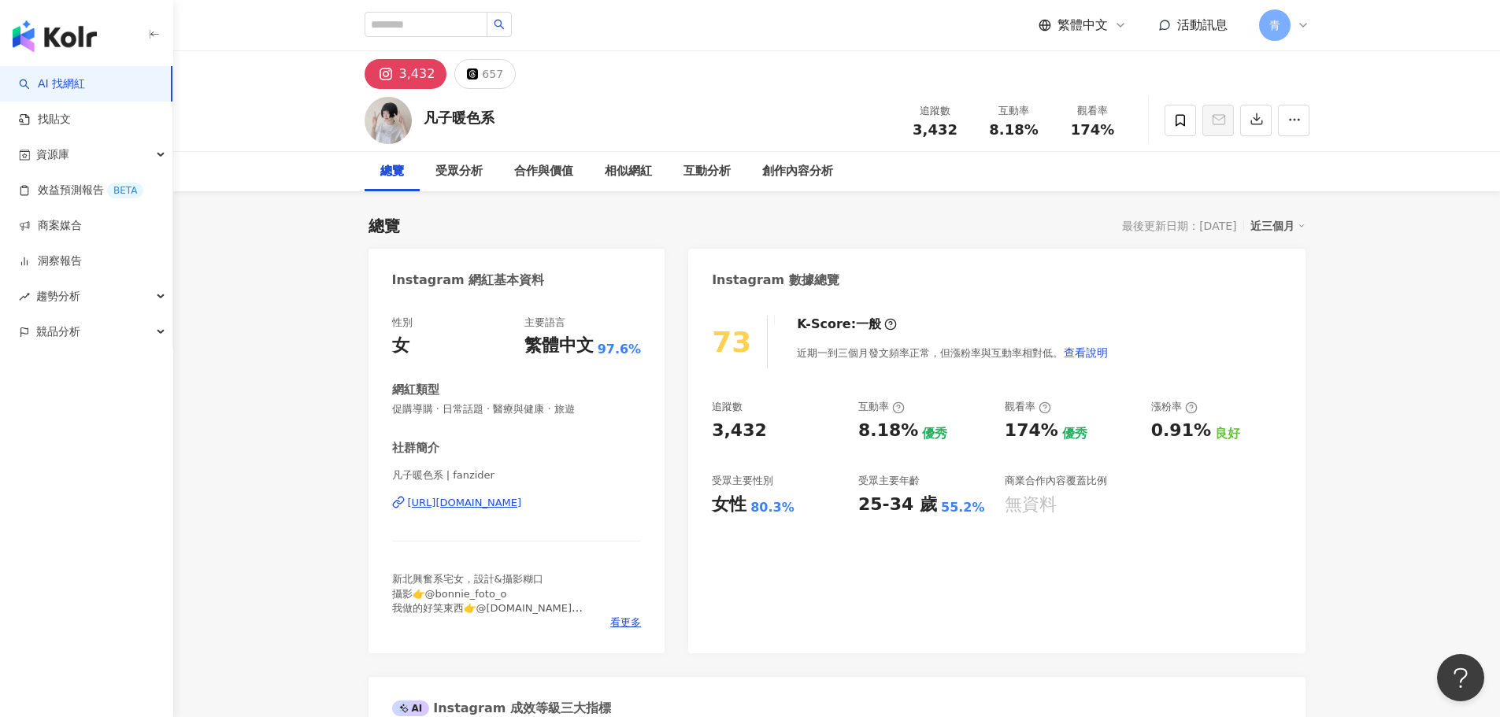
drag, startPoint x: 785, startPoint y: 335, endPoint x: 836, endPoint y: 257, distance: 93.5
click at [547, 181] on div "合作與價值" at bounding box center [543, 171] width 91 height 39
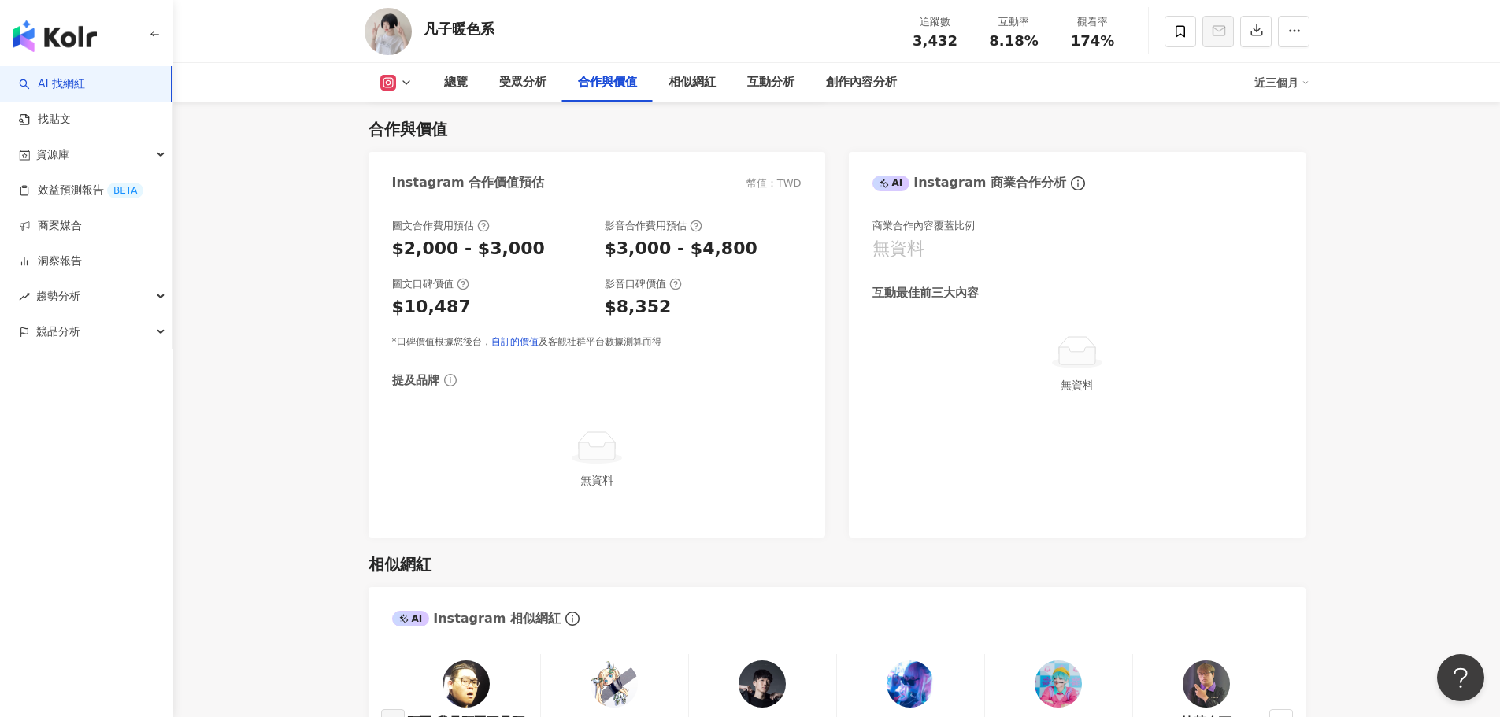
click at [589, 433] on icon at bounding box center [597, 440] width 36 height 17
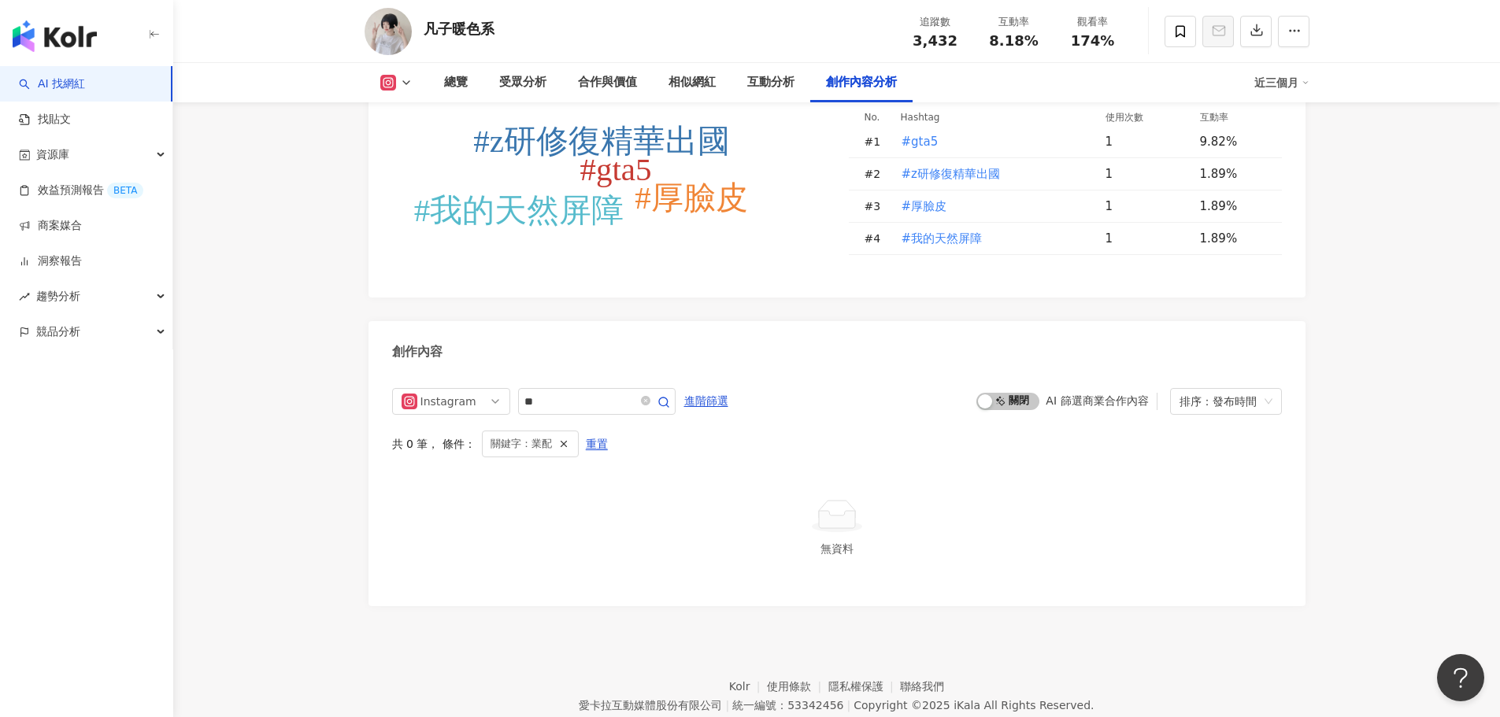
scroll to position [4664, 0]
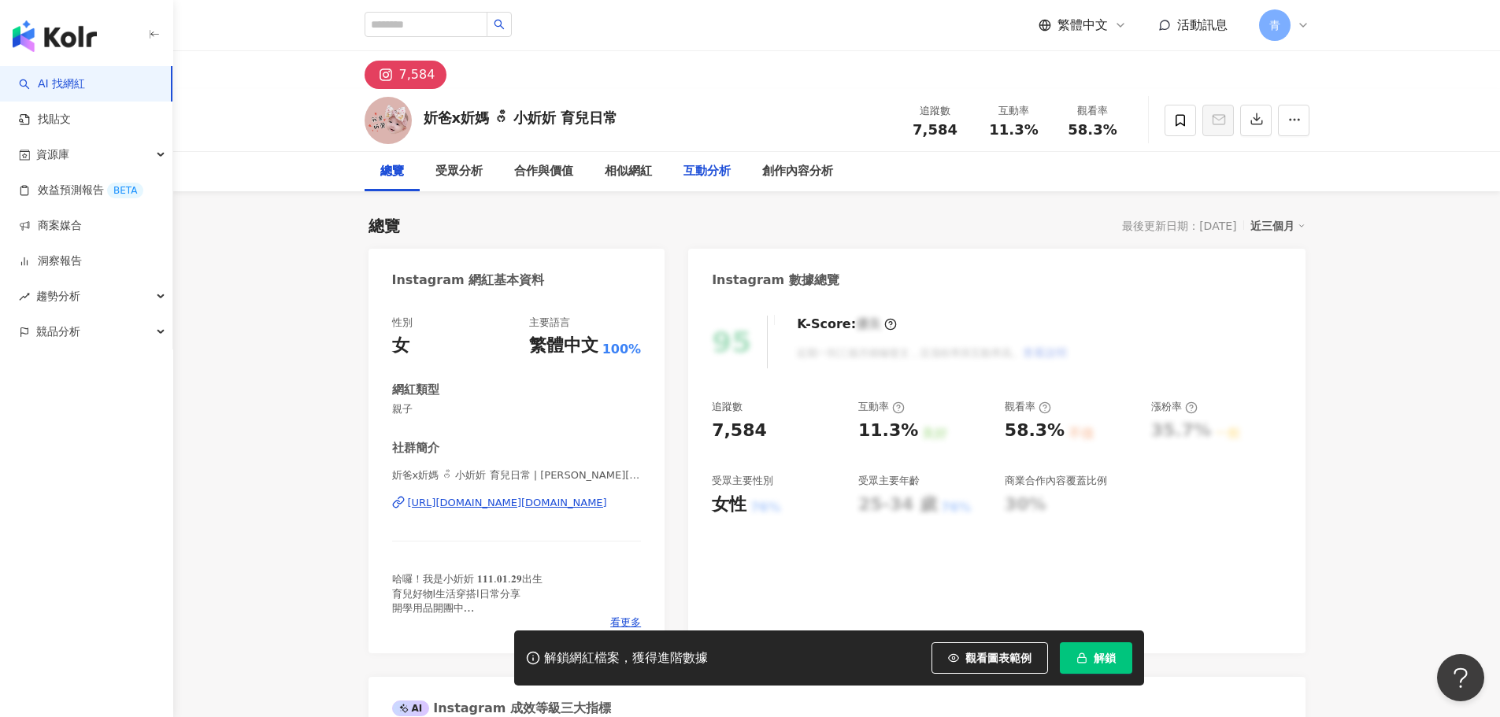
click at [719, 154] on div "互動分析" at bounding box center [707, 171] width 79 height 39
click at [506, 502] on div "https://www.instagram.com/tzuya.wang/" at bounding box center [507, 503] width 199 height 14
click at [1099, 654] on span "解鎖" at bounding box center [1105, 658] width 22 height 13
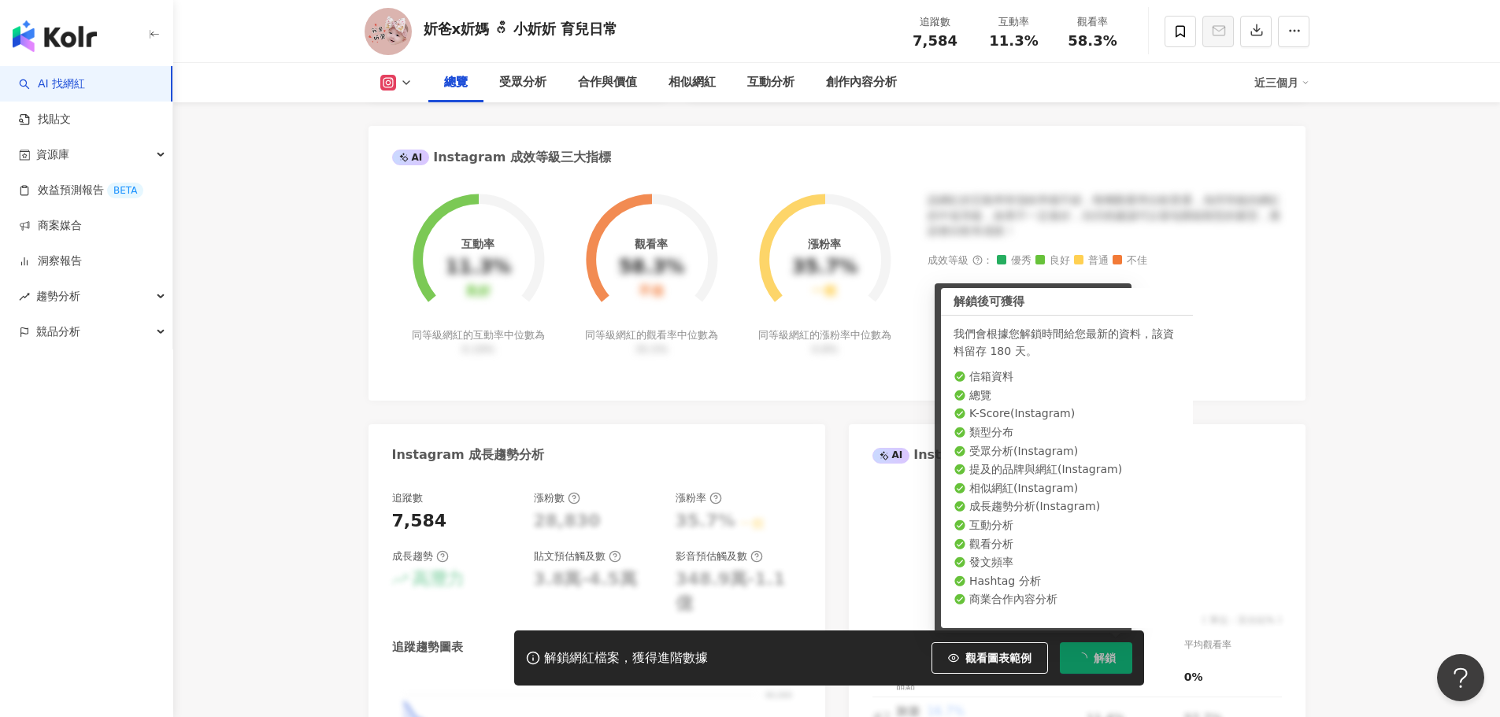
scroll to position [608, 0]
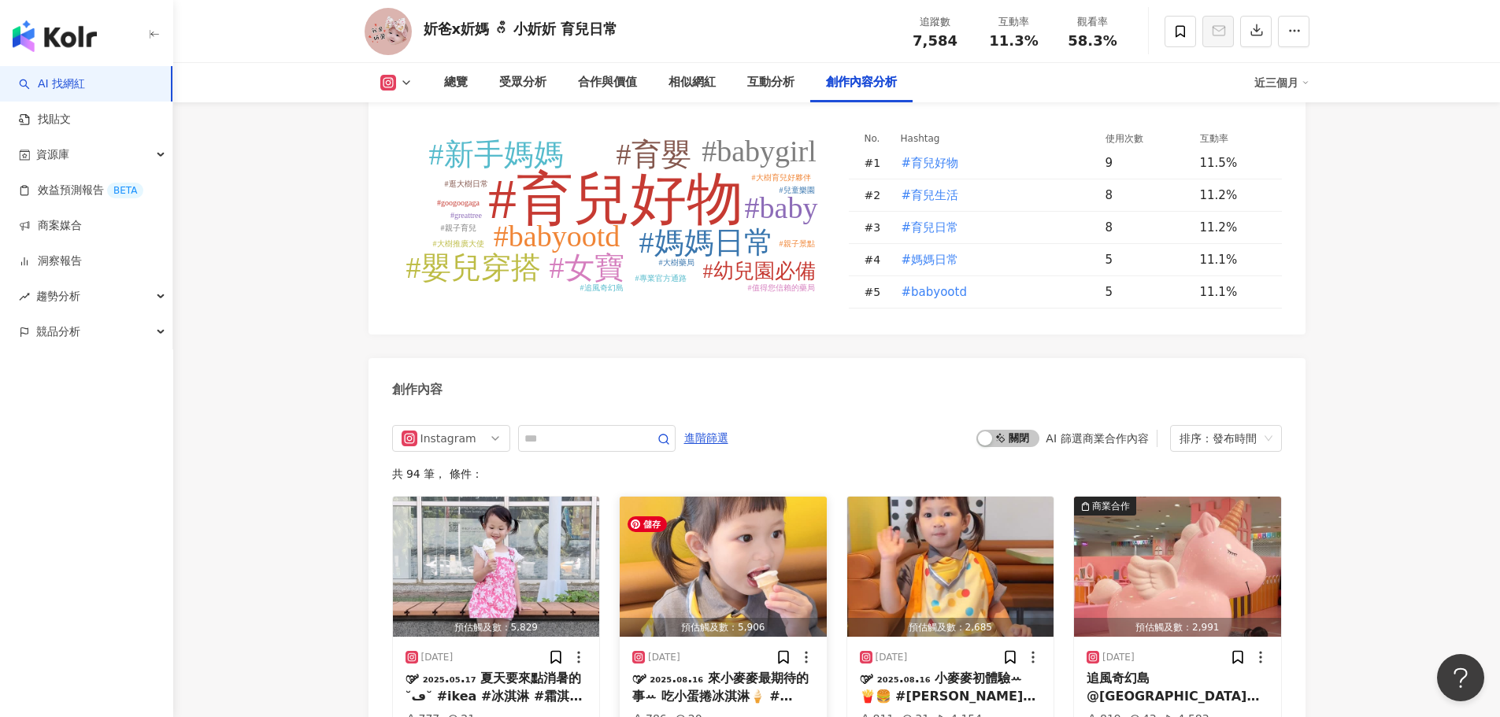
scroll to position [4816, 0]
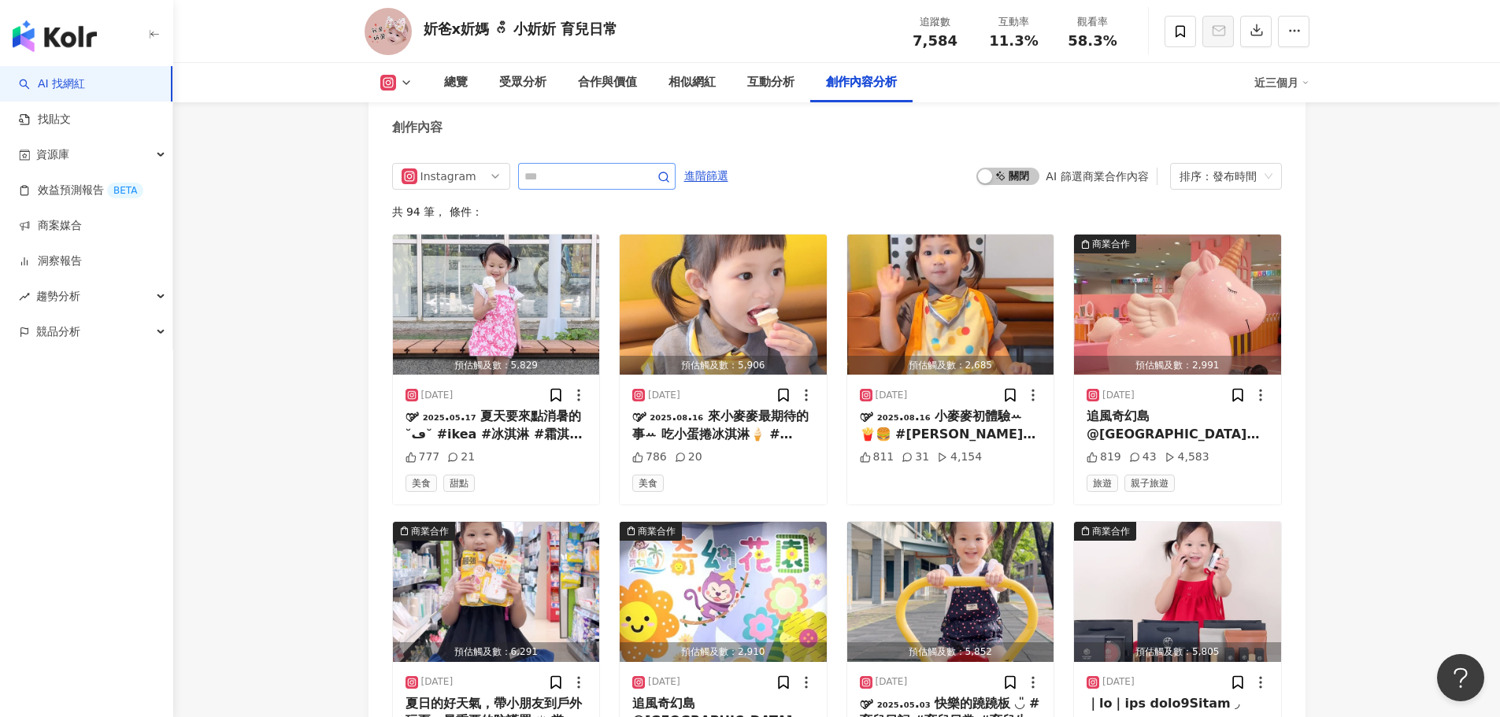
click at [674, 190] on span at bounding box center [596, 176] width 157 height 27
click at [666, 190] on span at bounding box center [596, 176] width 157 height 27
click at [635, 186] on input "text" at bounding box center [579, 176] width 110 height 19
type input "**"
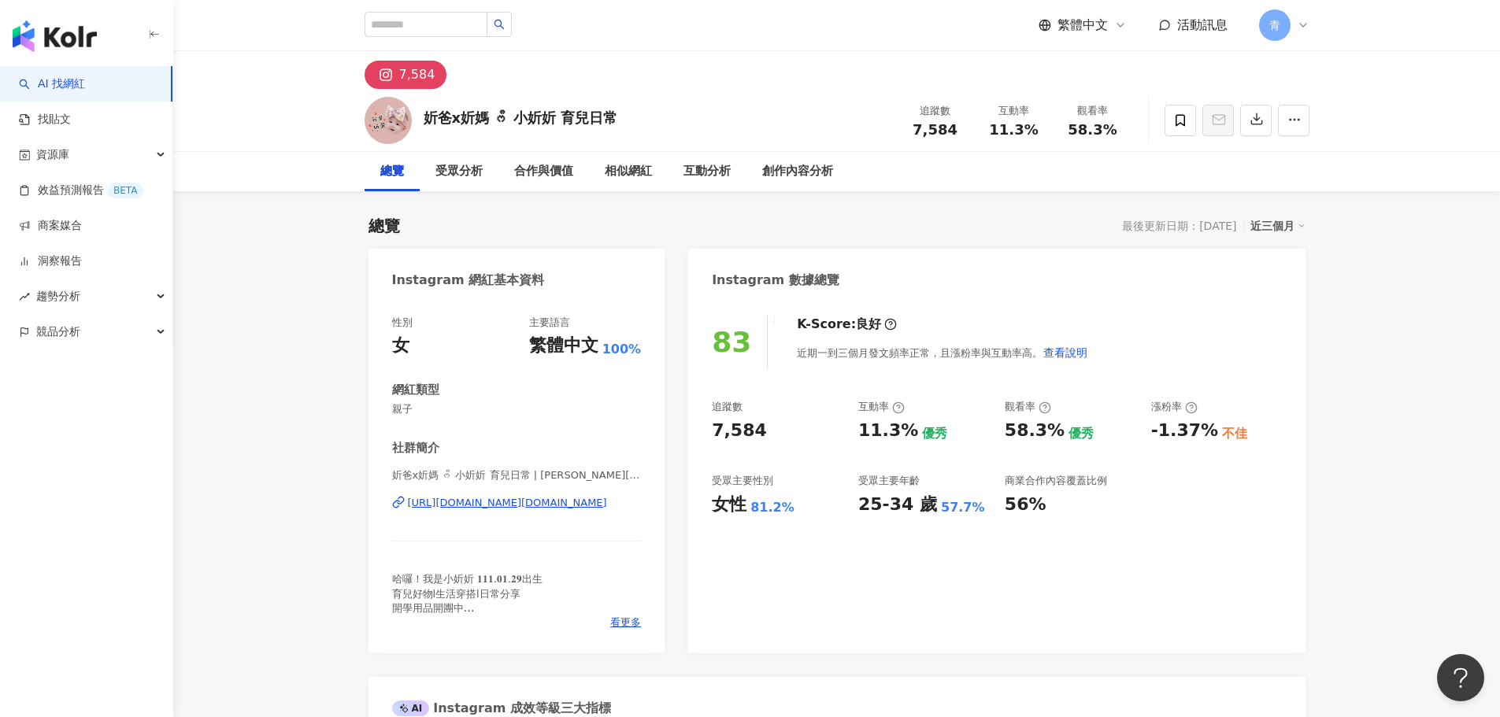
drag, startPoint x: 421, startPoint y: 601, endPoint x: 541, endPoint y: 263, distance: 358.7
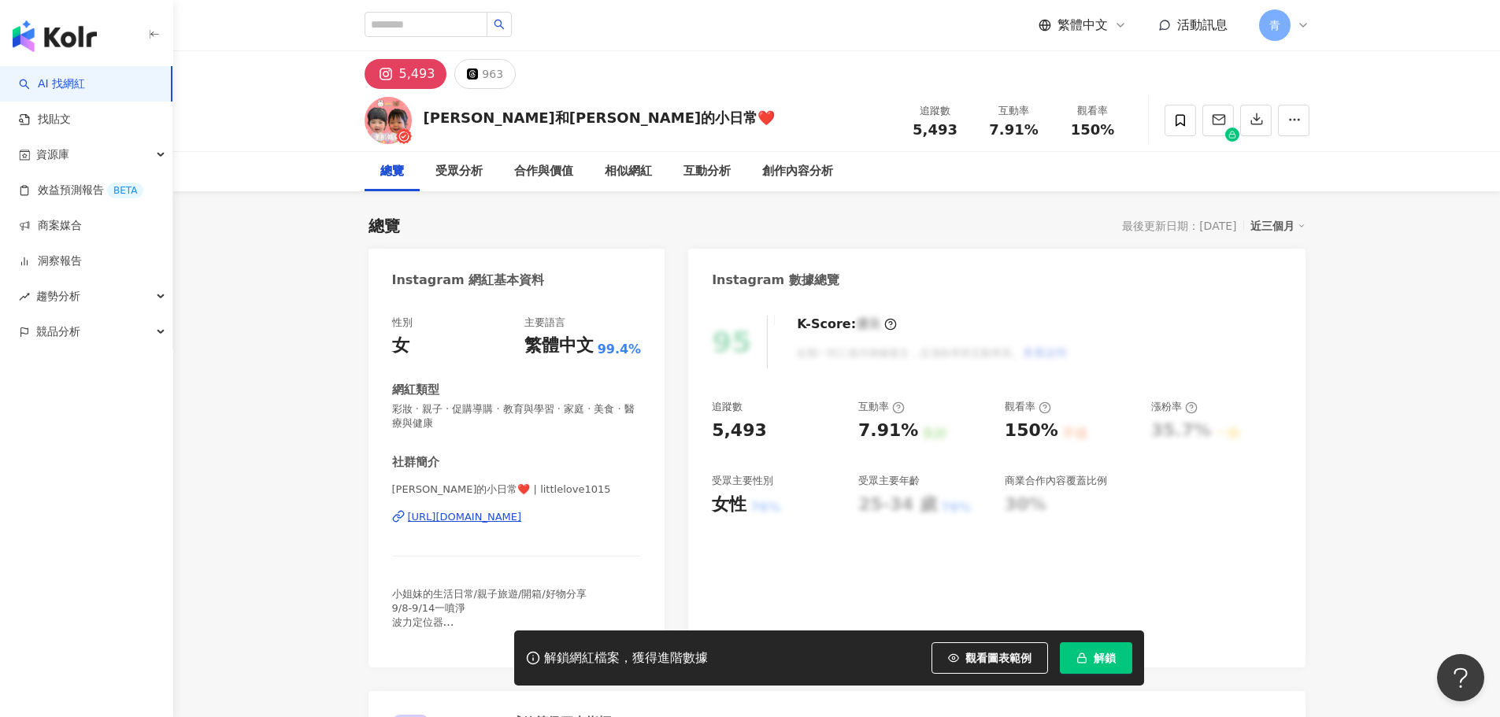
click at [1098, 664] on span "解鎖" at bounding box center [1105, 658] width 22 height 13
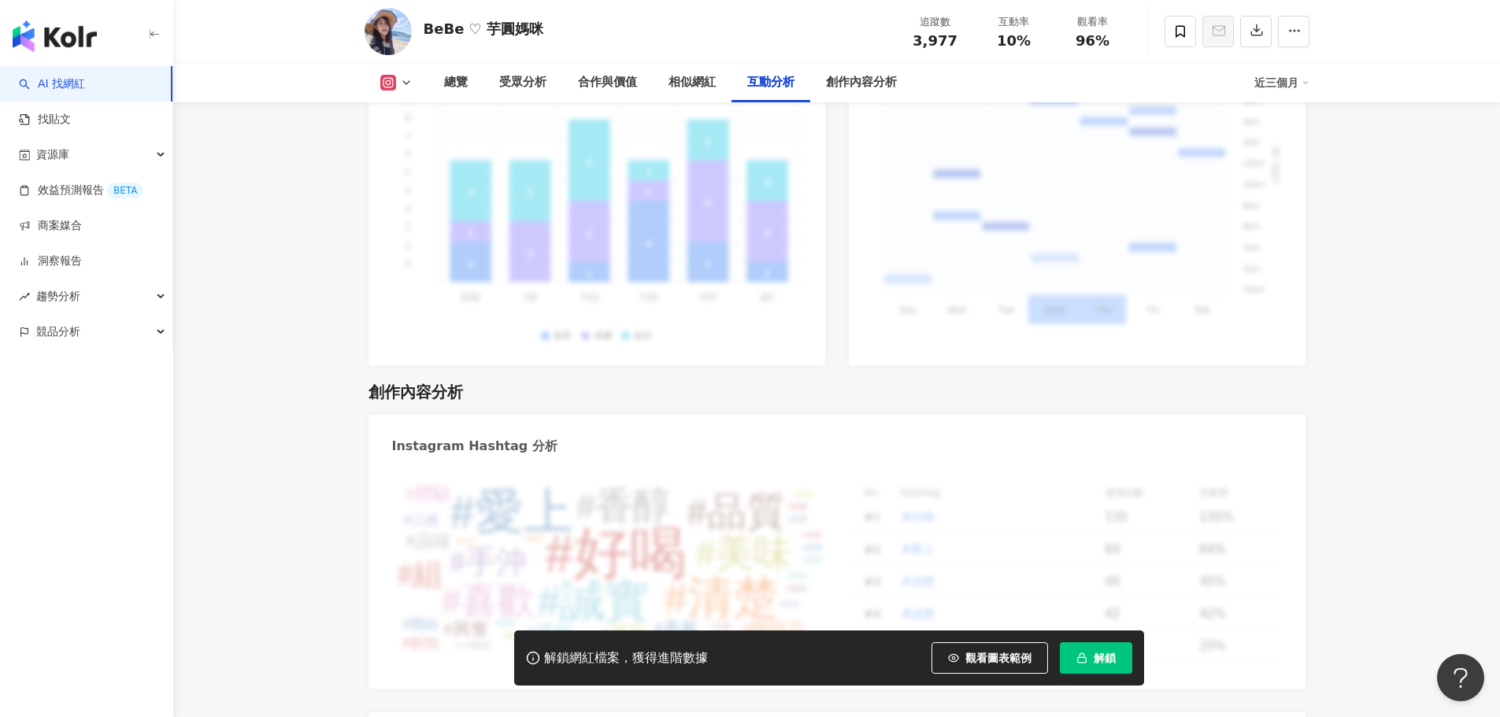
drag, startPoint x: 248, startPoint y: 278, endPoint x: 299, endPoint y: 532, distance: 259.5
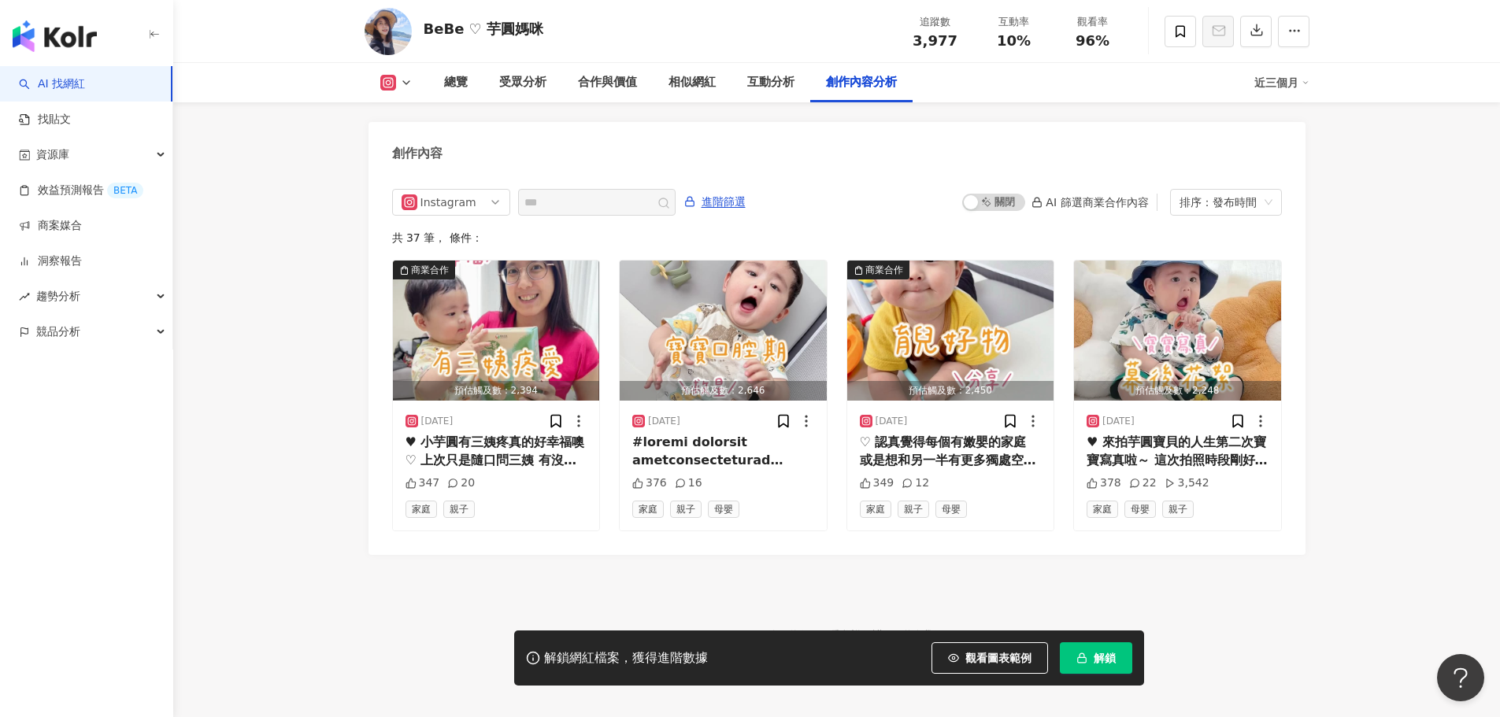
click at [586, 189] on span at bounding box center [596, 202] width 157 height 27
click at [642, 196] on div "Instagram all ig 不分平台 Instagram" at bounding box center [533, 202] width 283 height 27
click at [669, 232] on div "共 37 筆 ， 條件：" at bounding box center [837, 238] width 890 height 13
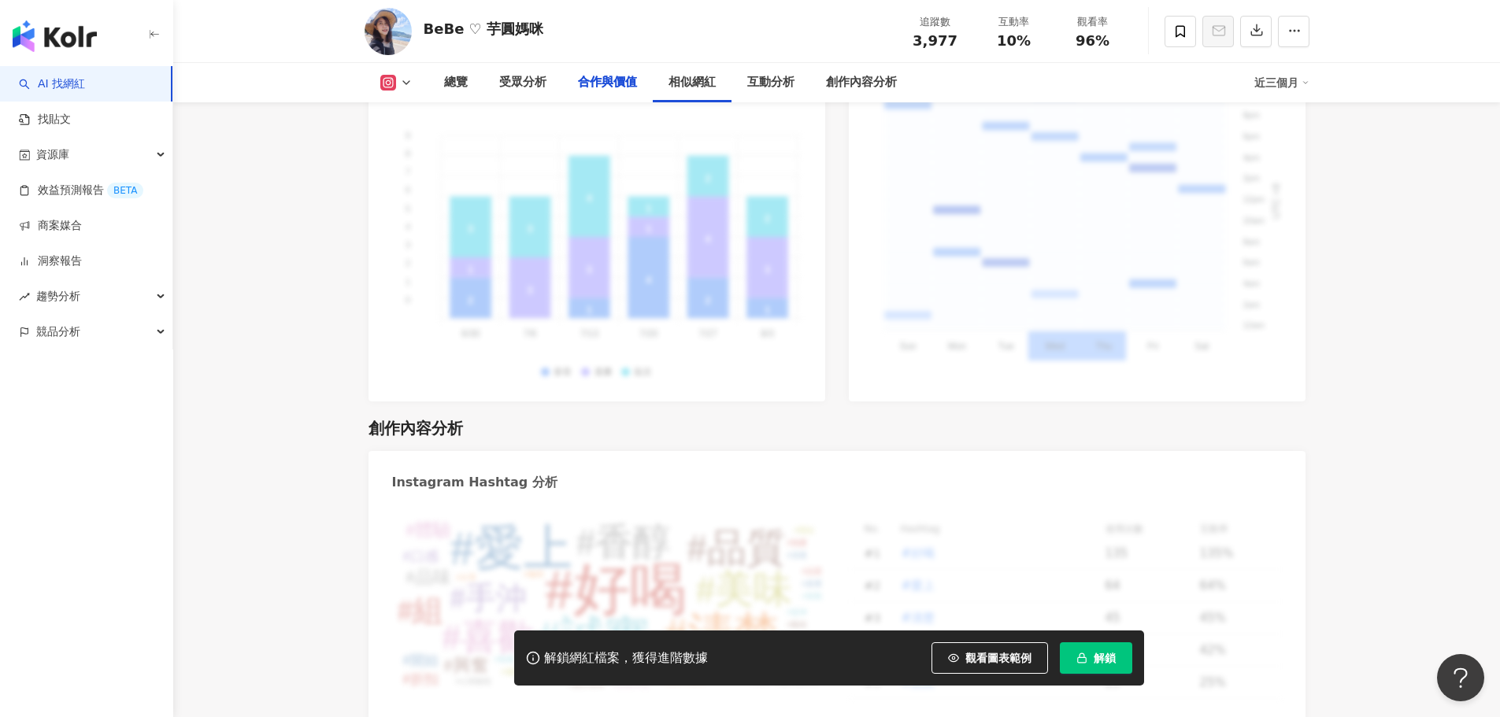
scroll to position [0, 0]
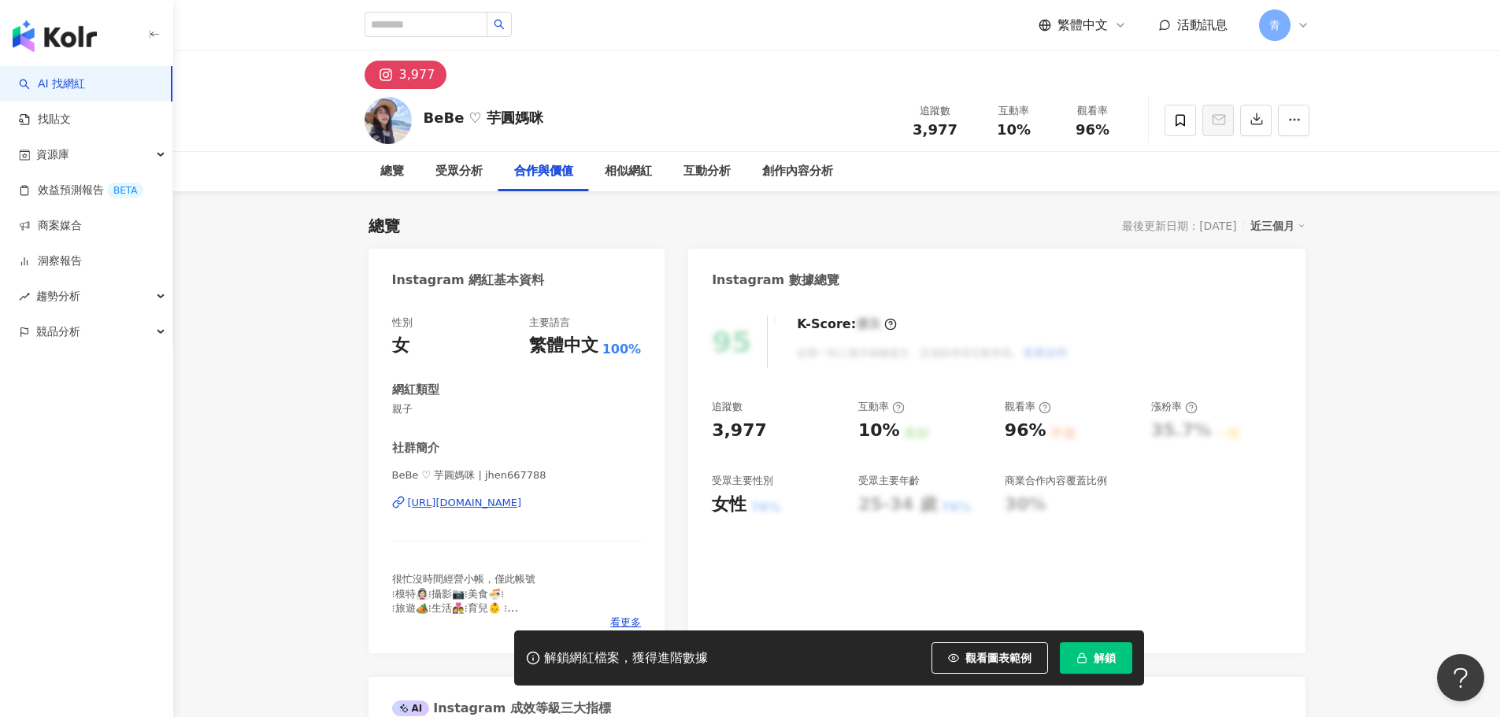
drag, startPoint x: 354, startPoint y: 547, endPoint x: 443, endPoint y: 187, distance: 370.7
click at [1105, 653] on span "解鎖" at bounding box center [1105, 658] width 22 height 13
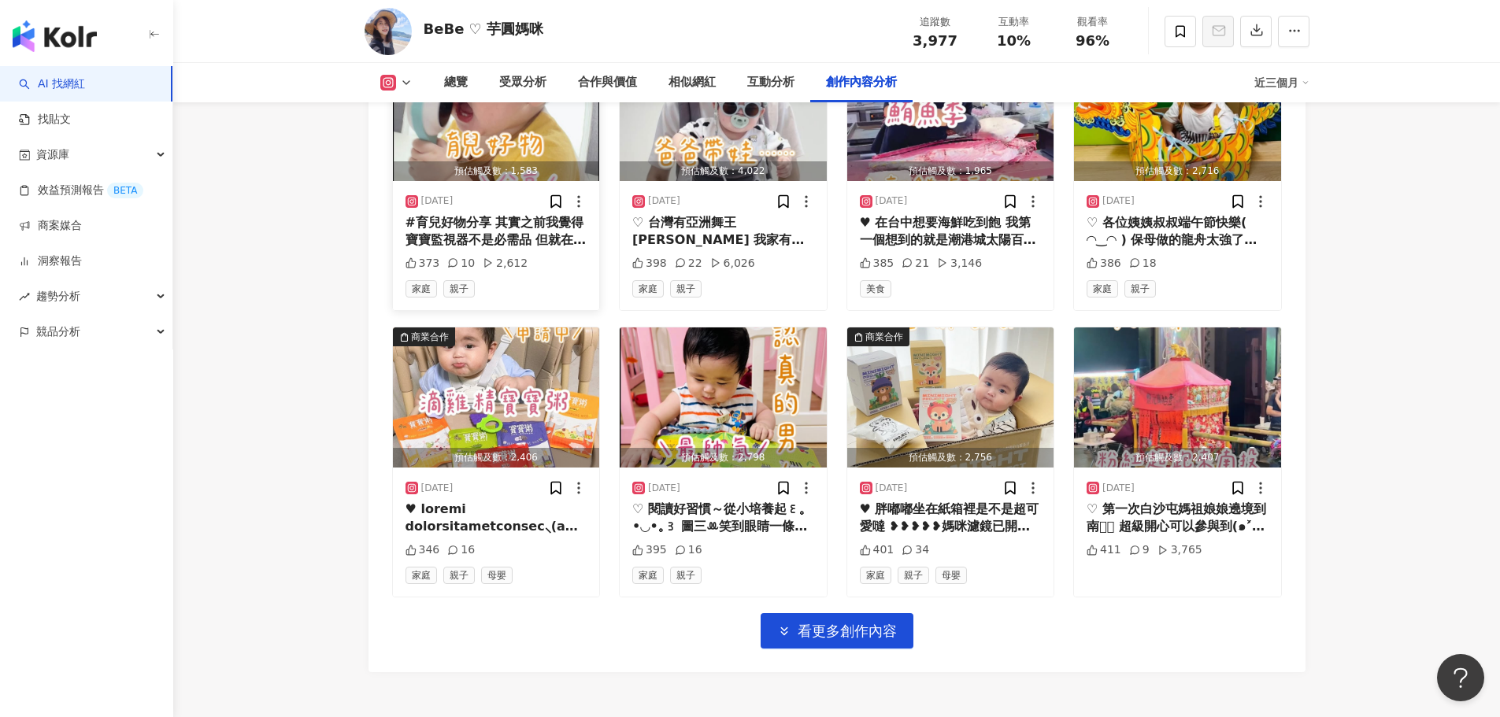
scroll to position [5355, 0]
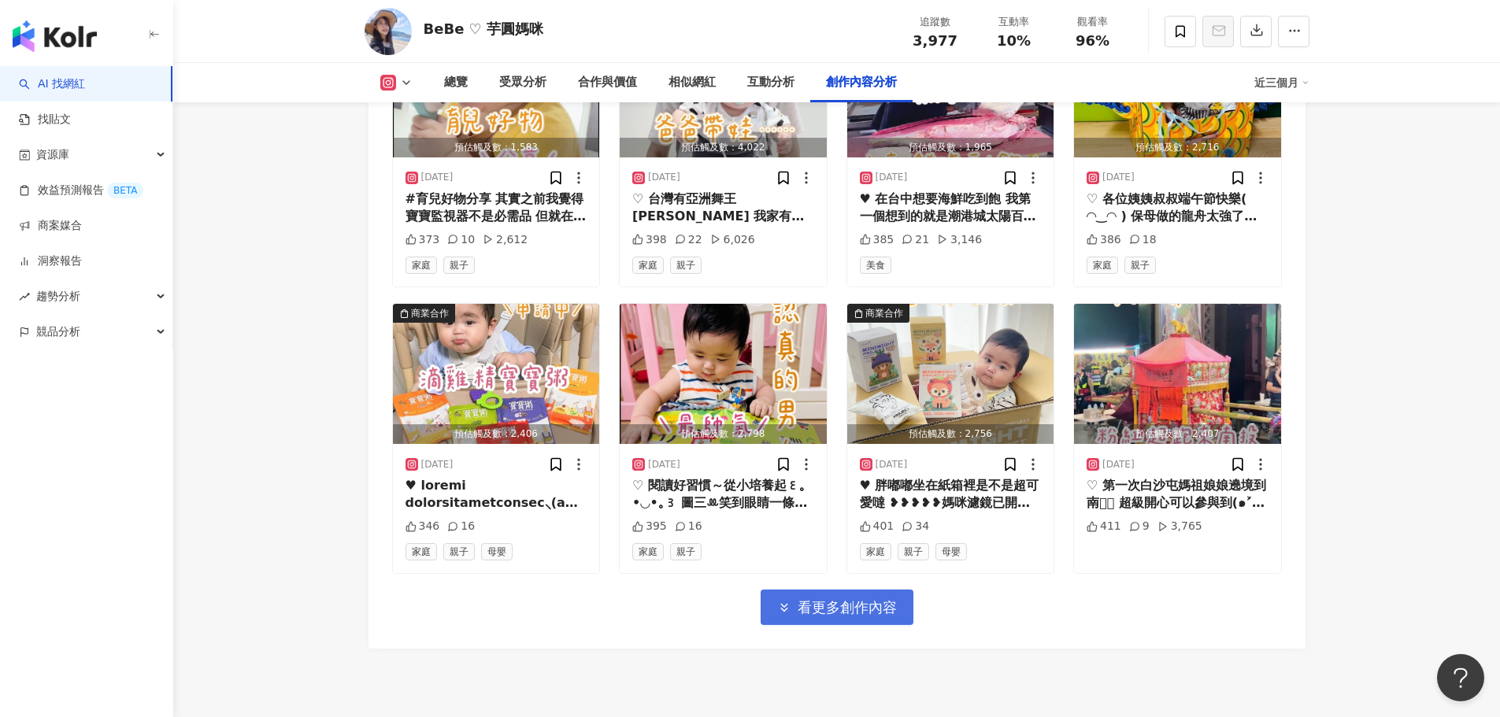
click at [822, 617] on span "看更多創作內容" at bounding box center [847, 607] width 99 height 17
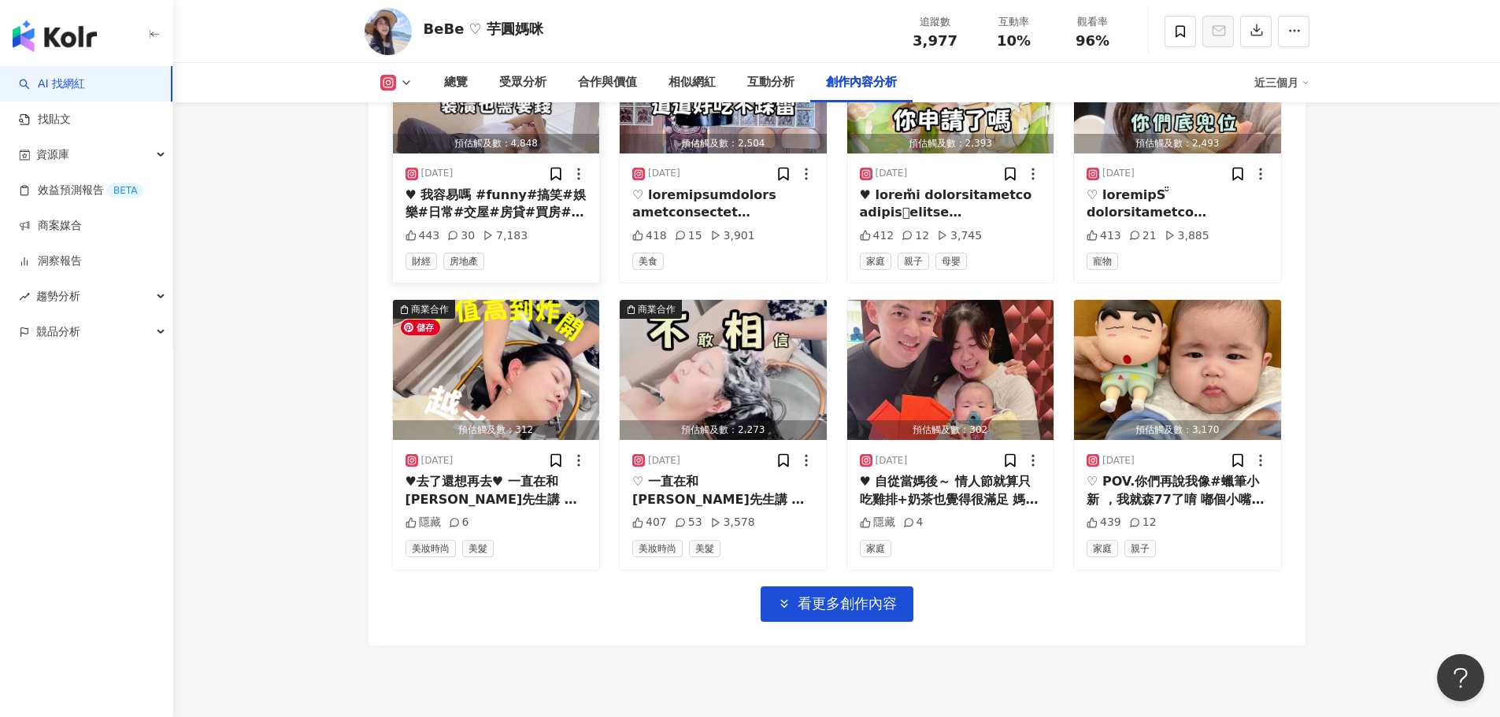
scroll to position [6221, 0]
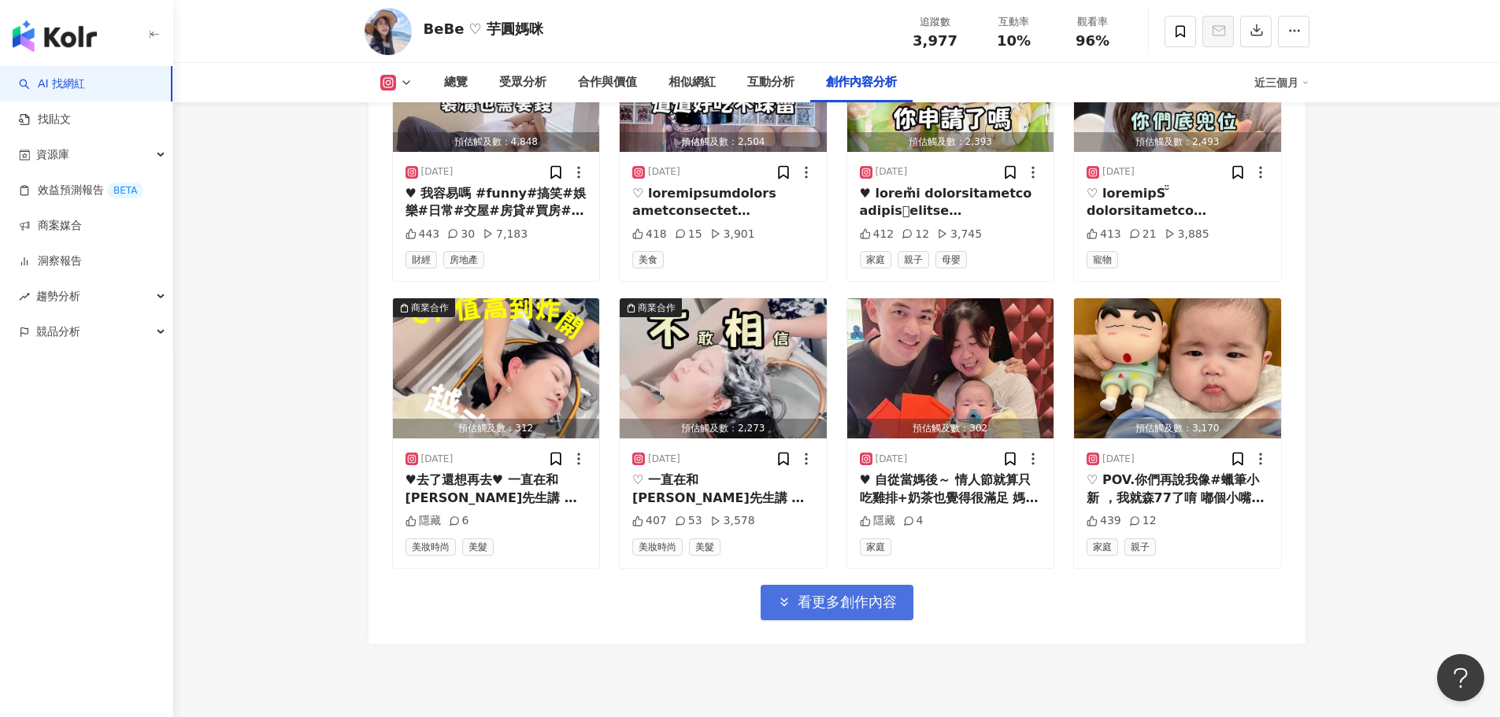
click at [843, 611] on span "看更多創作內容" at bounding box center [847, 602] width 99 height 17
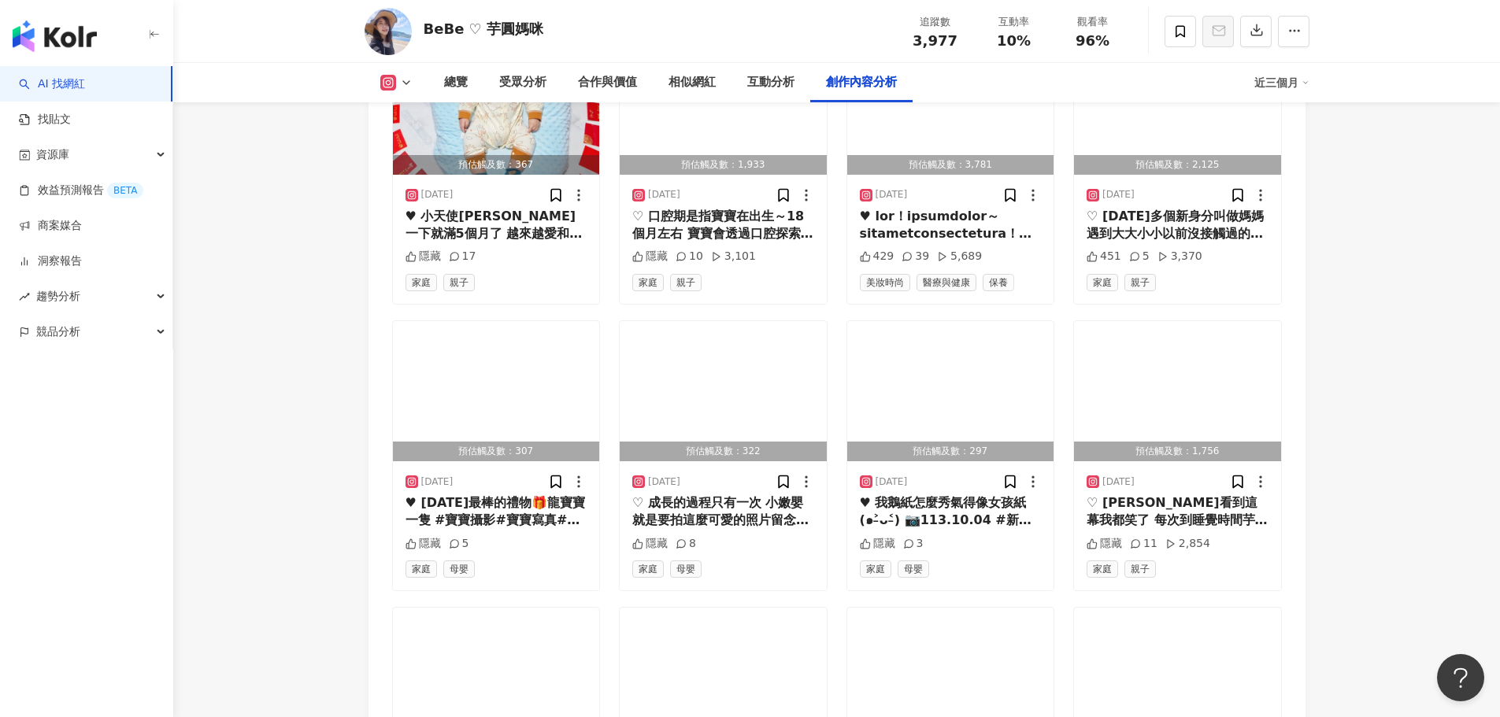
scroll to position [7195, 0]
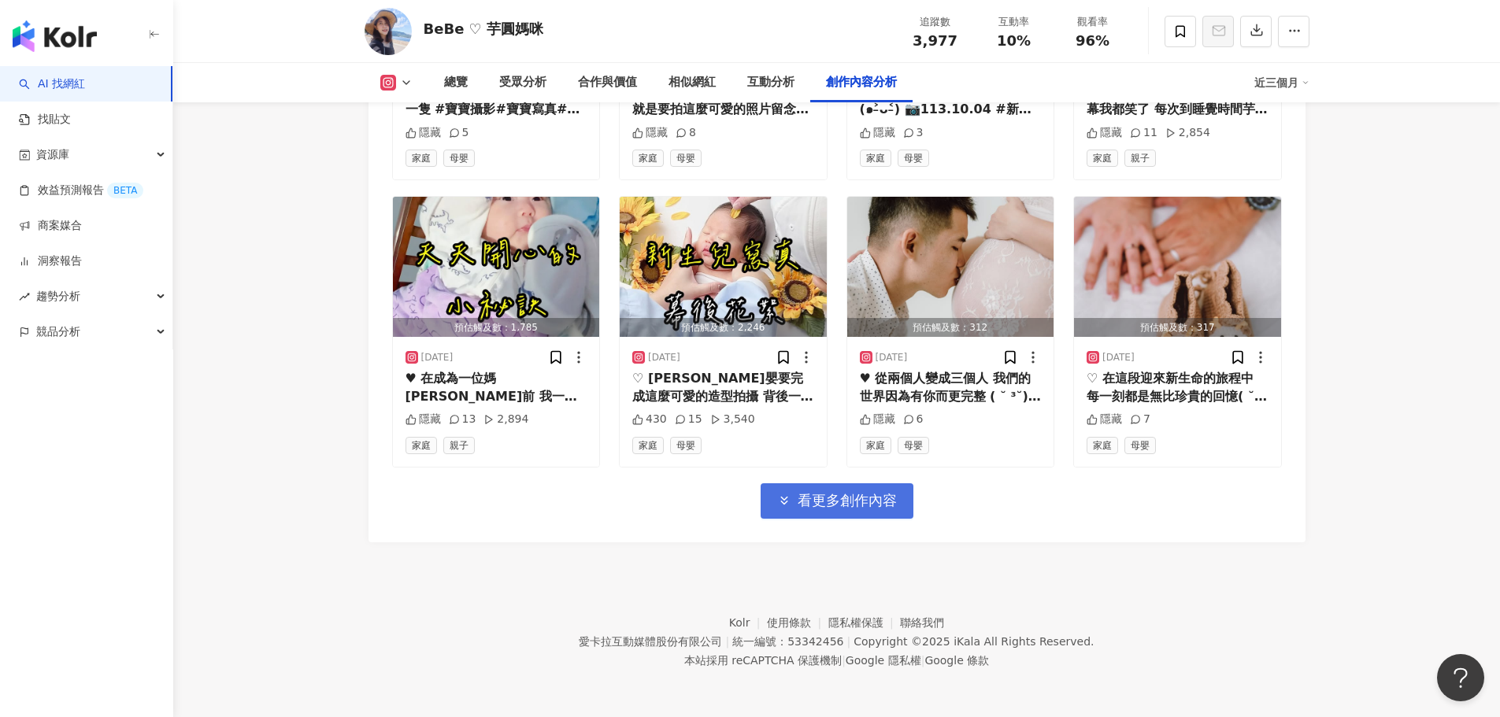
click at [838, 511] on button "看更多創作內容" at bounding box center [837, 501] width 153 height 35
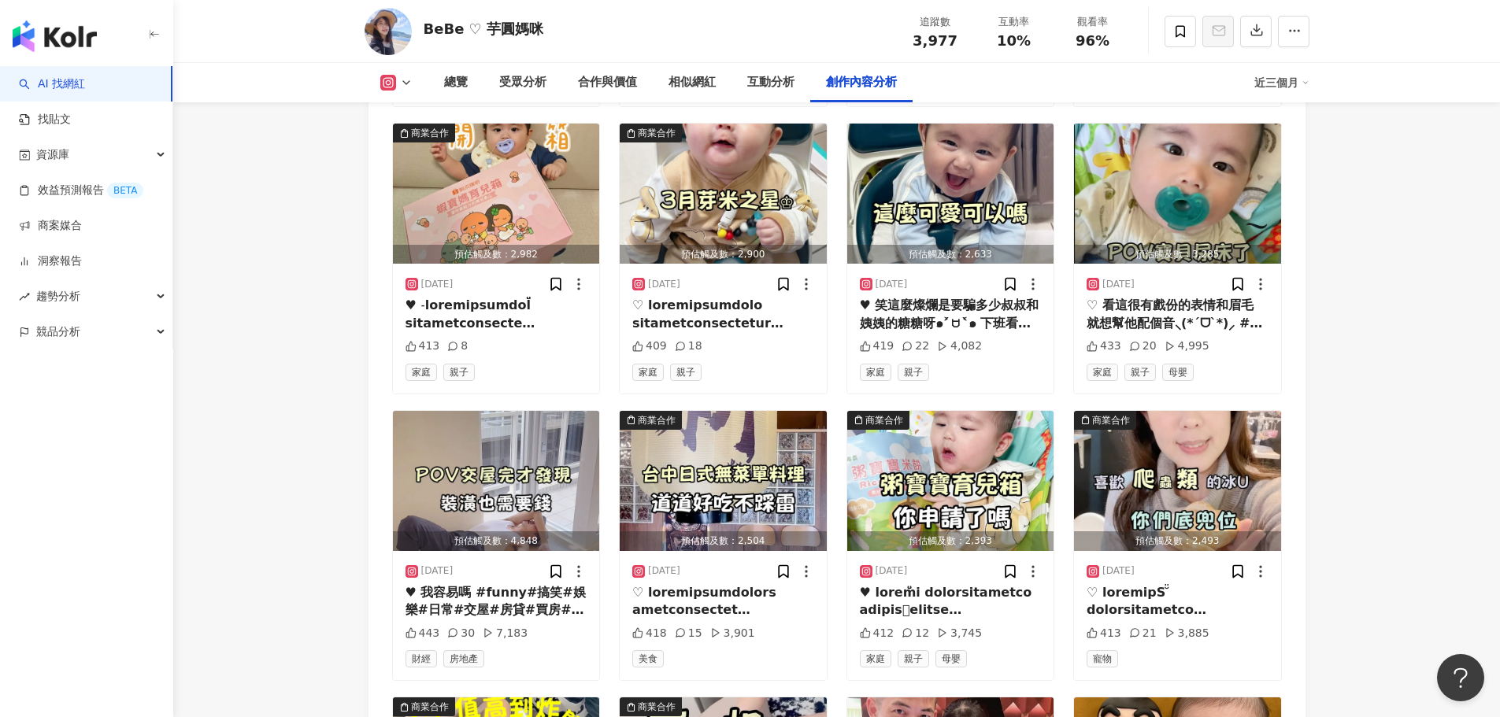
scroll to position [5857, 0]
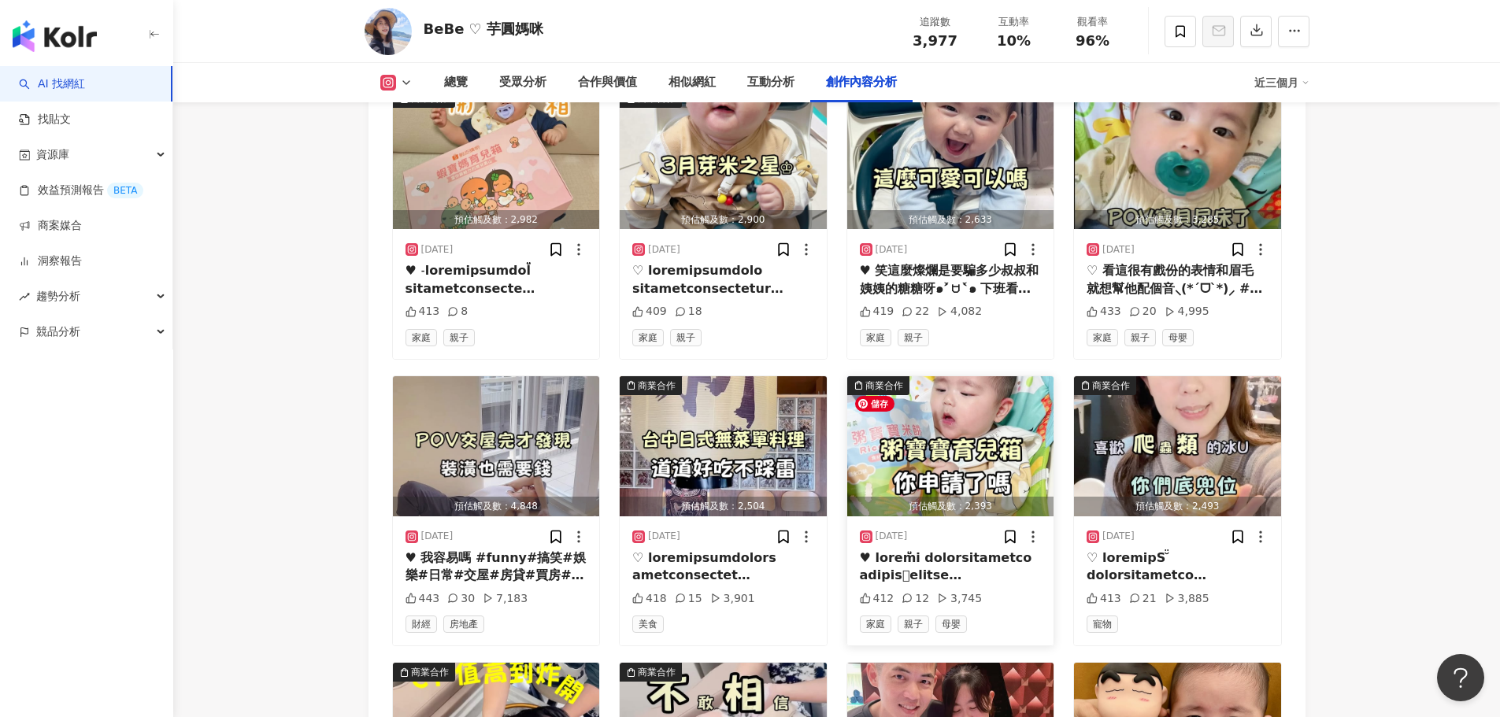
click at [917, 463] on img "button" at bounding box center [950, 446] width 207 height 140
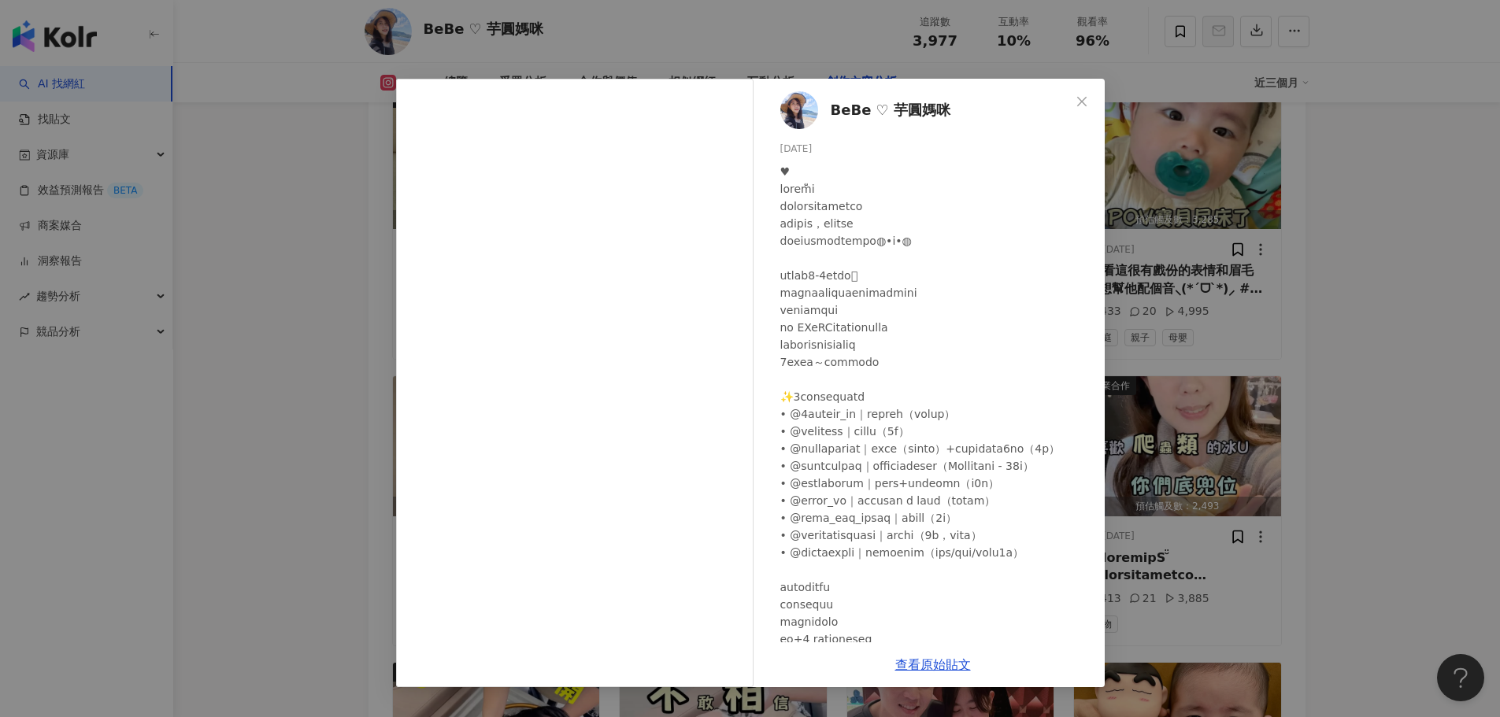
click at [948, 675] on div "查看原始貼文" at bounding box center [933, 665] width 343 height 45
click at [1408, 432] on div "BeBe ♡ 芋圓媽咪 2025/3/5 412 12 3,745 查看原始貼文" at bounding box center [750, 358] width 1500 height 717
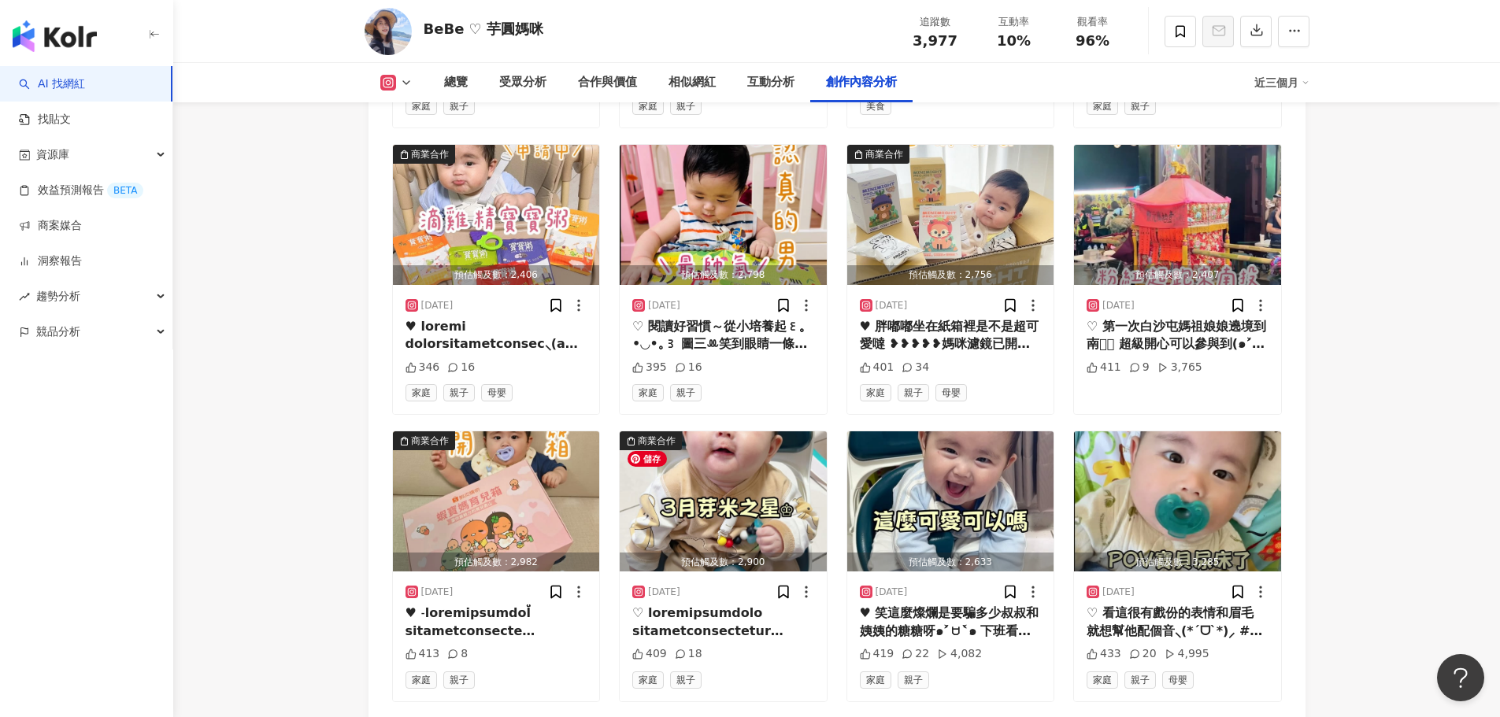
scroll to position [5542, 0]
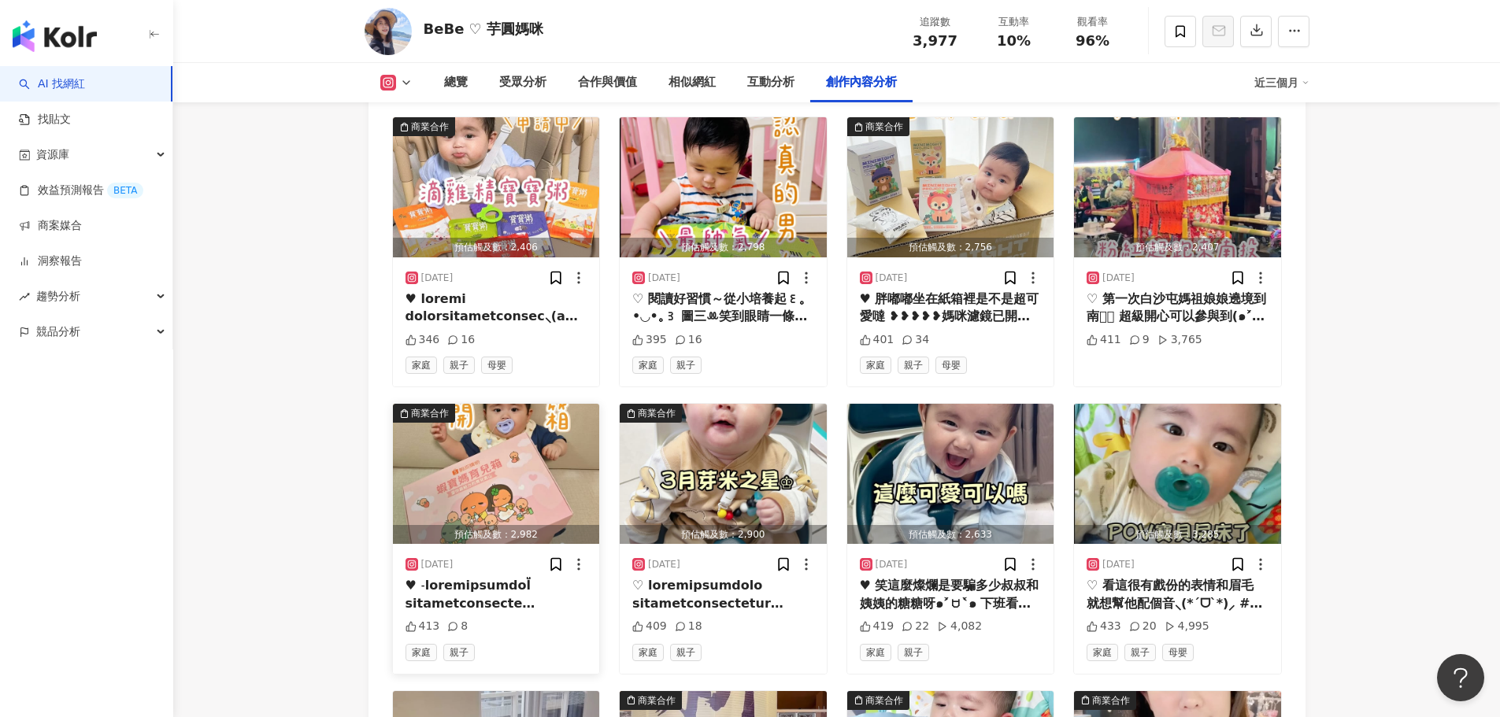
click at [507, 600] on div at bounding box center [497, 594] width 182 height 35
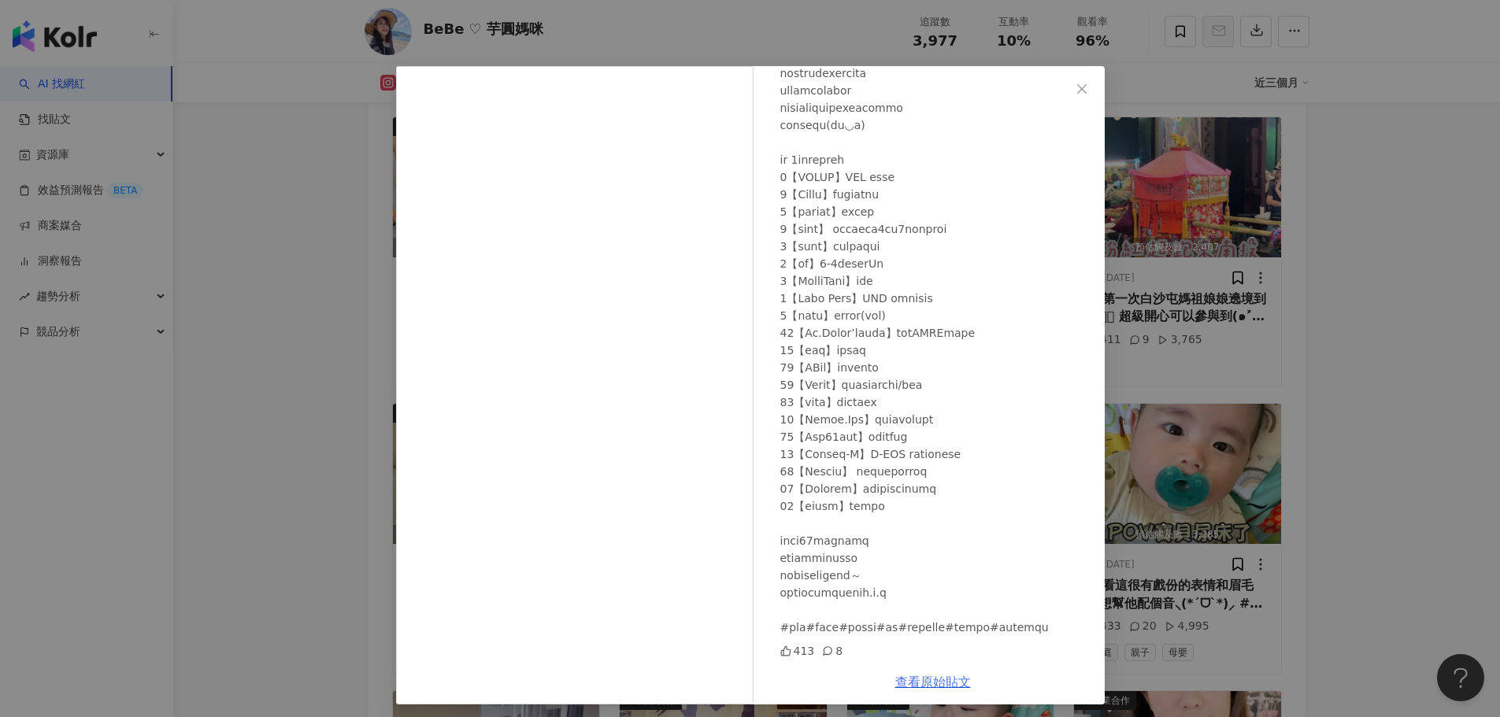
scroll to position [19, 0]
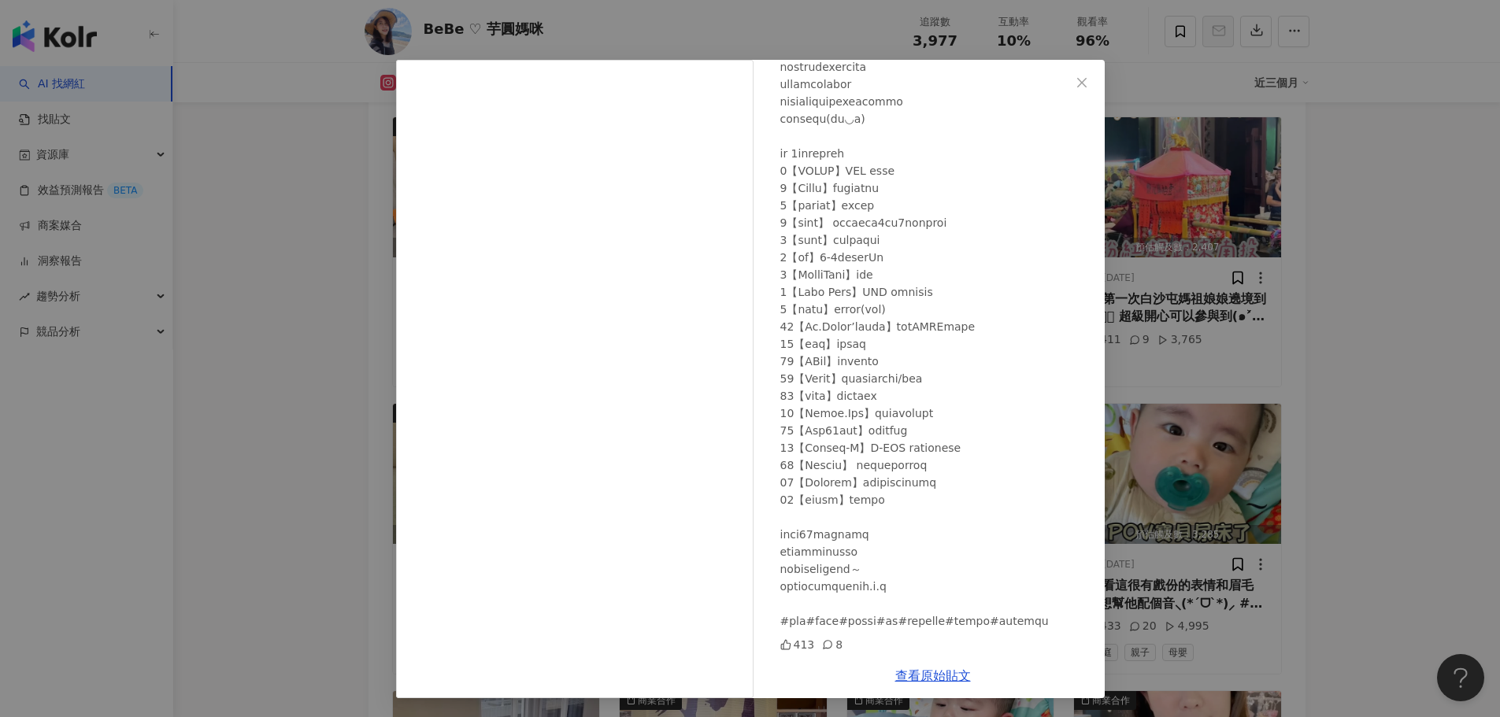
click at [947, 687] on div "查看原始貼文" at bounding box center [933, 676] width 343 height 45
click at [954, 679] on link "查看原始貼文" at bounding box center [933, 676] width 76 height 15
click at [310, 210] on div "BeBe ♡ 芋圓媽咪 2025/4/29 413 8 查看原始貼文" at bounding box center [750, 358] width 1500 height 717
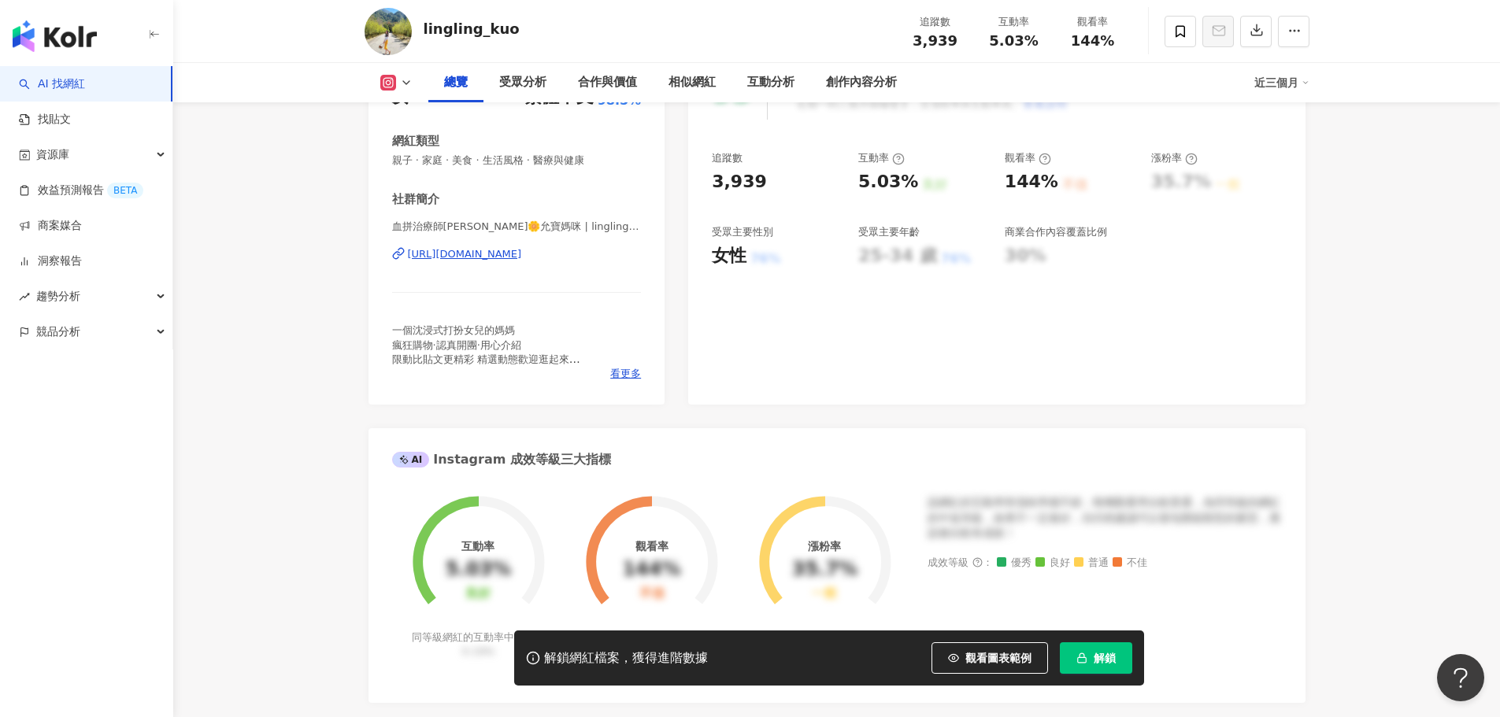
scroll to position [157, 0]
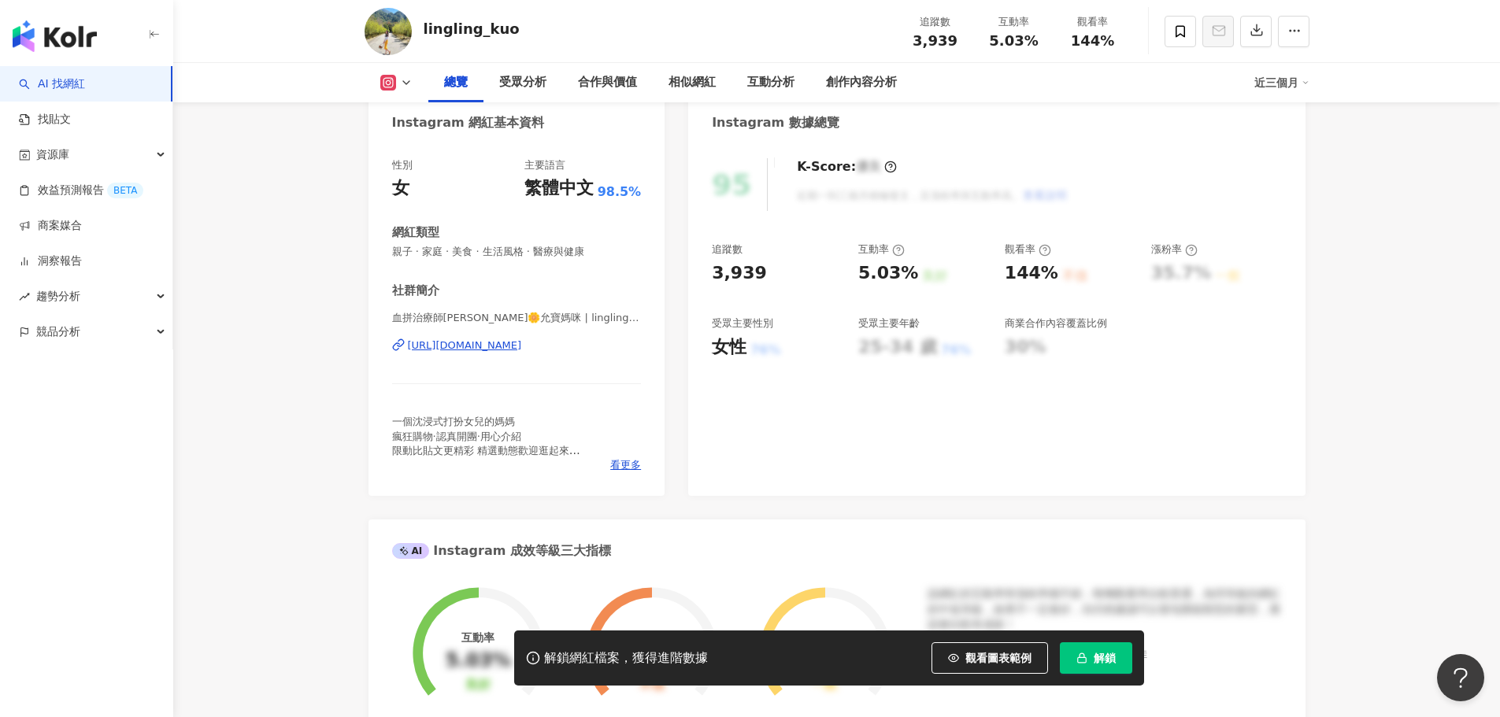
click at [522, 349] on div "[URL][DOMAIN_NAME]" at bounding box center [465, 346] width 114 height 14
click at [1081, 648] on button "解鎖" at bounding box center [1096, 658] width 72 height 31
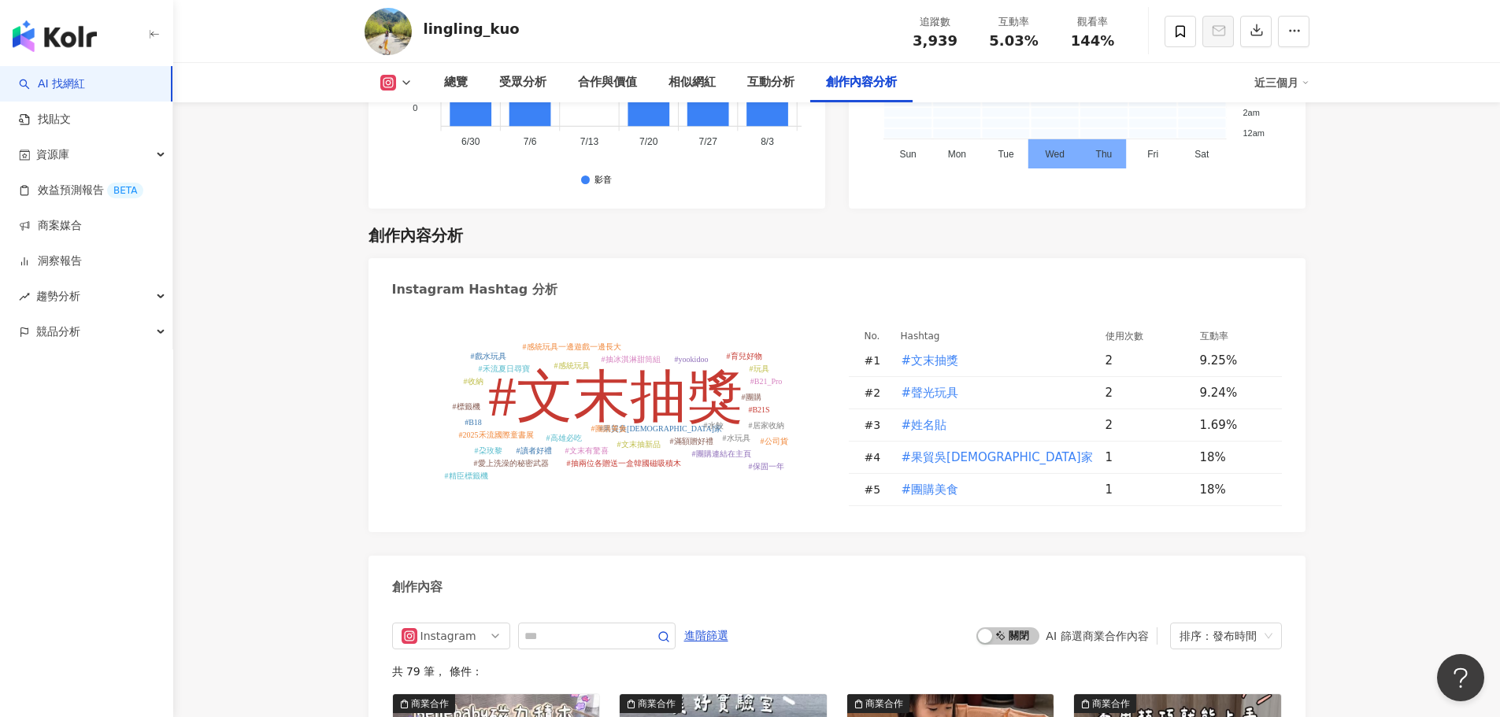
scroll to position [4489, 0]
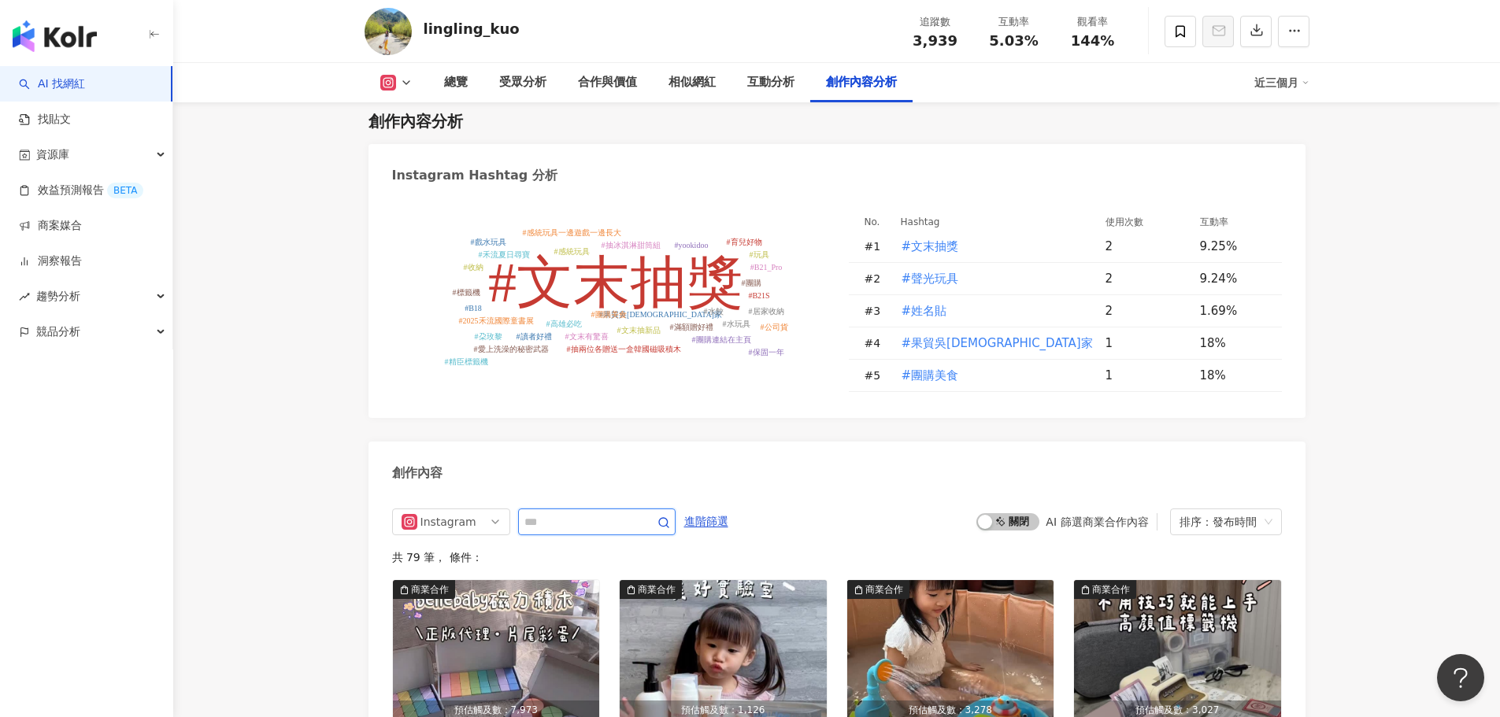
click at [592, 513] on input "text" at bounding box center [579, 522] width 110 height 19
type input "**"
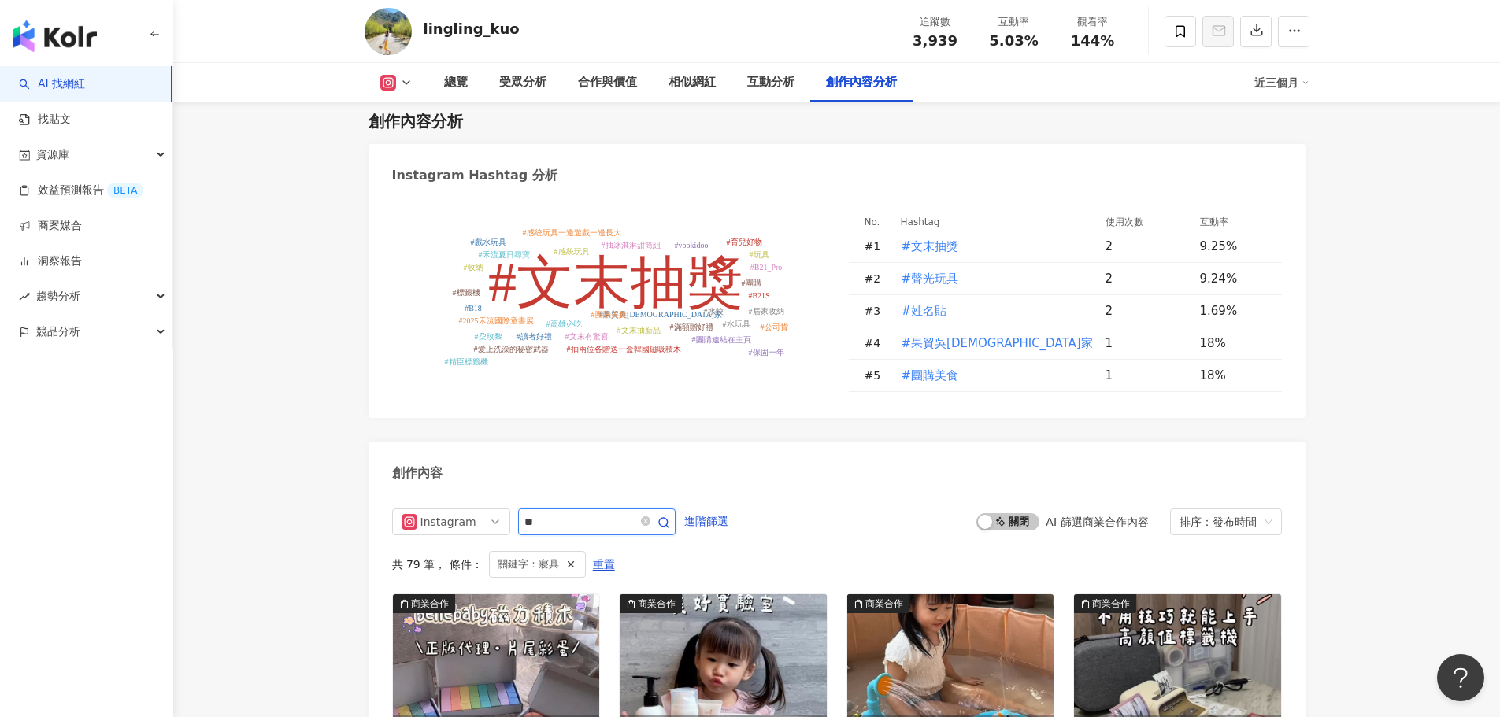
scroll to position [4805, 0]
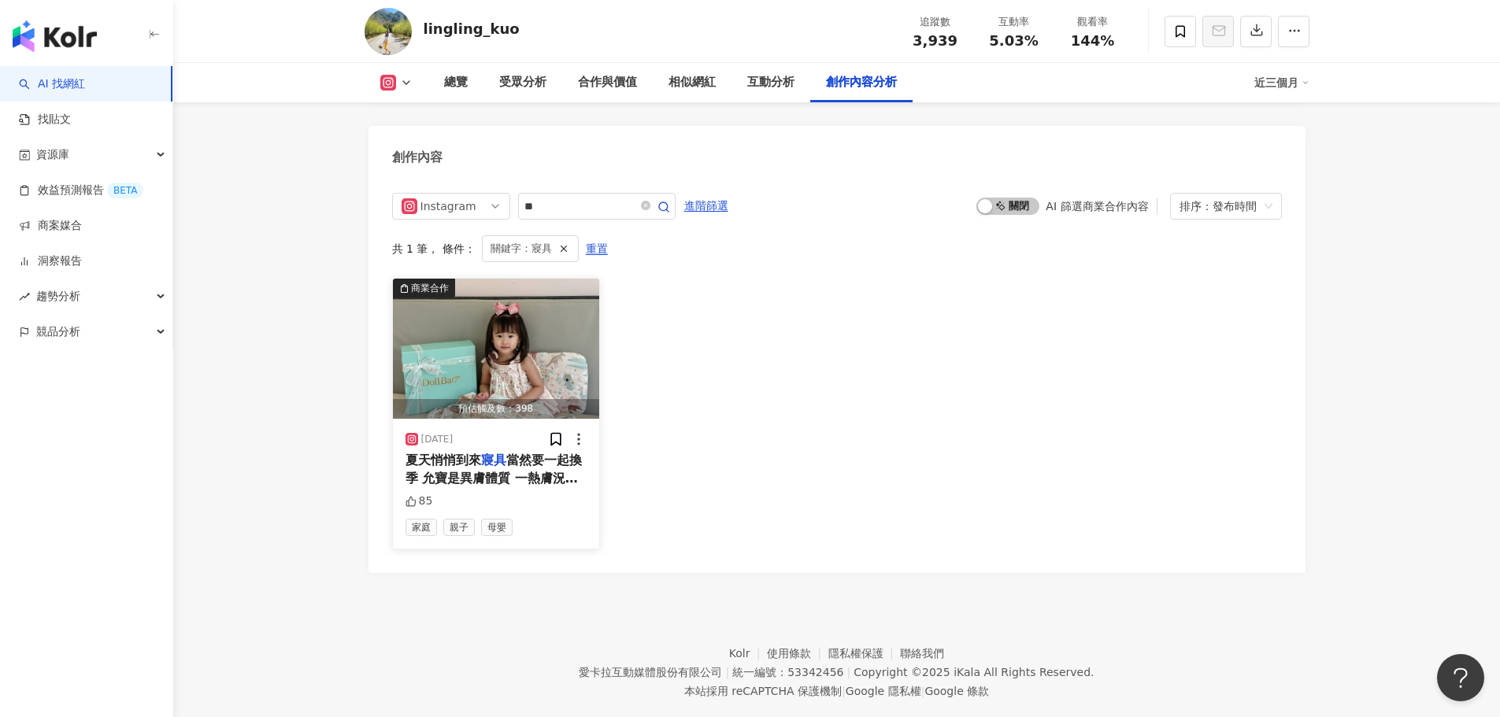
click at [513, 453] on span "當然要一起換季 允寶是異膚體質 一熱膚況就容易不穩定 寶寶體溫高又敏感 對於" at bounding box center [494, 487] width 176 height 68
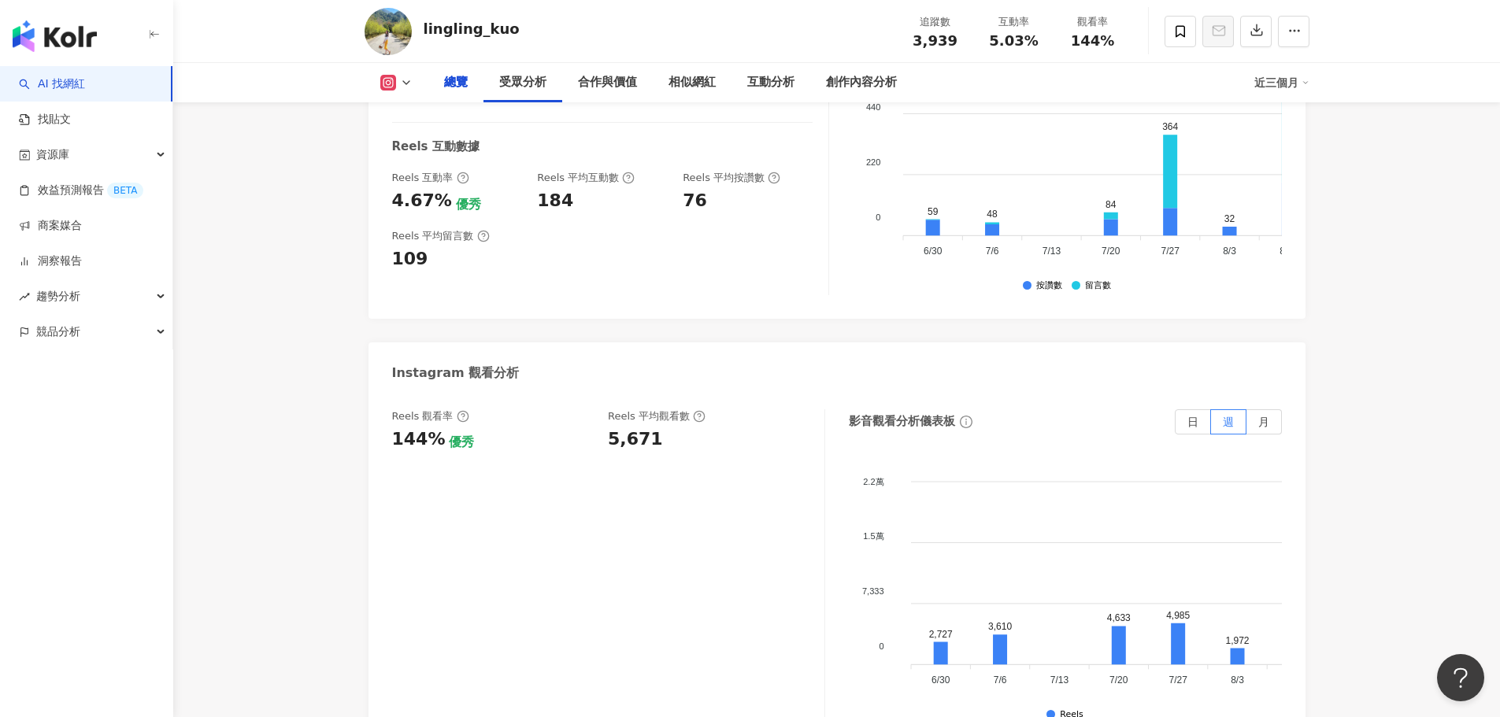
scroll to position [0, 0]
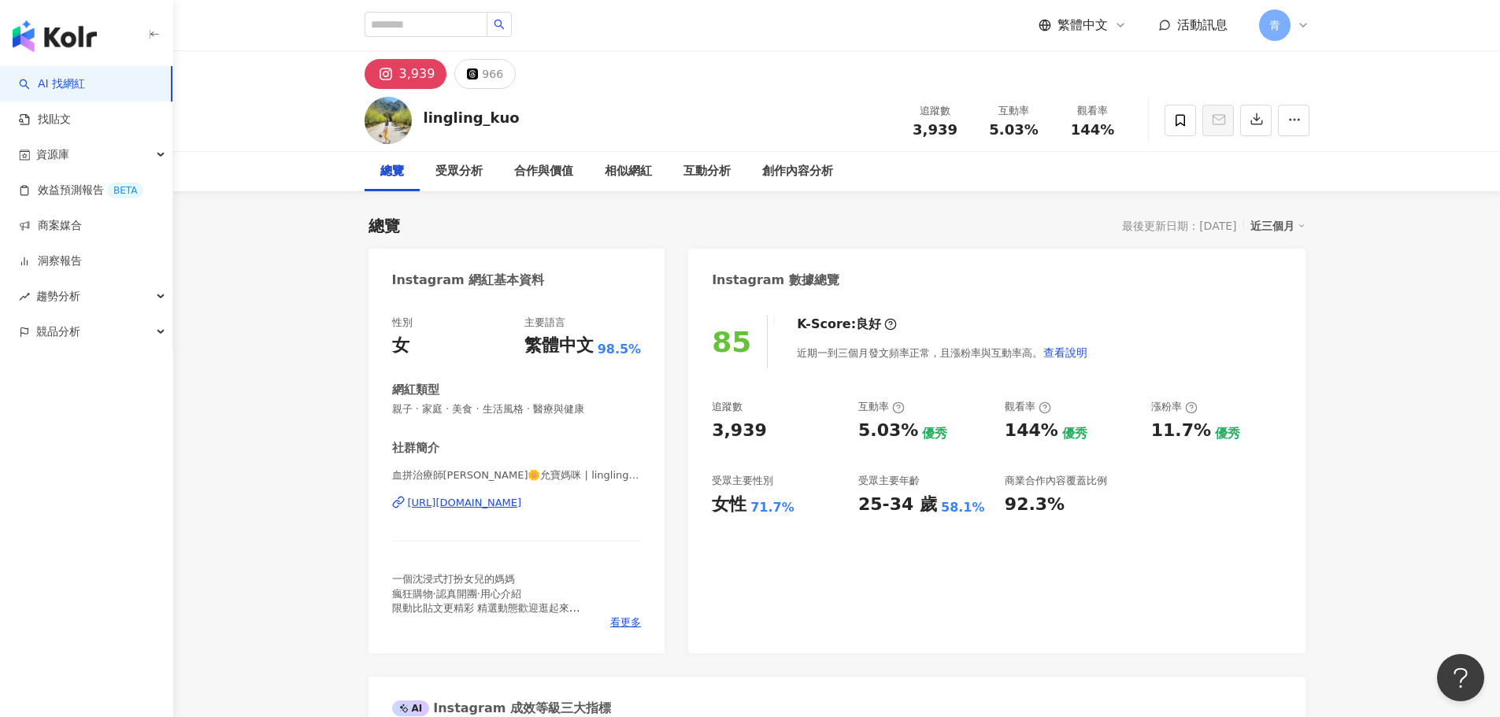
drag, startPoint x: 832, startPoint y: 476, endPoint x: 985, endPoint y: 187, distance: 326.9
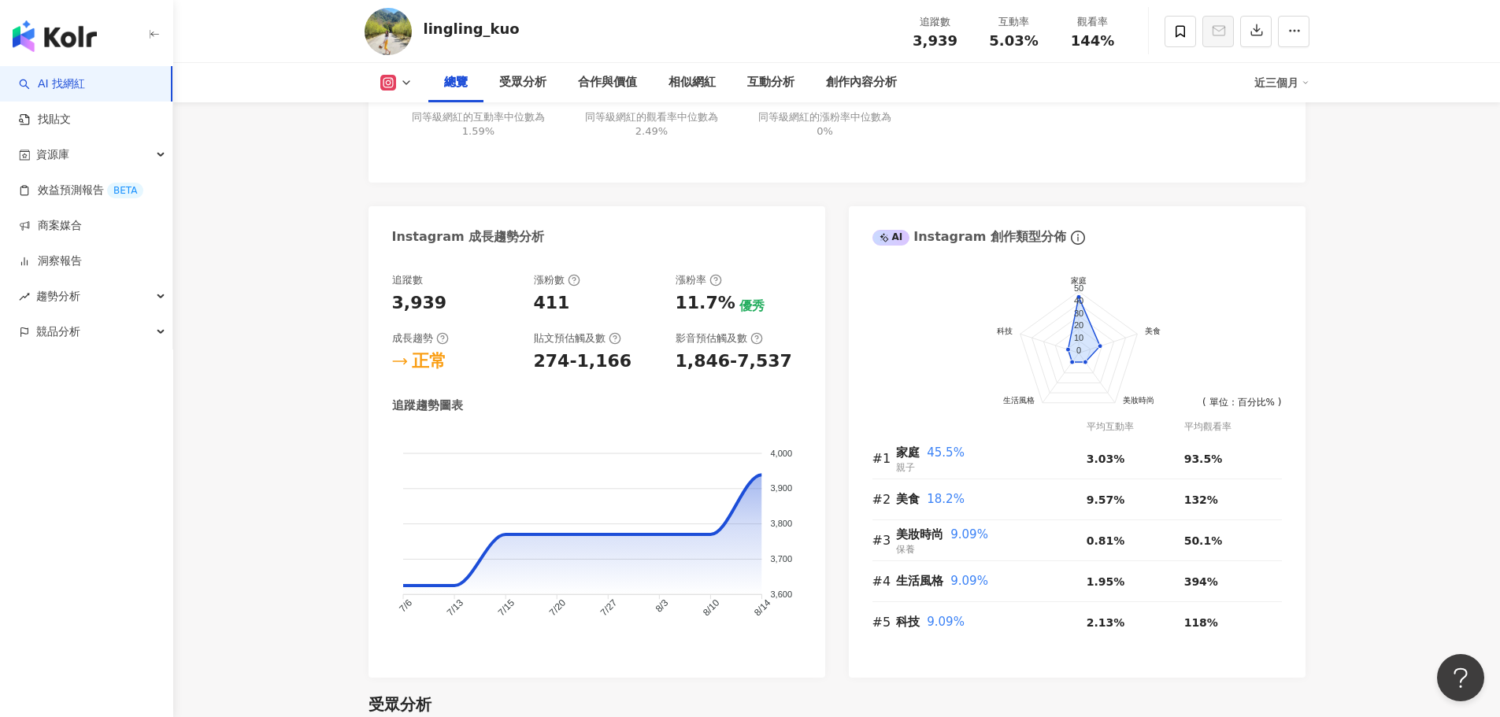
drag, startPoint x: 977, startPoint y: 269, endPoint x: 973, endPoint y: 417, distance: 148.1
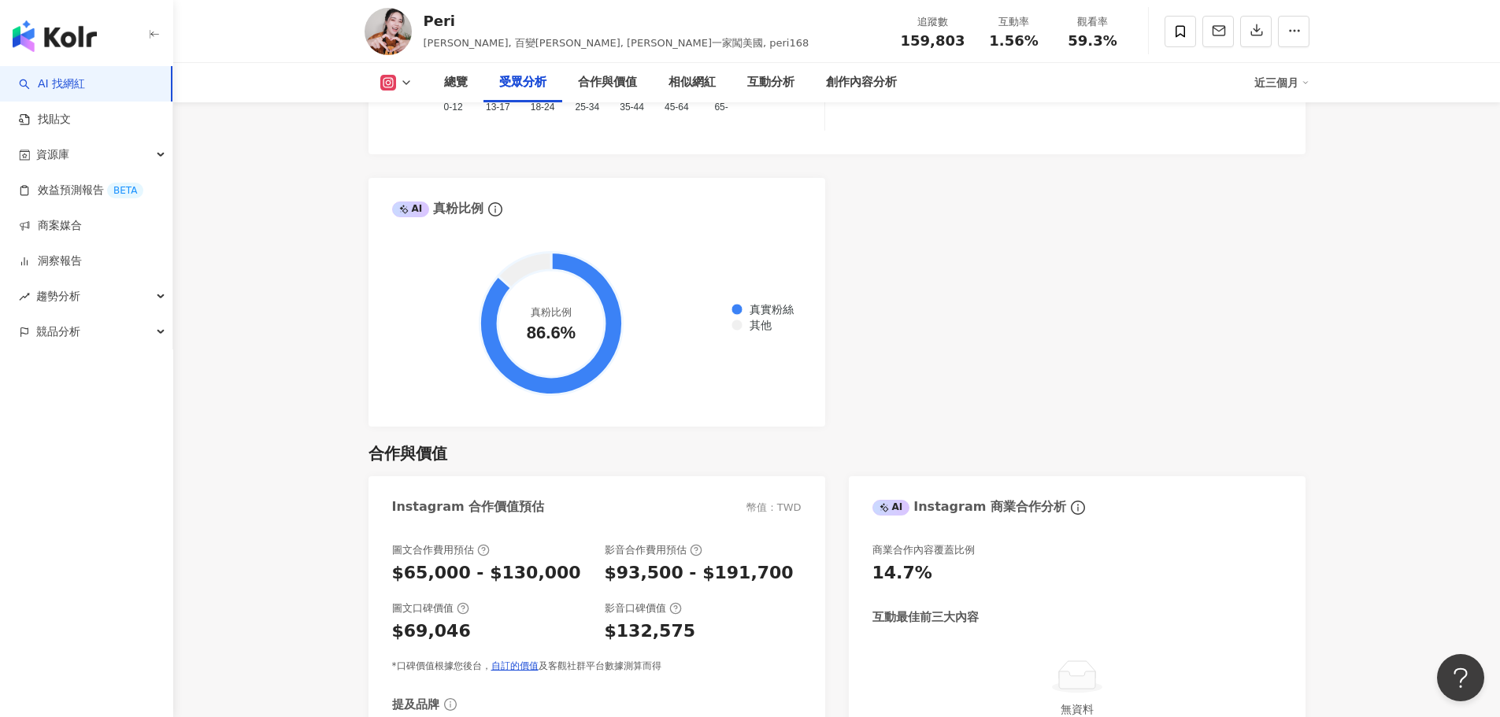
click at [979, 427] on div "合作與價值 Instagram 合作價值預估 幣值：TWD 圖文合作費用預估 $65,000 - $130,000 影音合作費用預估 $93,500 - $1…" at bounding box center [837, 645] width 937 height 436
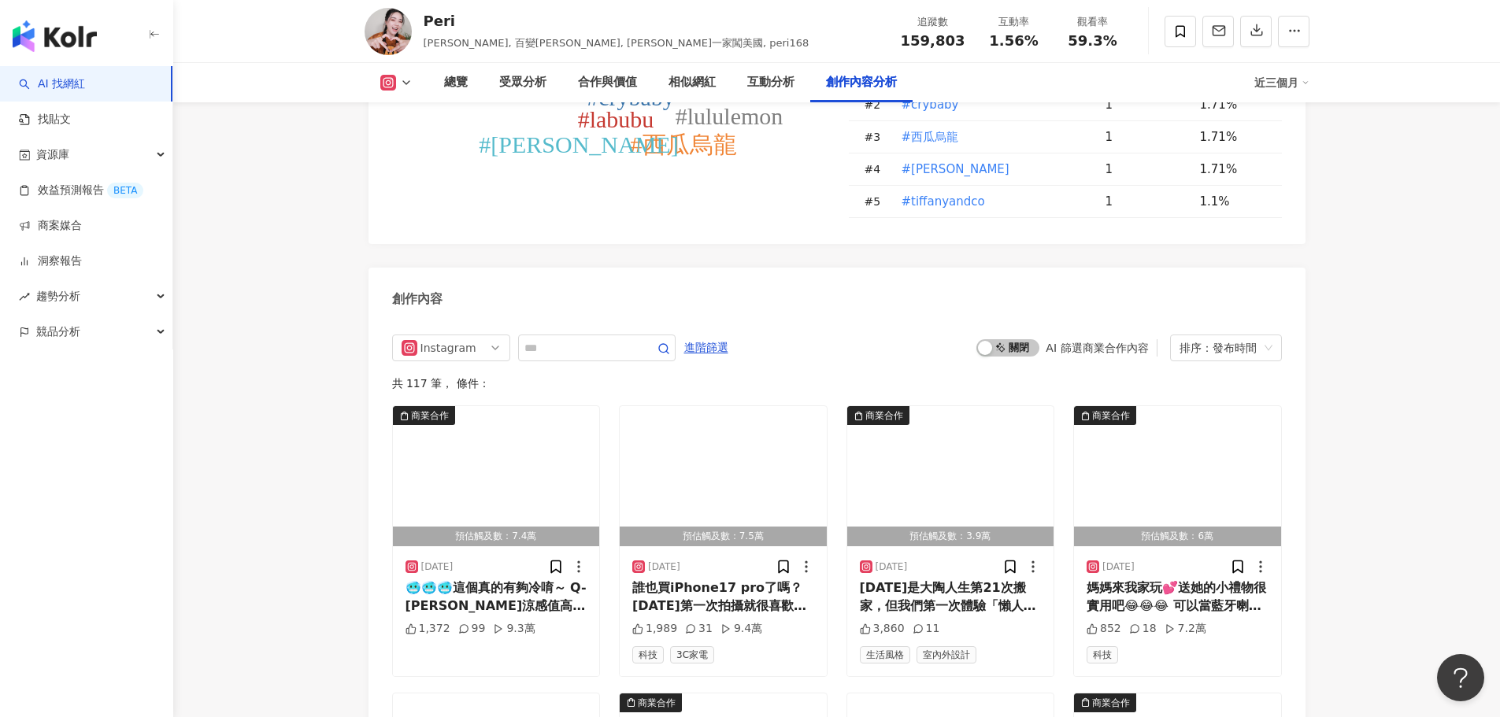
scroll to position [4804, 0]
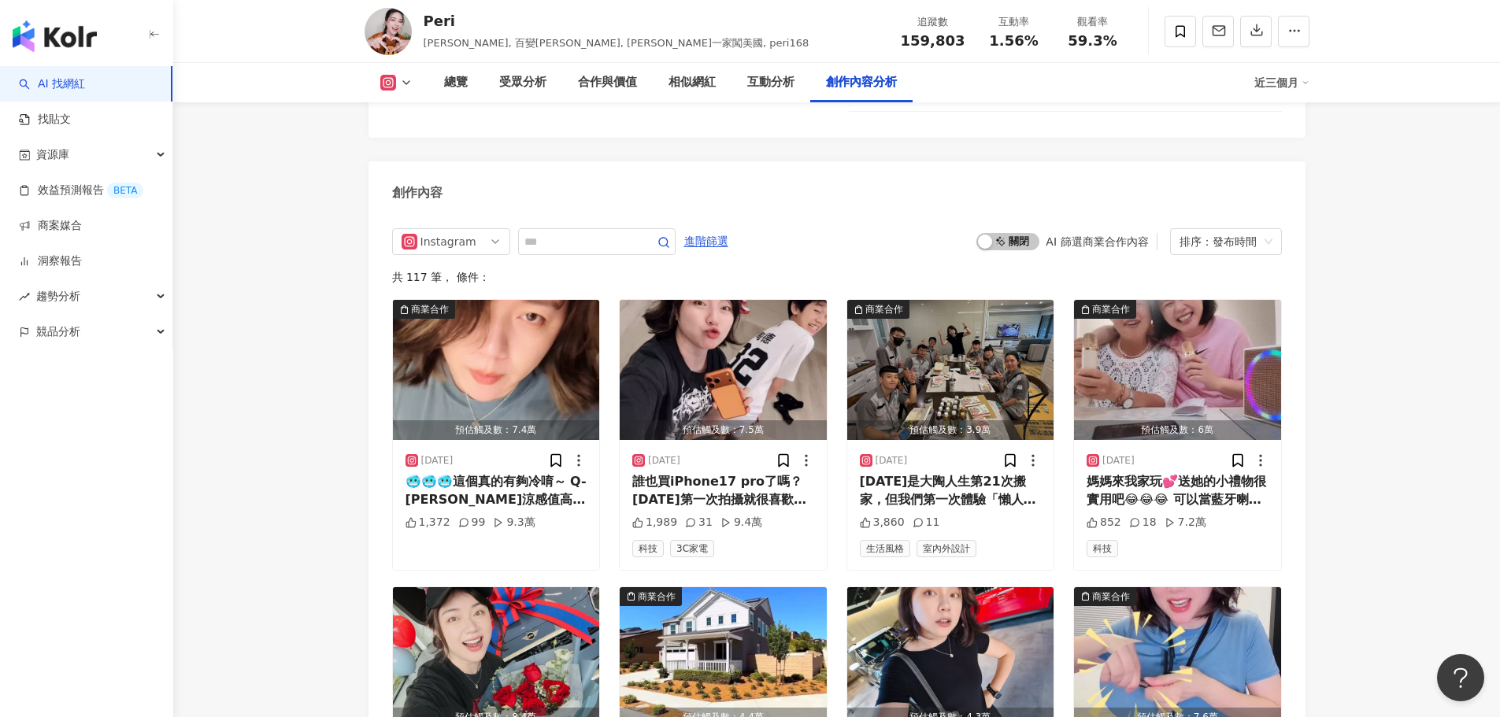
click at [517, 473] on div "🥶🥶🥶這個真的有夠冷唷～ Q-[PERSON_NAME]涼感值高達0.465!!!體感瞬間降溫6℃❄️ 然後！這次團購價超級無敵優惠啊！要買要快！ 超狂特價連…" at bounding box center [497, 490] width 182 height 35
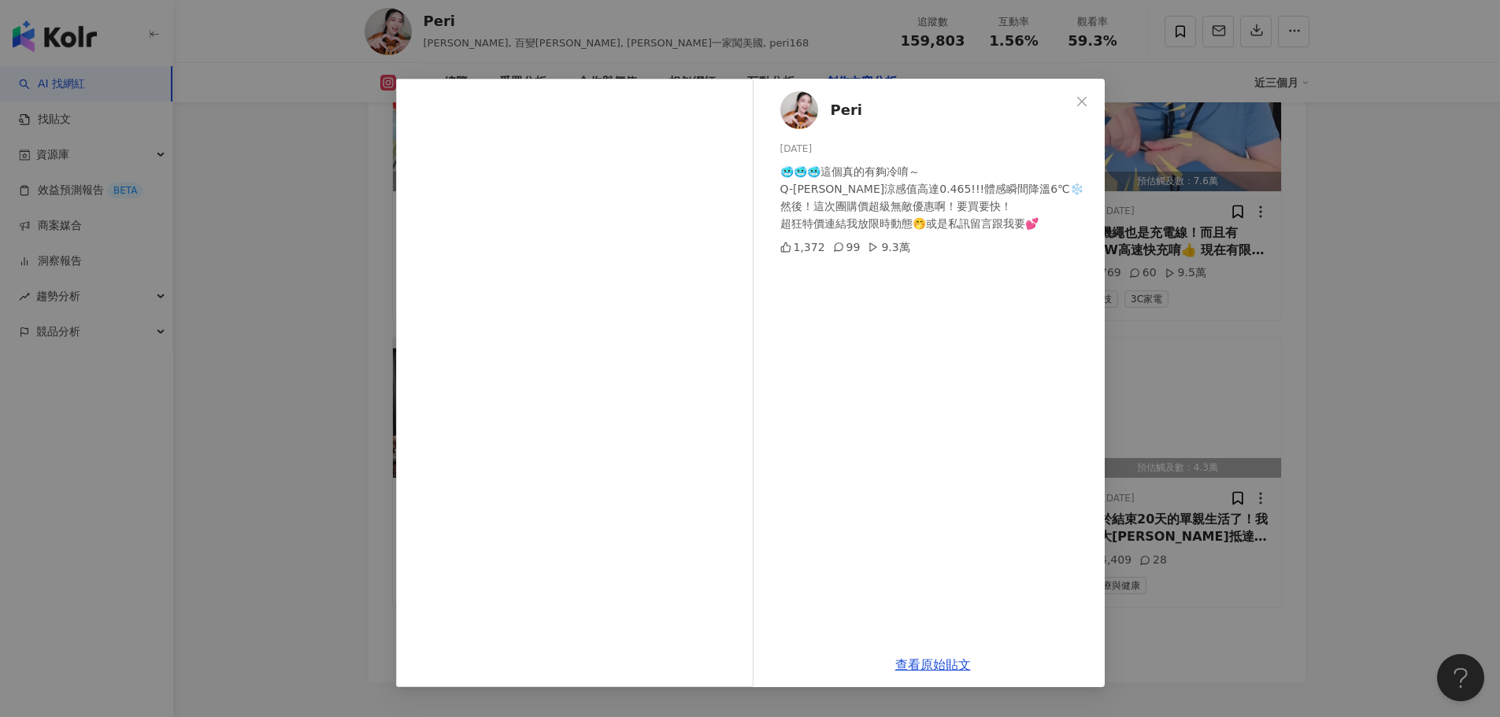
scroll to position [5457, 0]
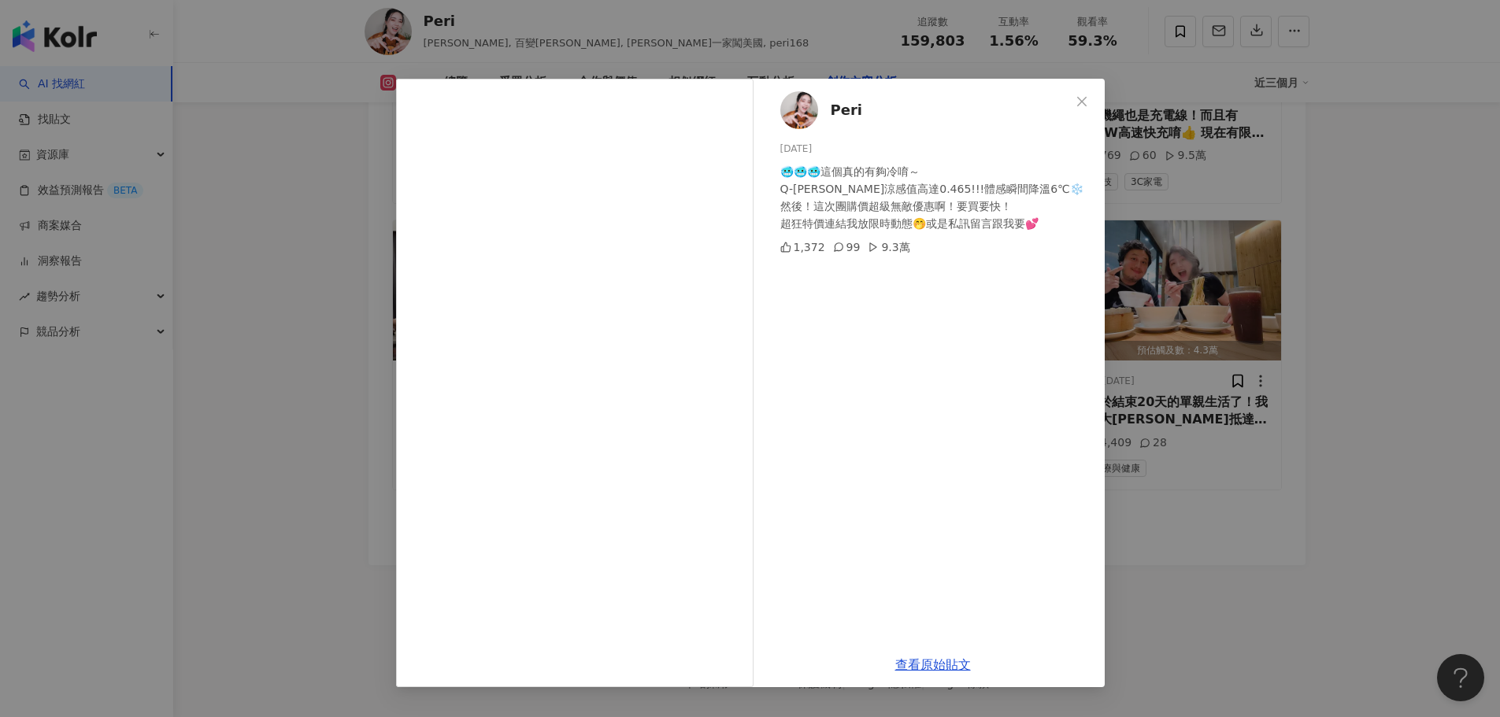
click at [294, 431] on div "Peri [DATE] 🥶🥶🥶這個真的有夠冷唷～ Q-[PERSON_NAME]涼感值高達0.465!!!體感瞬間降溫6℃❄️ 然後！這次團購價超級無敵優惠啊…" at bounding box center [750, 358] width 1500 height 717
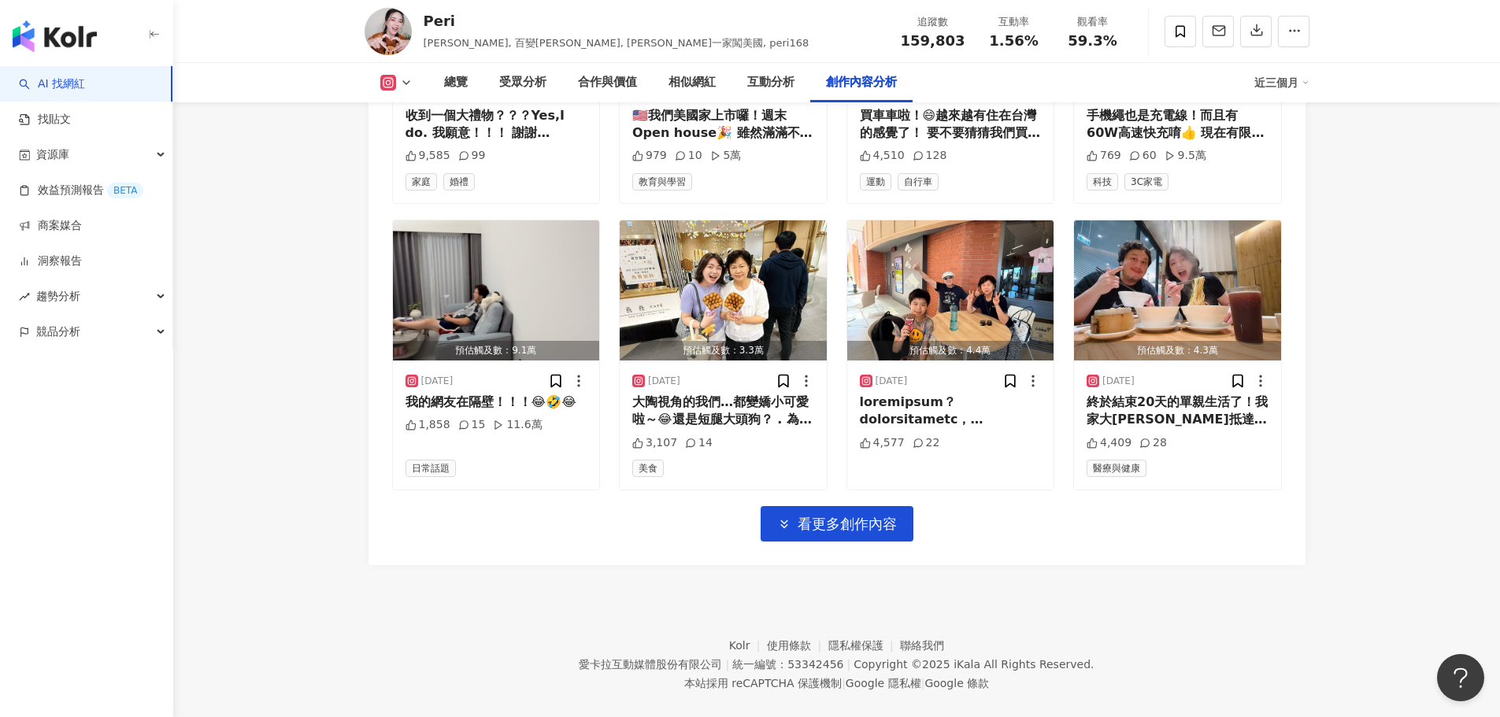
click at [1086, 97] on div "總覽 受眾分析 合作與價值 相似網紅 互動分析 創作內容分析" at bounding box center [841, 82] width 826 height 39
click at [1078, 94] on div "總覽 受眾分析 合作與價值 相似網紅 互動分析 創作內容分析" at bounding box center [841, 82] width 826 height 39
click at [1084, 95] on div "總覽 受眾分析 合作與價值 相似網紅 互動分析 創作內容分析" at bounding box center [841, 82] width 826 height 39
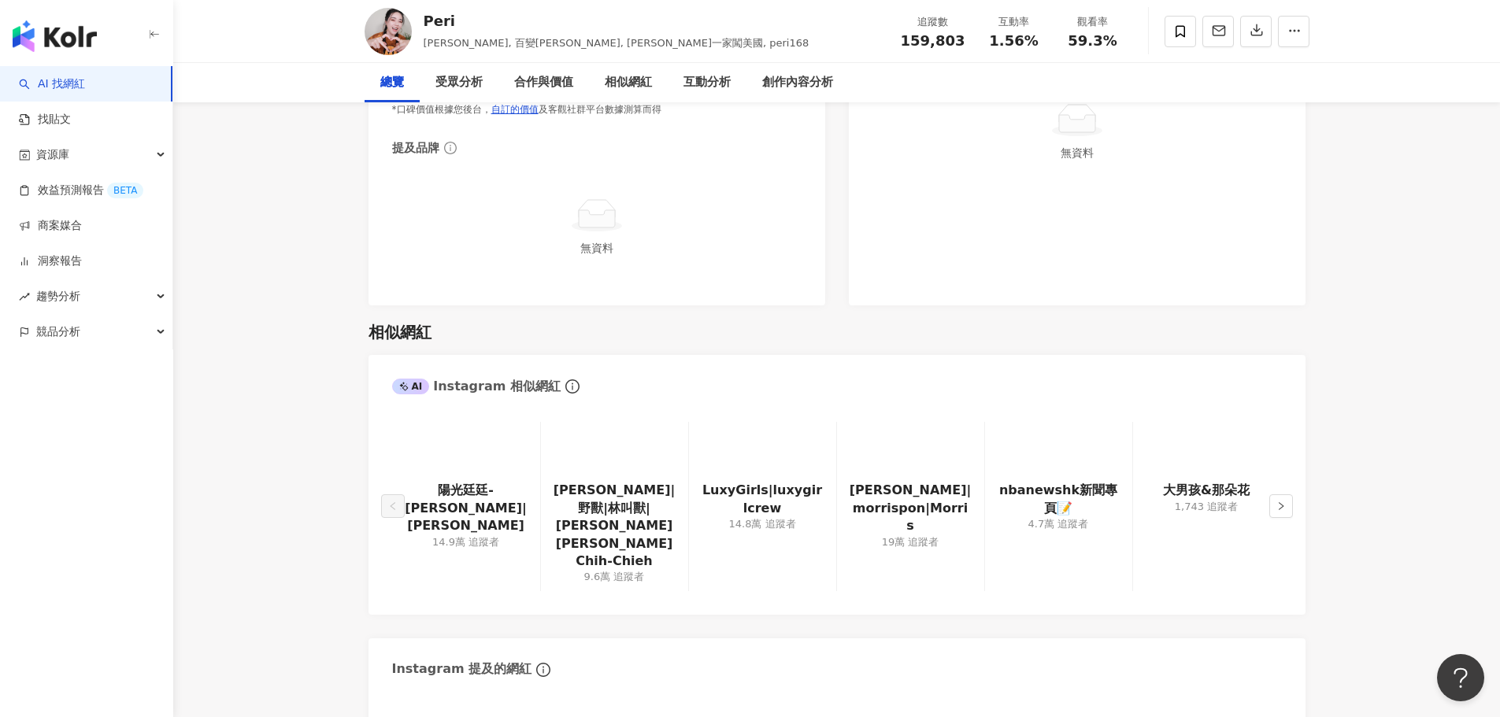
scroll to position [0, 0]
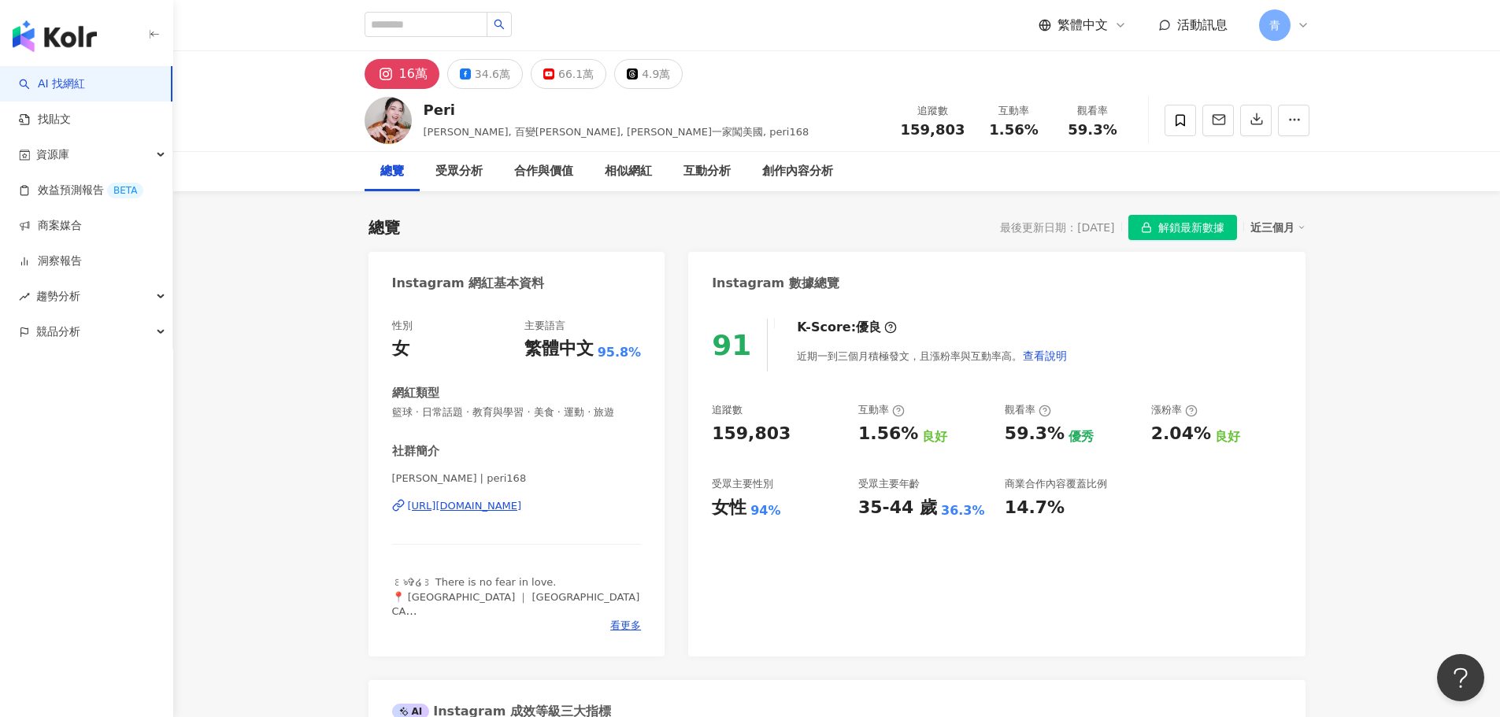
drag, startPoint x: 1332, startPoint y: 599, endPoint x: 1321, endPoint y: 244, distance: 355.4
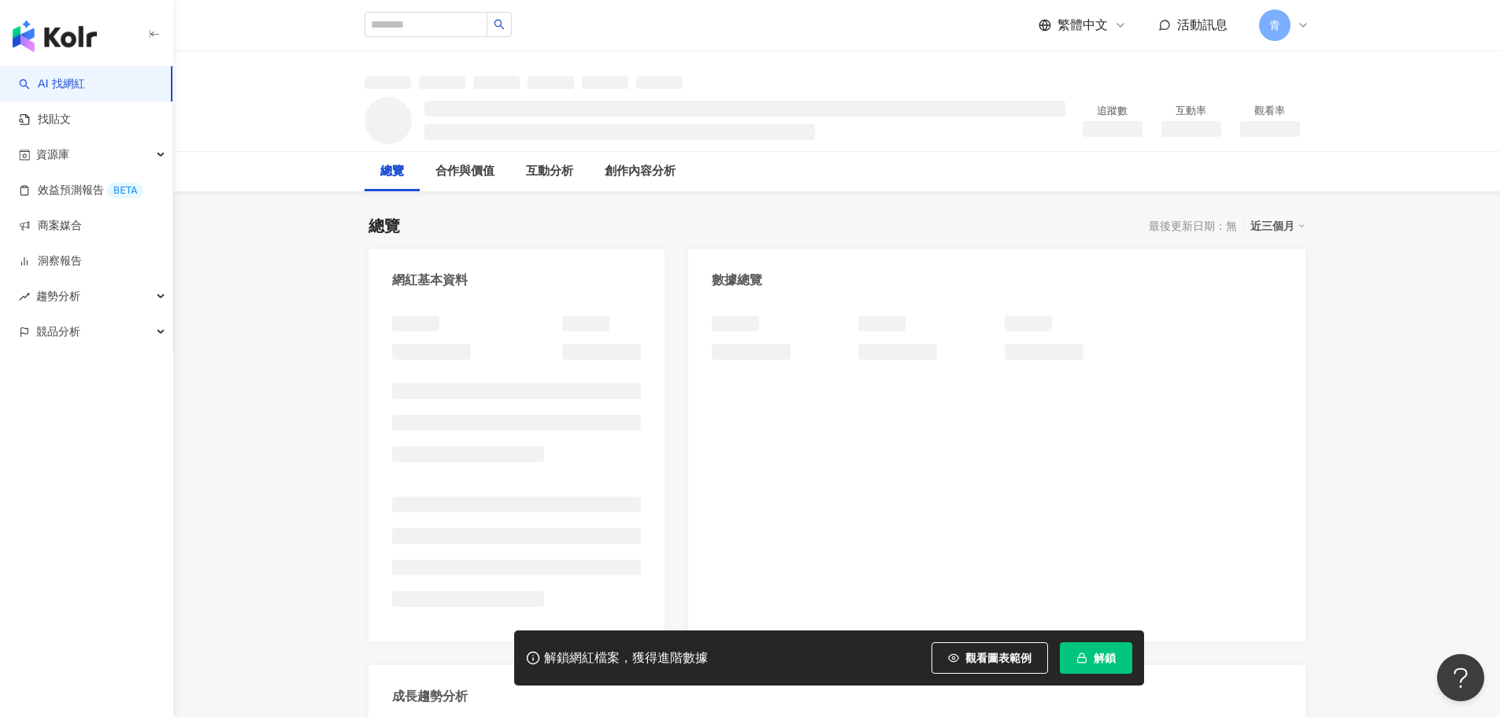
click at [1100, 652] on span "解鎖" at bounding box center [1105, 658] width 22 height 13
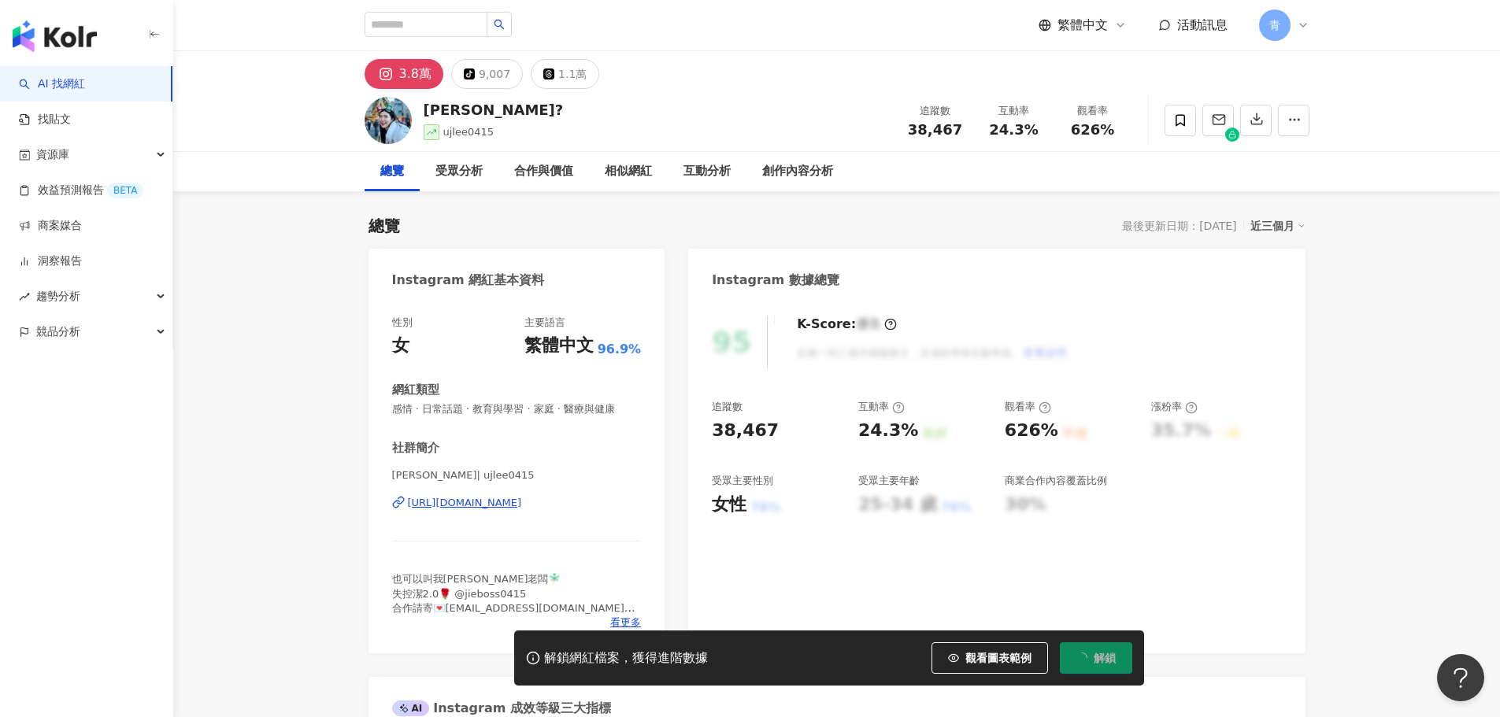
drag, startPoint x: 508, startPoint y: 109, endPoint x: 587, endPoint y: 119, distance: 80.2
click at [587, 119] on div "[PERSON_NAME]? ujlee0415 追蹤數 38,467 互動率 24.3% 觀看率 626%" at bounding box center [837, 120] width 1008 height 62
click at [475, 506] on div "[URL][DOMAIN_NAME]" at bounding box center [465, 503] width 114 height 14
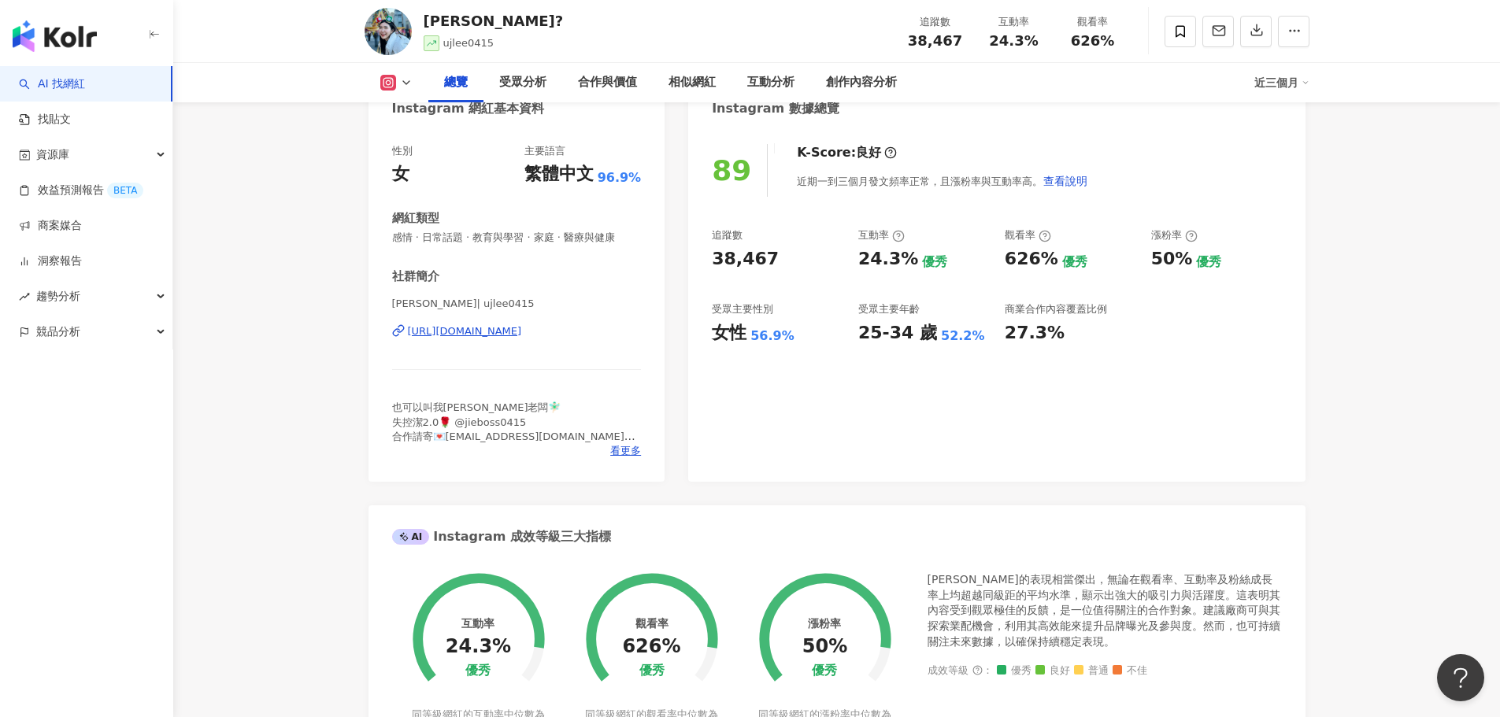
scroll to position [79, 0]
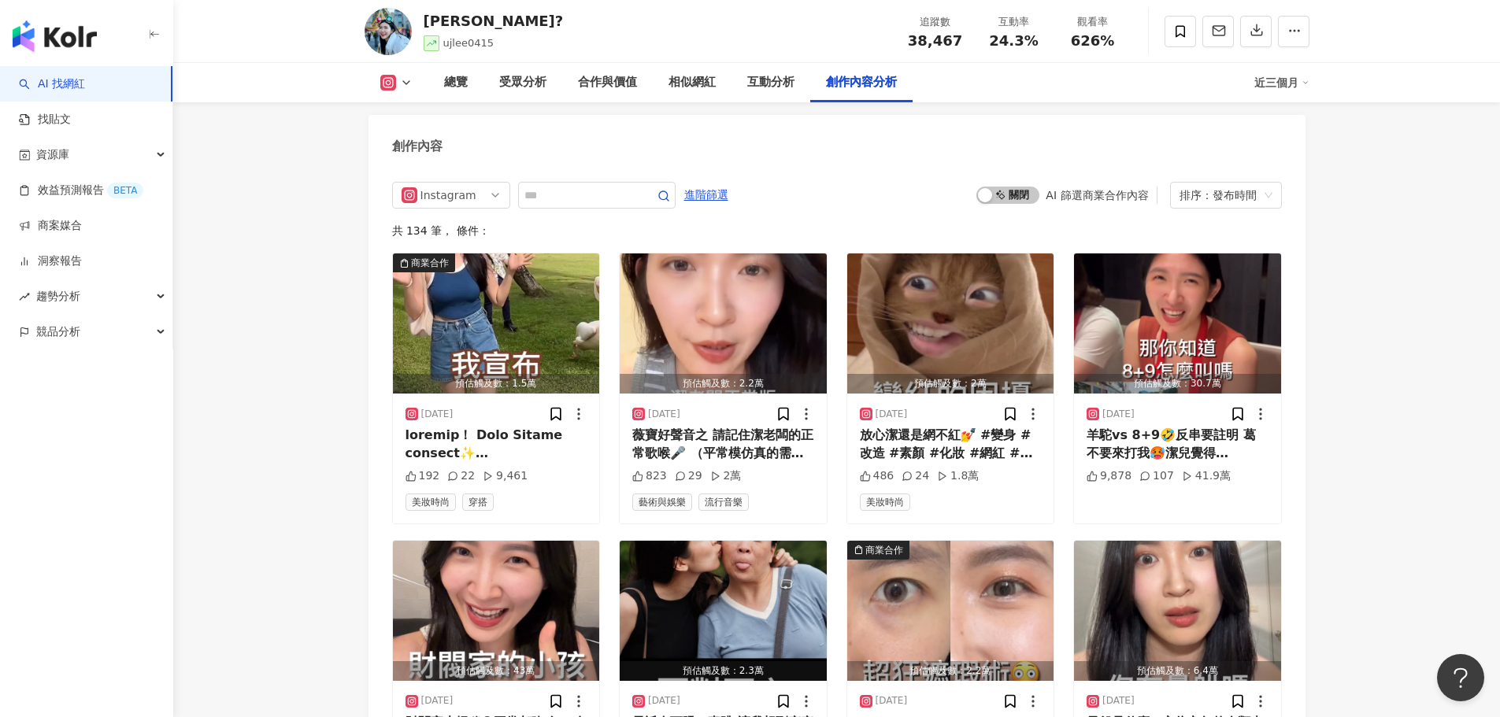
scroll to position [4882, 0]
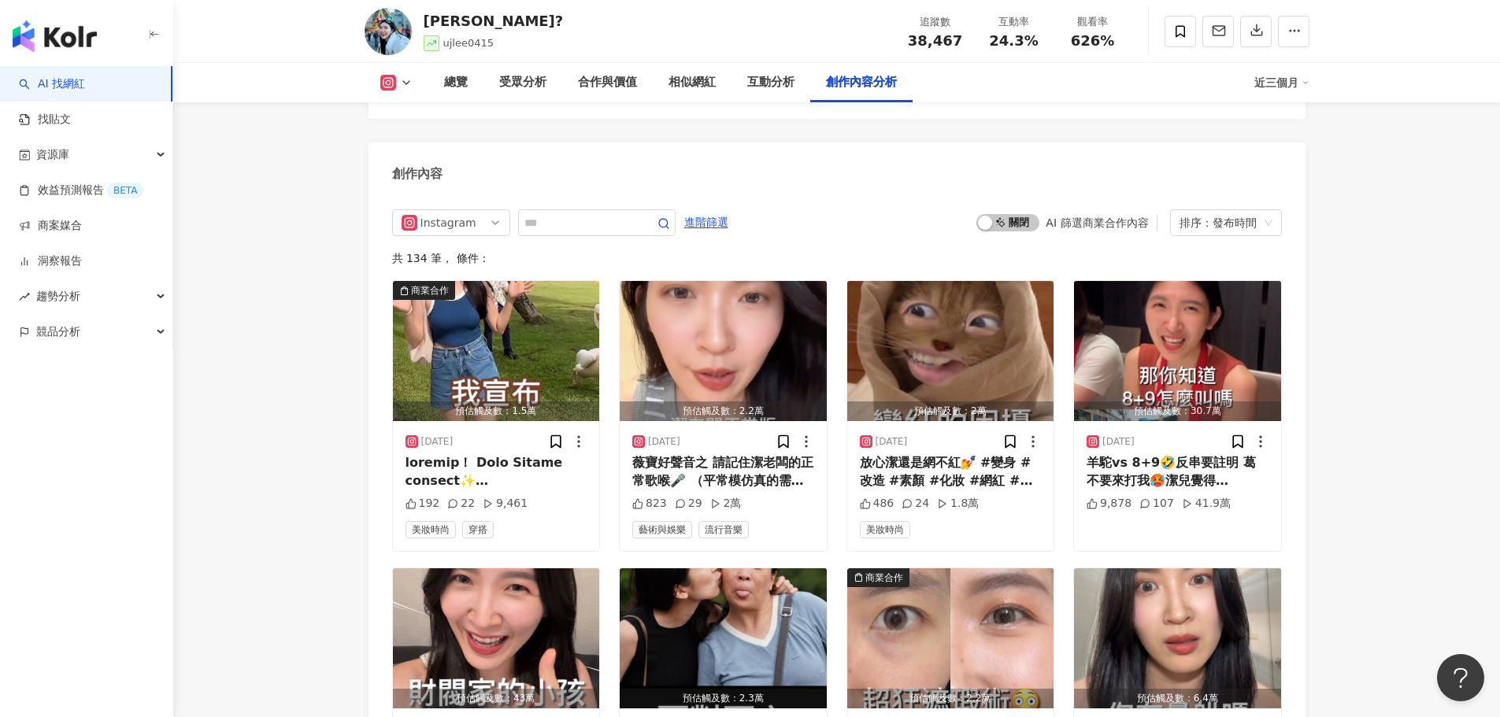
click at [562, 194] on div "Instagram 進階篩選 啟動 關閉 AI 篩選商業合作內容 排序：發布時間 共 134 筆 ， 條件： 商業合作 預估觸及數：1.5萬 [DATE] 1…" at bounding box center [837, 697] width 937 height 1006
click at [577, 213] on input "text" at bounding box center [579, 222] width 110 height 19
type input "*"
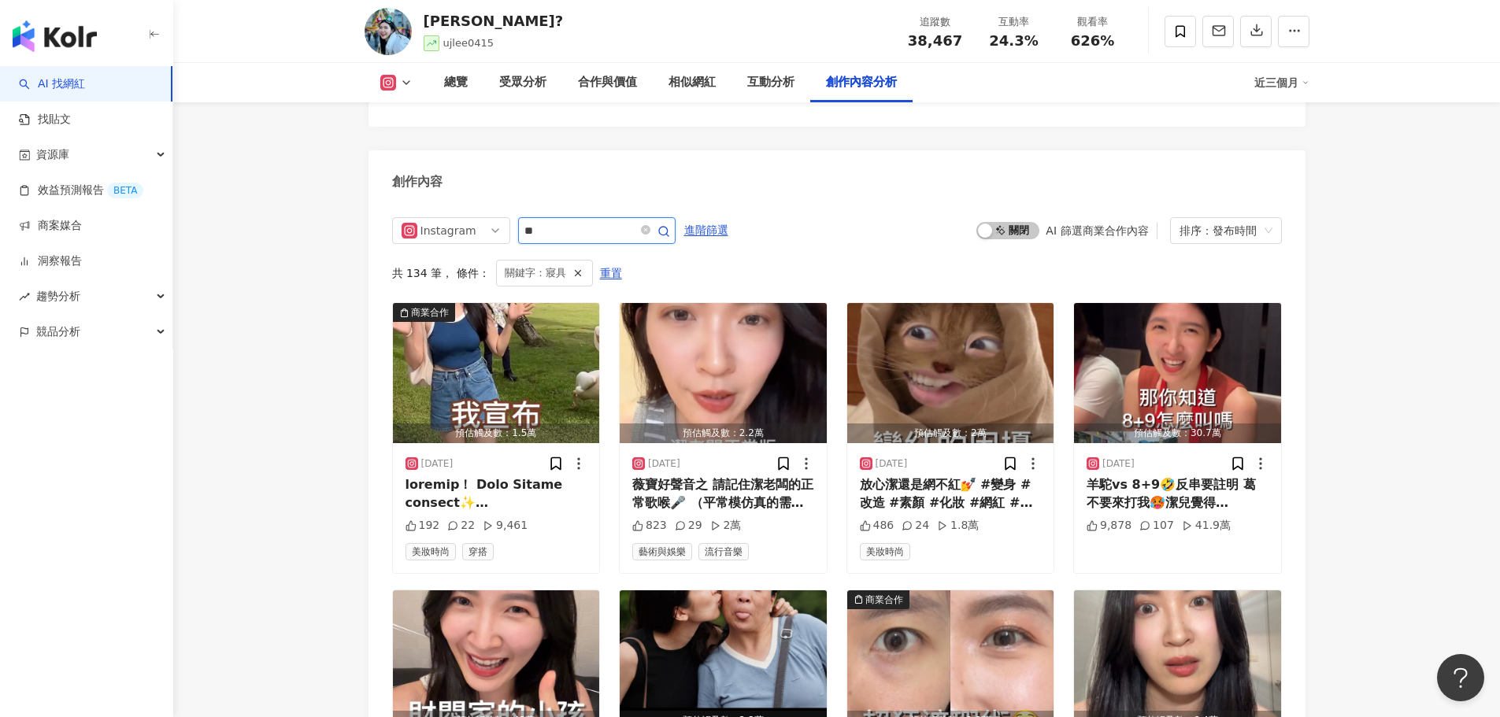
scroll to position [4719, 0]
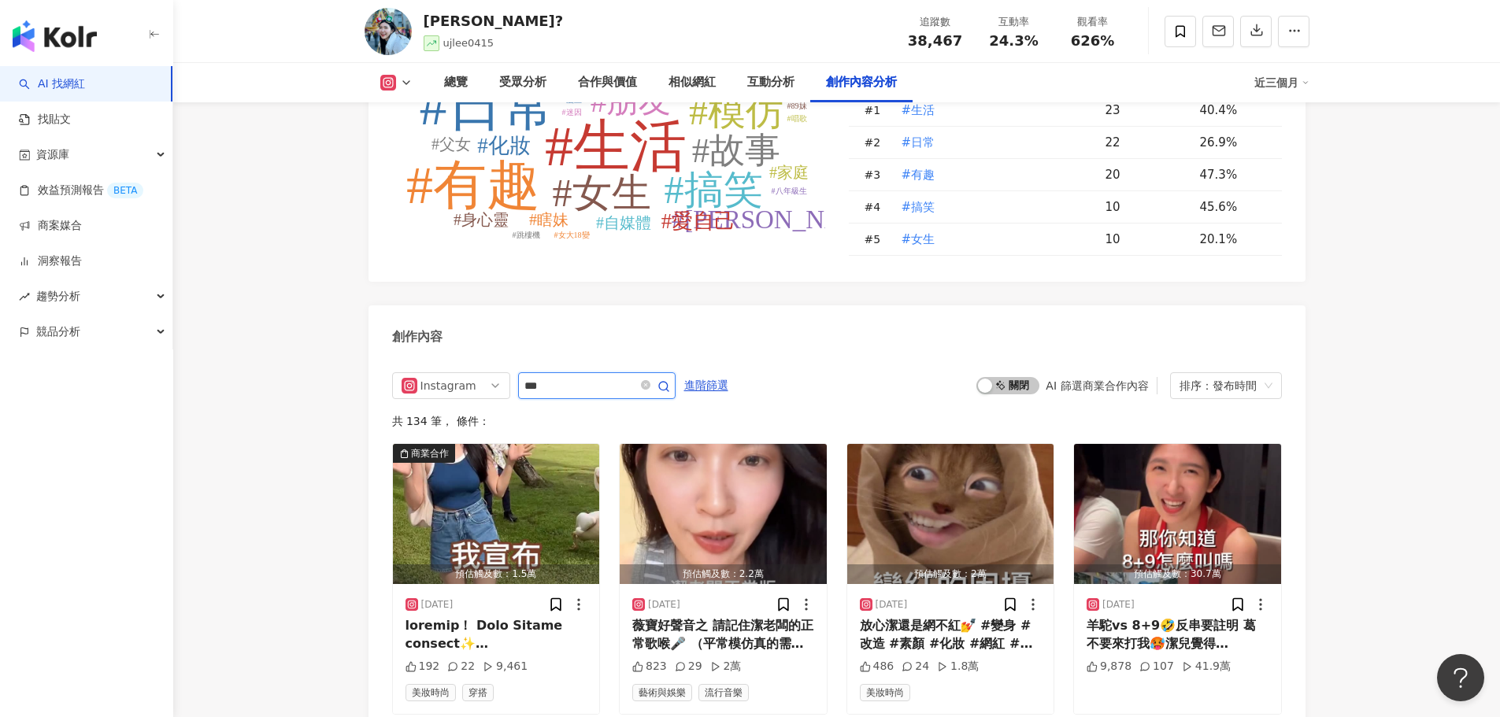
scroll to position [4875, 0]
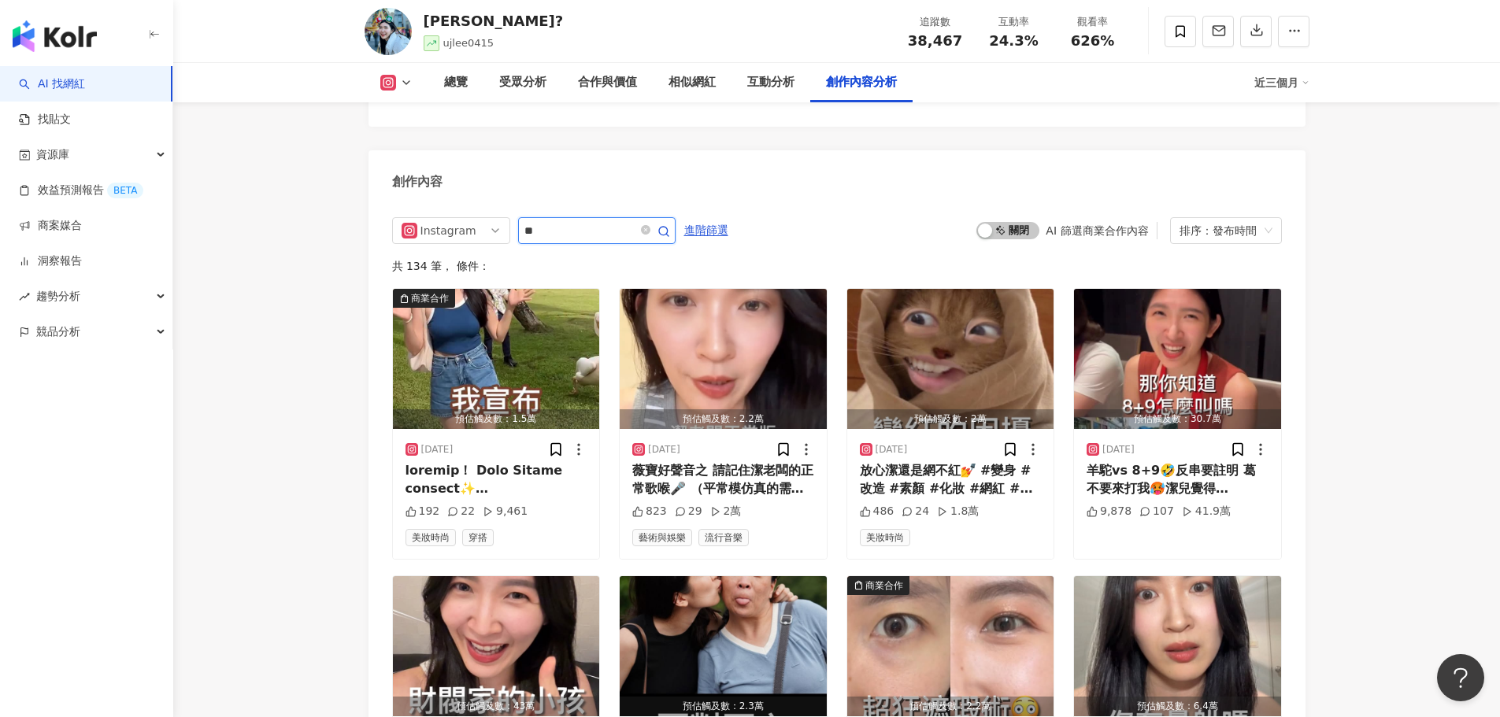
type input "*"
type input "**"
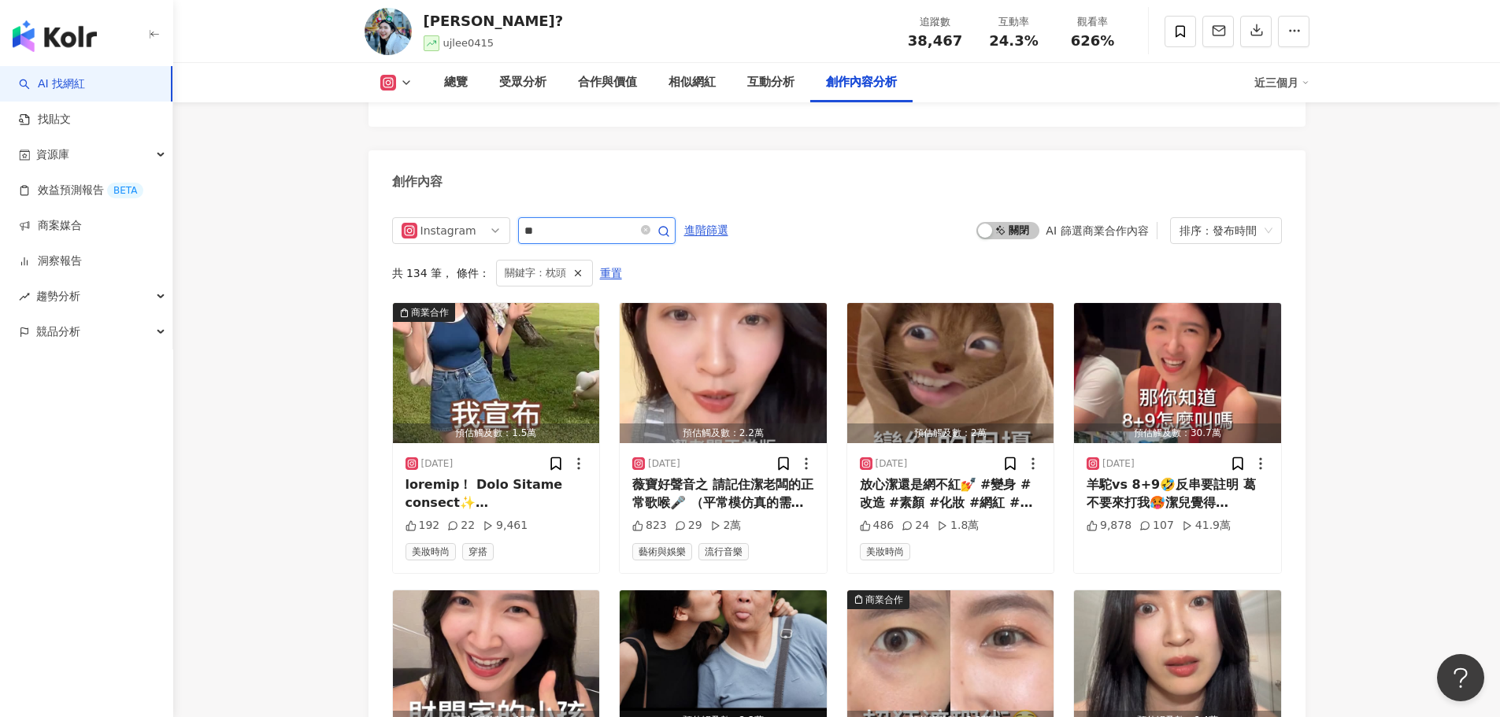
scroll to position [4719, 0]
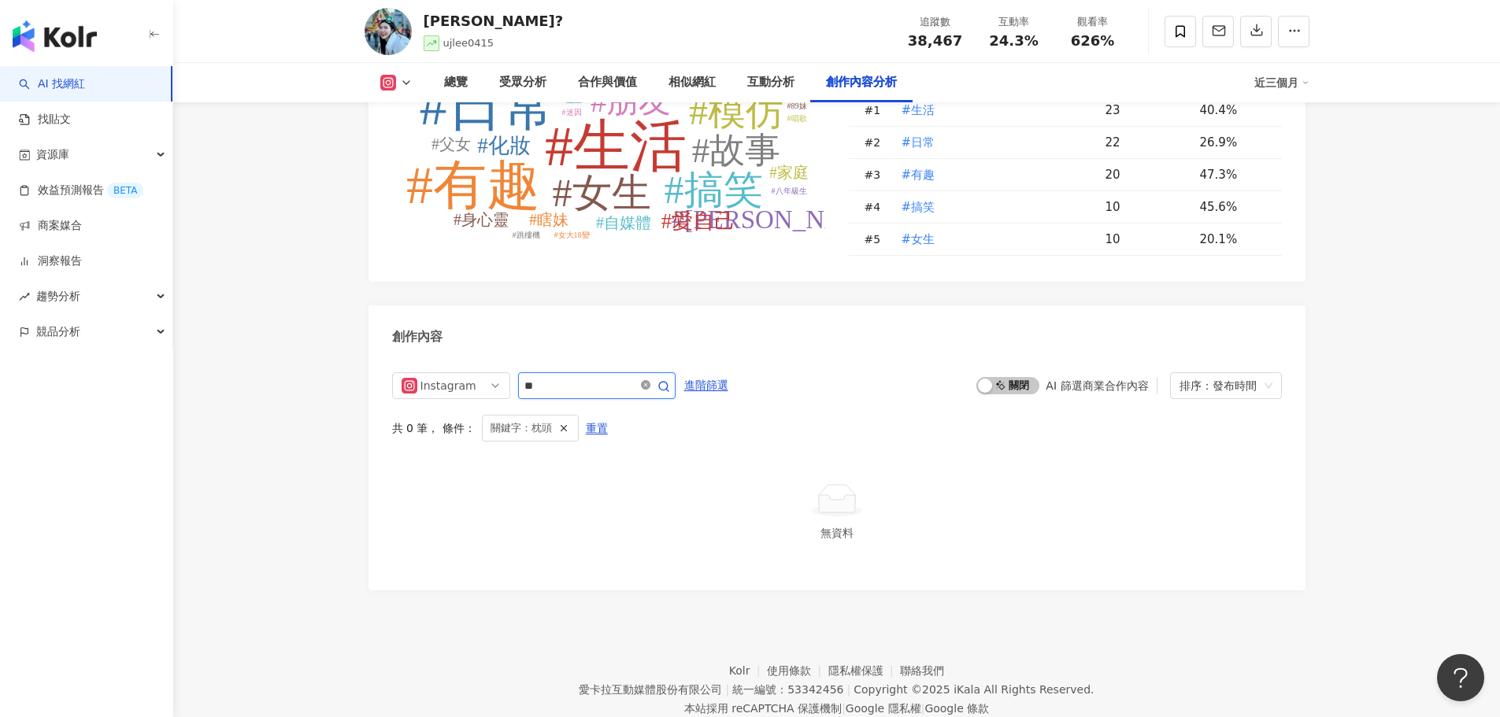
click at [650, 380] on icon "close-circle" at bounding box center [645, 384] width 9 height 9
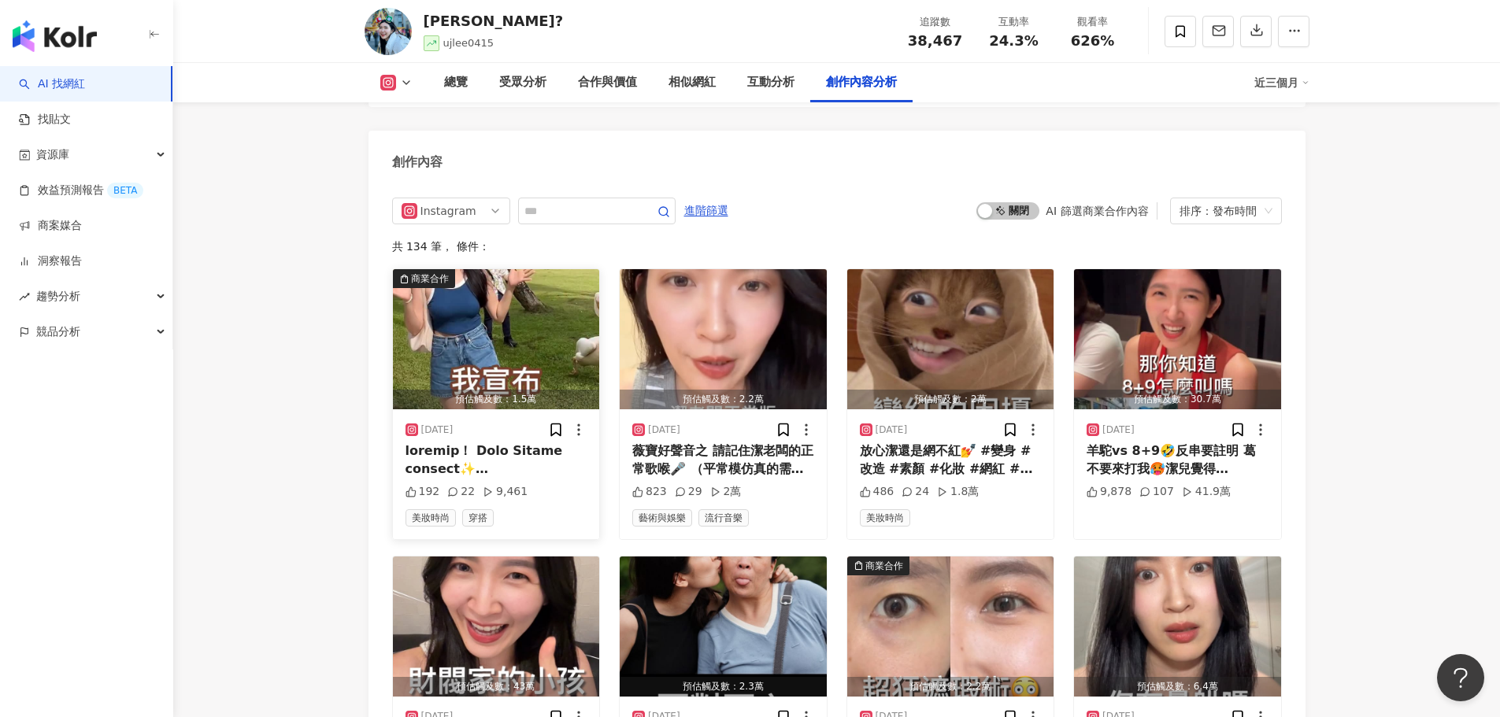
scroll to position [4897, 0]
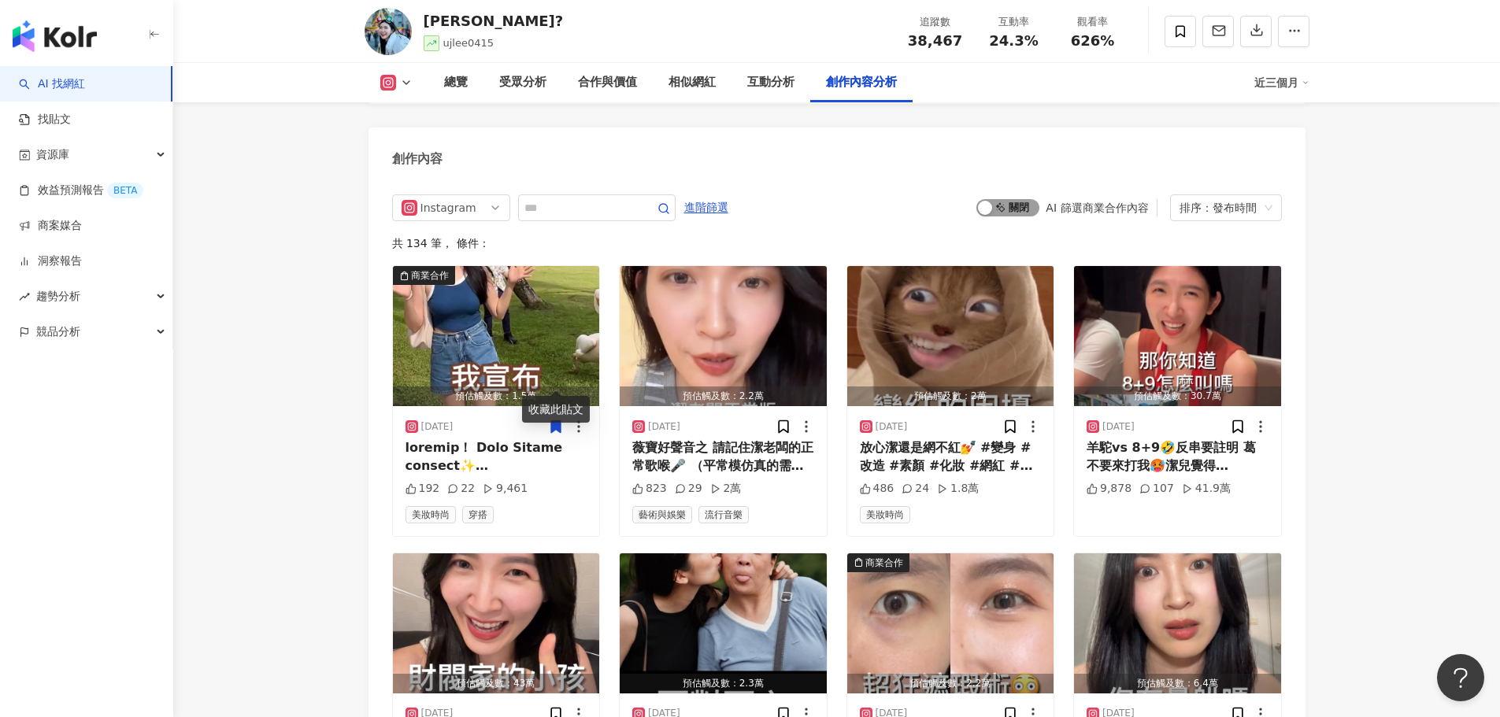
click at [1025, 199] on span "啟動 關閉" at bounding box center [1007, 207] width 63 height 17
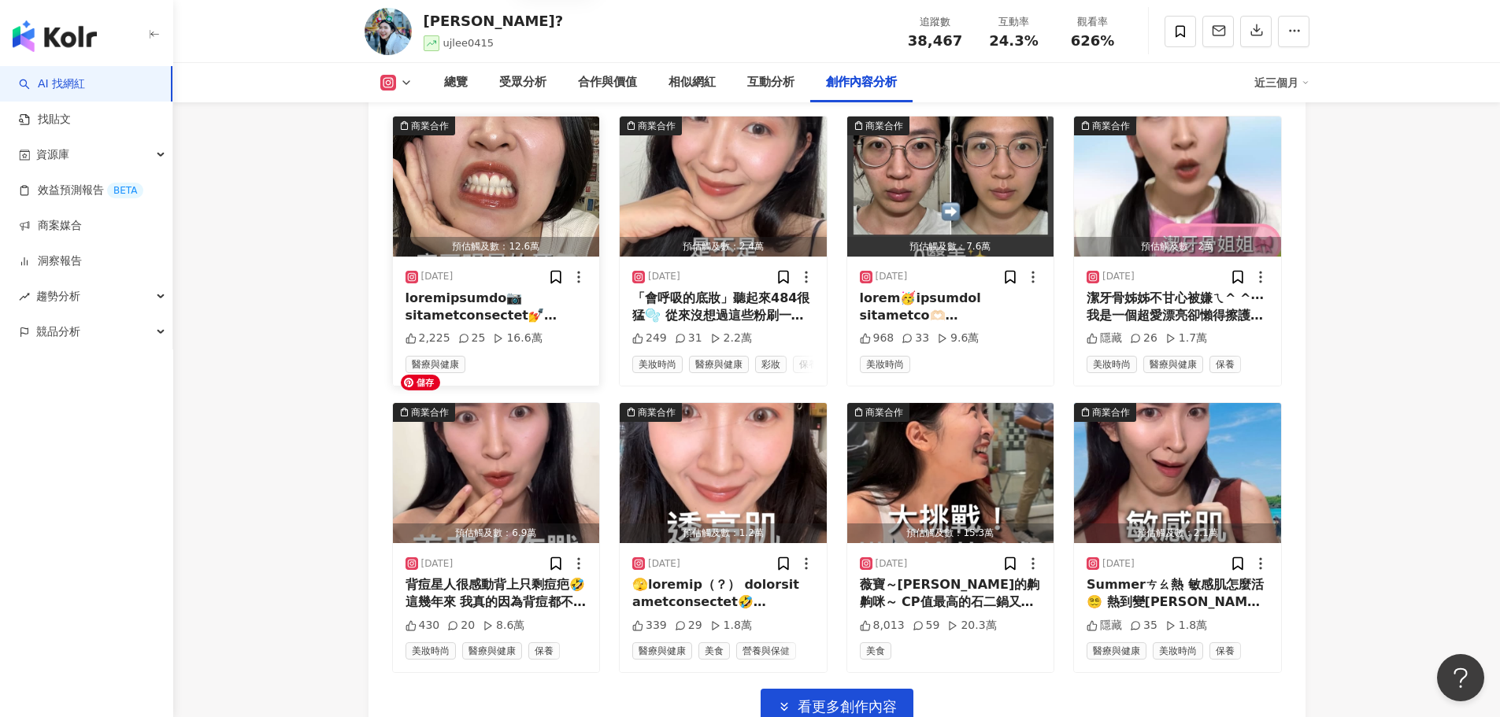
scroll to position [5347, 0]
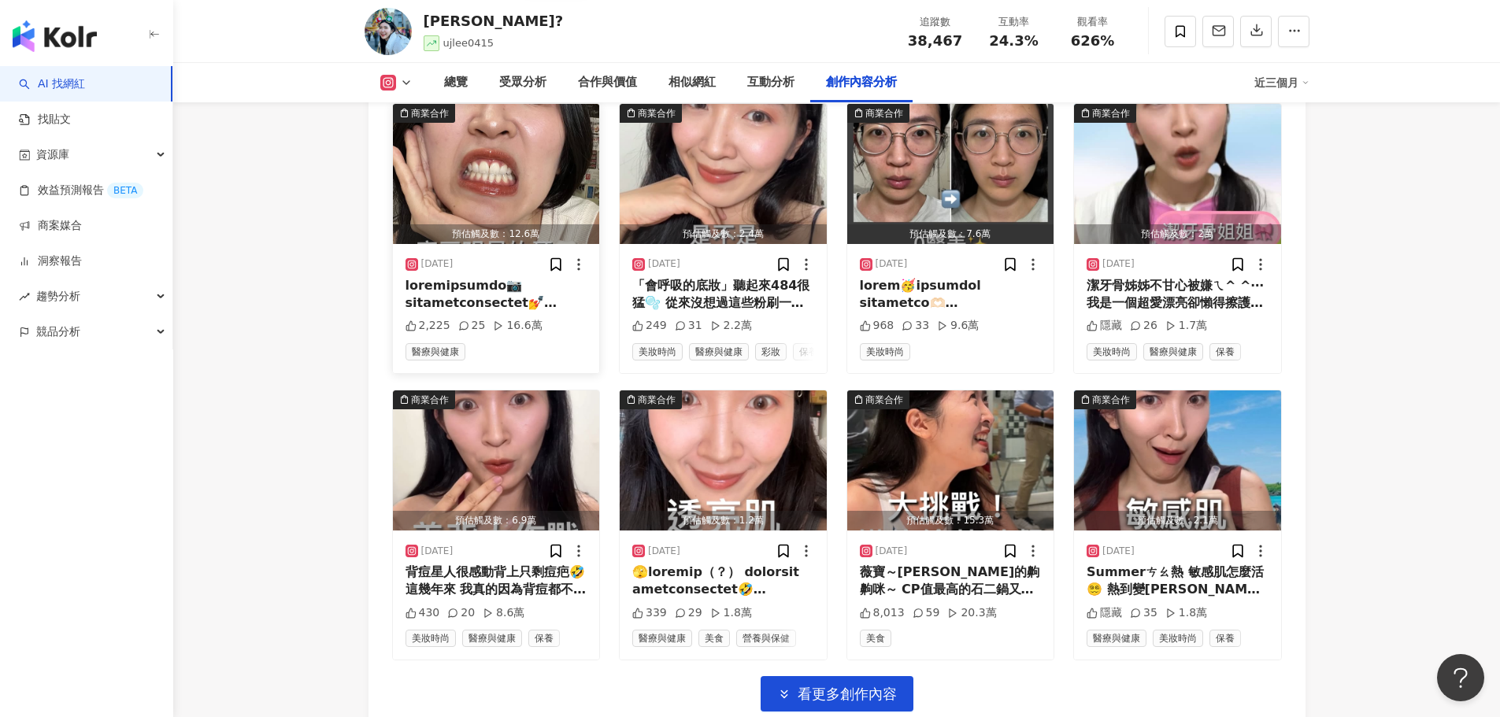
click at [475, 318] on div "25" at bounding box center [472, 326] width 28 height 16
click at [495, 277] on div at bounding box center [497, 294] width 182 height 35
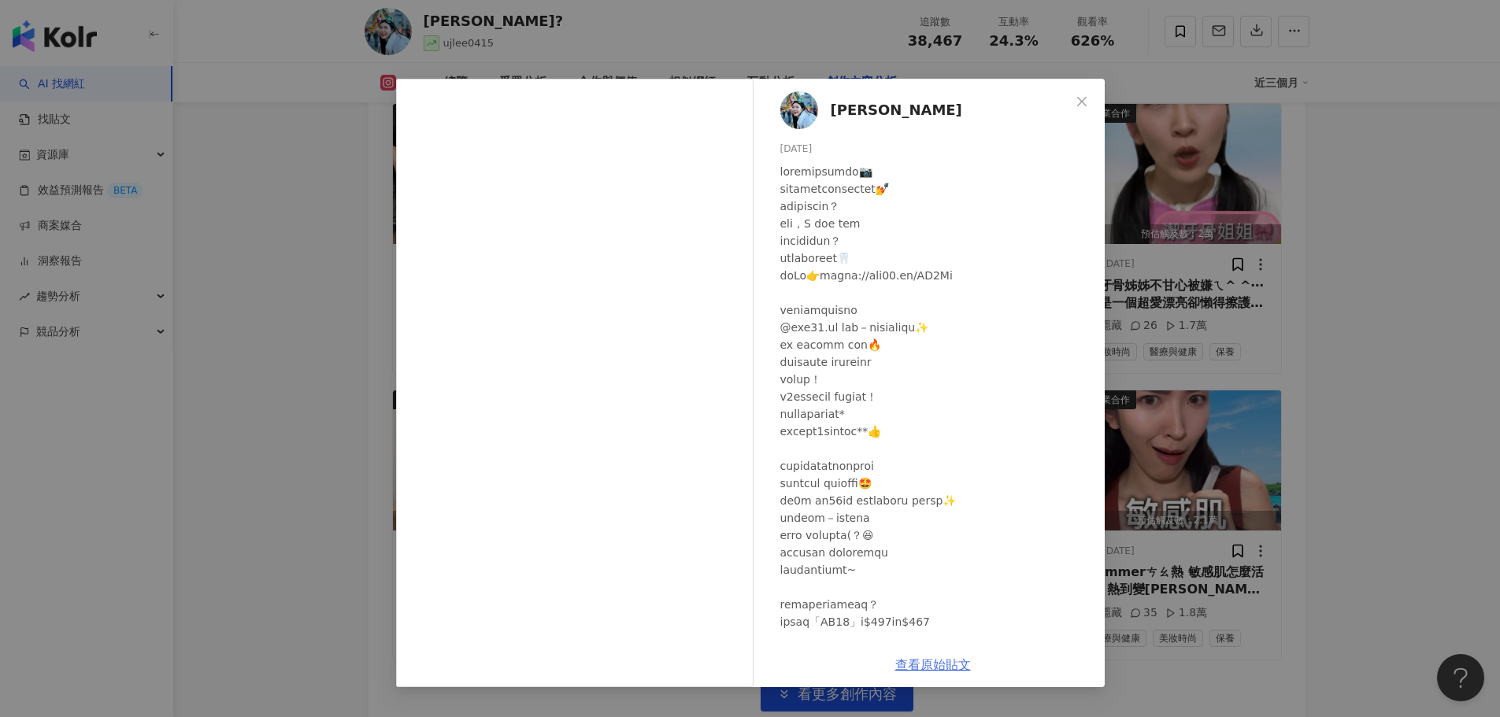
click at [954, 669] on link "查看原始貼文" at bounding box center [933, 665] width 76 height 15
click at [1360, 151] on div "[PERSON_NAME]🤓 [DATE] 2,225 25 16.6萬 查看原始貼文" at bounding box center [750, 358] width 1500 height 717
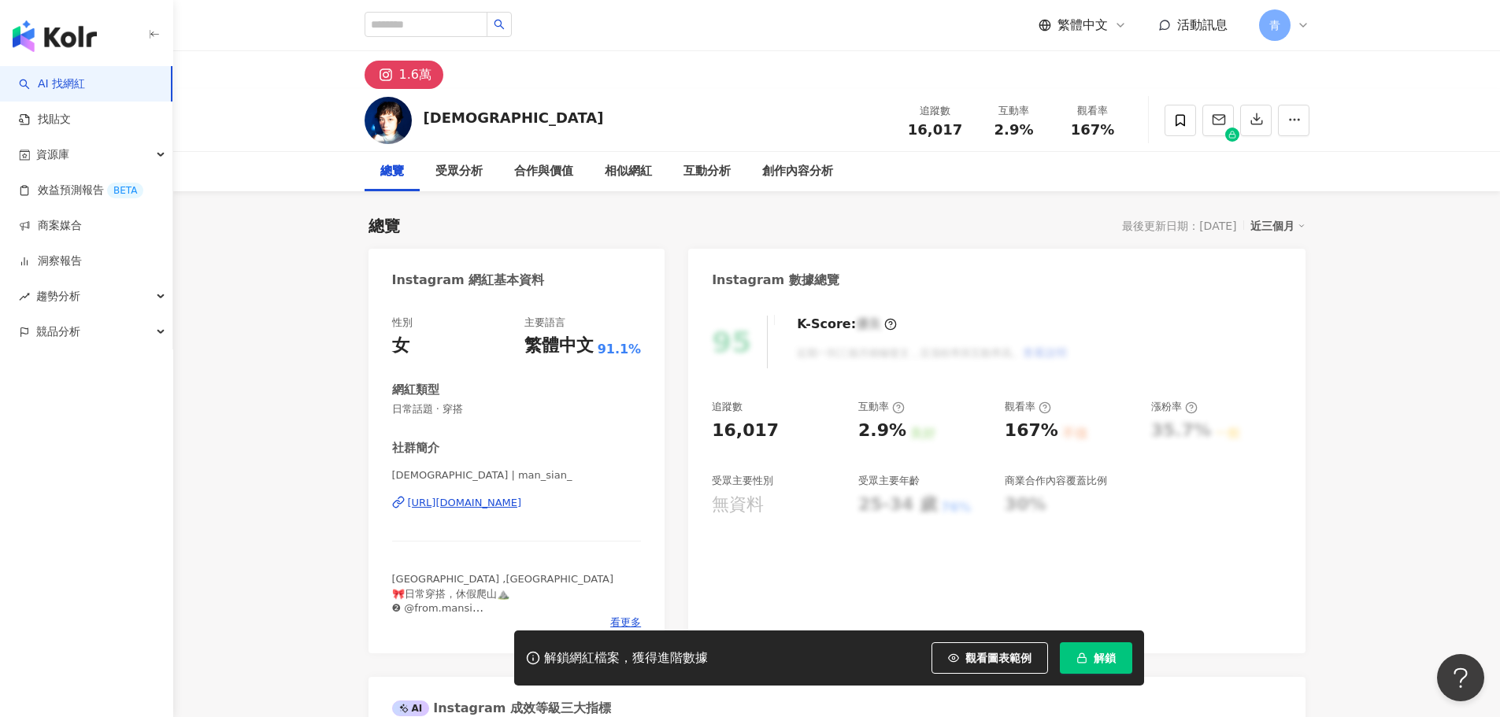
click at [1106, 660] on span "解鎖" at bounding box center [1105, 658] width 22 height 13
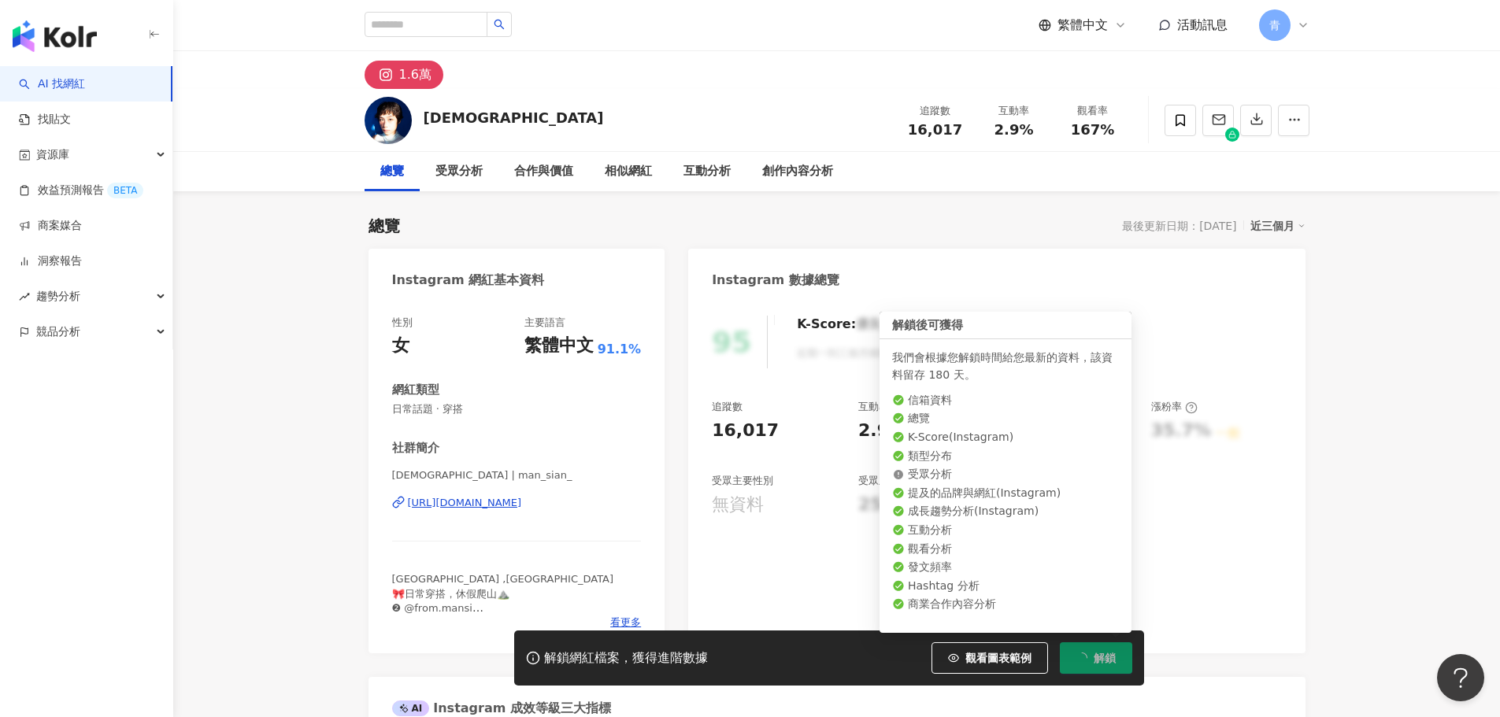
click at [1295, 443] on div "95 K-Score : 優良 近期一到三個月積極發文，且漲粉率與互動率高。 查看說明 追蹤數 16,017 互動率 2.9% 良好 觀看率 167% 不佳 …" at bounding box center [996, 477] width 617 height 354
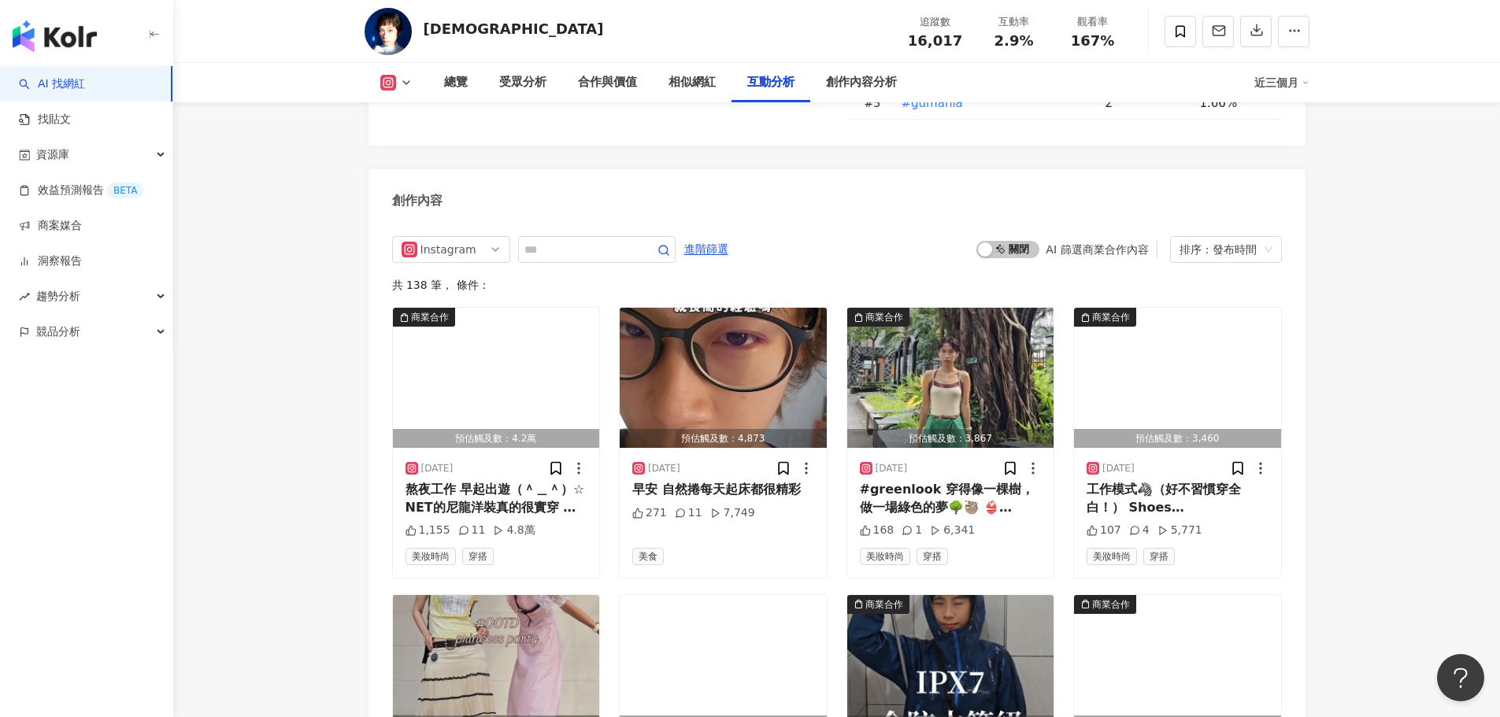
scroll to position [4725, 0]
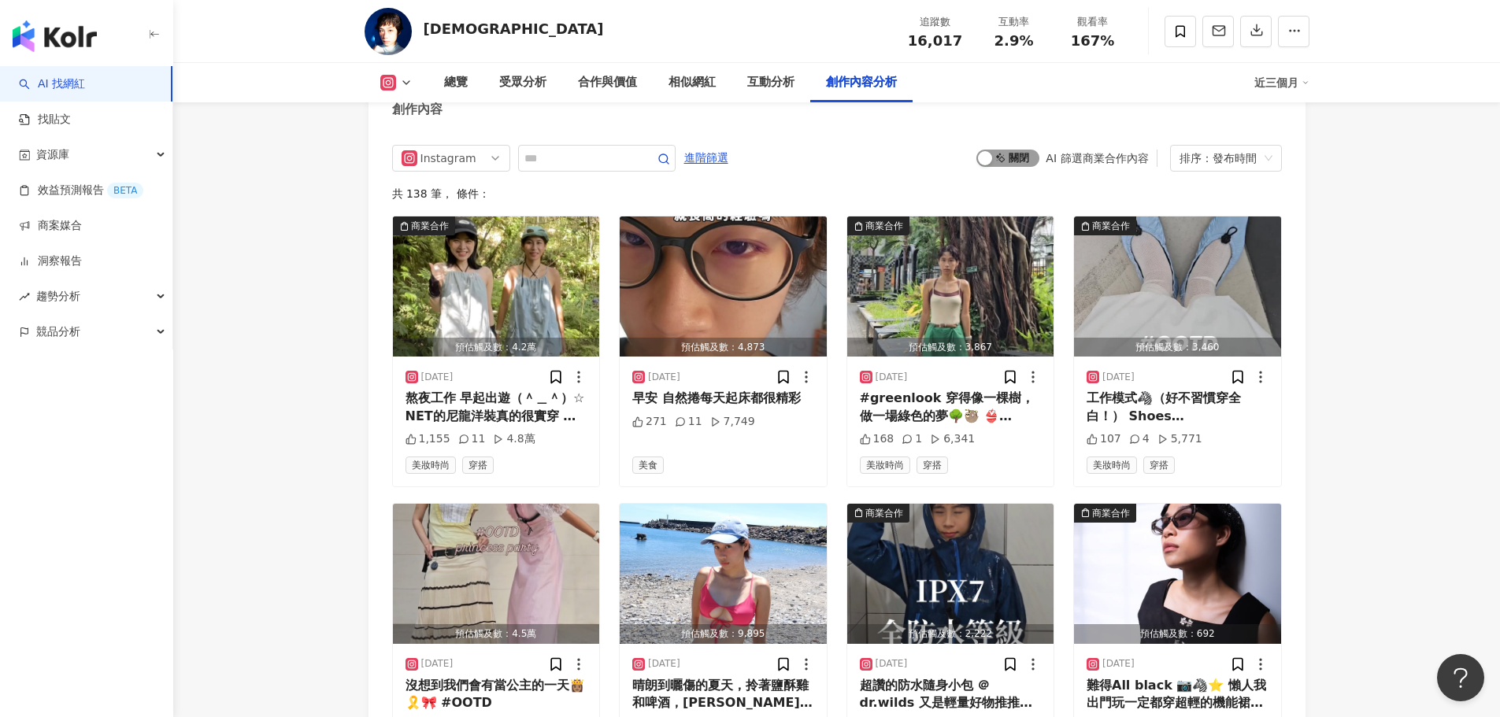
click at [1020, 157] on span "啟動 關閉" at bounding box center [1007, 158] width 63 height 17
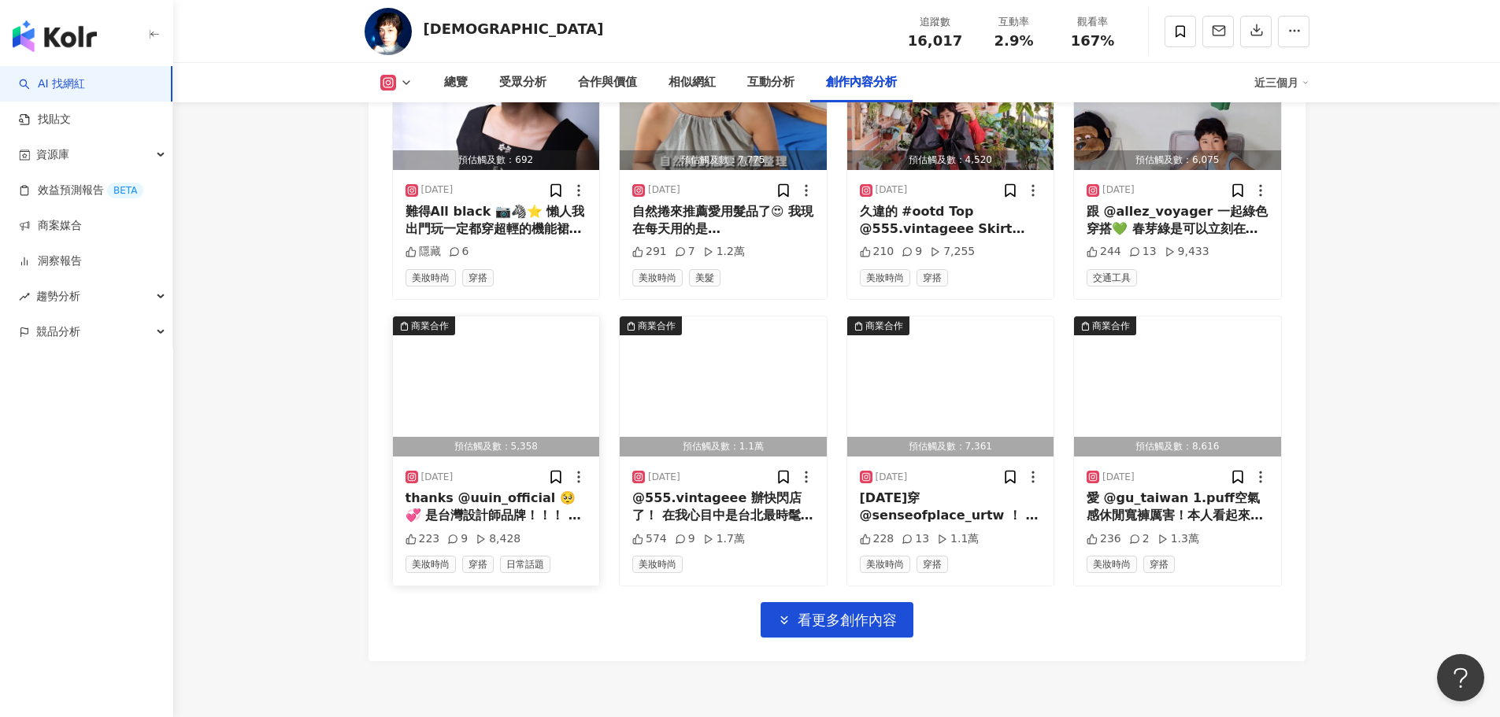
scroll to position [5312, 0]
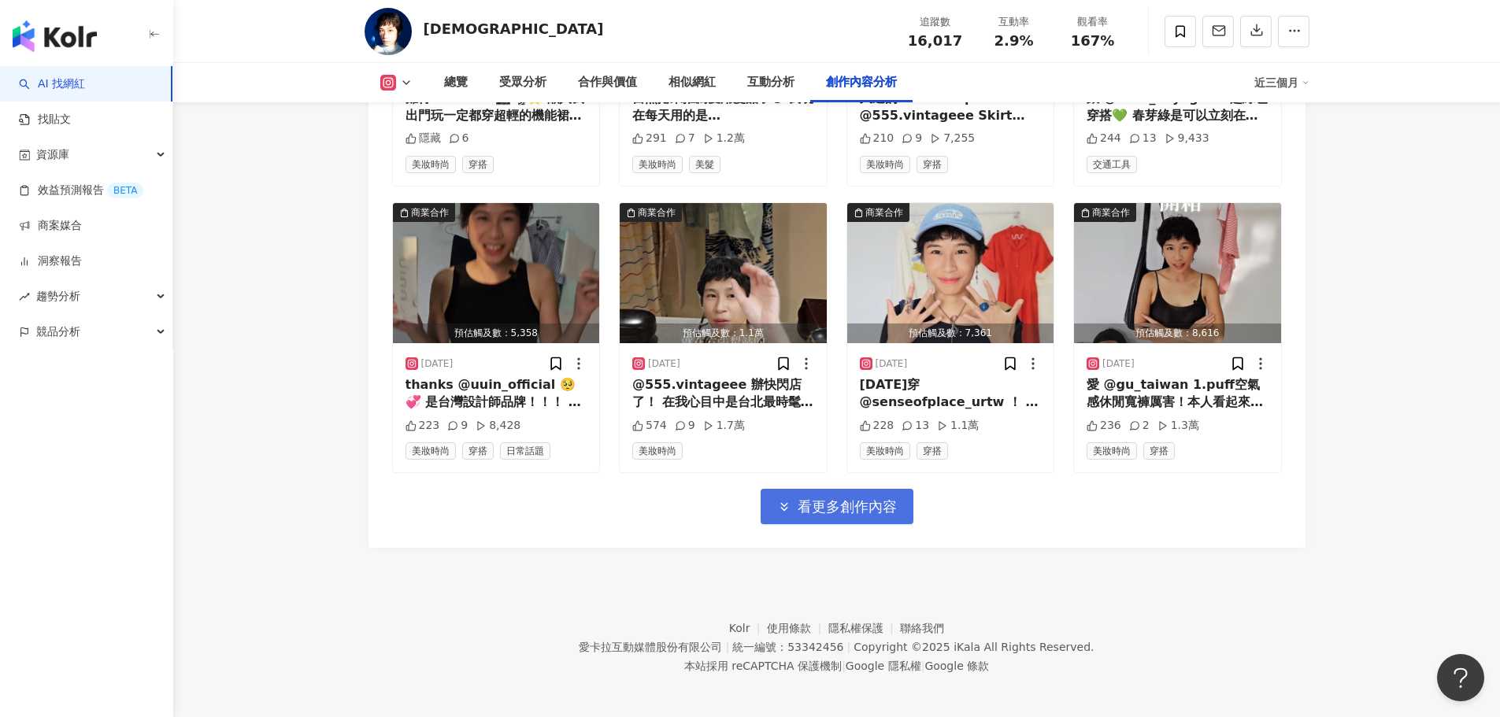
click at [864, 498] on span "看更多創作內容" at bounding box center [847, 506] width 99 height 17
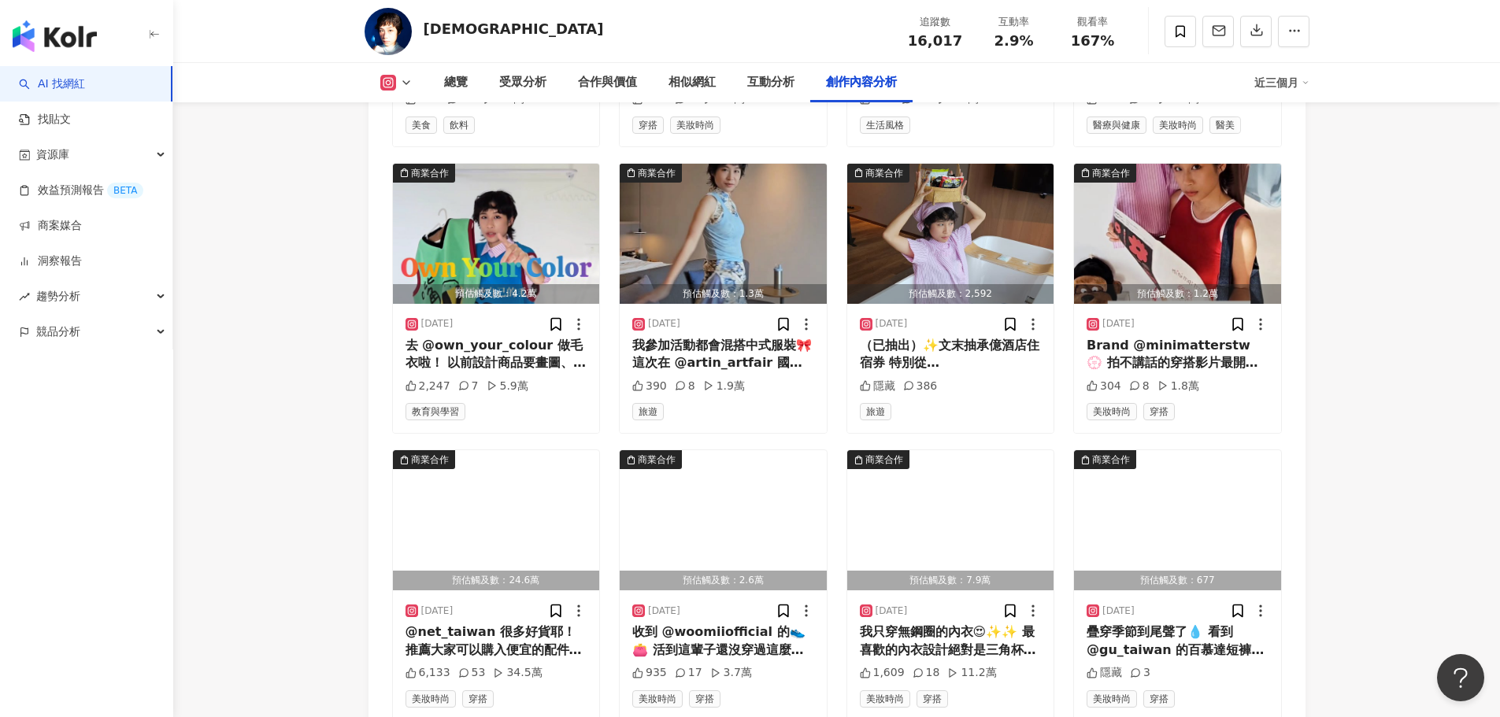
scroll to position [5949, 0]
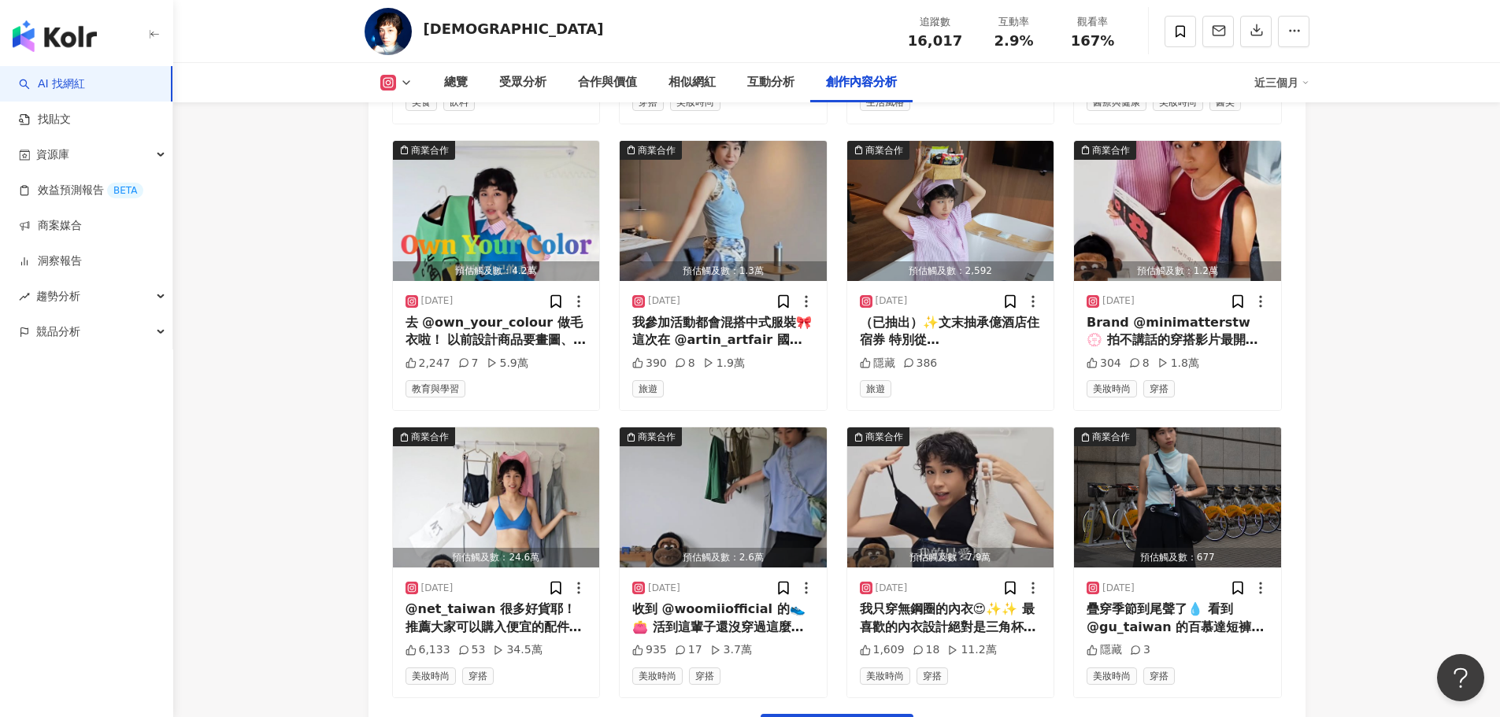
drag, startPoint x: 356, startPoint y: 477, endPoint x: 366, endPoint y: 447, distance: 32.4
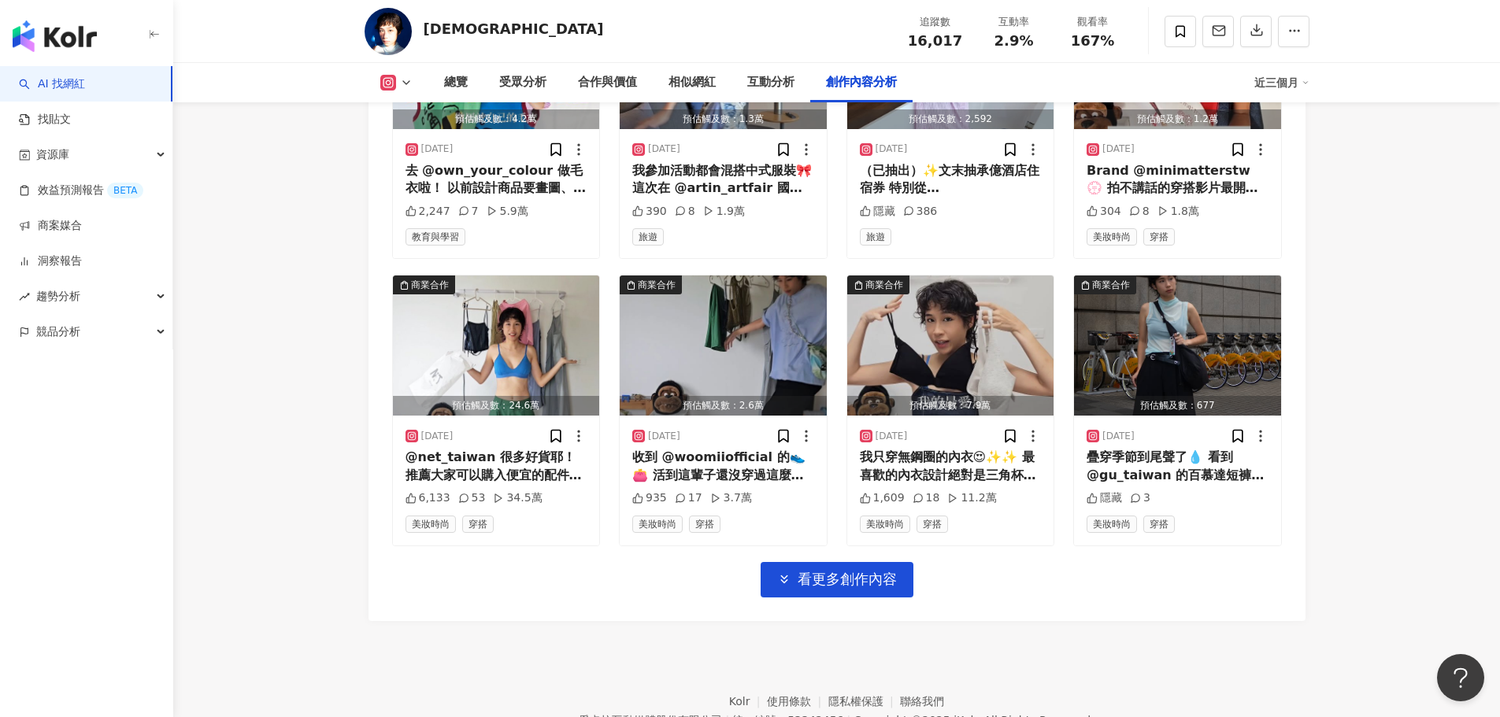
scroll to position [6174, 0]
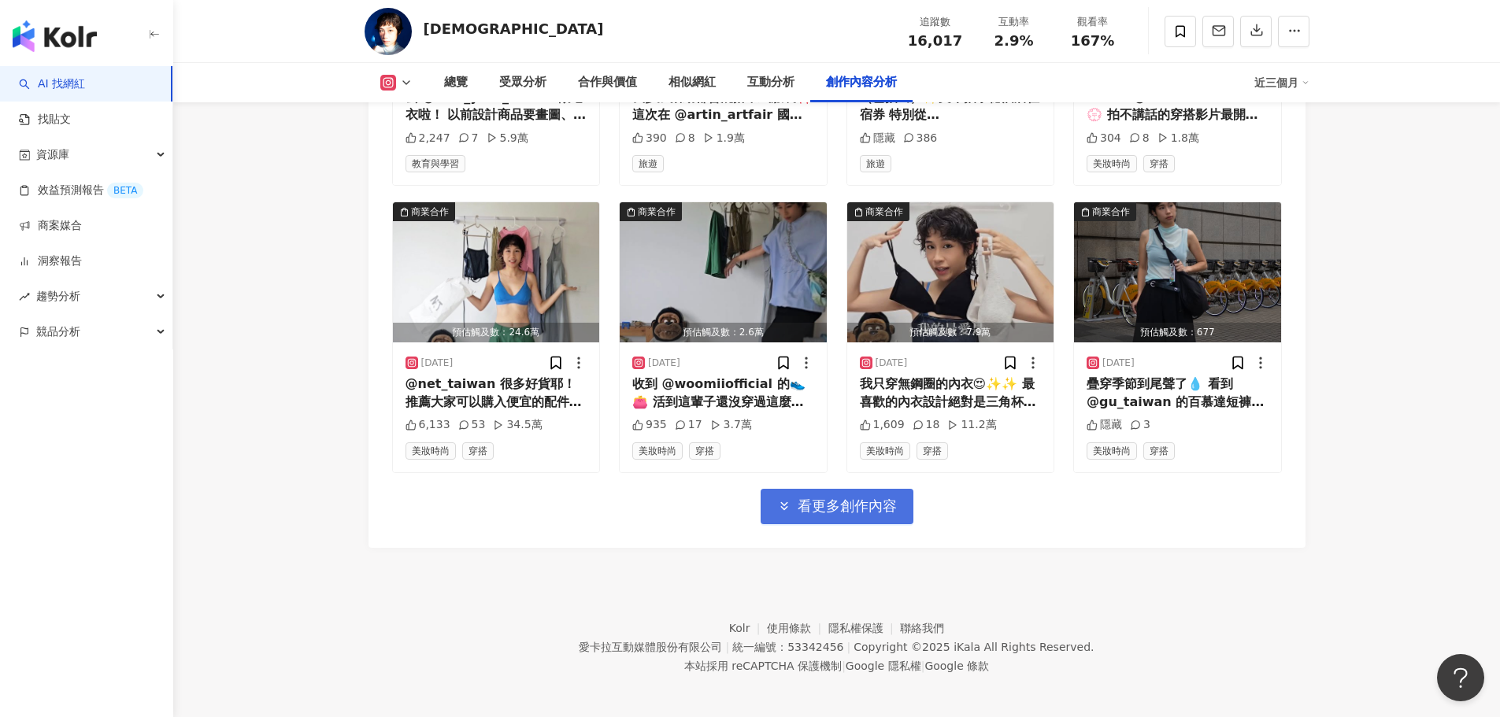
click at [798, 505] on span "看更多創作內容" at bounding box center [847, 506] width 99 height 17
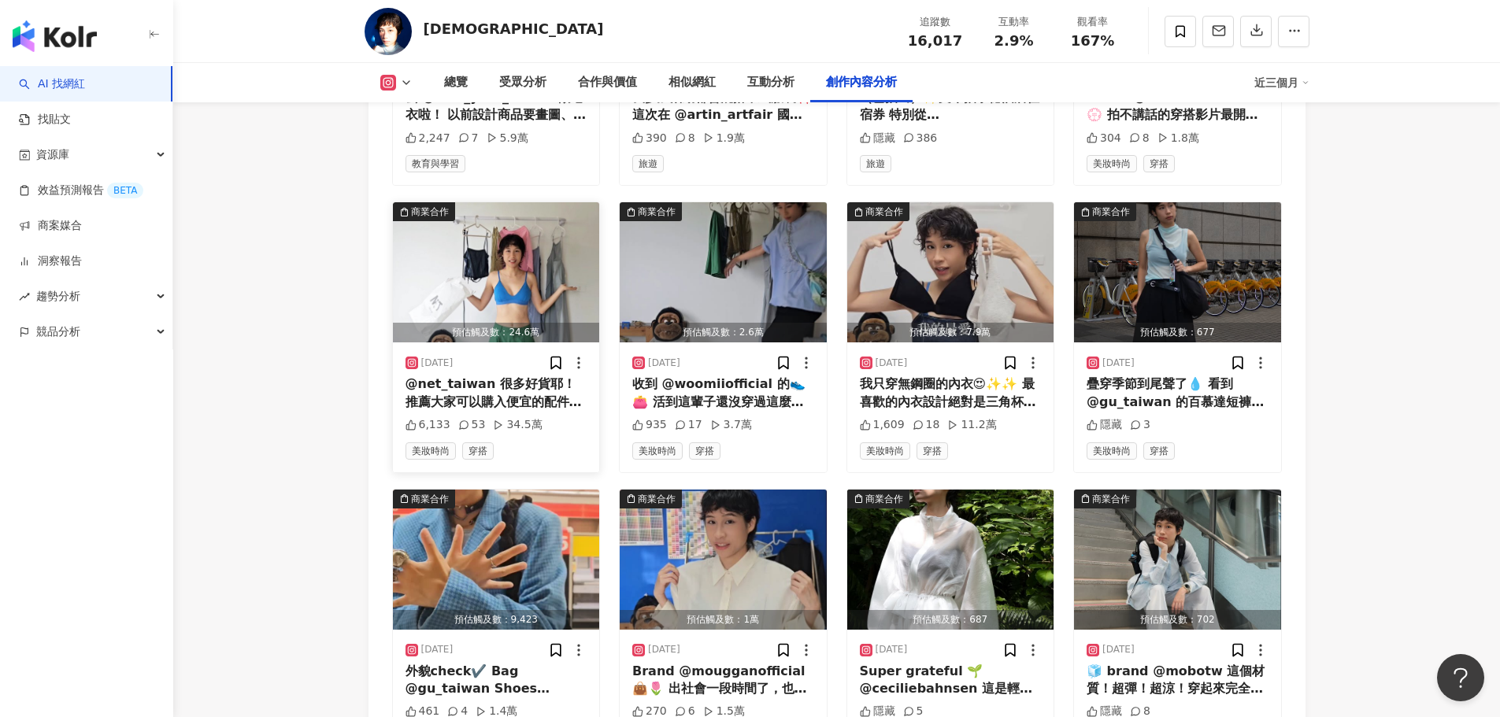
click at [511, 388] on div "@net_taiwan 很多好貨耶！ 推薦大家可以購入便宜的配件🥺✨ 貨號都放在影片中請自行截圖🙏🏻 🗒️✏️購買秘訣： 1.衣服類的話要特別注意車線平整 2…" at bounding box center [497, 393] width 182 height 35
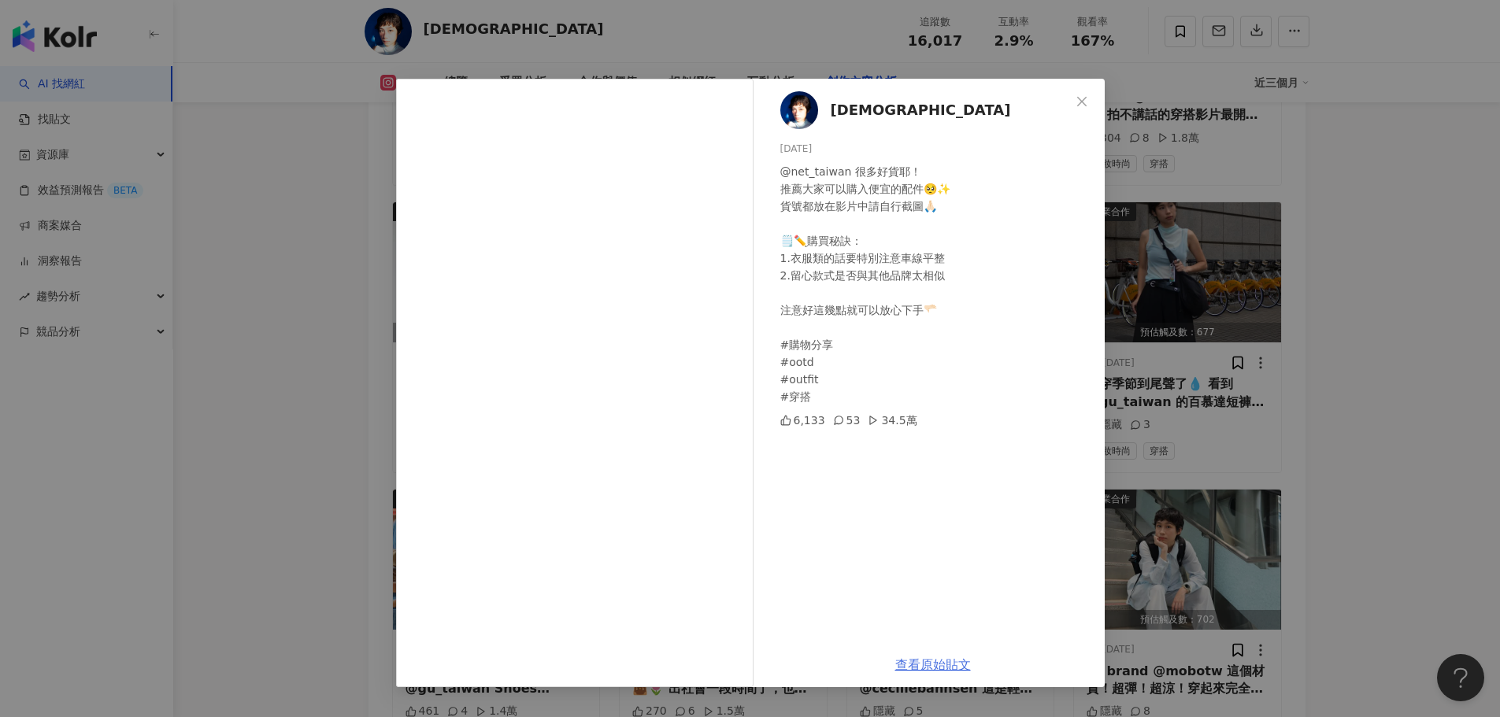
click at [958, 666] on link "查看原始貼文" at bounding box center [933, 665] width 76 height 15
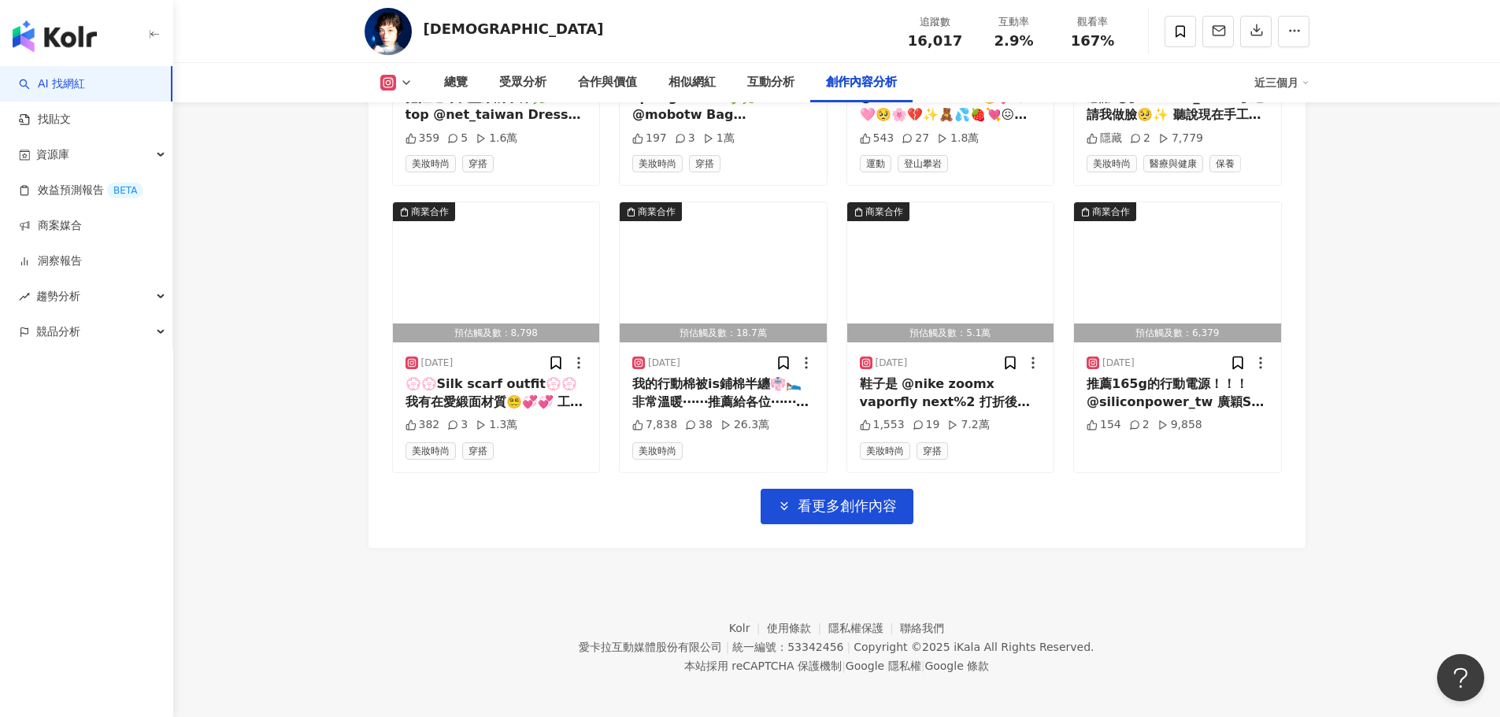
scroll to position [6956, 0]
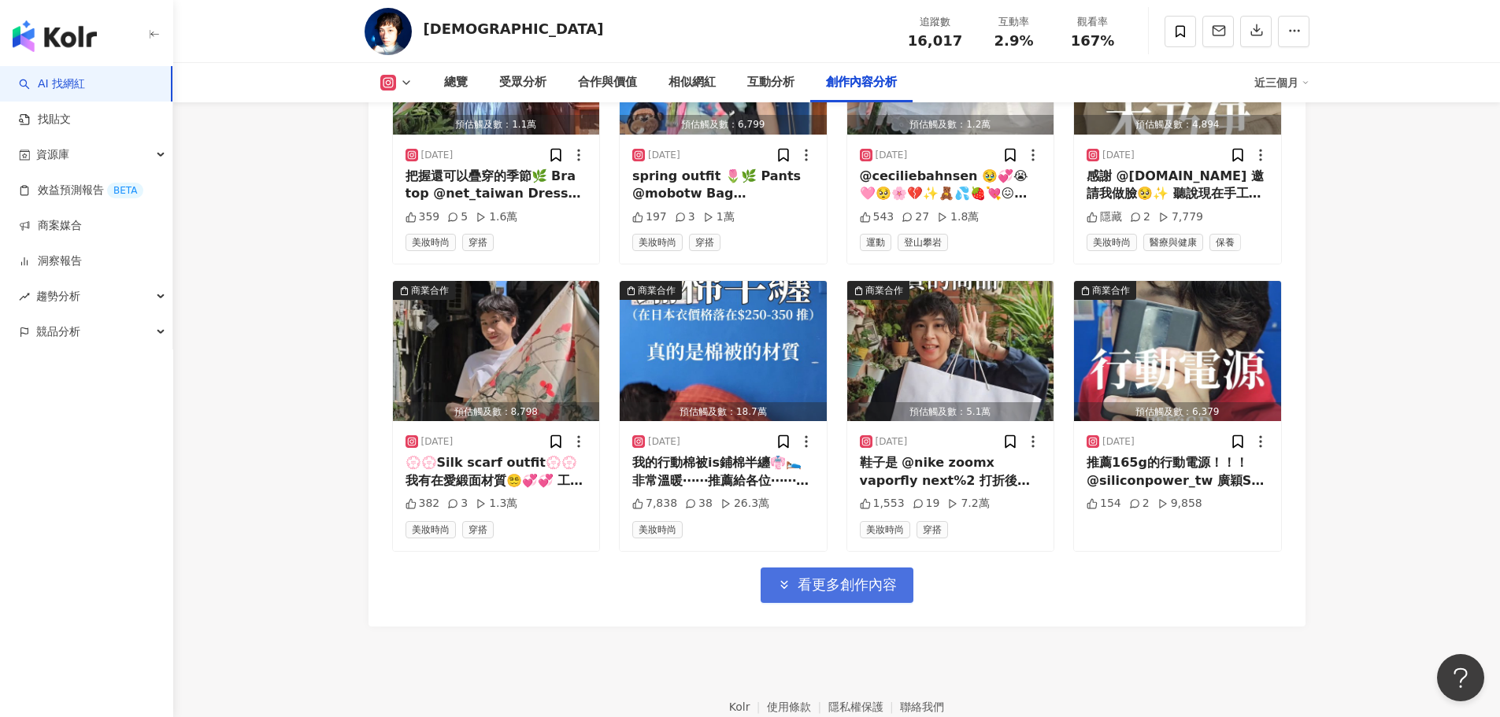
click at [823, 591] on button "看更多創作內容" at bounding box center [837, 585] width 153 height 35
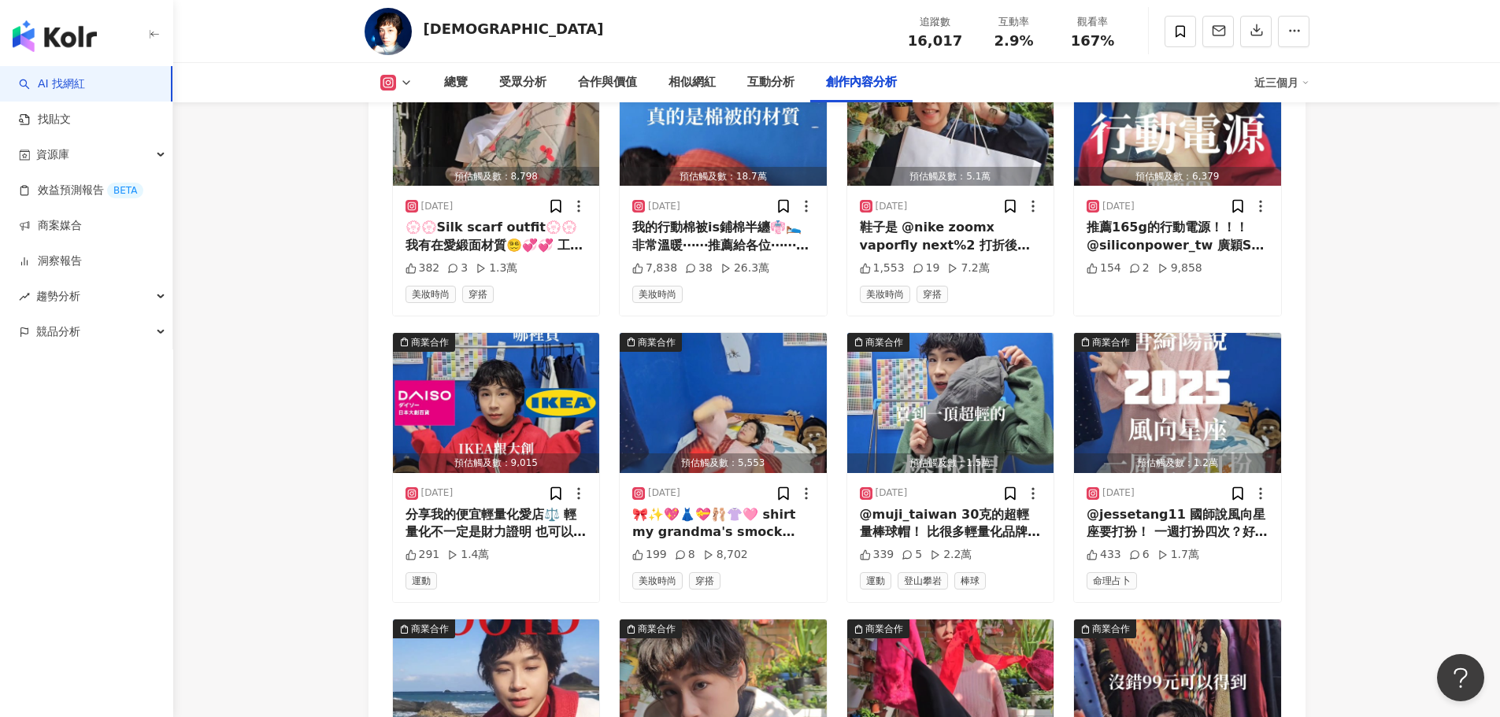
scroll to position [7428, 0]
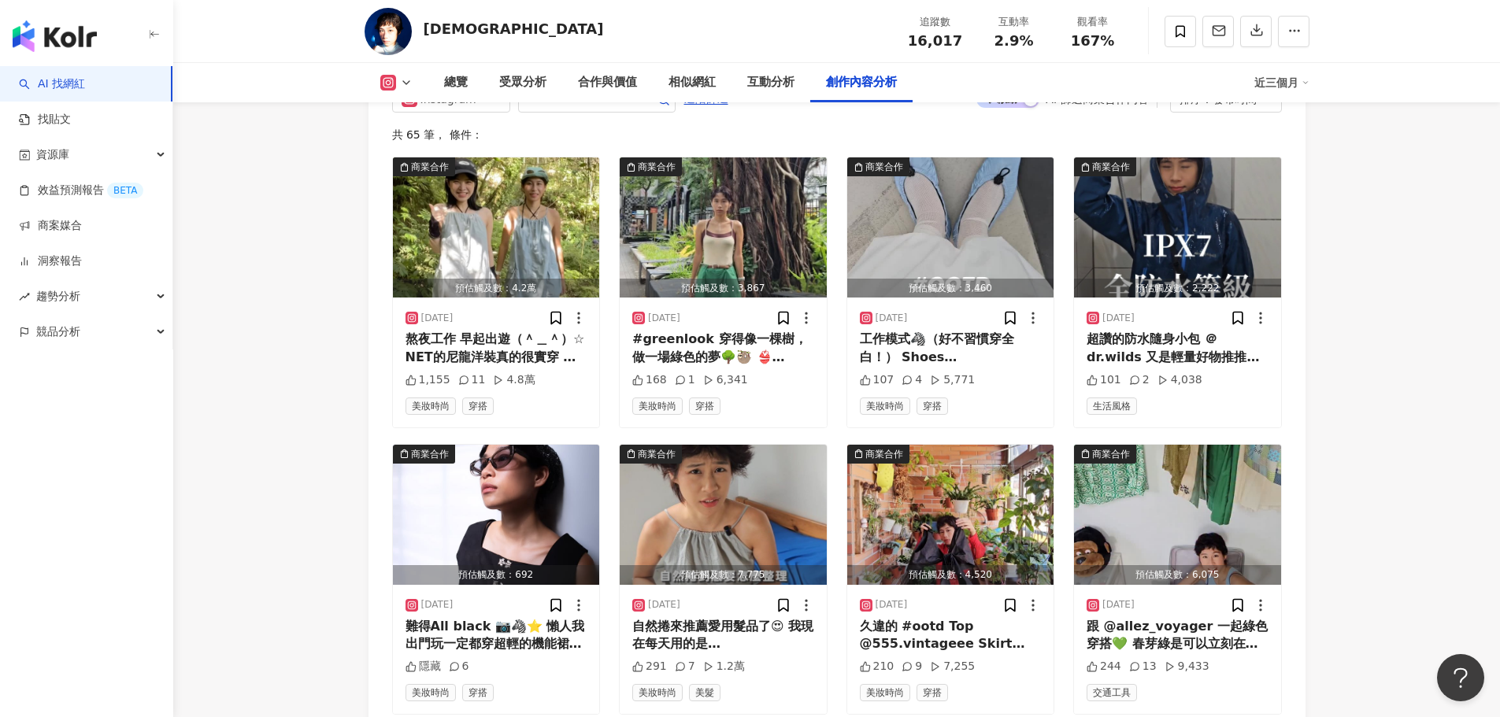
drag, startPoint x: 321, startPoint y: 507, endPoint x: 384, endPoint y: 260, distance: 255.0
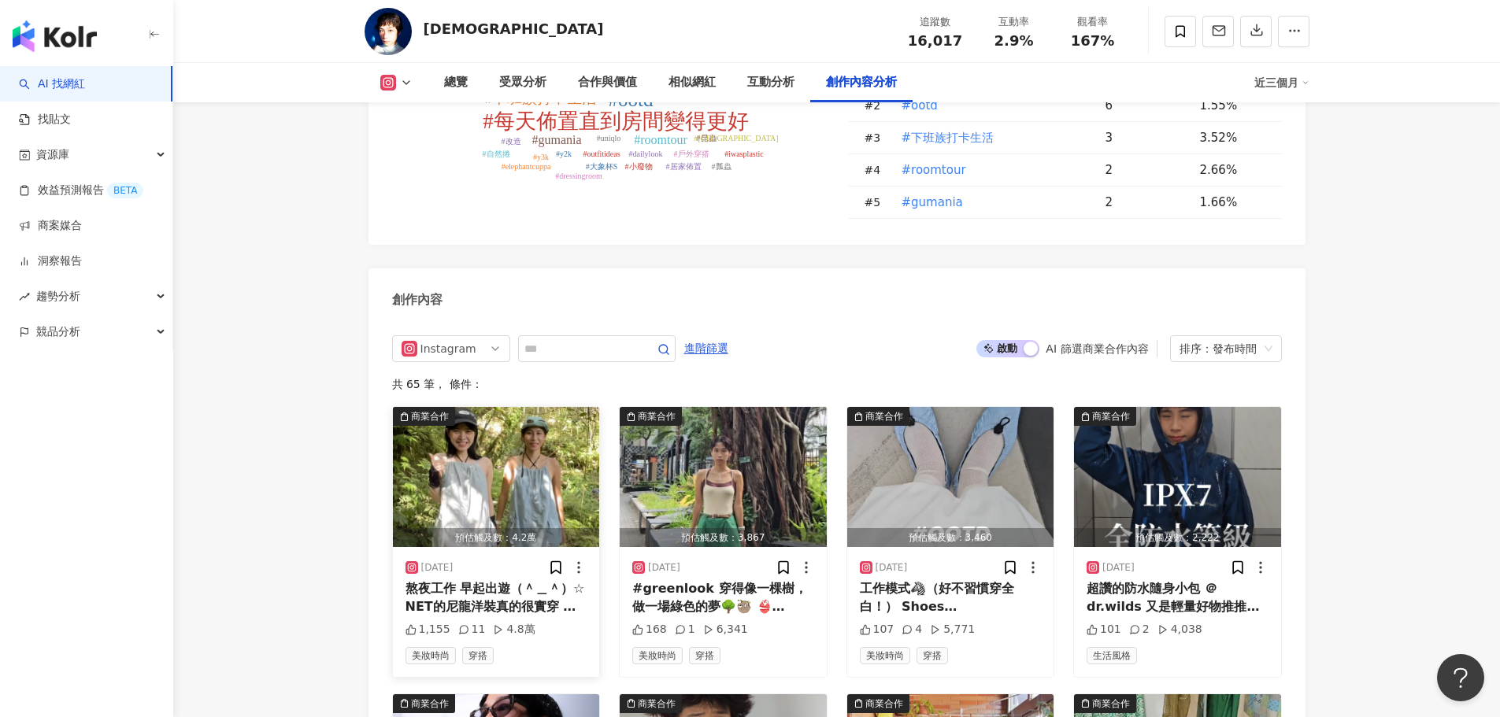
scroll to position [4545, 0]
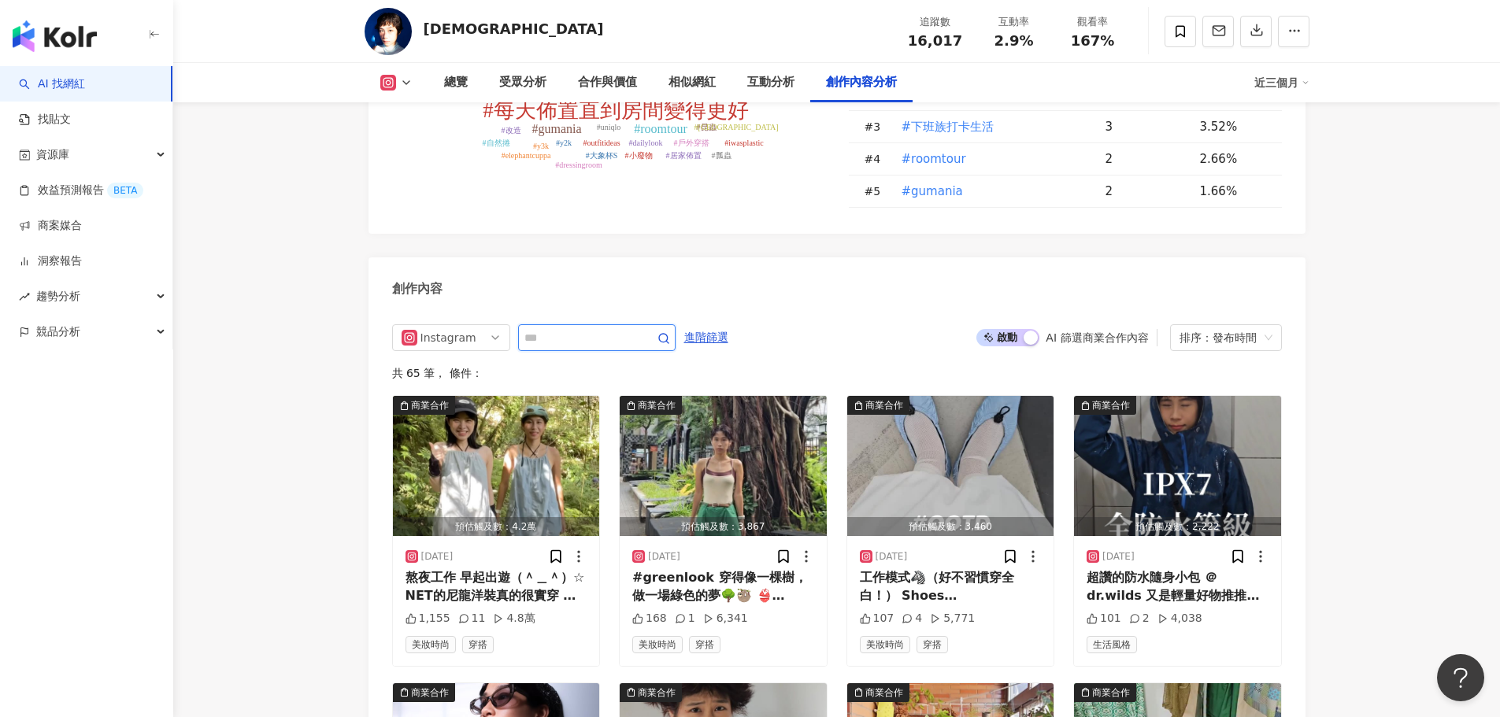
click at [560, 336] on input "text" at bounding box center [579, 337] width 110 height 19
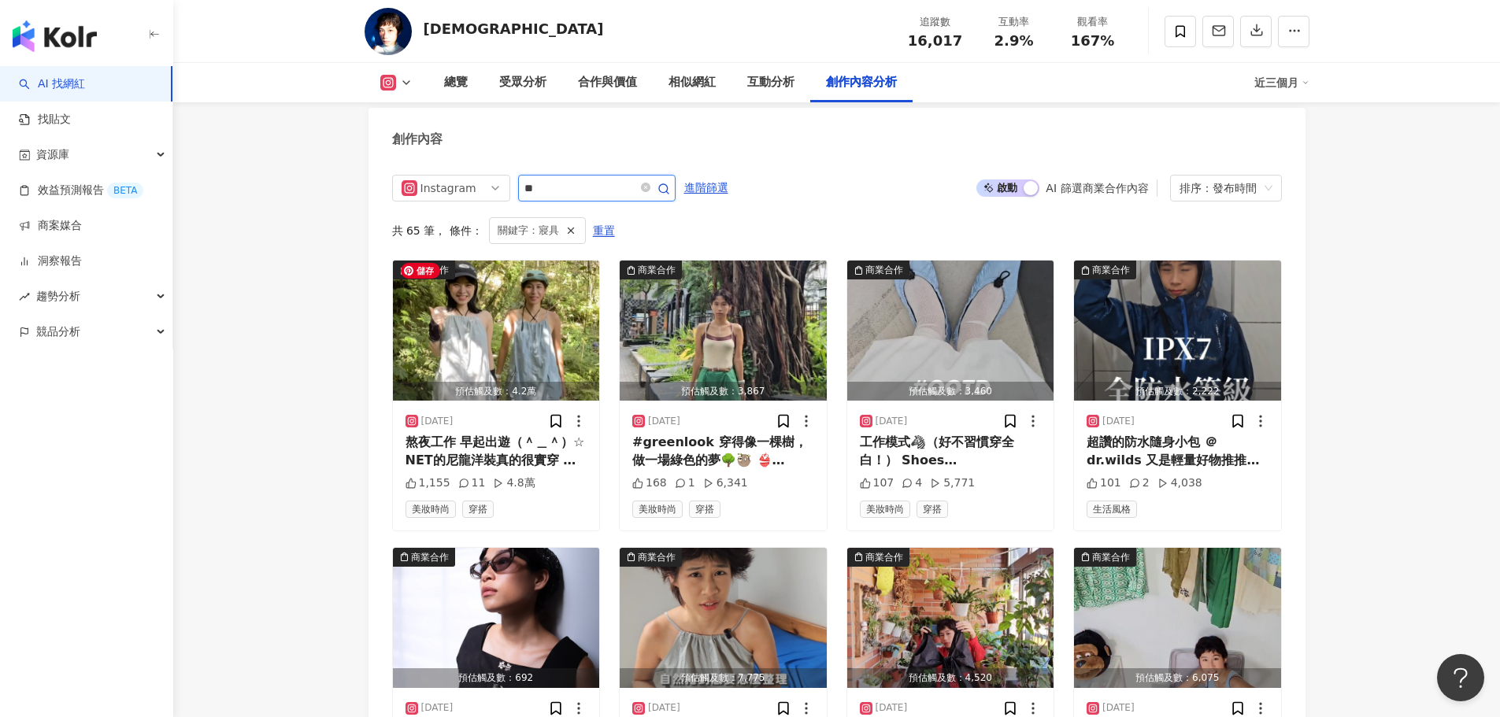
scroll to position [4540, 0]
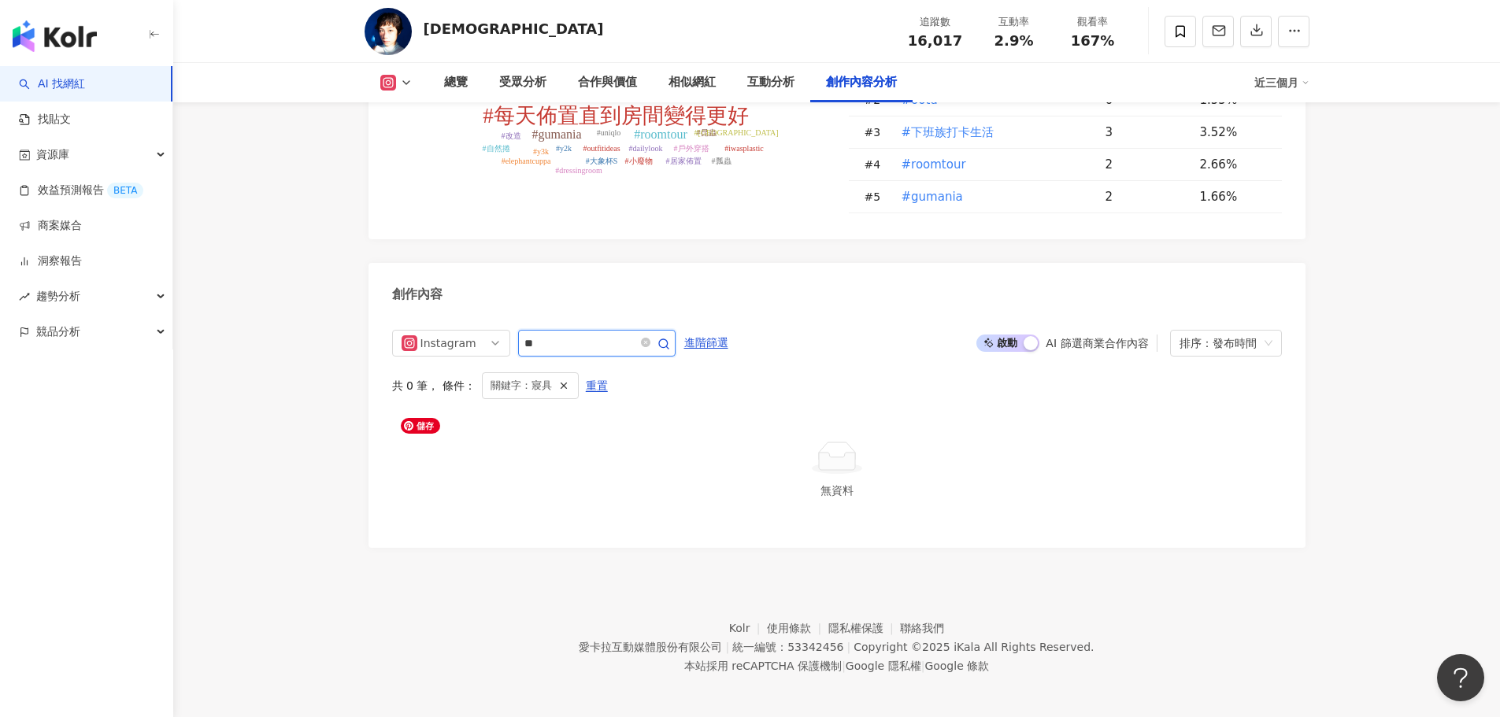
click at [580, 343] on input "**" at bounding box center [579, 343] width 110 height 19
type input "*"
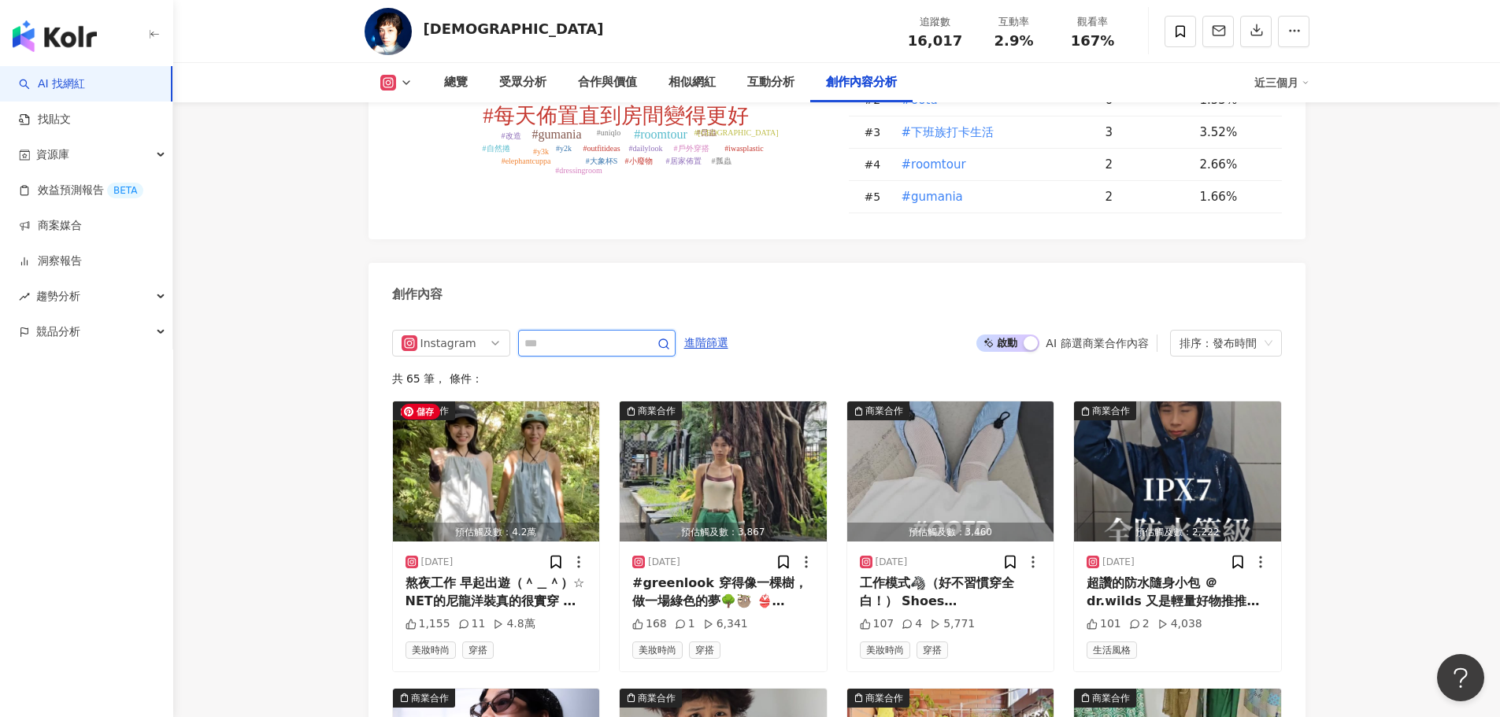
scroll to position [4695, 0]
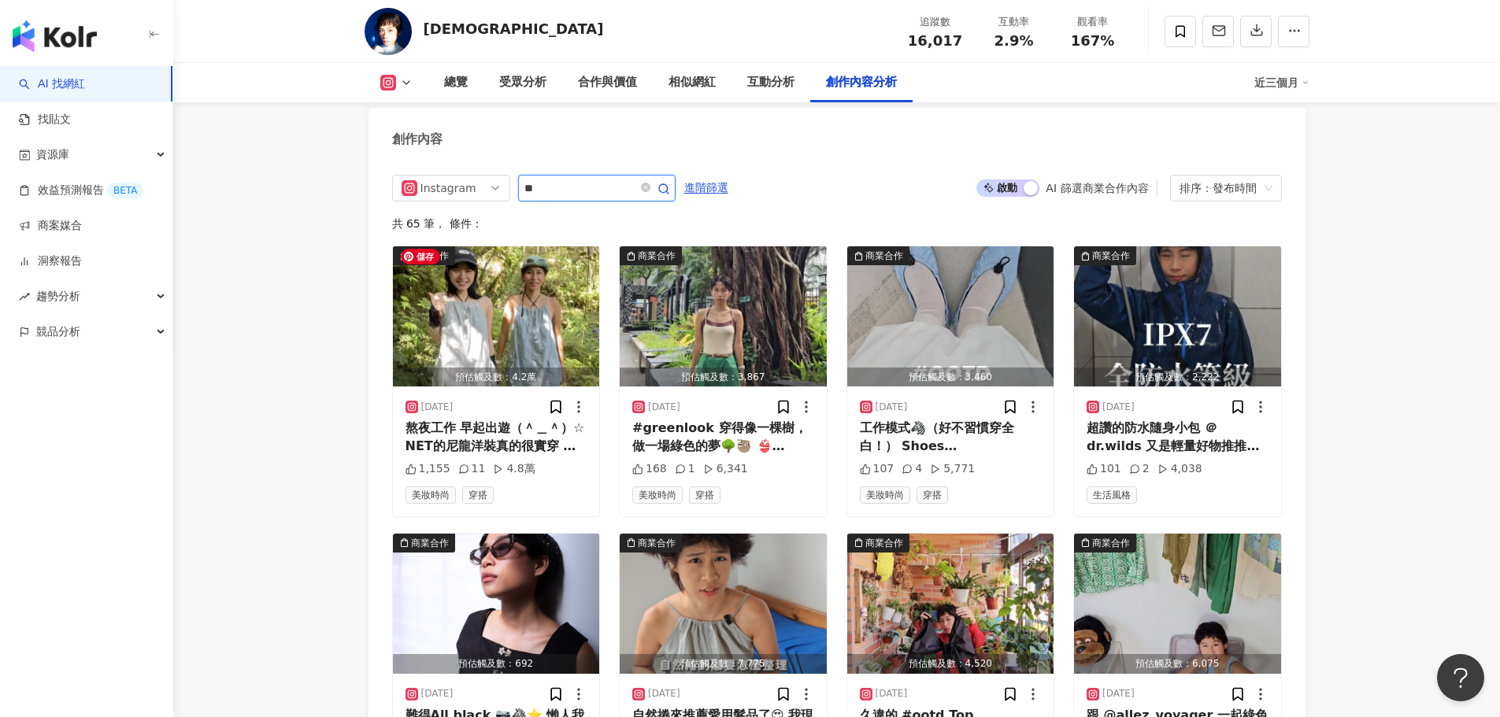
type input "**"
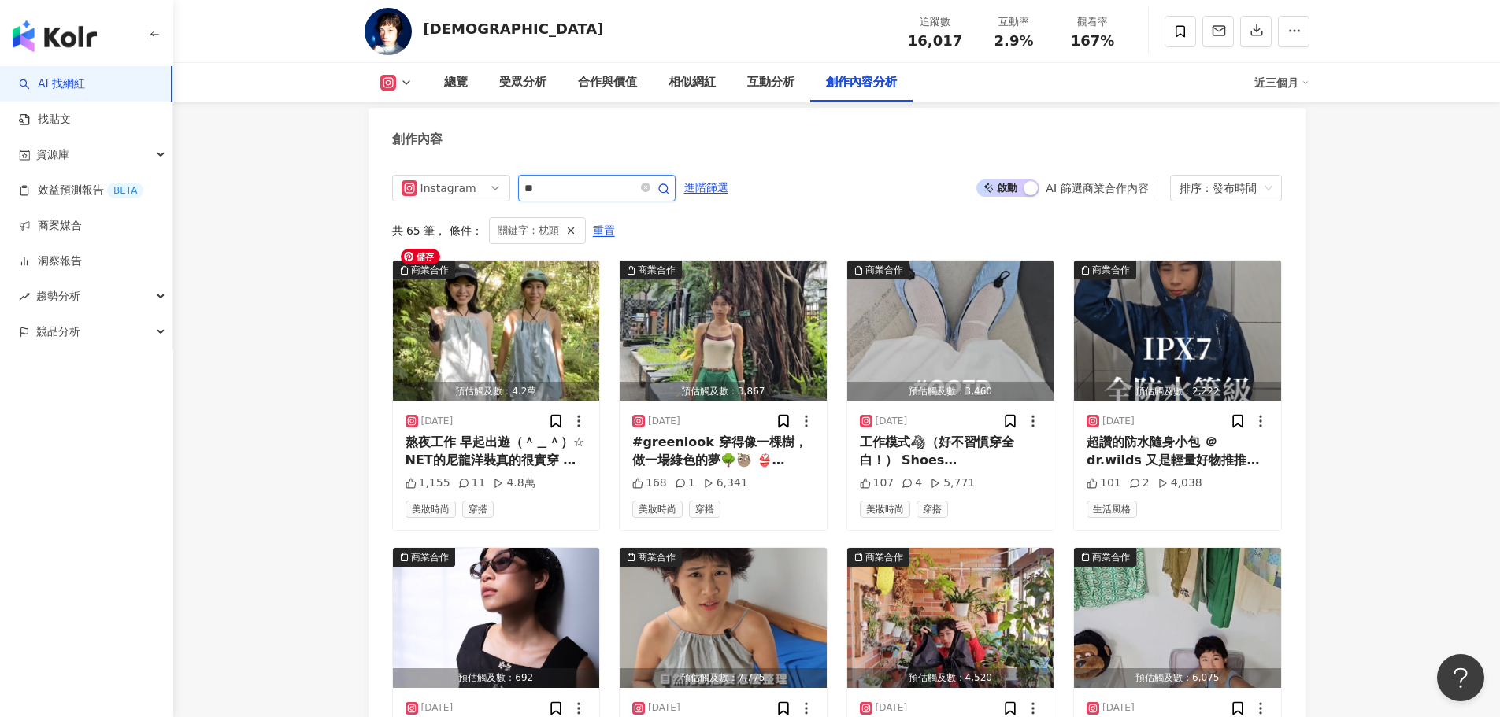
scroll to position [4540, 0]
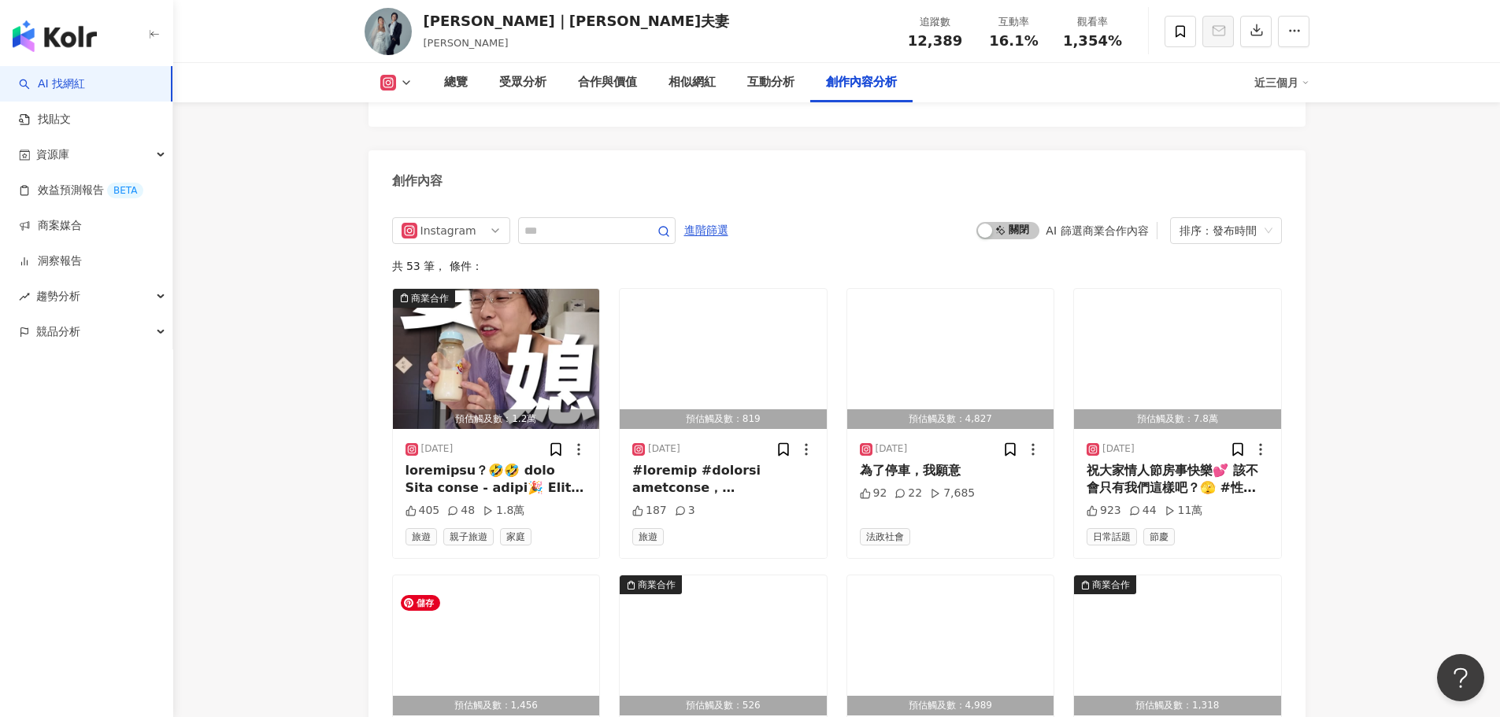
scroll to position [4646, 0]
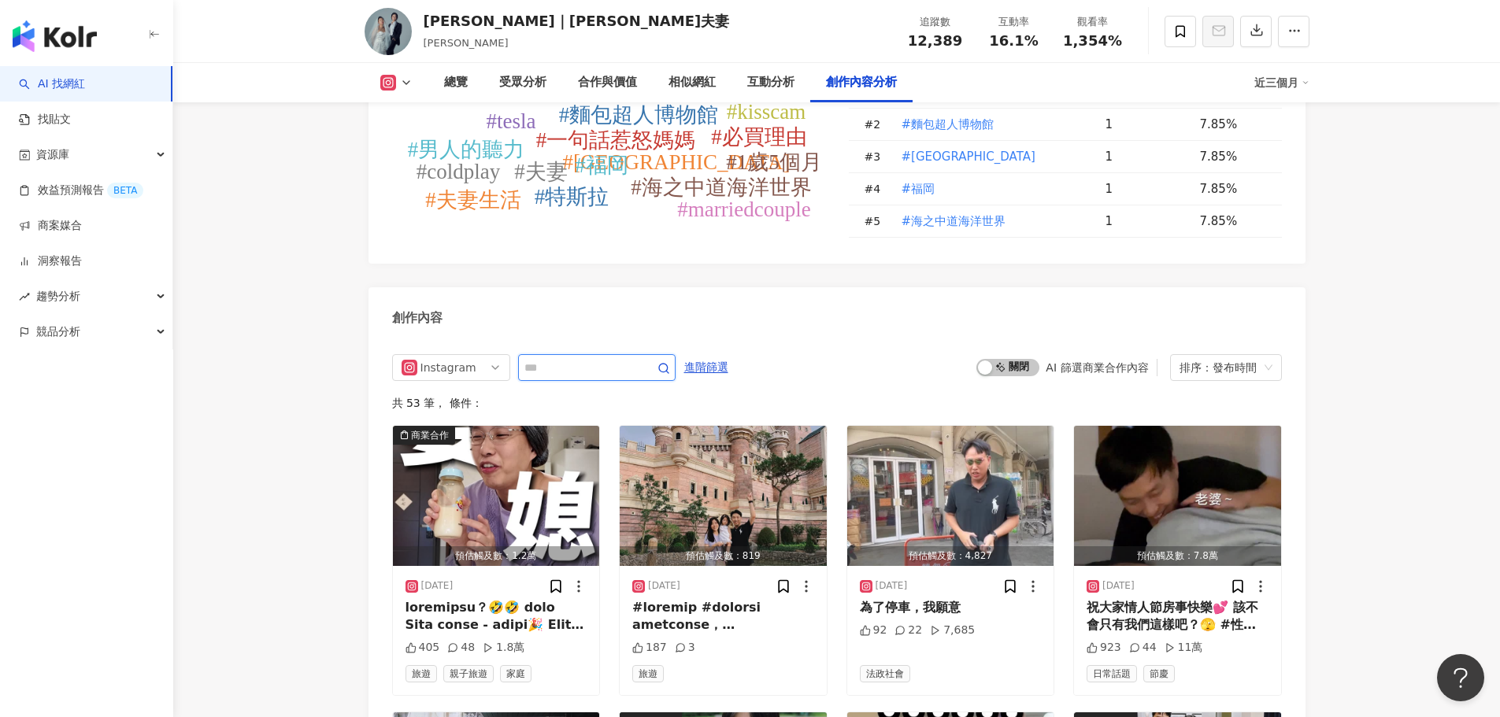
click at [584, 374] on input "text" at bounding box center [579, 367] width 110 height 19
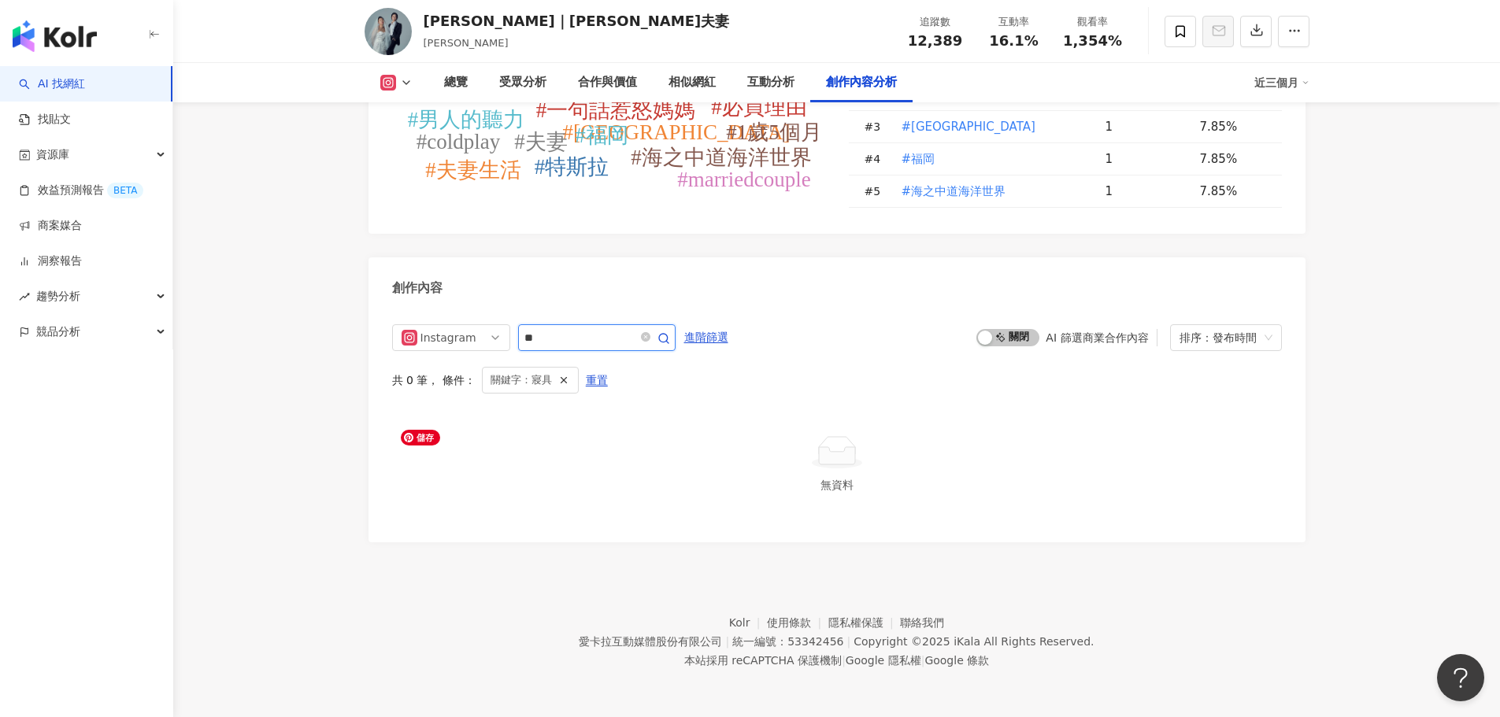
scroll to position [4688, 0]
type input "*"
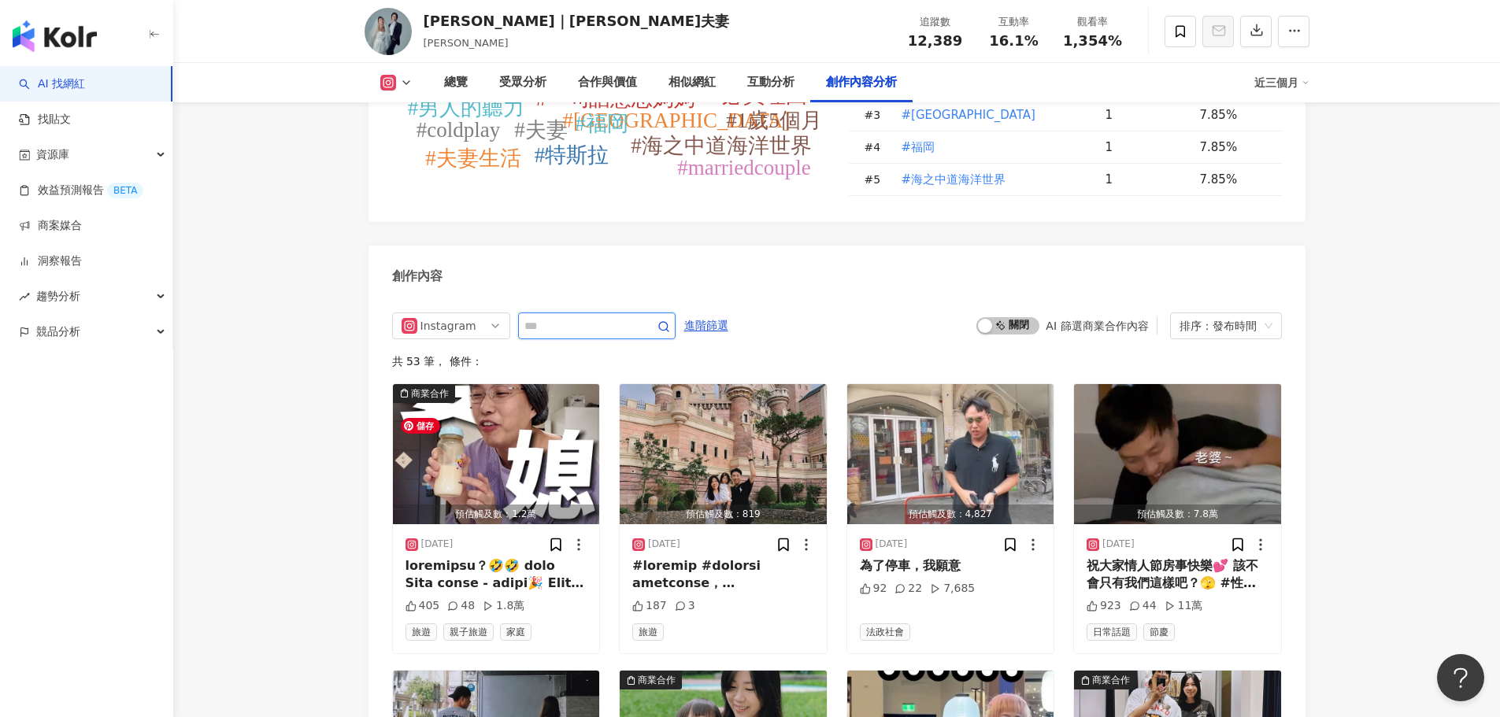
scroll to position [4843, 0]
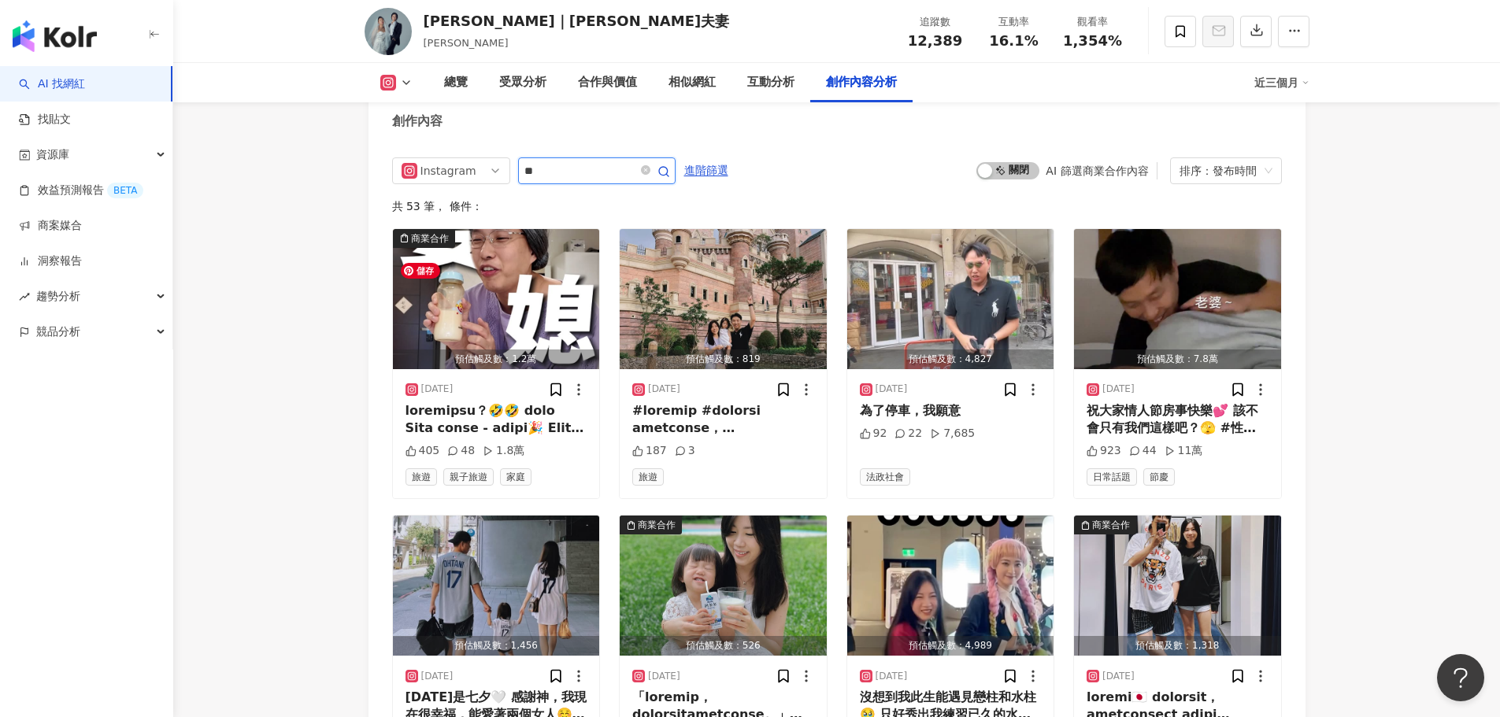
type input "*"
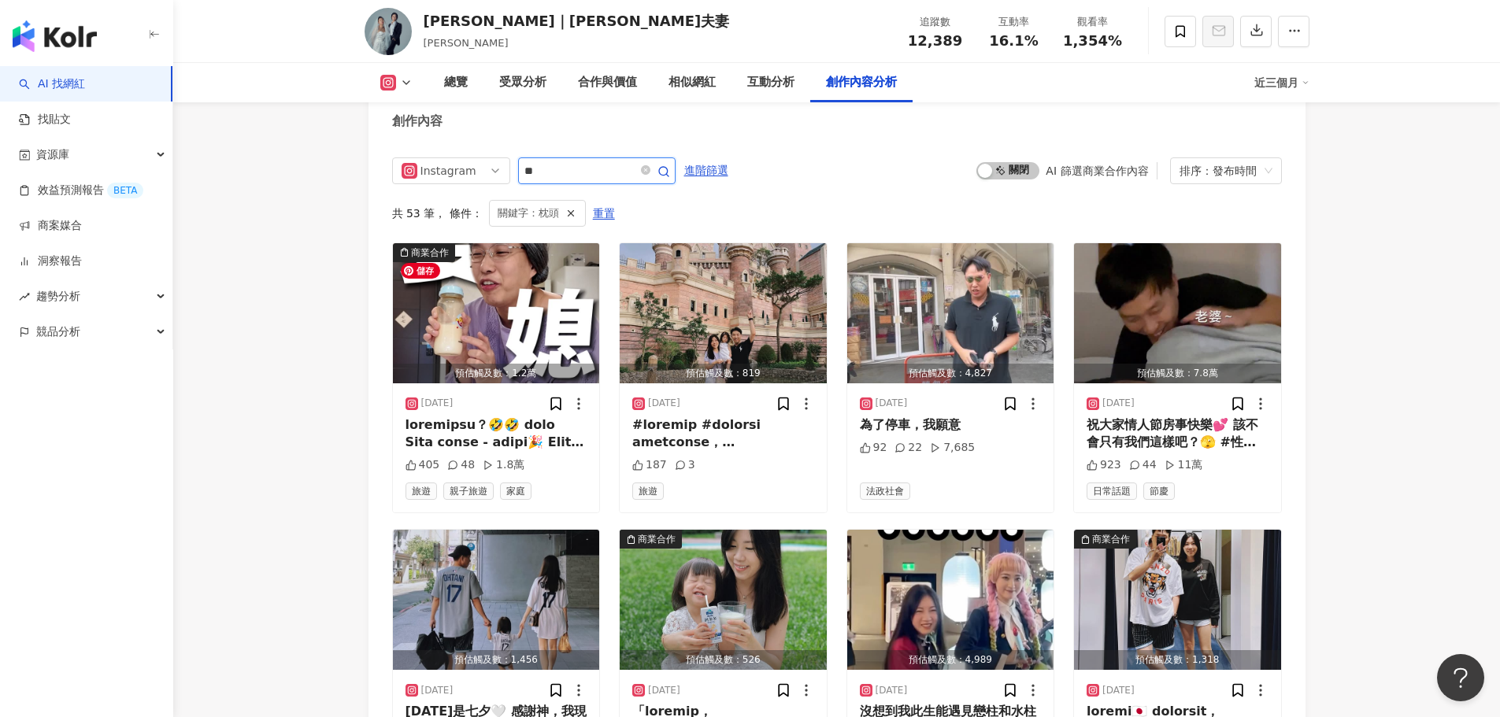
scroll to position [4688, 0]
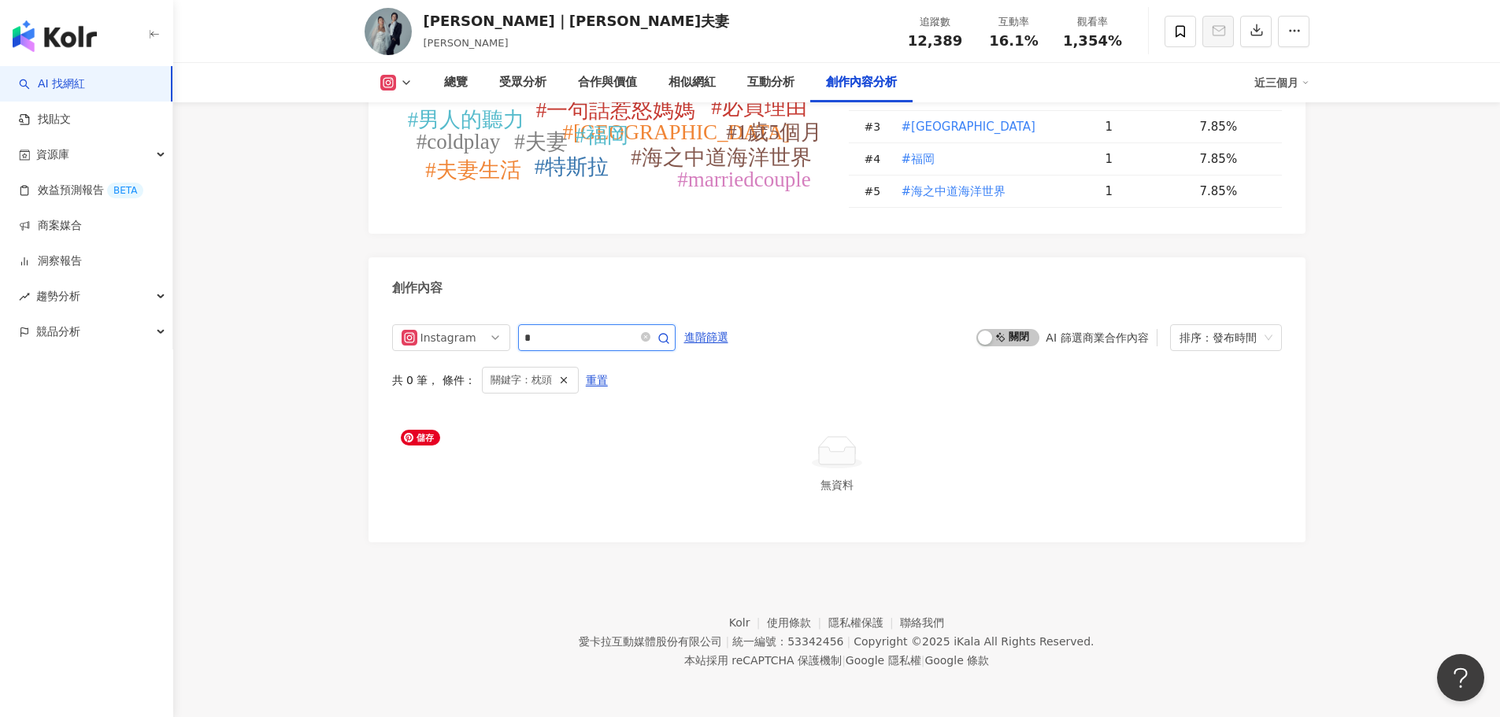
type input "*"
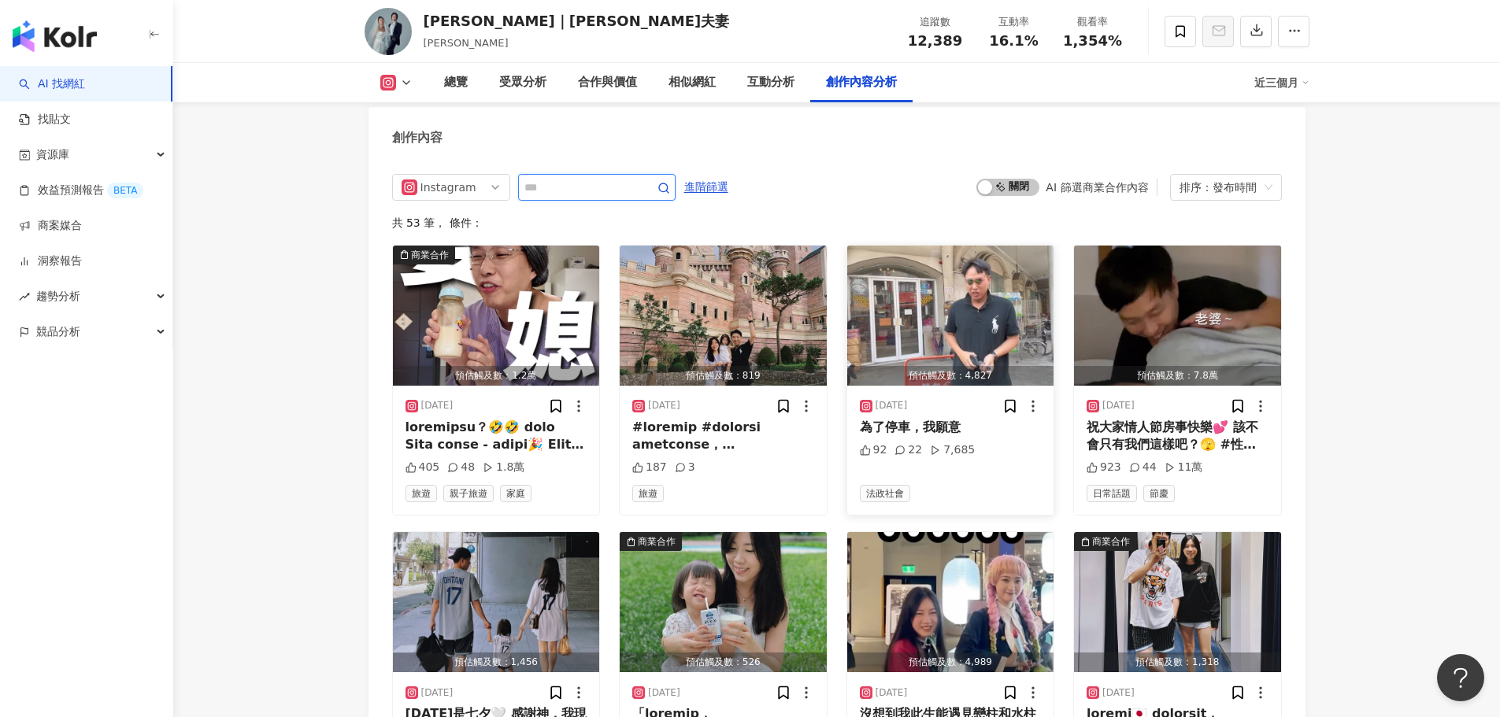
scroll to position [4843, 0]
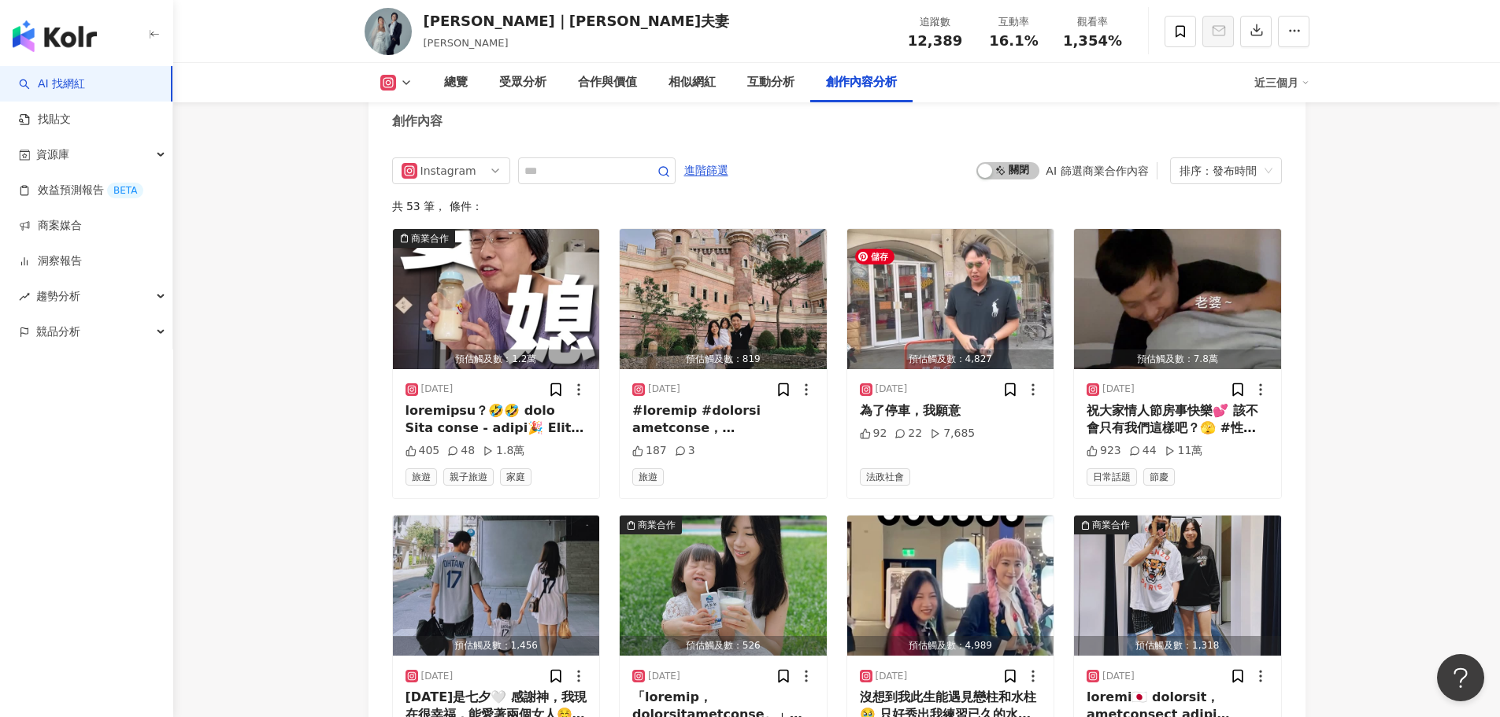
click at [1001, 198] on div "Instagram 進階篩選 啟動 關閉 AI 篩選商業合作內容 排序：發布時間 共 53 筆 ， 條件： 商業合作 預估觸及數：1.2萬 2025/9/16…" at bounding box center [837, 640] width 890 height 967
click at [1004, 180] on span "啟動 關閉" at bounding box center [1007, 170] width 63 height 17
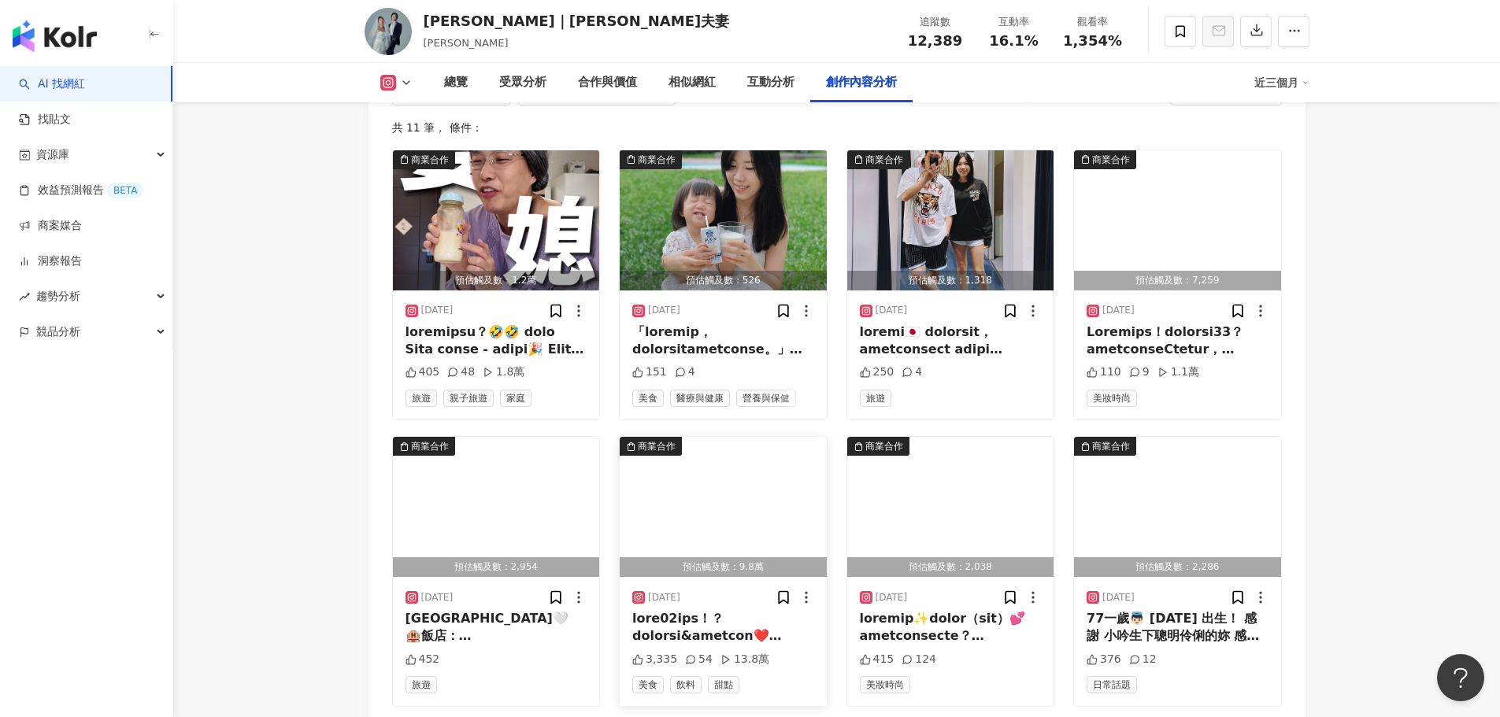
scroll to position [5001, 0]
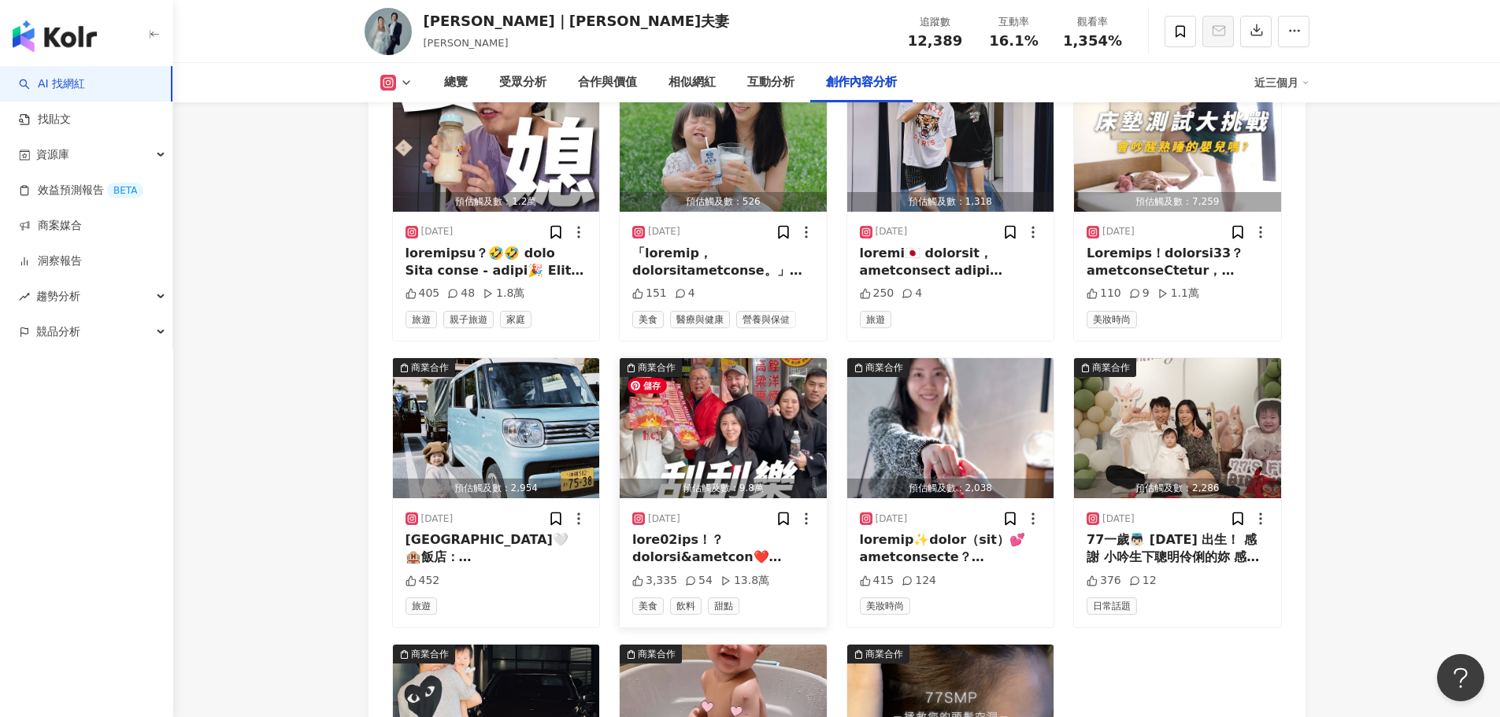
click at [736, 429] on img "button" at bounding box center [723, 428] width 207 height 140
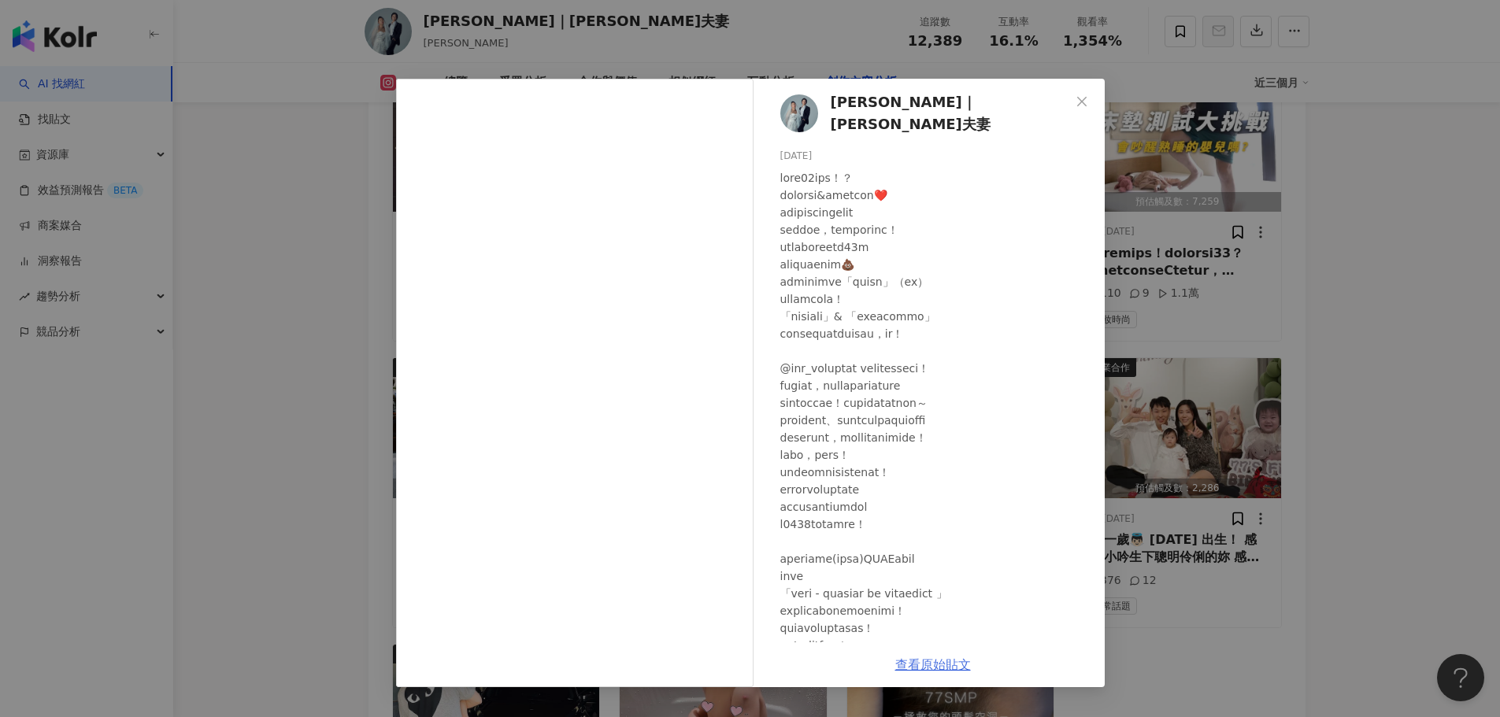
click at [921, 666] on link "查看原始貼文" at bounding box center [933, 665] width 76 height 15
click at [1188, 378] on div "張立｜七七夫妻 2025/1/25 3,335 54 13.8萬 查看原始貼文" at bounding box center [750, 358] width 1500 height 717
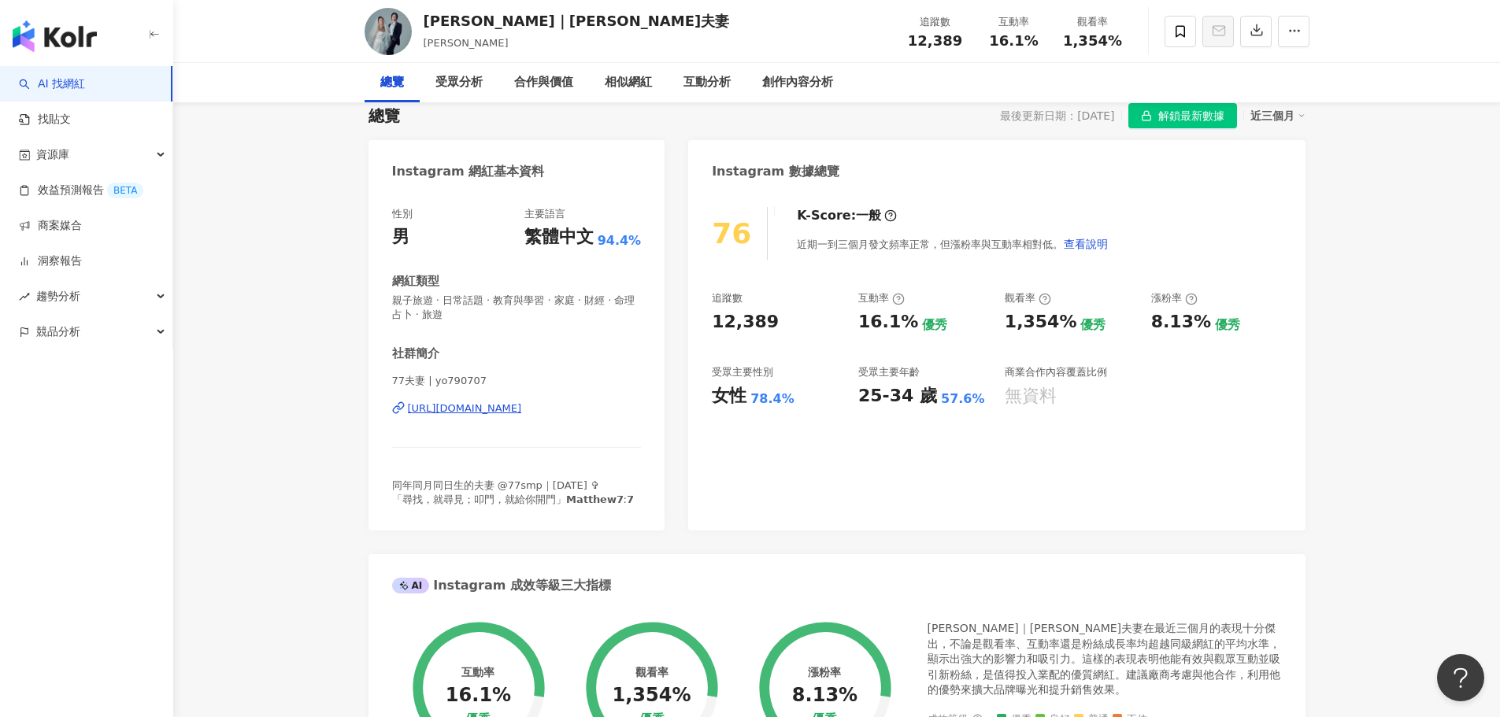
scroll to position [0, 0]
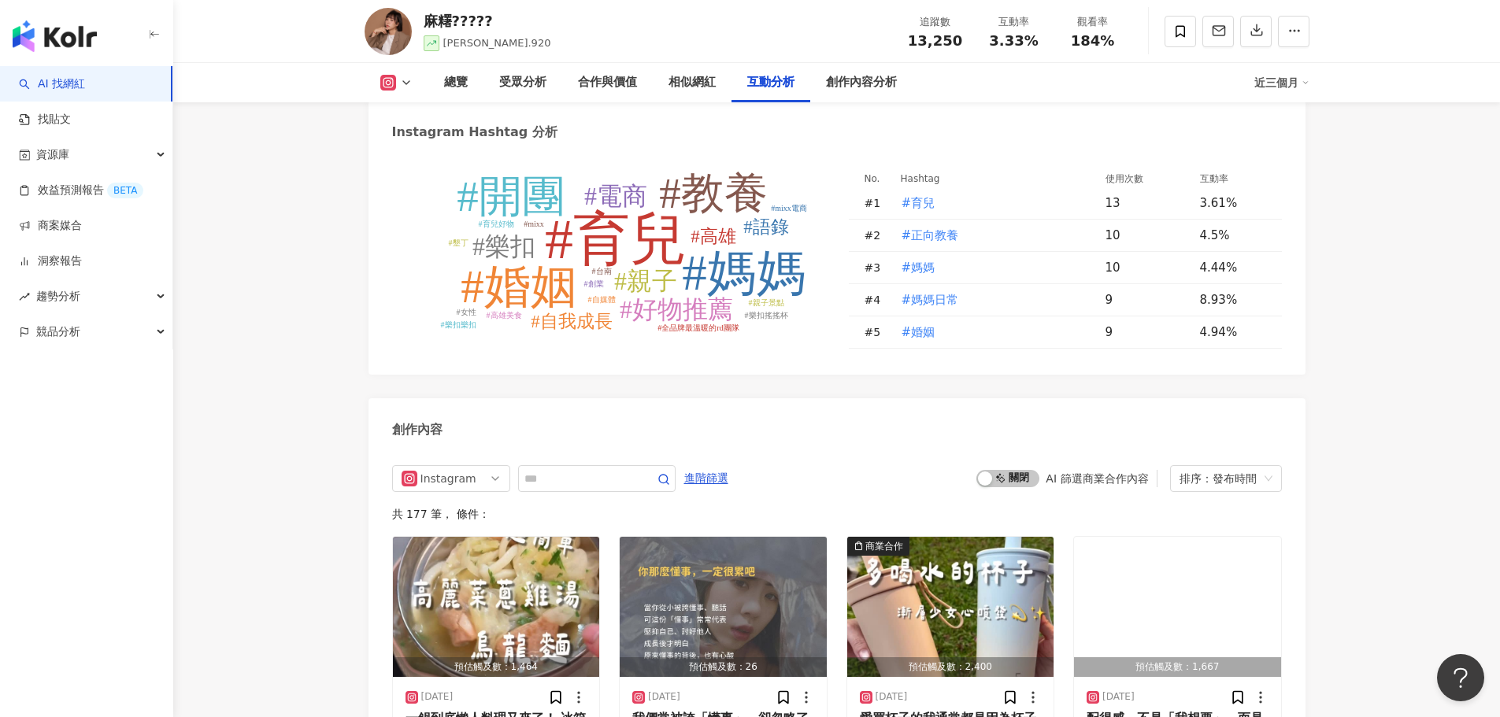
scroll to position [4725, 0]
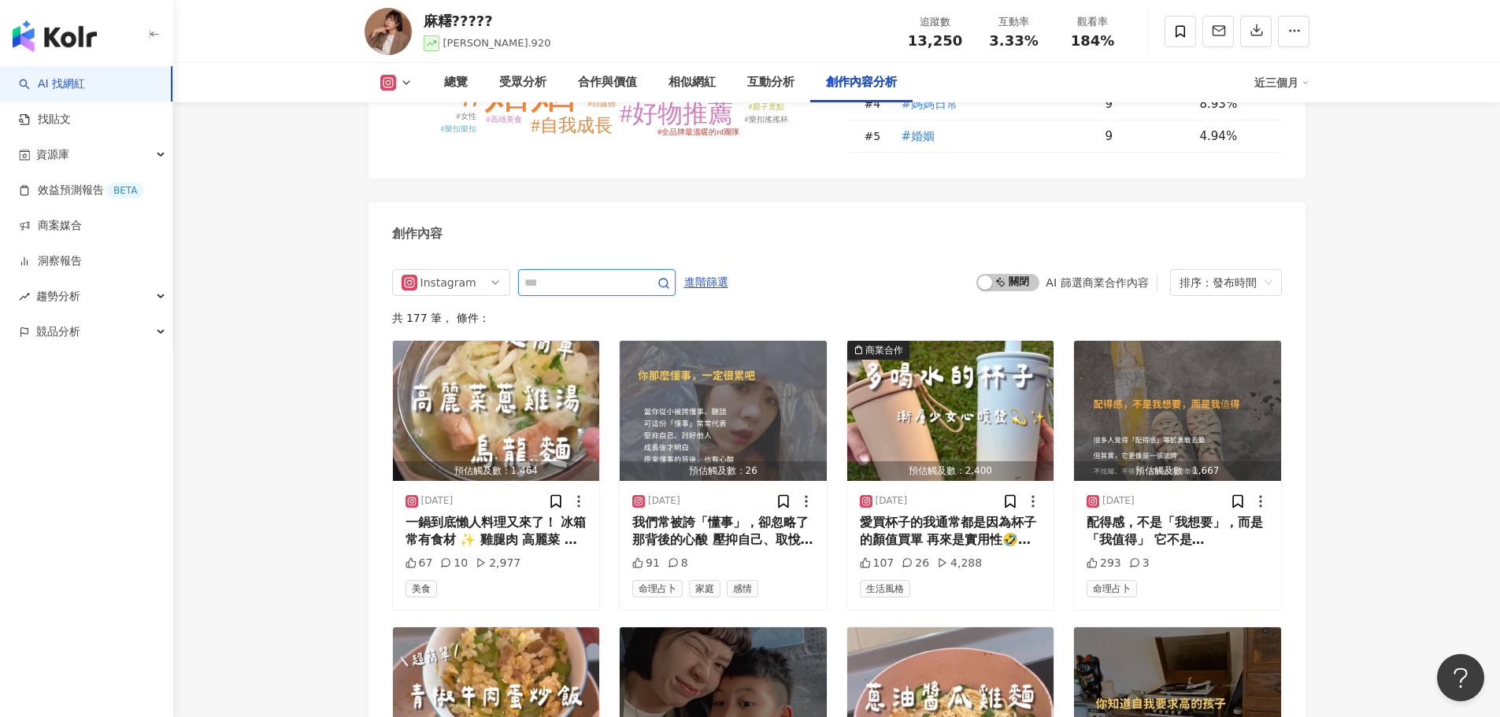
click at [624, 273] on input "text" at bounding box center [579, 282] width 110 height 19
type input "**"
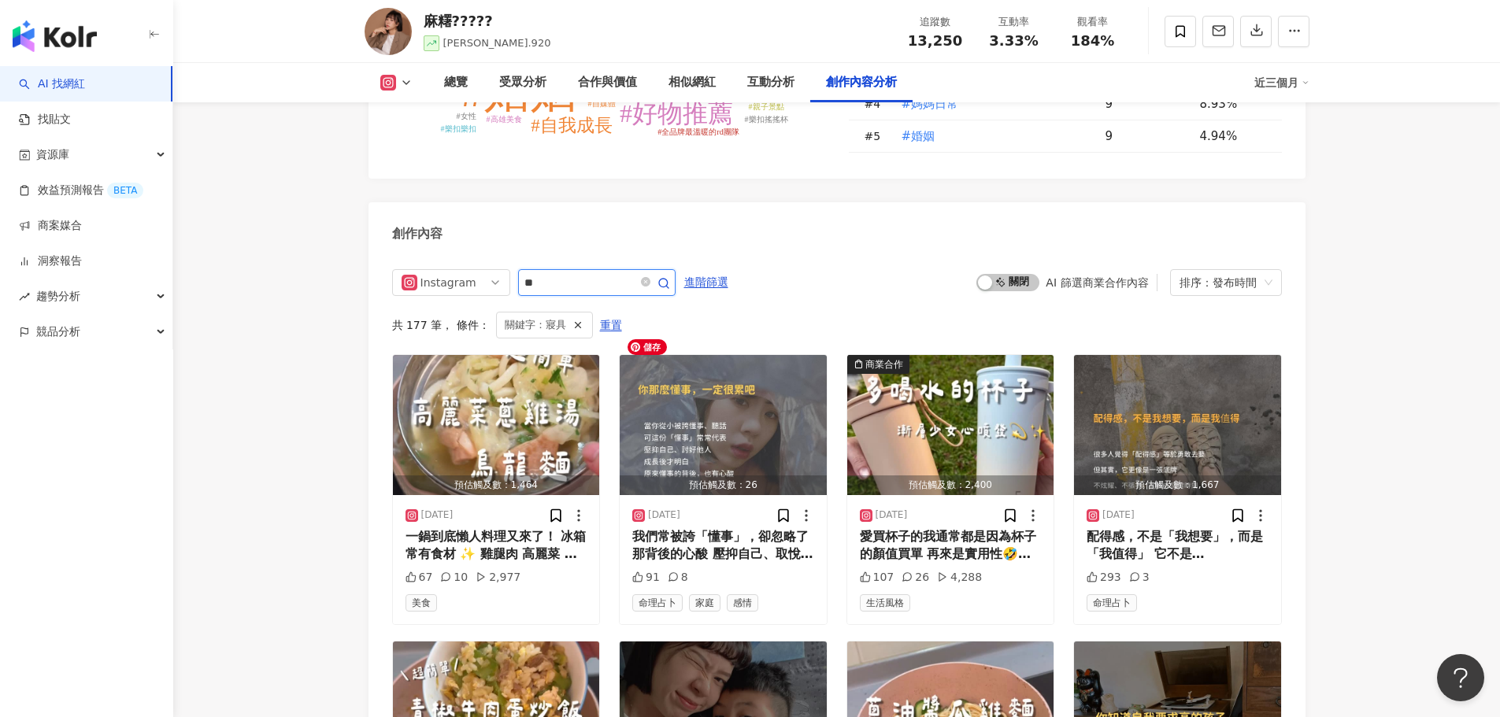
scroll to position [4801, 0]
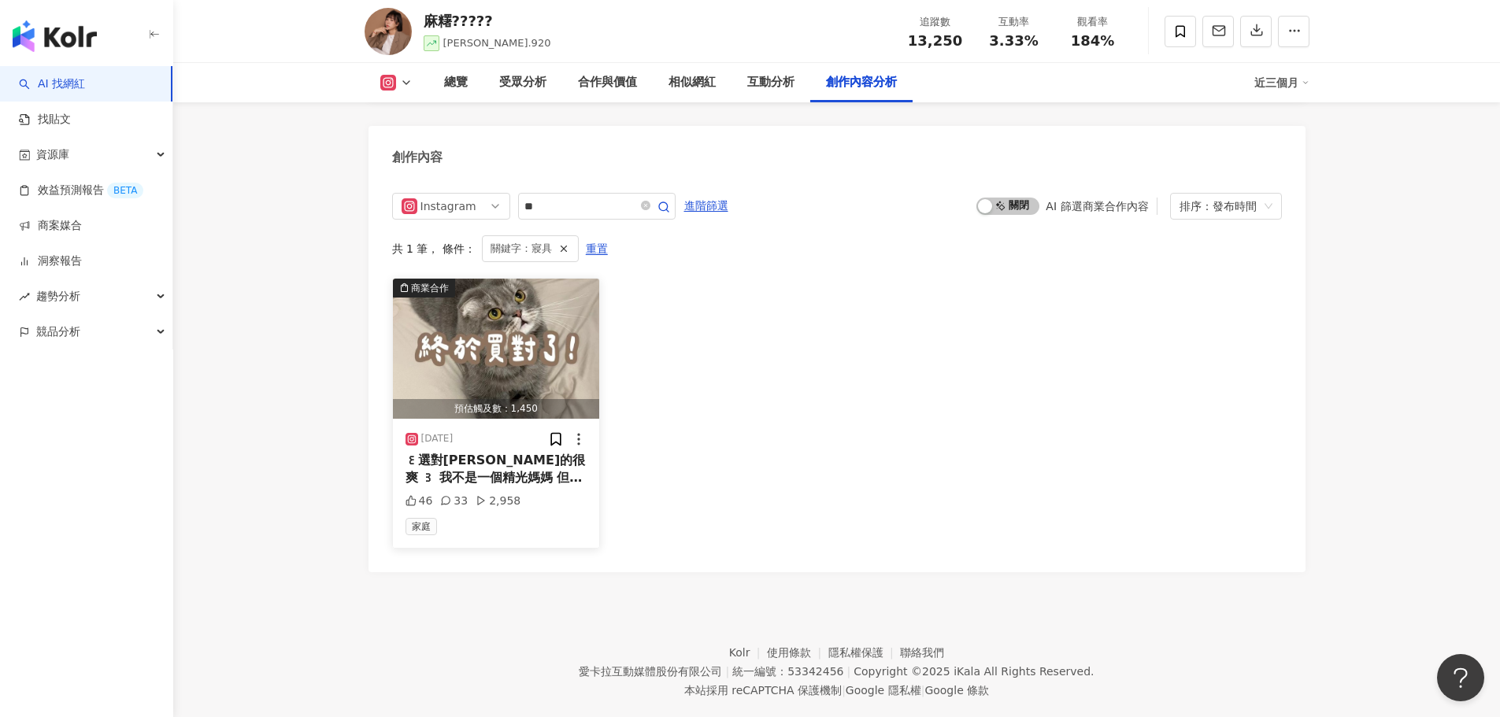
click at [478, 453] on span "꒰選對[PERSON_NAME]的很爽 ꒱ 我不是一個精光媽媽 但是對於挑" at bounding box center [496, 478] width 180 height 50
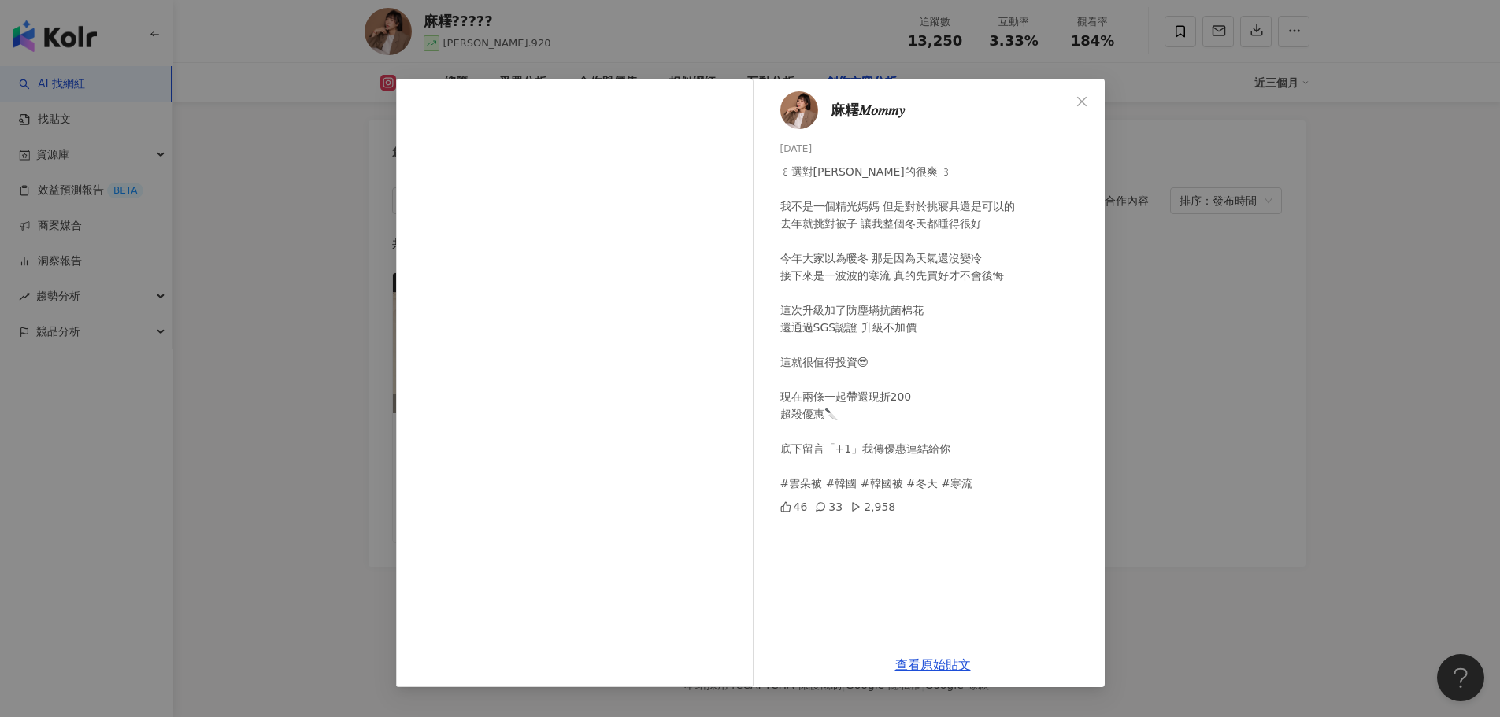
scroll to position [4808, 0]
click at [328, 502] on div "麻糬𝑀𝑜𝑚𝑚𝑦 [DATE] ꒰選對[PERSON_NAME]的很爽 ꒱ 我不是一個精光媽媽 但是對於挑寢具還是可以的 去年就挑對被子 讓我整個冬天都睡得很好…" at bounding box center [750, 358] width 1500 height 717
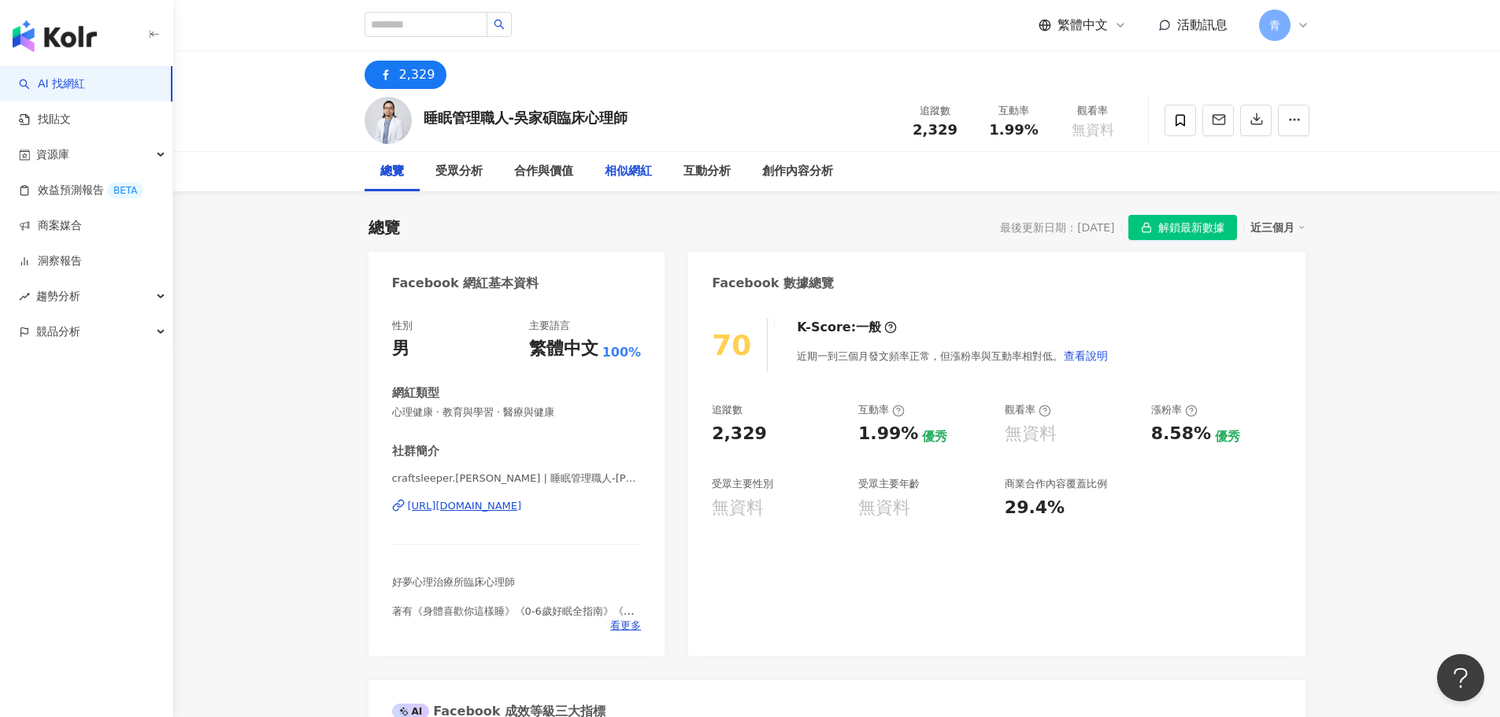
click at [617, 169] on div "相似網紅" at bounding box center [628, 171] width 47 height 19
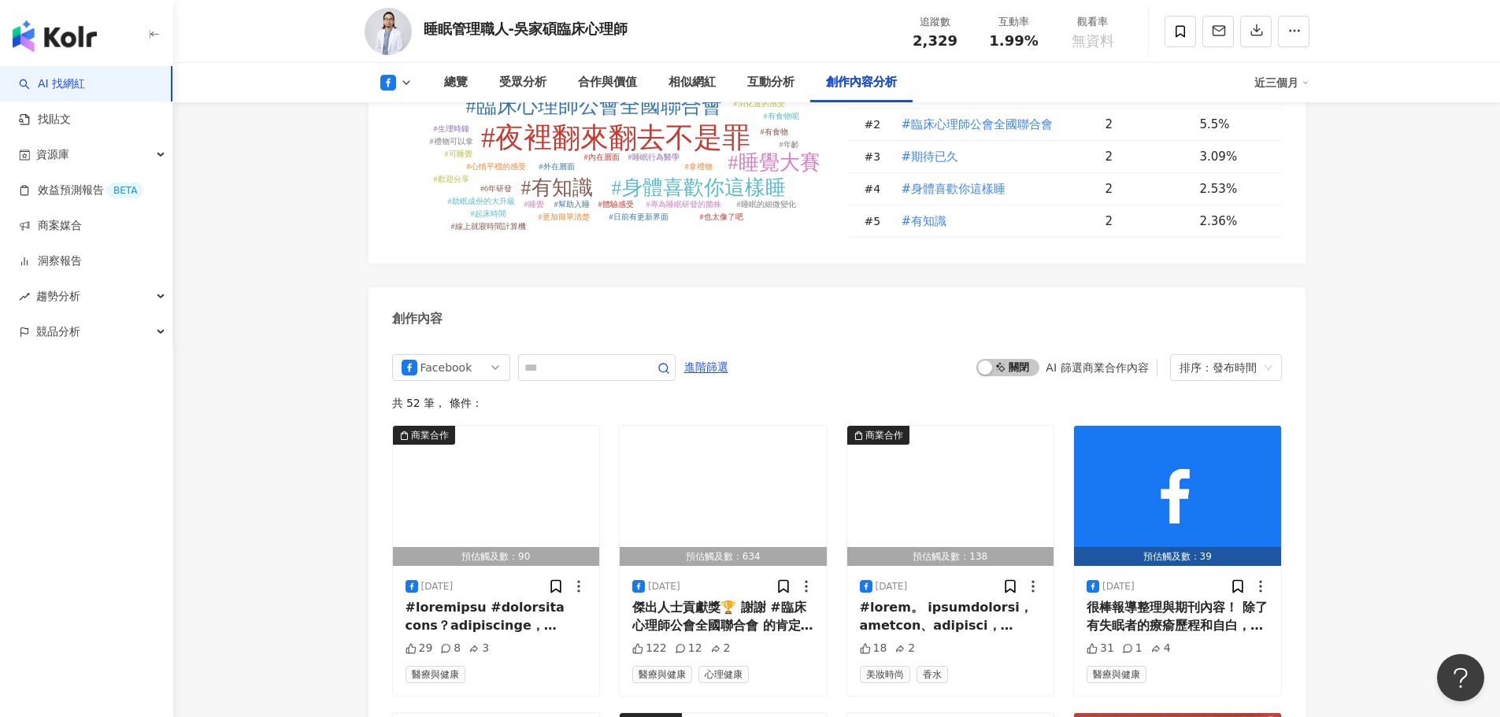
scroll to position [3739, 0]
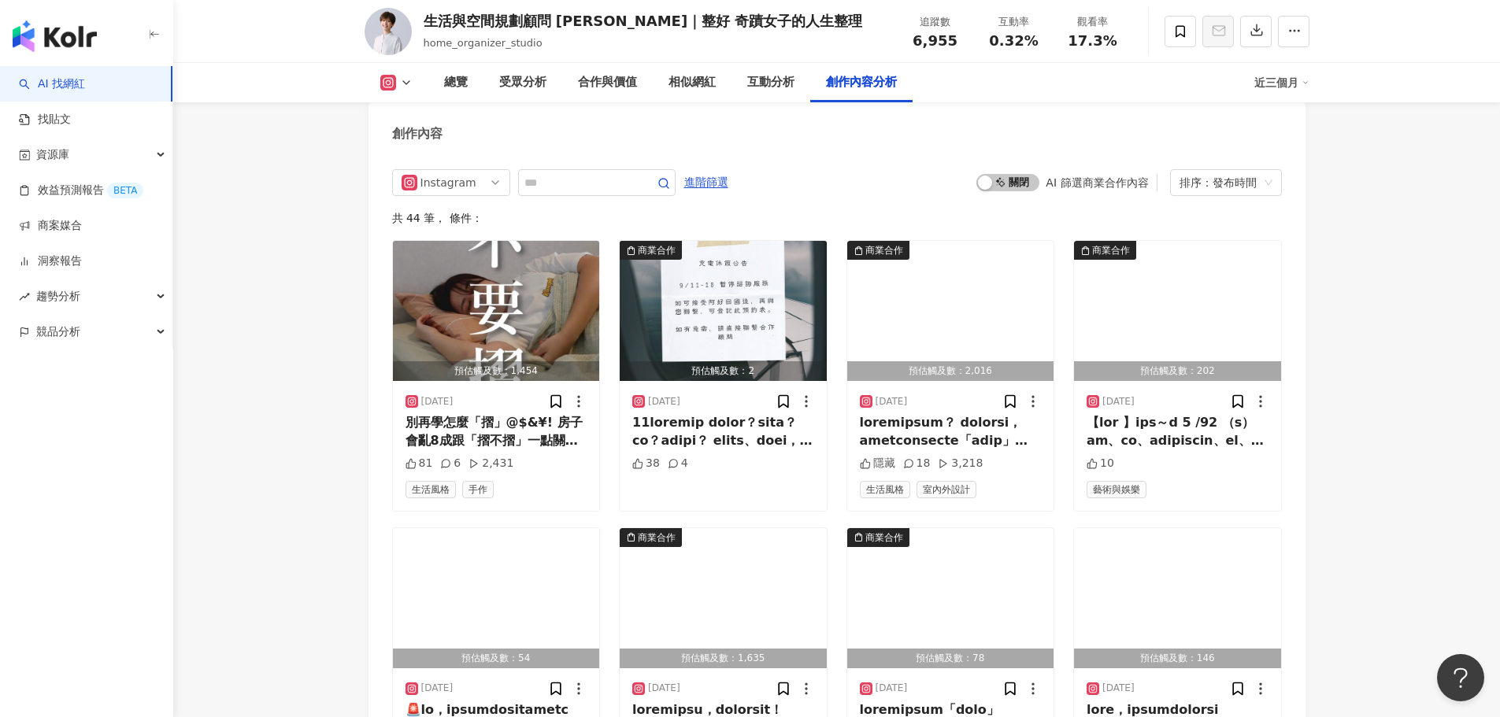
scroll to position [4646, 0]
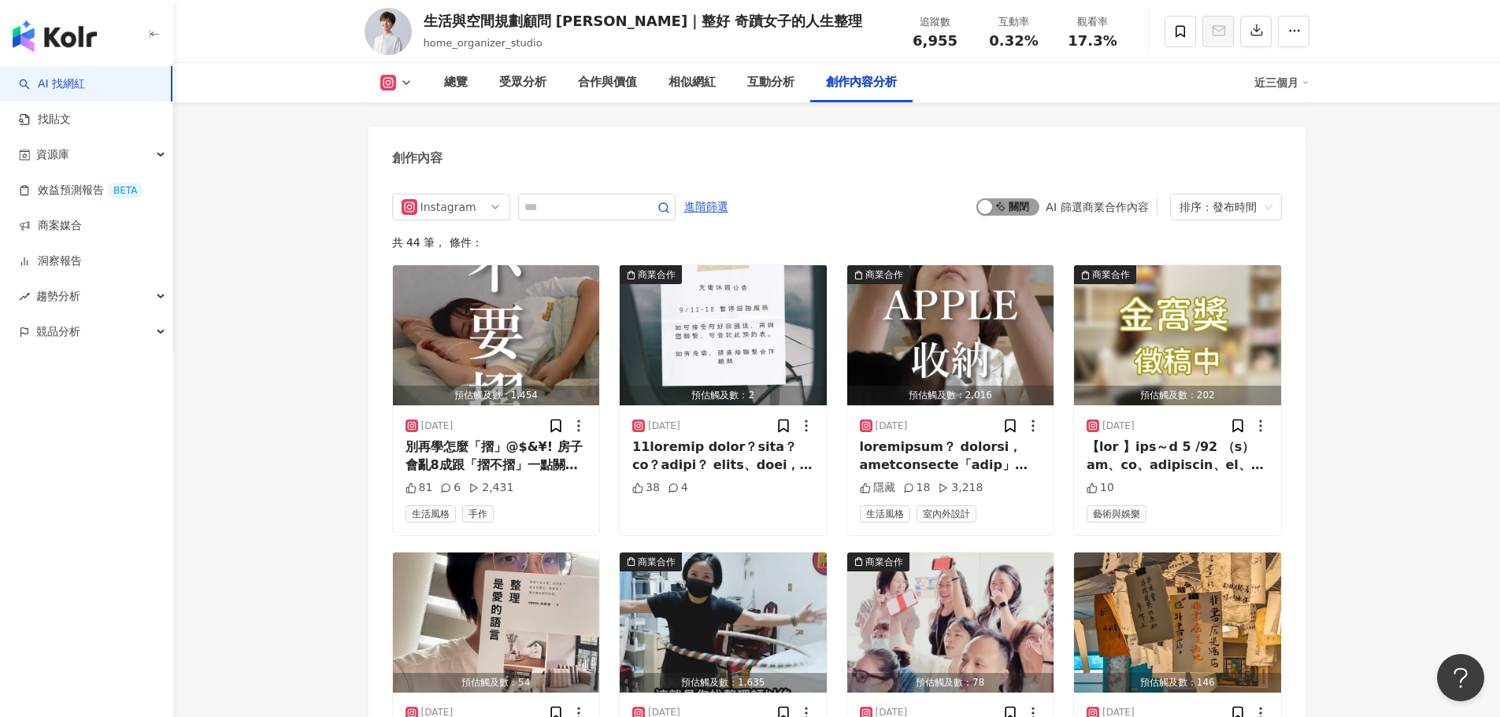
click at [1006, 215] on span "啟動 關閉" at bounding box center [1007, 206] width 63 height 17
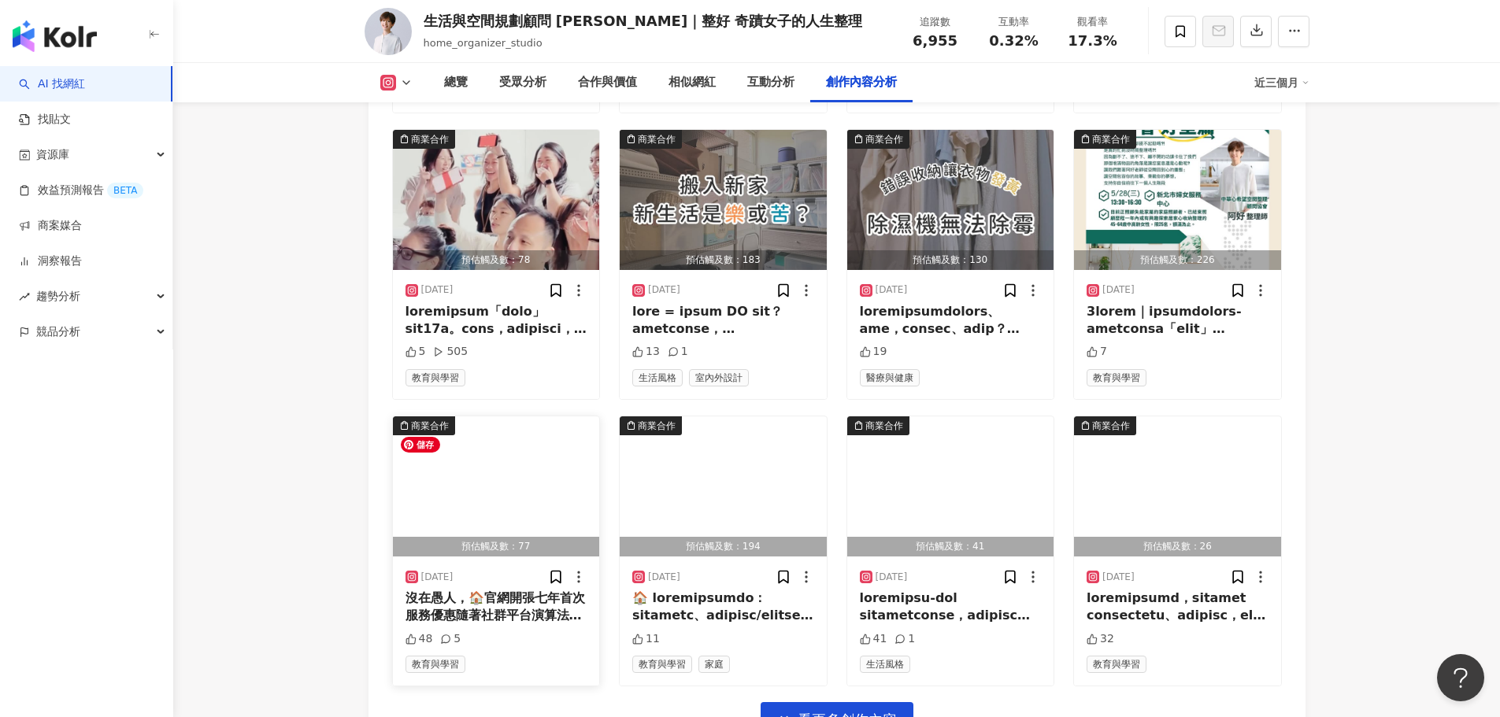
scroll to position [5157, 0]
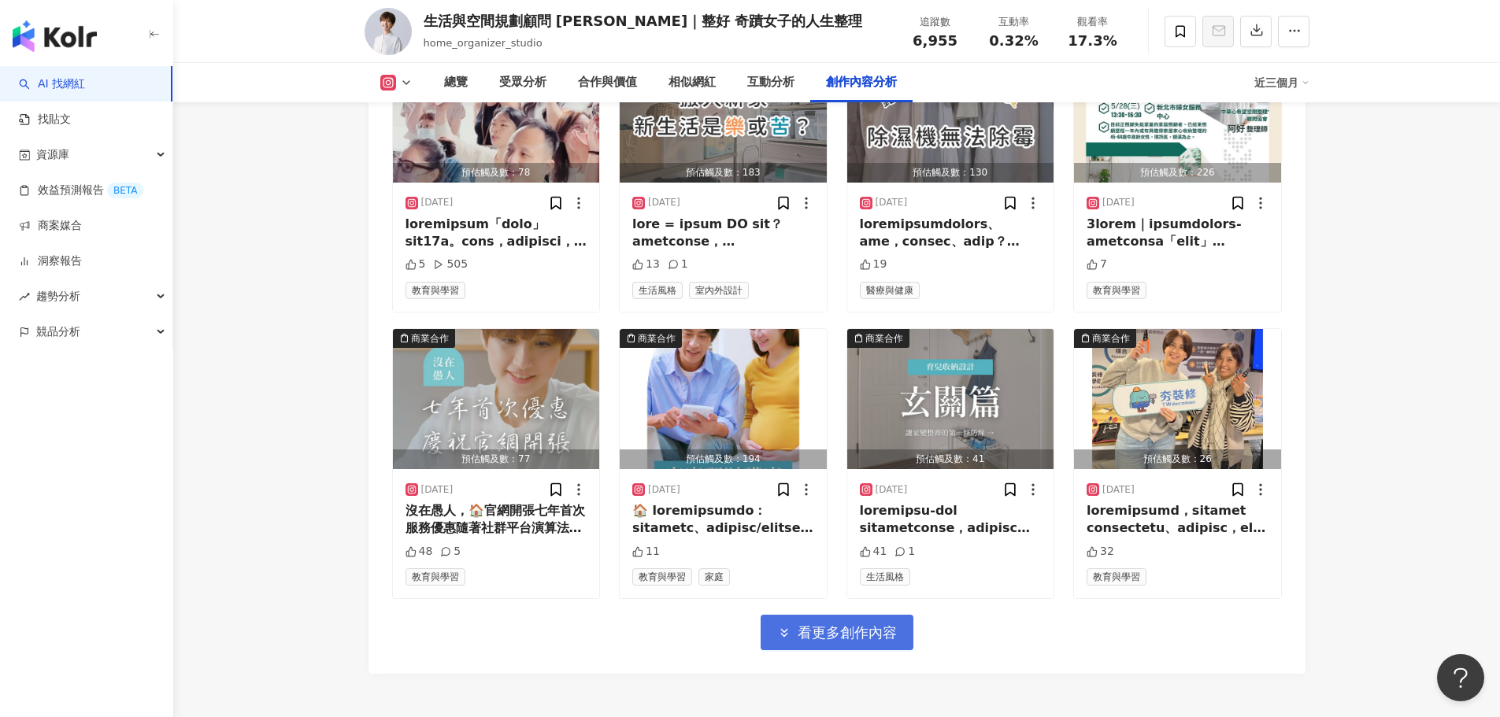
click at [847, 632] on button "看更多創作內容" at bounding box center [837, 632] width 153 height 35
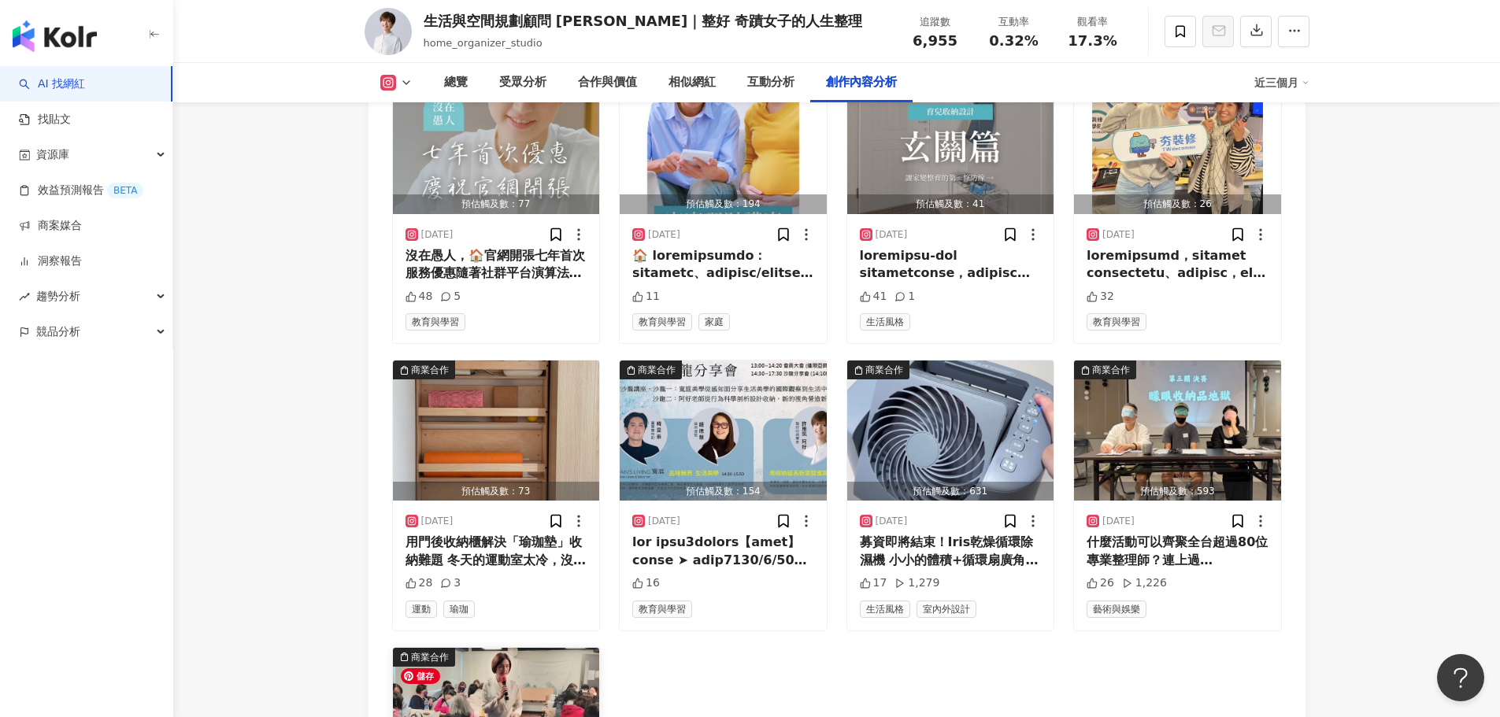
scroll to position [5708, 0]
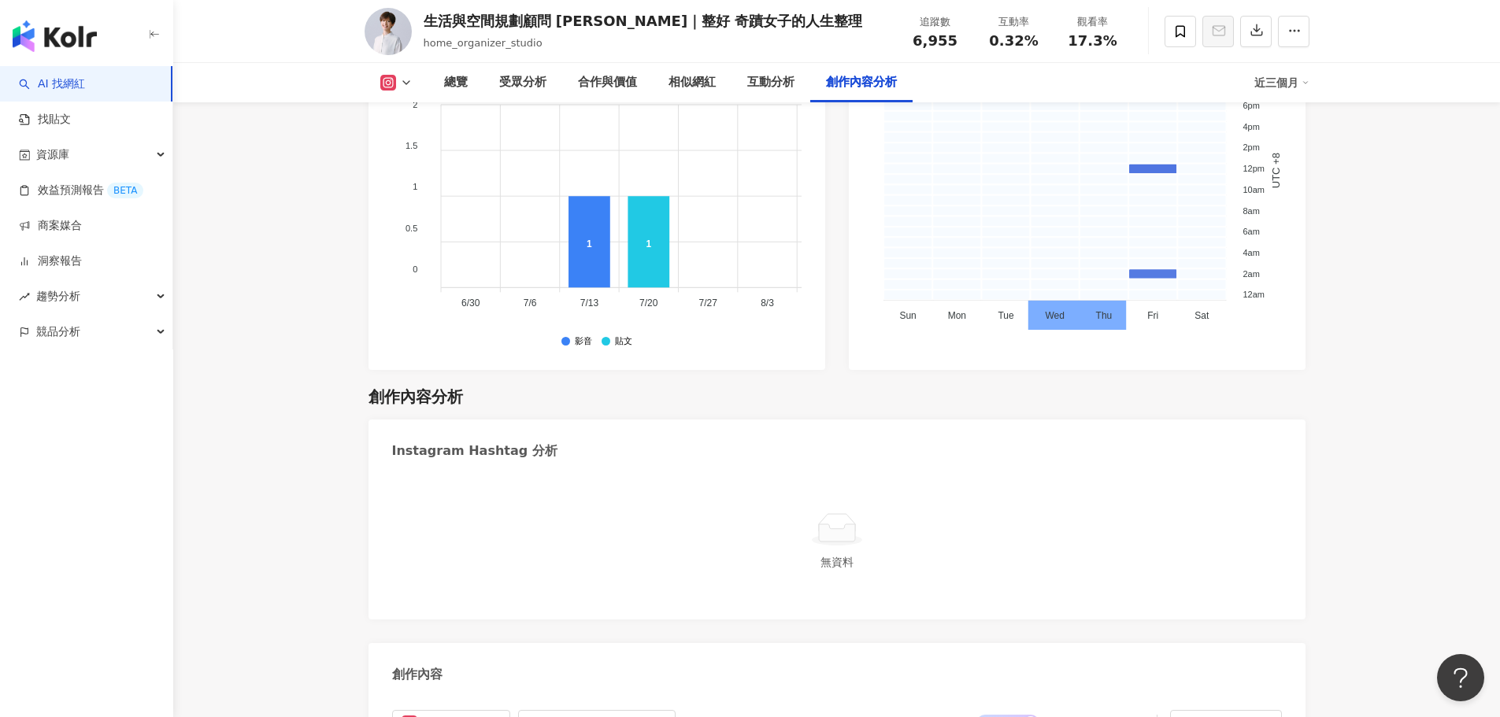
drag, startPoint x: 248, startPoint y: 539, endPoint x: 345, endPoint y: 306, distance: 253.1
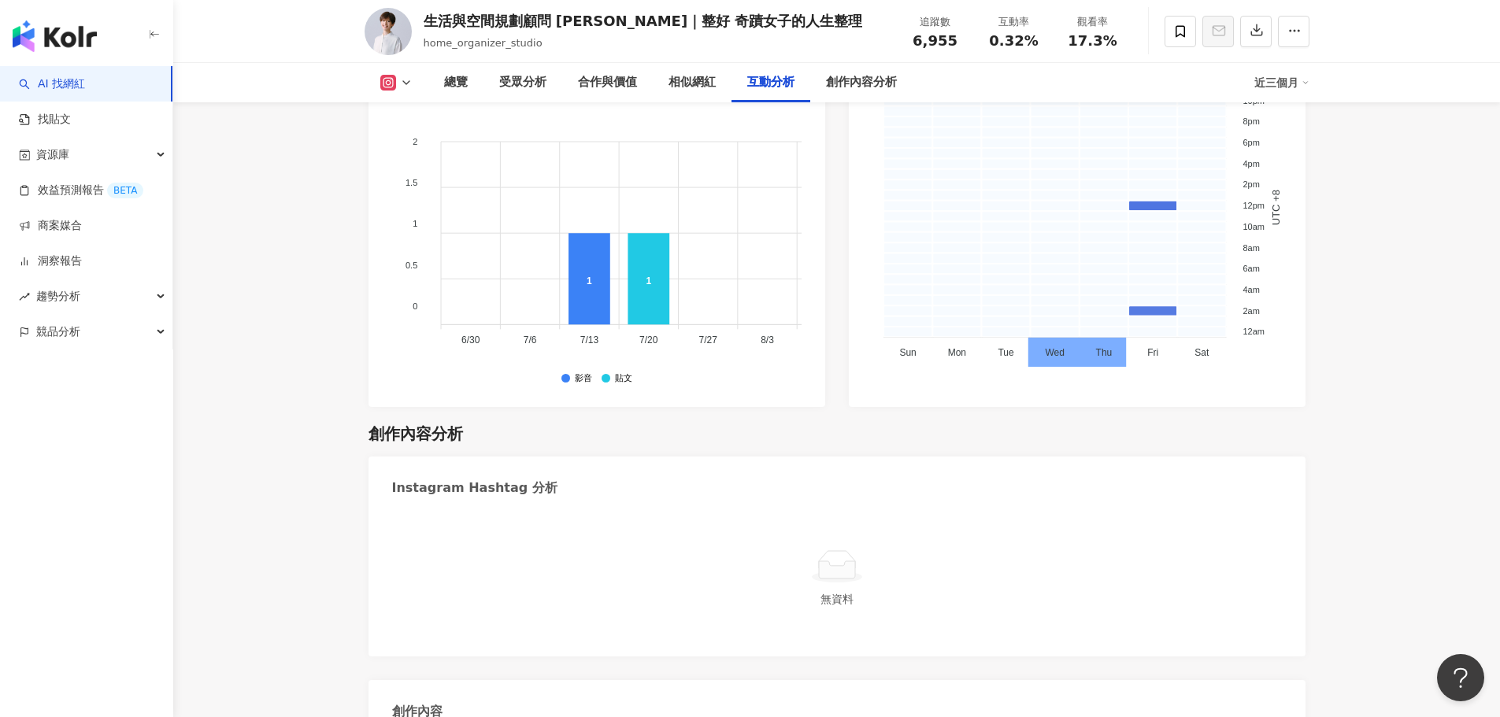
scroll to position [4486, 0]
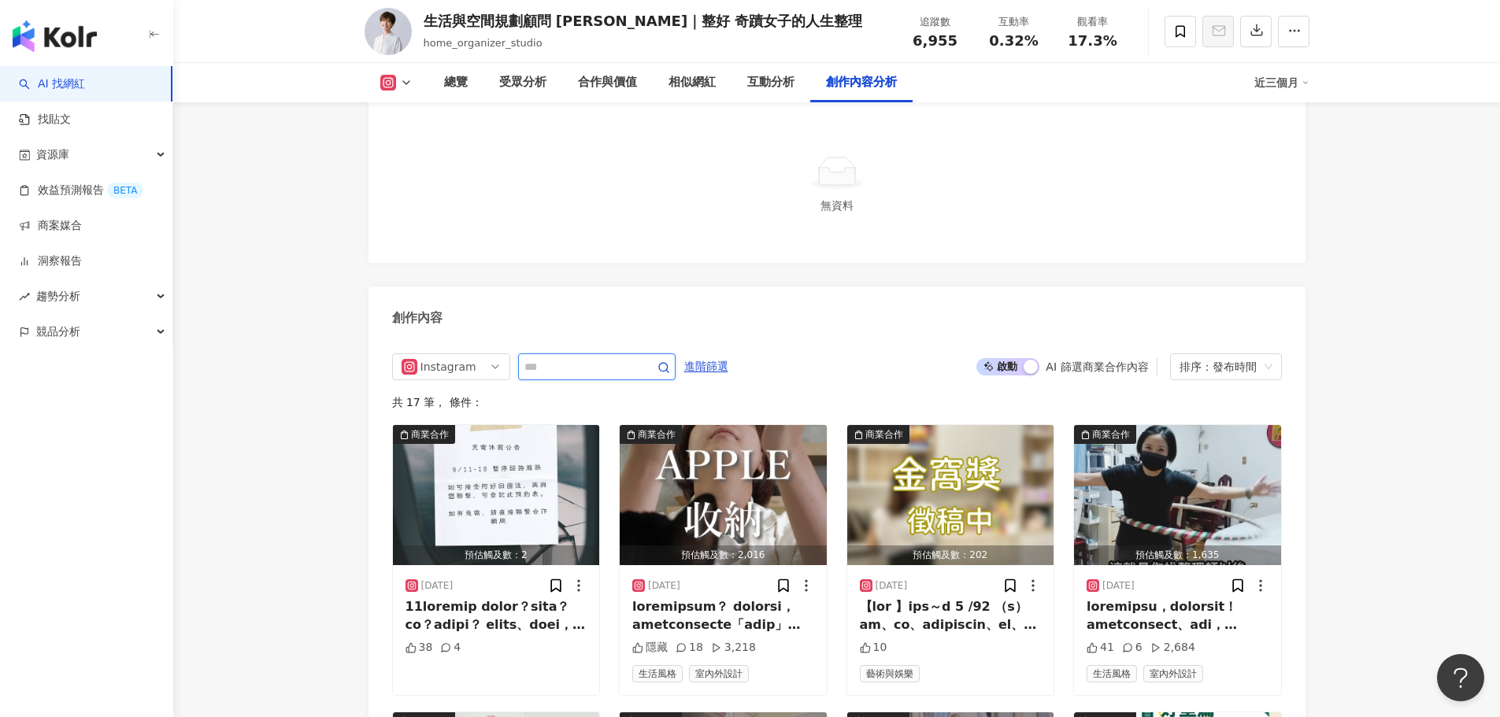
click at [621, 376] on input "text" at bounding box center [579, 367] width 110 height 19
type input "**"
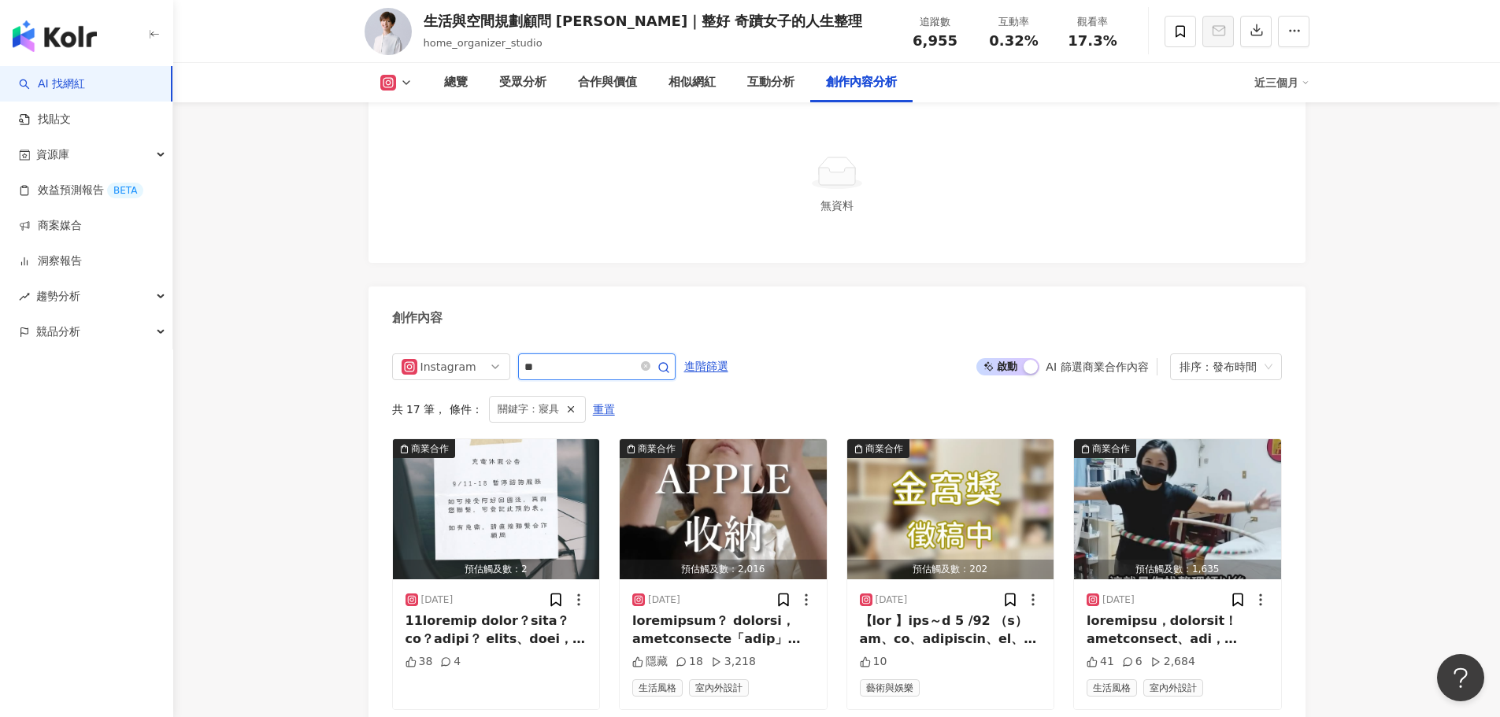
scroll to position [4529, 0]
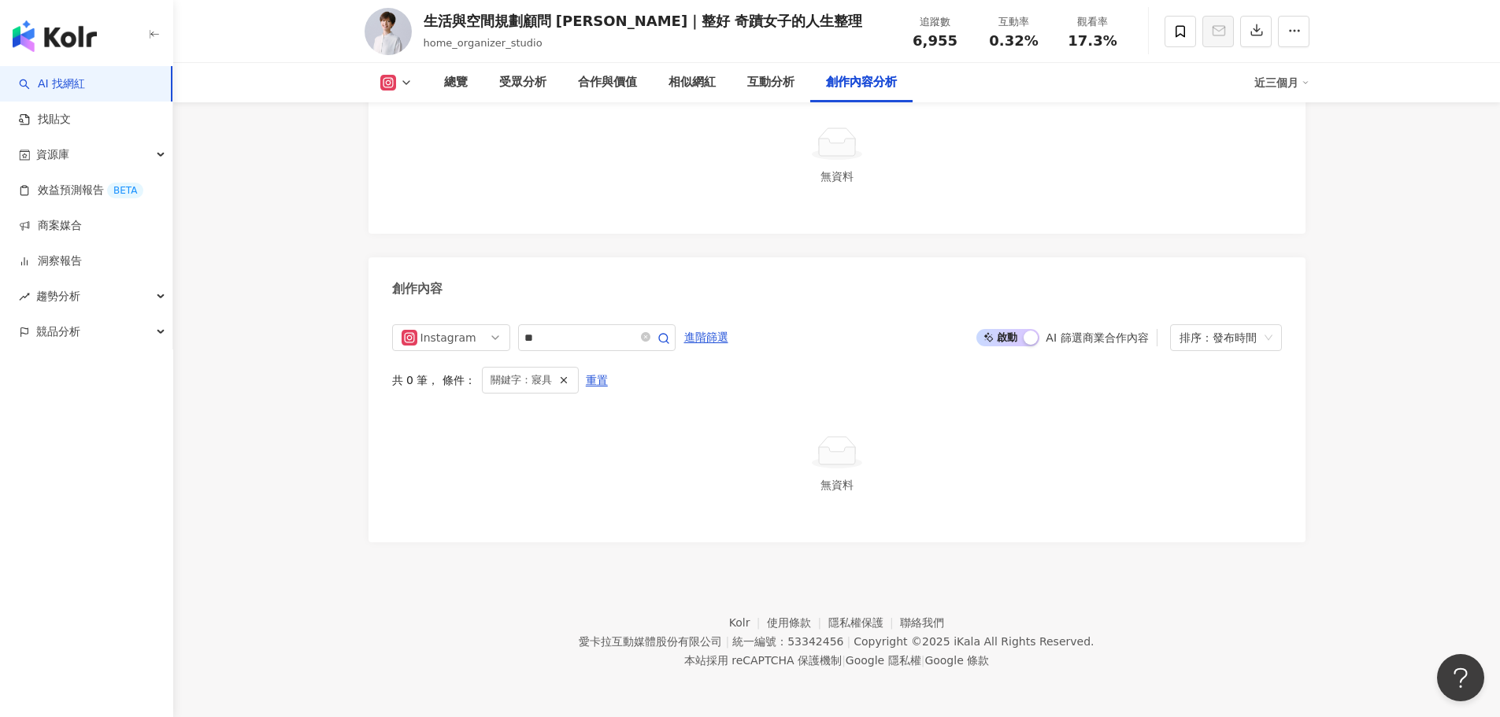
click at [1025, 383] on div "共 0 筆 ， 條件： 關鍵字：寢具 重置" at bounding box center [837, 380] width 890 height 27
click at [1017, 346] on div "啟動 關閉 AI 篩選商業合作內容 排序：發布時間" at bounding box center [1128, 337] width 305 height 27
click at [1020, 344] on span "啟動 關閉" at bounding box center [1007, 337] width 63 height 17
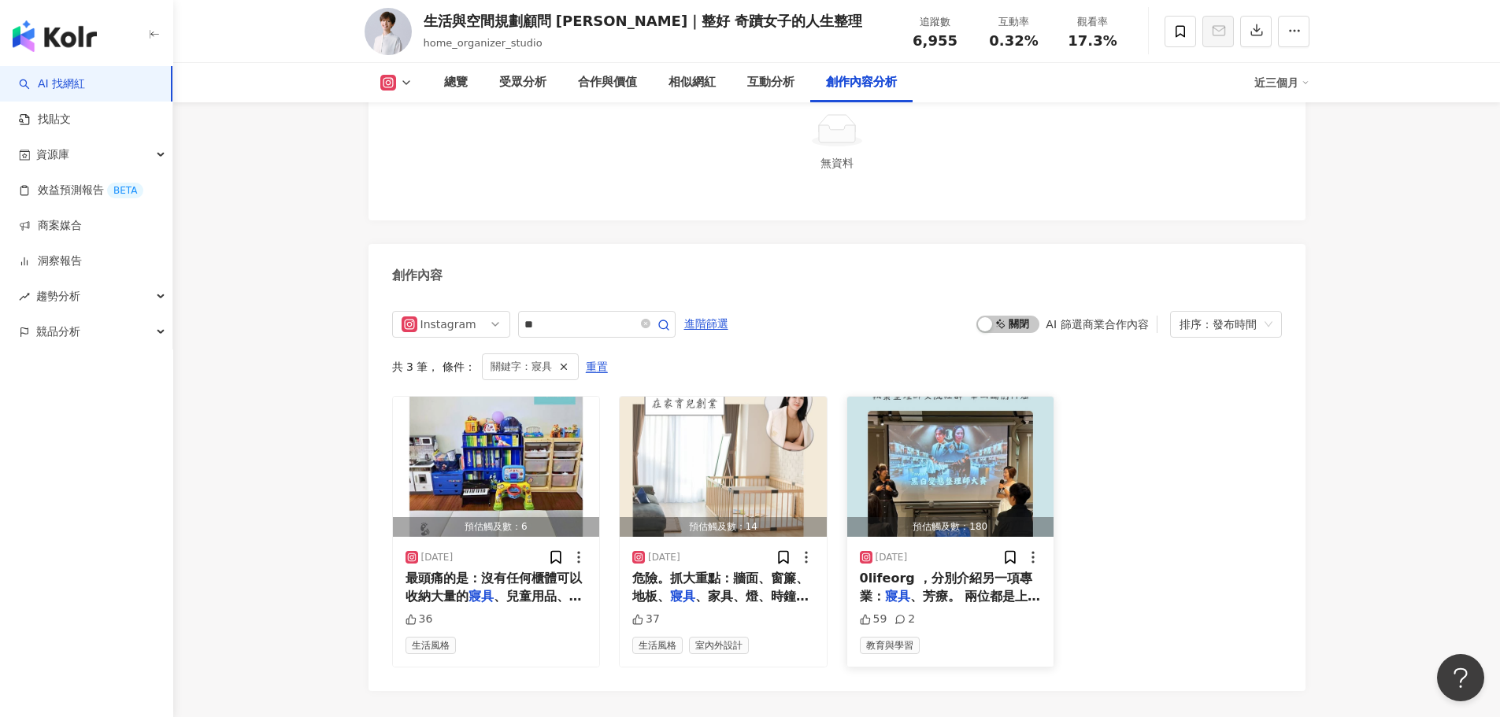
click at [965, 603] on span "、芳療。 兩位都是上台特別緊張的夥" at bounding box center [950, 605] width 181 height 32
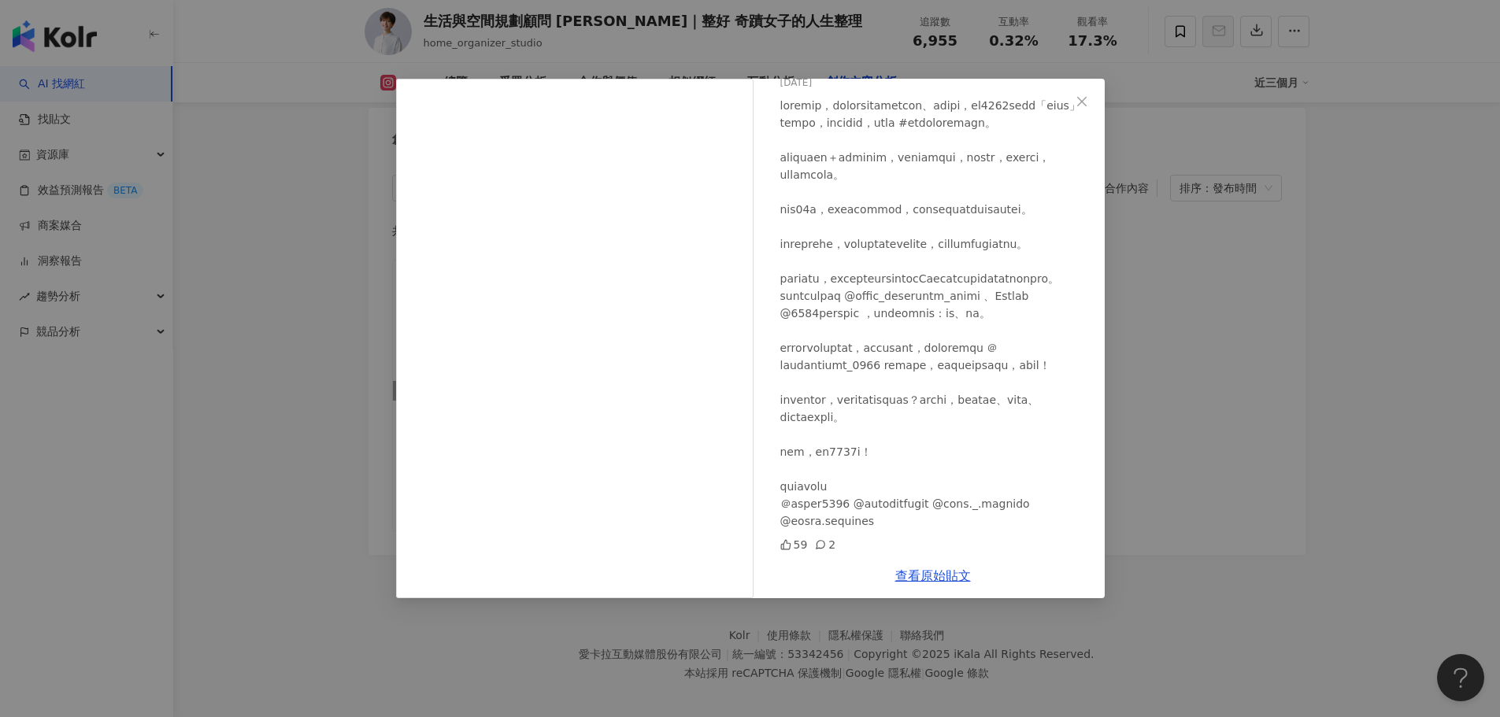
scroll to position [4690, 0]
click at [1217, 500] on div "生活與空間規劃顧問 阿好｜整好 奇蹟女子的人生整理 2024/11/12 59 2 查看原始貼文" at bounding box center [750, 358] width 1500 height 717
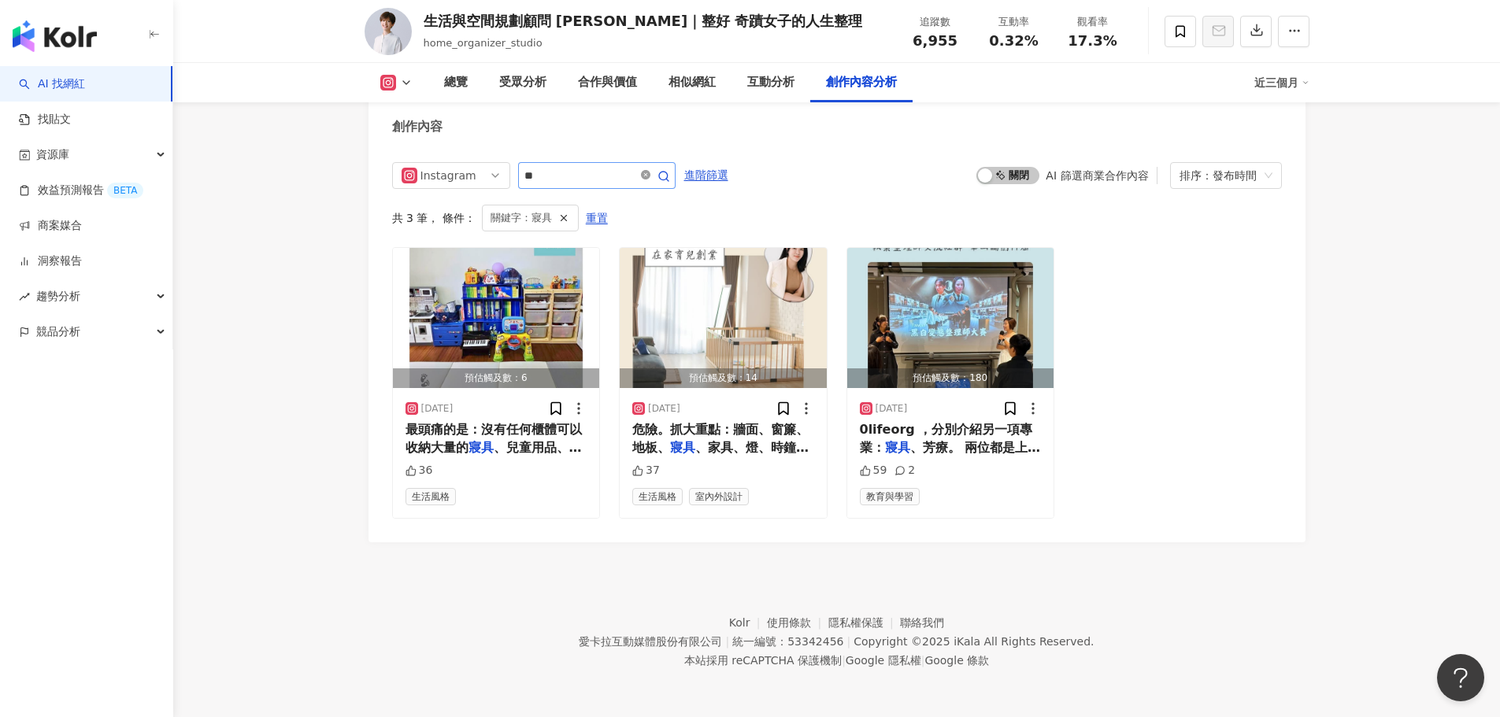
drag, startPoint x: 690, startPoint y: 170, endPoint x: 684, endPoint y: 176, distance: 8.4
click at [669, 176] on span at bounding box center [653, 175] width 31 height 19
click at [650, 176] on icon "close-circle" at bounding box center [645, 174] width 9 height 9
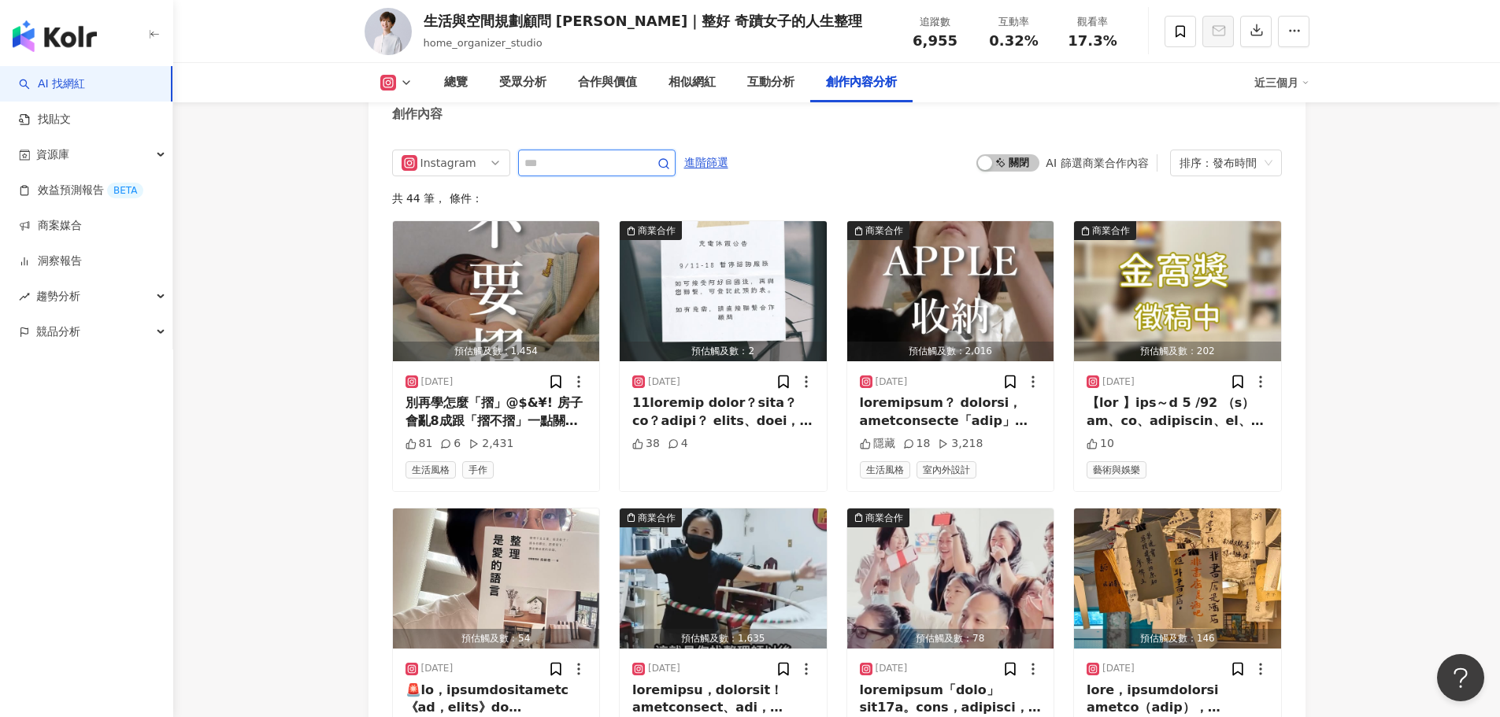
scroll to position [4684, 0]
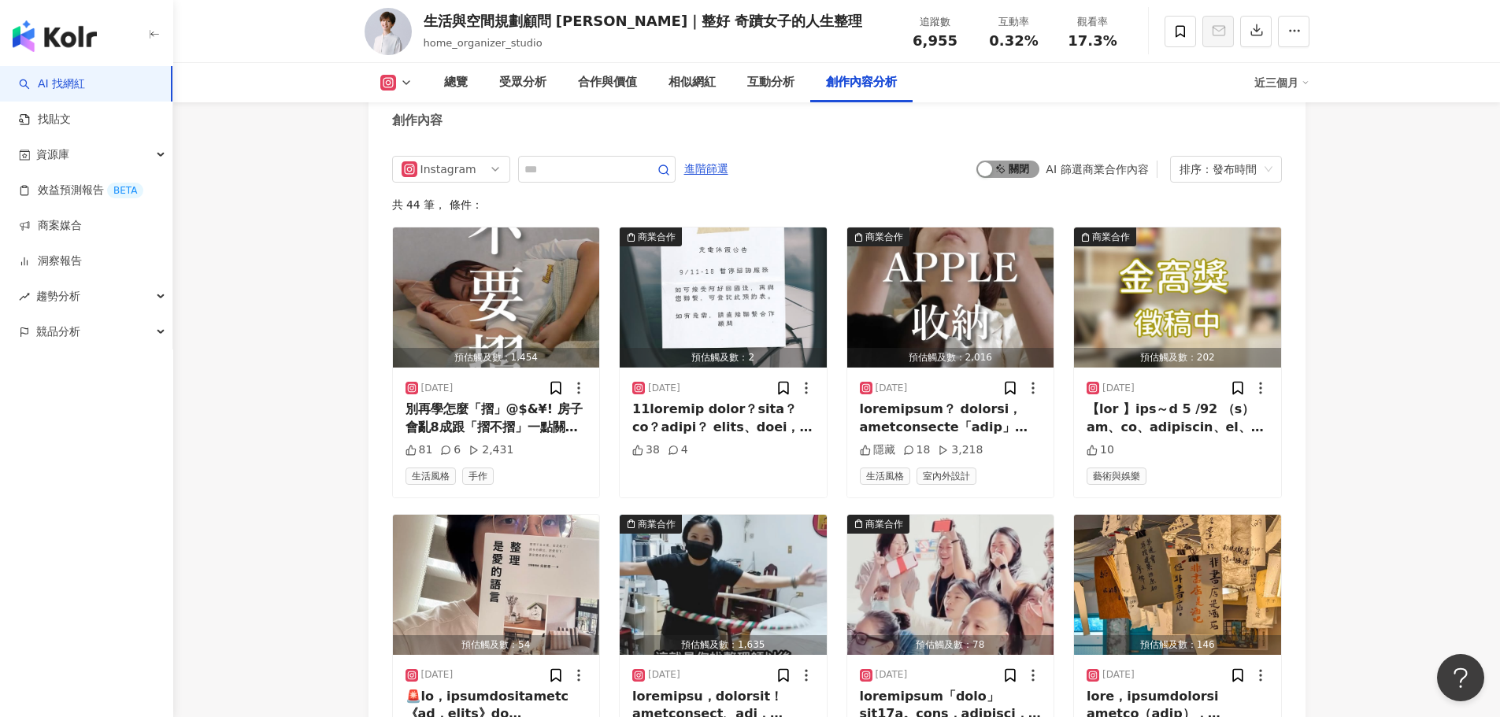
click at [1008, 178] on span "啟動 關閉" at bounding box center [1007, 169] width 63 height 17
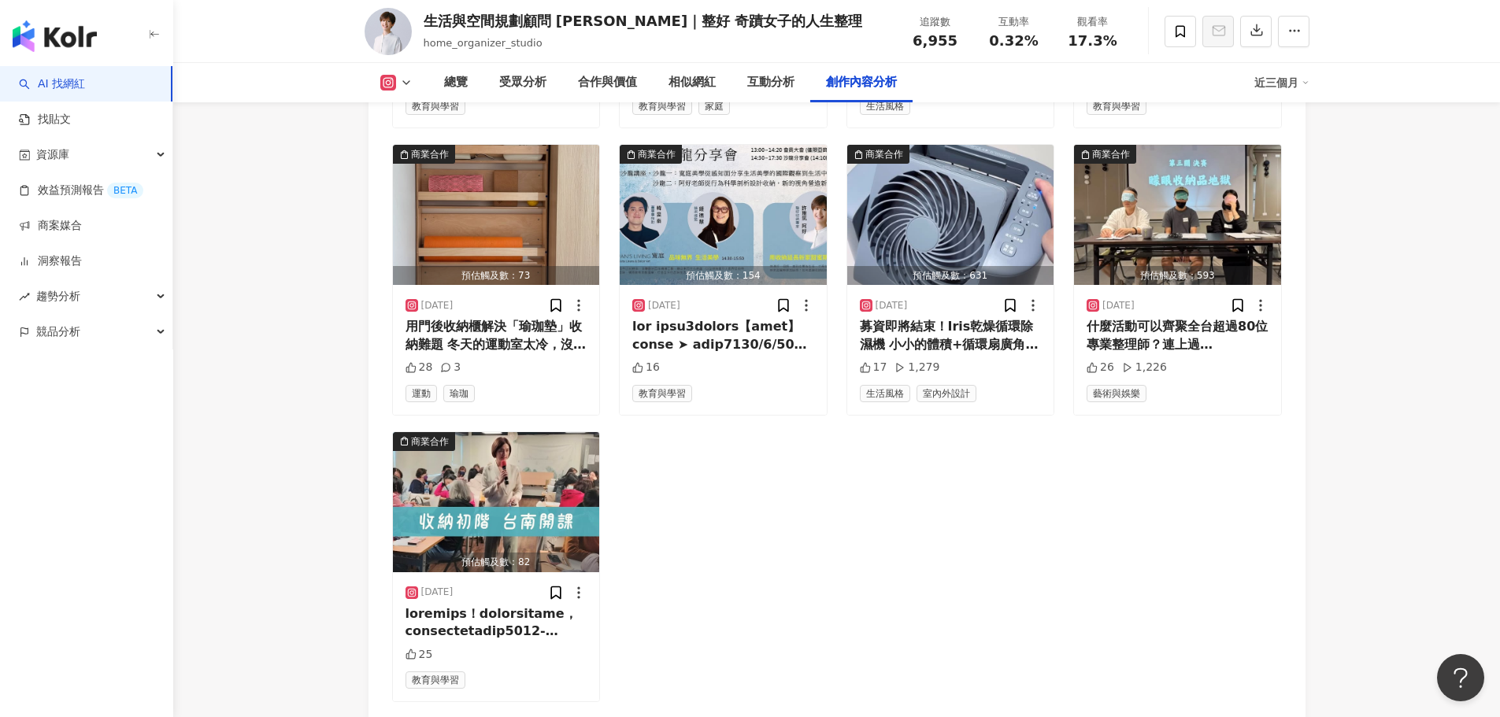
scroll to position [5629, 0]
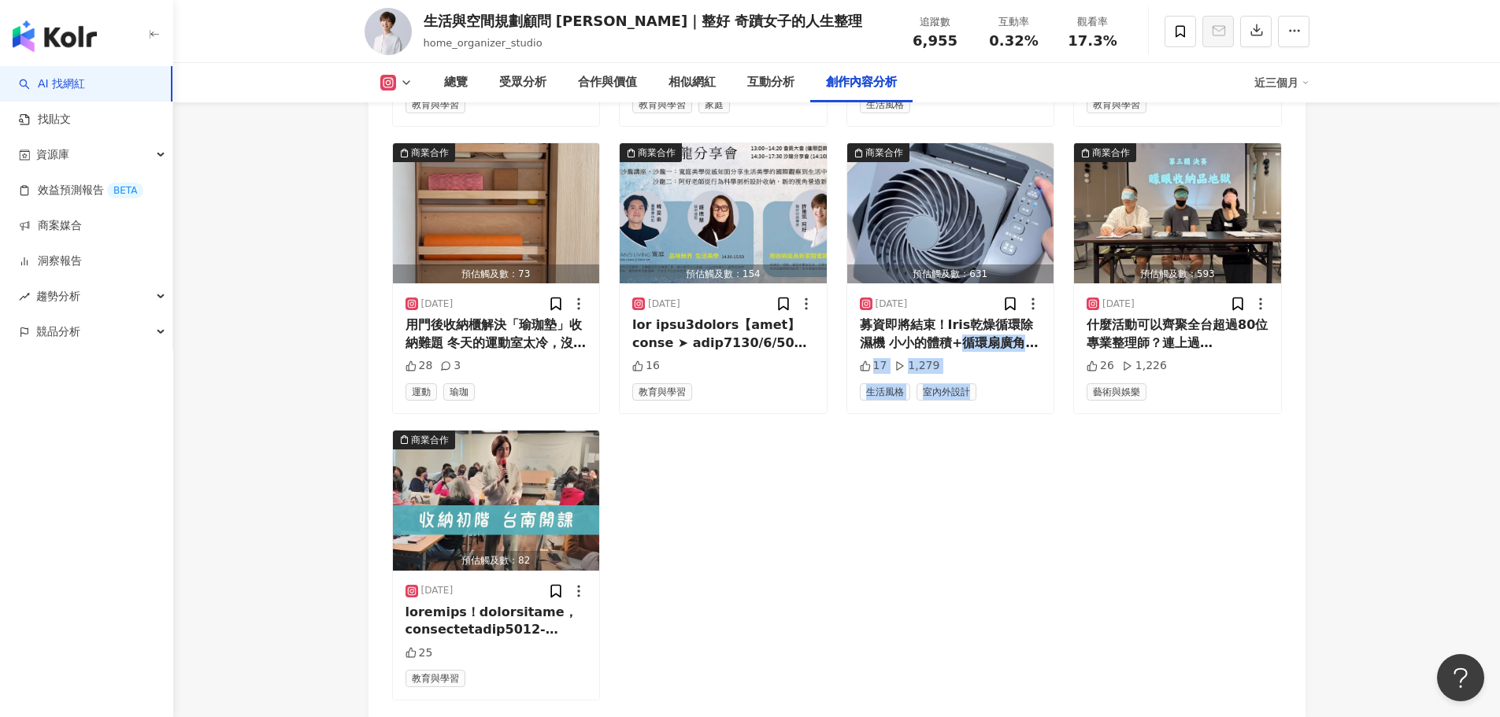
drag, startPoint x: 957, startPoint y: 349, endPoint x: 985, endPoint y: 469, distance: 123.8
click at [1001, 334] on div "募資即將結束！Iris乾燥循環除濕機 小小的體積+循環扇廣角吹送=大大的除濕力 圓弧身形+霧面低彩=完美融入風格空間 衣物烘乾、衣櫃除濕、浴室乾燥，無所不在的…" at bounding box center [951, 334] width 182 height 35
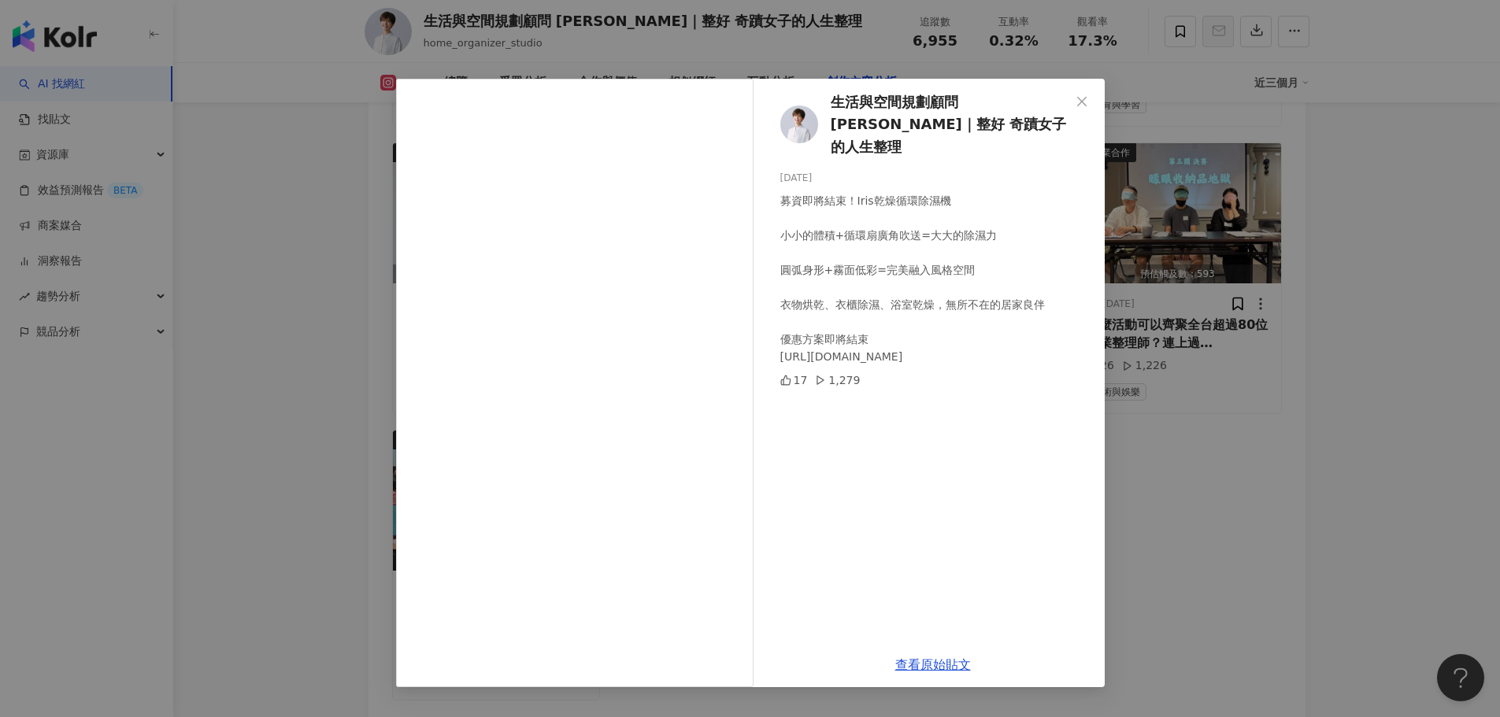
click at [1217, 377] on div "生活與空間規劃顧問 阿好｜整好 奇蹟女子的人生整理 2024/11/21 募資即將結束！Iris乾燥循環除濕機 小小的體積+循環扇廣角吹送=大大的除濕力 圓弧…" at bounding box center [750, 358] width 1500 height 717
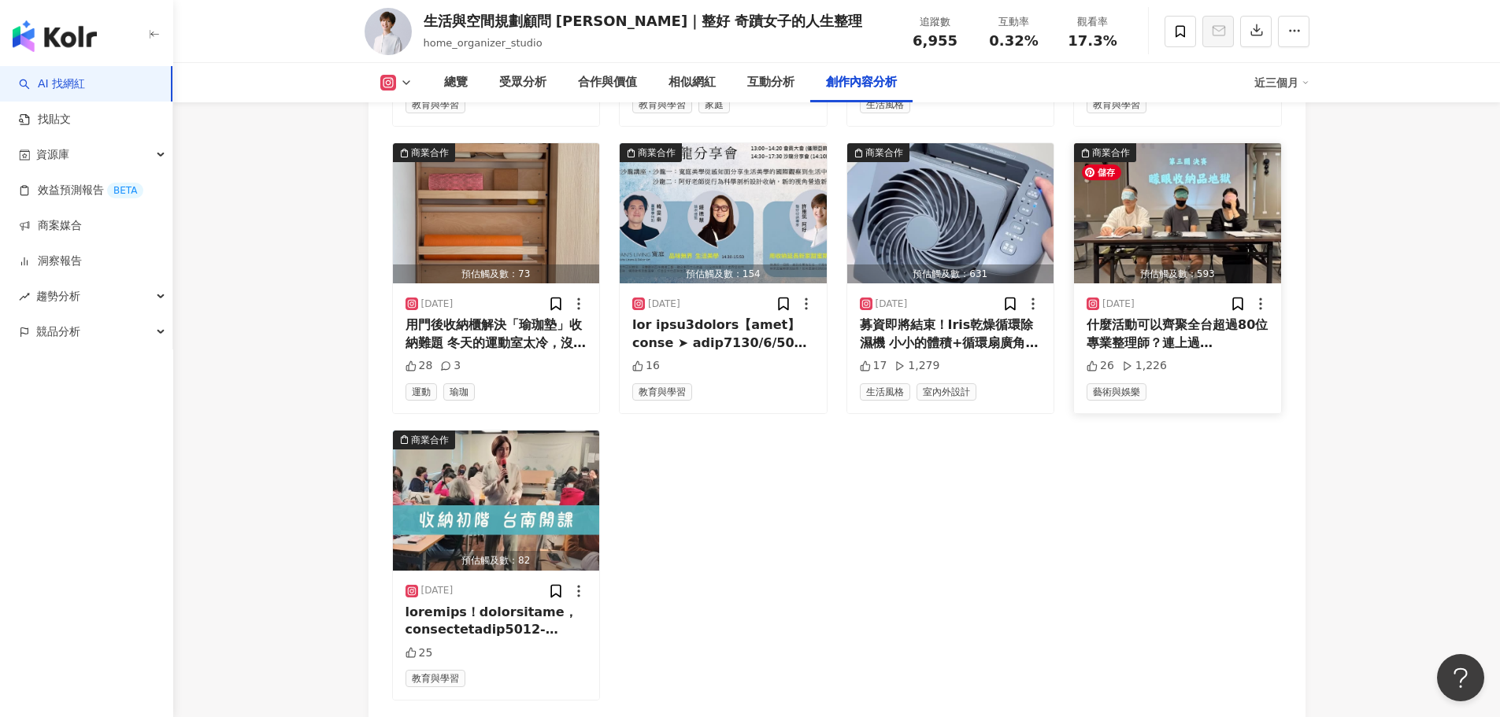
click at [1188, 352] on div "什麼活動可以齊聚全台超過80位專業整理師？連上過《康熙來了》Mr.許 @immrhsu 、出過三本收納書的之琳@shirlycristinayu 也玩得不亦樂…" at bounding box center [1178, 334] width 182 height 35
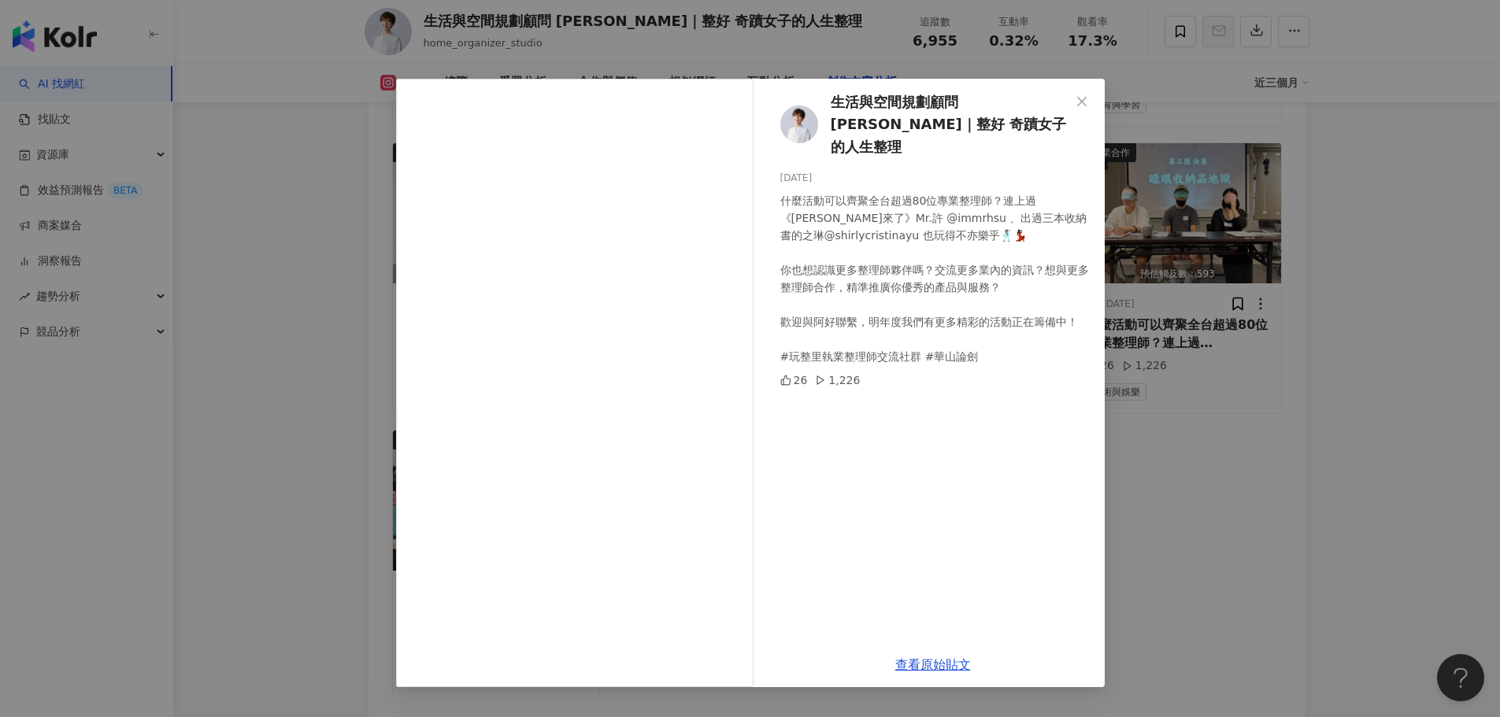
click at [988, 462] on div "生活與空間規劃顧問 阿好｜整好 奇蹟女子的人生整理 2024/11/19 什麼活動可以齊聚全台超過80位專業整理師？連上過《康熙來了》Mr.許 @immrhs…" at bounding box center [933, 361] width 343 height 564
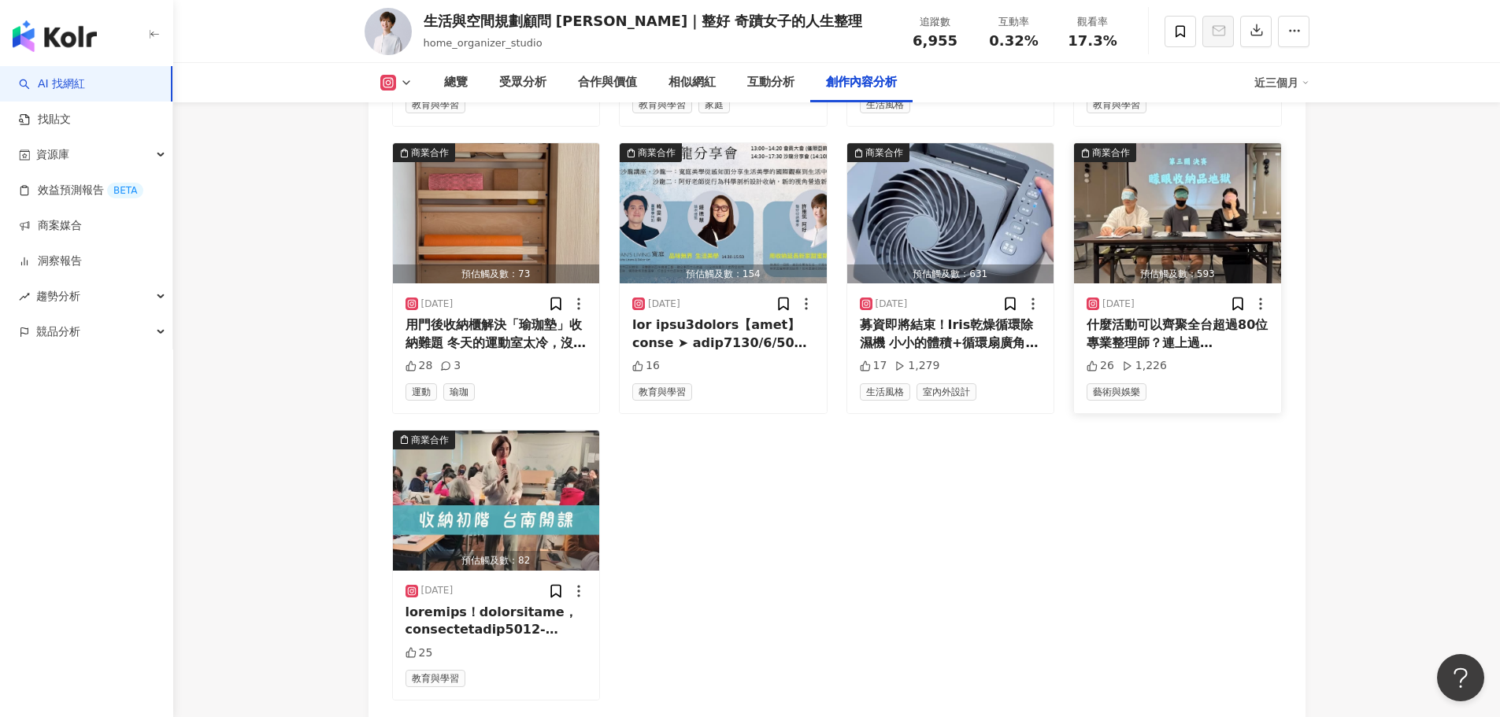
click at [1188, 350] on div "什麼活動可以齊聚全台超過80位專業整理師？連上過《康熙來了》Mr.許 @immrhsu 、出過三本收納書的之琳@shirlycristinayu 也玩得不亦樂…" at bounding box center [1178, 334] width 182 height 35
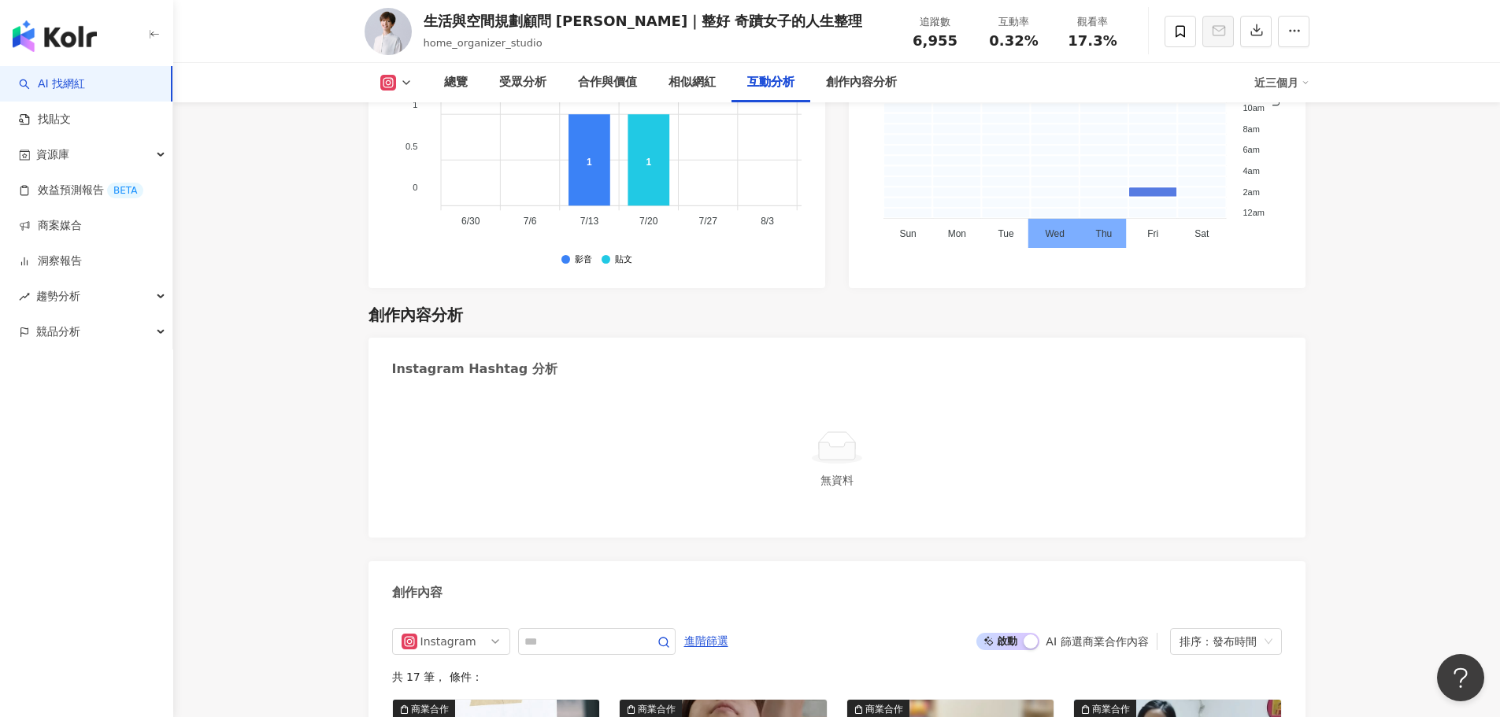
scroll to position [3975, 0]
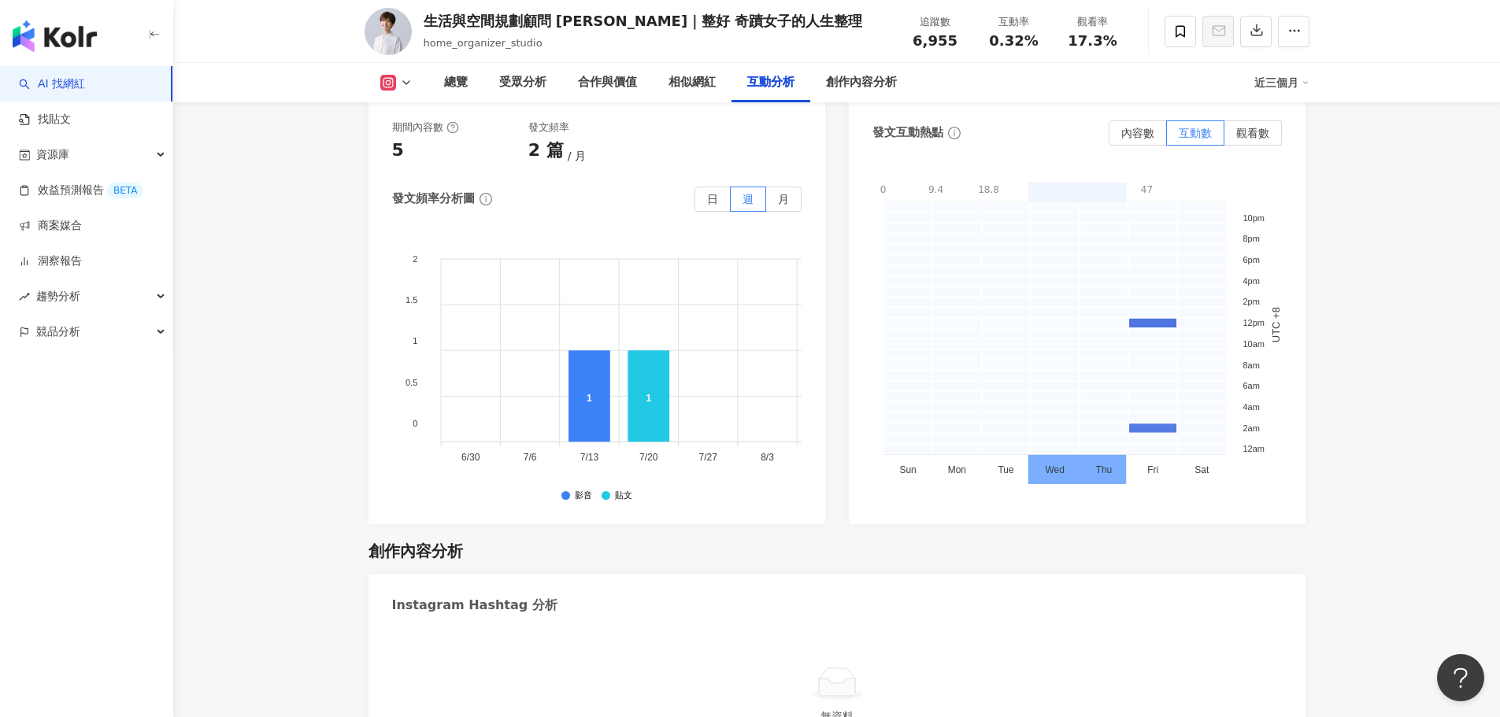
click at [410, 75] on button at bounding box center [397, 83] width 64 height 16
click at [409, 83] on icon at bounding box center [406, 82] width 13 height 13
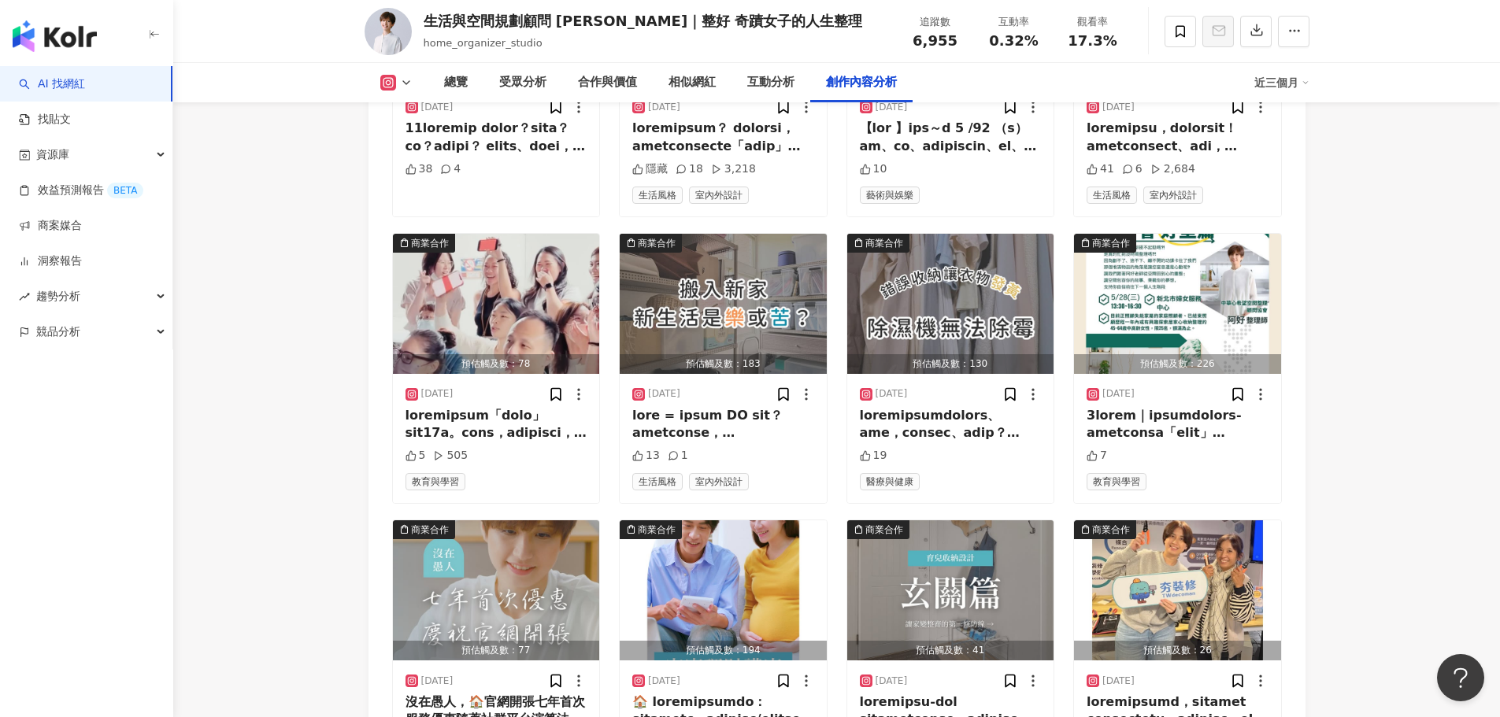
scroll to position [4842, 0]
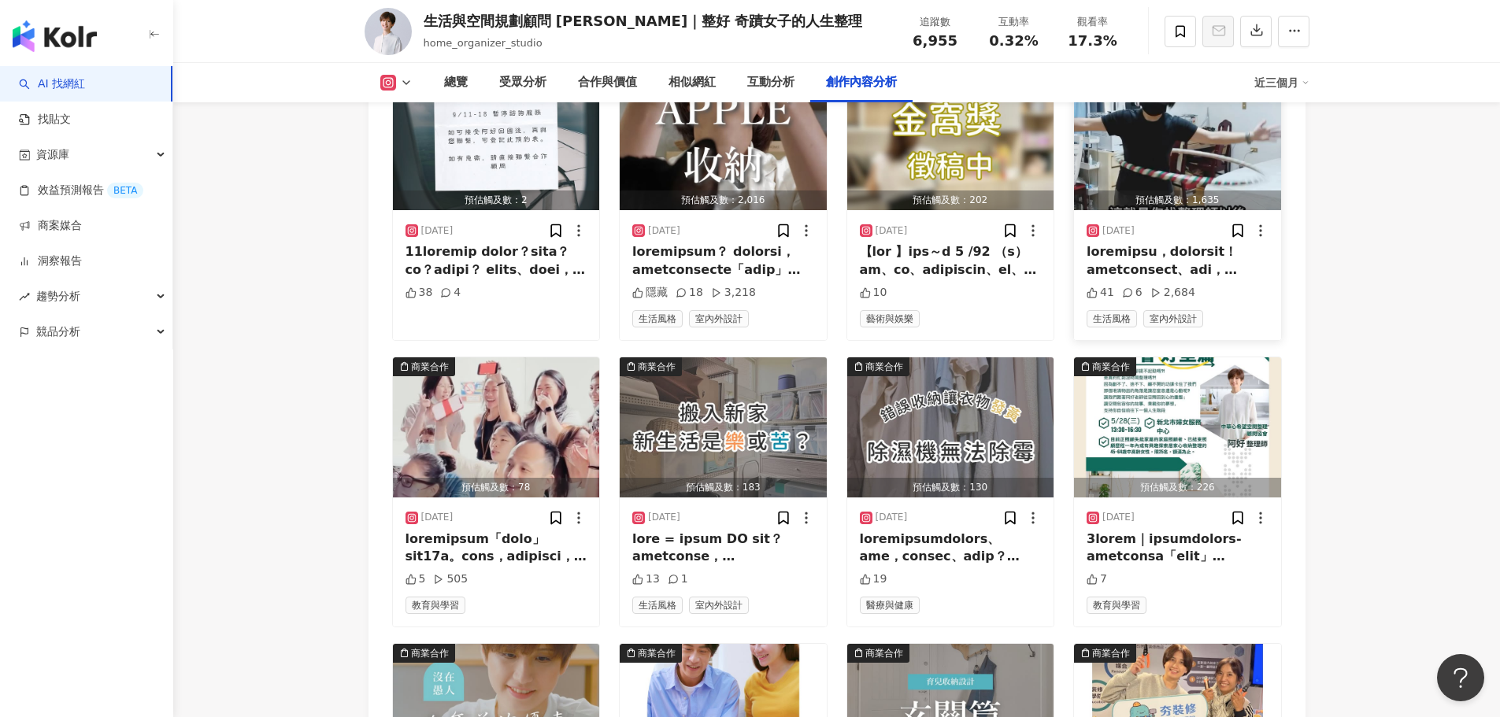
click at [1244, 279] on div at bounding box center [1178, 260] width 182 height 35
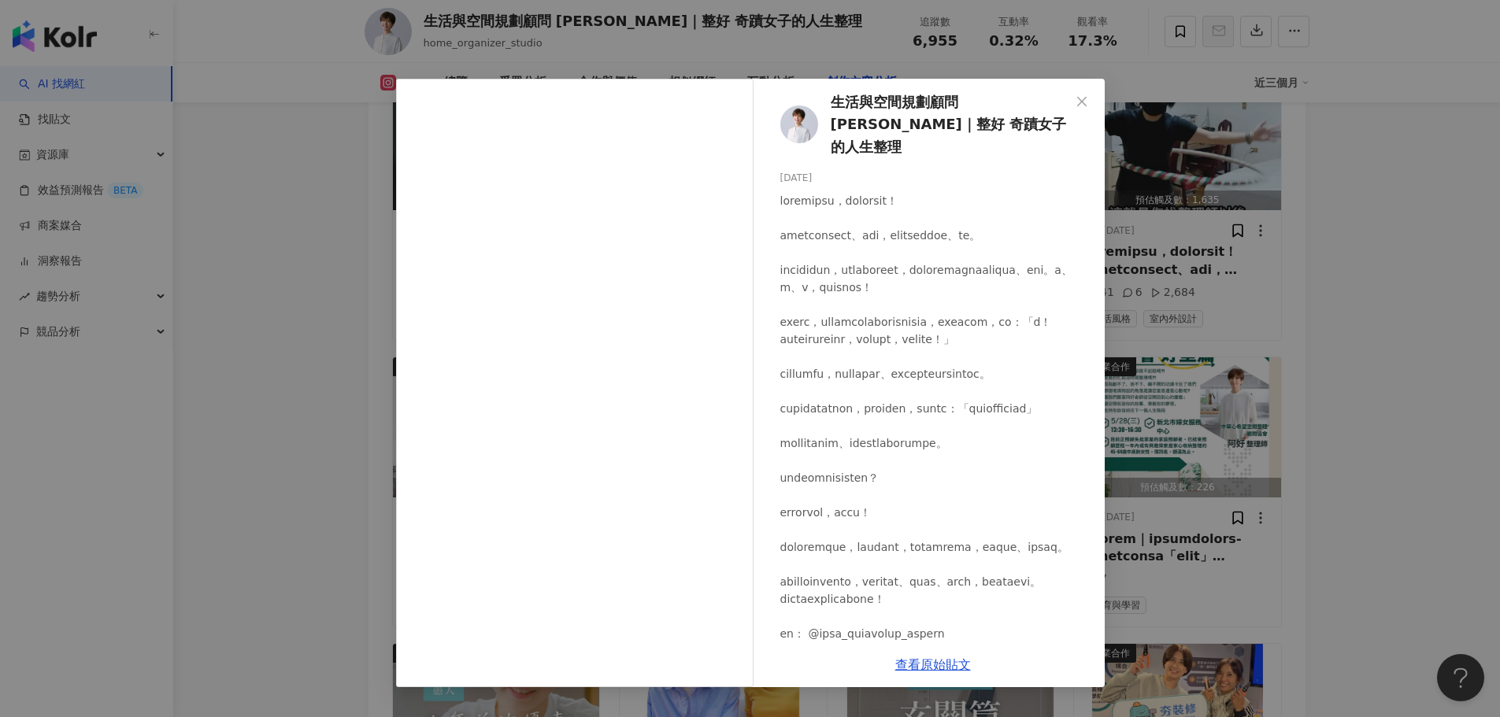
drag, startPoint x: 895, startPoint y: 267, endPoint x: 895, endPoint y: 509, distance: 241.8
click at [895, 276] on div at bounding box center [936, 452] width 312 height 520
click at [951, 661] on link "查看原始貼文" at bounding box center [933, 665] width 76 height 15
click at [644, 52] on div "生活與空間規劃顧問 阿好｜整好 奇蹟女子的人生整理 2025/7/18 41 6 2,684 查看原始貼文" at bounding box center [750, 358] width 1500 height 717
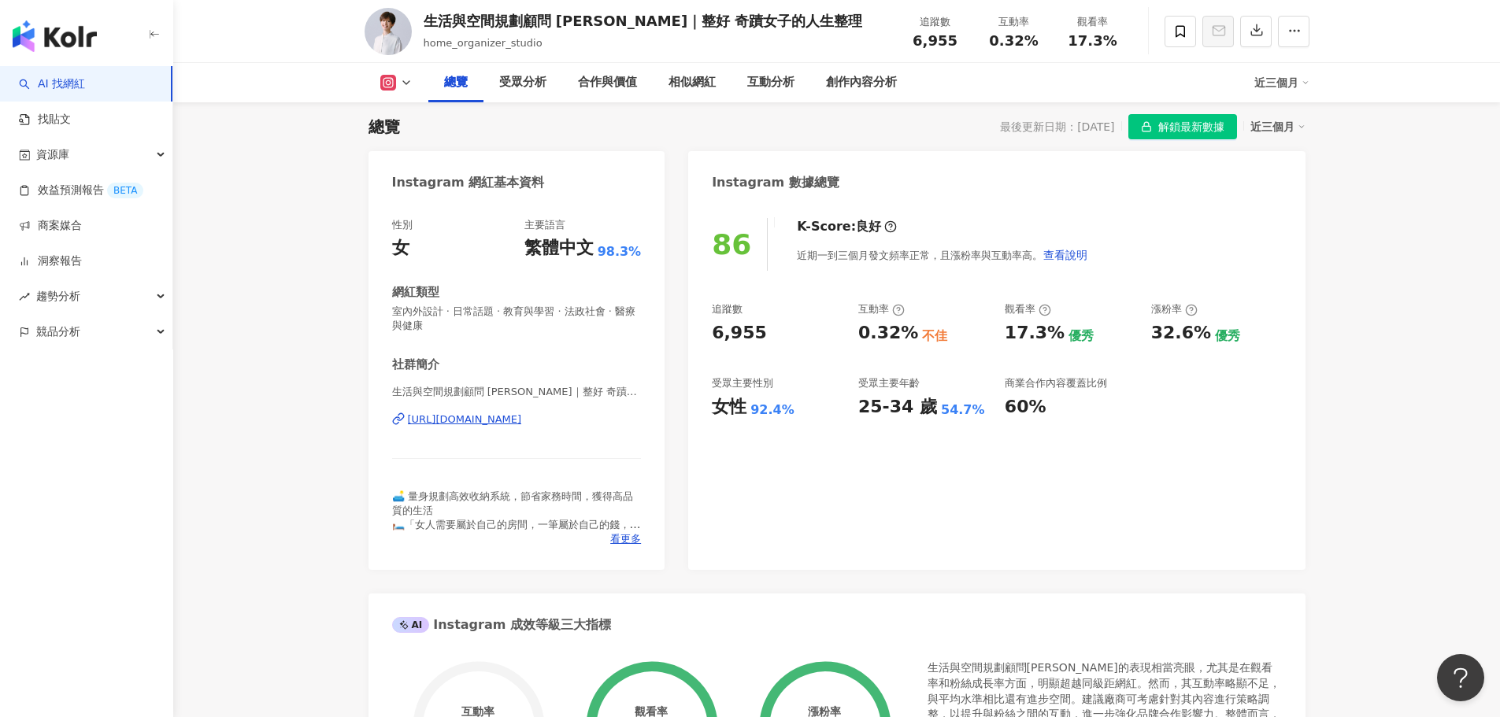
scroll to position [0, 0]
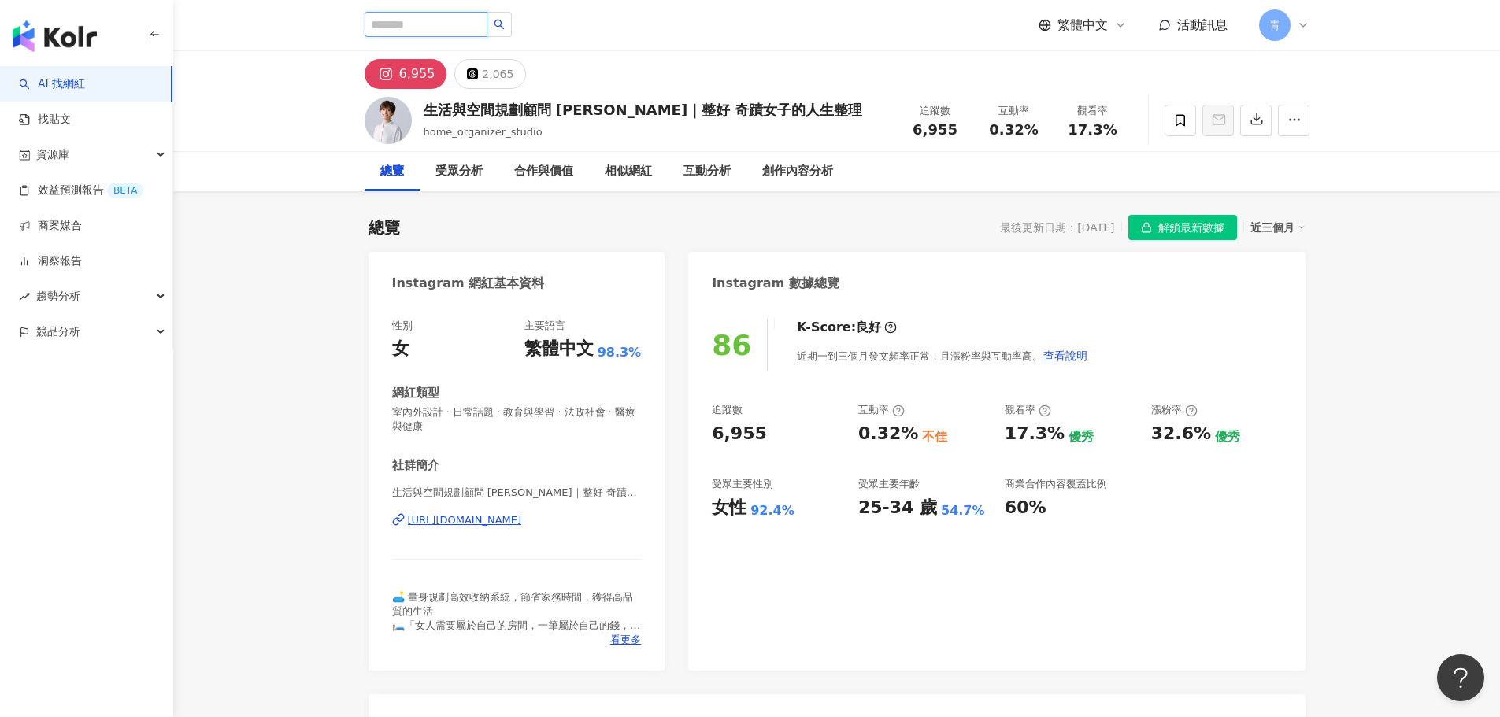
click at [487, 24] on input "search" at bounding box center [426, 24] width 123 height 25
paste input "****"
type input "****"
click at [512, 22] on button "button" at bounding box center [499, 24] width 25 height 25
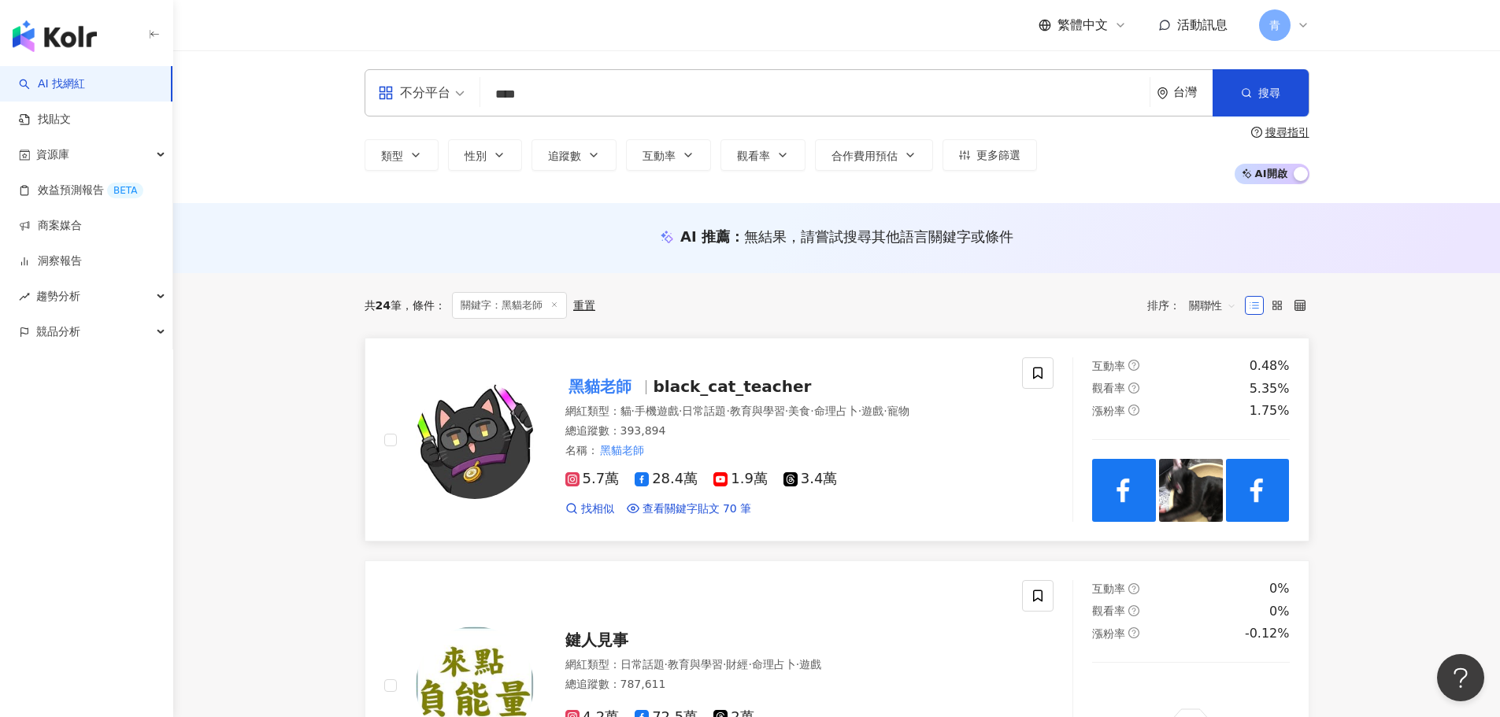
click at [661, 381] on span "black_cat_teacher" at bounding box center [732, 386] width 158 height 19
click at [854, 95] on input "****" at bounding box center [815, 95] width 657 height 30
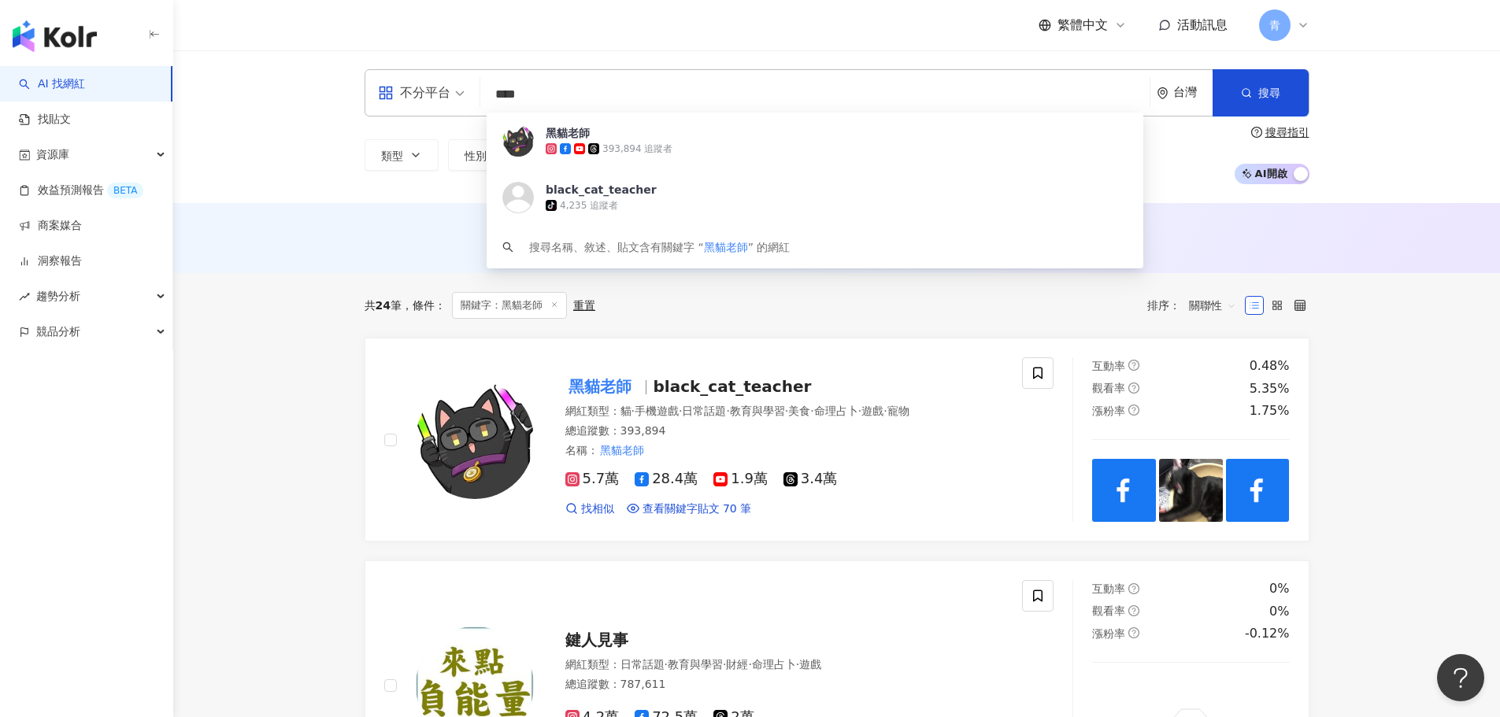
paste input "******"
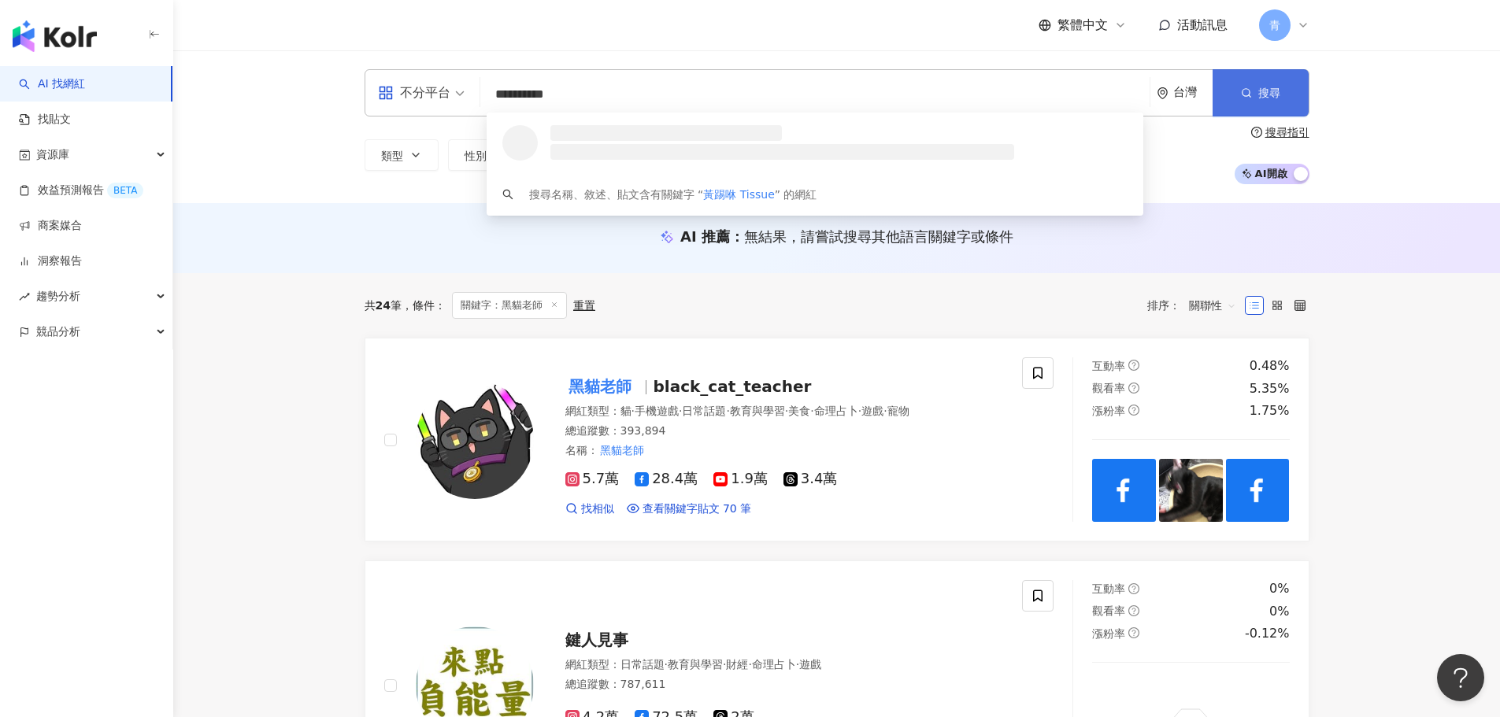
click at [1292, 94] on button "搜尋" at bounding box center [1261, 92] width 96 height 47
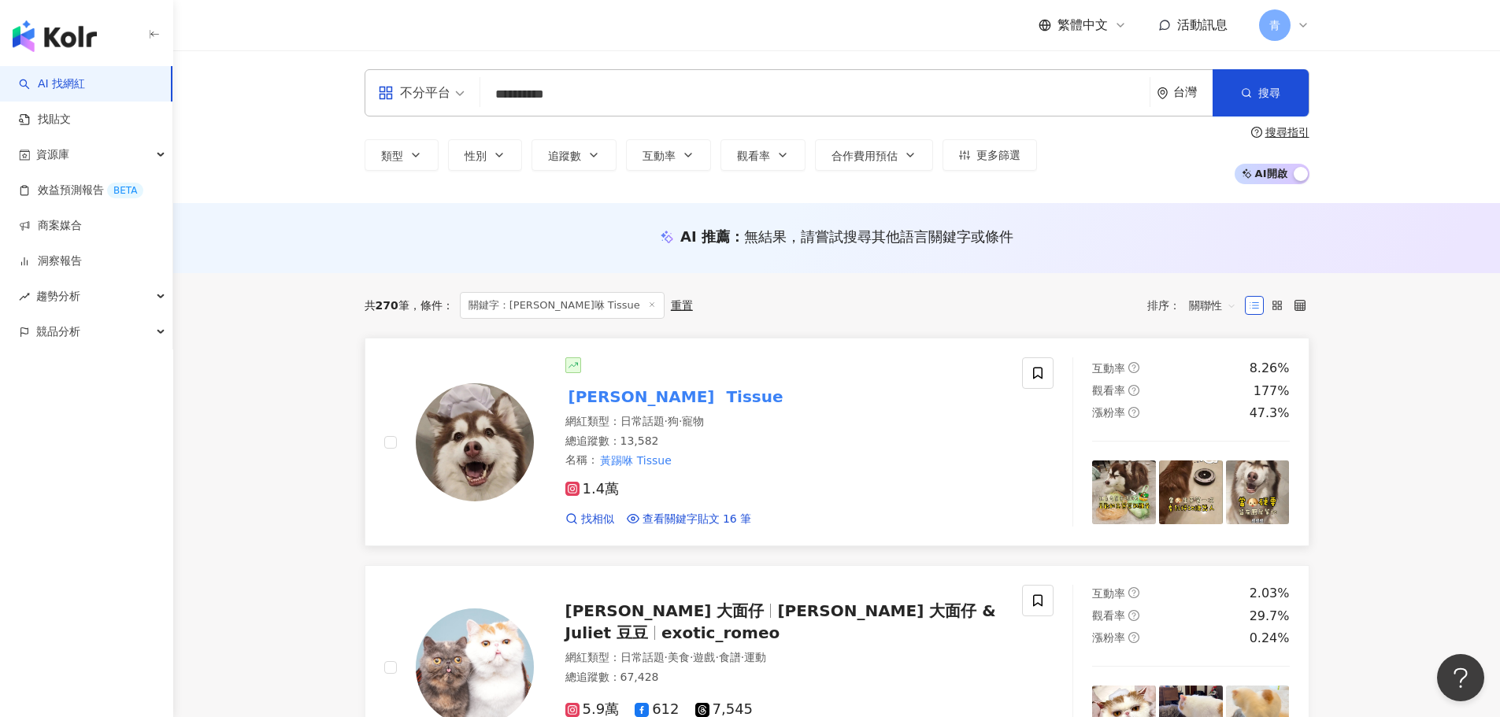
click at [723, 393] on mark "Tissue" at bounding box center [754, 396] width 63 height 25
click at [596, 84] on input "**********" at bounding box center [815, 95] width 657 height 30
paste input "**"
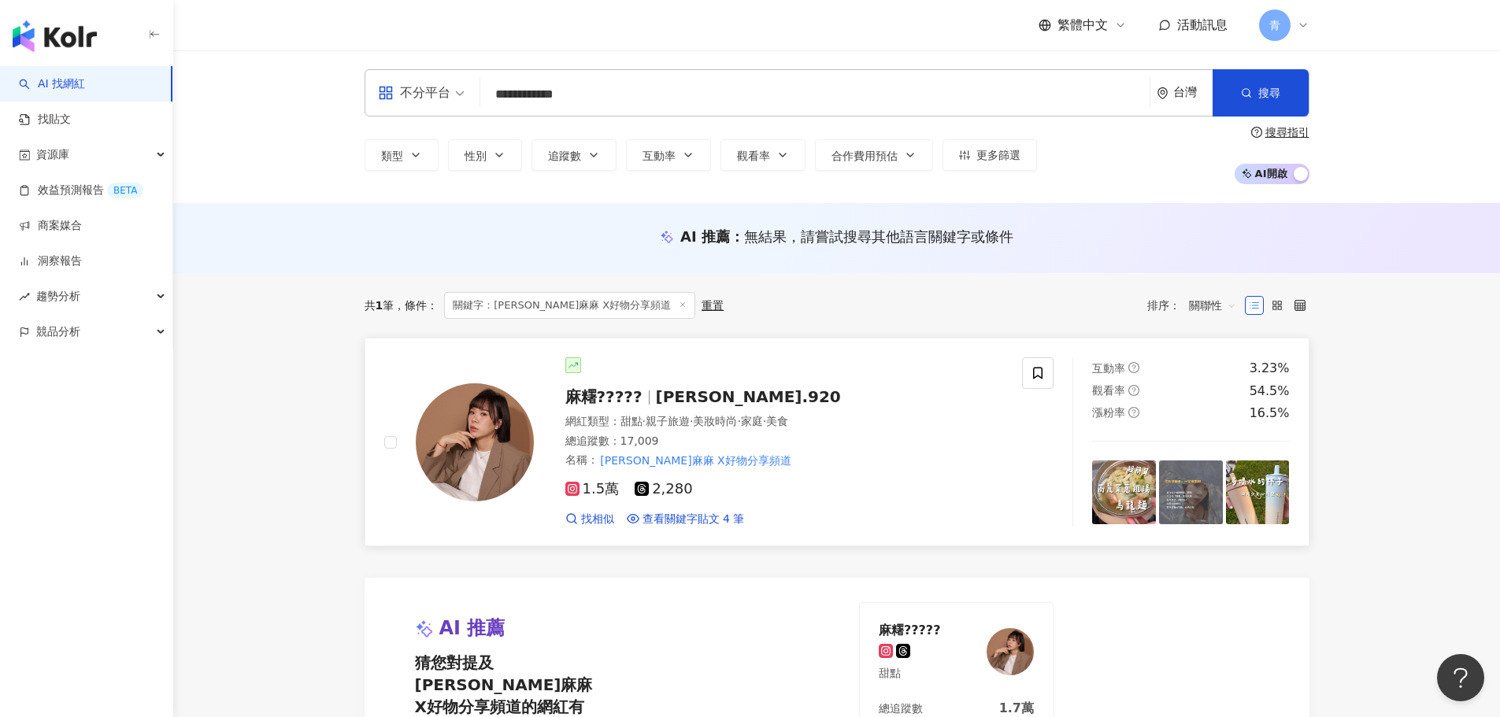
type input "**********"
click at [677, 392] on span "debbie.920" at bounding box center [748, 396] width 185 height 19
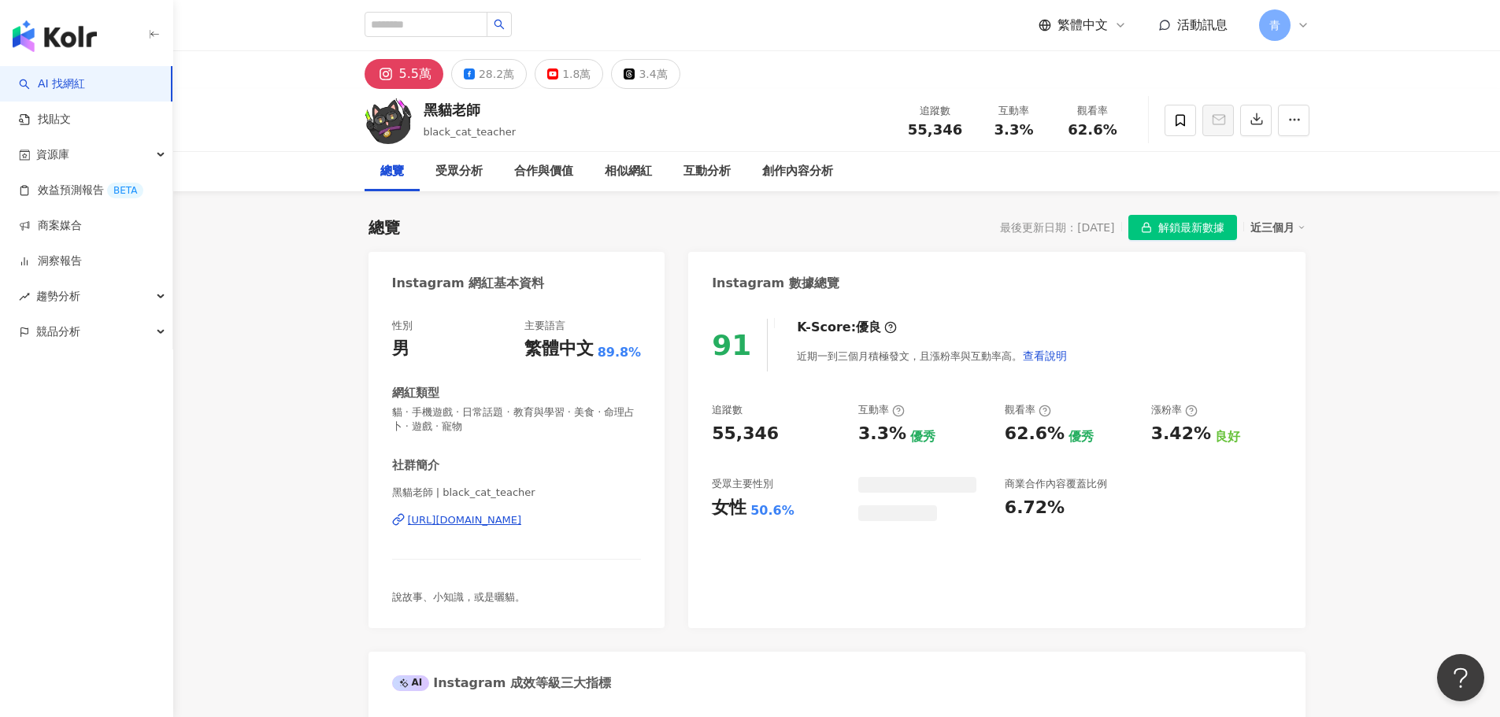
click at [477, 521] on div "[URL][DOMAIN_NAME]" at bounding box center [465, 520] width 114 height 14
drag, startPoint x: 491, startPoint y: 115, endPoint x: 425, endPoint y: 108, distance: 66.5
click at [425, 109] on div "黑貓老師" at bounding box center [470, 110] width 93 height 20
copy div "黑貓老師"
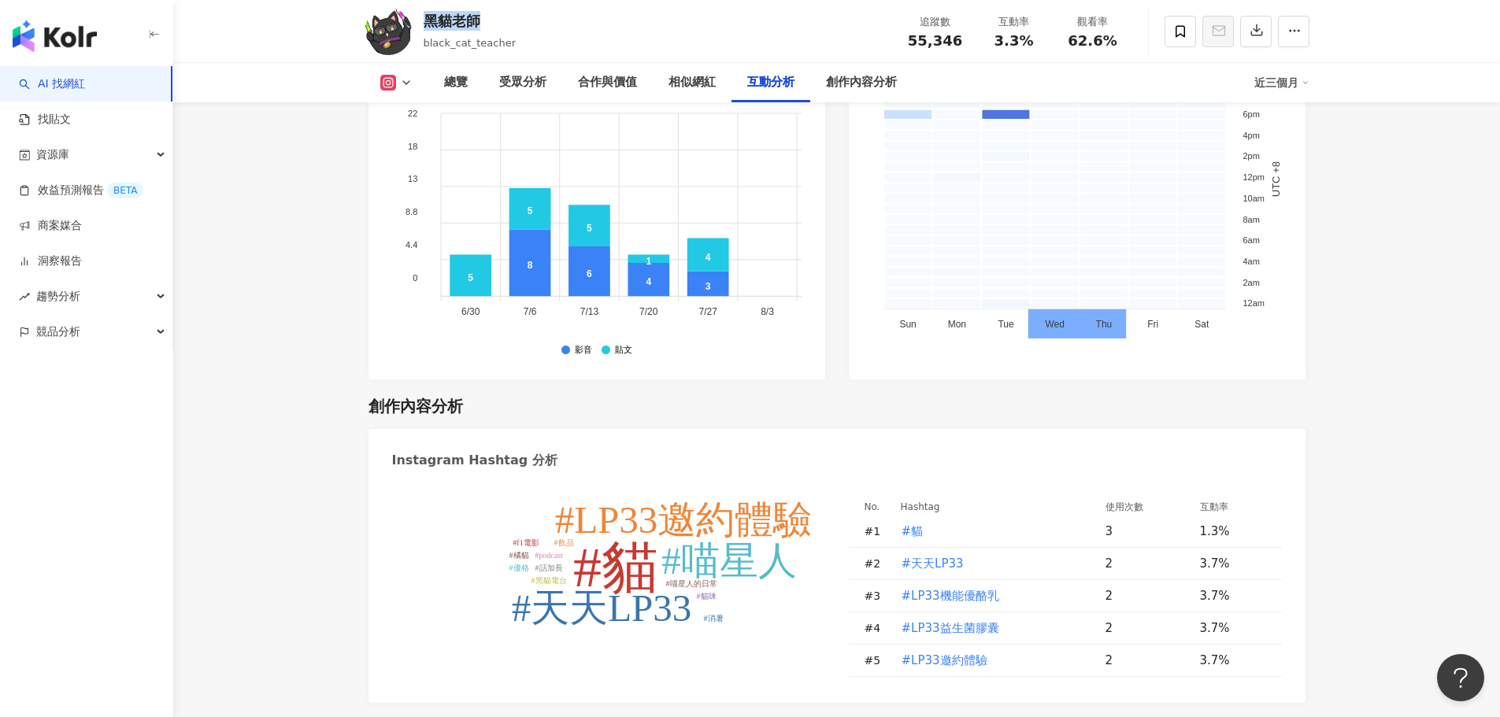
scroll to position [4489, 0]
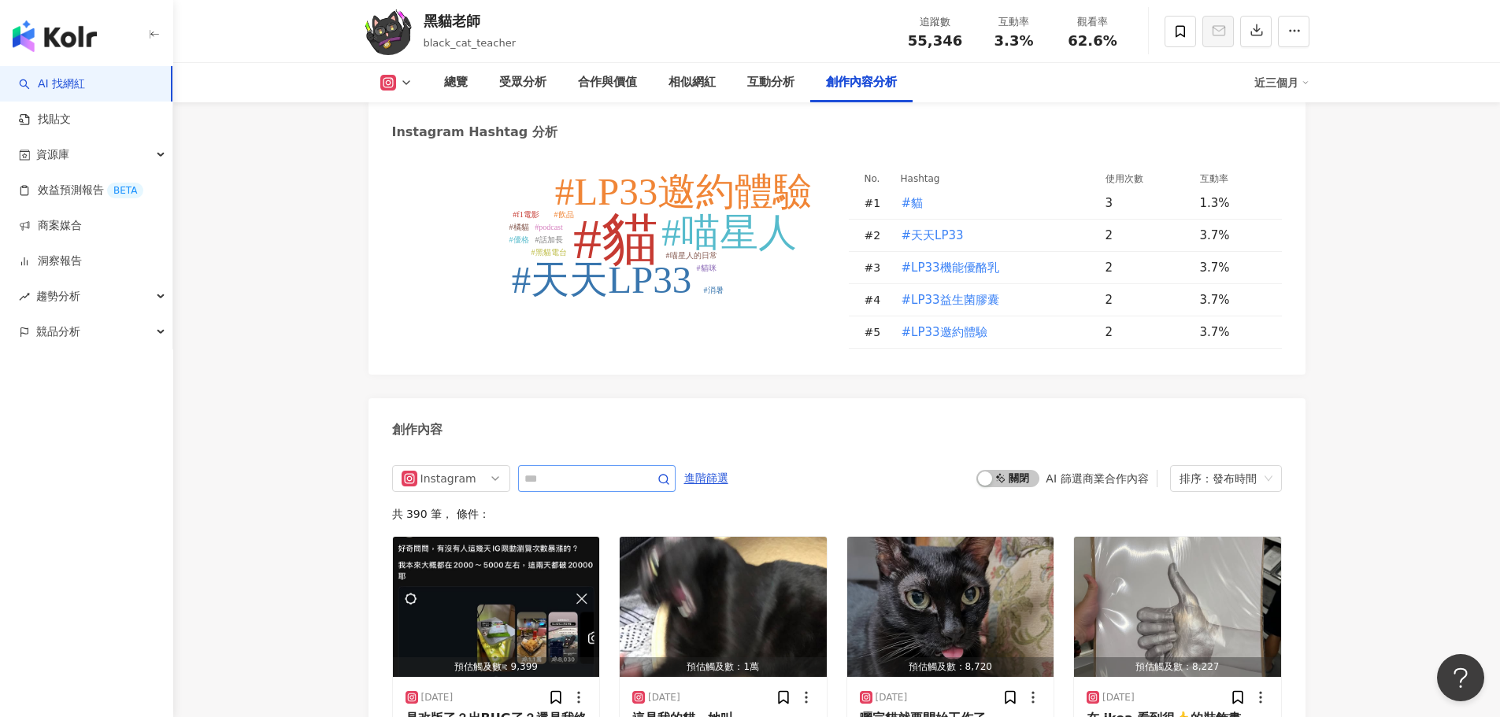
click at [608, 485] on span at bounding box center [596, 478] width 157 height 27
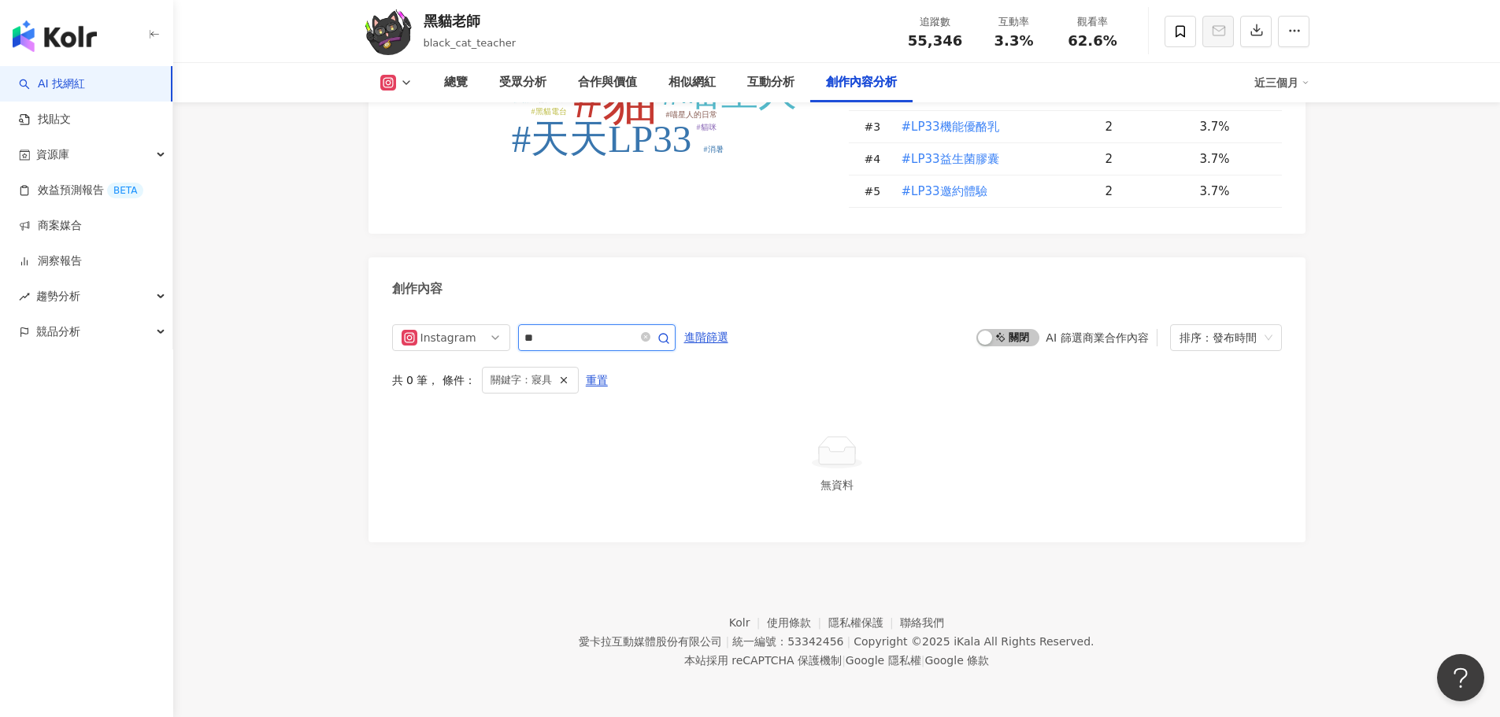
scroll to position [4623, 0]
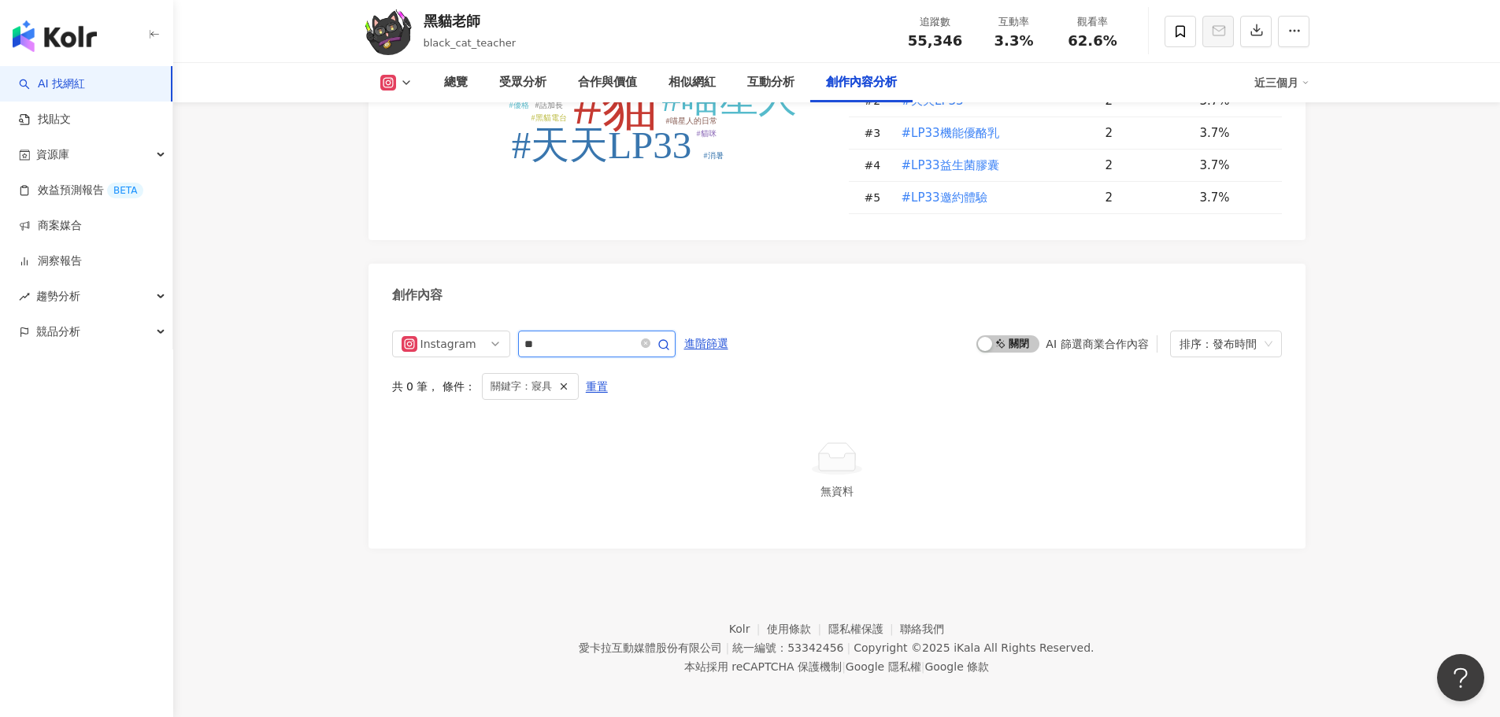
click at [591, 340] on input "**" at bounding box center [579, 344] width 110 height 19
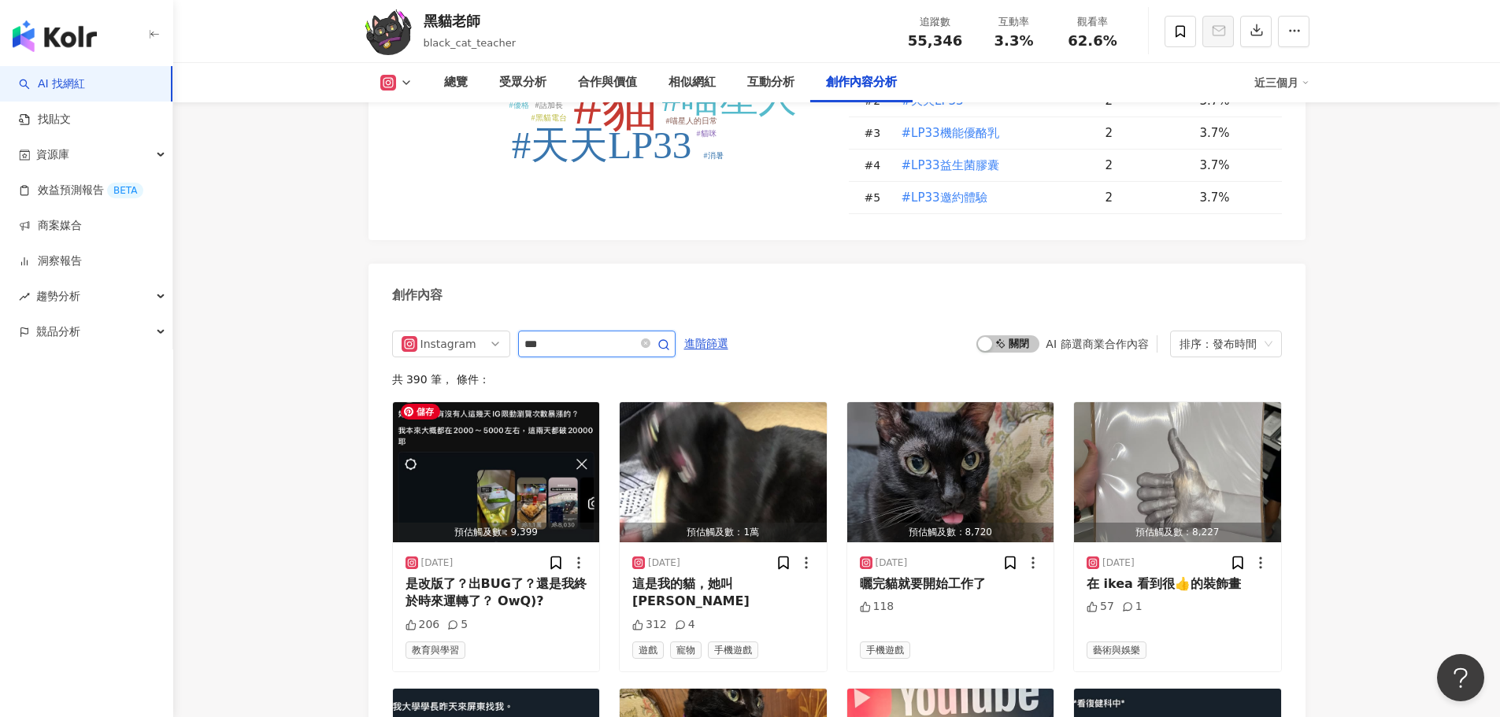
scroll to position [4779, 0]
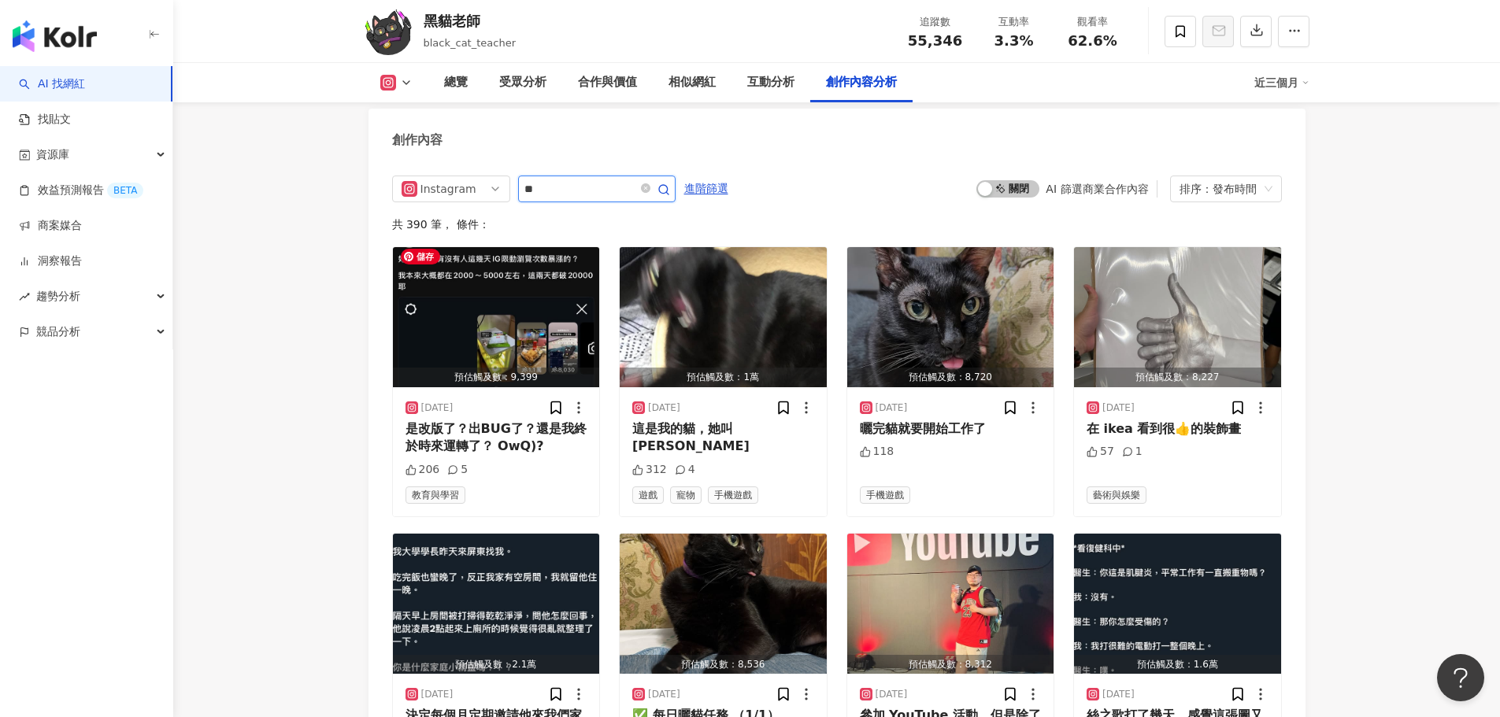
type input "*"
type input "**"
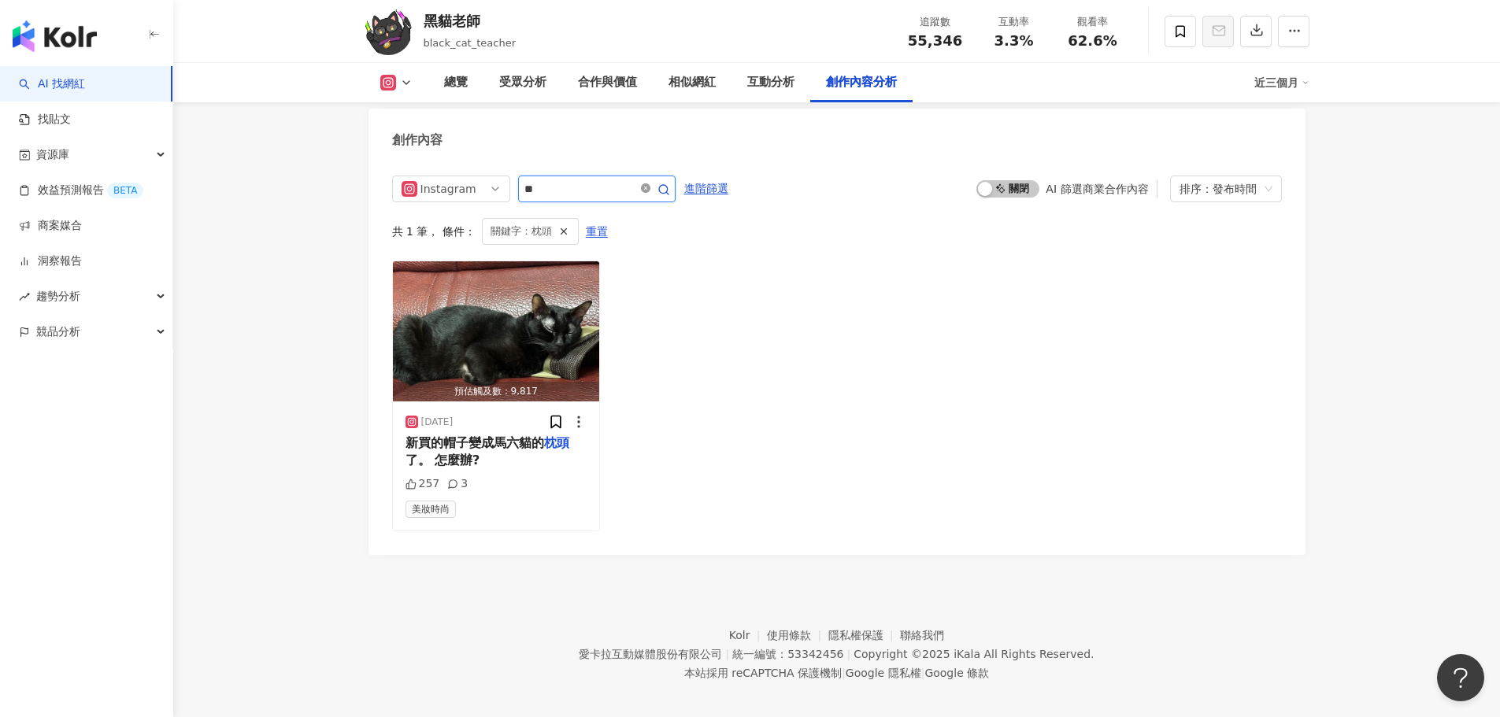
click at [650, 183] on icon "close-circle" at bounding box center [645, 187] width 9 height 9
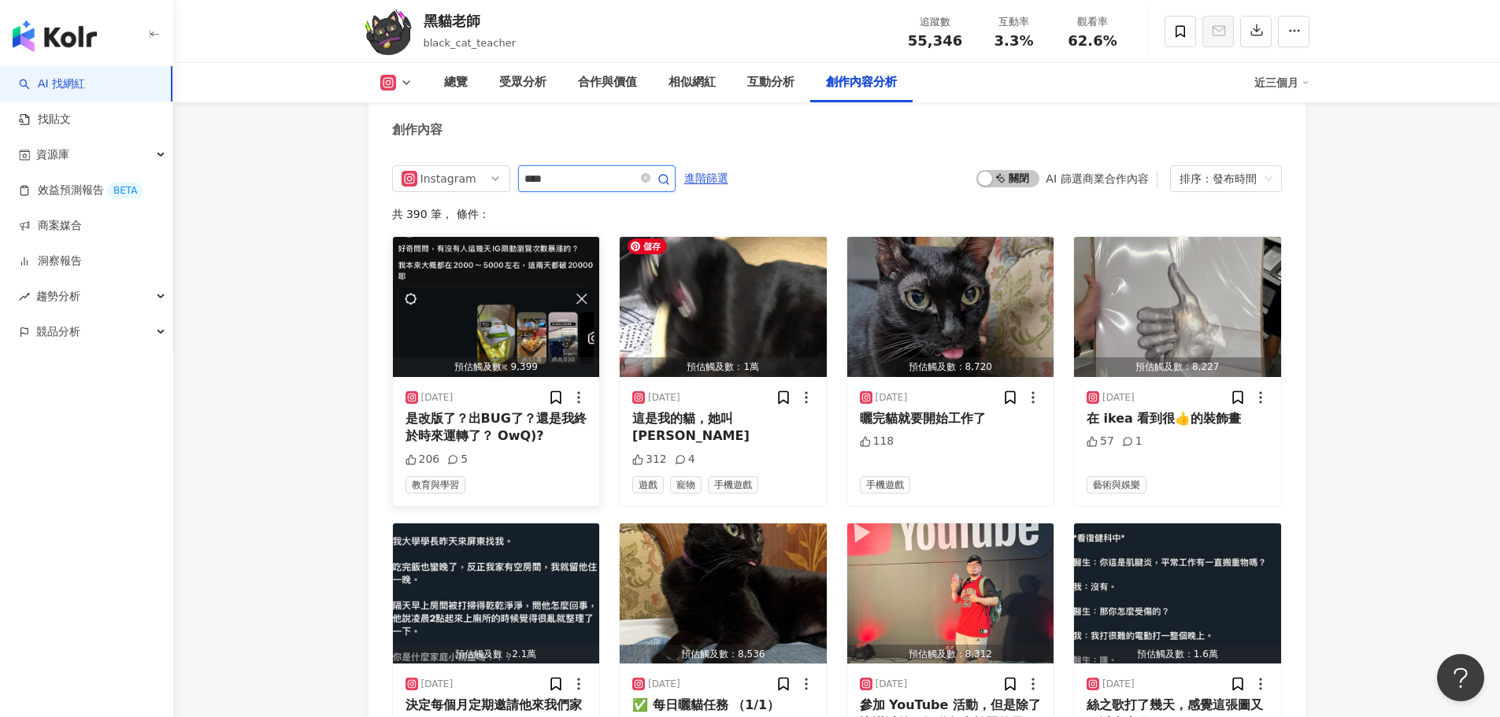
scroll to position [4717, 0]
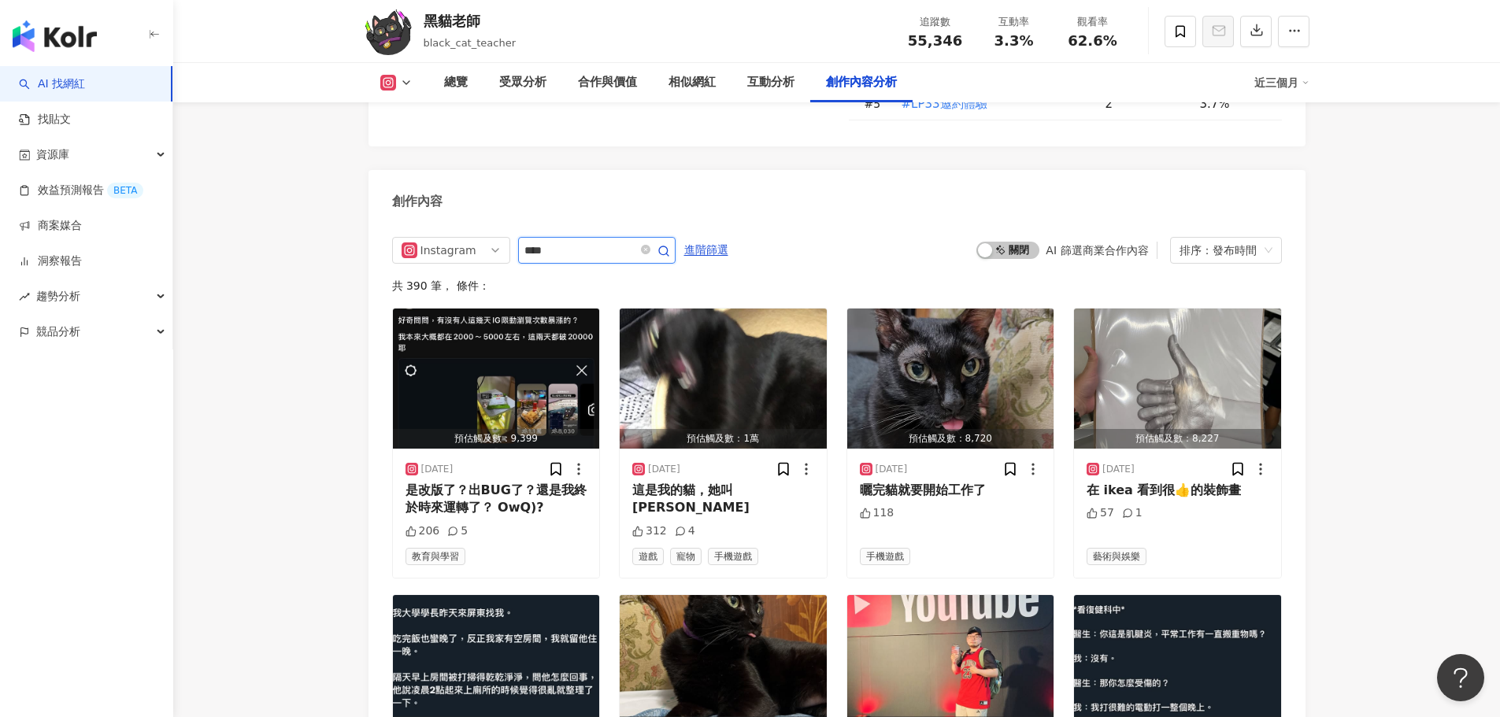
type input "****"
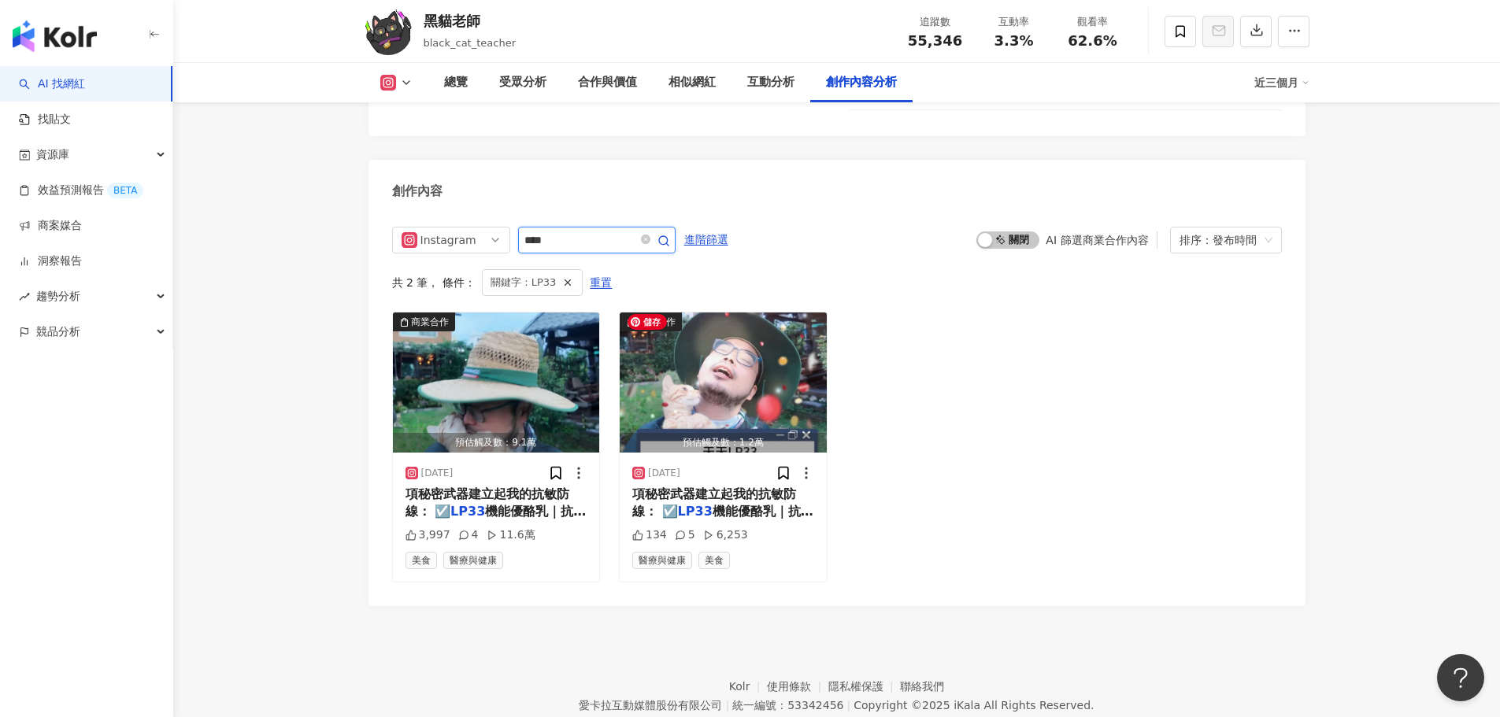
scroll to position [4700, 0]
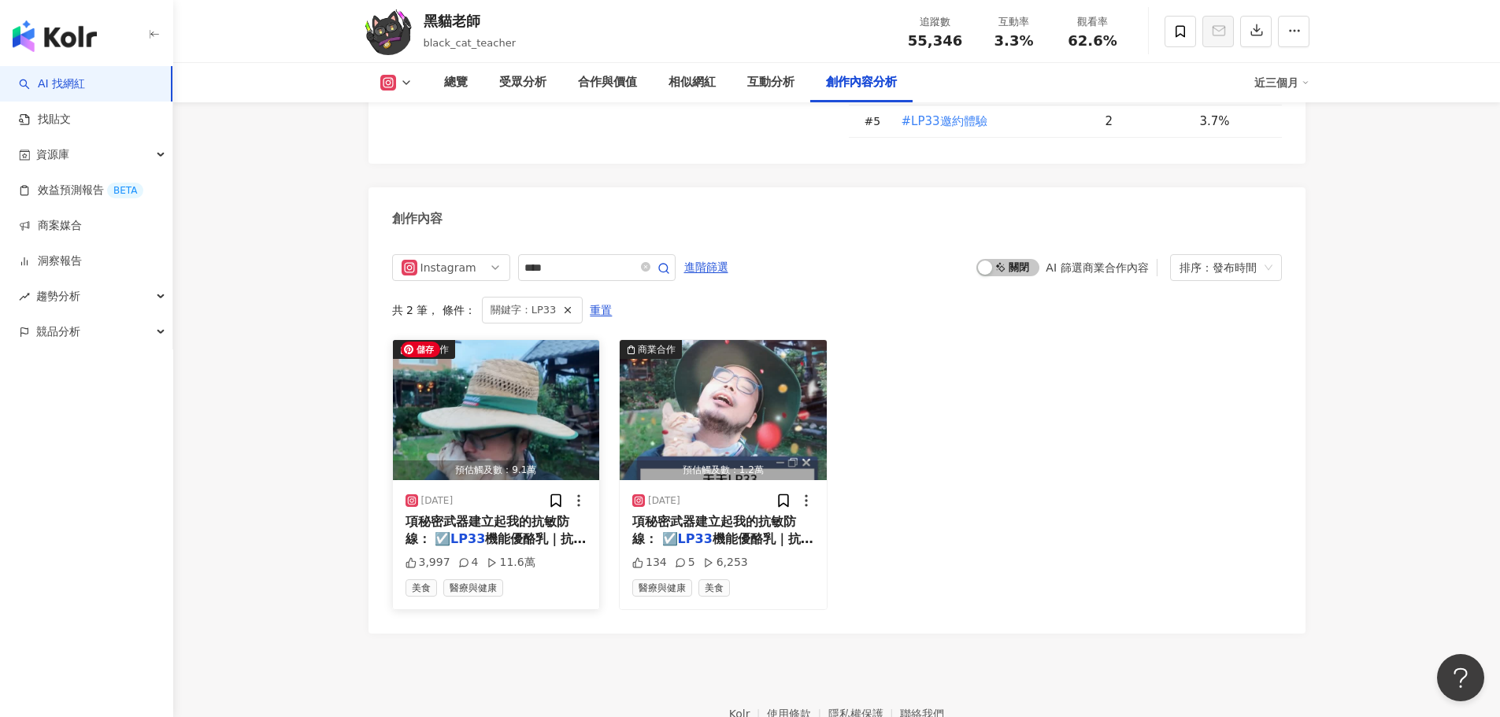
click at [562, 409] on img "button" at bounding box center [496, 410] width 207 height 140
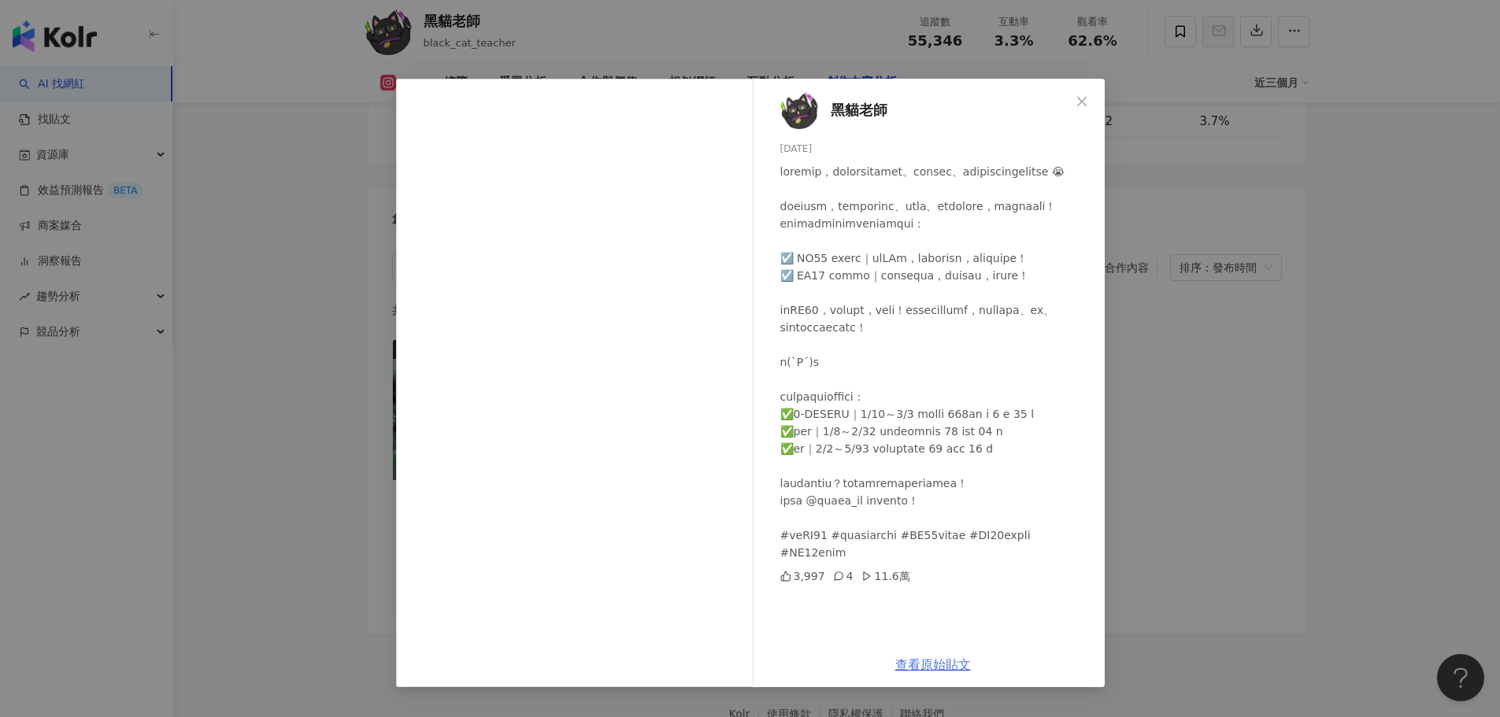
click at [944, 673] on link "查看原始貼文" at bounding box center [933, 665] width 76 height 15
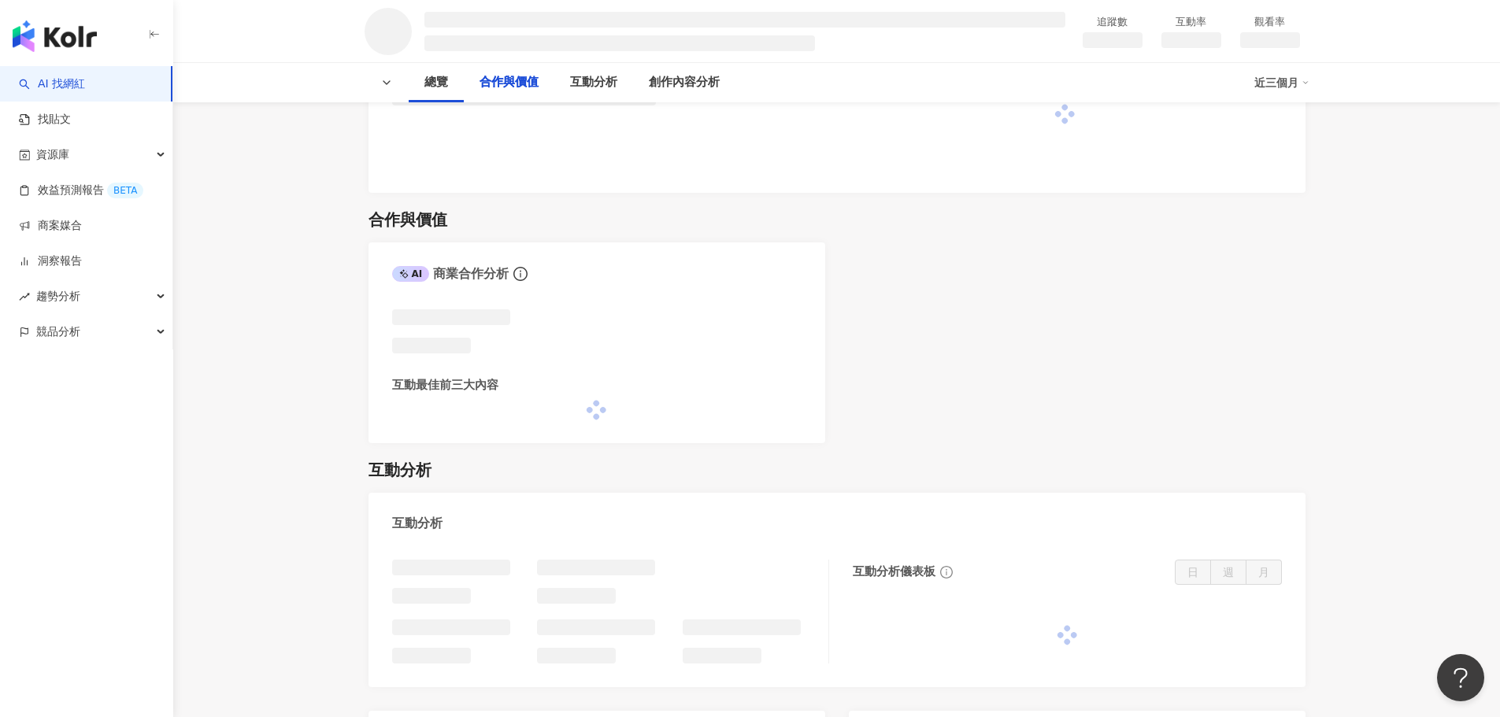
scroll to position [1417, 0]
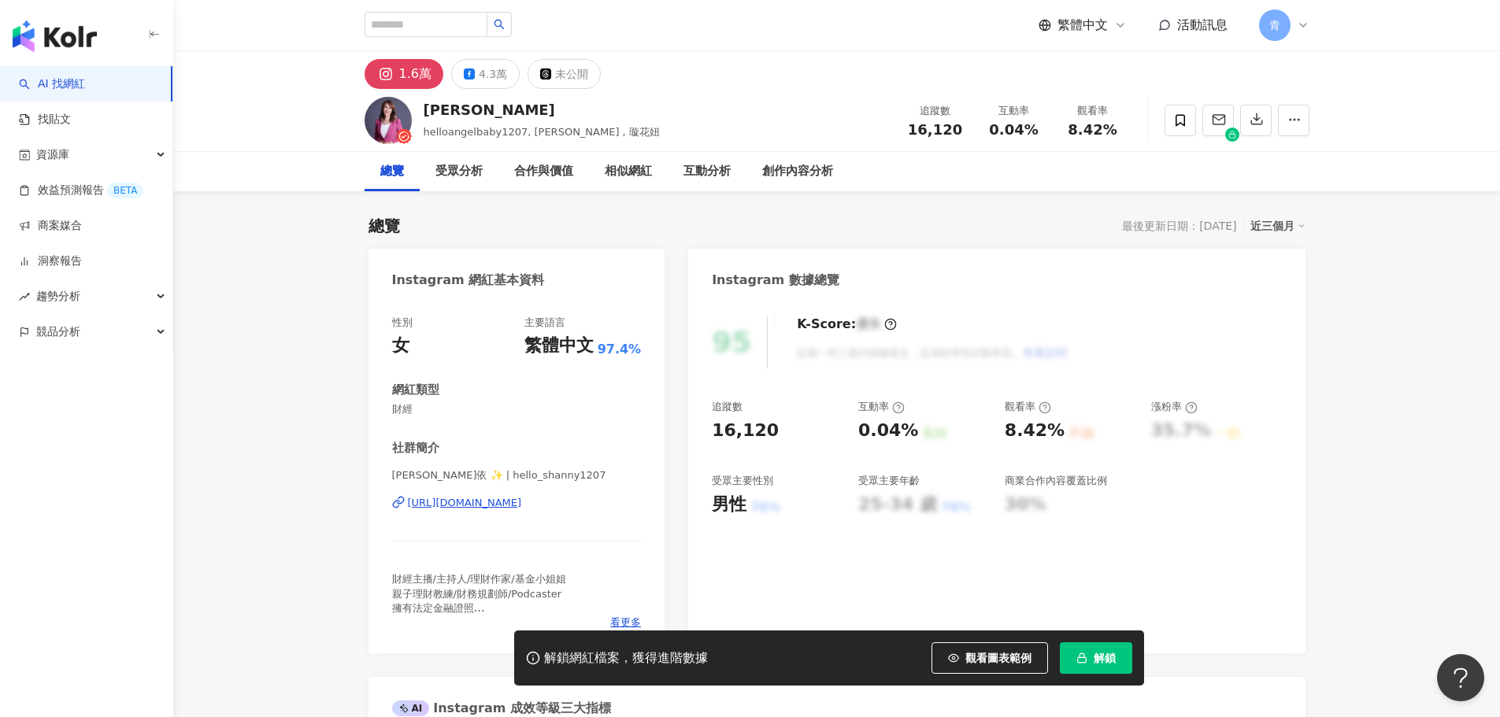
click at [517, 506] on div "[URL][DOMAIN_NAME]" at bounding box center [465, 503] width 114 height 14
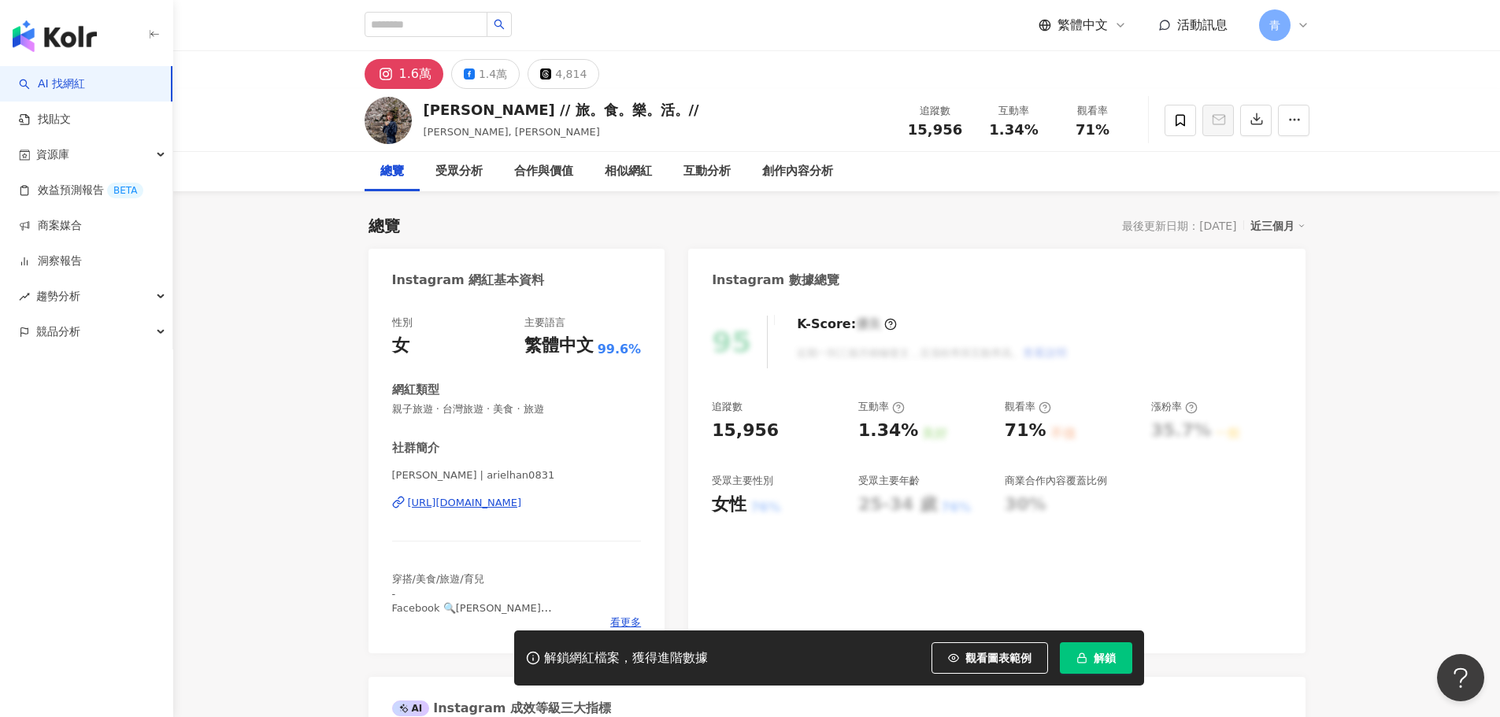
click at [447, 506] on div "https://www.instagram.com/arielhan0831/" at bounding box center [465, 503] width 114 height 14
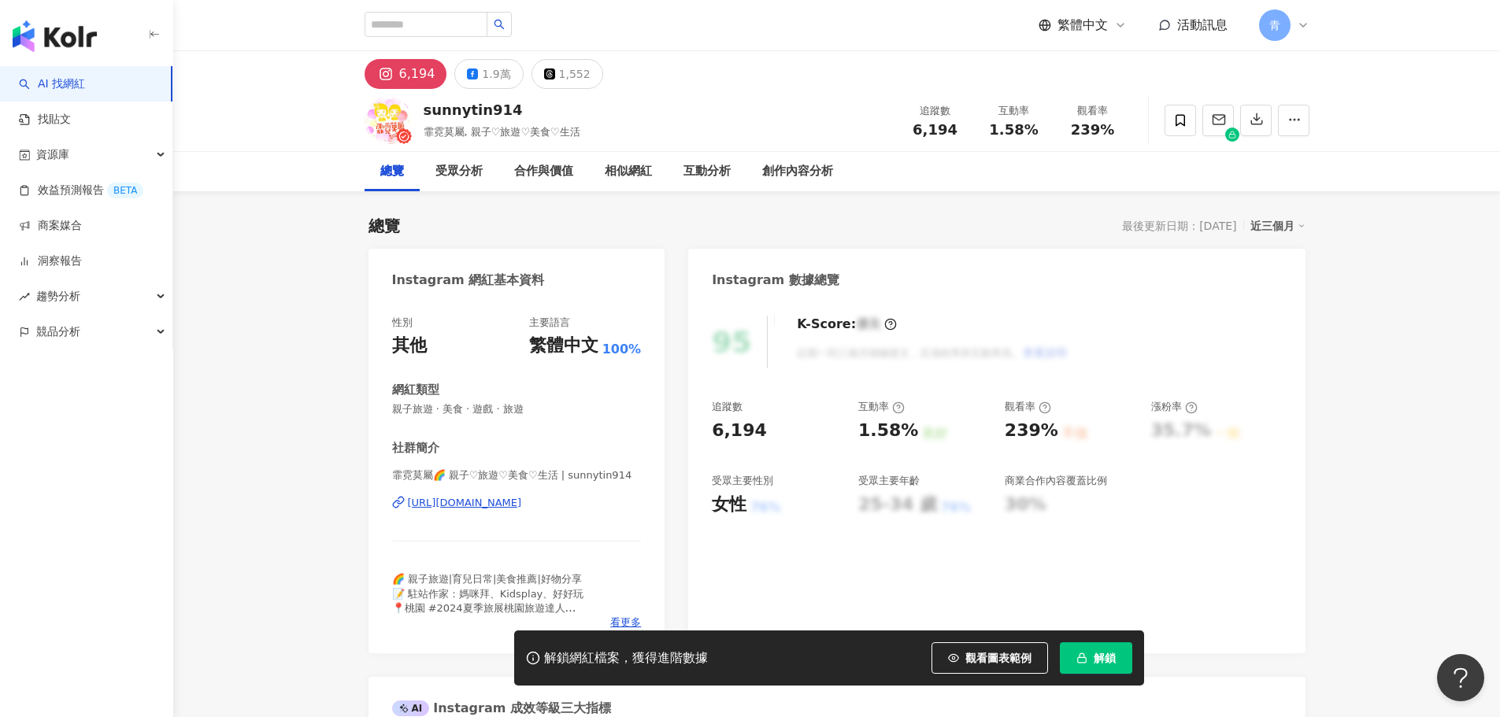
click at [496, 505] on div "[URL][DOMAIN_NAME]" at bounding box center [465, 503] width 114 height 14
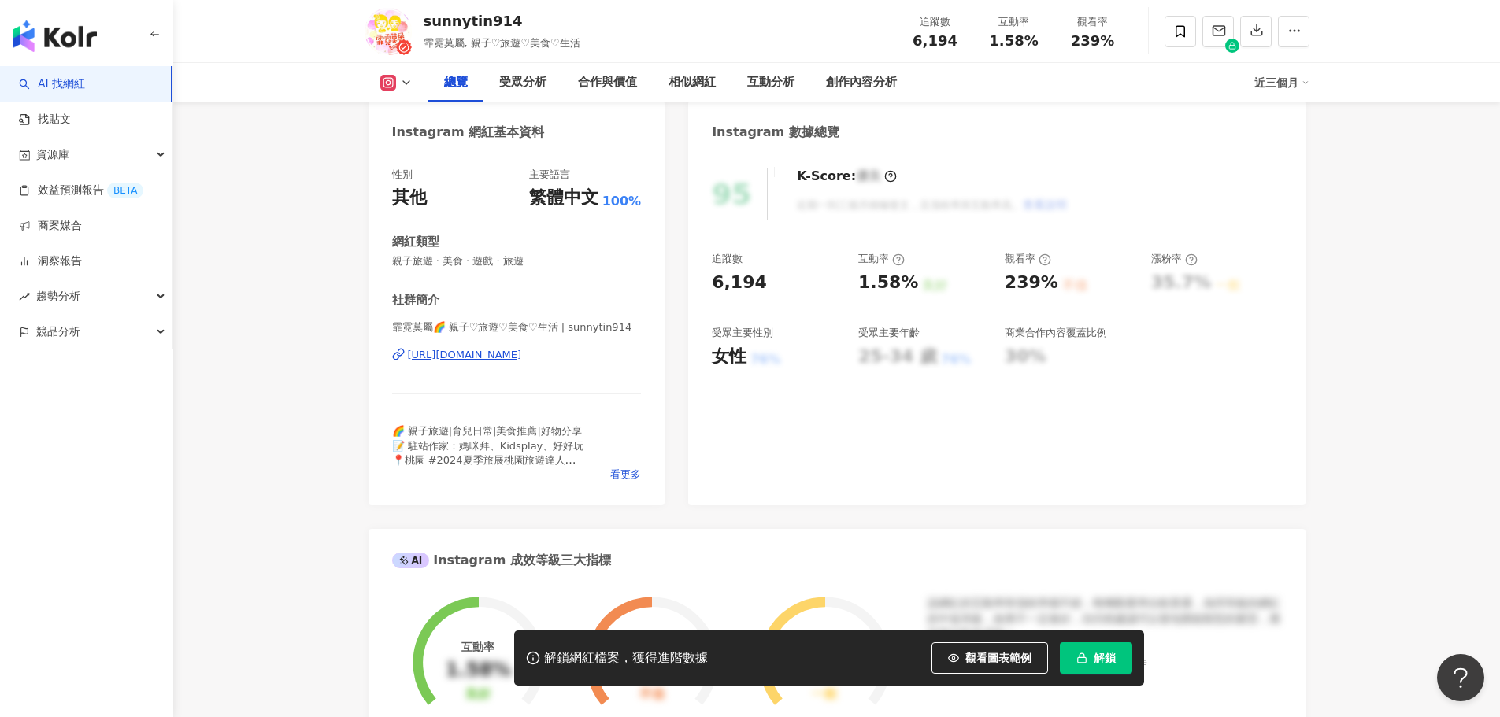
scroll to position [157, 0]
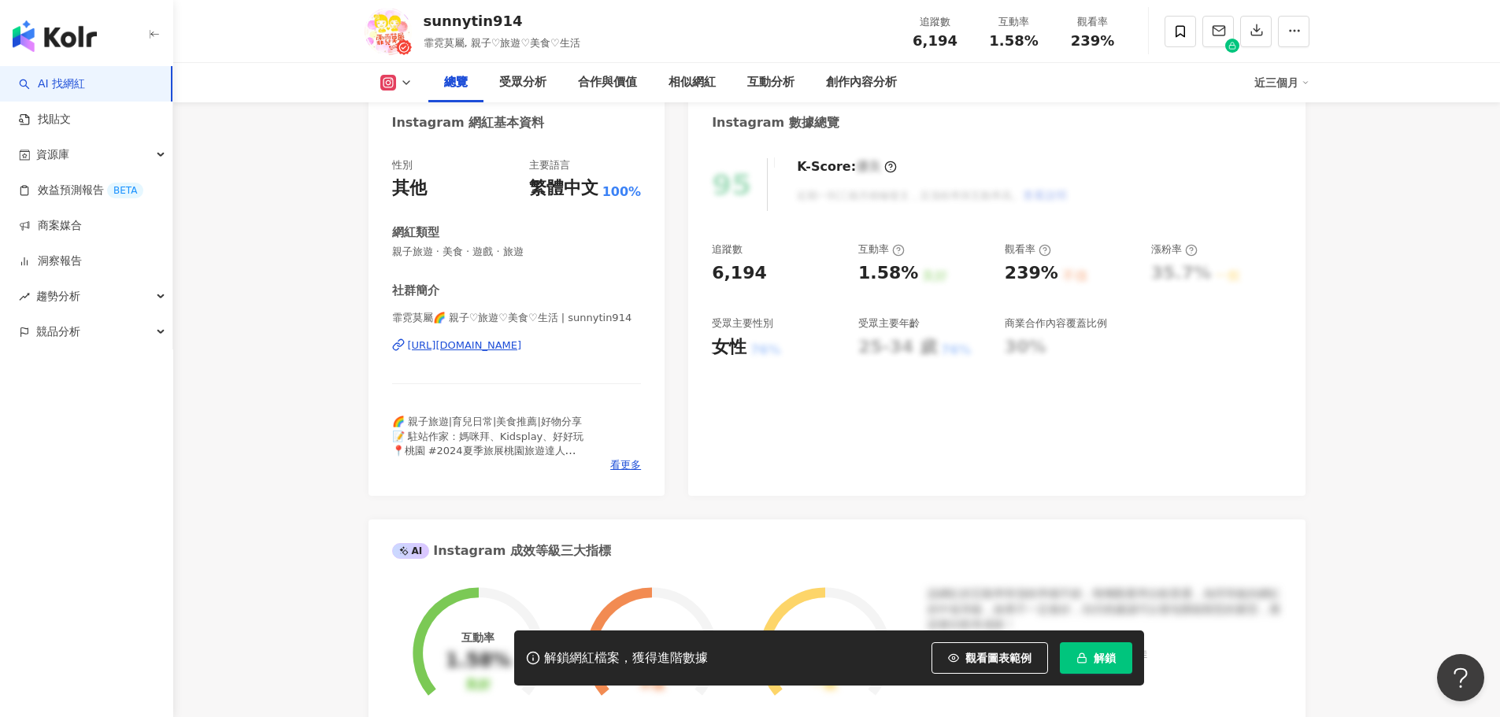
click at [1089, 650] on button "解鎖" at bounding box center [1096, 658] width 72 height 31
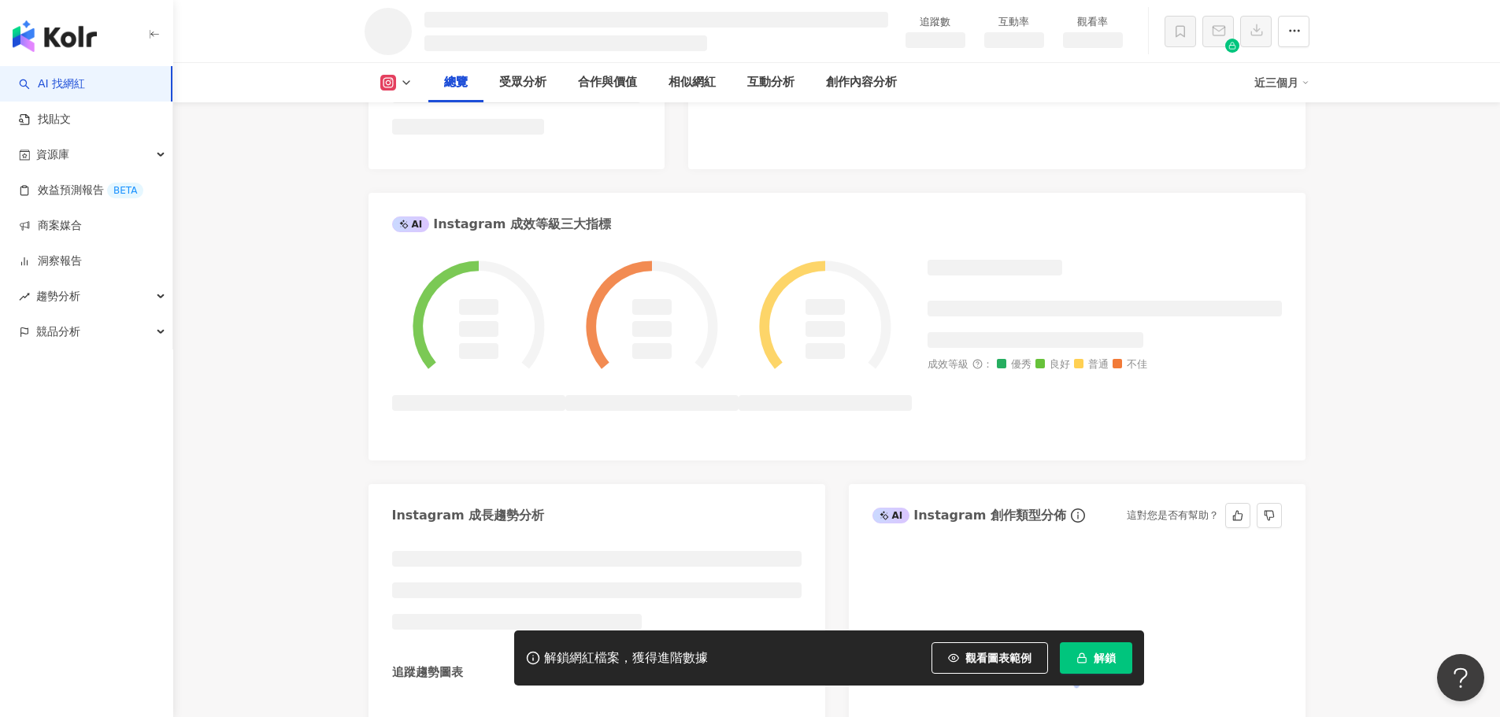
scroll to position [529, 0]
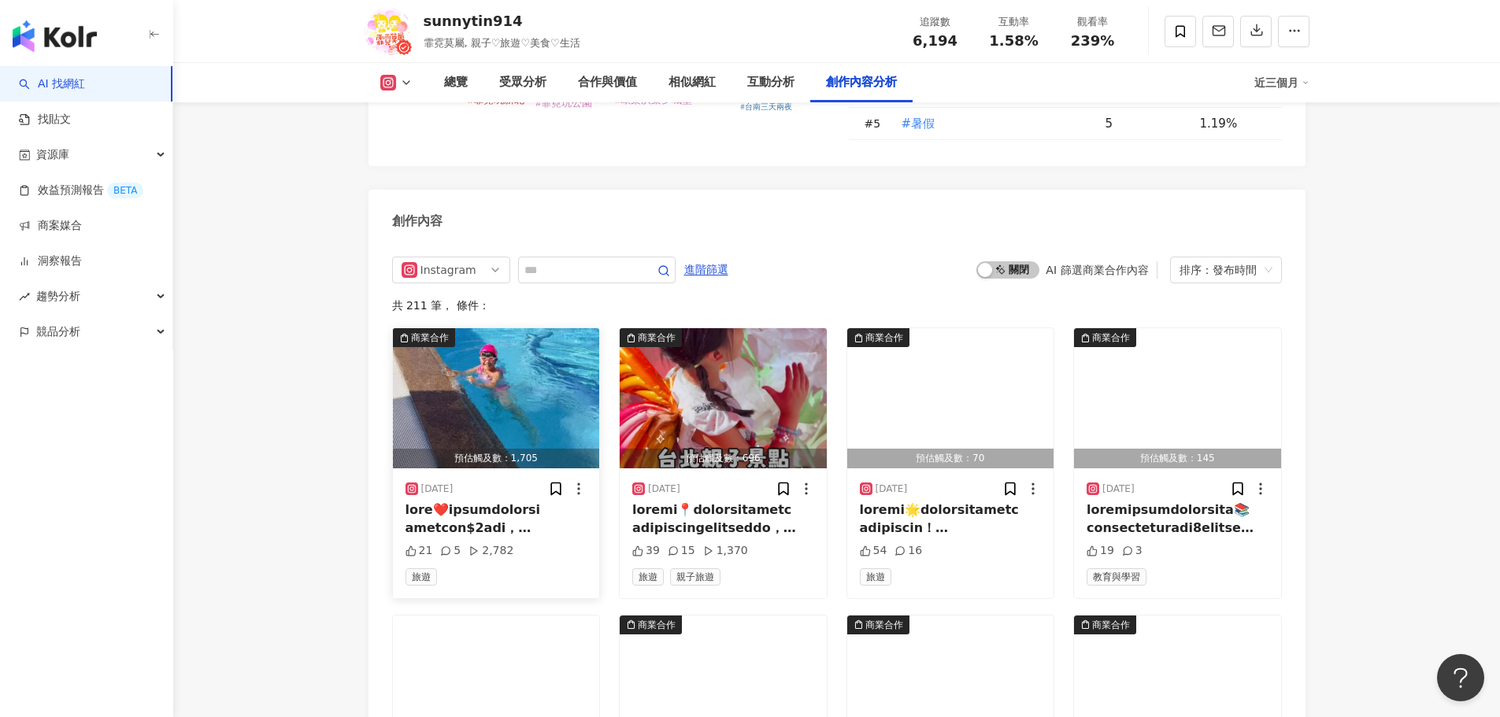
scroll to position [4646, 0]
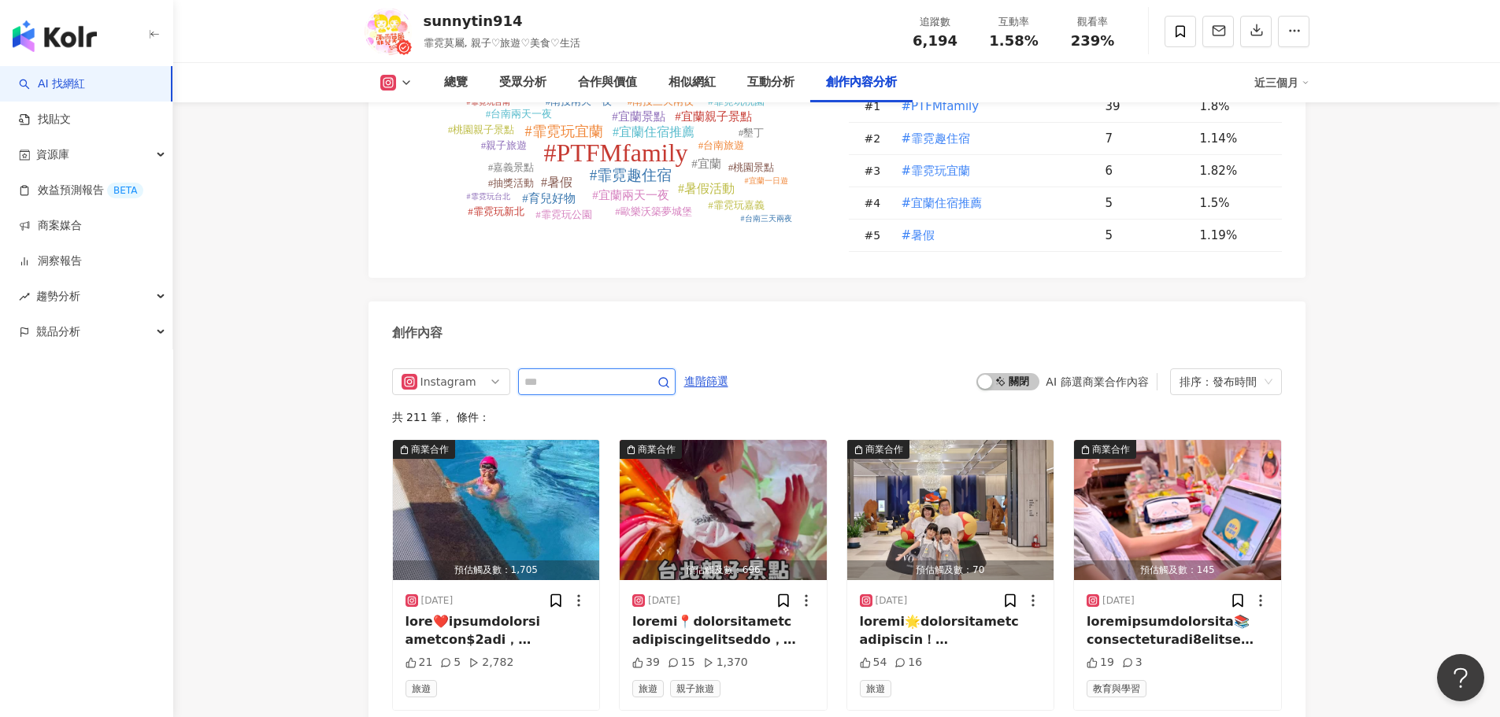
click at [571, 372] on input "text" at bounding box center [579, 381] width 110 height 19
type input "**"
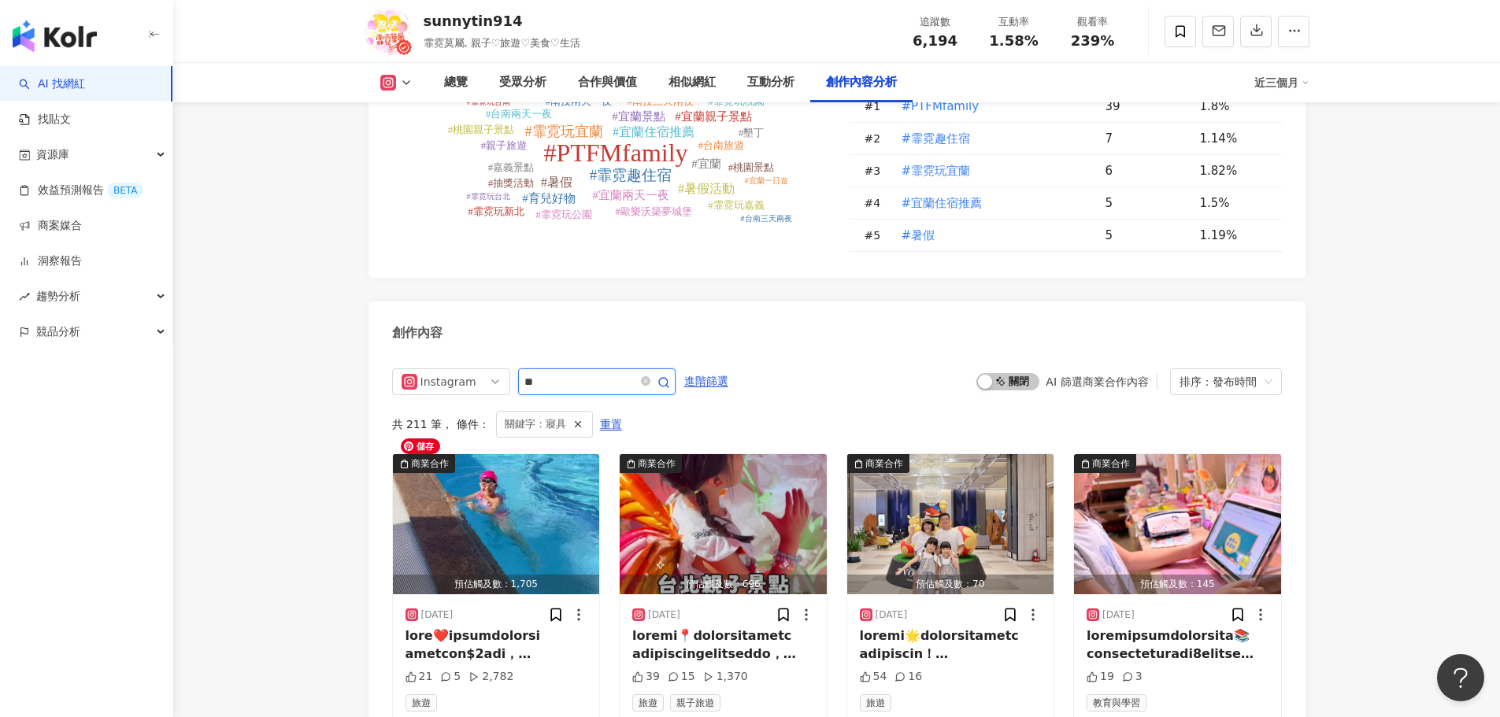
scroll to position [4822, 0]
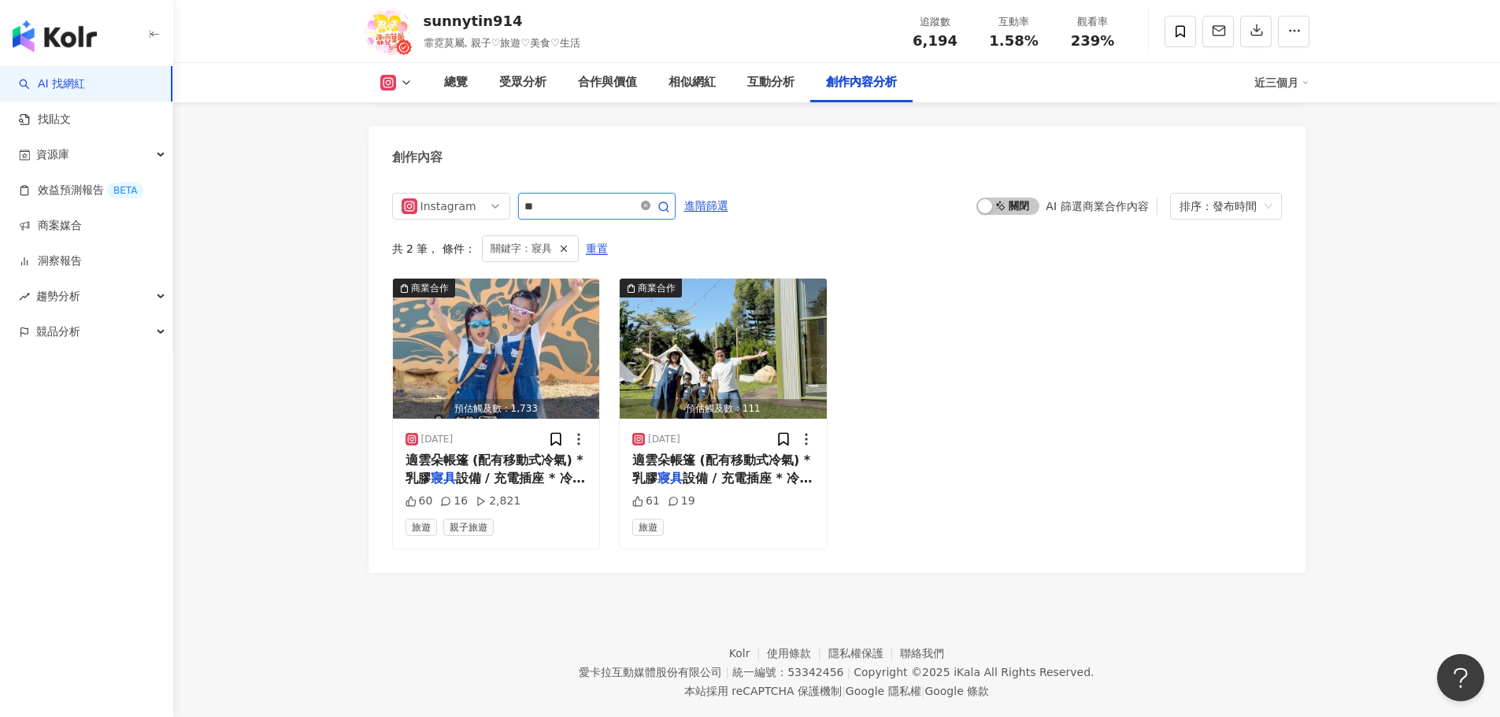
click at [650, 201] on icon "close-circle" at bounding box center [645, 205] width 9 height 9
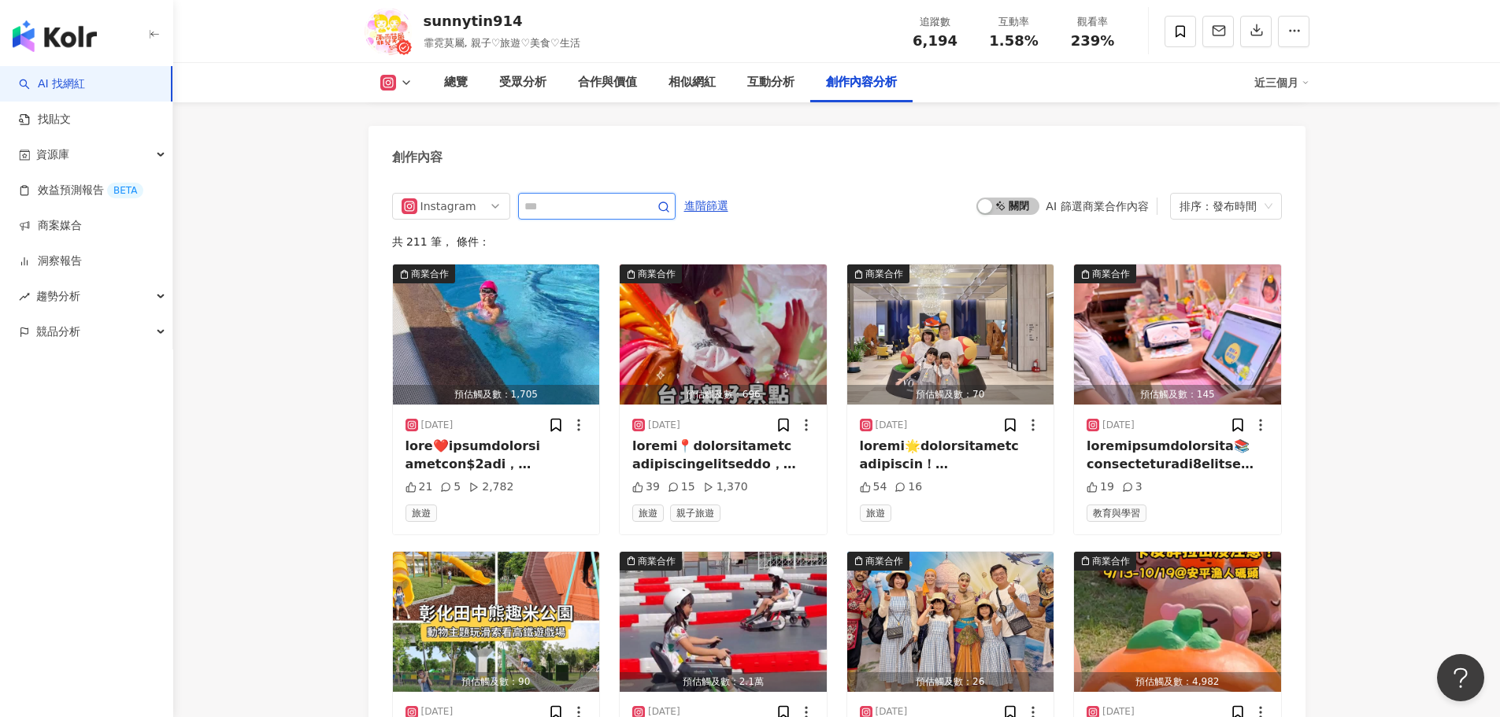
click at [629, 197] on input "text" at bounding box center [579, 206] width 110 height 19
type input "**"
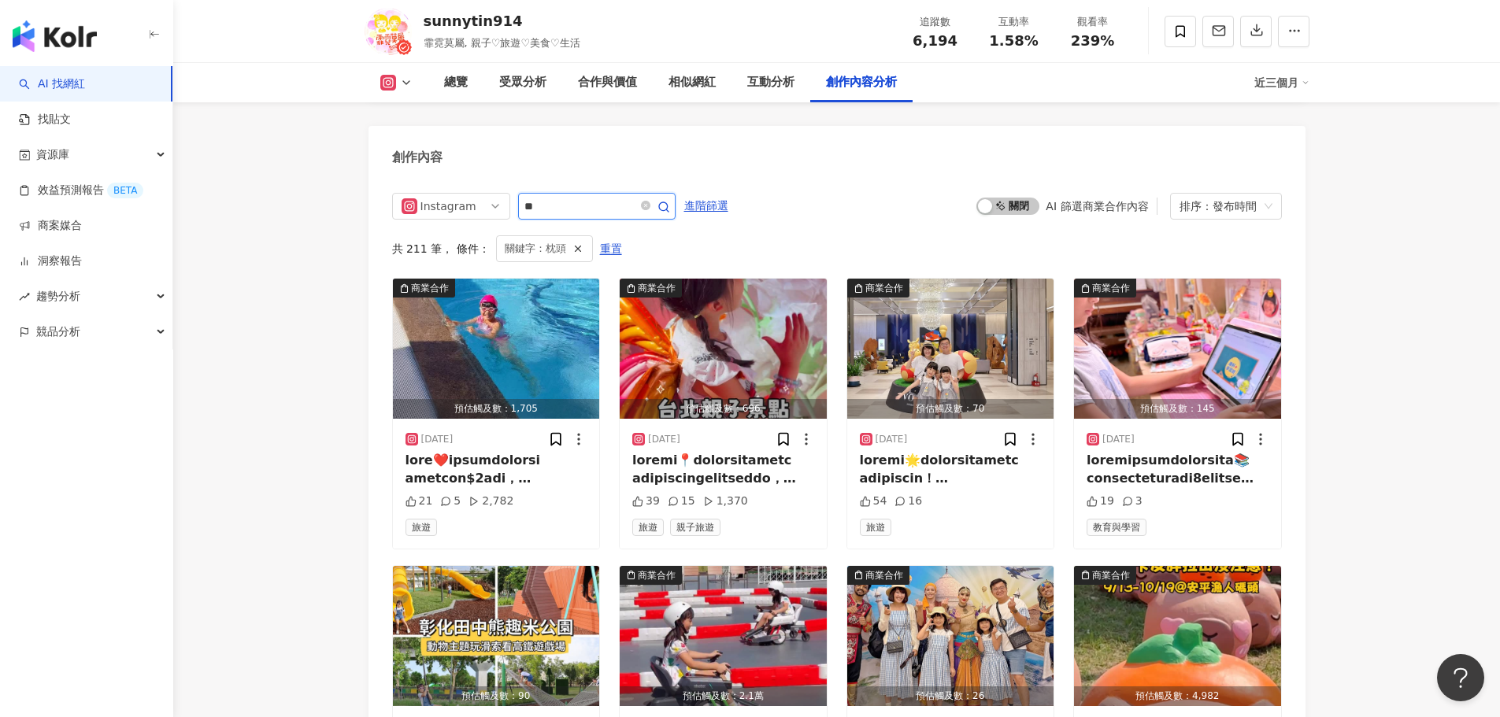
scroll to position [4667, 0]
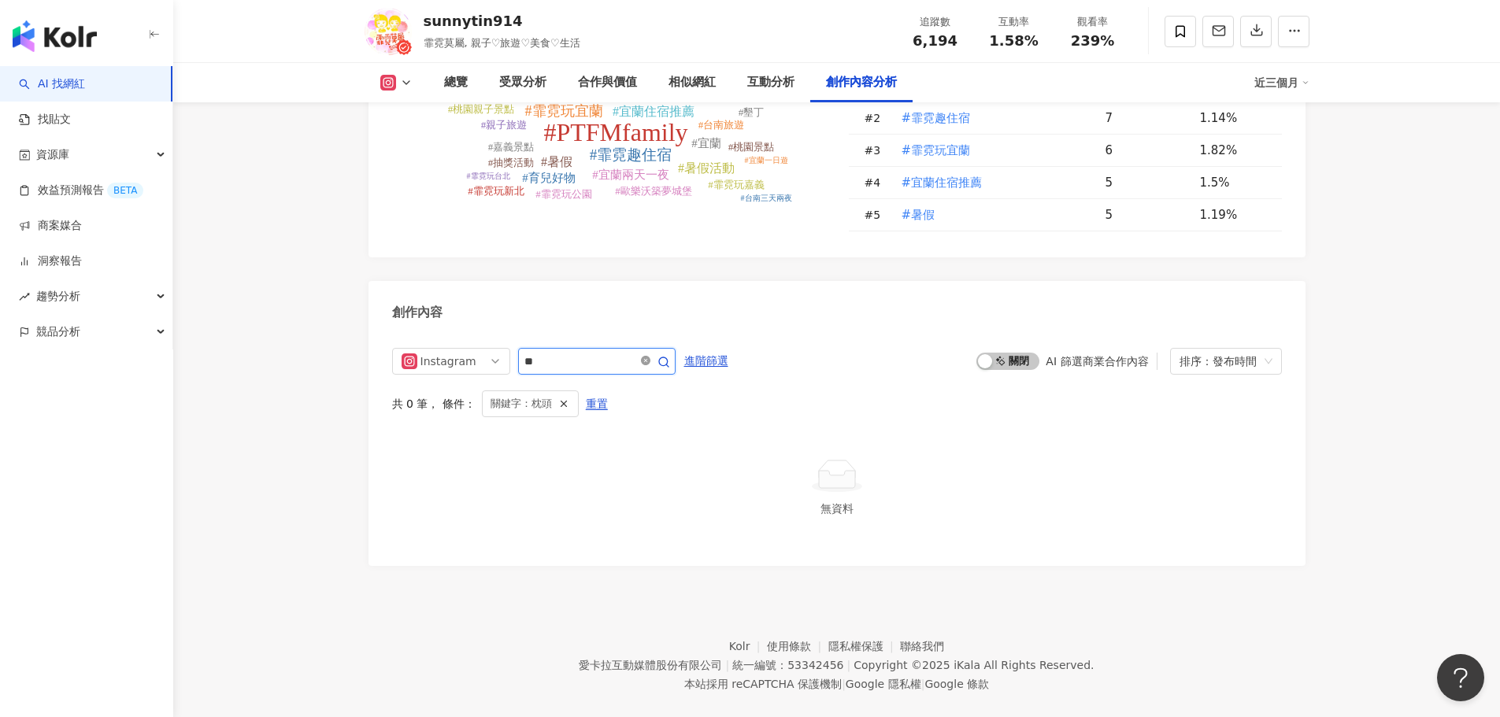
click at [650, 356] on icon "close-circle" at bounding box center [645, 360] width 9 height 9
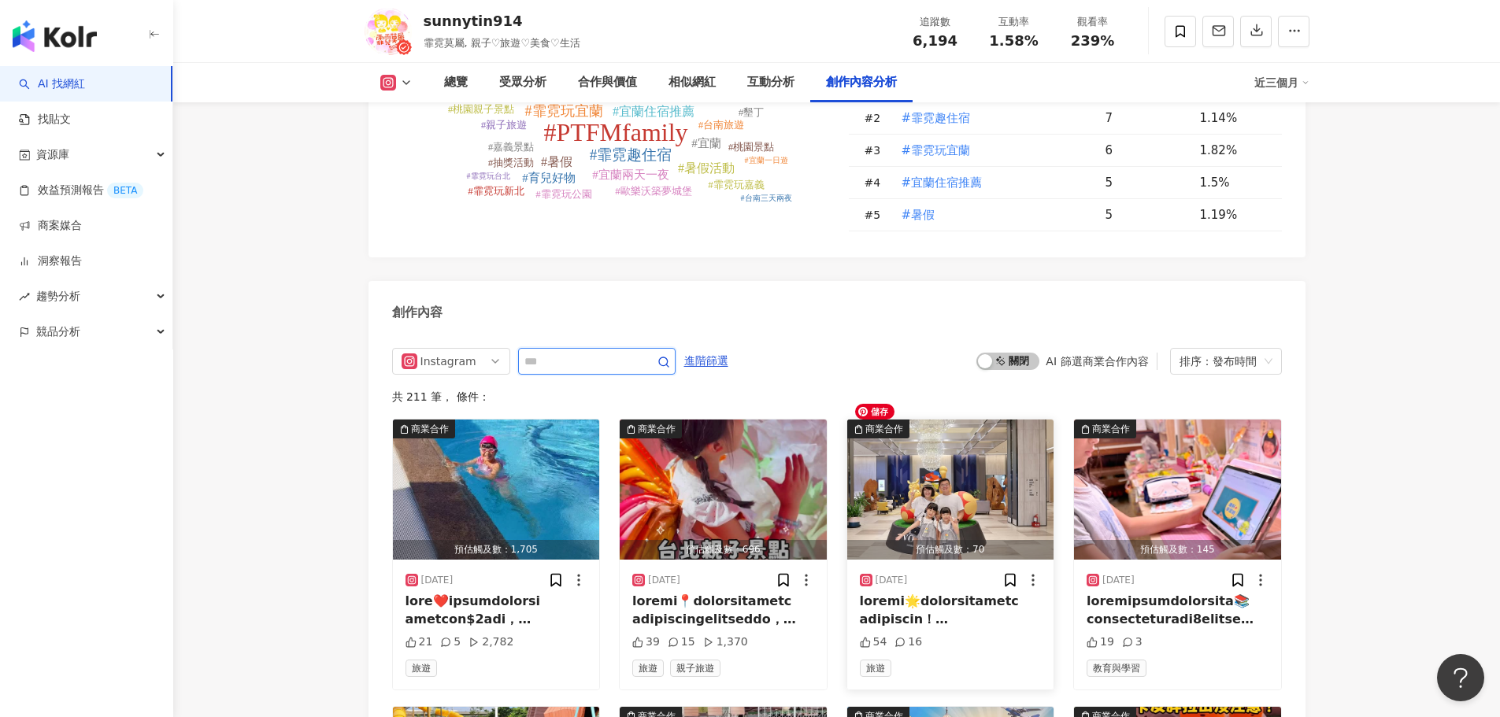
scroll to position [4822, 0]
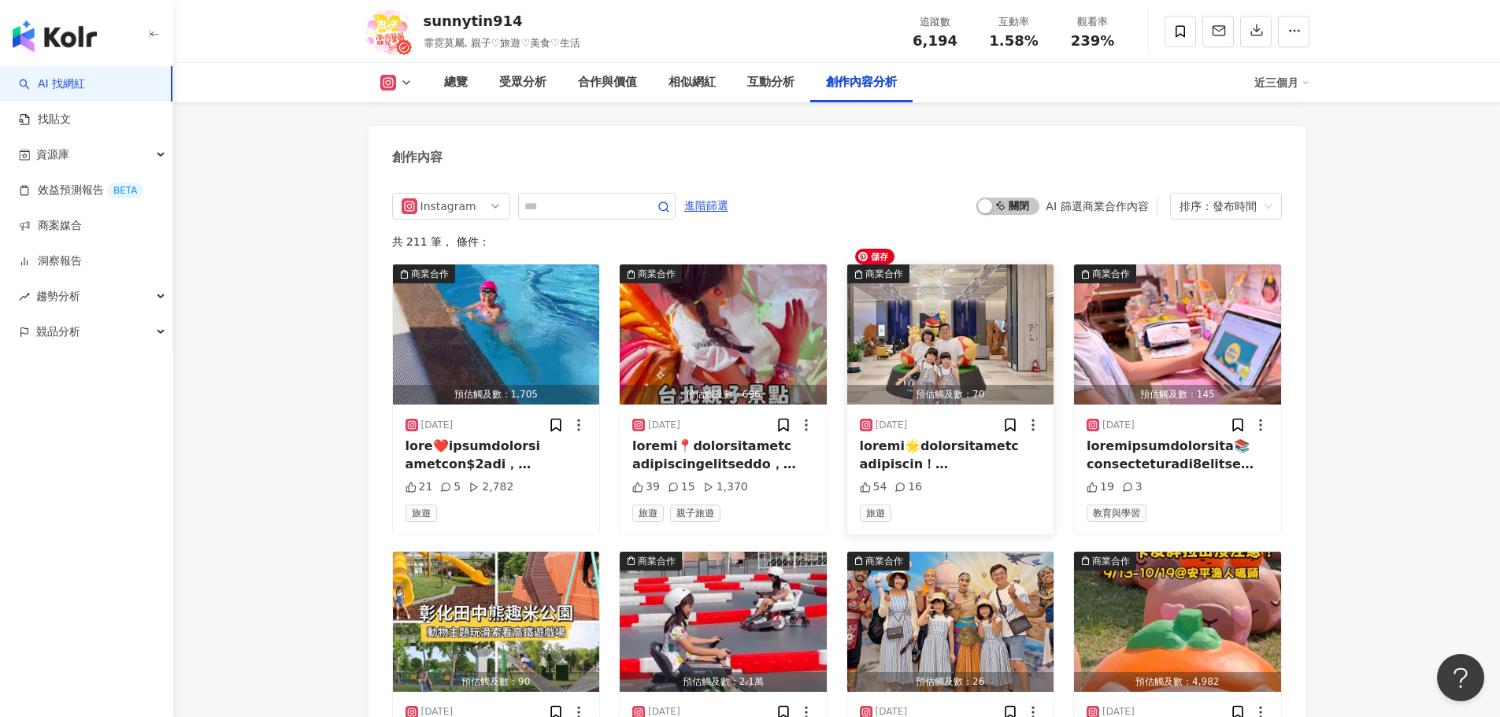
click at [1019, 340] on img "button" at bounding box center [950, 335] width 207 height 140
click at [1014, 198] on span "啟動 關閉" at bounding box center [1007, 206] width 63 height 17
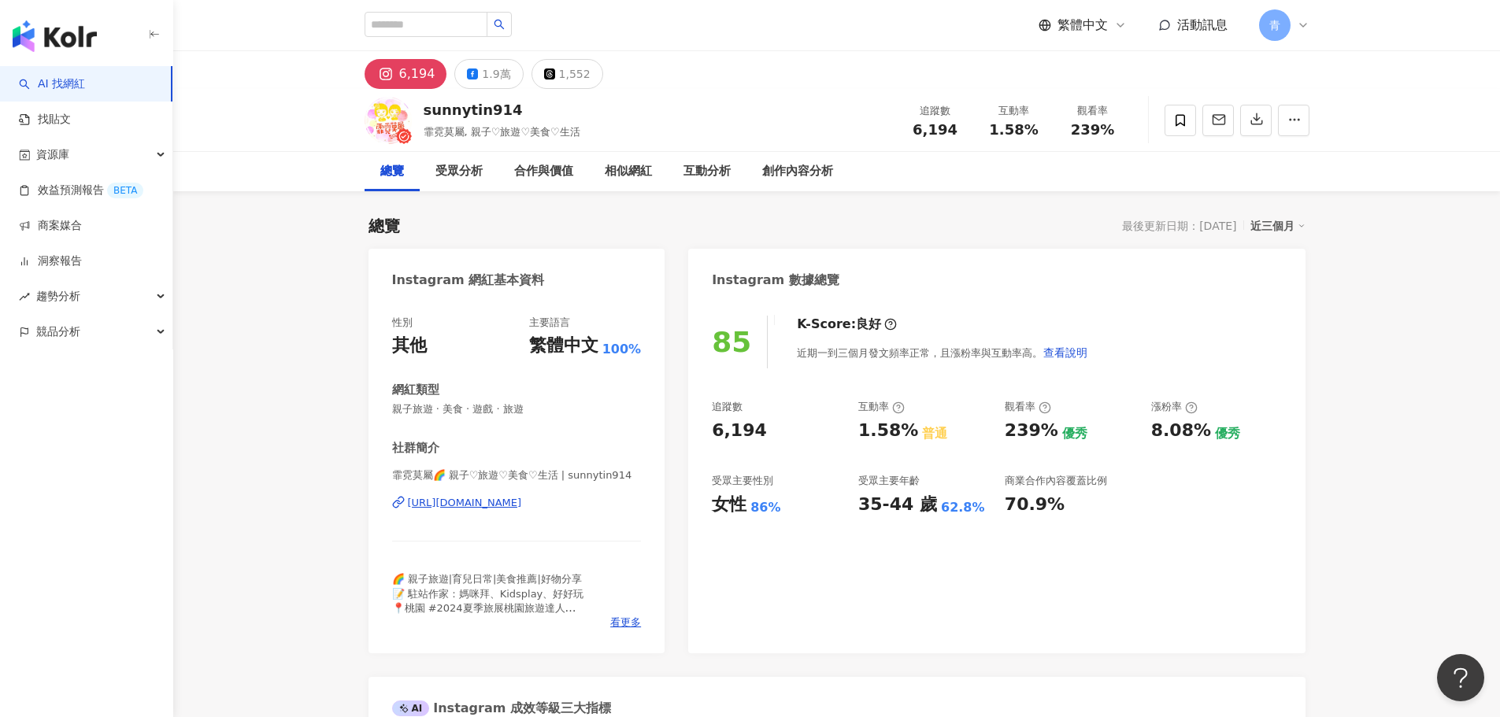
drag, startPoint x: 1400, startPoint y: 202, endPoint x: 1069, endPoint y: 2, distance: 386.5
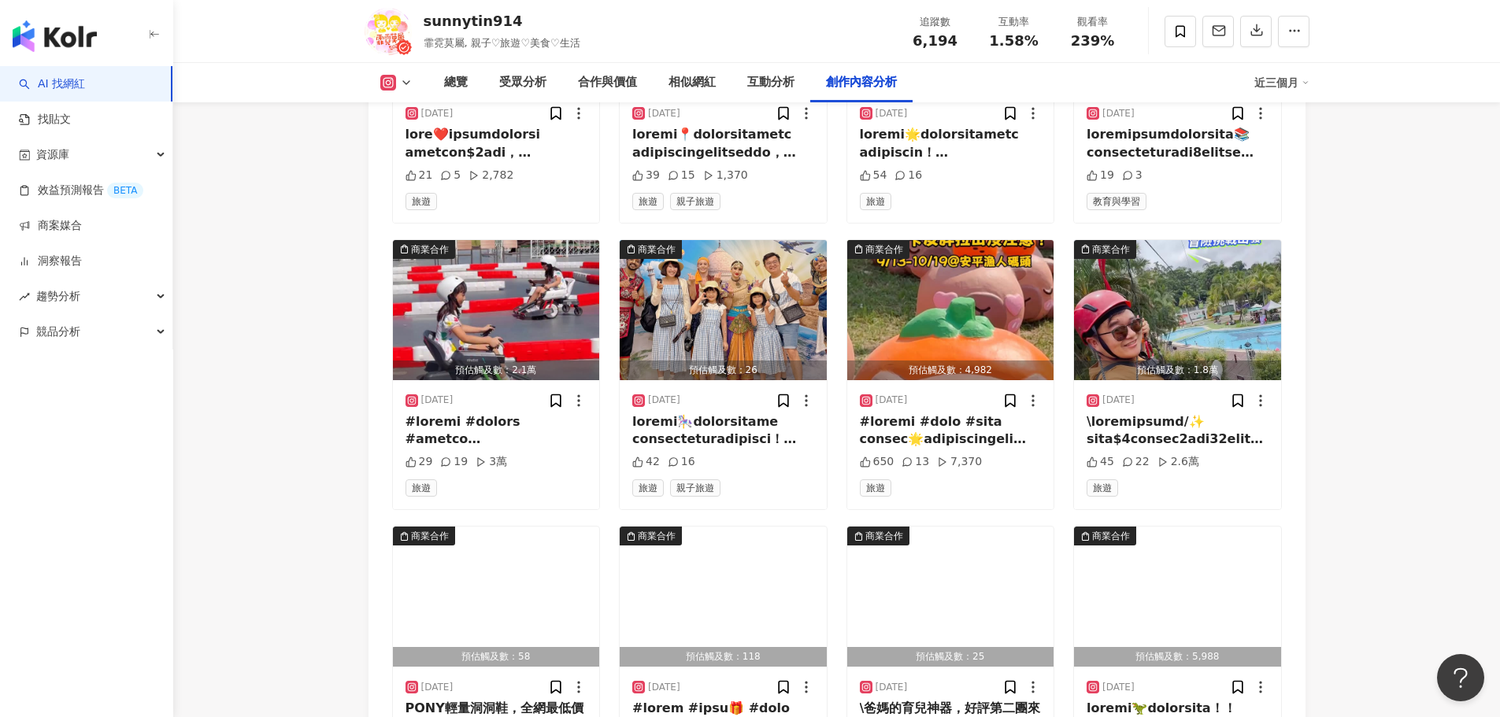
scroll to position [5434, 0]
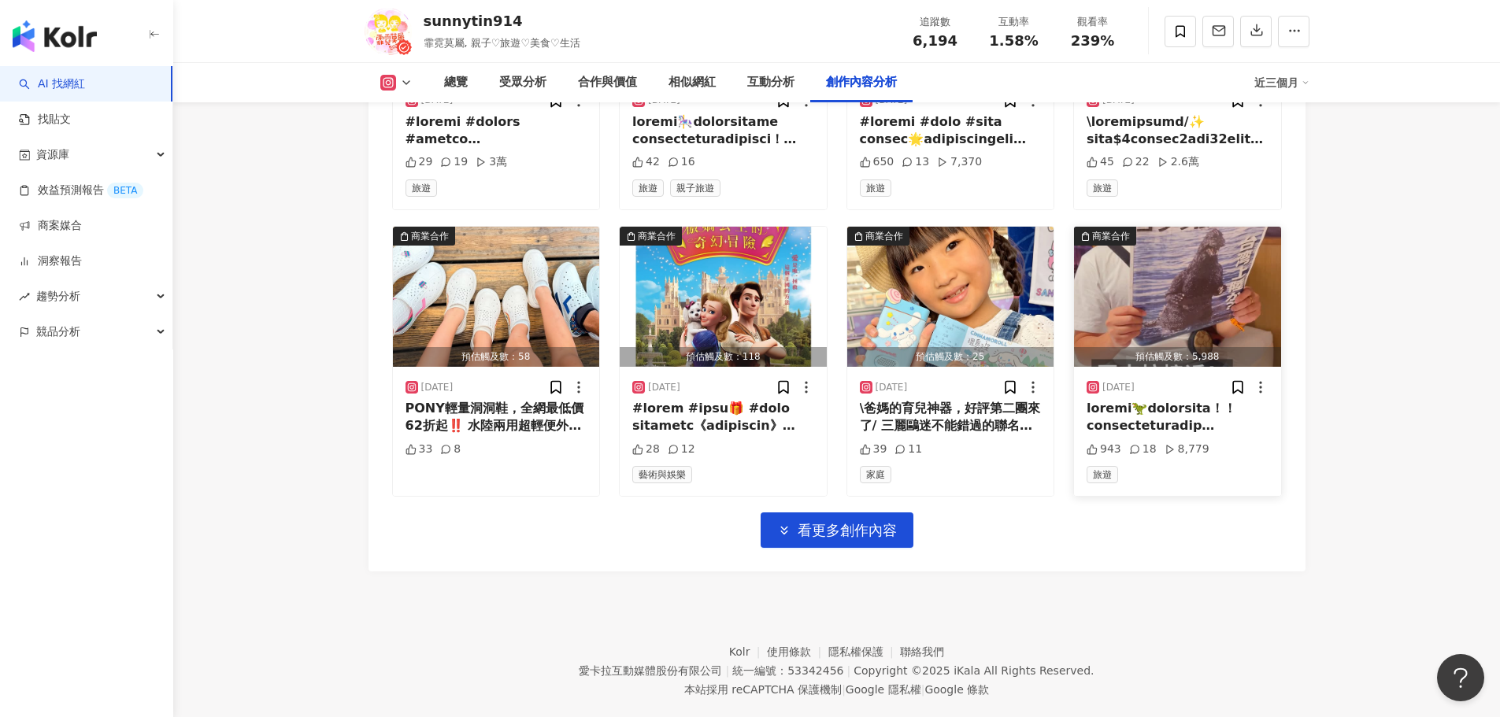
click at [1196, 406] on div at bounding box center [1178, 417] width 182 height 35
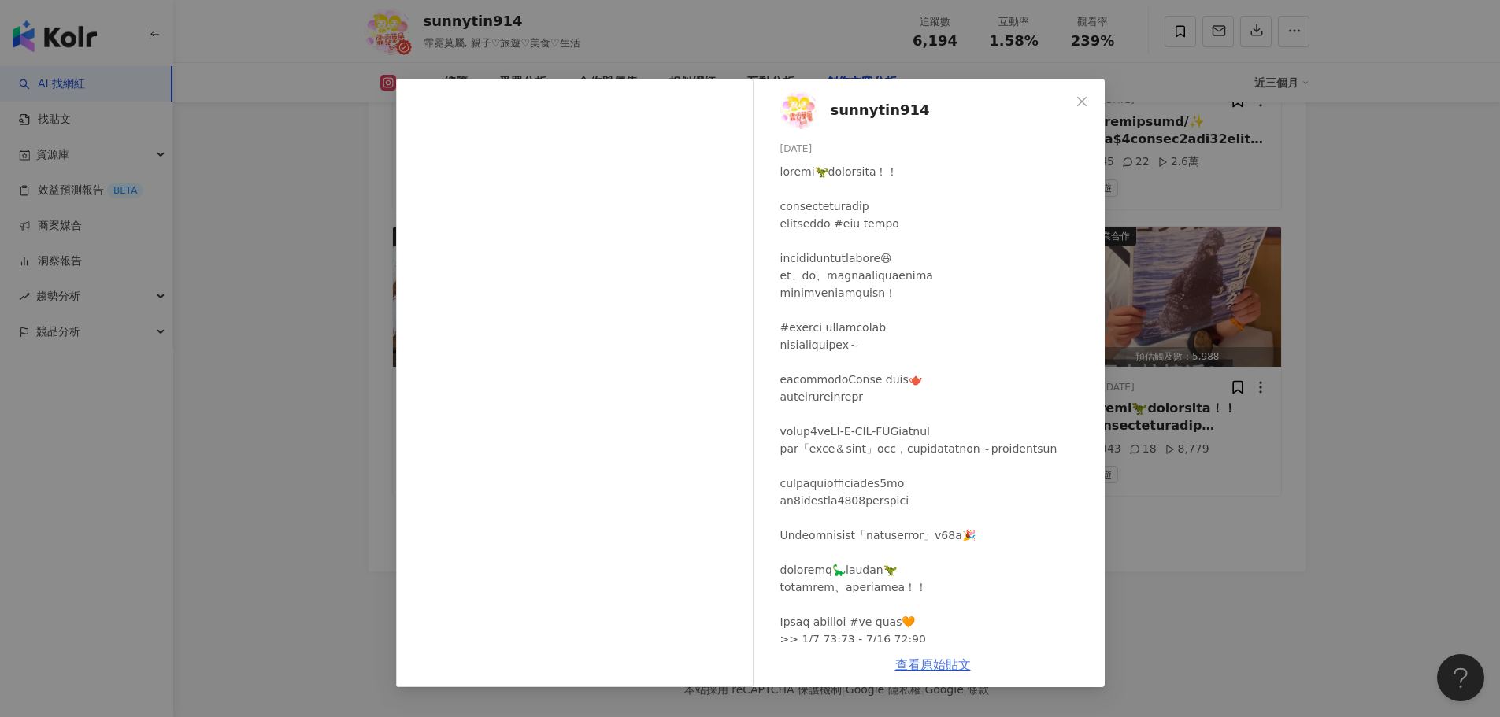
click at [949, 661] on link "查看原始貼文" at bounding box center [933, 665] width 76 height 15
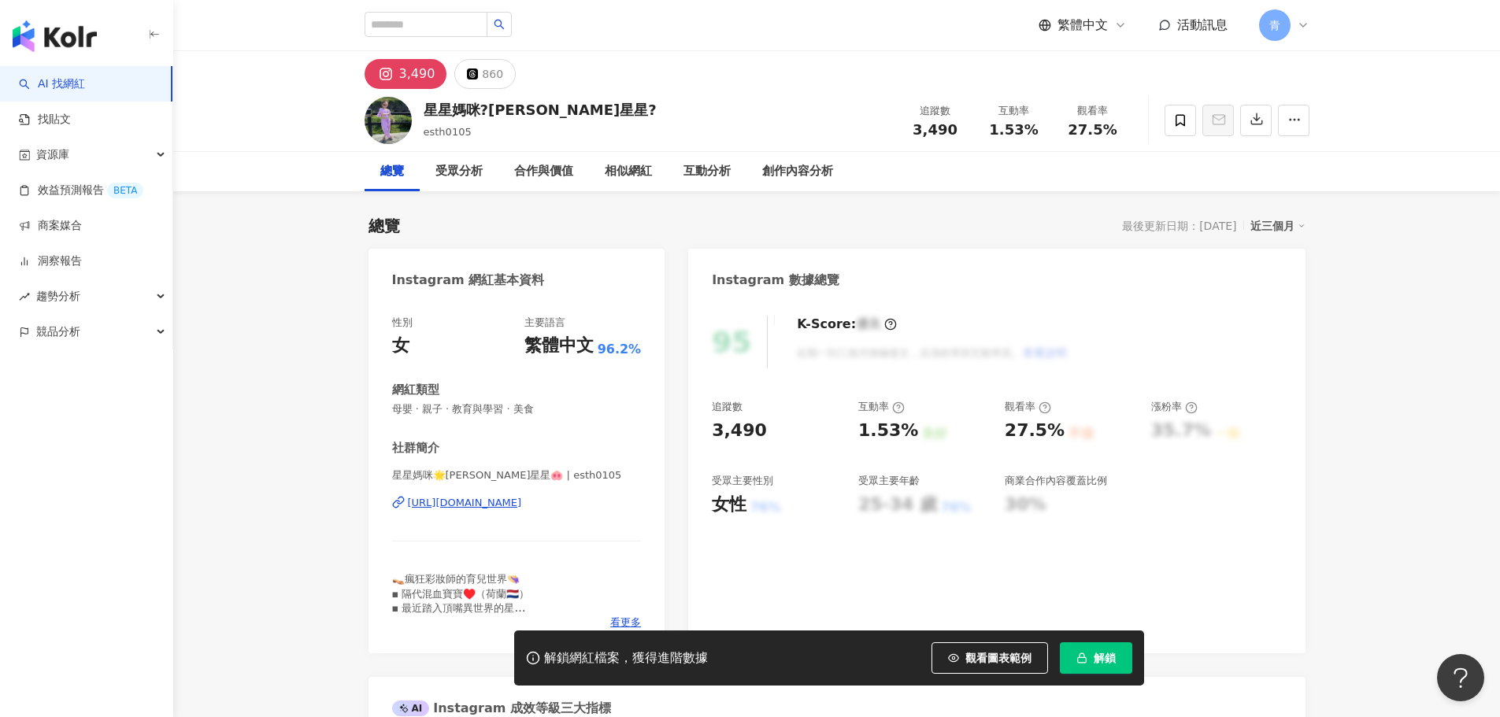
click at [512, 510] on div "[URL][DOMAIN_NAME]" at bounding box center [465, 503] width 114 height 14
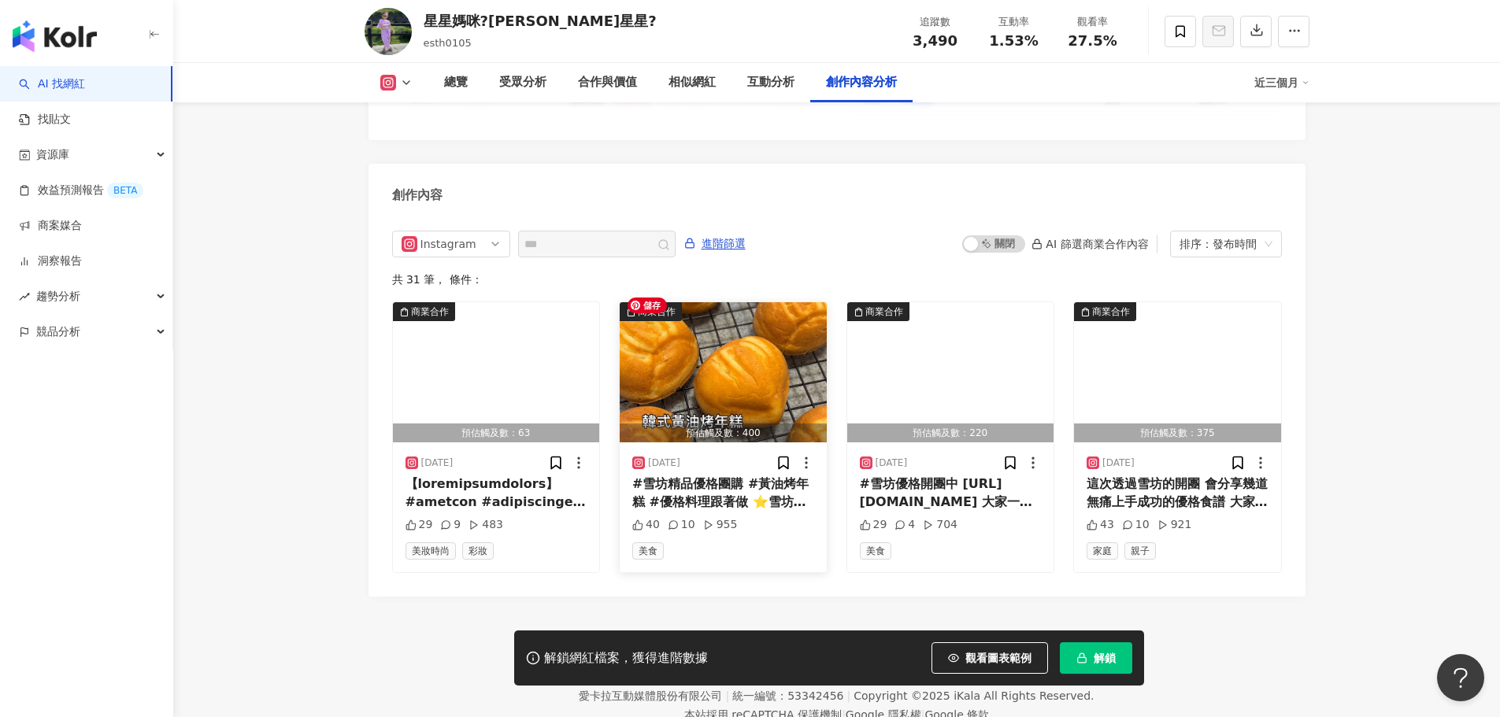
scroll to position [4779, 0]
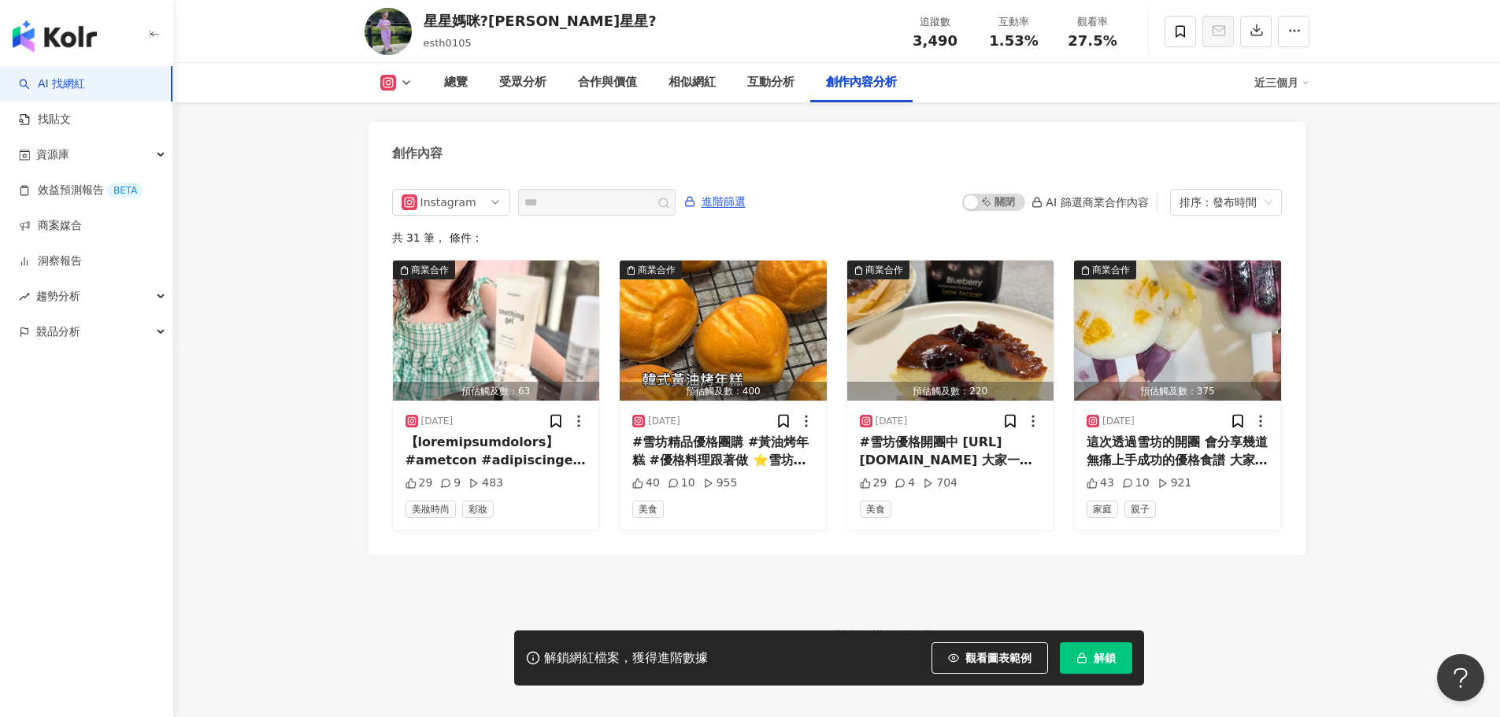
click at [1106, 666] on button "解鎖" at bounding box center [1096, 658] width 72 height 31
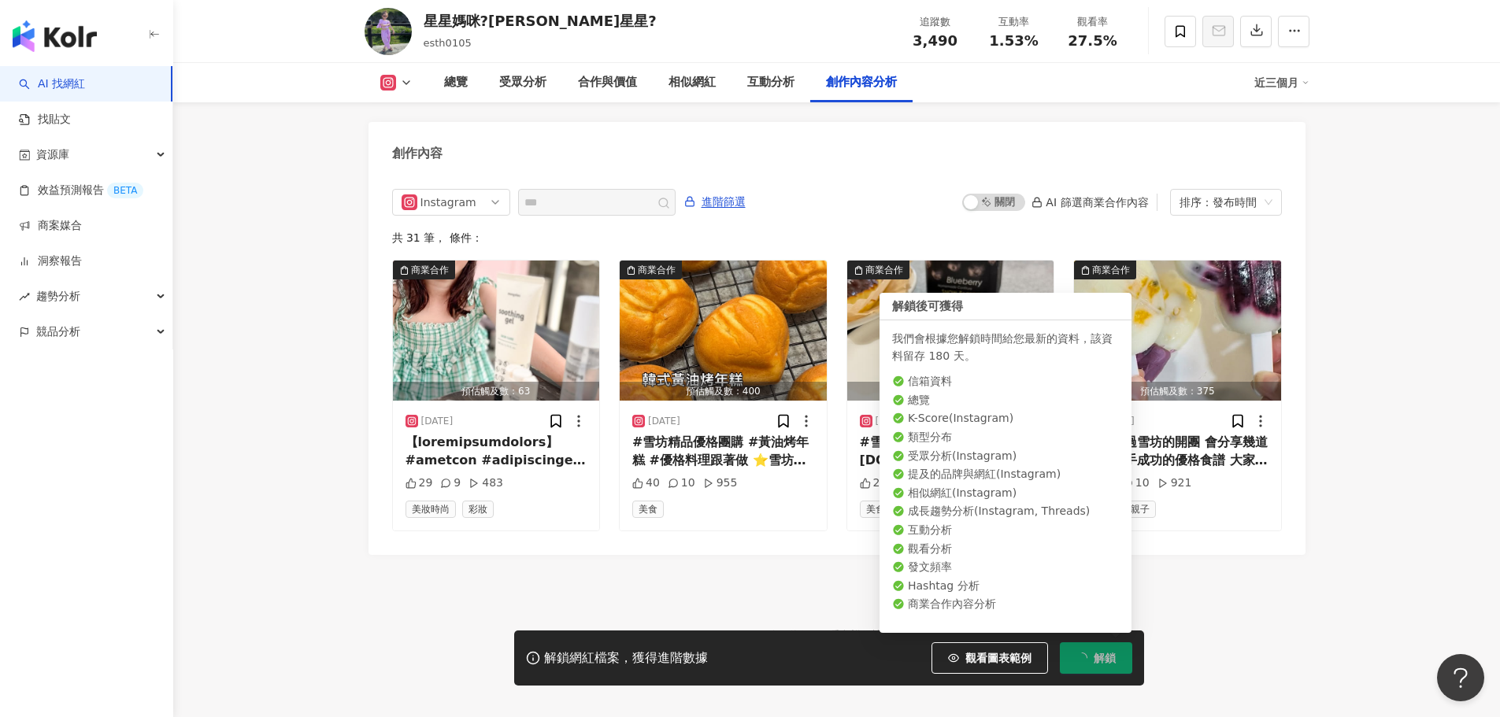
click at [1102, 652] on span "解鎖" at bounding box center [1105, 658] width 22 height 13
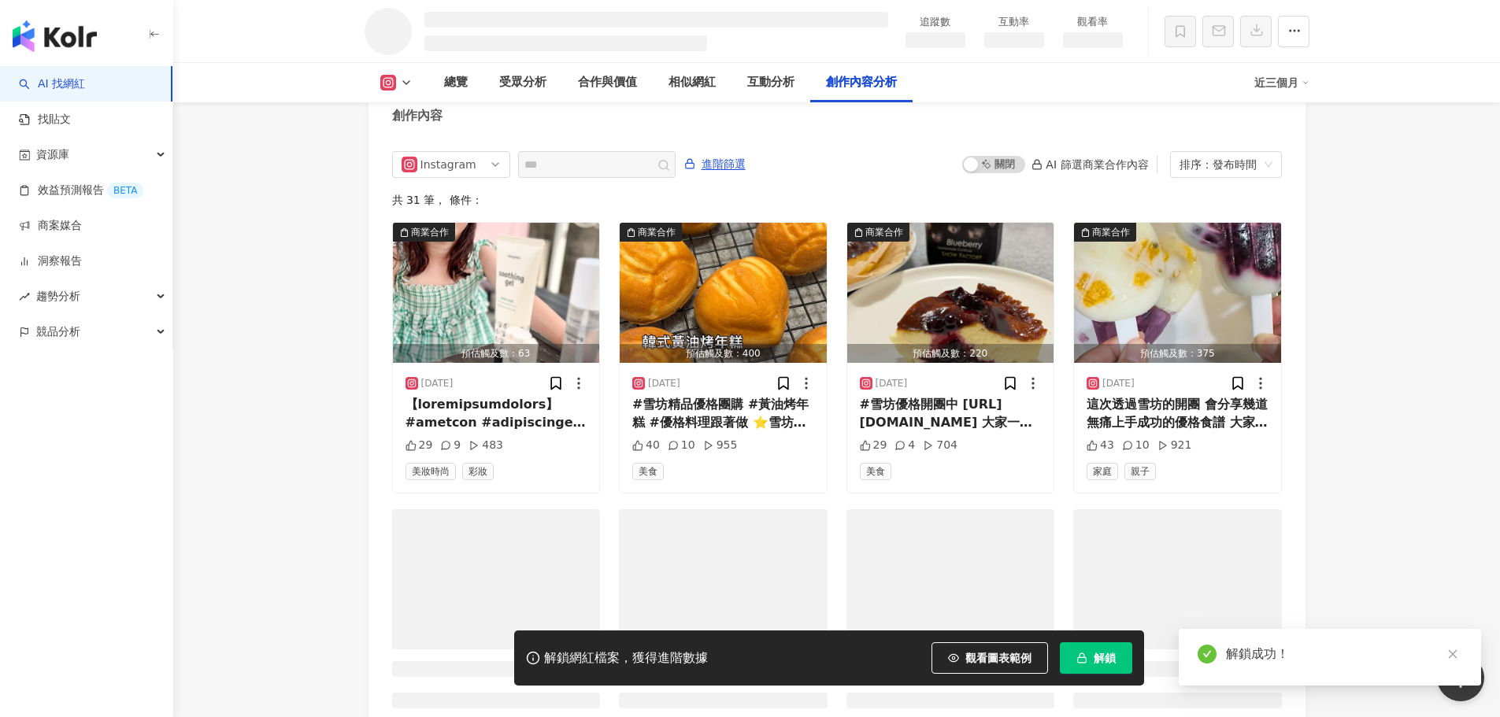
scroll to position [4175, 0]
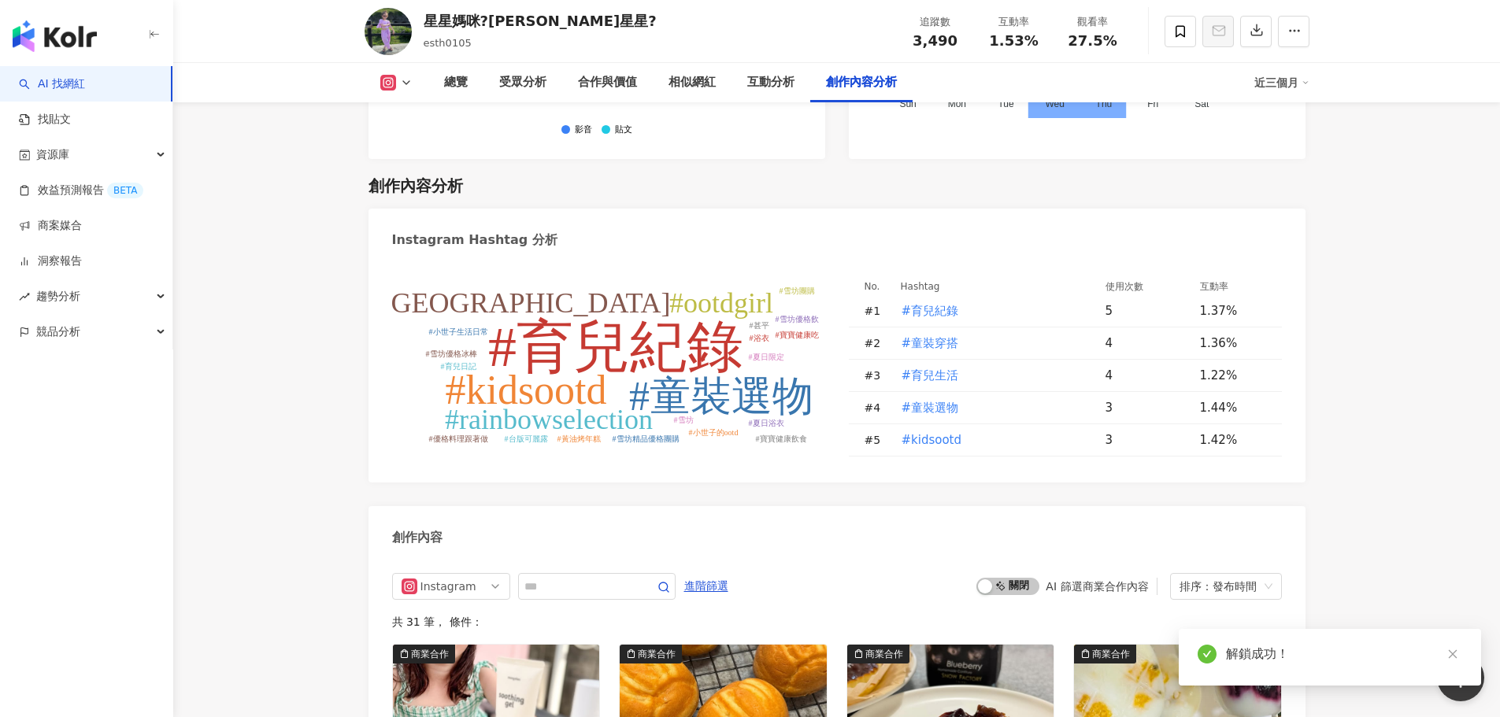
scroll to position [4789, 0]
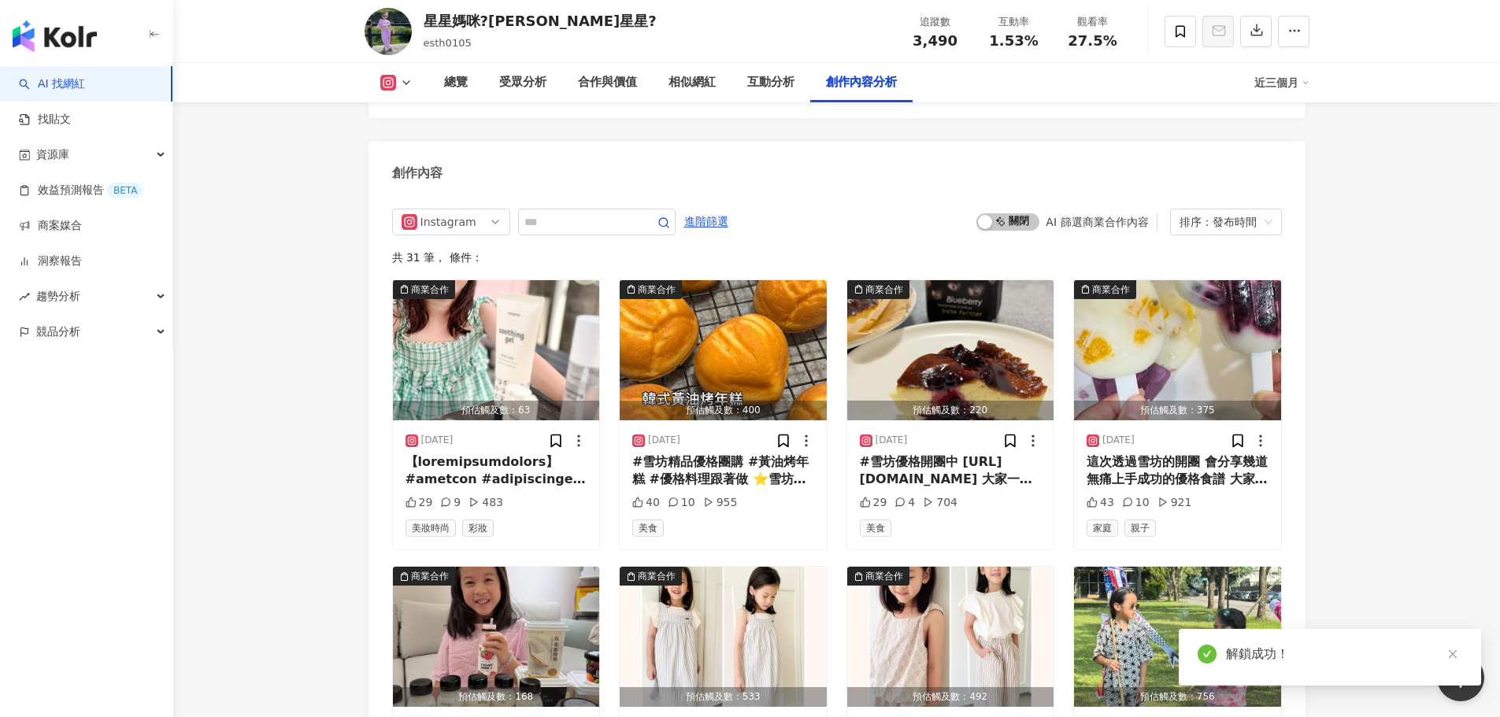
click at [1001, 220] on span "啟動 關閉" at bounding box center [1007, 221] width 63 height 17
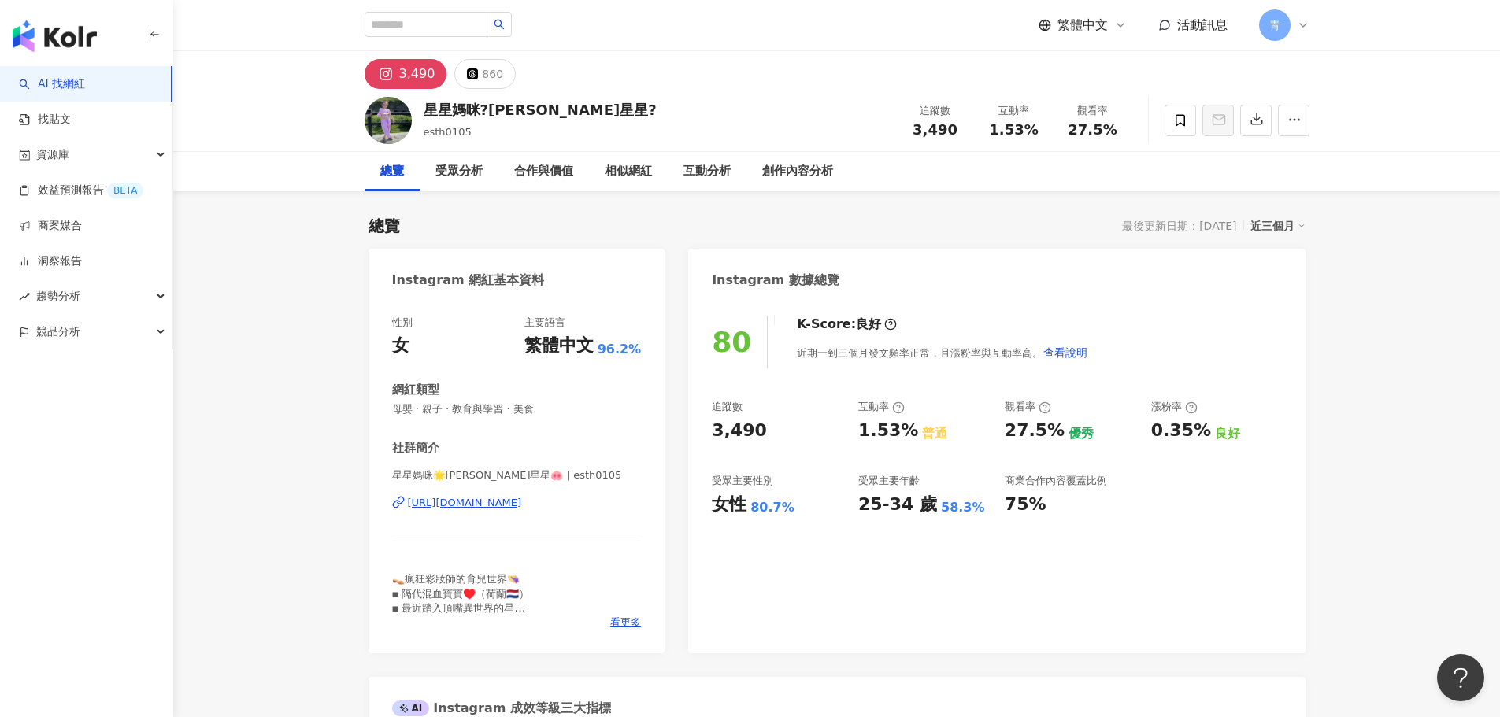
drag, startPoint x: 962, startPoint y: 156, endPoint x: 983, endPoint y: 43, distance: 114.5
drag, startPoint x: 567, startPoint y: 109, endPoint x: 423, endPoint y: 108, distance: 144.1
click at [424, 108] on div "星星媽咪?Esther星星? esth0105 追蹤數 3,490 互動率 1.53% 觀看率 27.5%" at bounding box center [837, 120] width 1008 height 62
copy div "星星媽咪?Esther星星?"
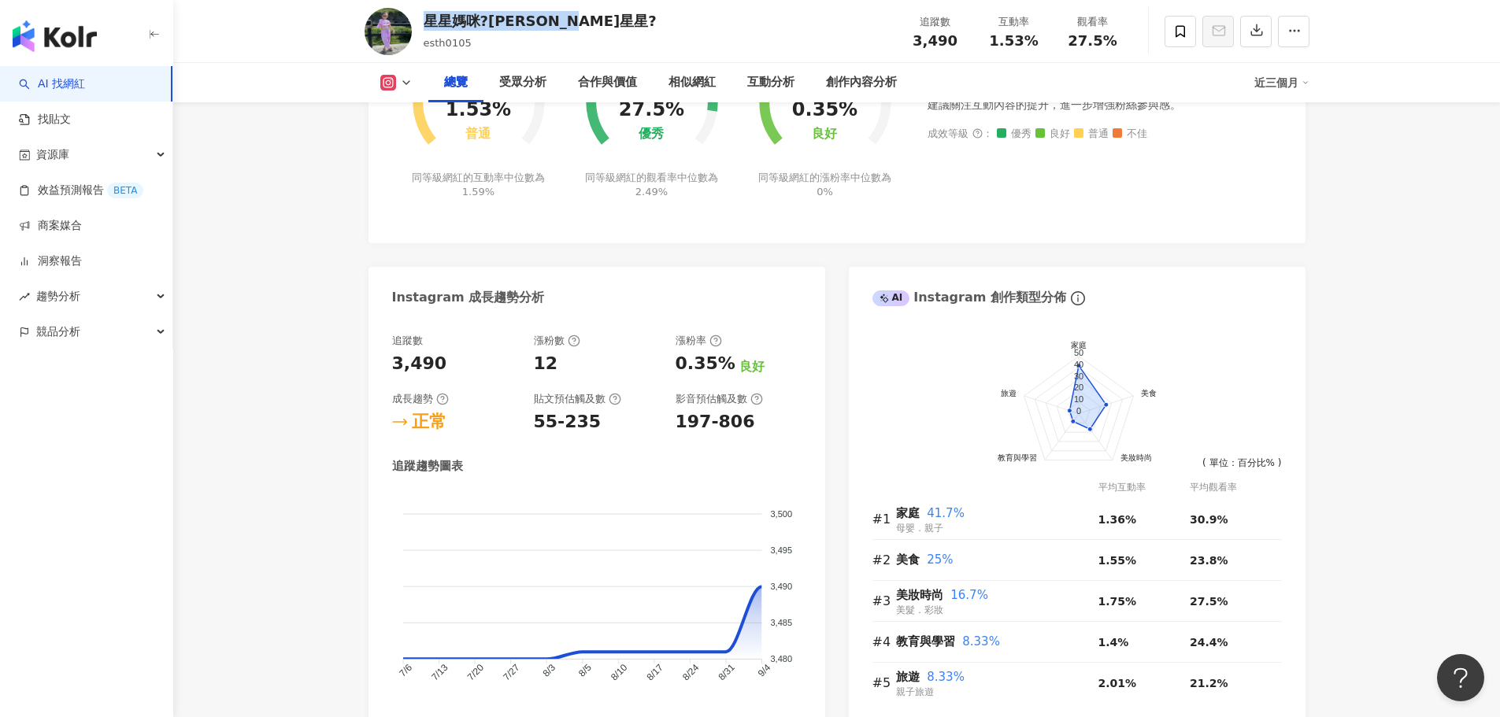
scroll to position [746, 0]
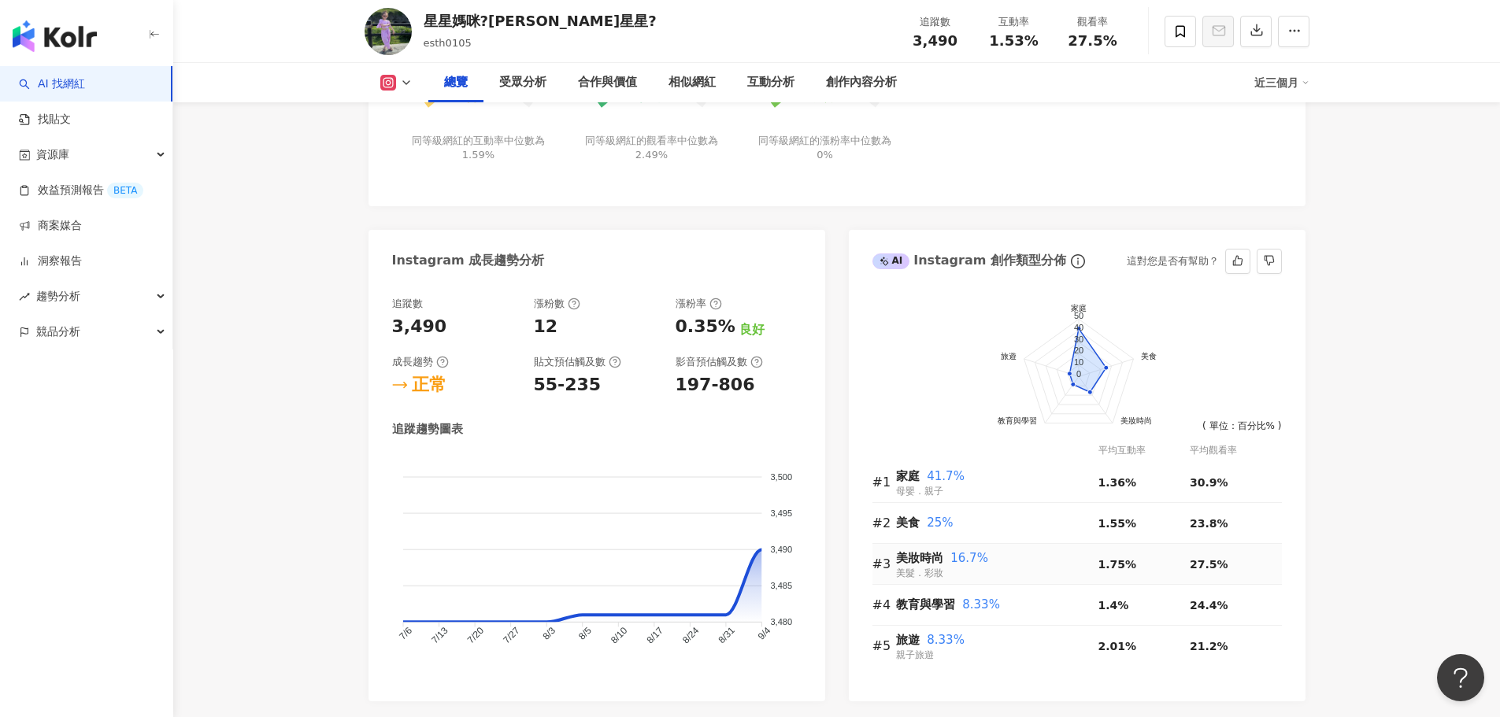
drag, startPoint x: 1369, startPoint y: 176, endPoint x: 1275, endPoint y: 578, distance: 412.6
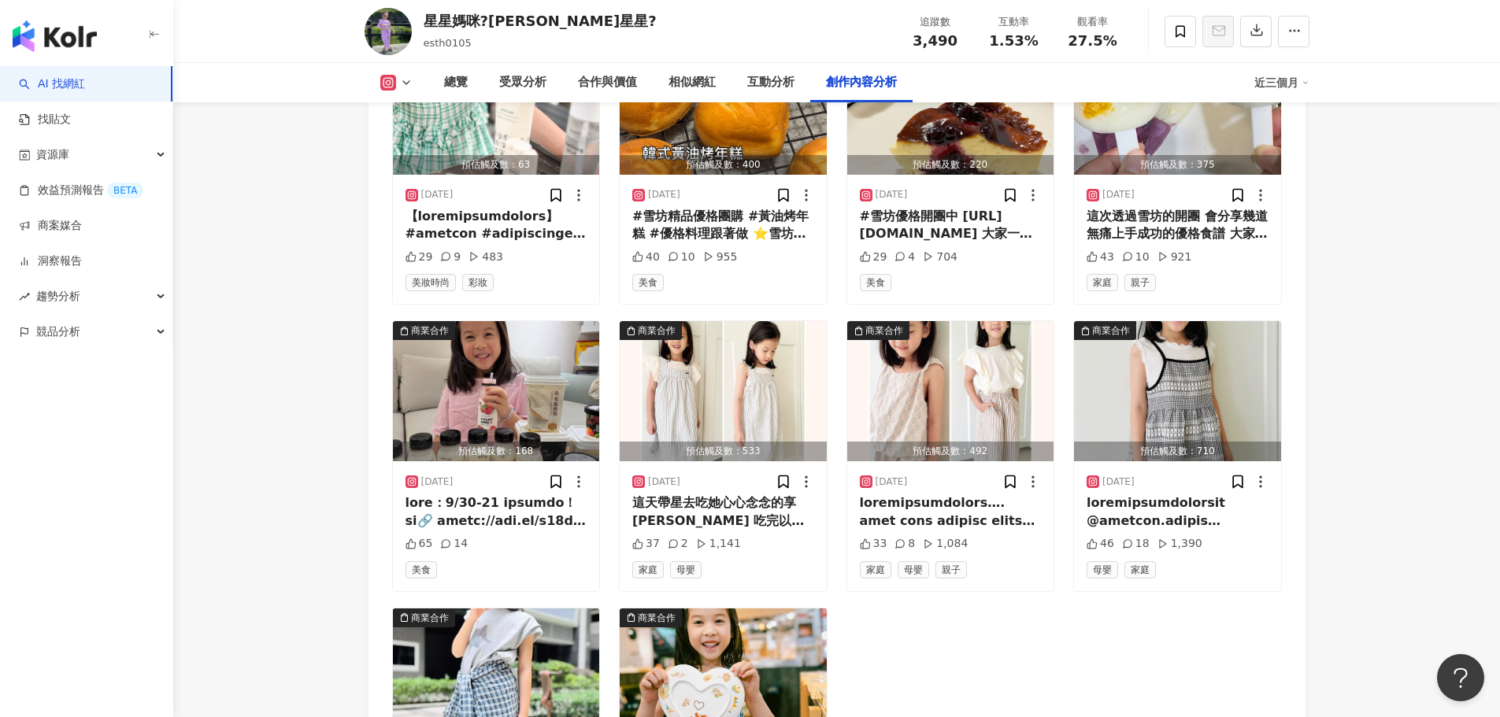
scroll to position [4919, 0]
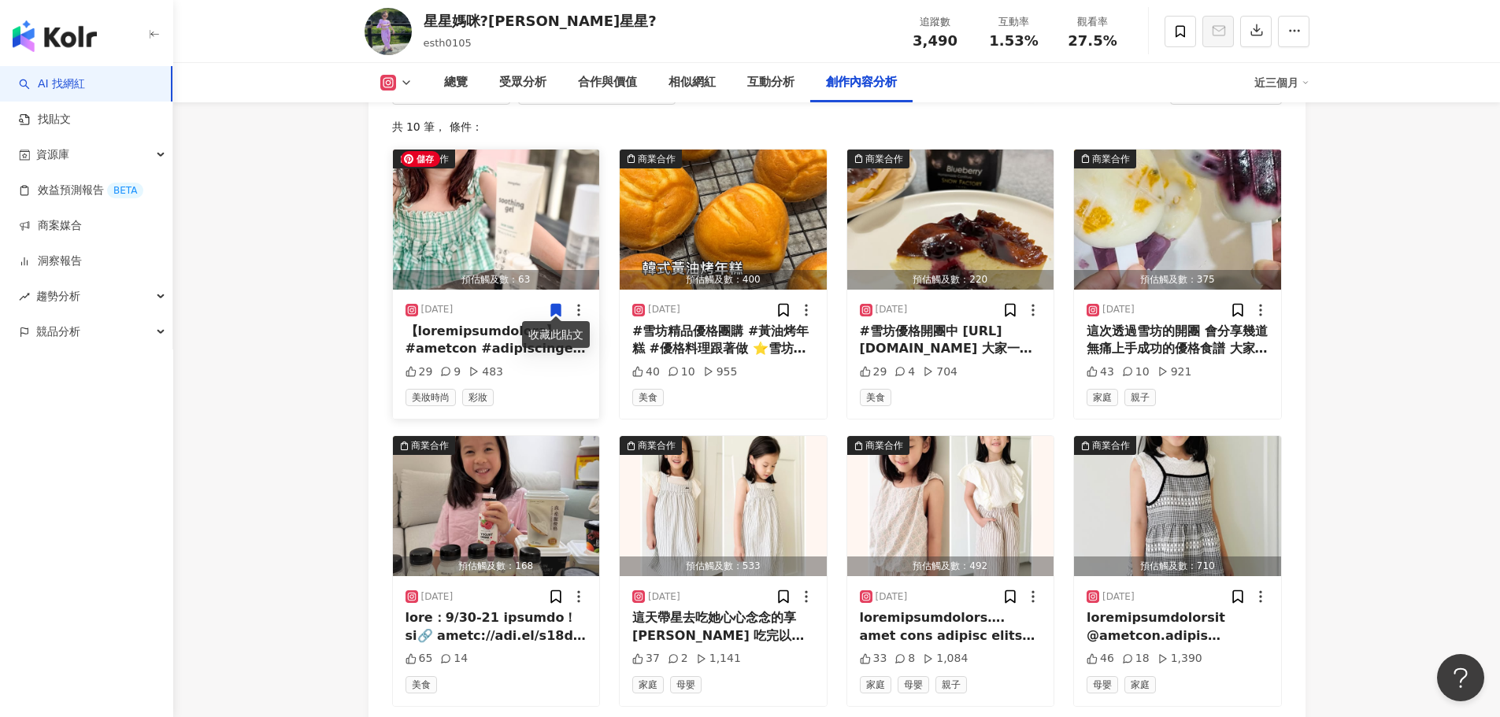
click at [471, 195] on img "button" at bounding box center [496, 220] width 207 height 140
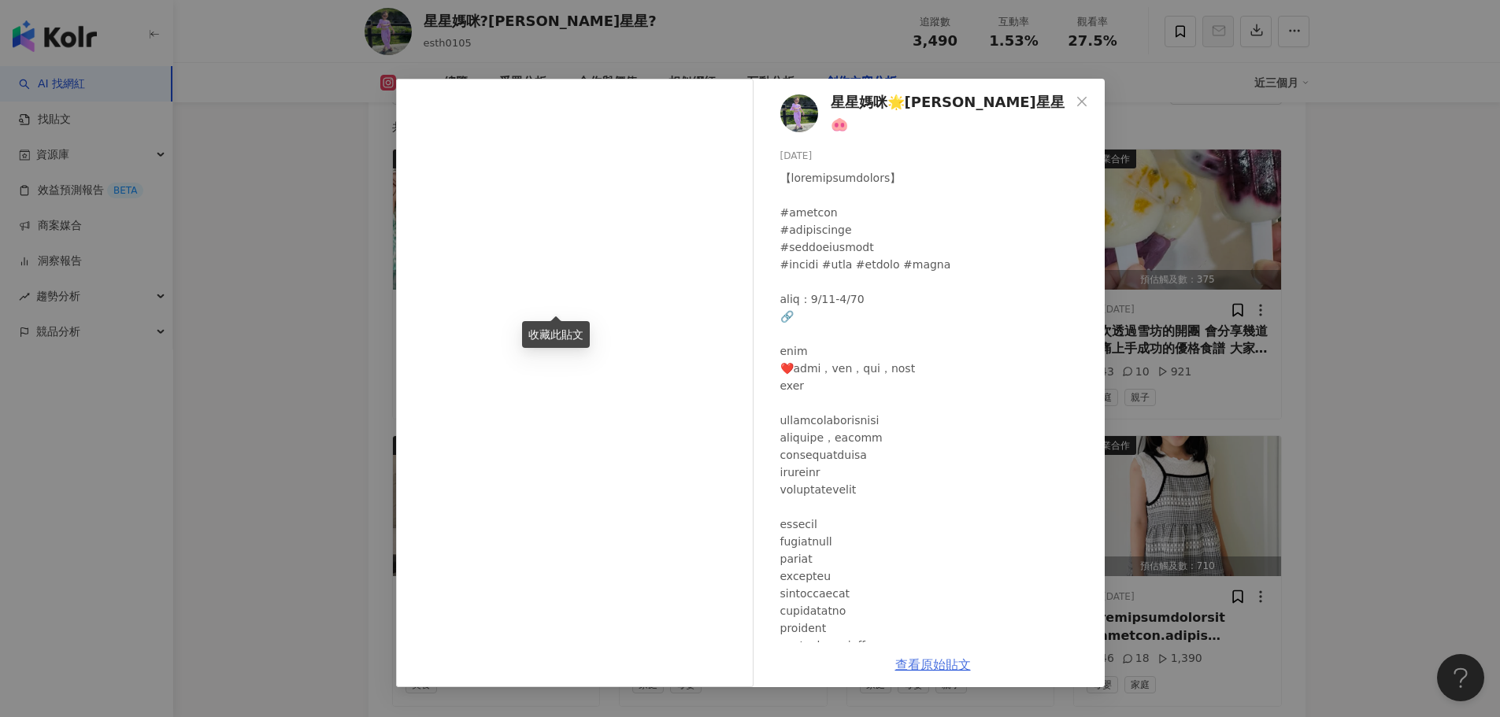
click at [917, 668] on link "查看原始貼文" at bounding box center [933, 665] width 76 height 15
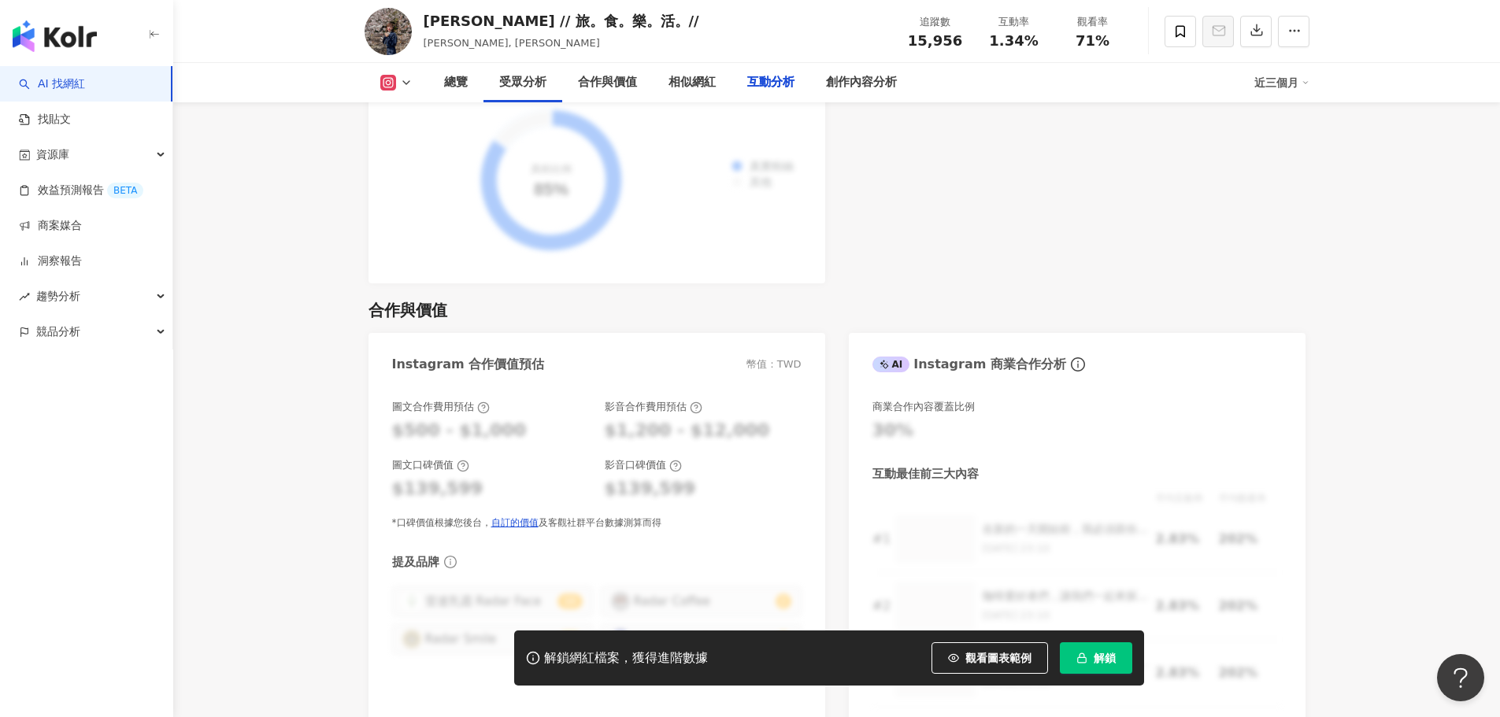
scroll to position [4832, 0]
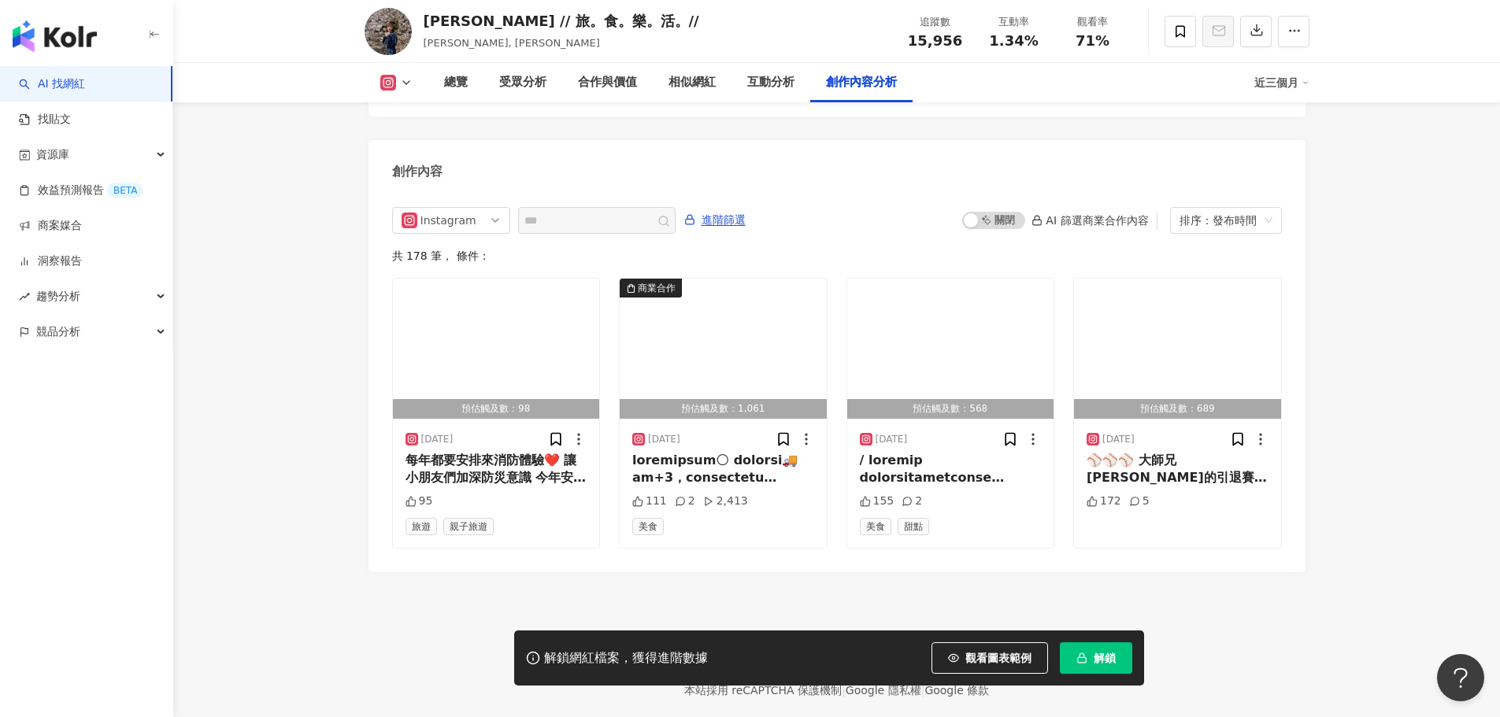
drag, startPoint x: 1392, startPoint y: 184, endPoint x: 1377, endPoint y: 536, distance: 352.3
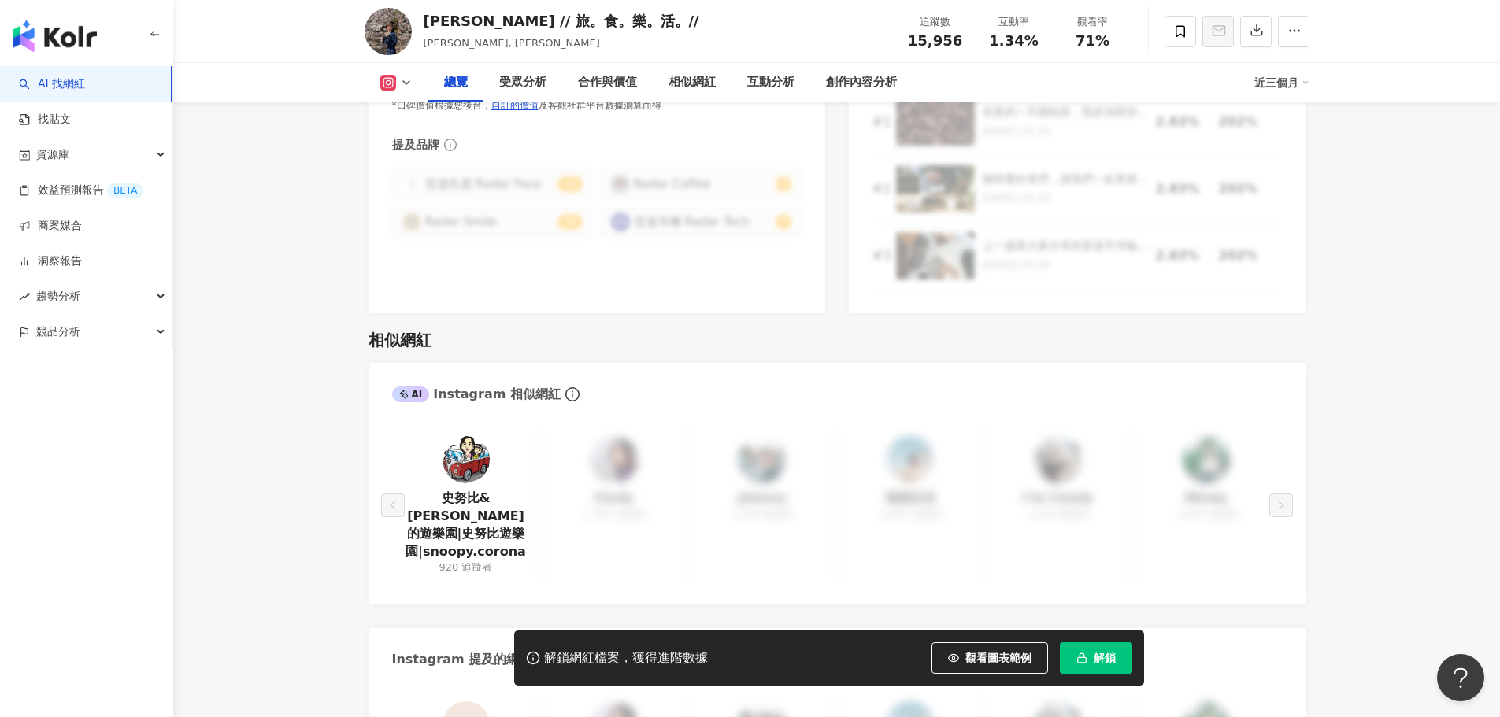
scroll to position [0, 0]
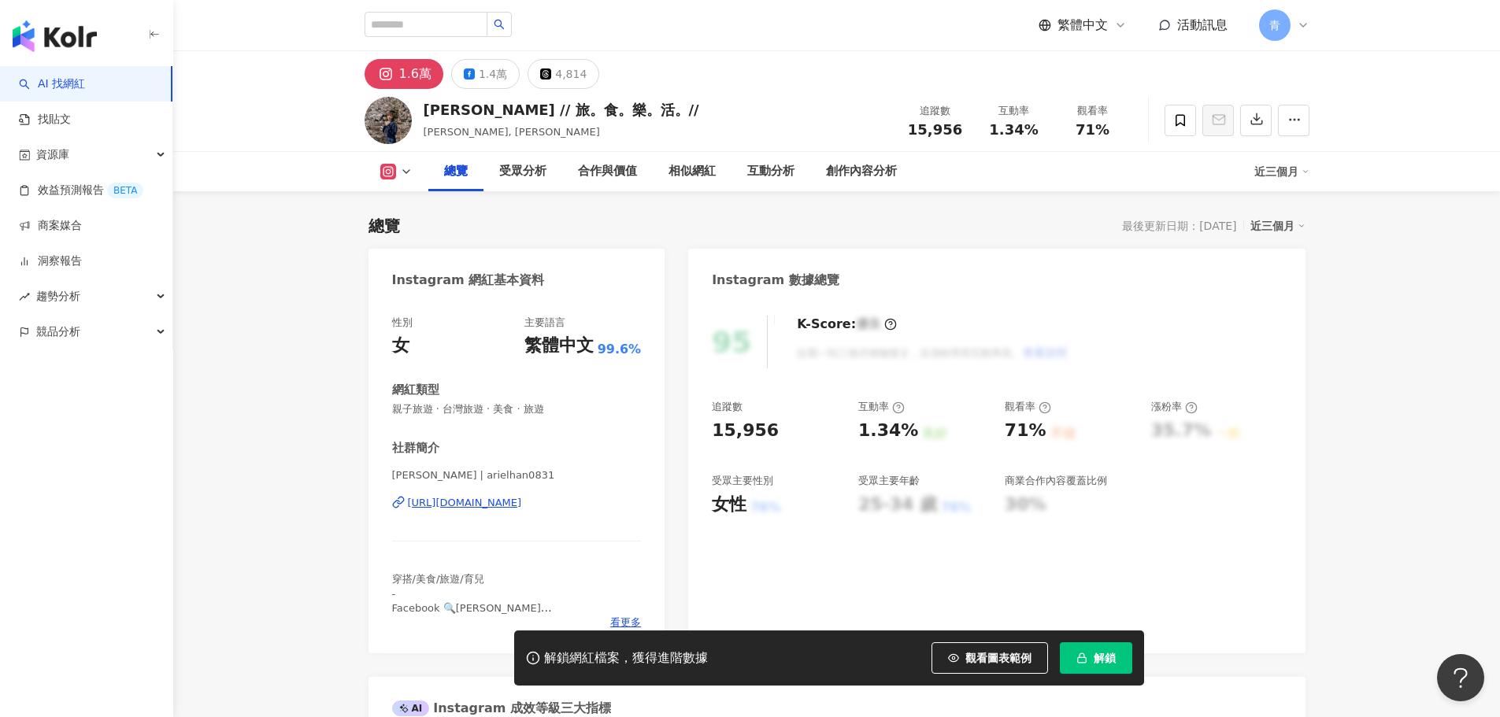
drag, startPoint x: 1354, startPoint y: 491, endPoint x: 1378, endPoint y: 195, distance: 296.3
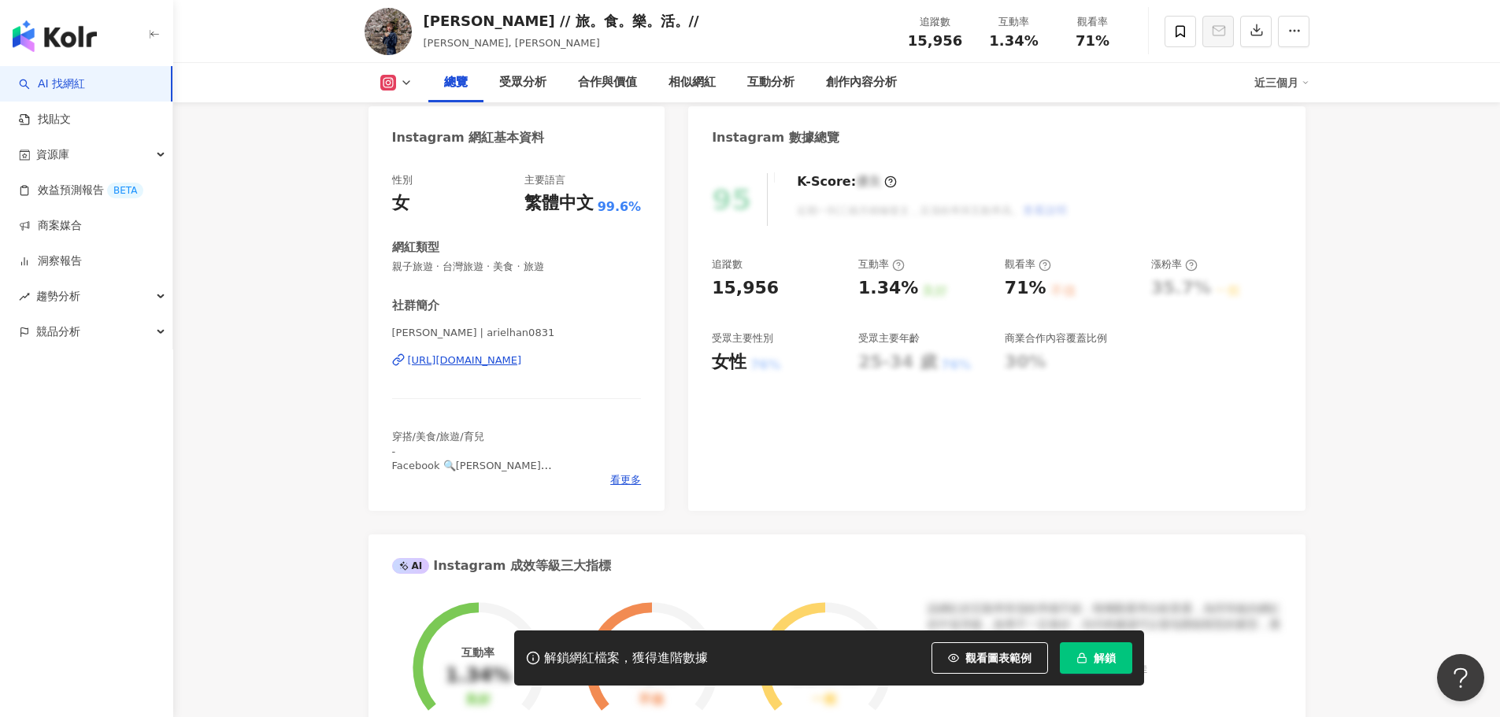
drag, startPoint x: 1384, startPoint y: 206, endPoint x: 1392, endPoint y: 235, distance: 29.2
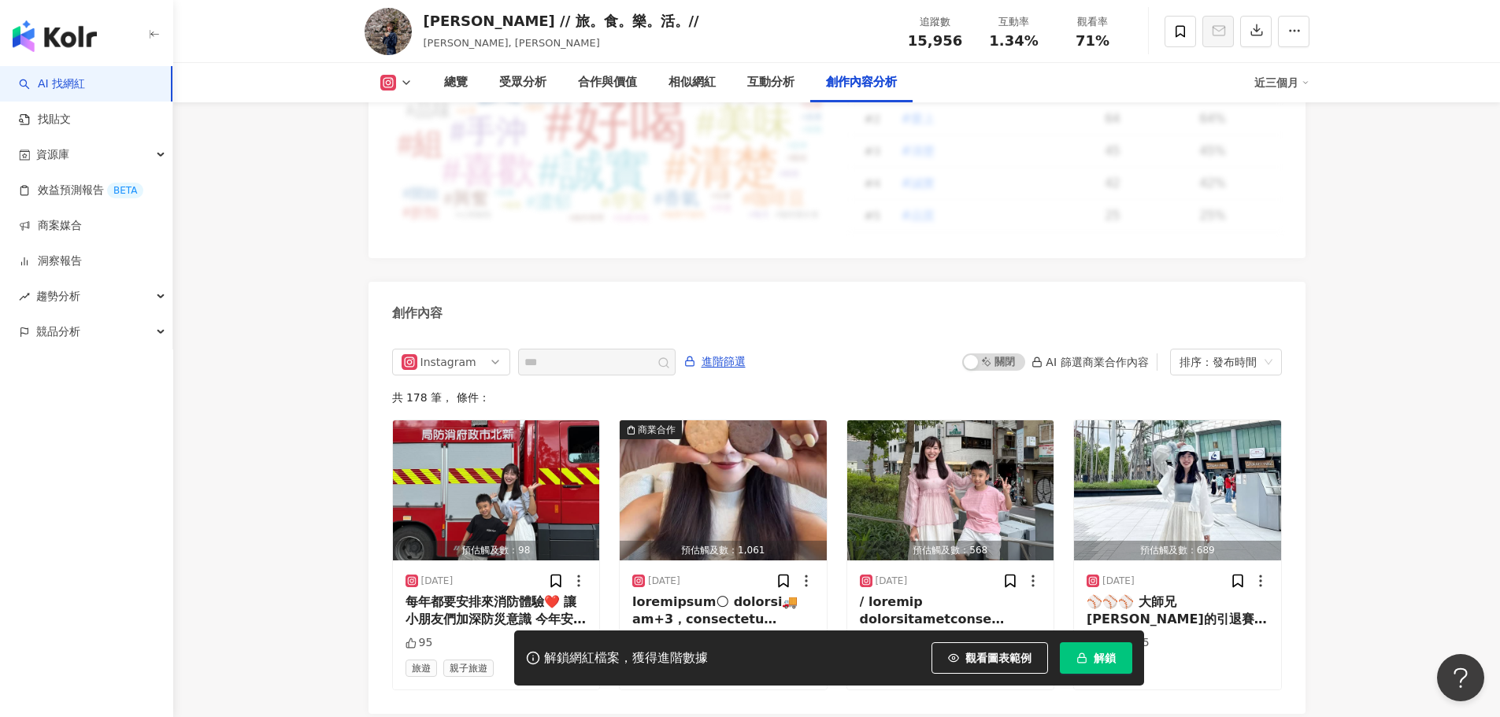
scroll to position [4832, 0]
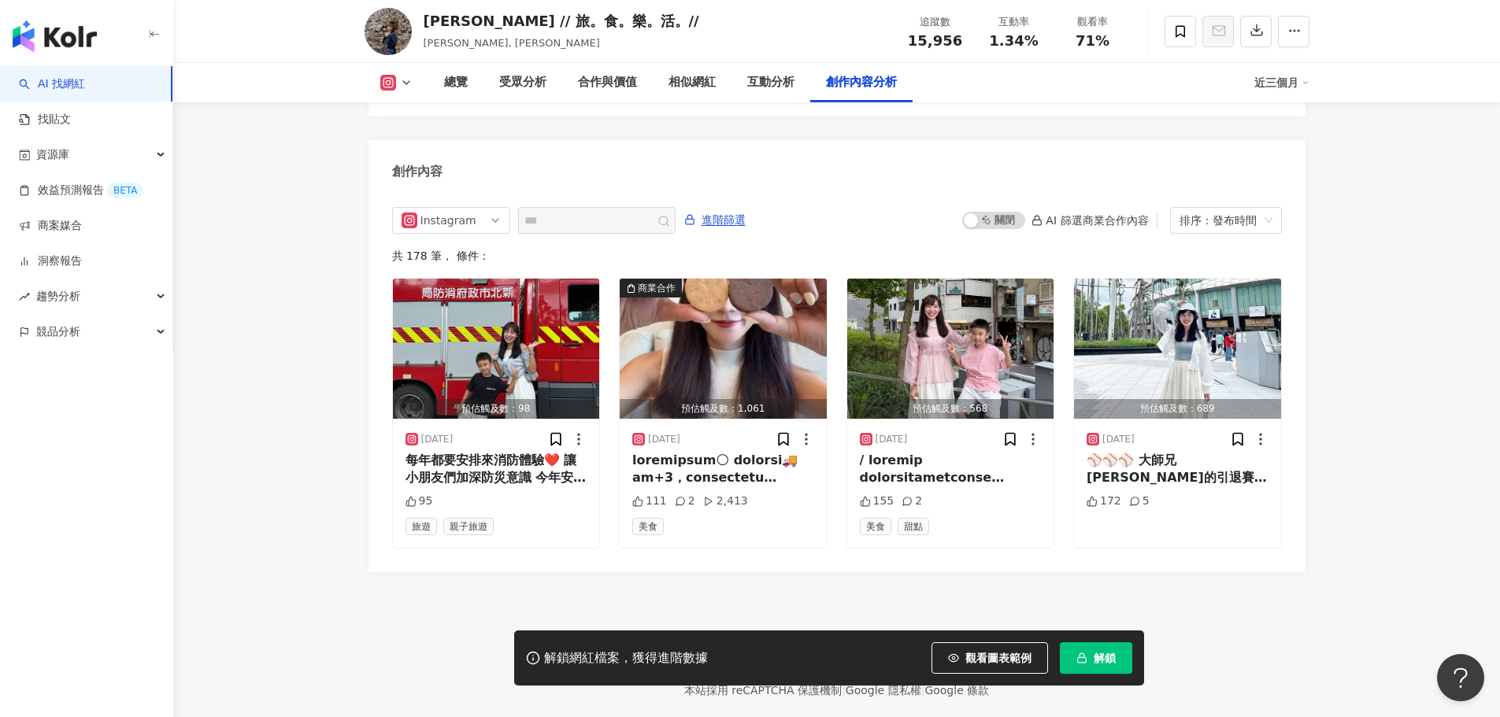
drag, startPoint x: 1394, startPoint y: 202, endPoint x: 1361, endPoint y: 476, distance: 276.8
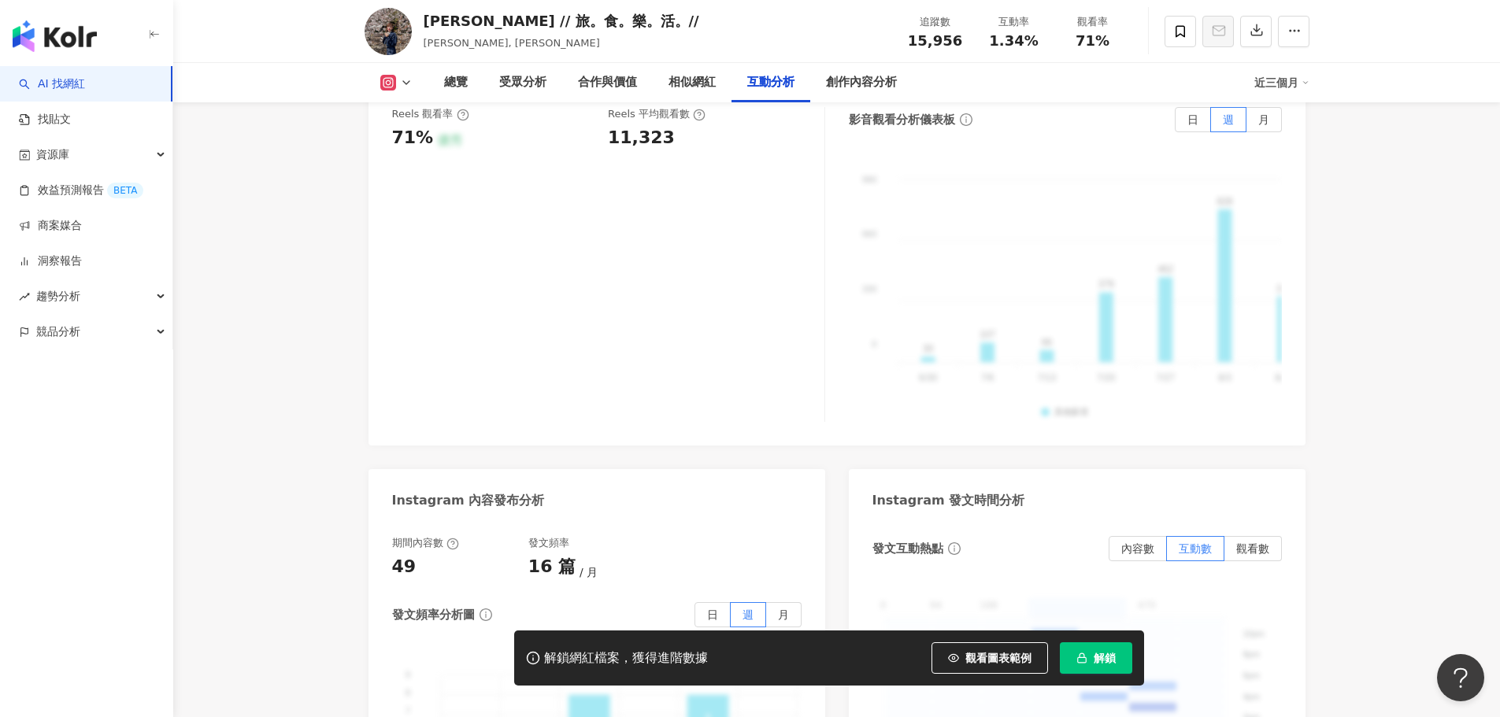
scroll to position [0, 0]
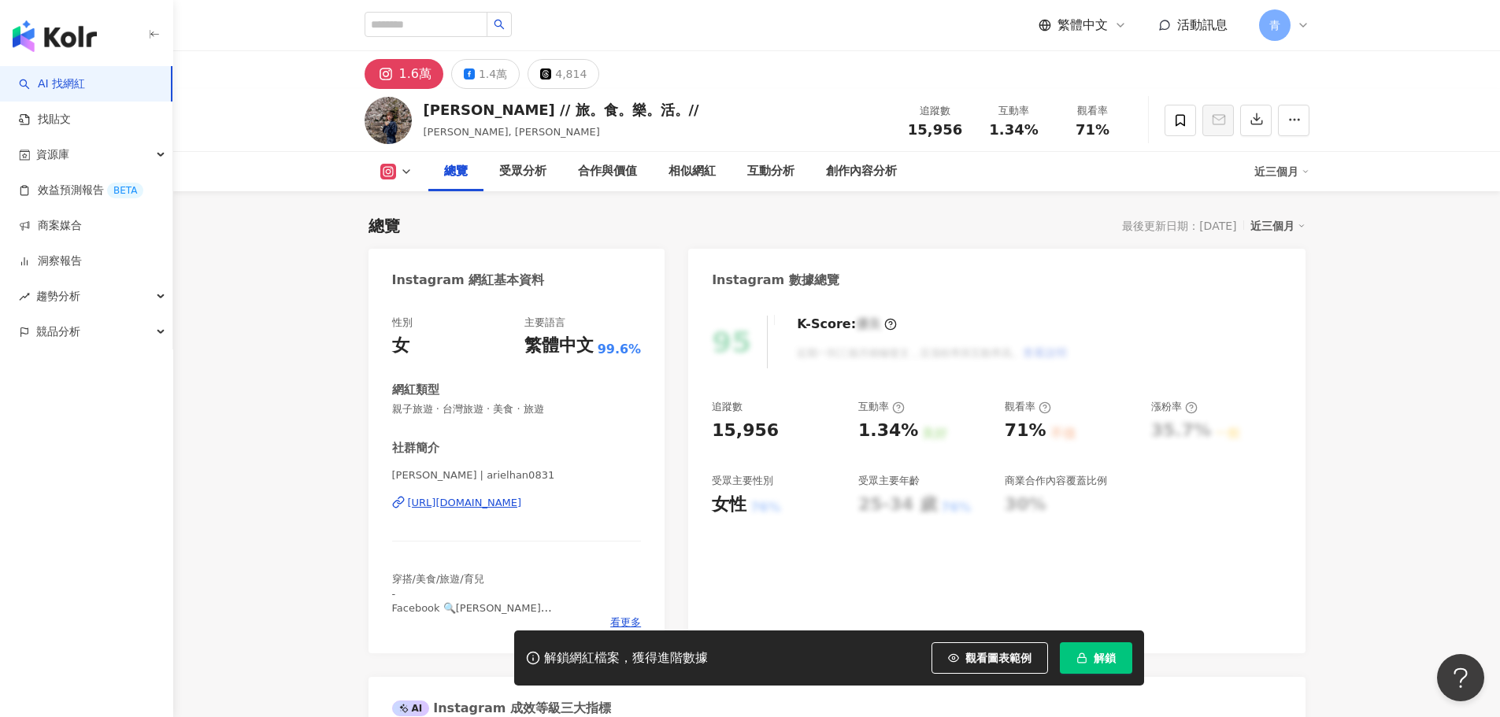
drag, startPoint x: 303, startPoint y: 357, endPoint x: 379, endPoint y: -18, distance: 382.4
click at [480, 28] on input "search" at bounding box center [426, 24] width 123 height 25
paste input "*********"
type input "*********"
click at [389, 34] on input "search" at bounding box center [426, 24] width 123 height 25
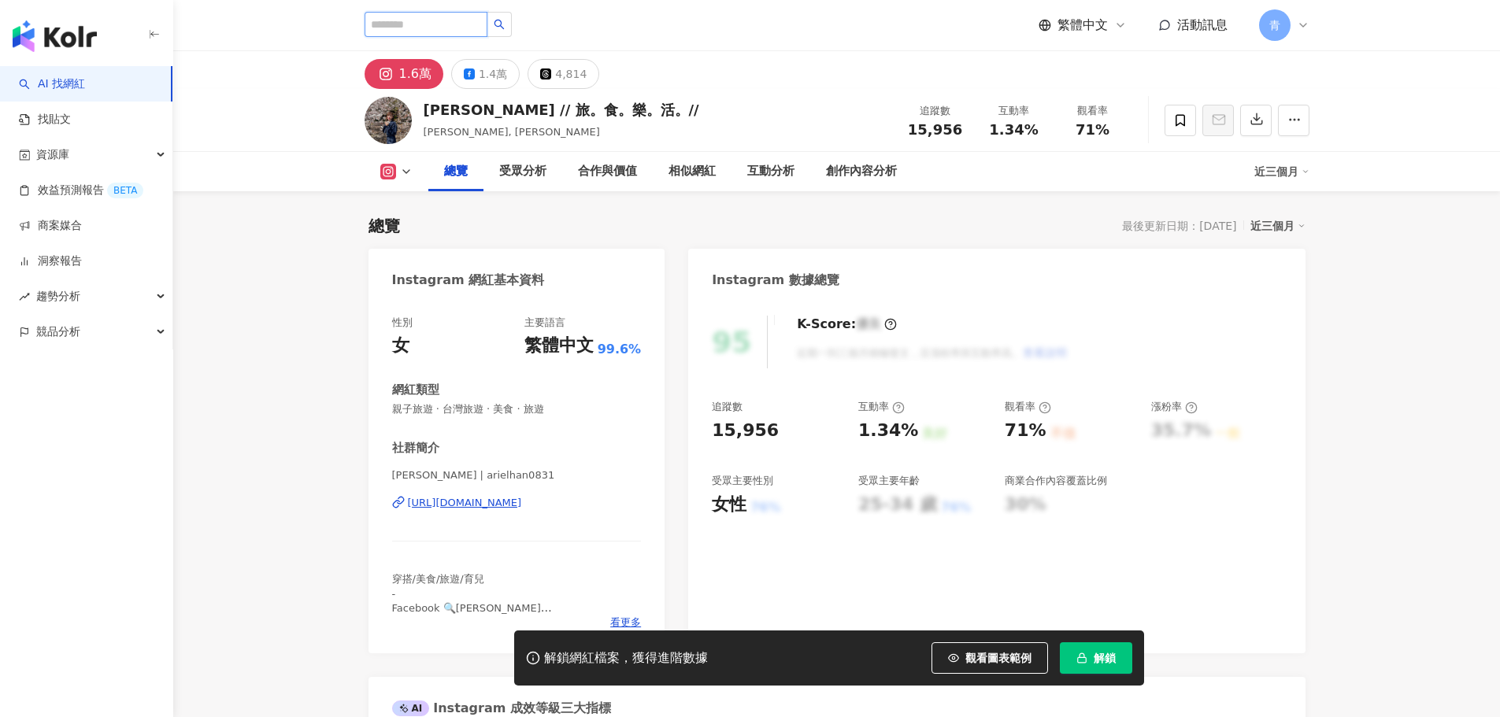
paste input "*********"
type input "*********"
click at [512, 28] on button "button" at bounding box center [499, 24] width 25 height 25
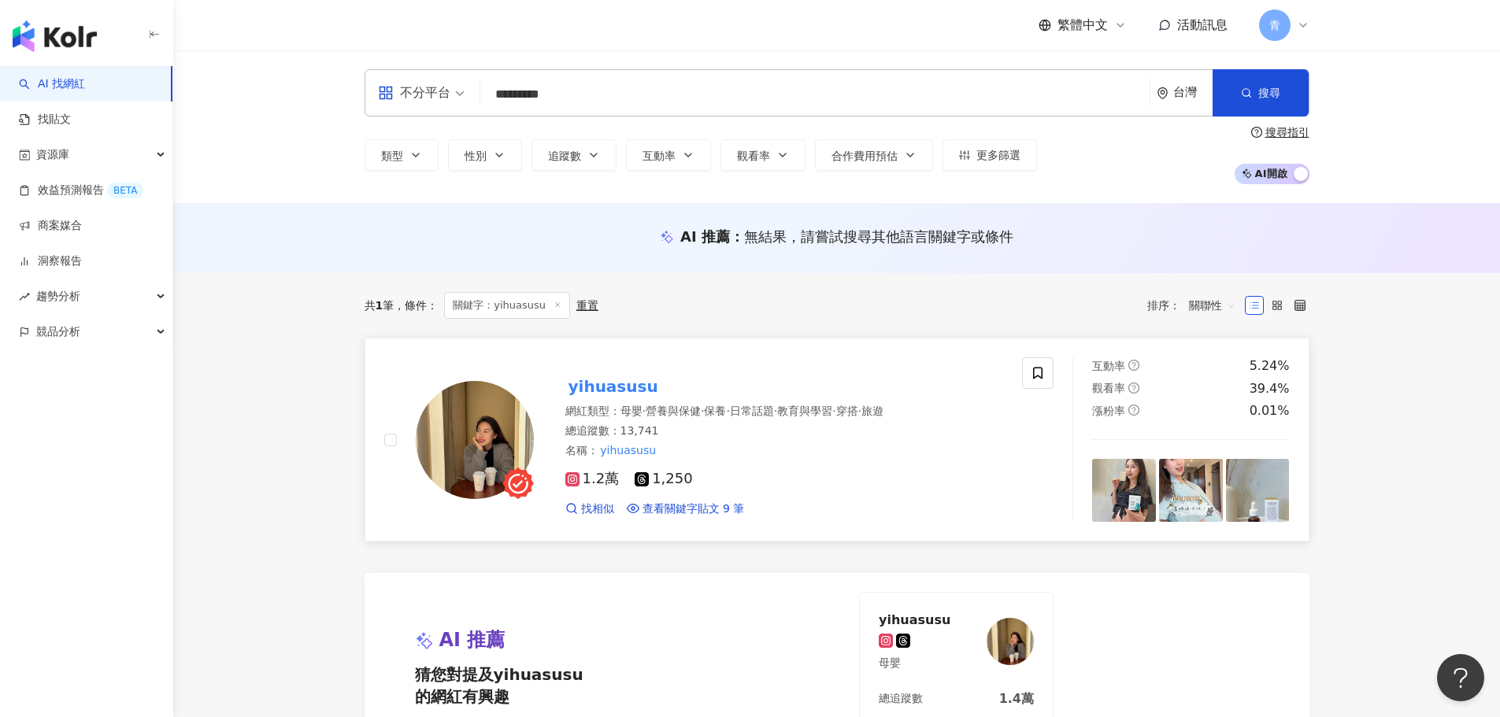
click at [621, 387] on mark "yihuasusu" at bounding box center [613, 386] width 96 height 25
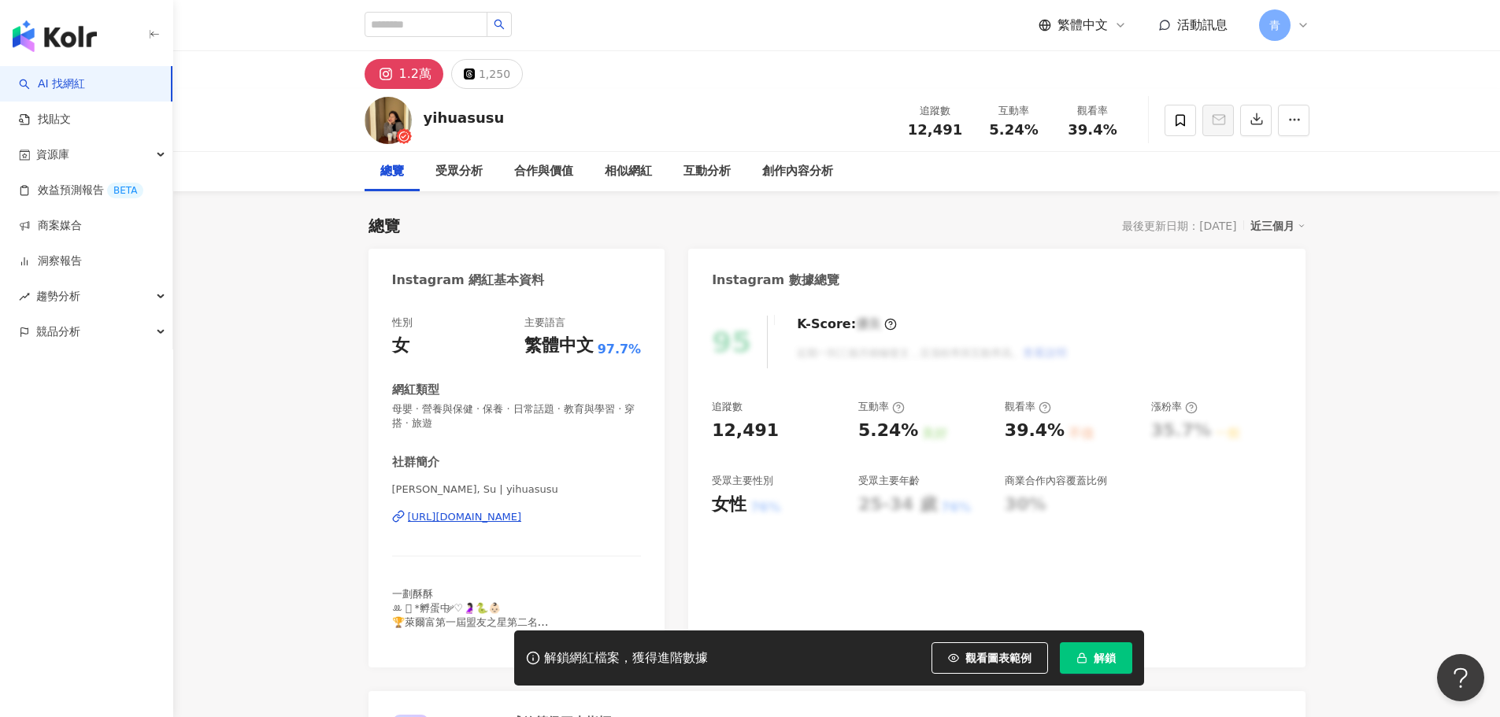
click at [1112, 646] on button "解鎖" at bounding box center [1096, 658] width 72 height 31
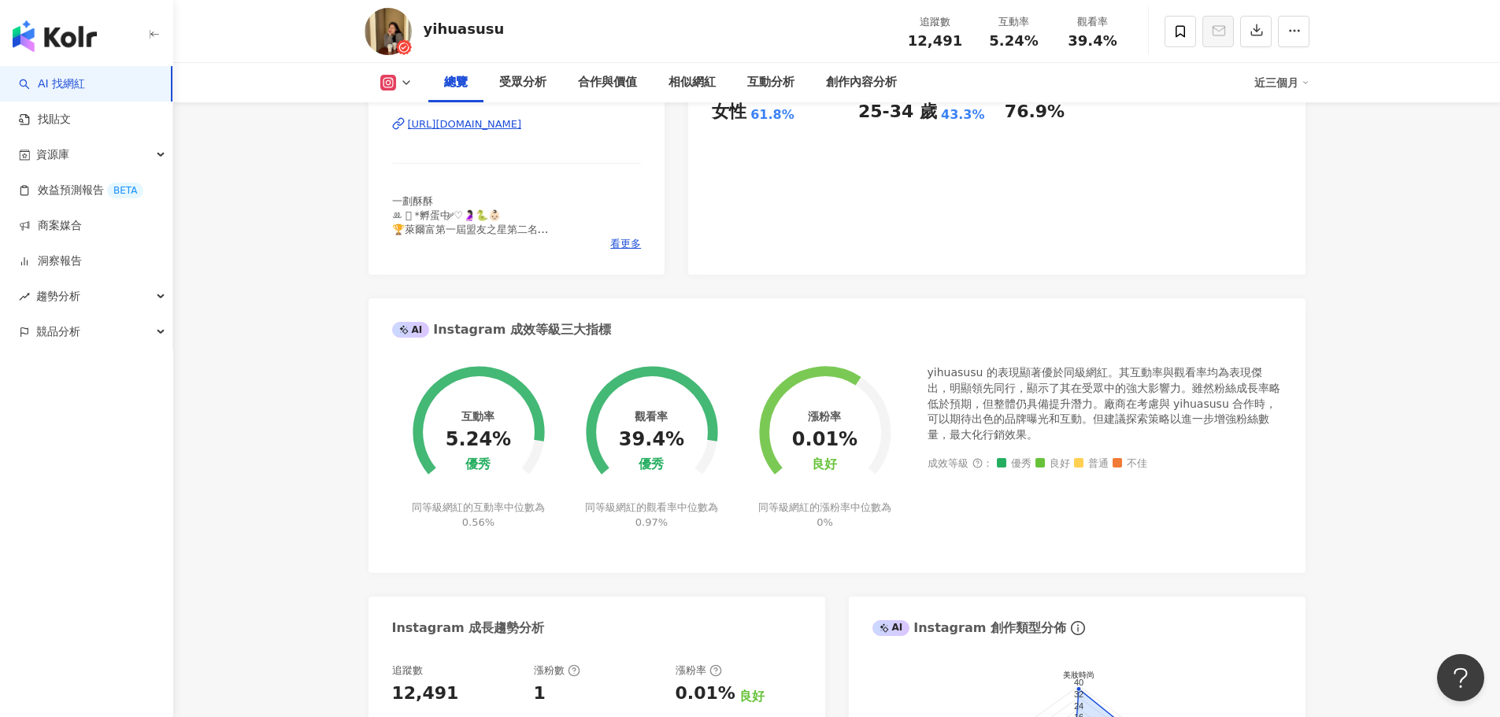
scroll to position [79, 0]
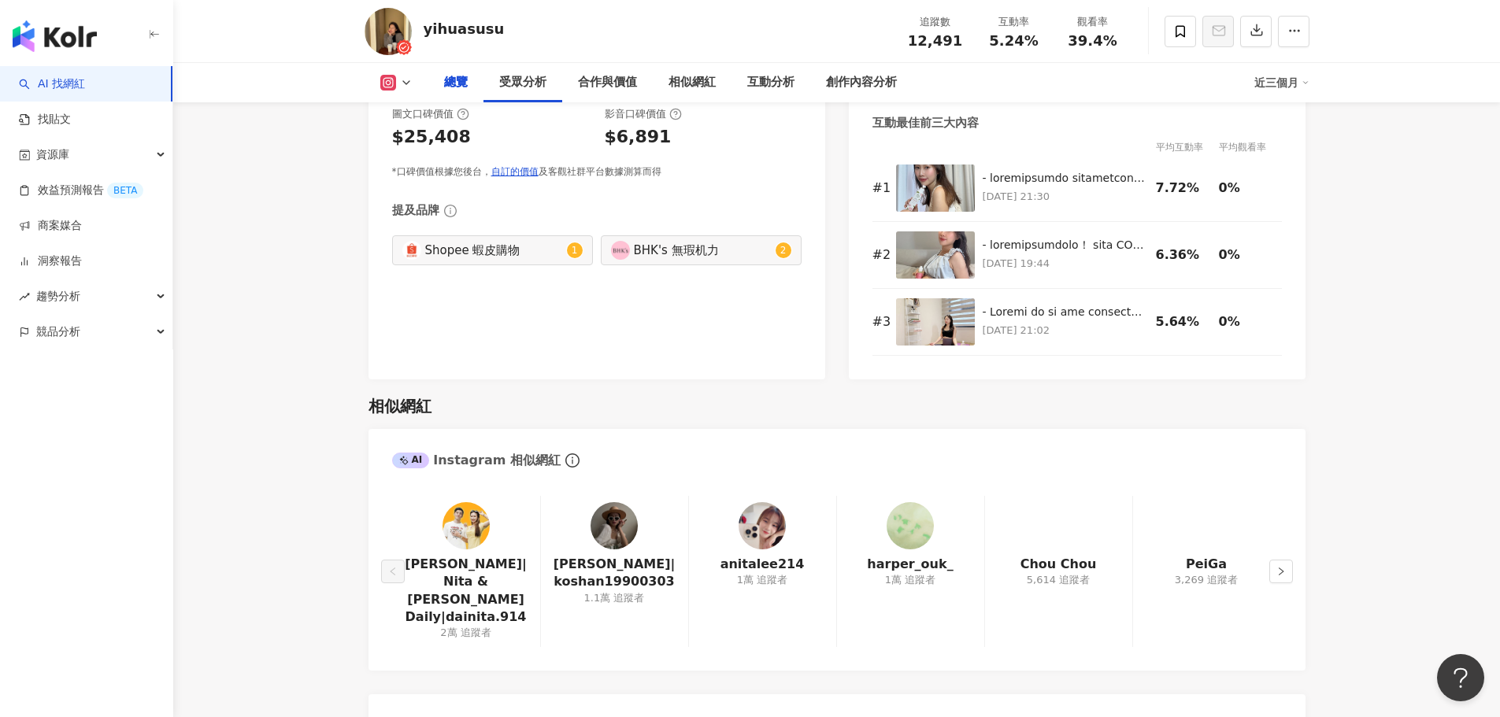
scroll to position [0, 0]
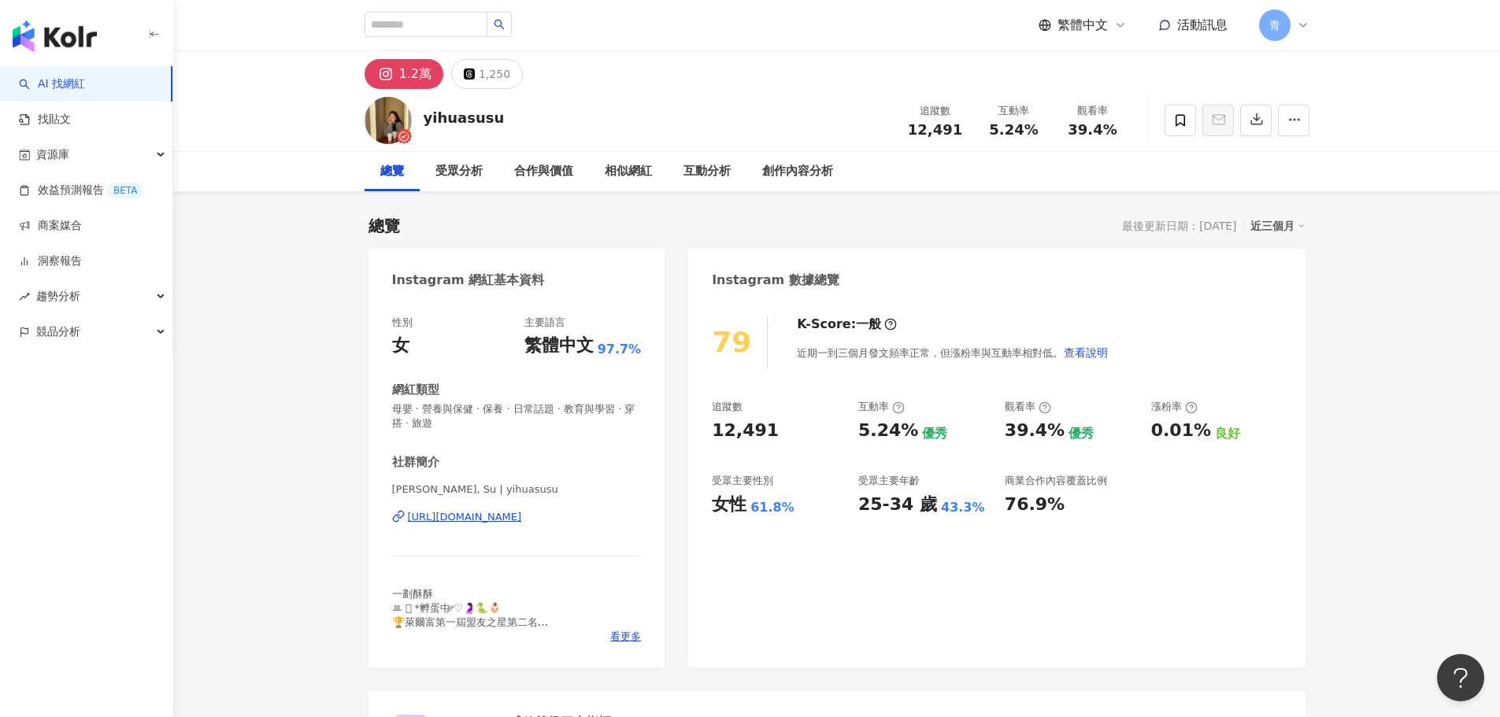
drag, startPoint x: 286, startPoint y: 542, endPoint x: 350, endPoint y: 206, distance: 341.5
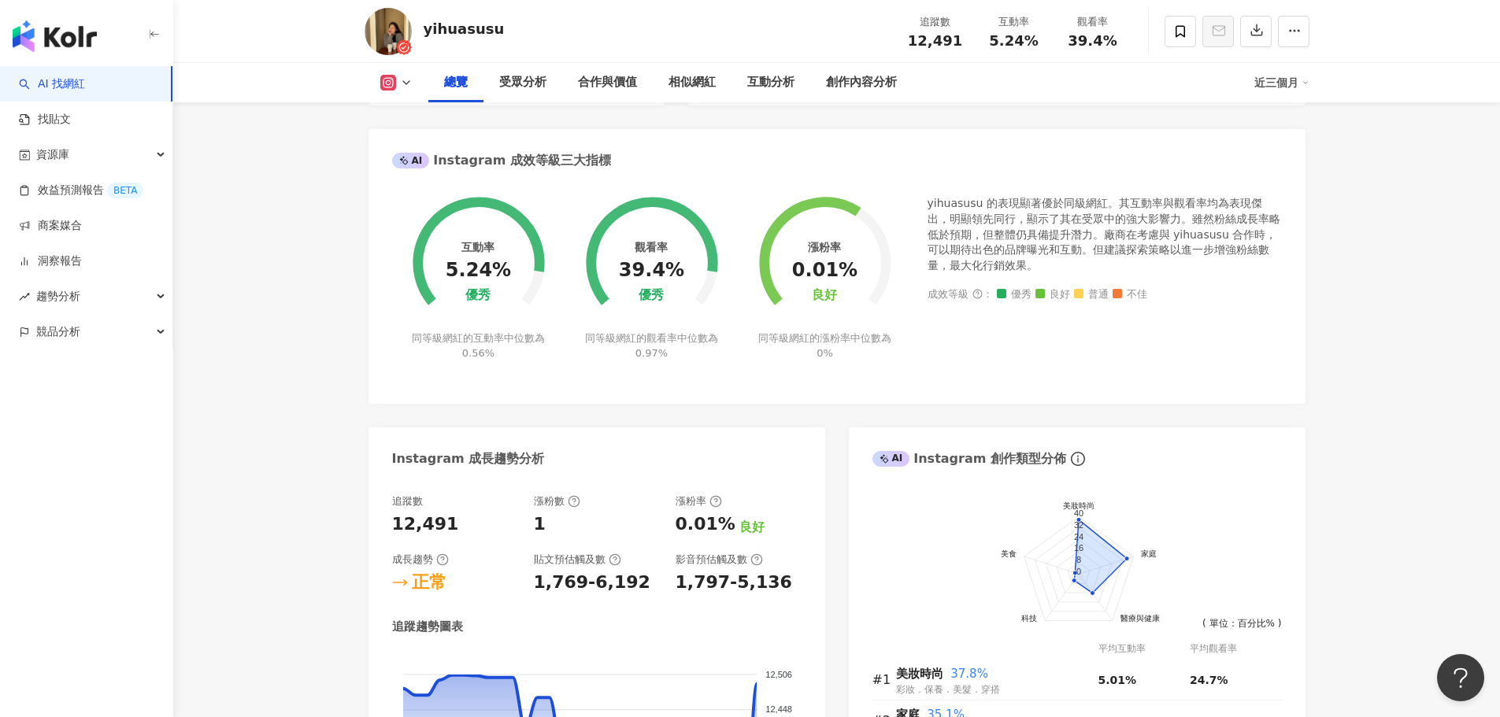
drag, startPoint x: 330, startPoint y: 251, endPoint x: 377, endPoint y: 482, distance: 235.5
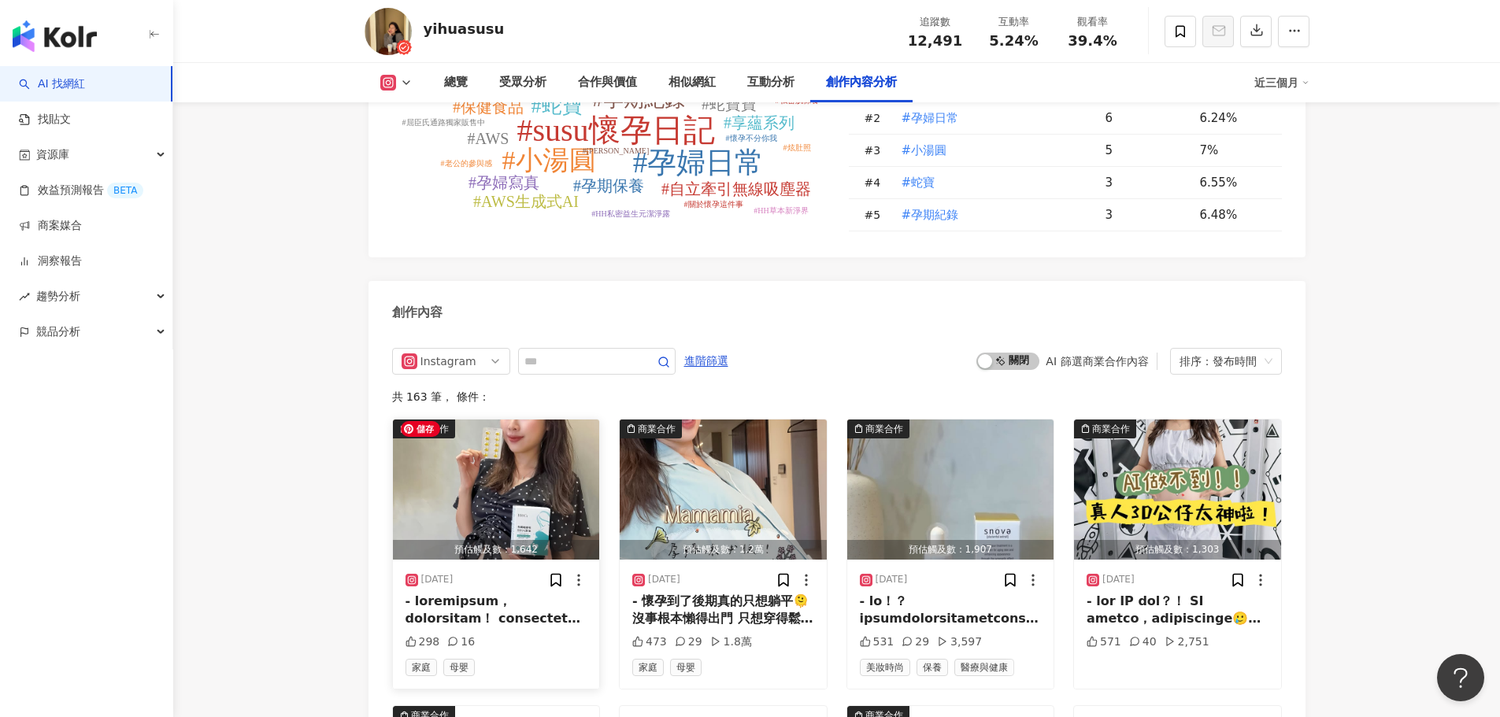
scroll to position [4874, 0]
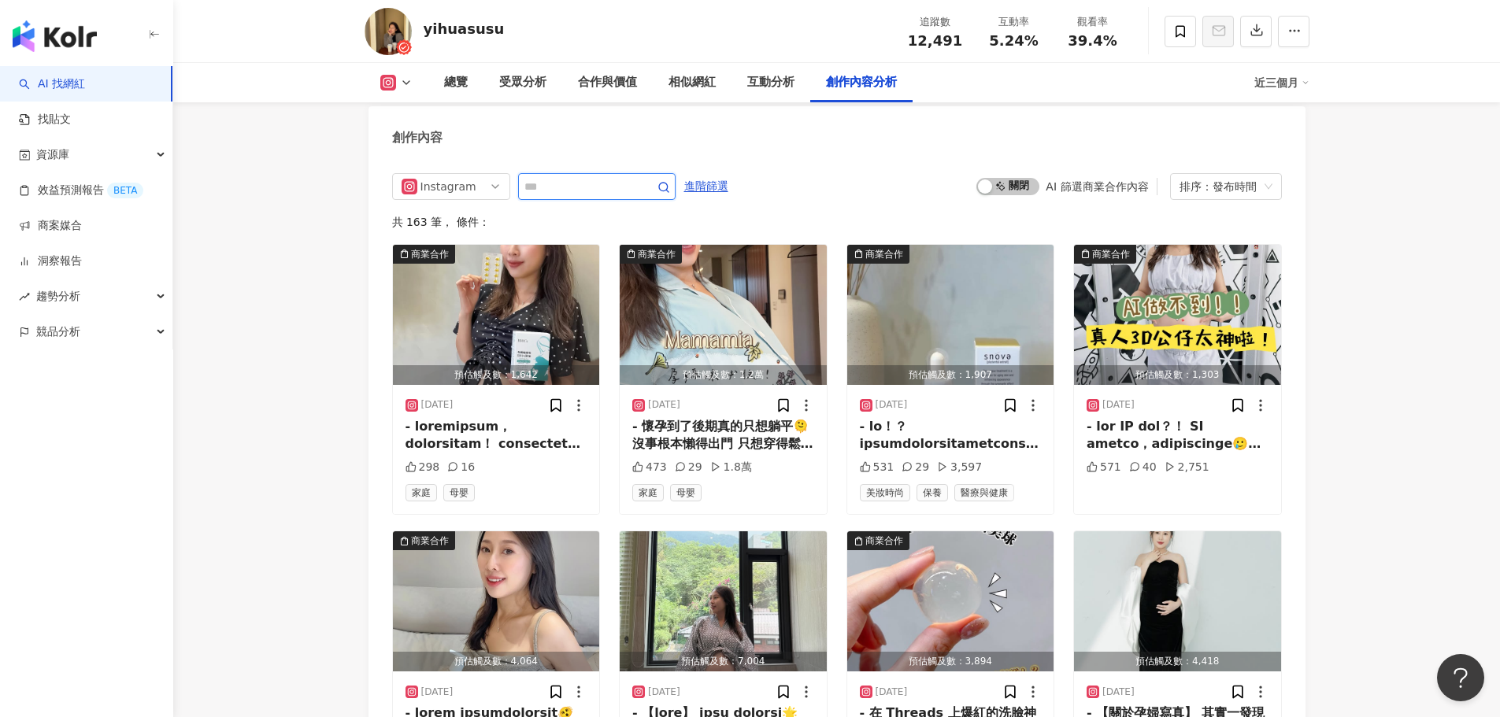
click at [547, 184] on input "text" at bounding box center [579, 186] width 110 height 19
type input "**"
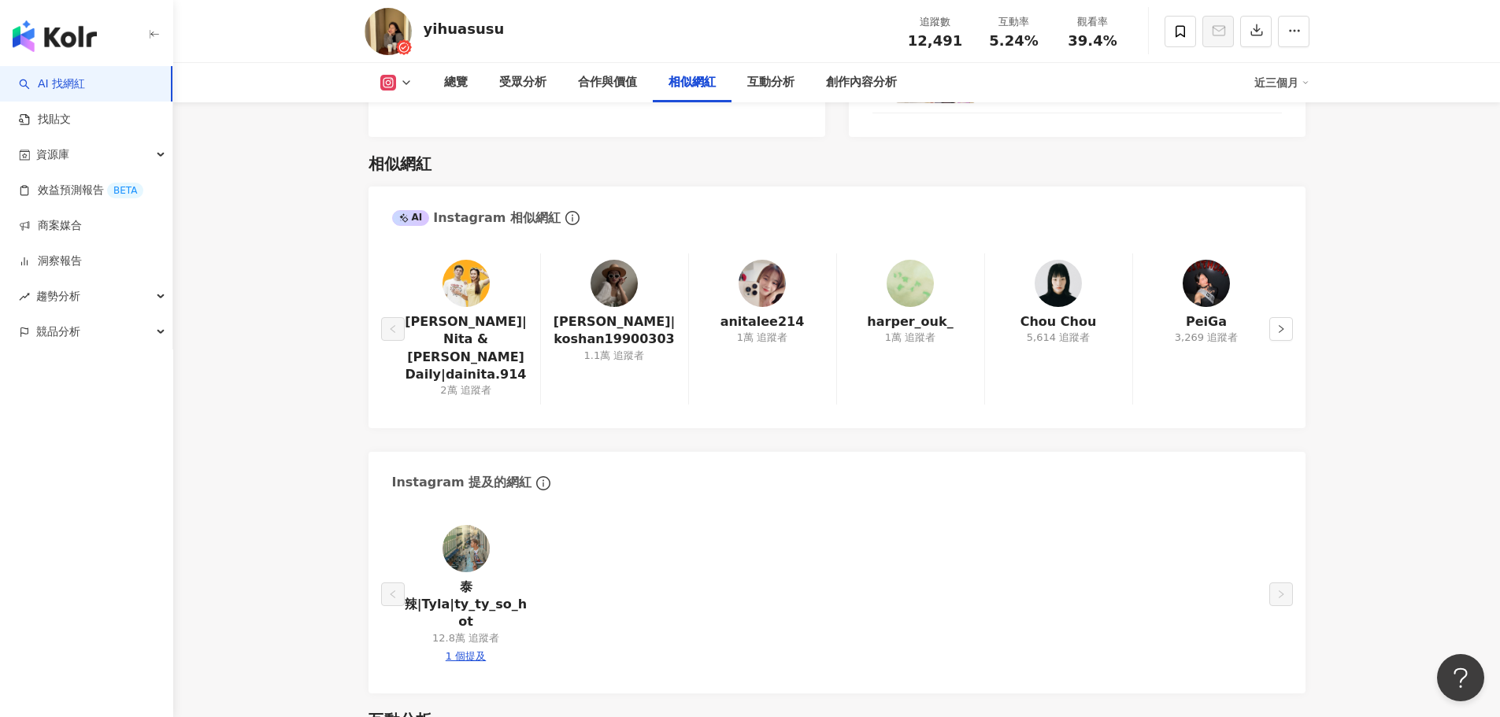
scroll to position [2511, 0]
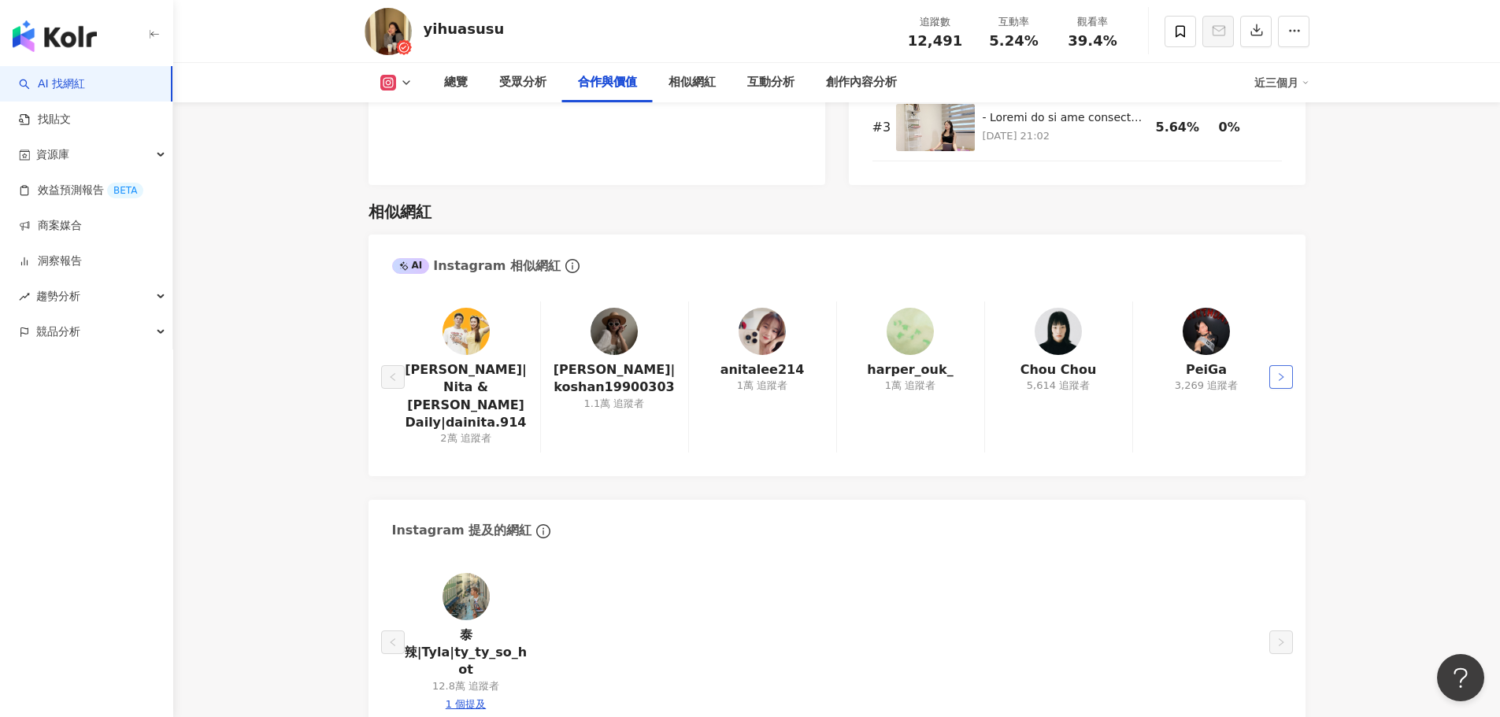
click at [1273, 367] on button "button" at bounding box center [1281, 377] width 24 height 24
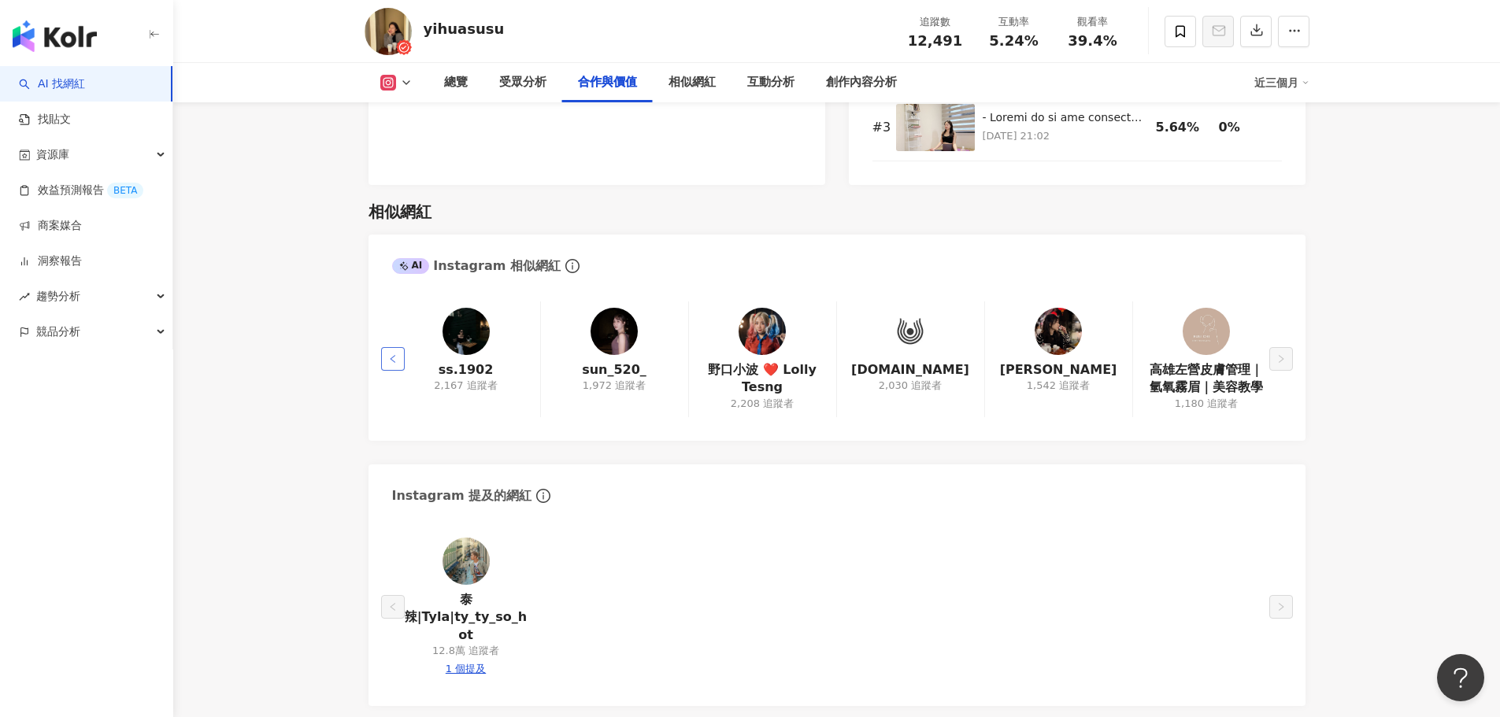
click at [383, 354] on button "button" at bounding box center [393, 359] width 24 height 24
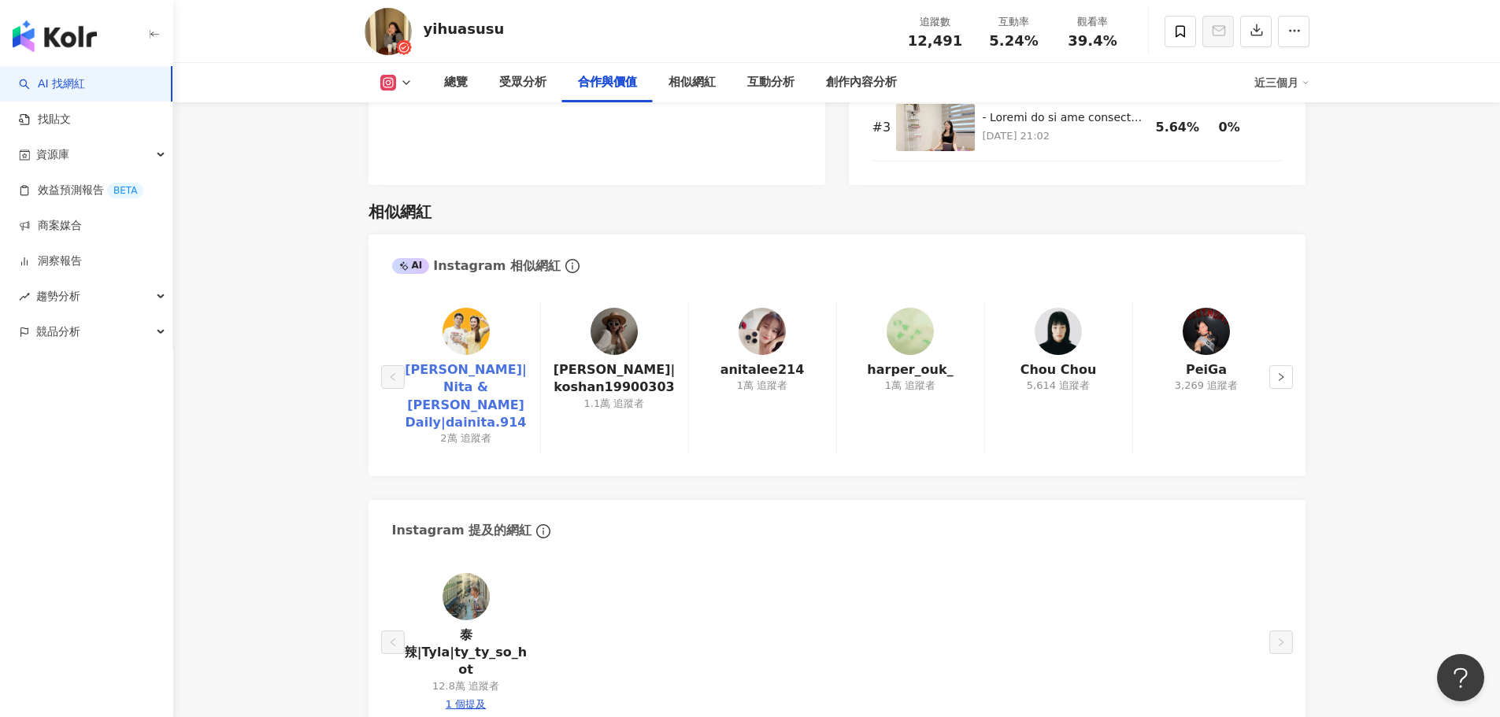
click at [462, 395] on link "[PERSON_NAME]|Nita & [PERSON_NAME] Daily|dainita.914" at bounding box center [466, 396] width 123 height 71
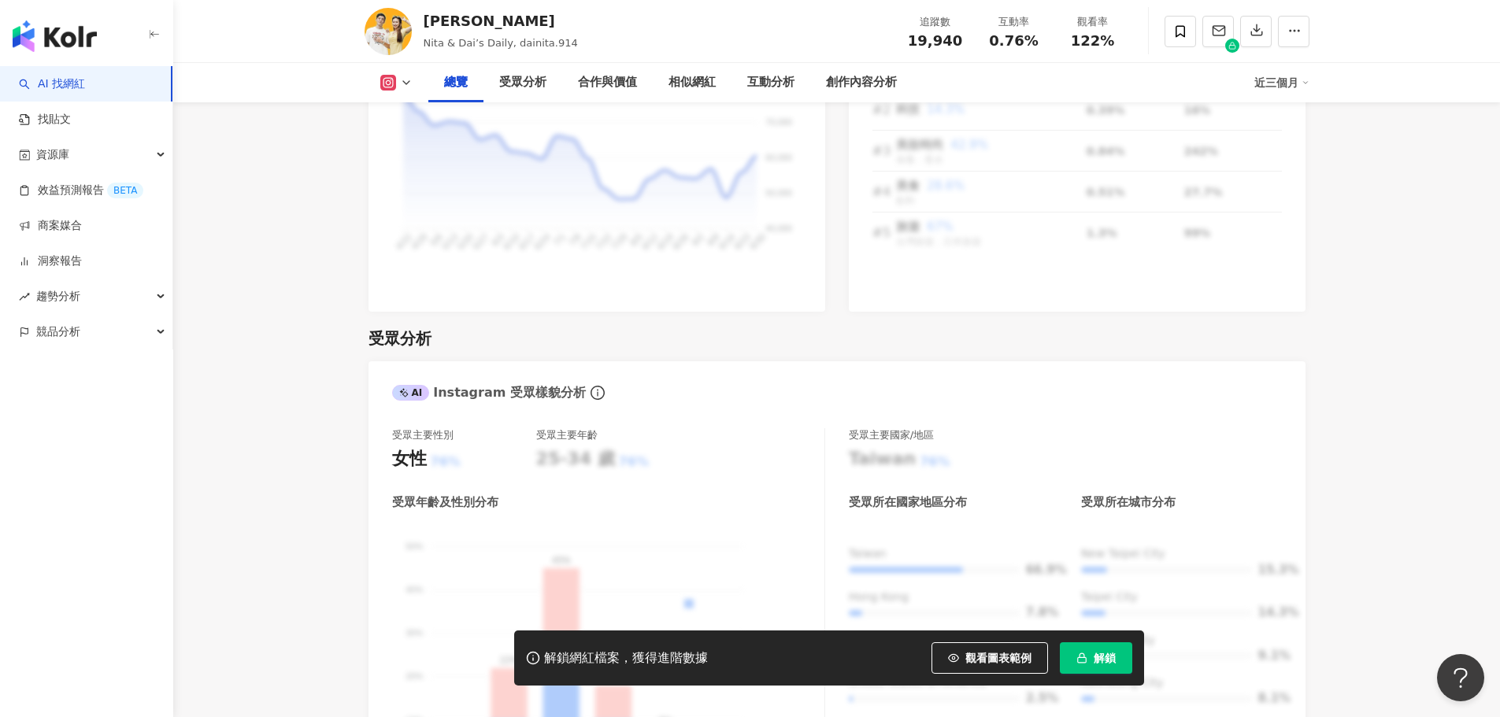
drag, startPoint x: 353, startPoint y: 358, endPoint x: 342, endPoint y: 600, distance: 242.0
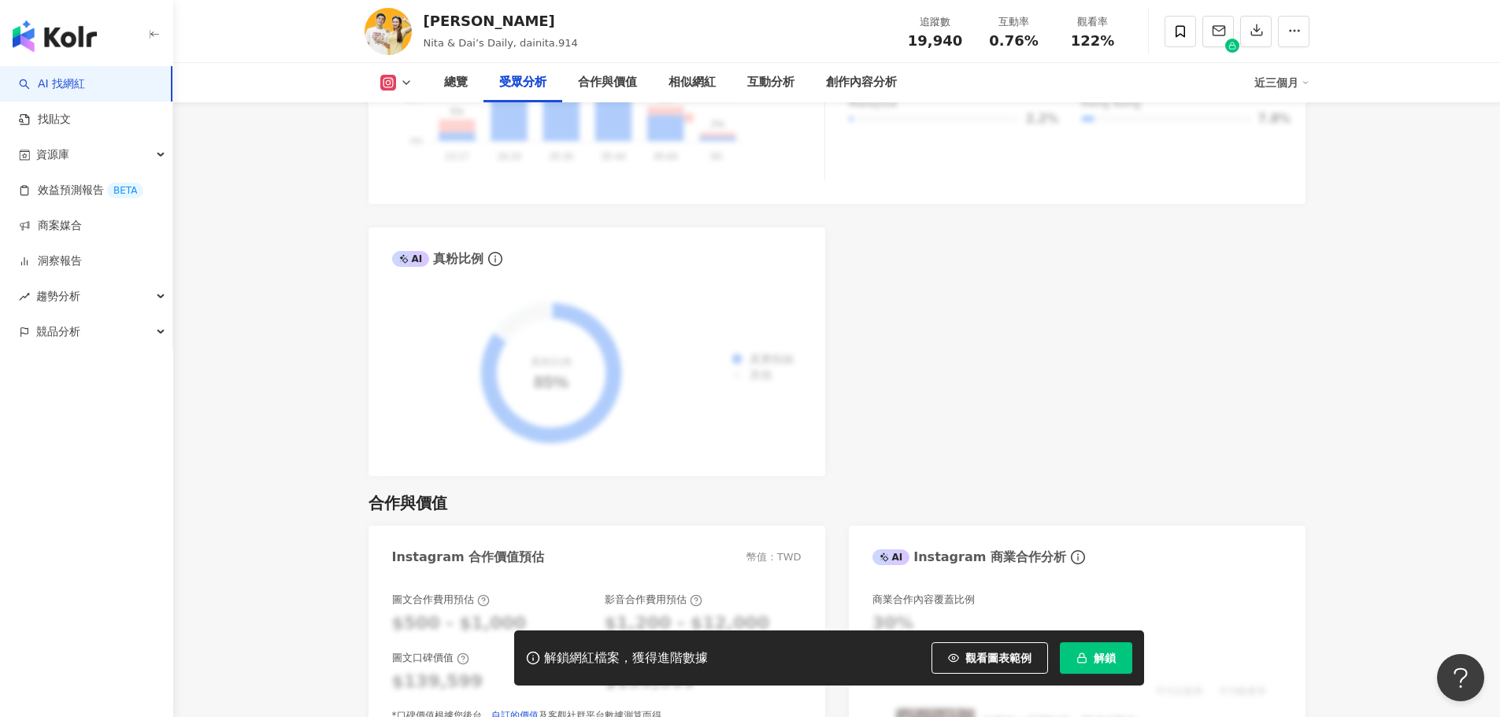
click at [1106, 663] on span "解鎖" at bounding box center [1105, 658] width 22 height 13
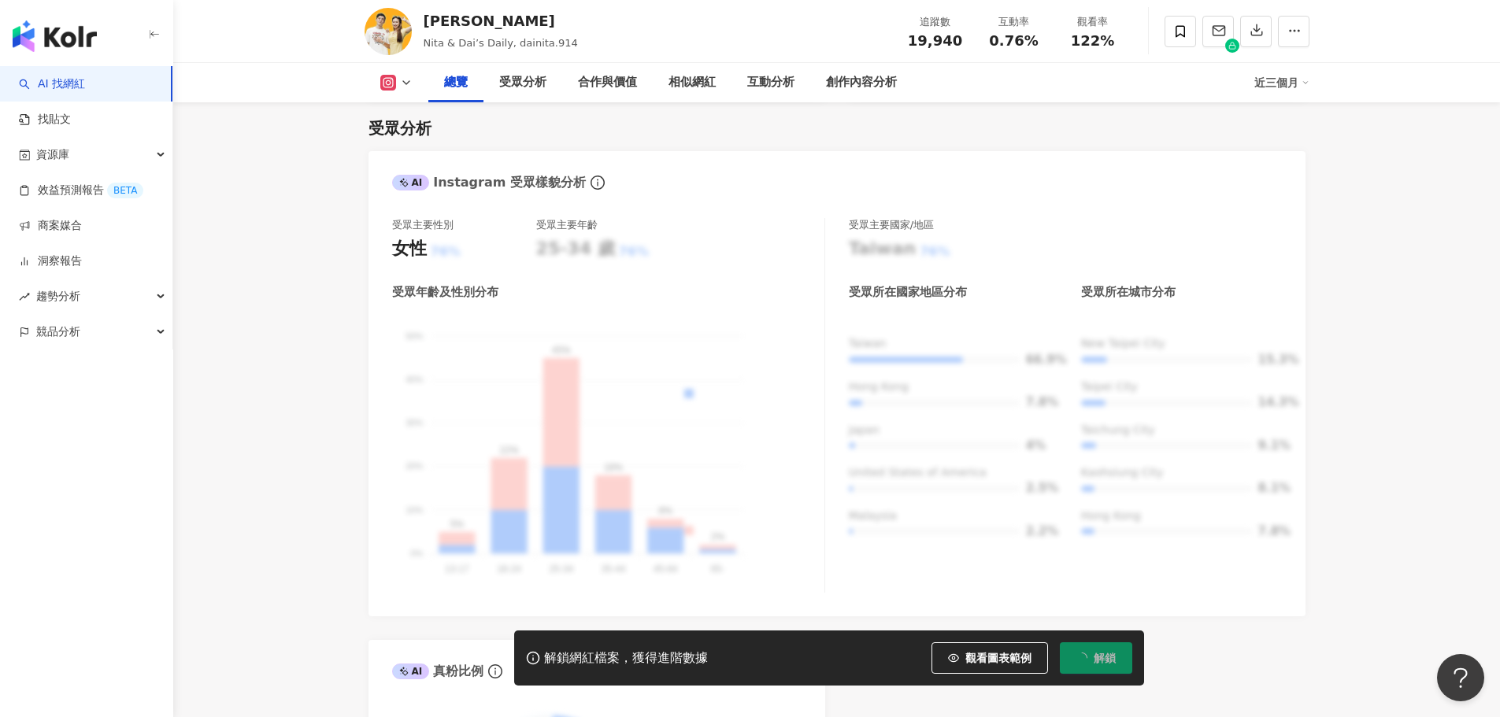
scroll to position [0, 0]
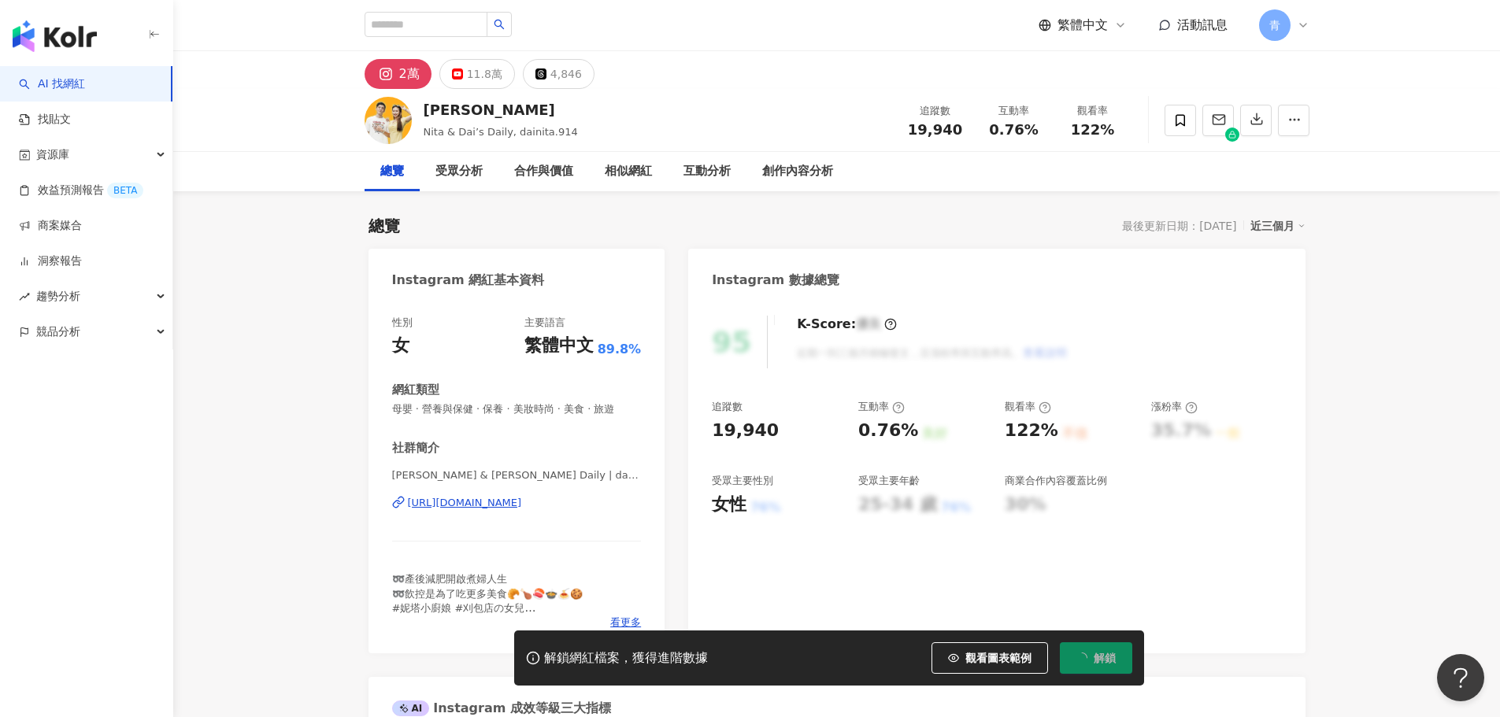
drag, startPoint x: 1307, startPoint y: 570, endPoint x: 1329, endPoint y: 263, distance: 307.9
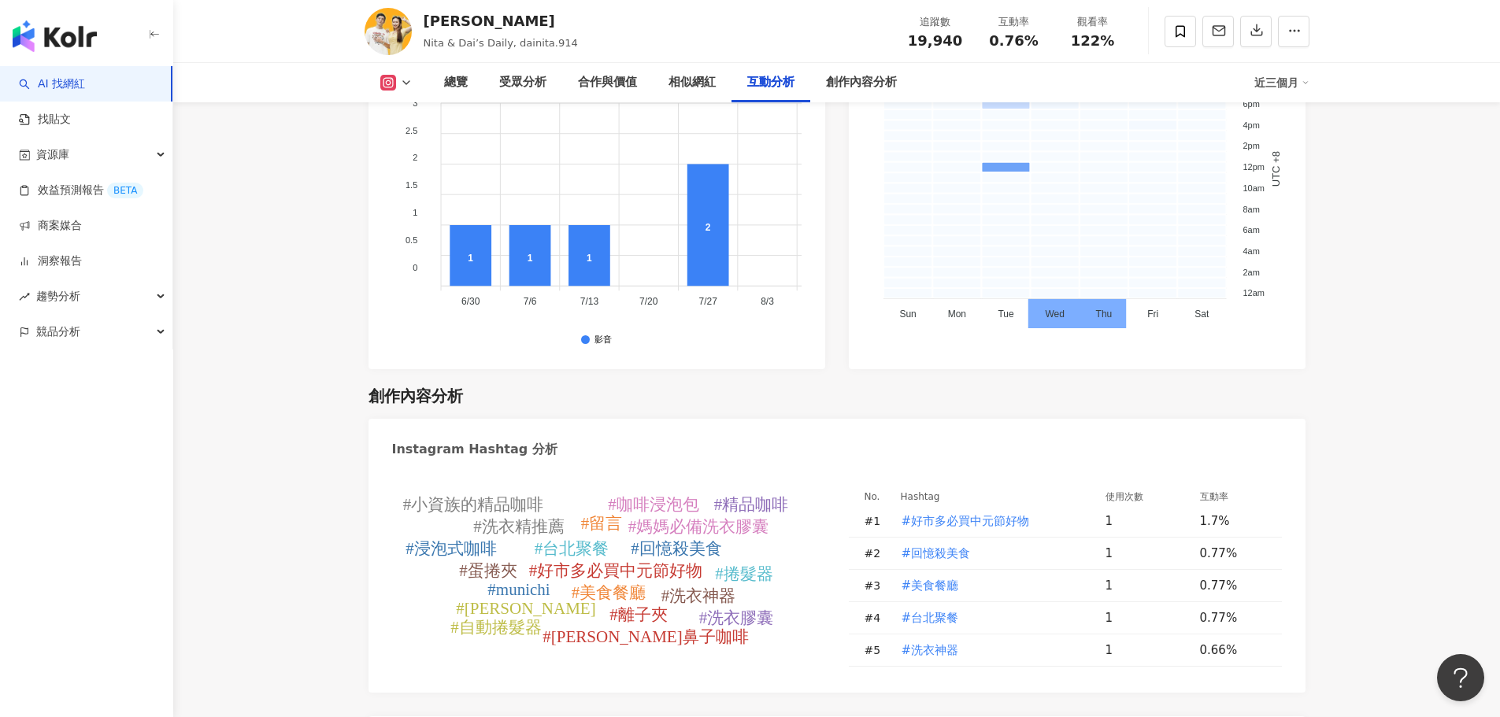
scroll to position [4410, 0]
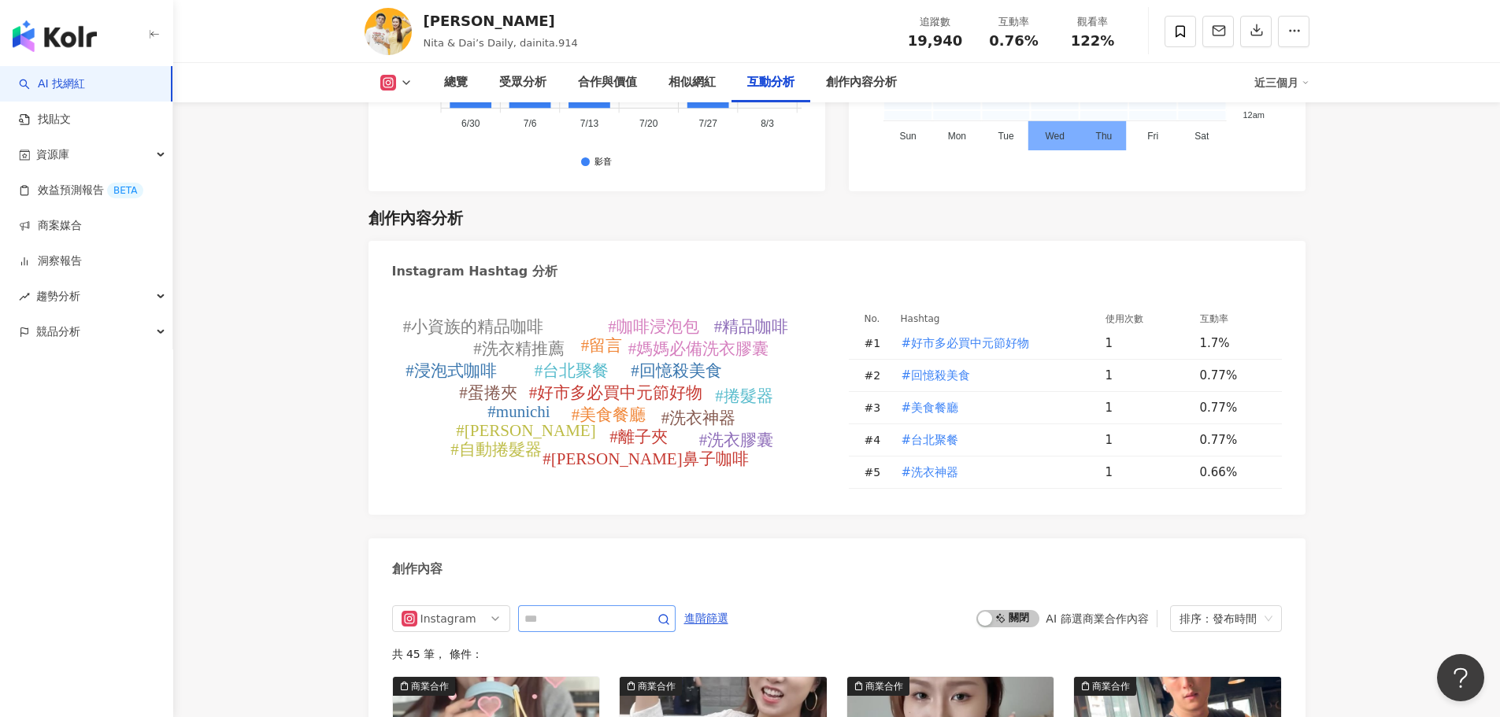
click at [638, 606] on span at bounding box center [596, 619] width 157 height 27
click at [634, 610] on input "text" at bounding box center [579, 619] width 110 height 19
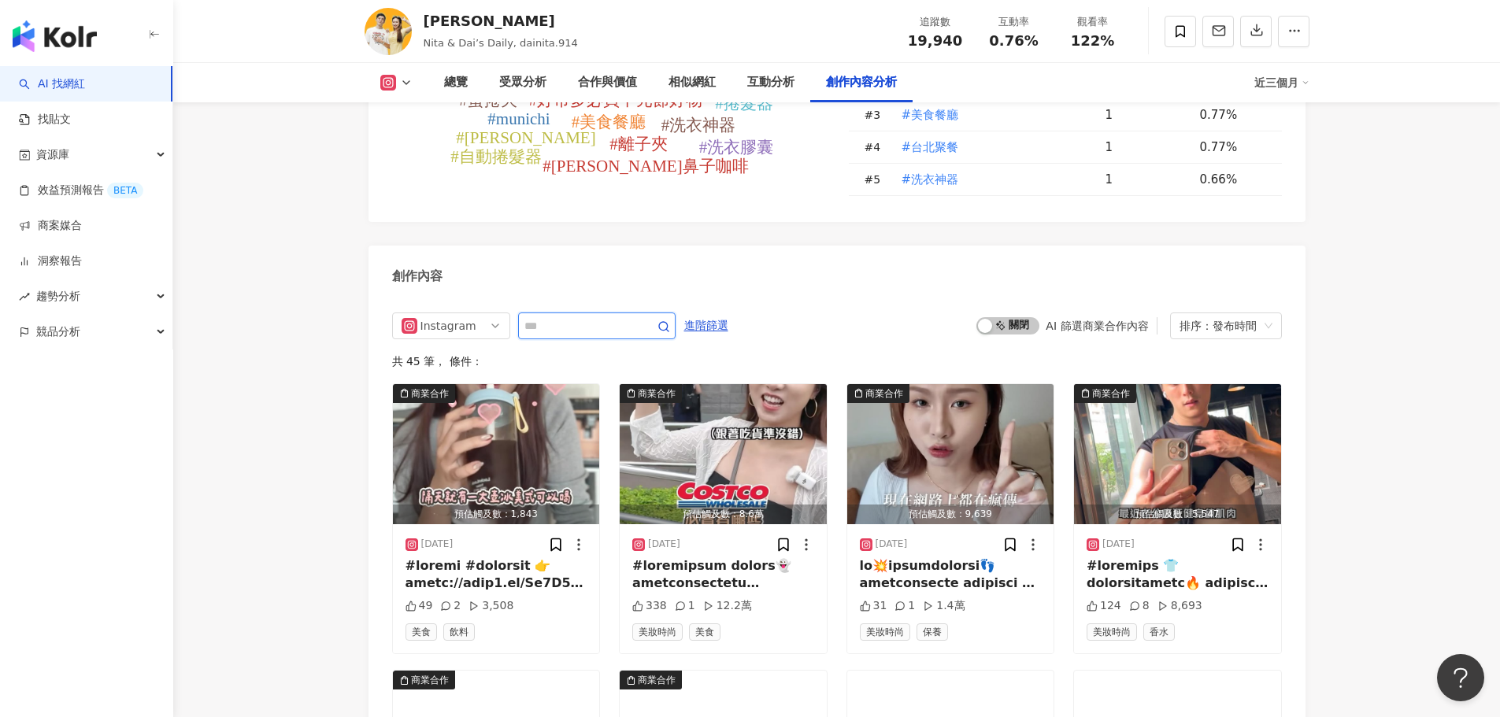
scroll to position [4804, 0]
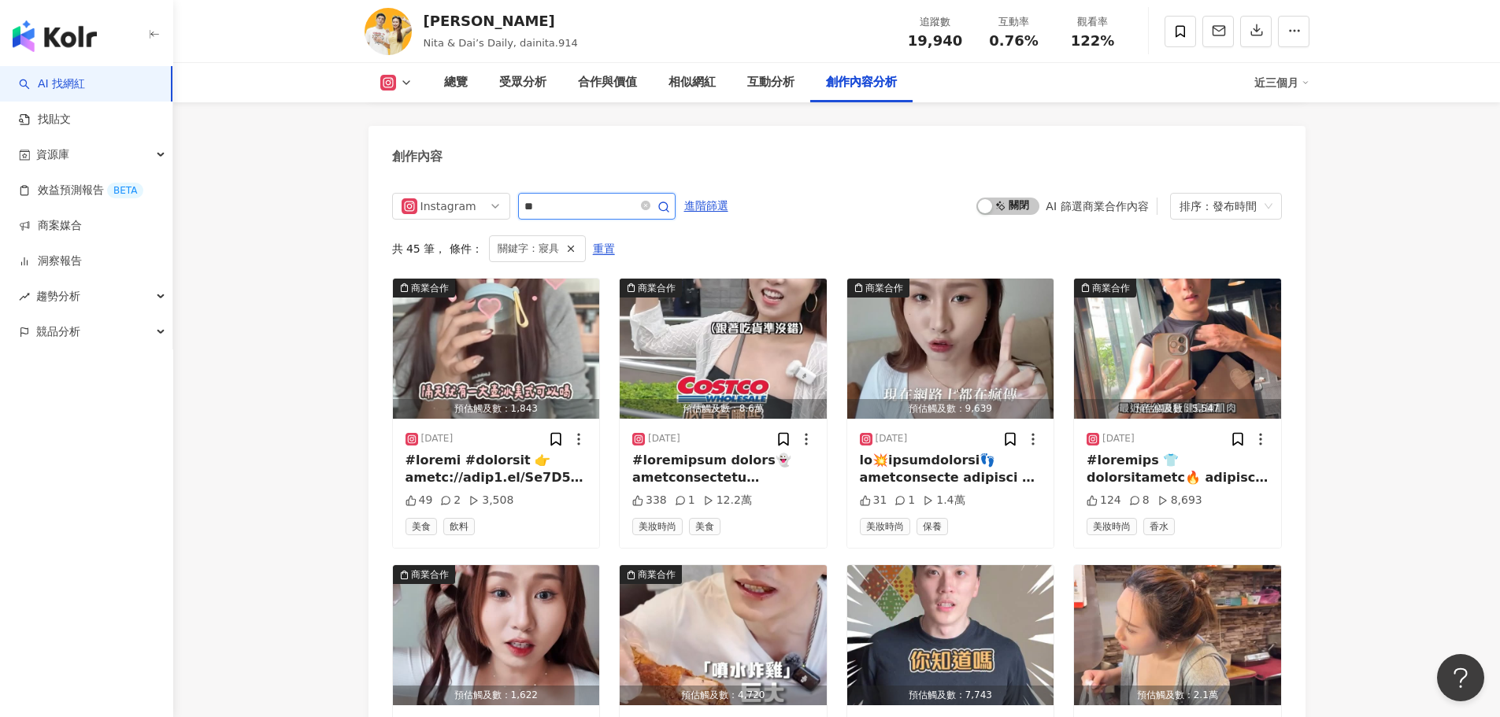
scroll to position [4667, 0]
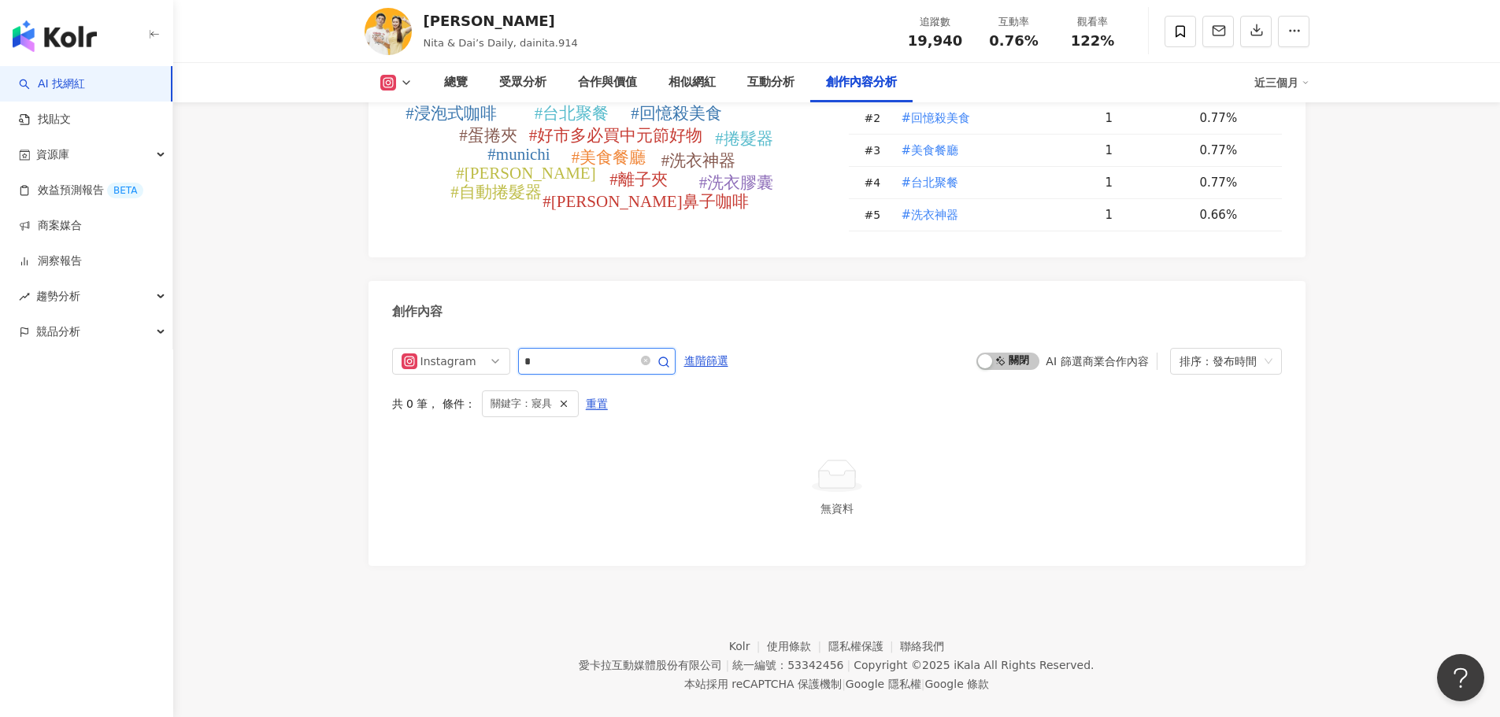
type input "*"
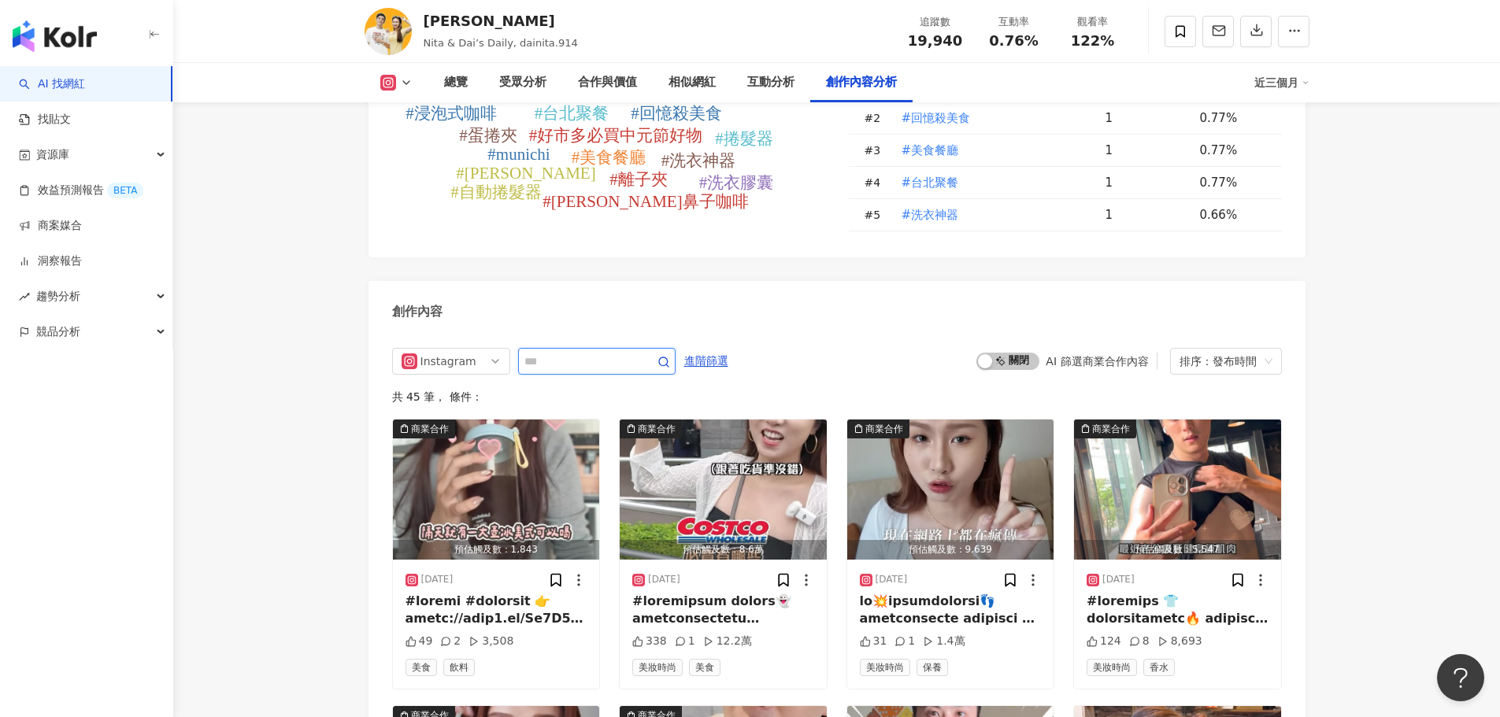
scroll to position [4823, 0]
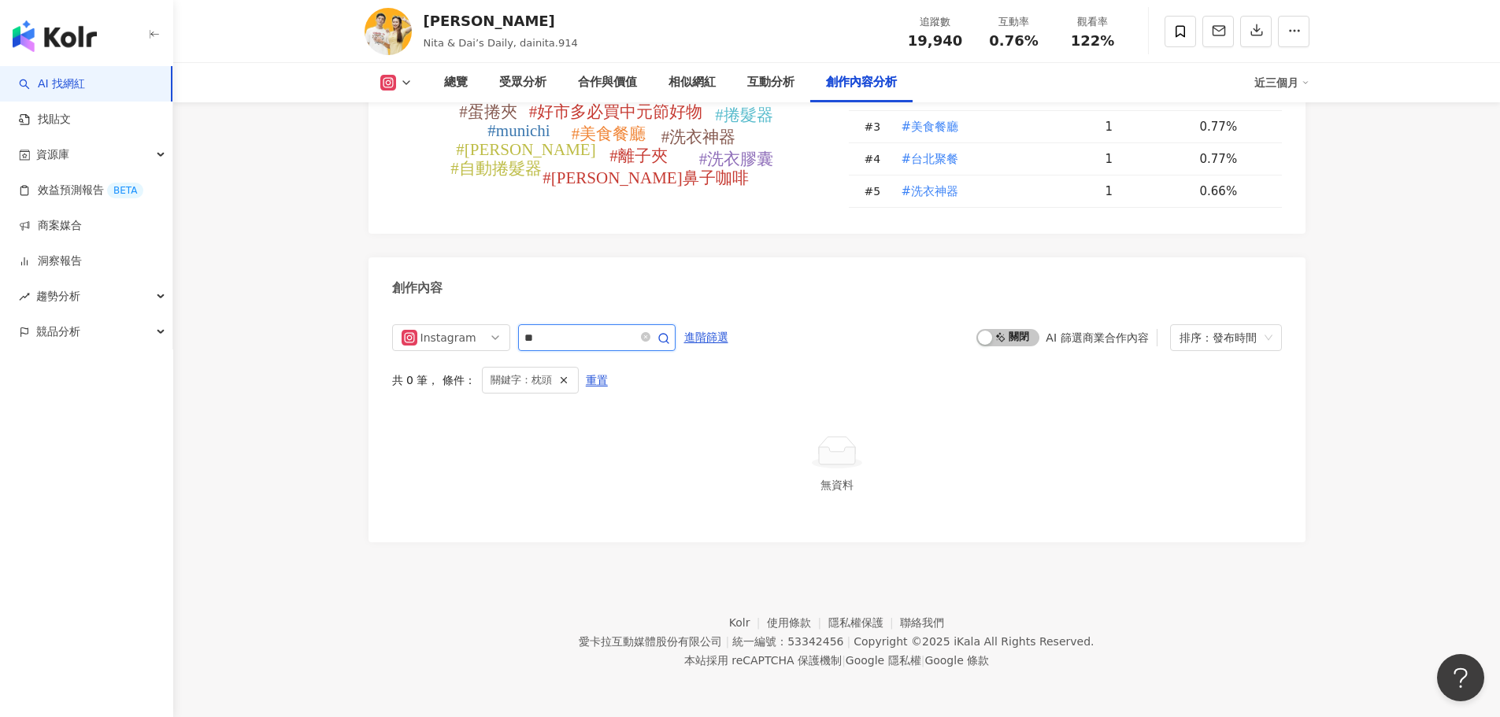
scroll to position [4667, 0]
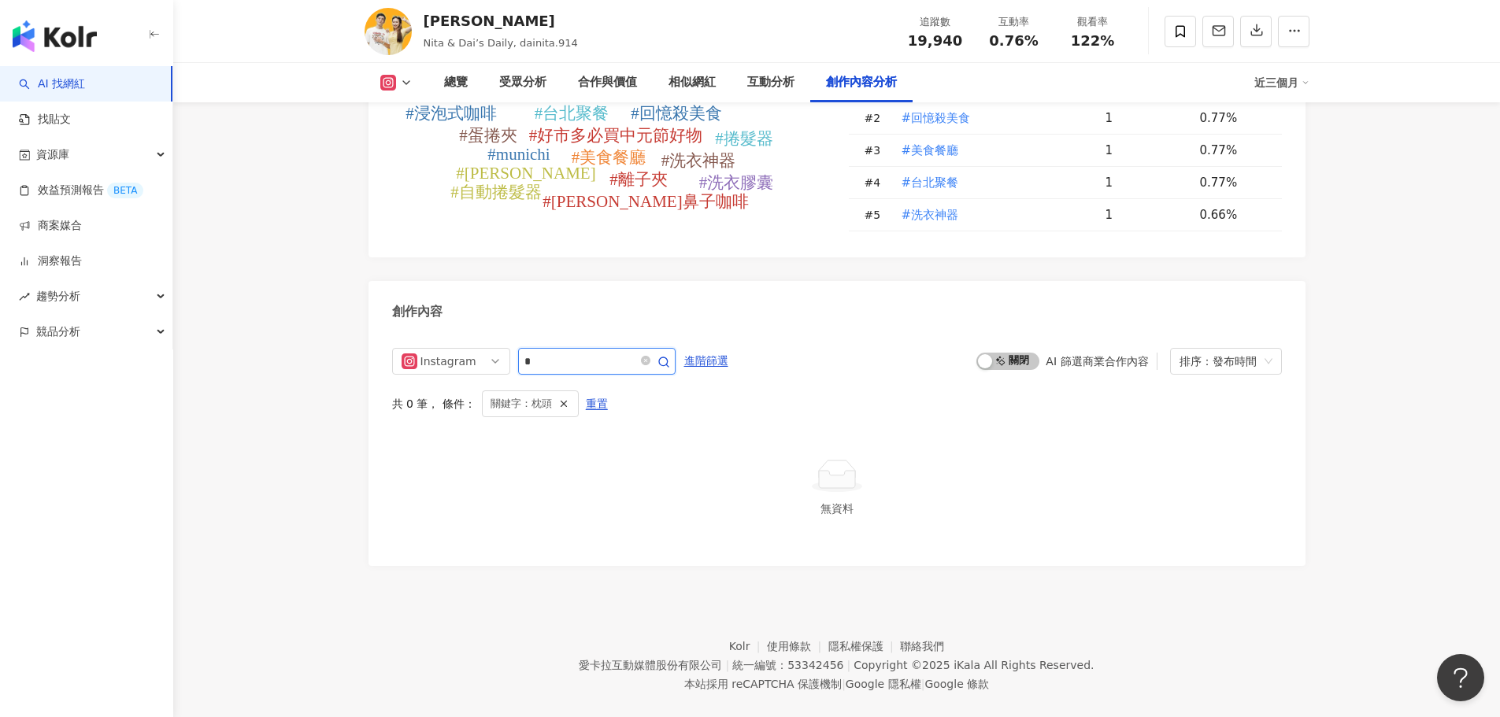
type input "*"
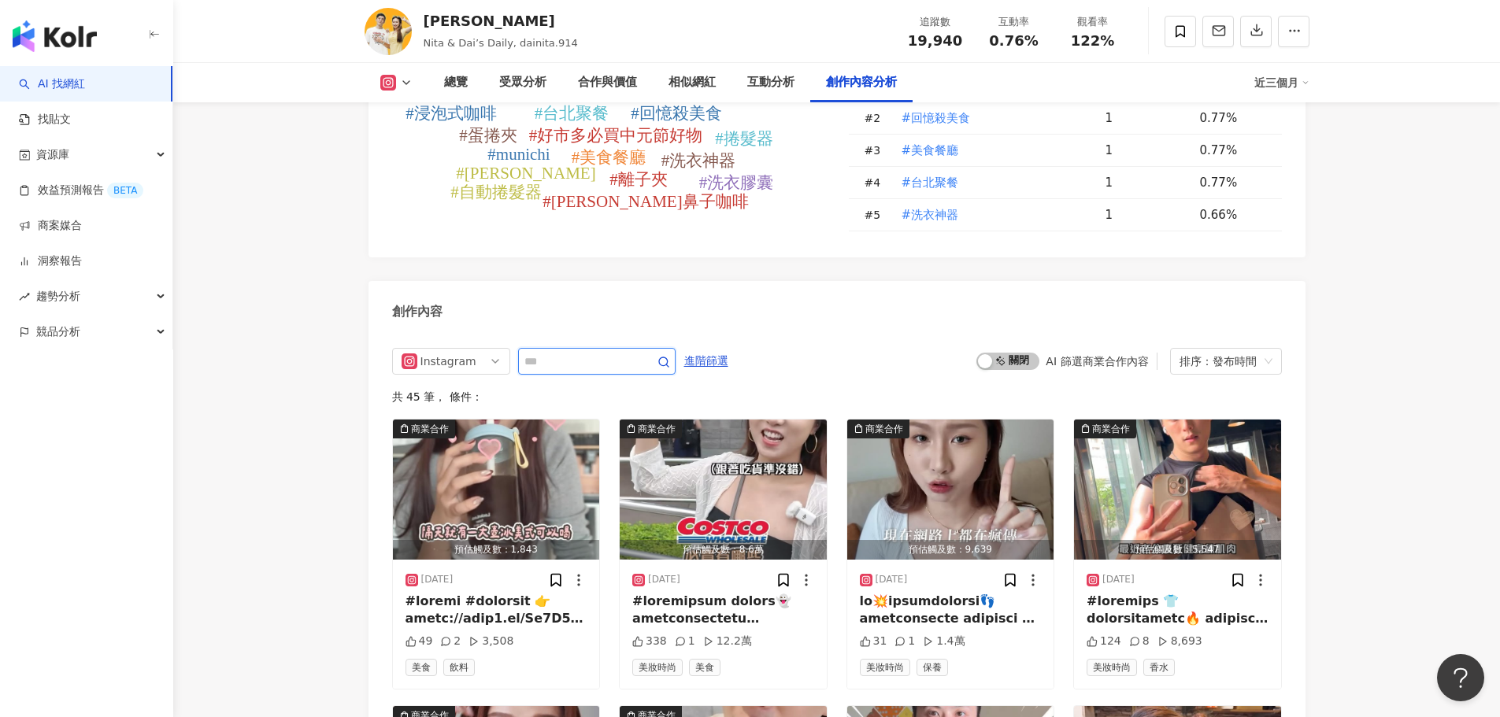
scroll to position [4823, 0]
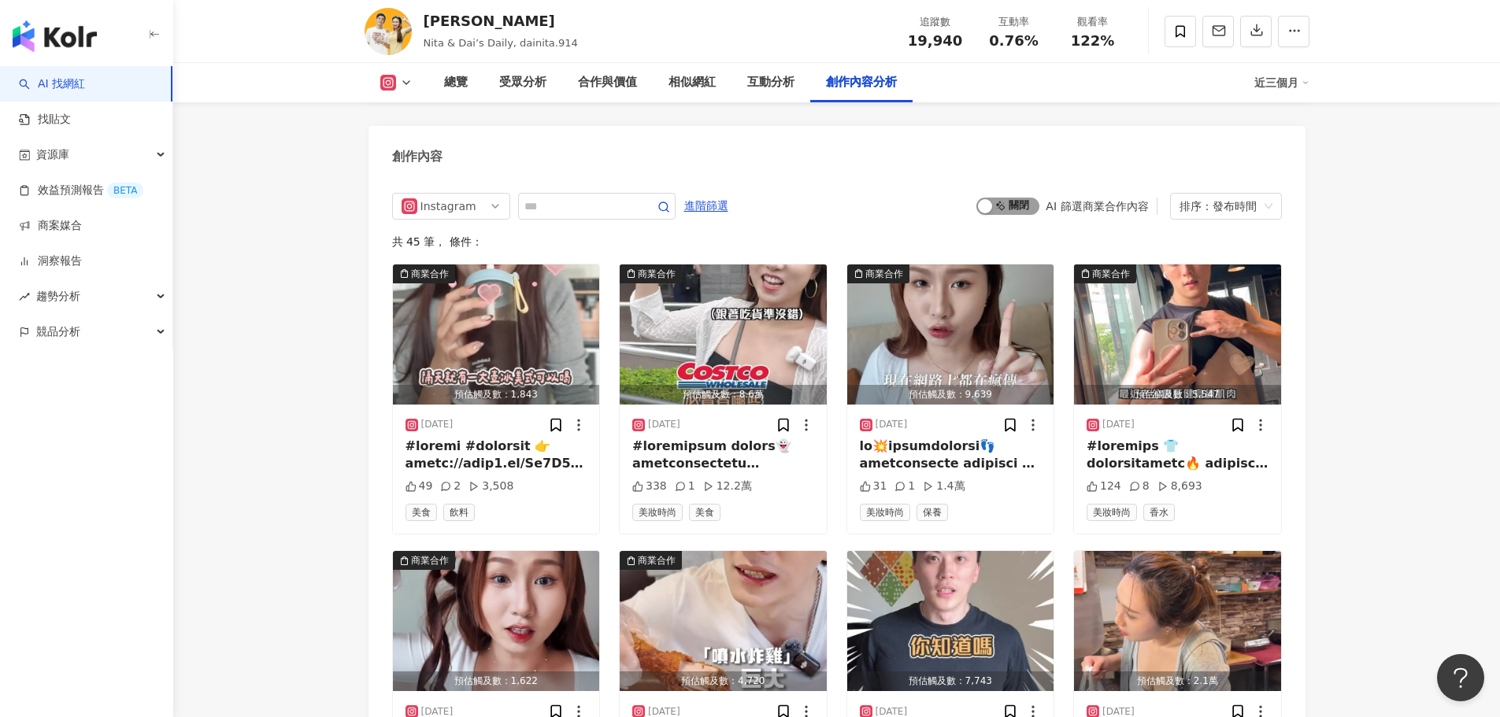
click at [1010, 198] on span "啟動 關閉" at bounding box center [1007, 206] width 63 height 17
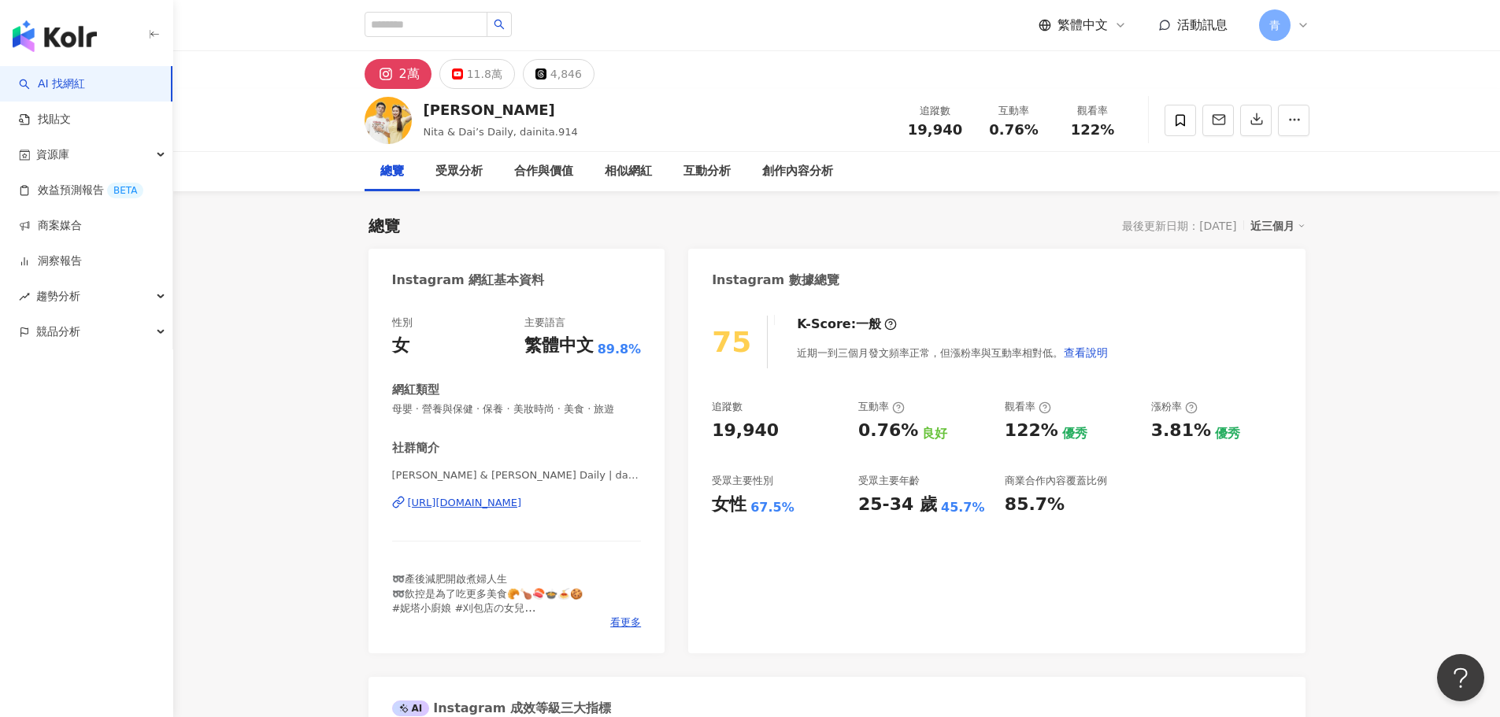
drag, startPoint x: 1380, startPoint y: 241, endPoint x: 1422, endPoint y: 76, distance: 170.6
drag, startPoint x: 455, startPoint y: 113, endPoint x: 425, endPoint y: 110, distance: 30.0
click at [425, 111] on div "戴妮塔" at bounding box center [501, 110] width 154 height 20
copy div "戴妮塔"
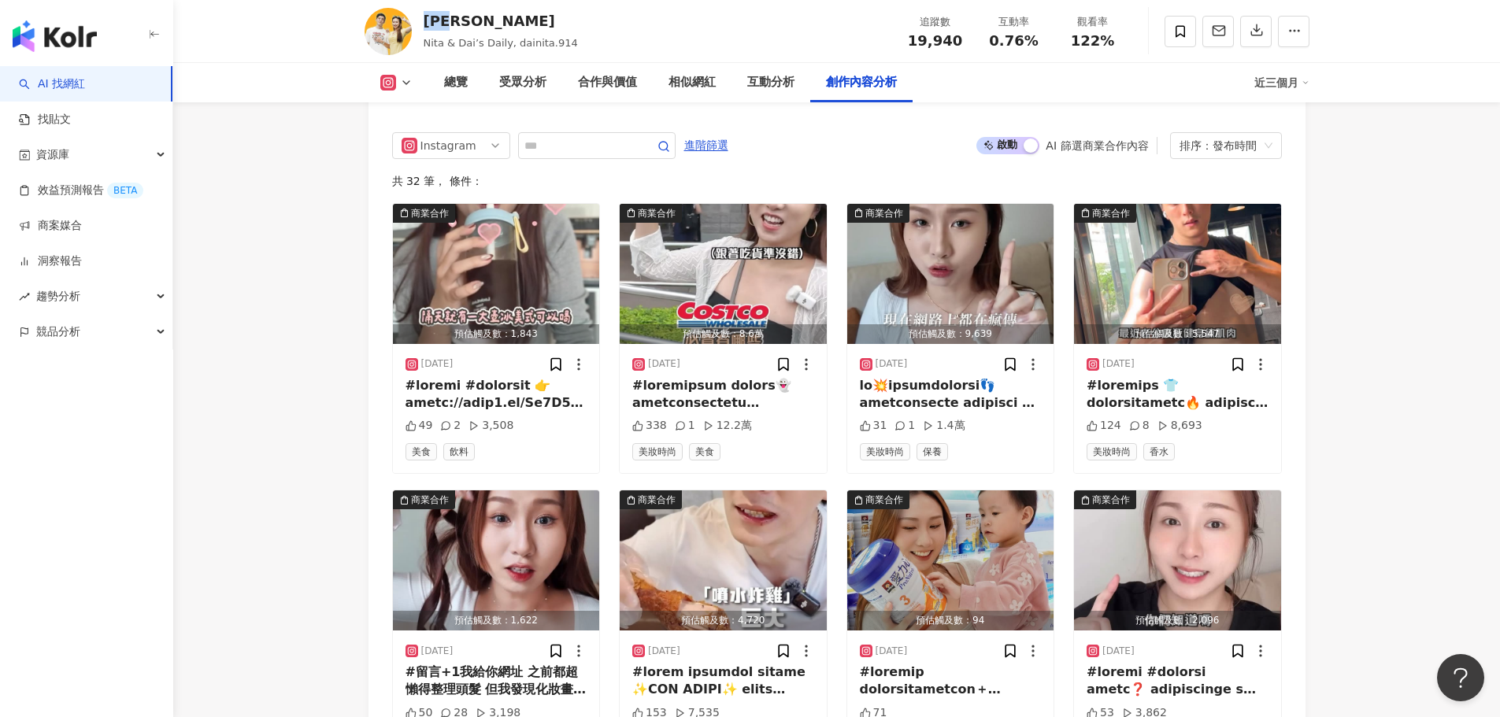
scroll to position [4882, 0]
click at [789, 378] on div at bounding box center [723, 395] width 182 height 35
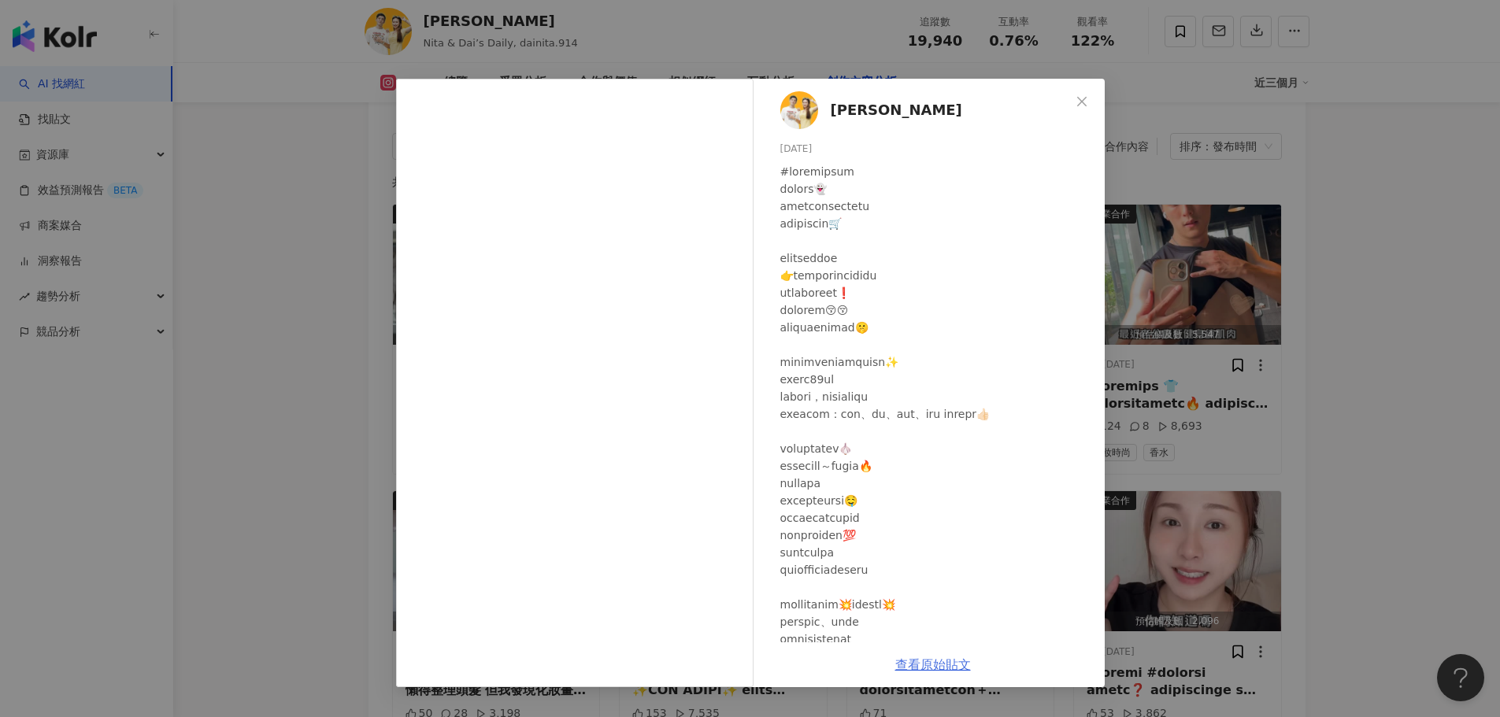
click at [937, 668] on link "查看原始貼文" at bounding box center [933, 665] width 76 height 15
